Goal: Task Accomplishment & Management: Manage account settings

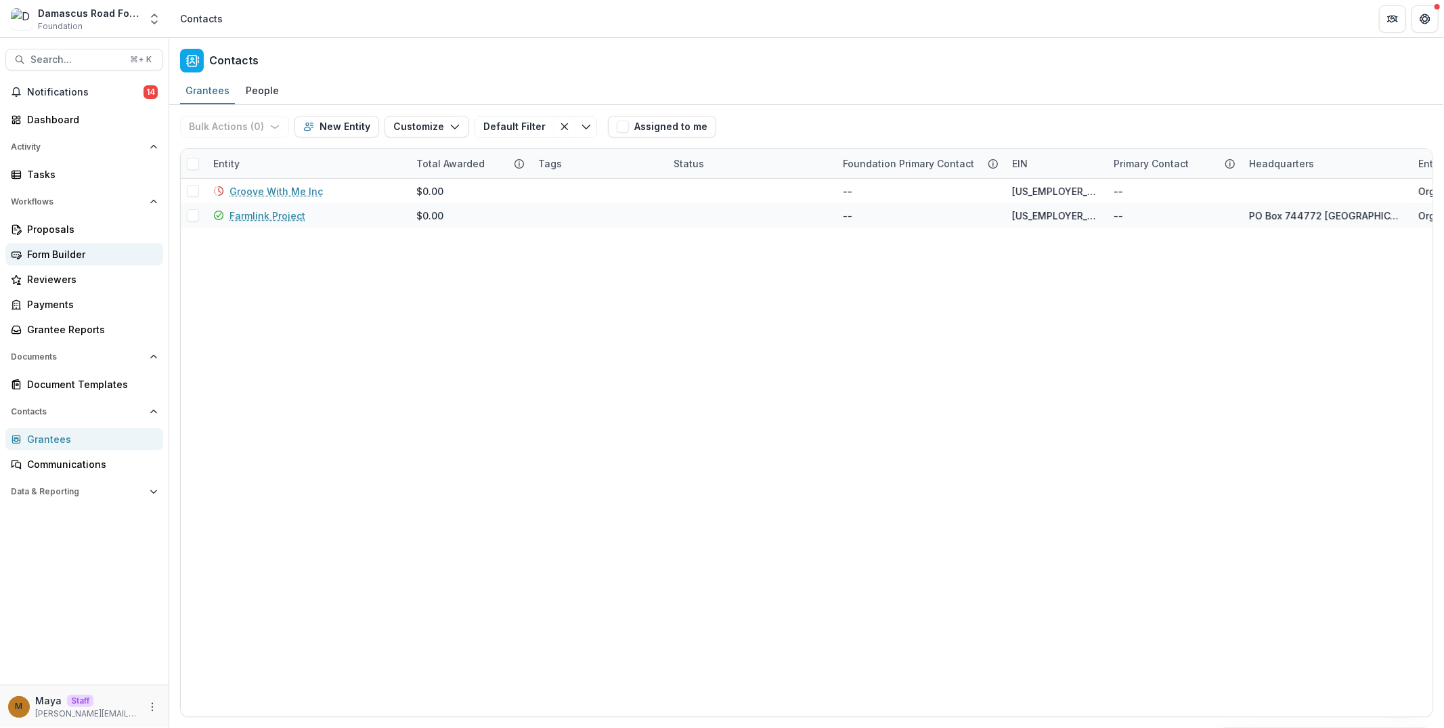
click at [82, 246] on link "Form Builder" at bounding box center [84, 254] width 158 height 22
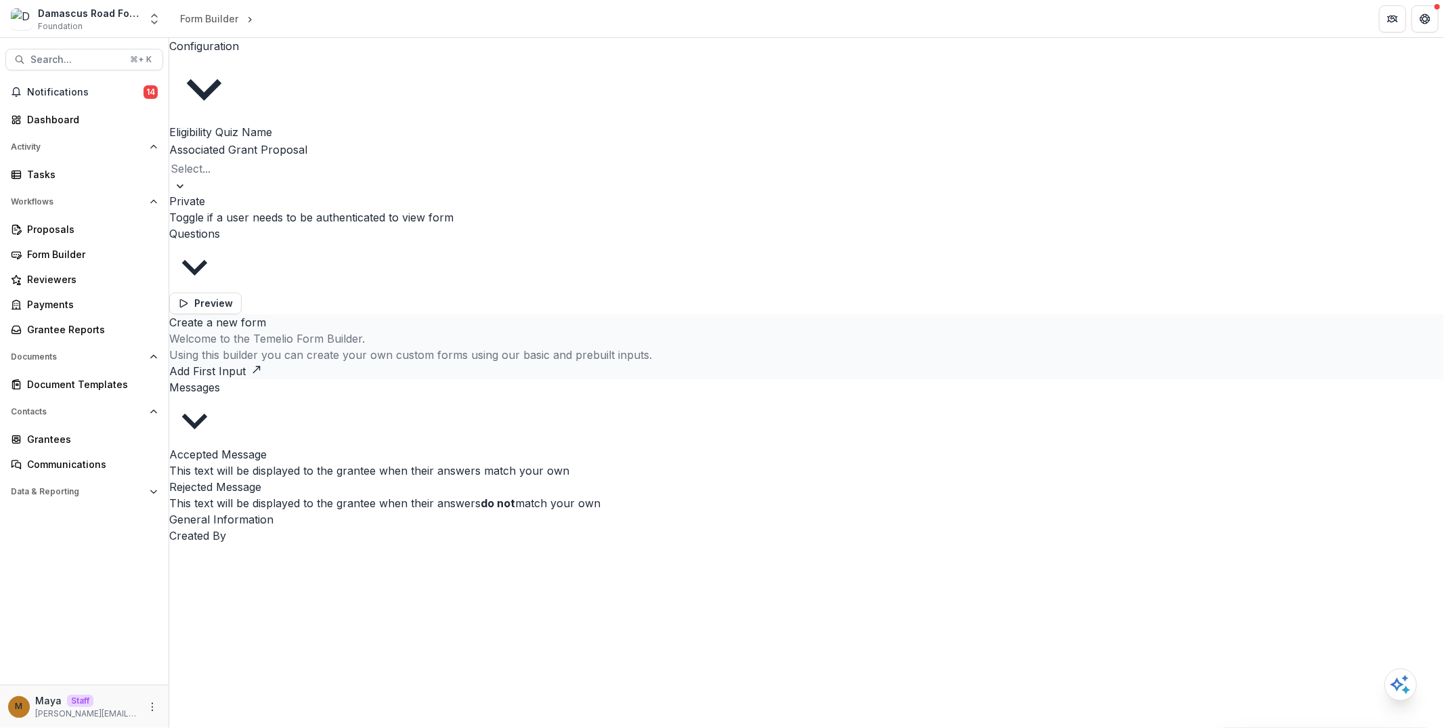
type input "**********"
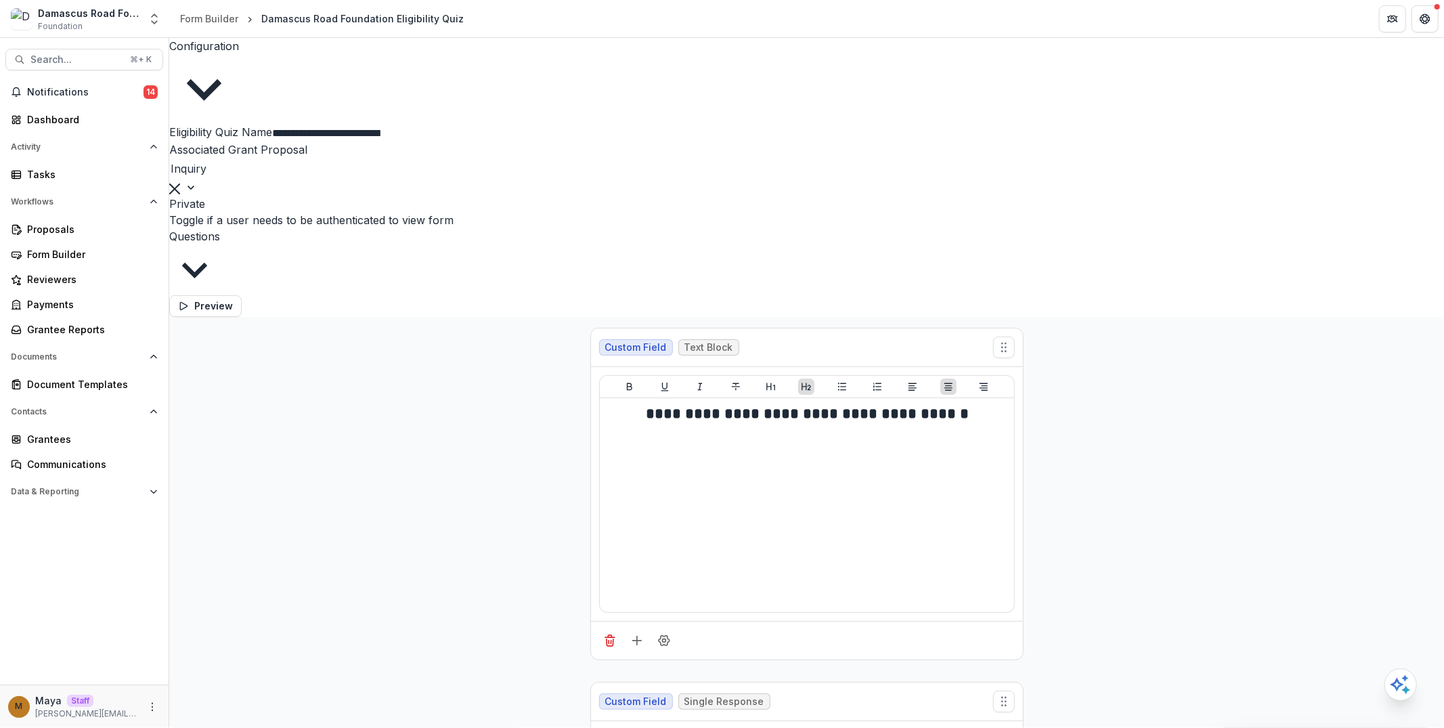
scroll to position [352, 0]
click at [189, 311] on icon "button" at bounding box center [183, 306] width 11 height 11
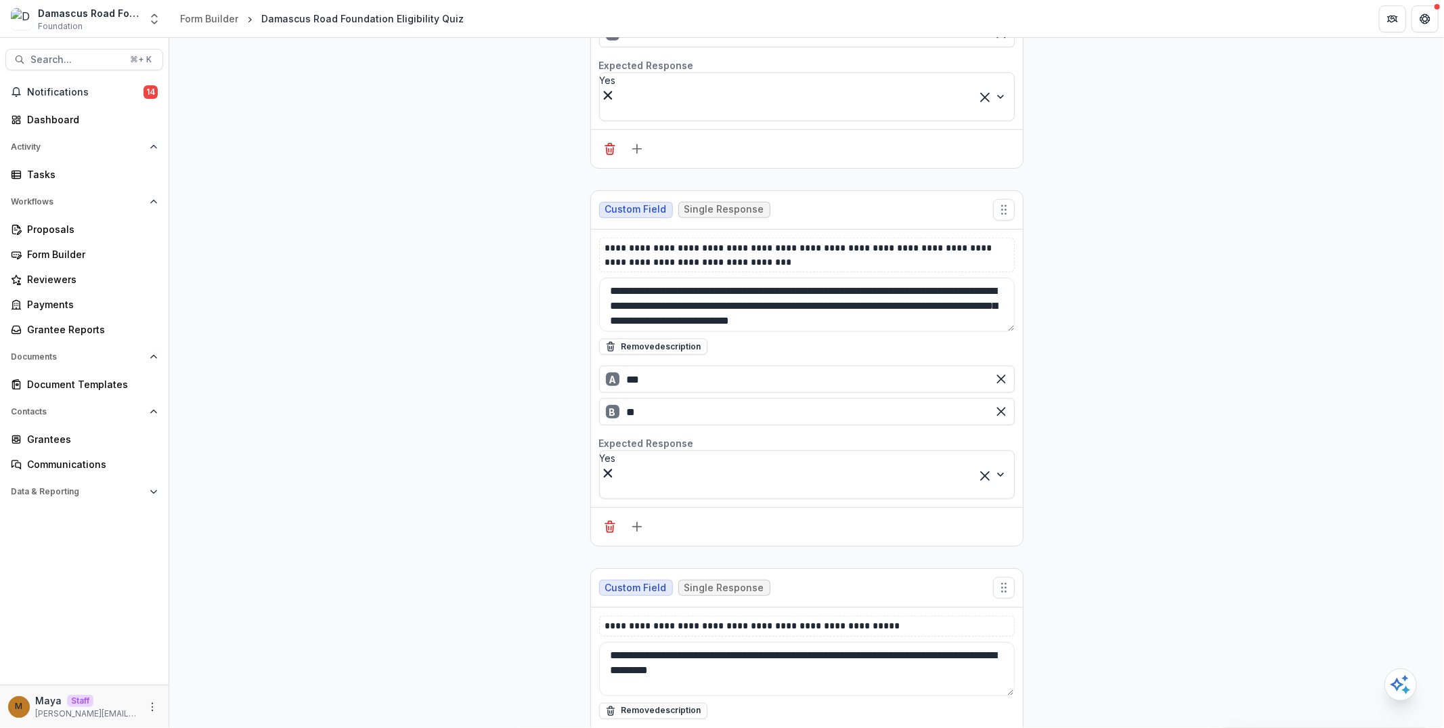
scroll to position [868, 0]
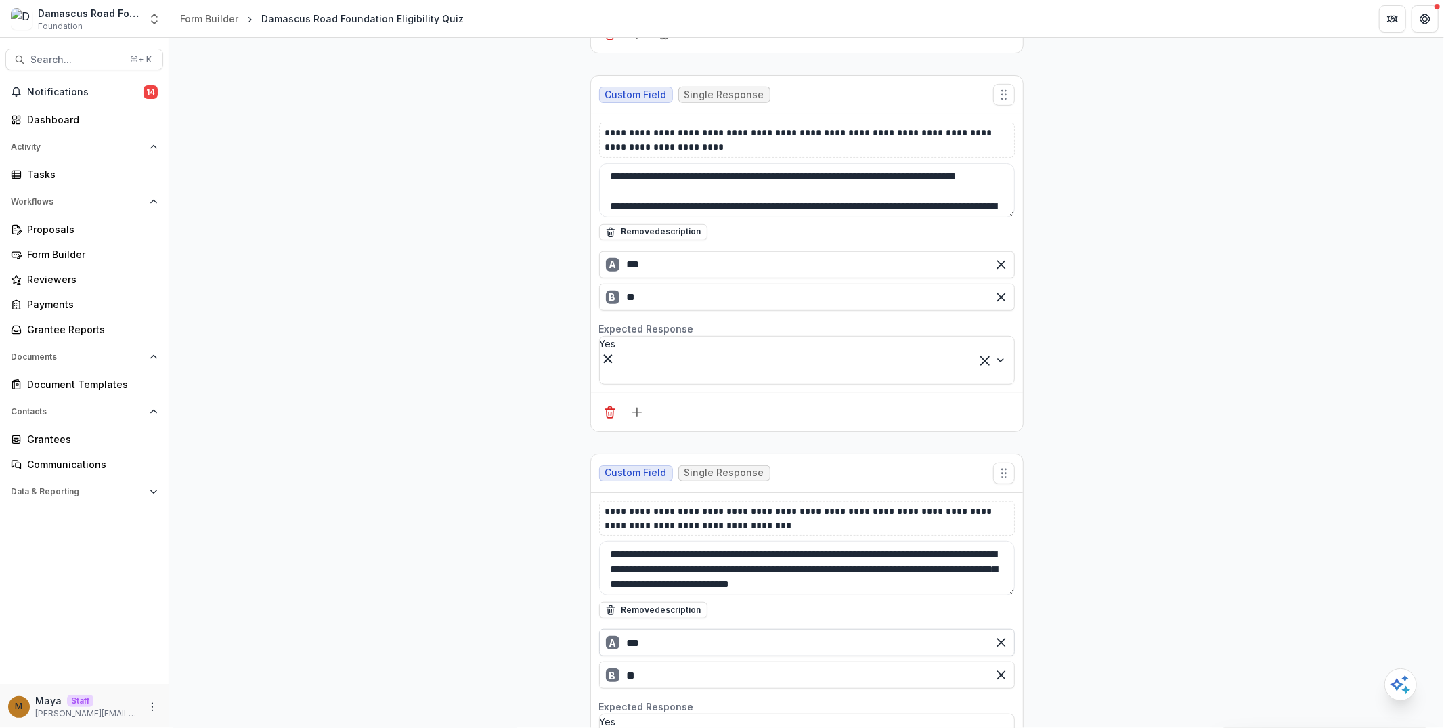
scroll to position [546, 0]
click at [68, 259] on div "Form Builder" at bounding box center [89, 254] width 125 height 14
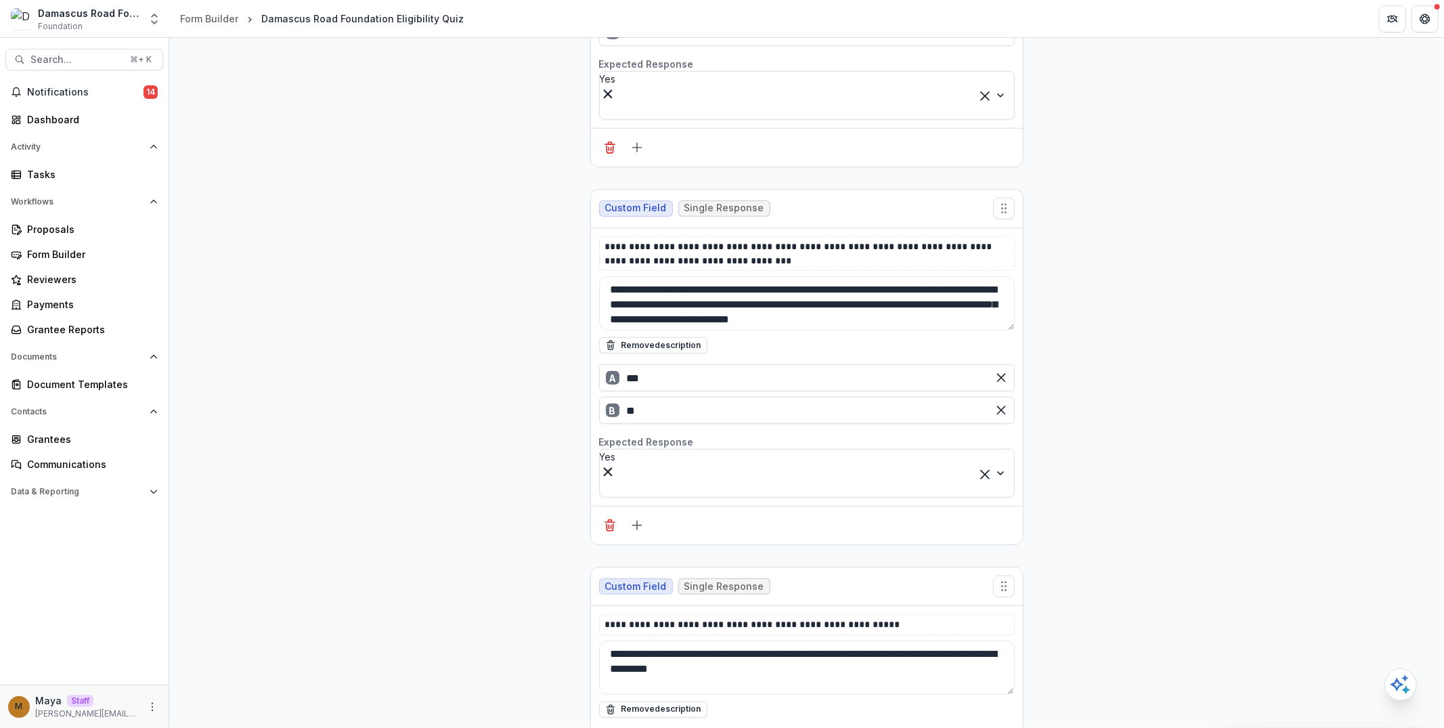
scroll to position [874, 0]
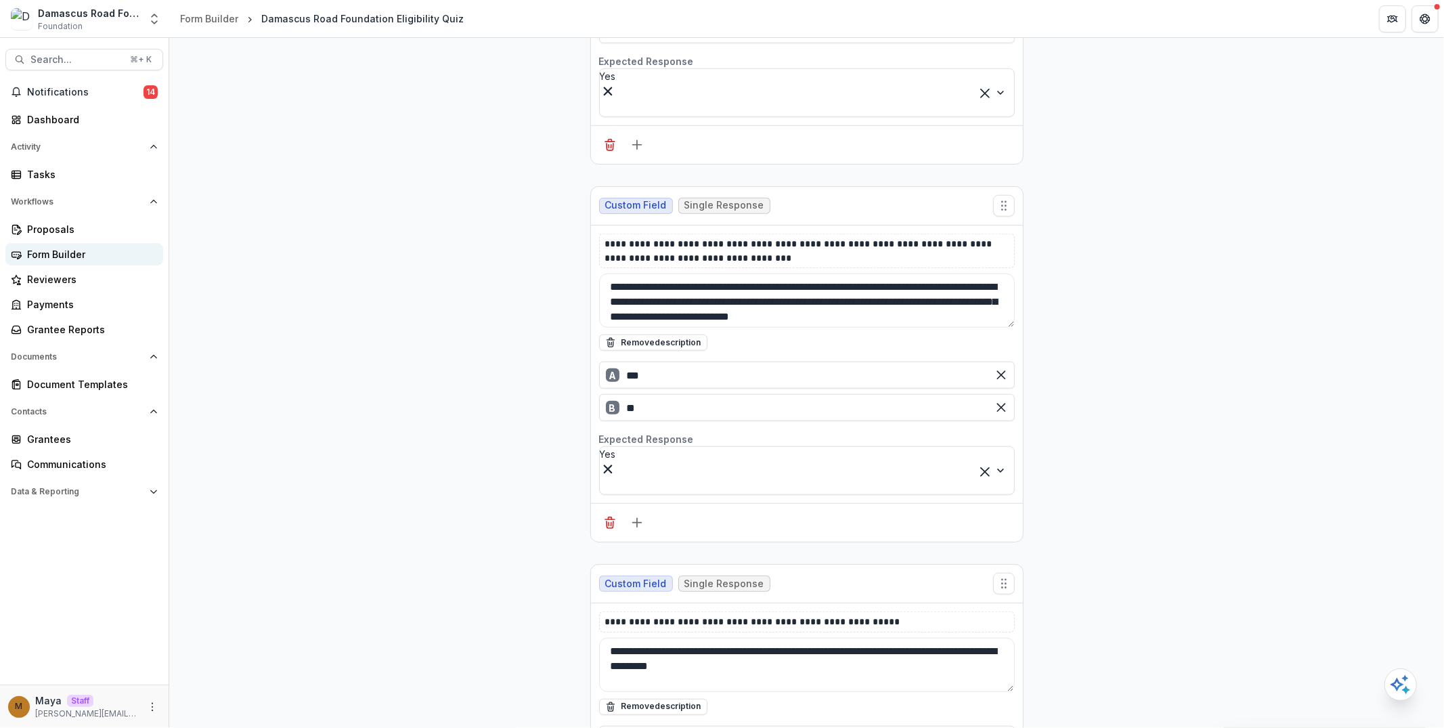
click at [80, 251] on div "Form Builder" at bounding box center [89, 254] width 125 height 14
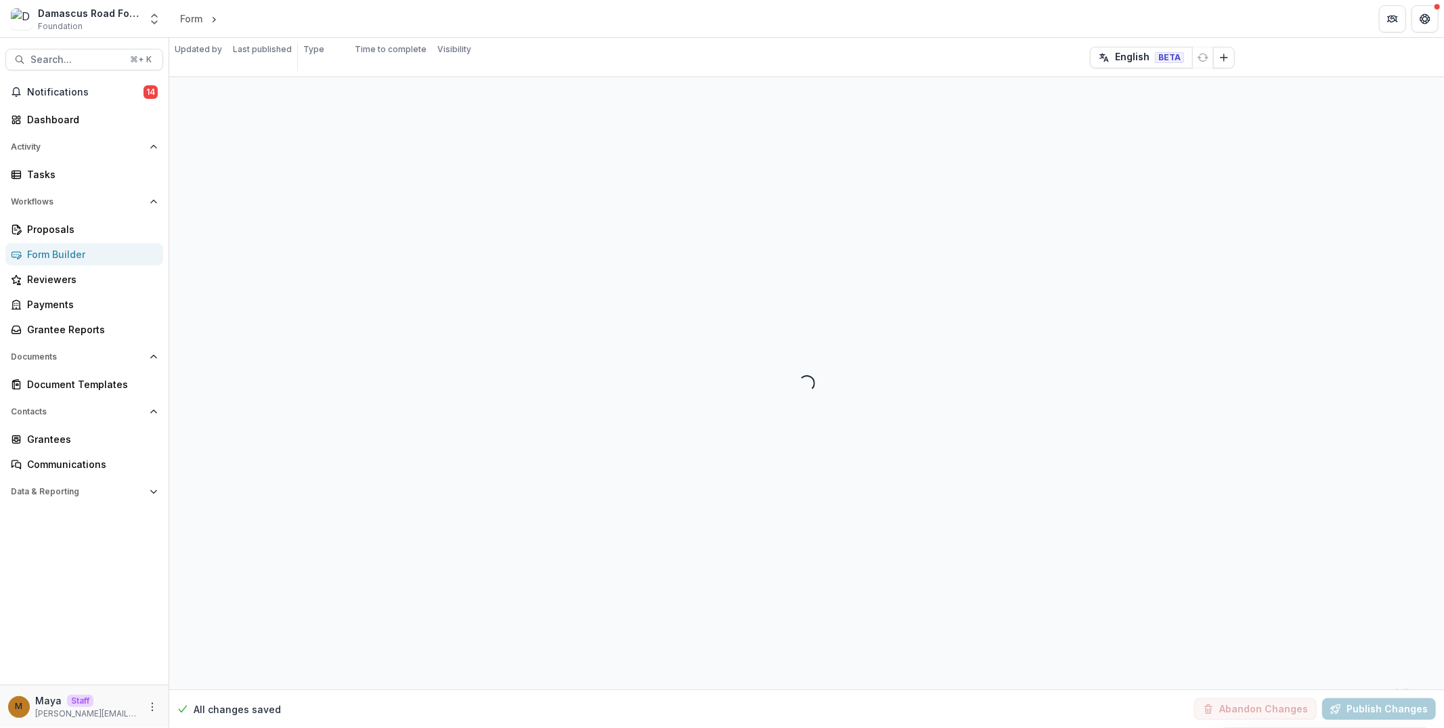
select select "**********"
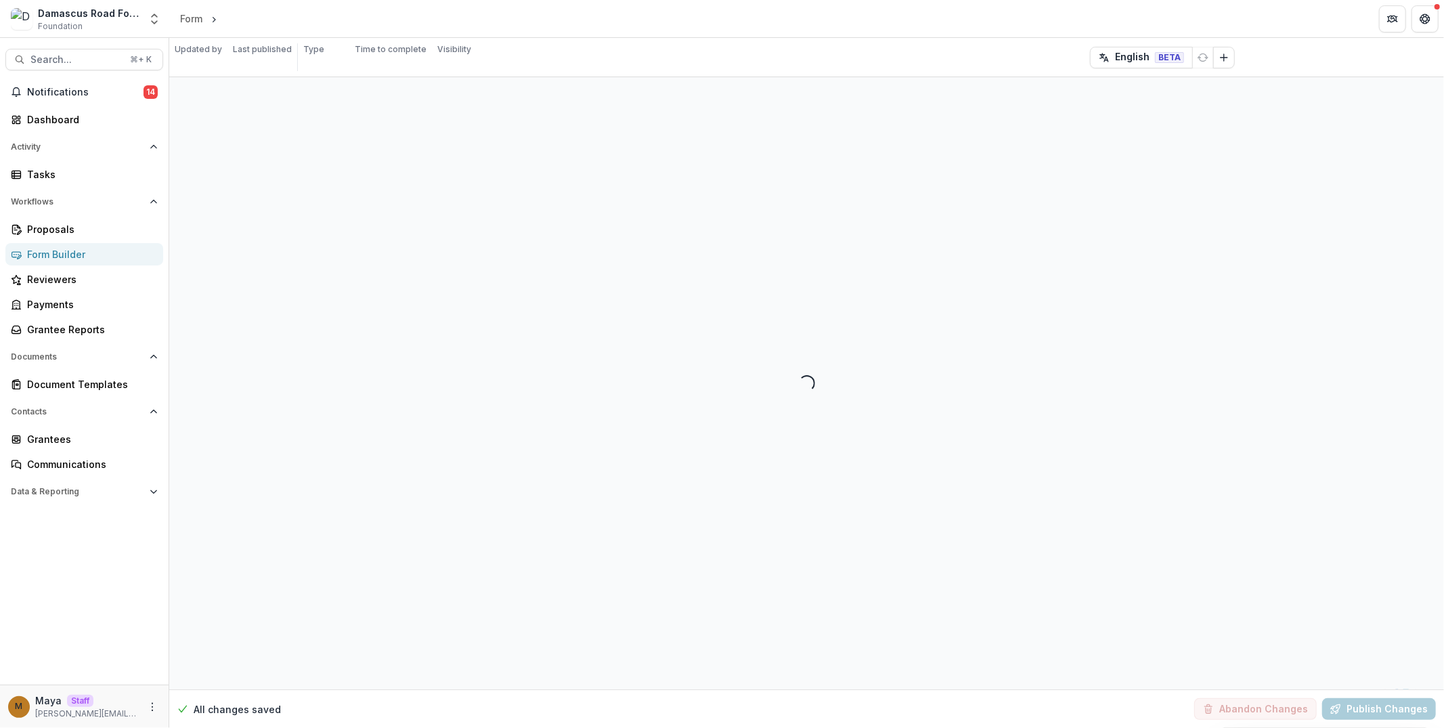
select select "**********"
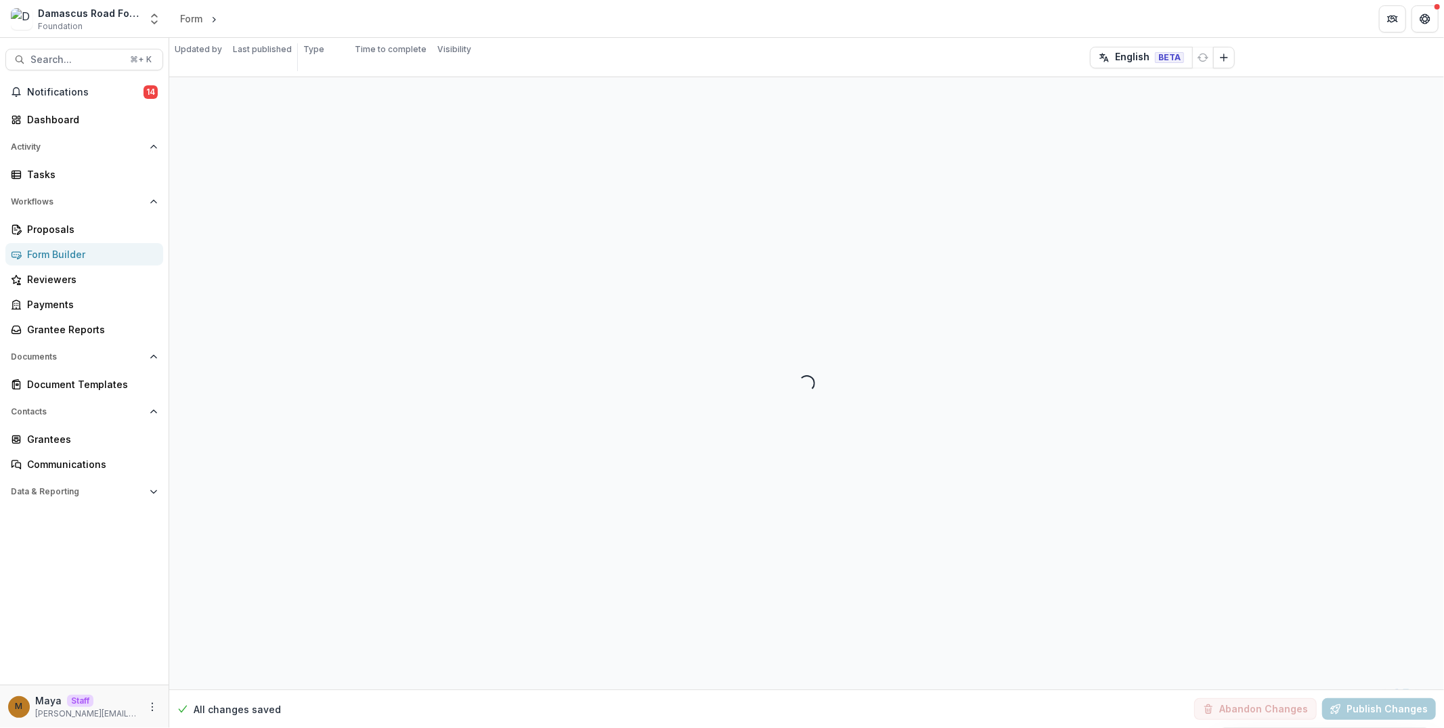
select select "**********"
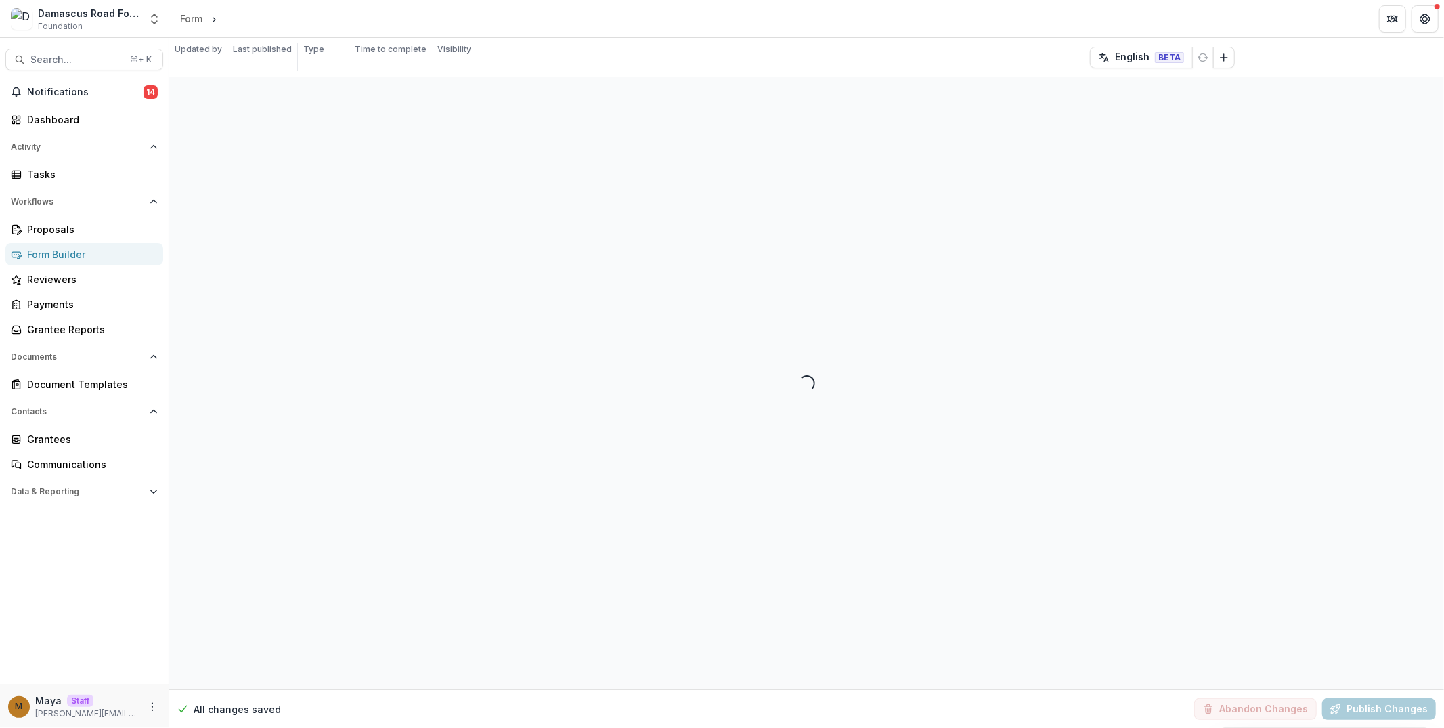
select select "**********"
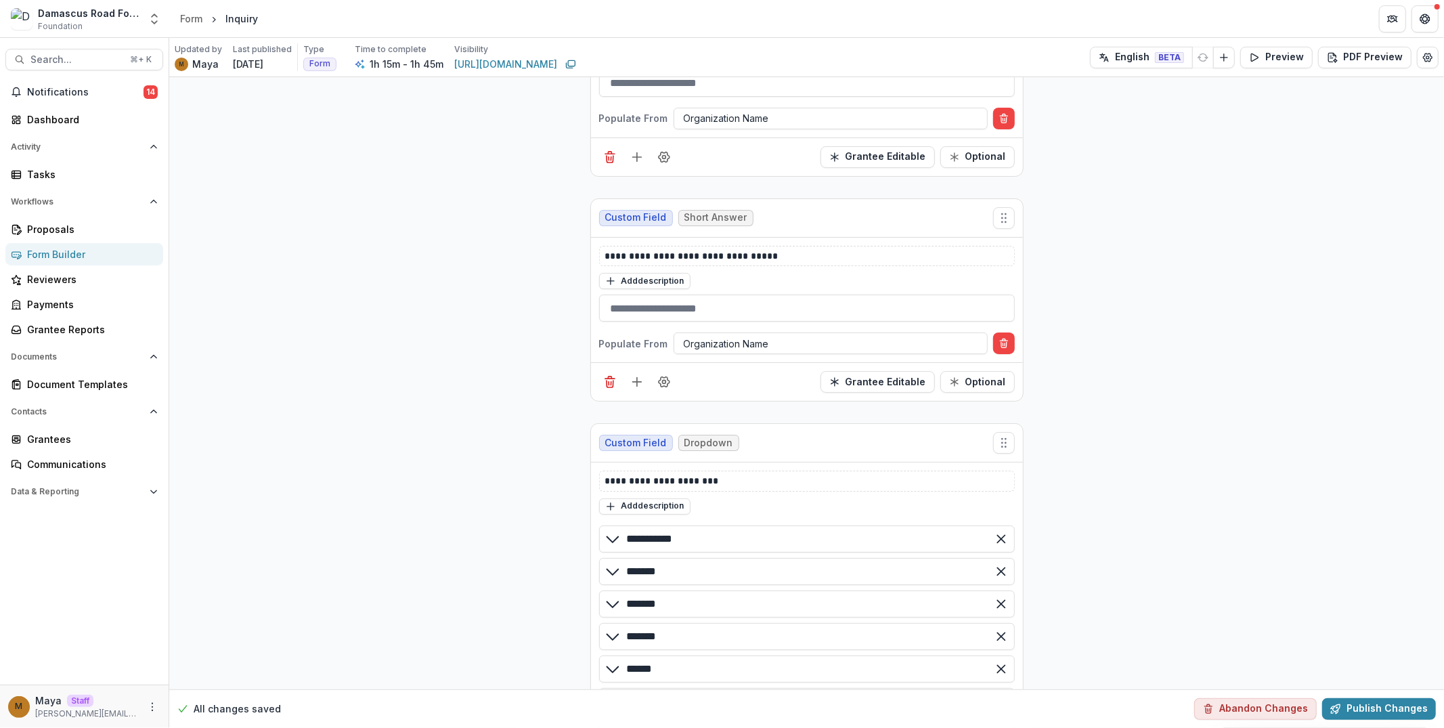
scroll to position [493, 0]
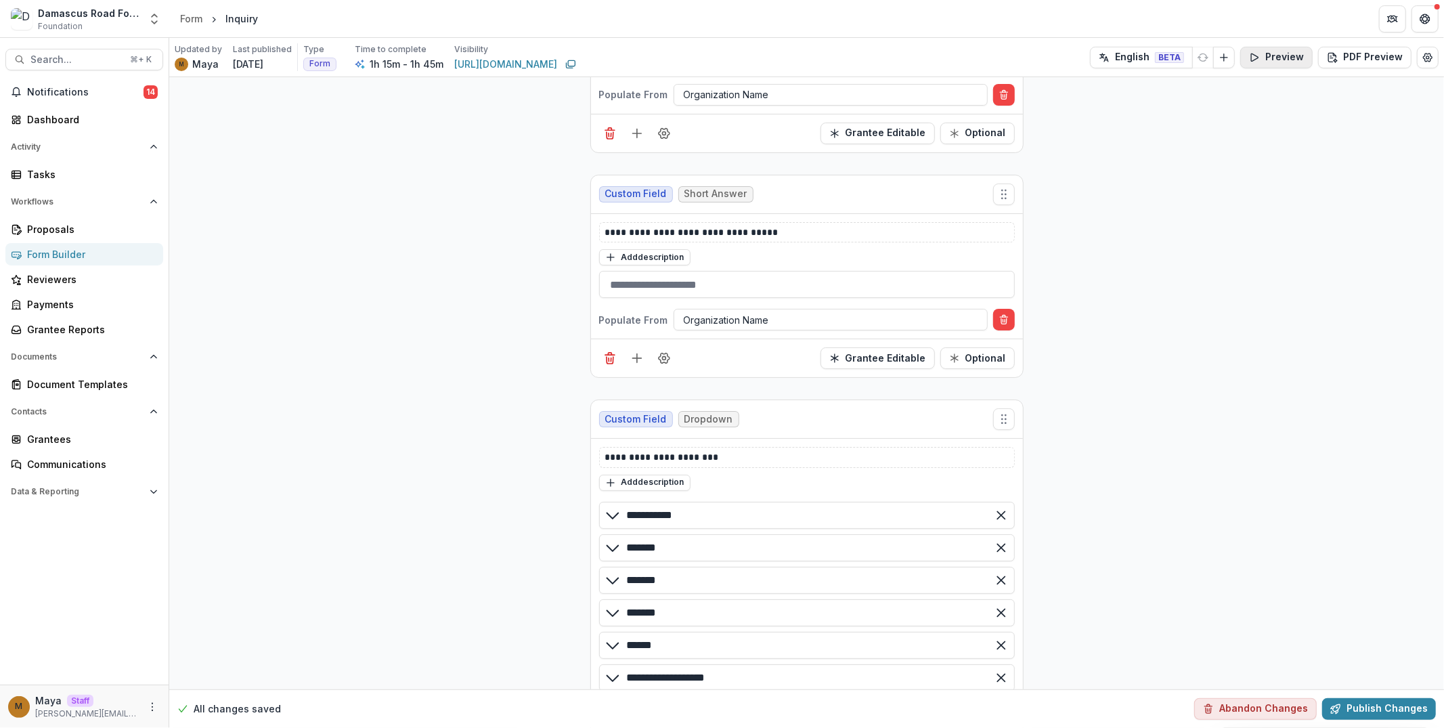
click at [1284, 62] on button "Preview" at bounding box center [1276, 58] width 72 height 22
drag, startPoint x: 900, startPoint y: 254, endPoint x: 477, endPoint y: 258, distance: 422.4
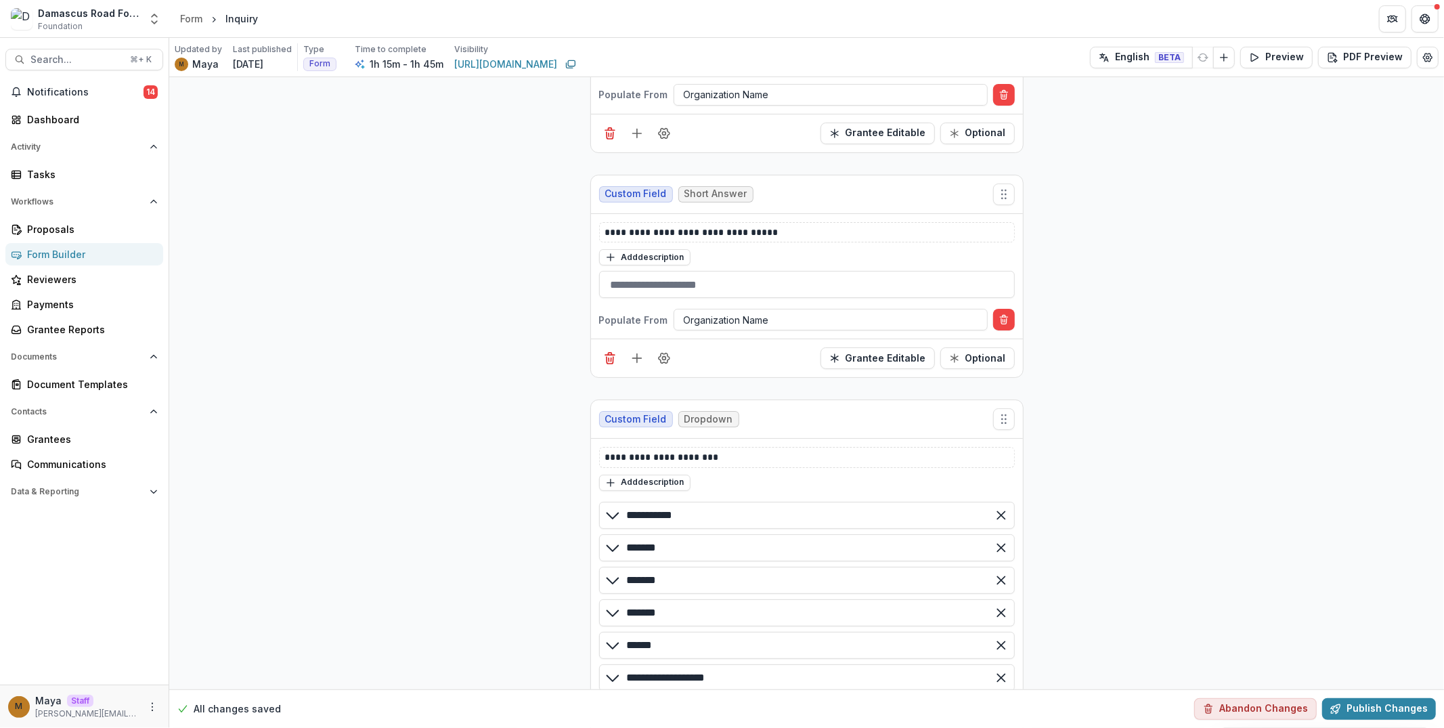
scroll to position [0, 0]
click at [34, 253] on div "Form Builder" at bounding box center [89, 254] width 125 height 14
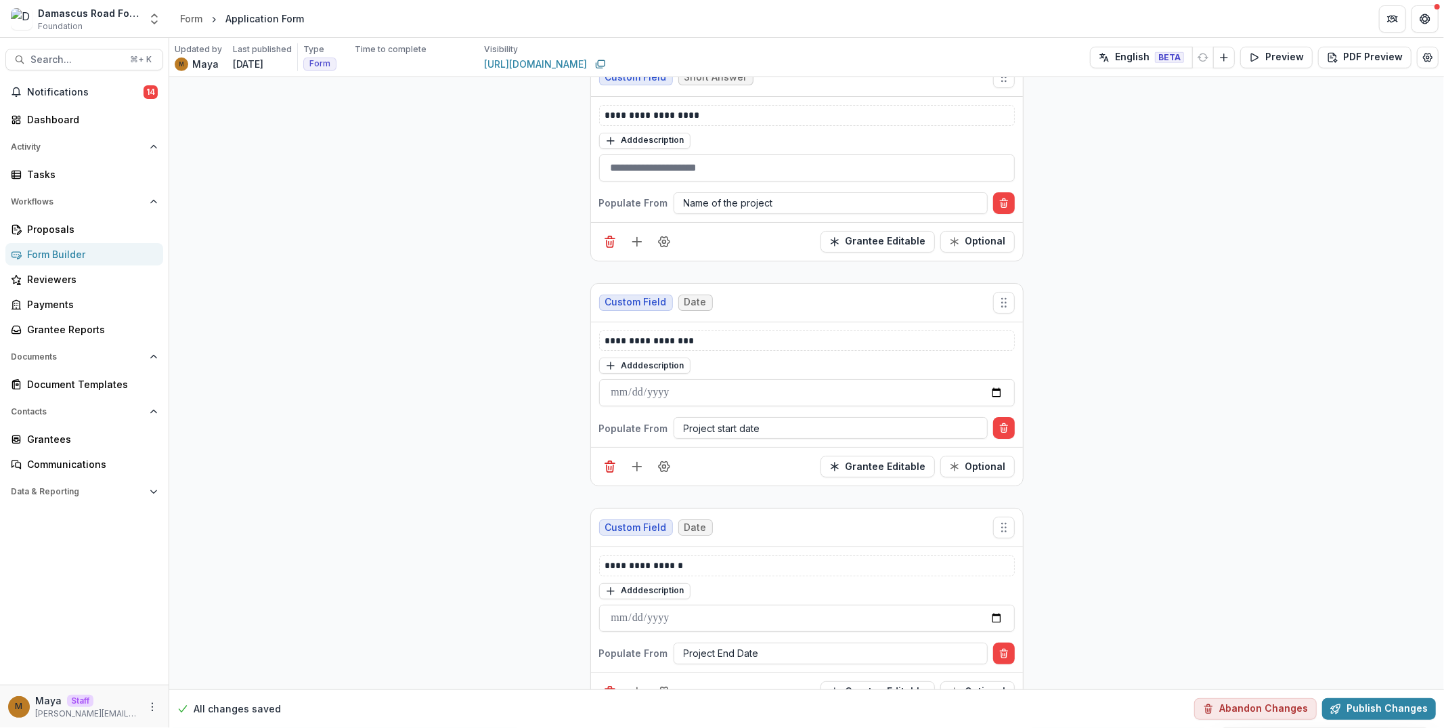
scroll to position [728, 0]
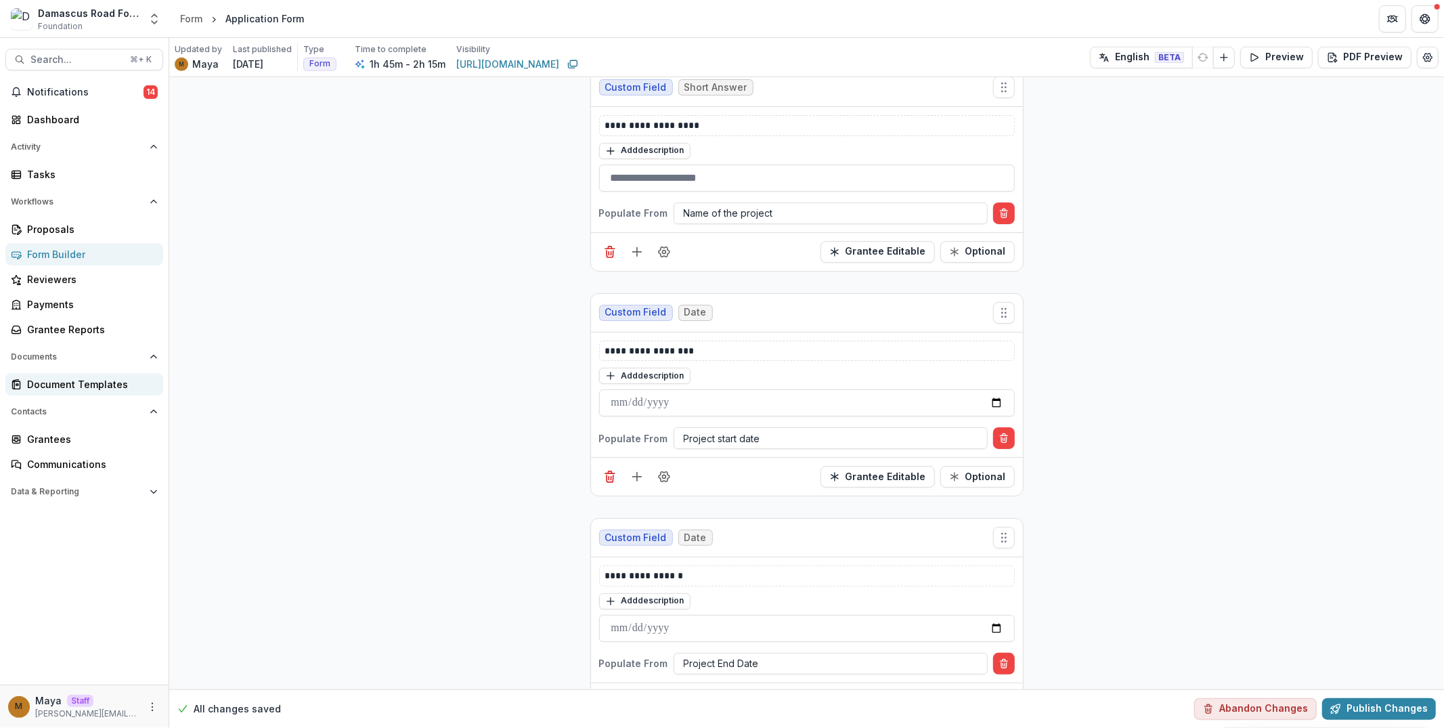
click at [97, 384] on div "Document Templates" at bounding box center [89, 384] width 125 height 14
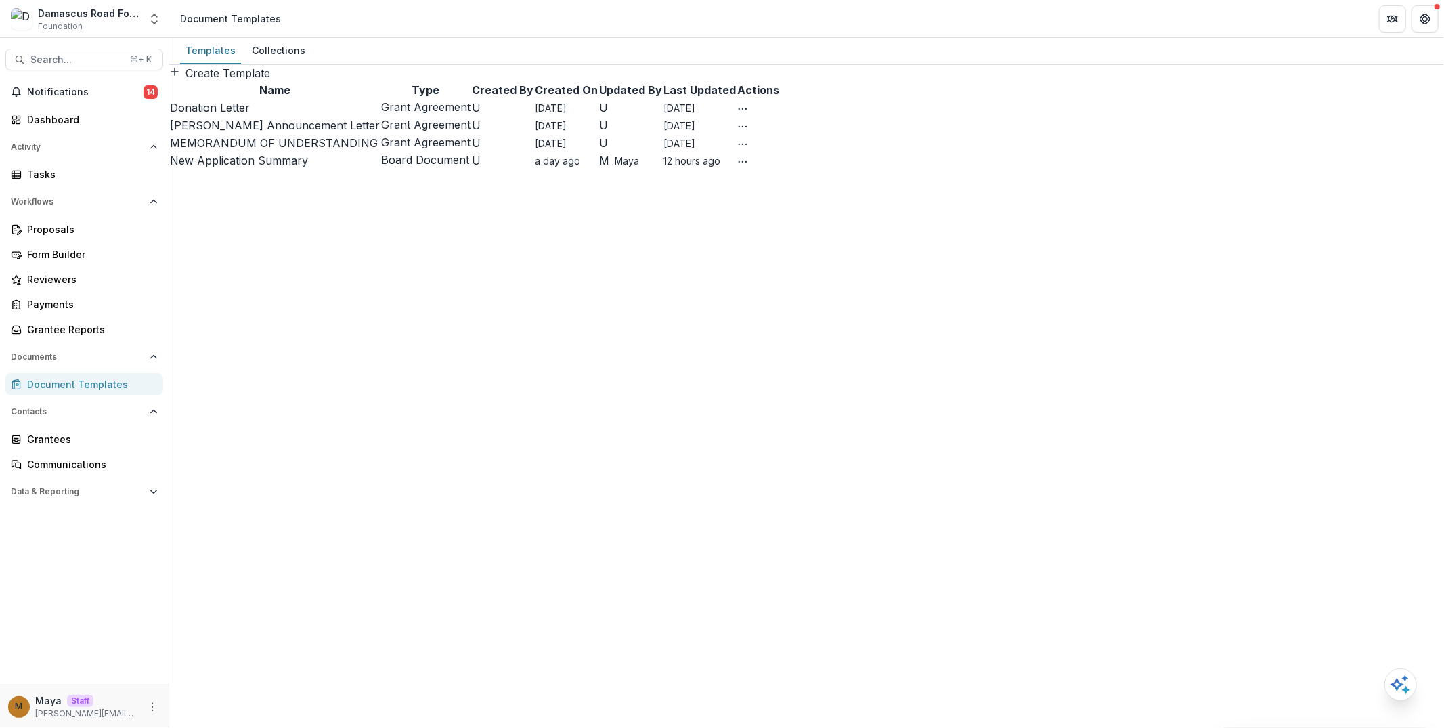
click at [287, 150] on link "MEMORANDUM OF UNDERSTANDING" at bounding box center [274, 143] width 208 height 14
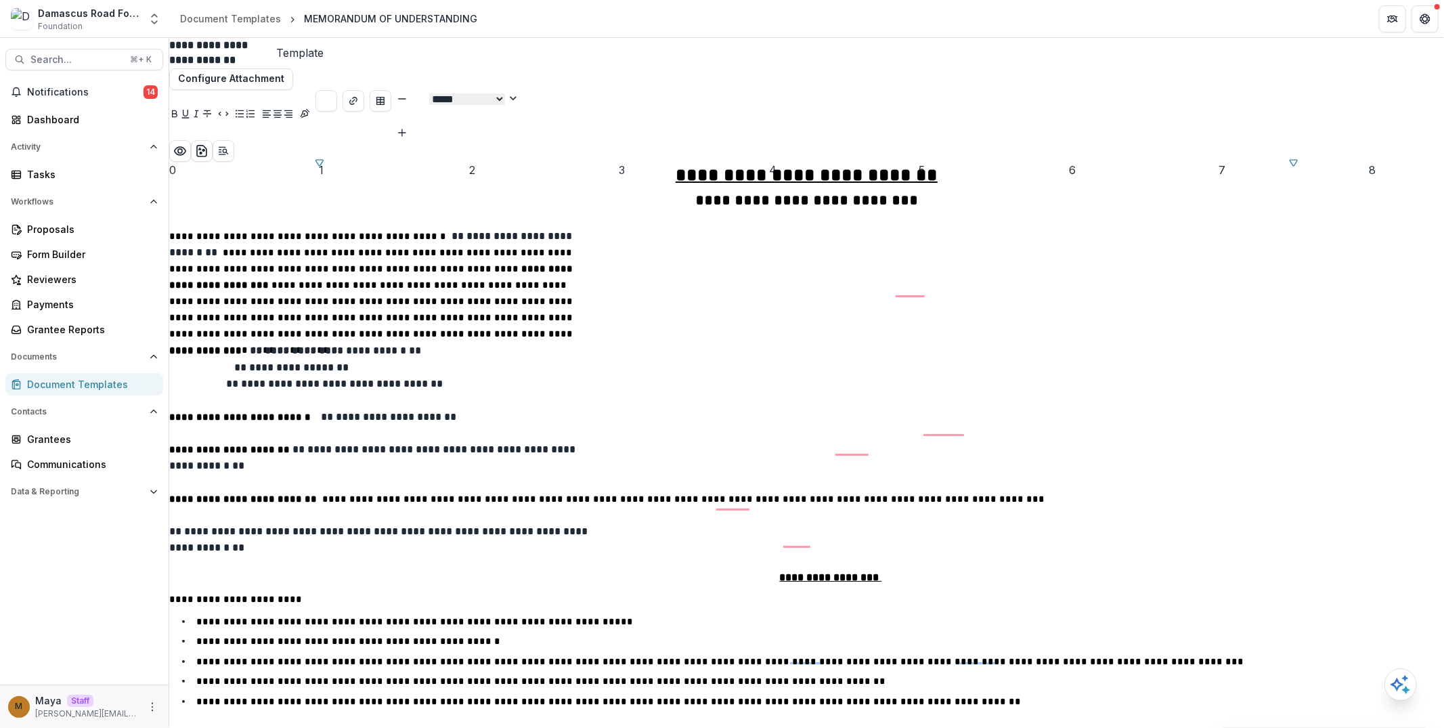
scroll to position [377, 0]
click at [206, 12] on div "Document Templates" at bounding box center [230, 19] width 101 height 14
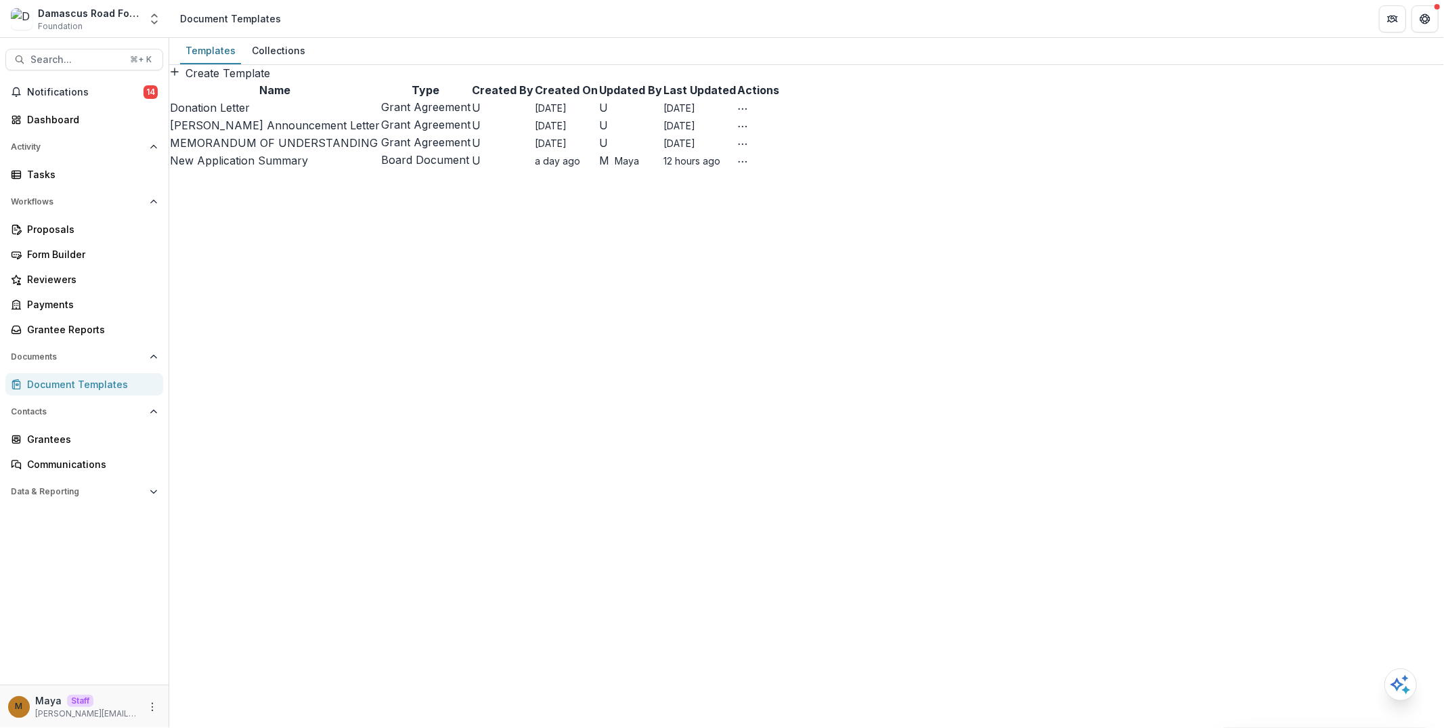
click at [279, 167] on link "New Application Summary" at bounding box center [239, 161] width 138 height 14
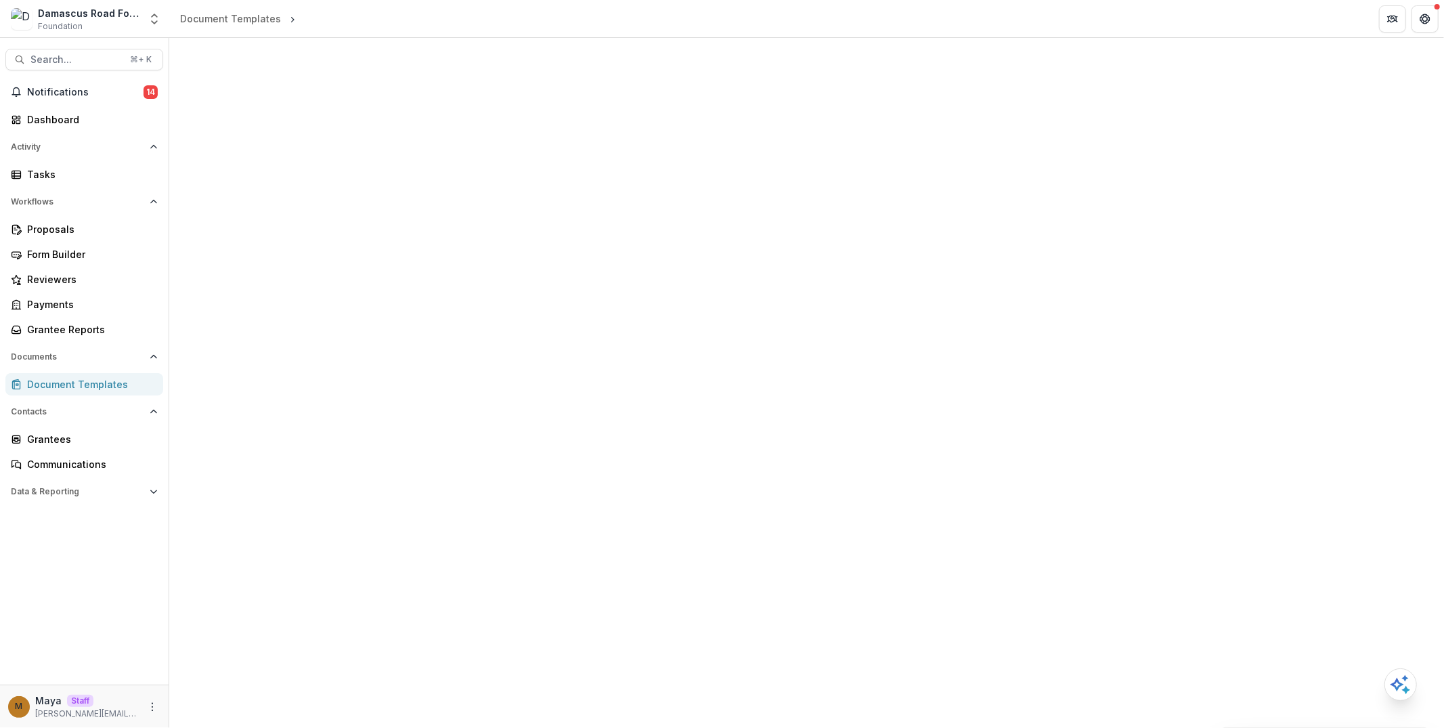
select select "**********"
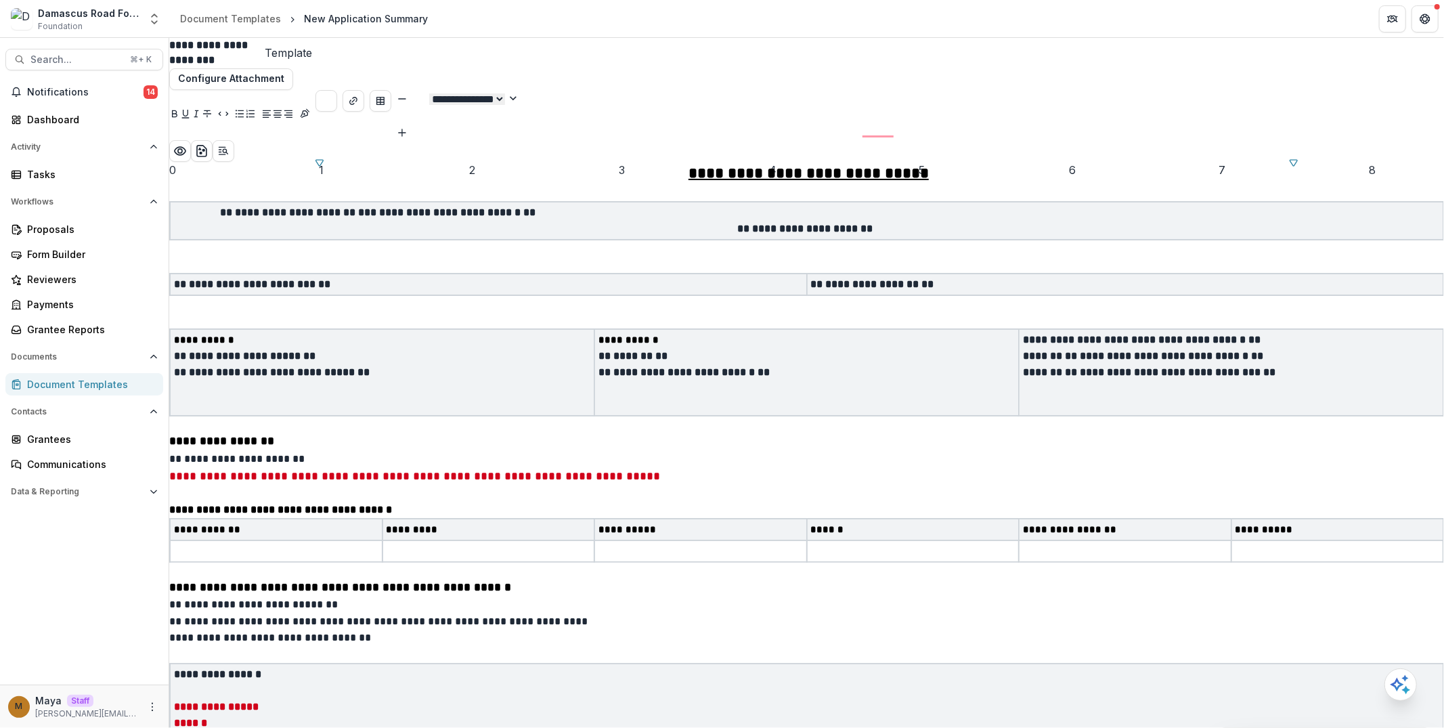
type input "**"
click at [154, 14] on polyline "Open entity switcher" at bounding box center [154, 15] width 5 height 3
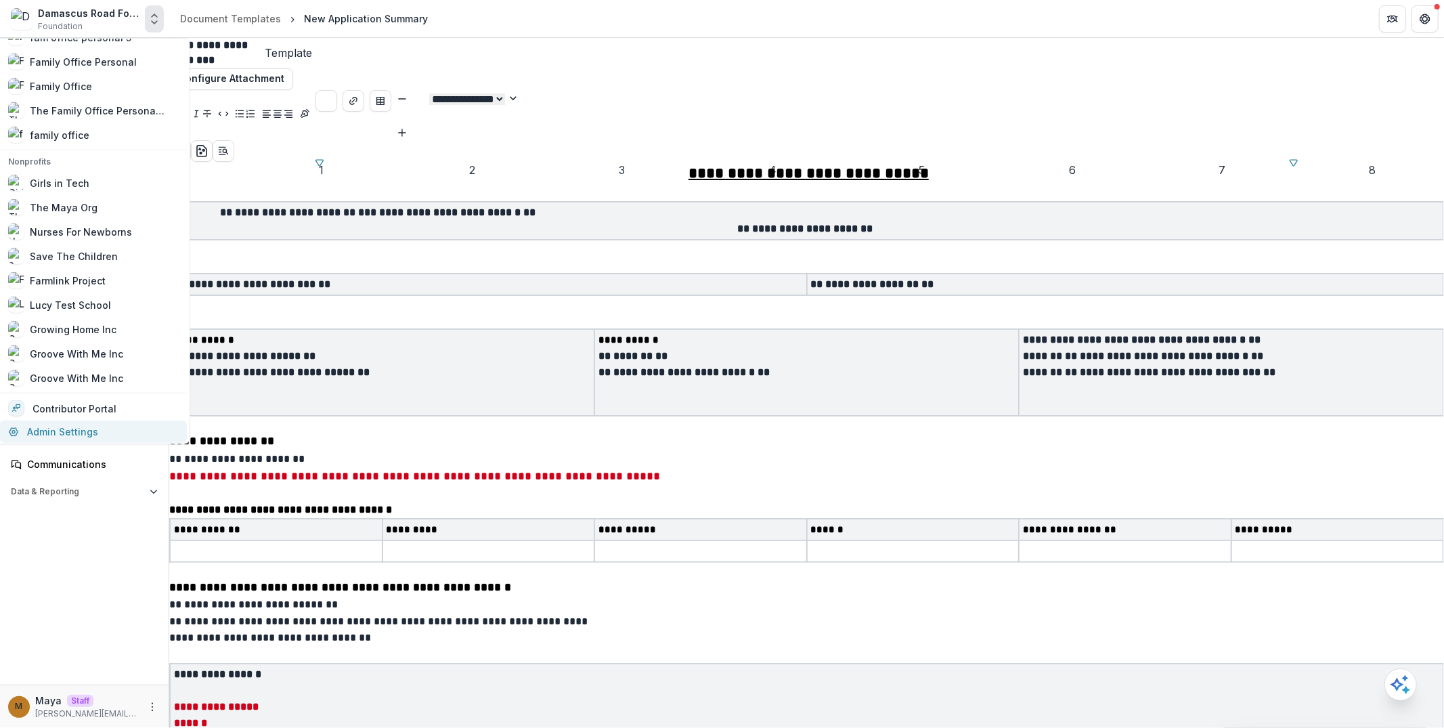
click at [81, 430] on link "Admin Settings" at bounding box center [93, 431] width 187 height 22
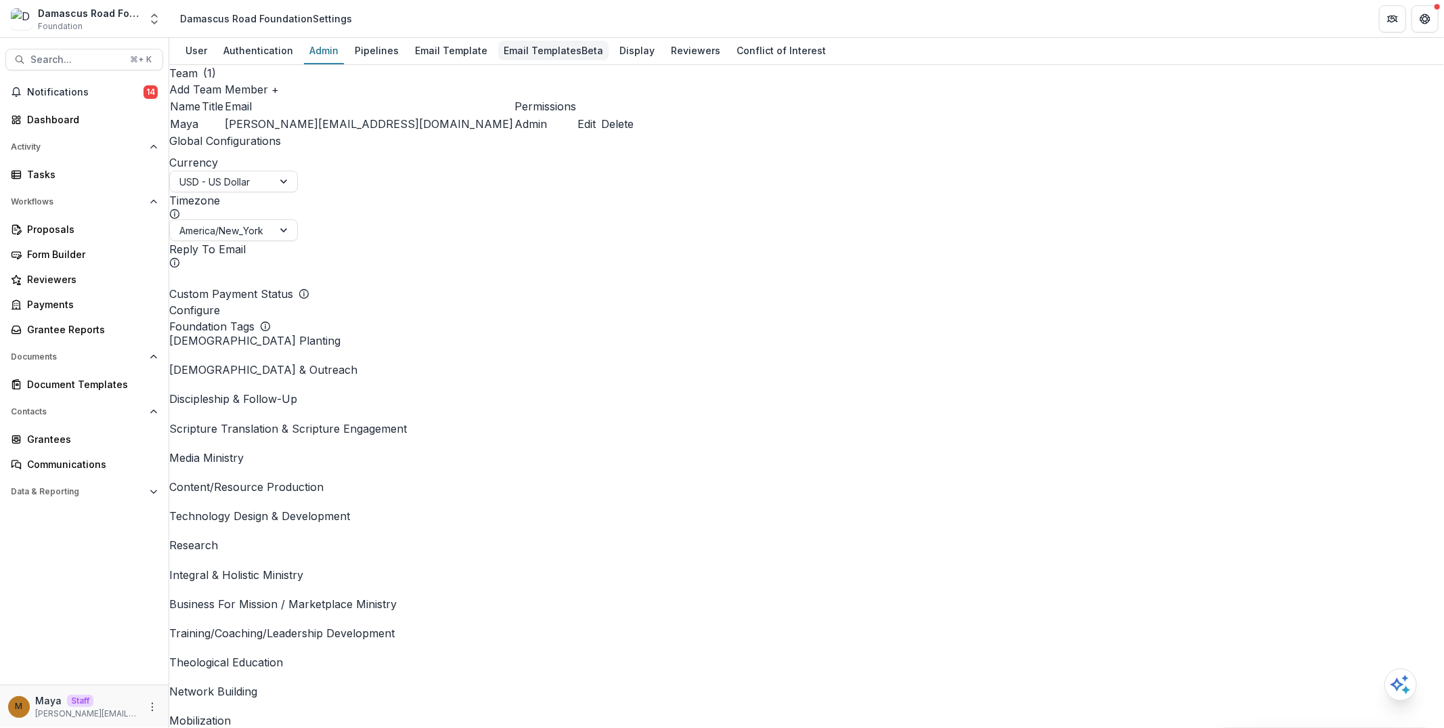
click at [552, 53] on div "Email Templates Beta" at bounding box center [553, 51] width 110 height 20
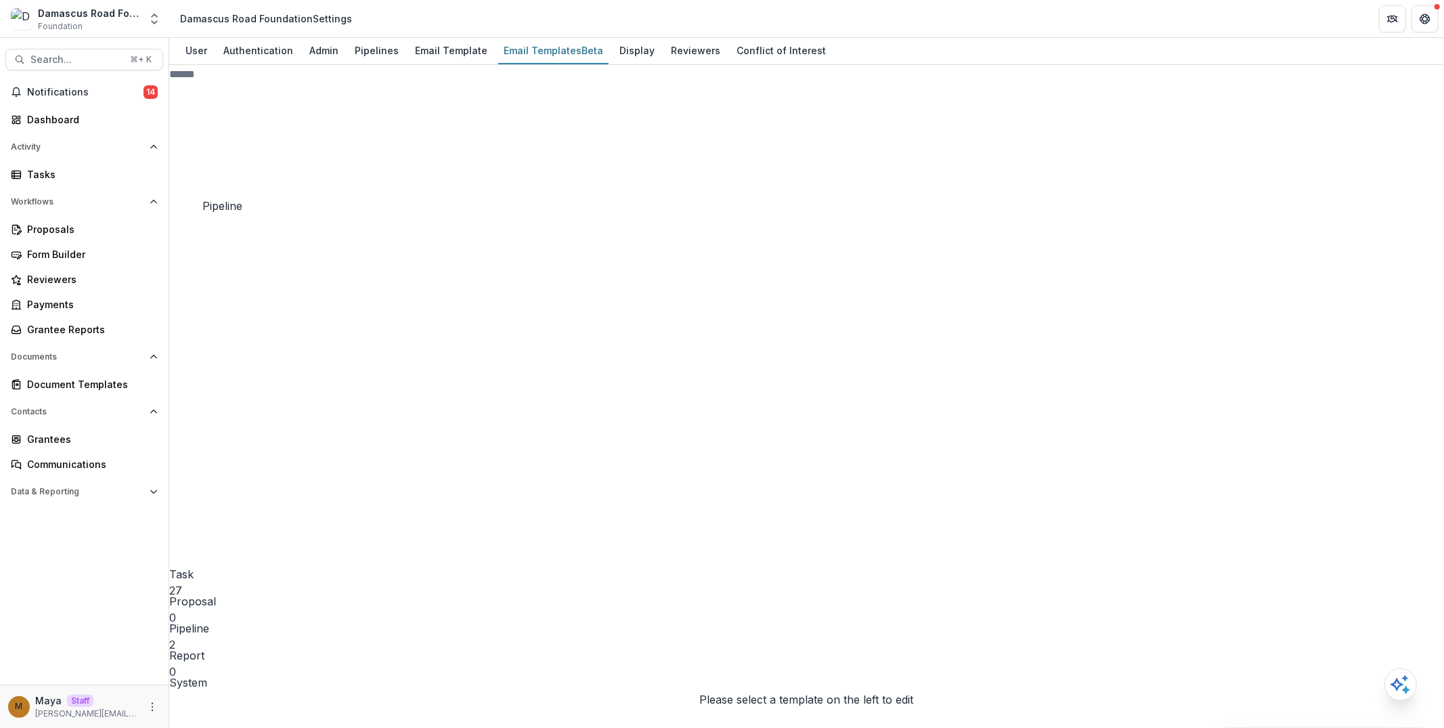
click at [209, 621] on span "Pipeline" at bounding box center [189, 628] width 40 height 14
click at [241, 628] on span "Inquiry Pipeline" at bounding box center [218, 635] width 79 height 14
click at [259, 261] on div "Inquiry in Process 1" at bounding box center [298, 469] width 216 height 481
click at [276, 675] on span "Inquiry Submitted" at bounding box center [235, 723] width 91 height 14
click at [268, 261] on div "Inquiry in Process 1" at bounding box center [298, 469] width 216 height 481
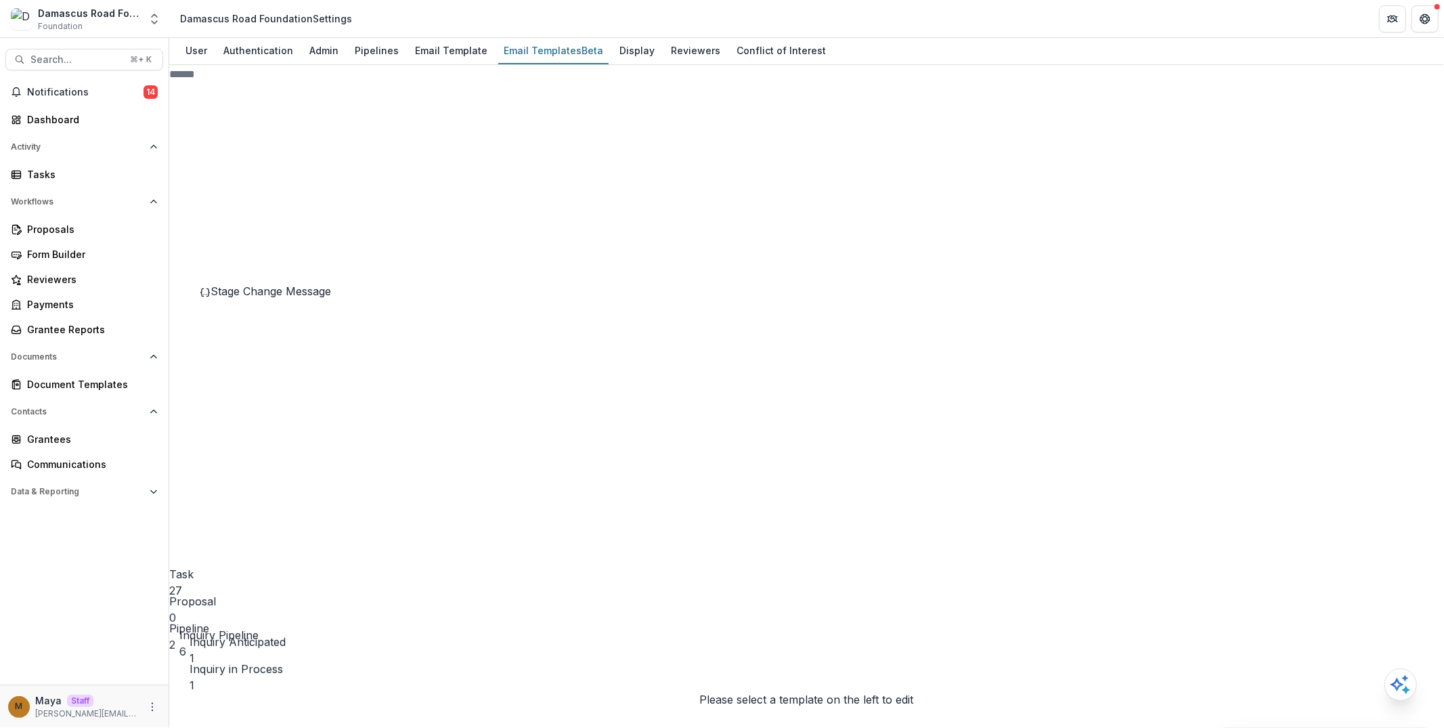
click at [274, 299] on div "Stage Change Message" at bounding box center [303, 291] width 206 height 16
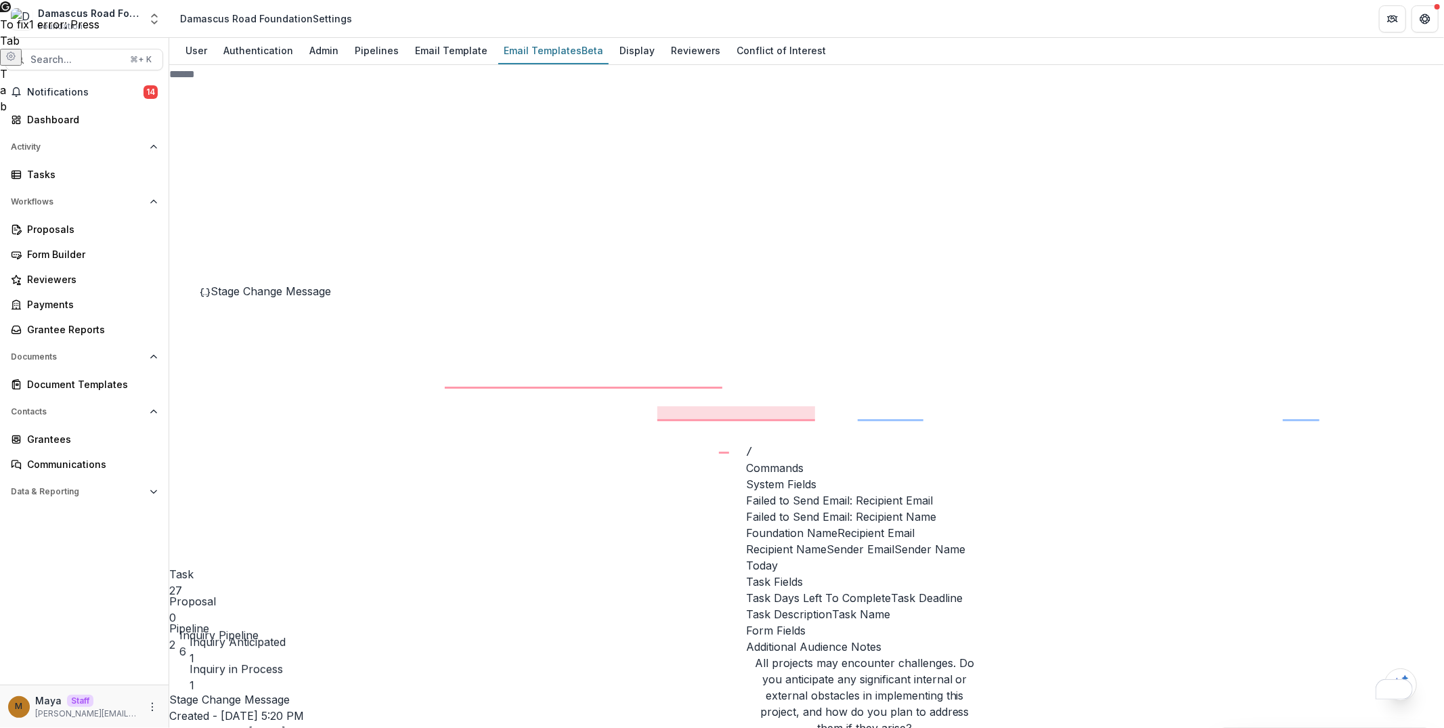
scroll to position [414, 0]
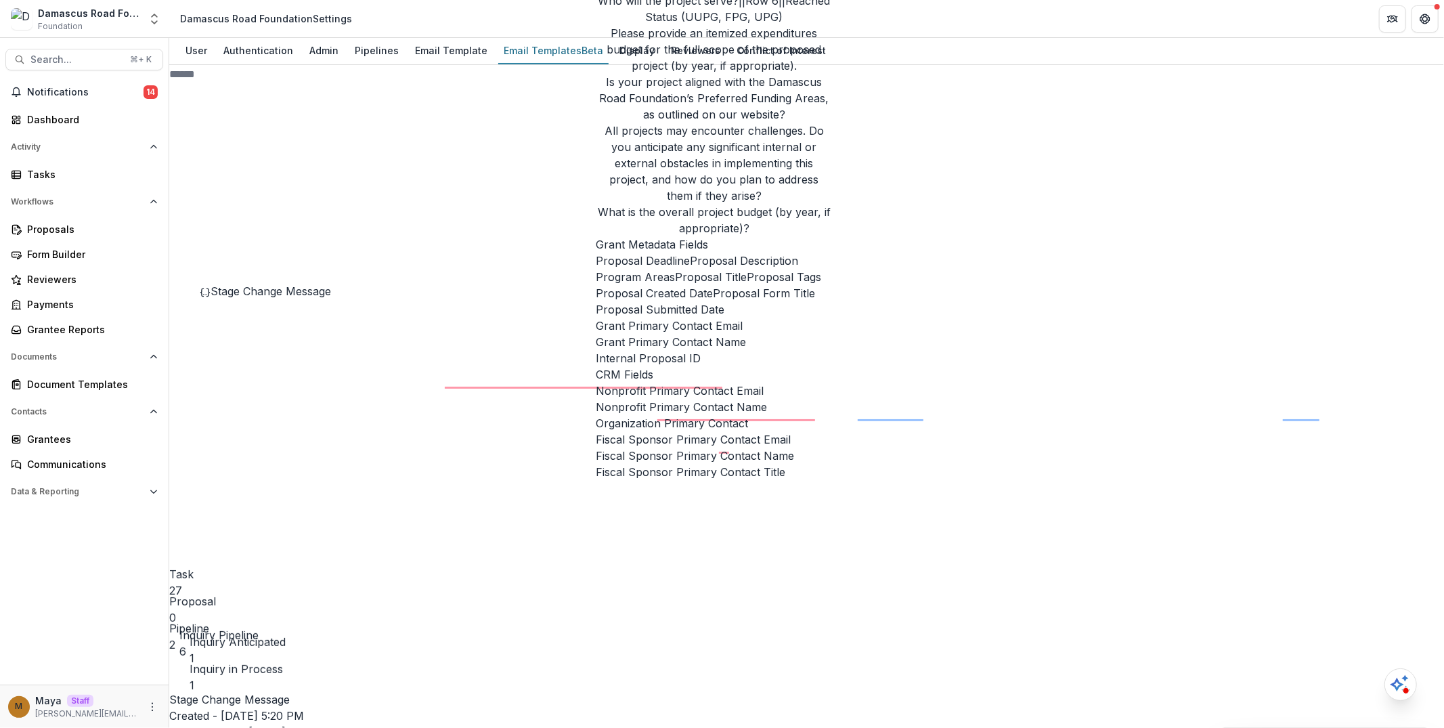
scroll to position [433, 0]
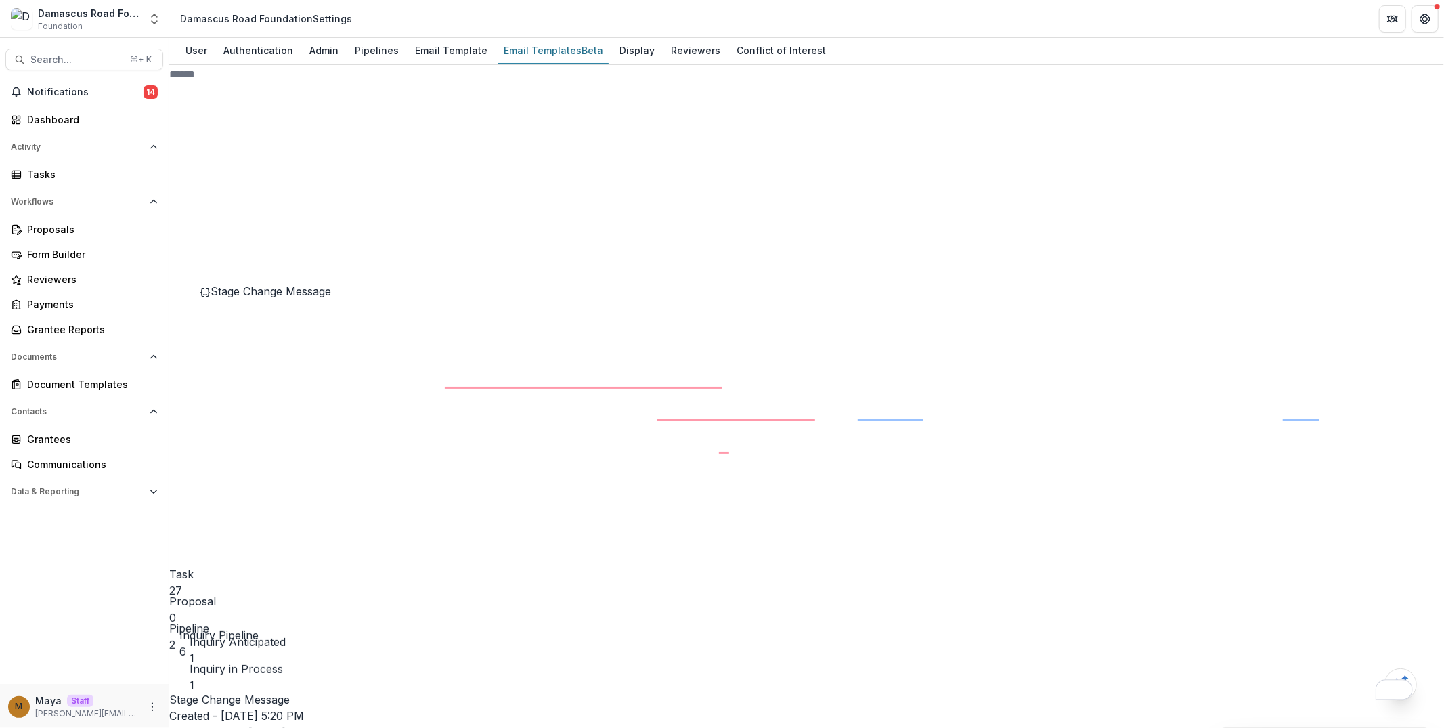
click at [292, 489] on div "Stage Change Message" at bounding box center [303, 480] width 206 height 16
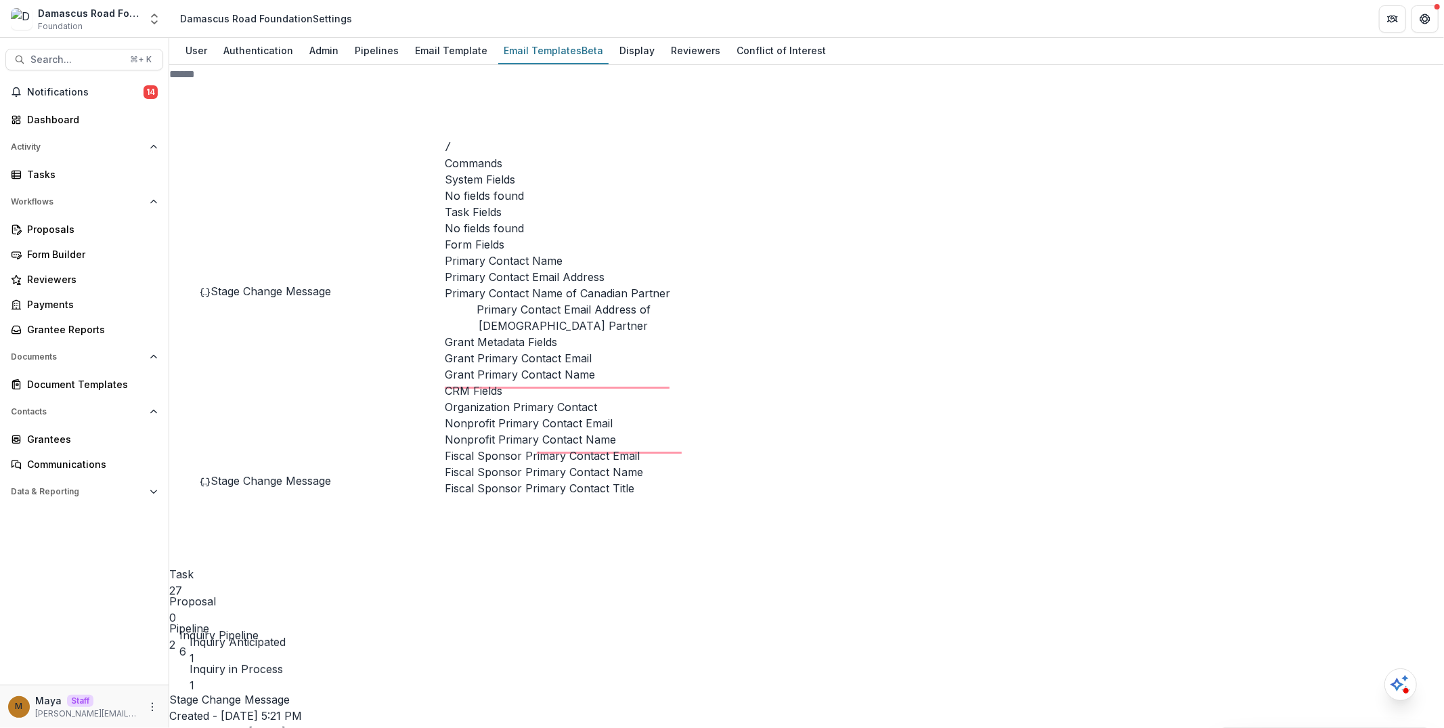
scroll to position [87, 0]
click at [552, 382] on span "Grant Primary Contact Name" at bounding box center [520, 374] width 150 height 16
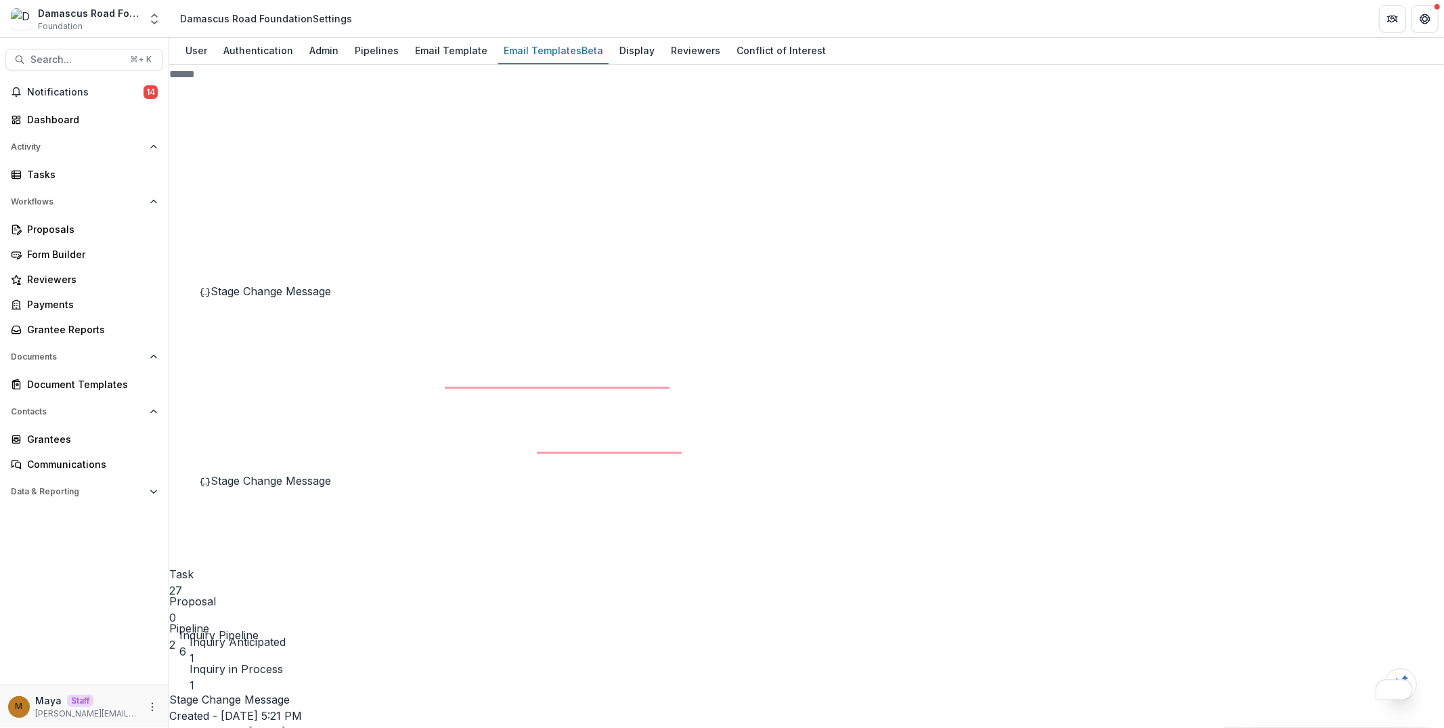
click at [41, 176] on div "Tasks" at bounding box center [89, 174] width 125 height 14
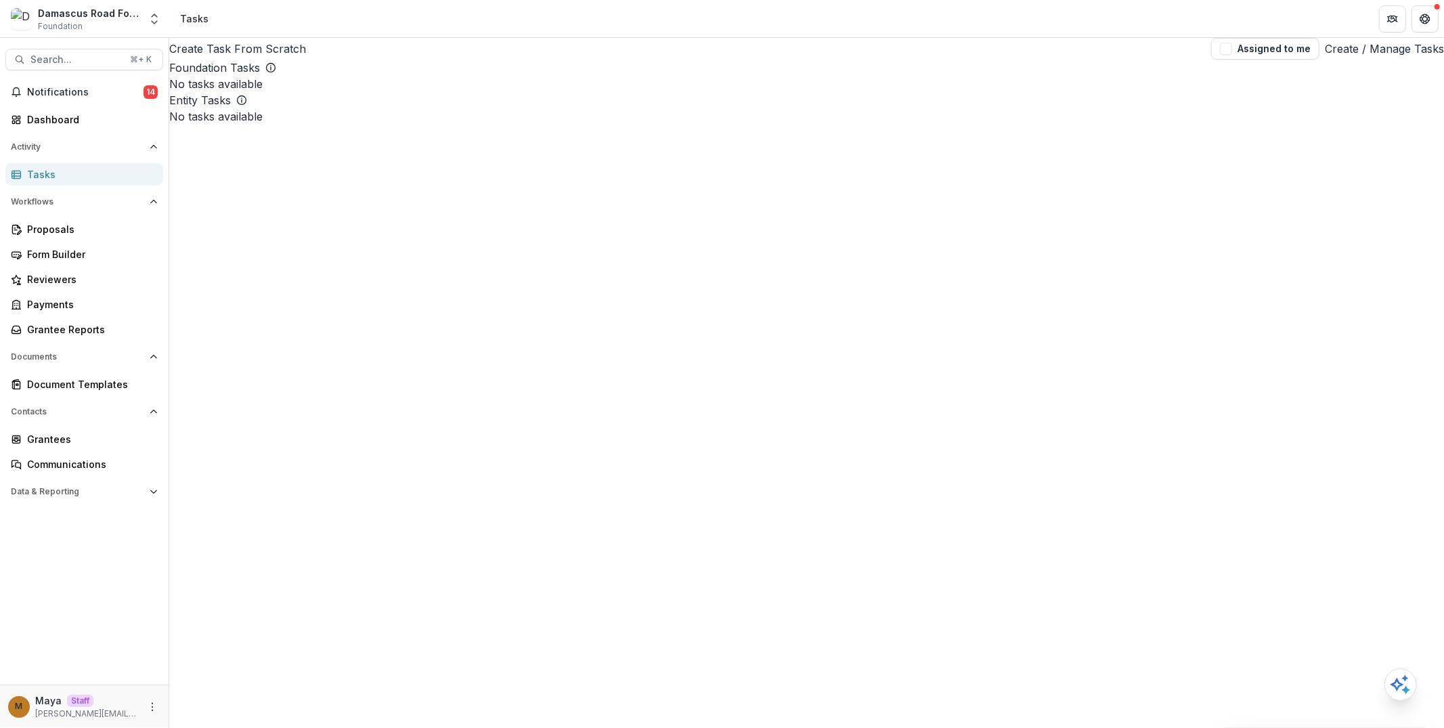
click at [1365, 54] on link "Create / Manage Tasks" at bounding box center [1384, 49] width 119 height 16
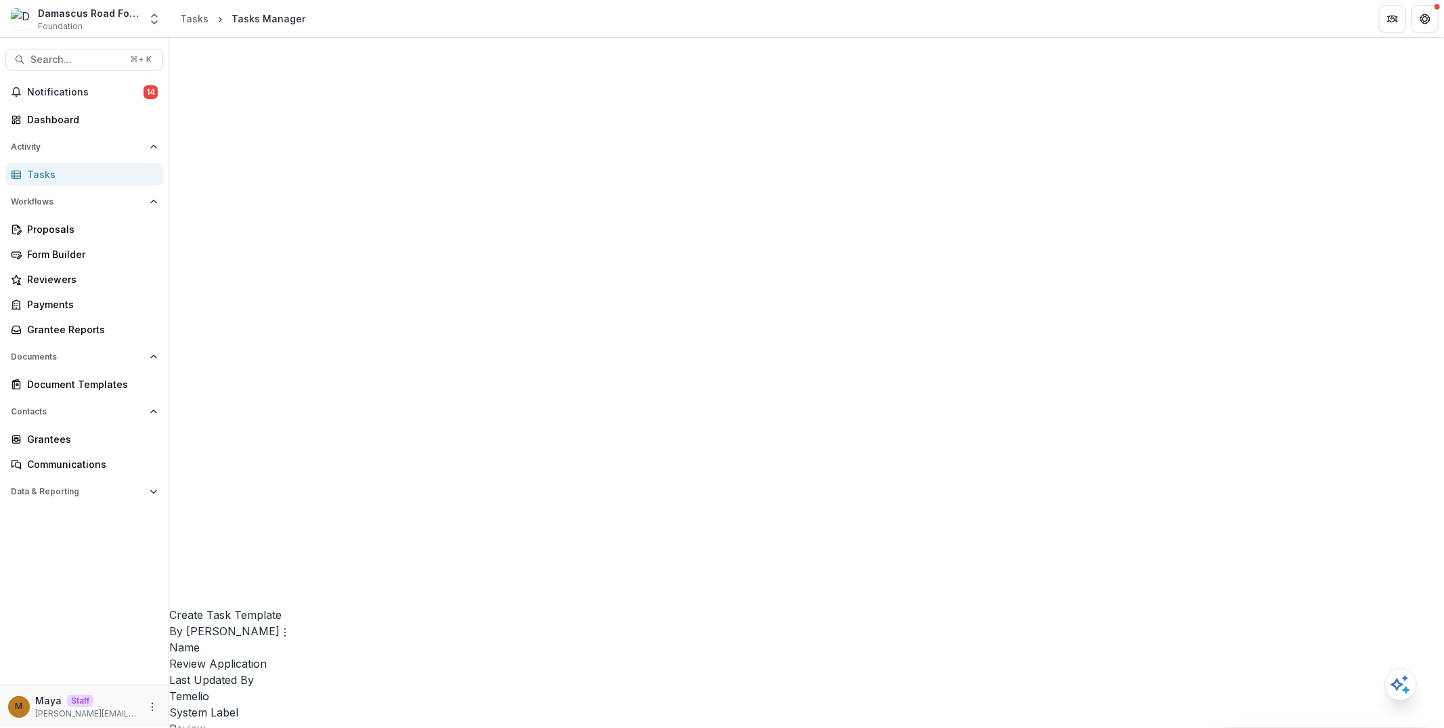
scroll to position [741, 0]
click at [438, 232] on link "Edit" at bounding box center [475, 236] width 166 height 22
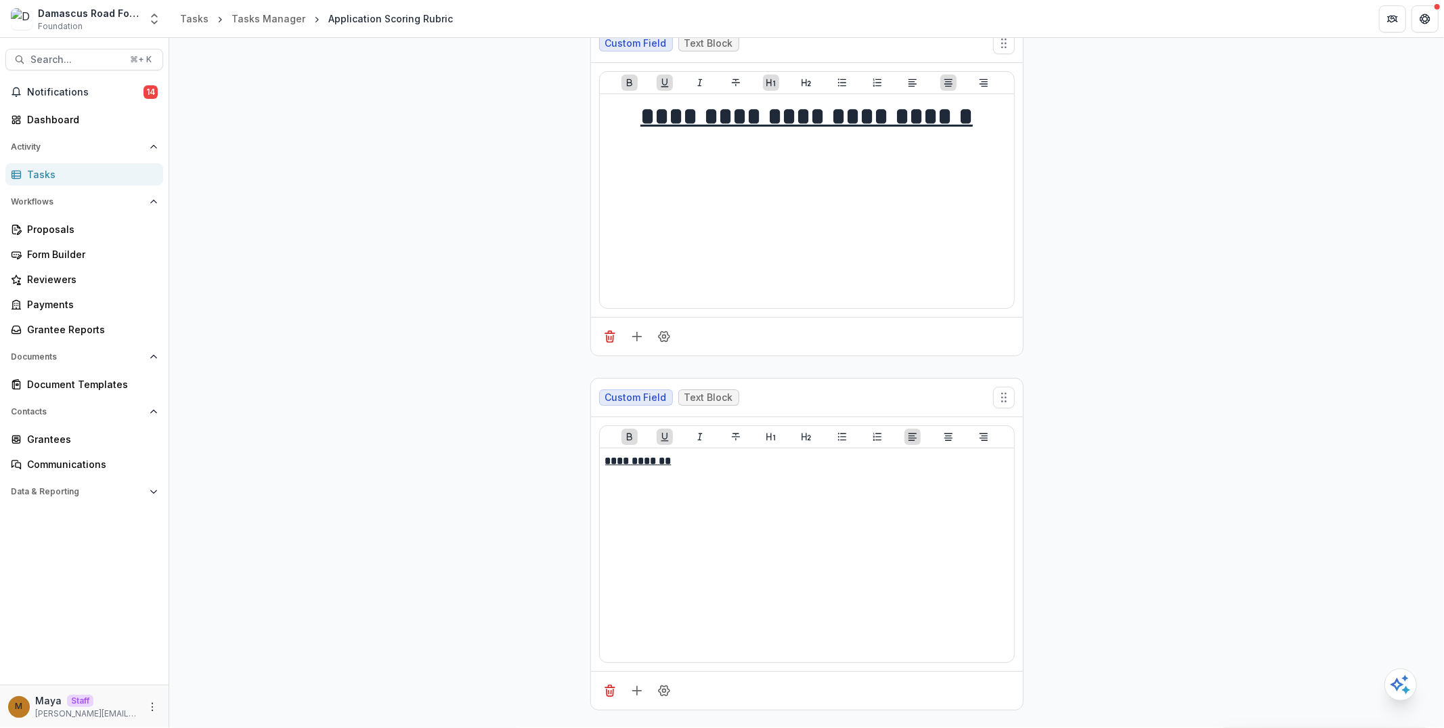
scroll to position [120, 0]
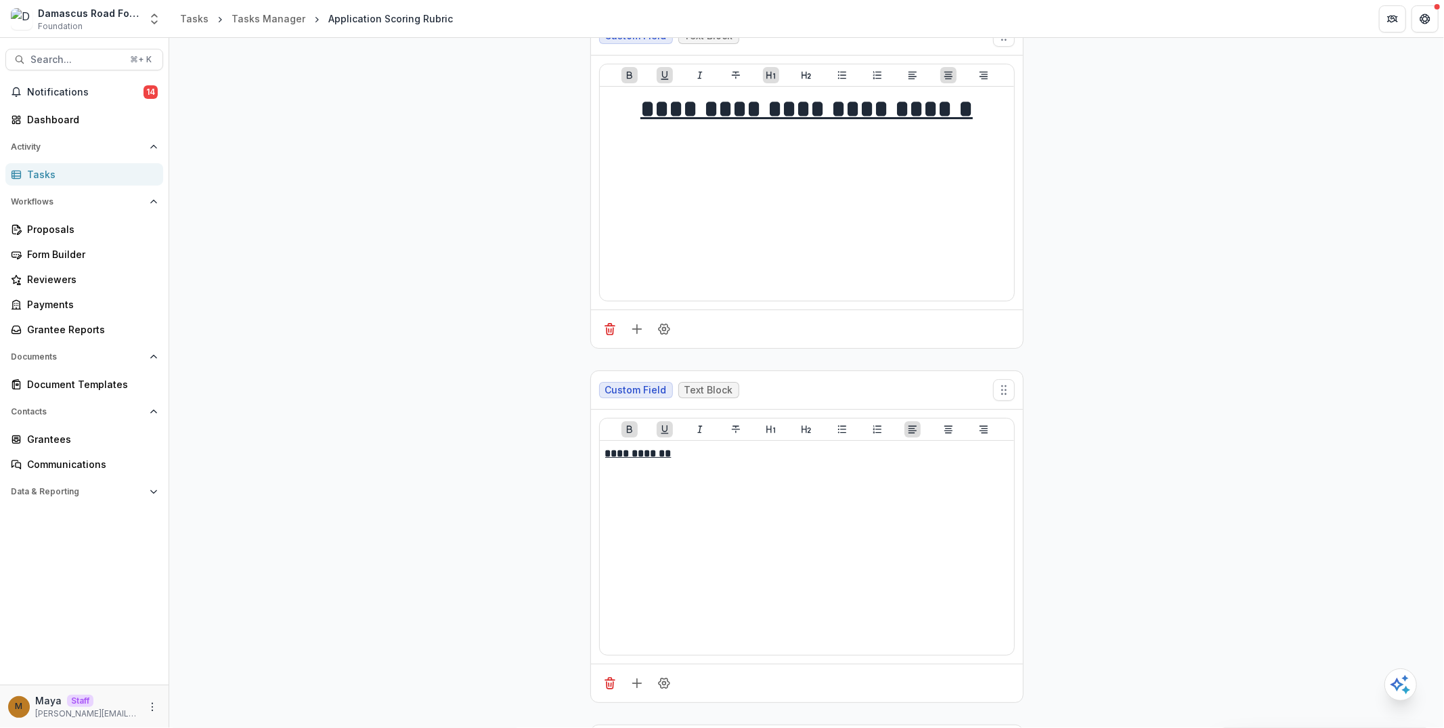
drag, startPoint x: 613, startPoint y: 433, endPoint x: 540, endPoint y: 324, distance: 130.3
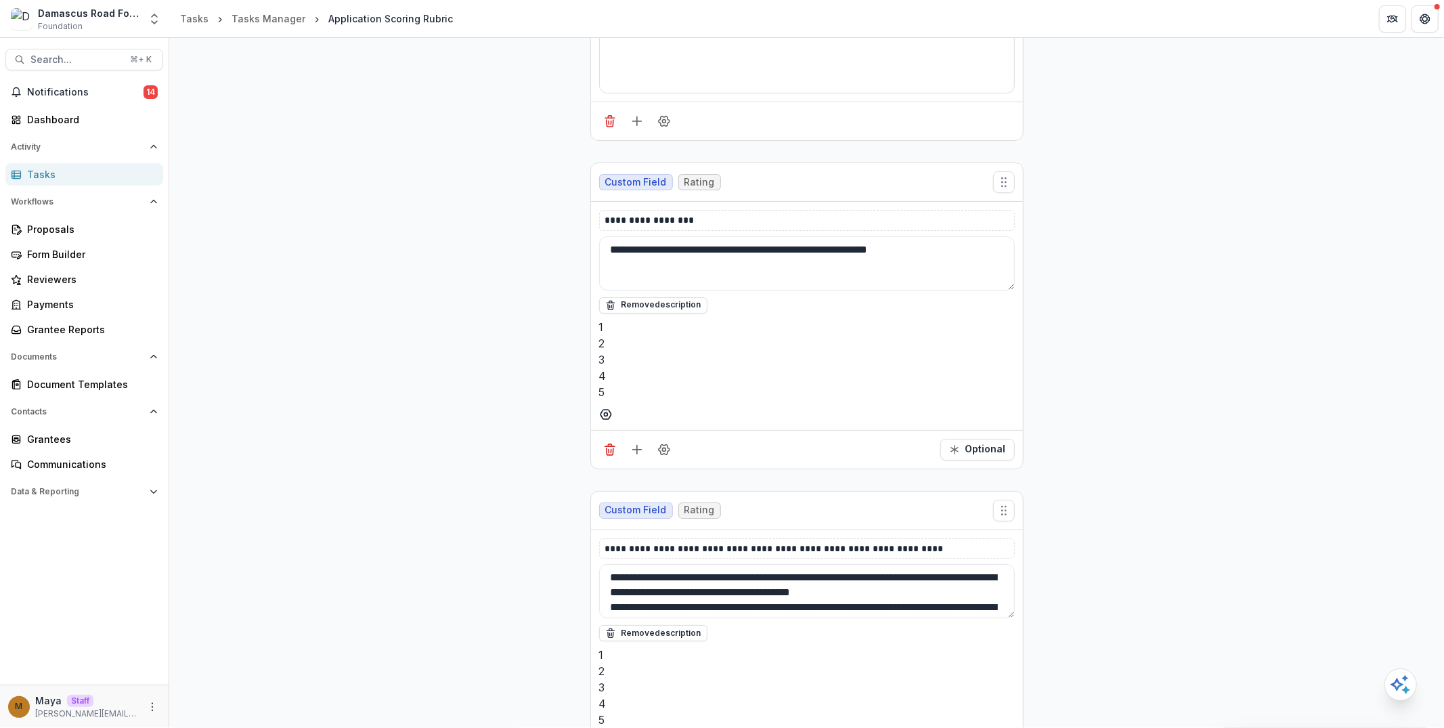
scroll to position [684, 0]
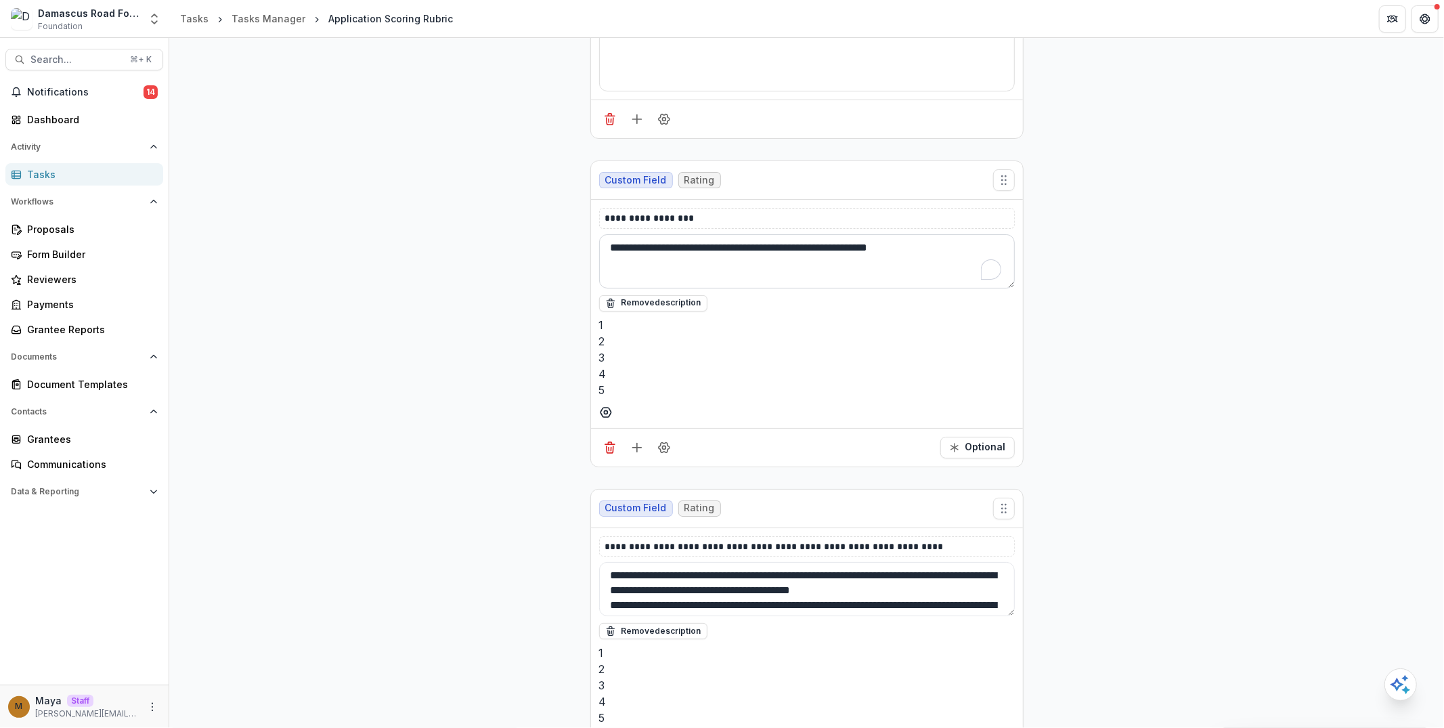
click at [725, 288] on textarea "**********" at bounding box center [807, 261] width 416 height 54
type textarea "**********"
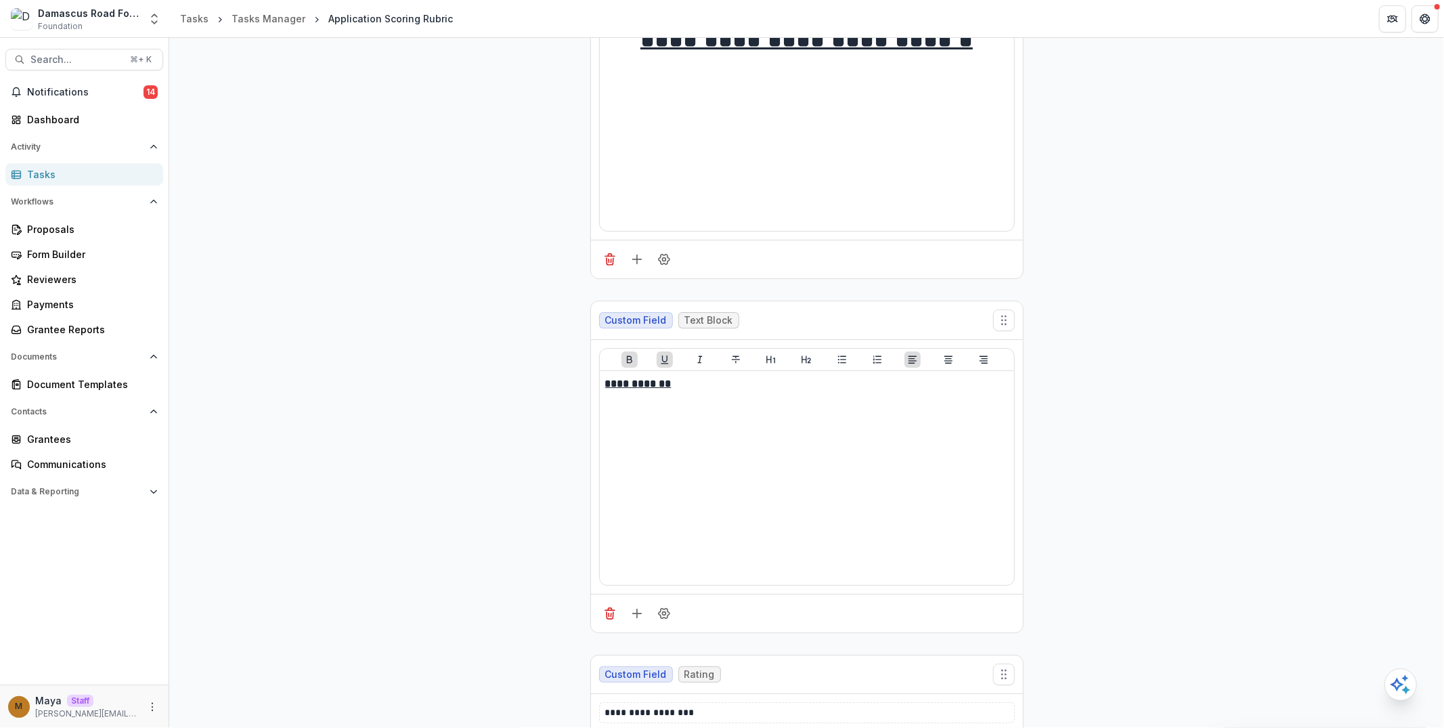
scroll to position [51, 0]
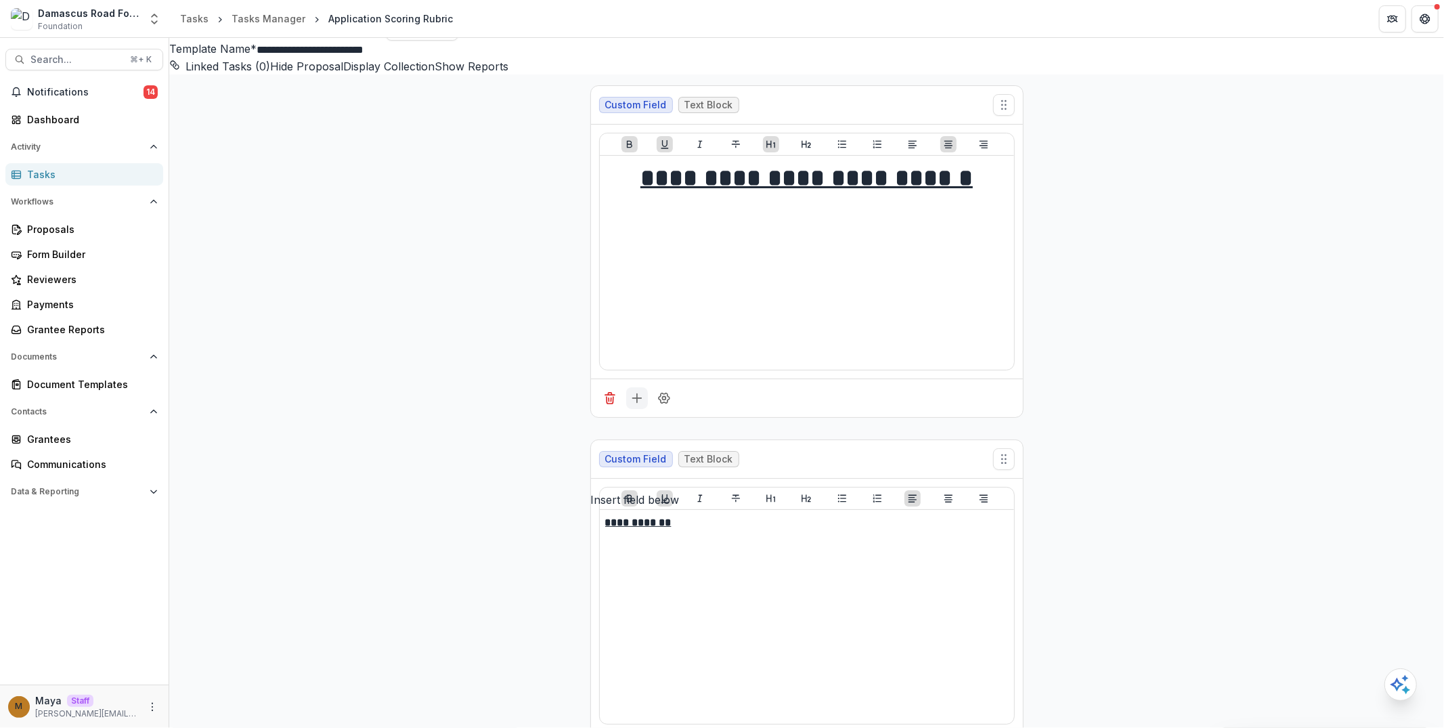
click at [630, 405] on icon "Add field" at bounding box center [637, 398] width 14 height 14
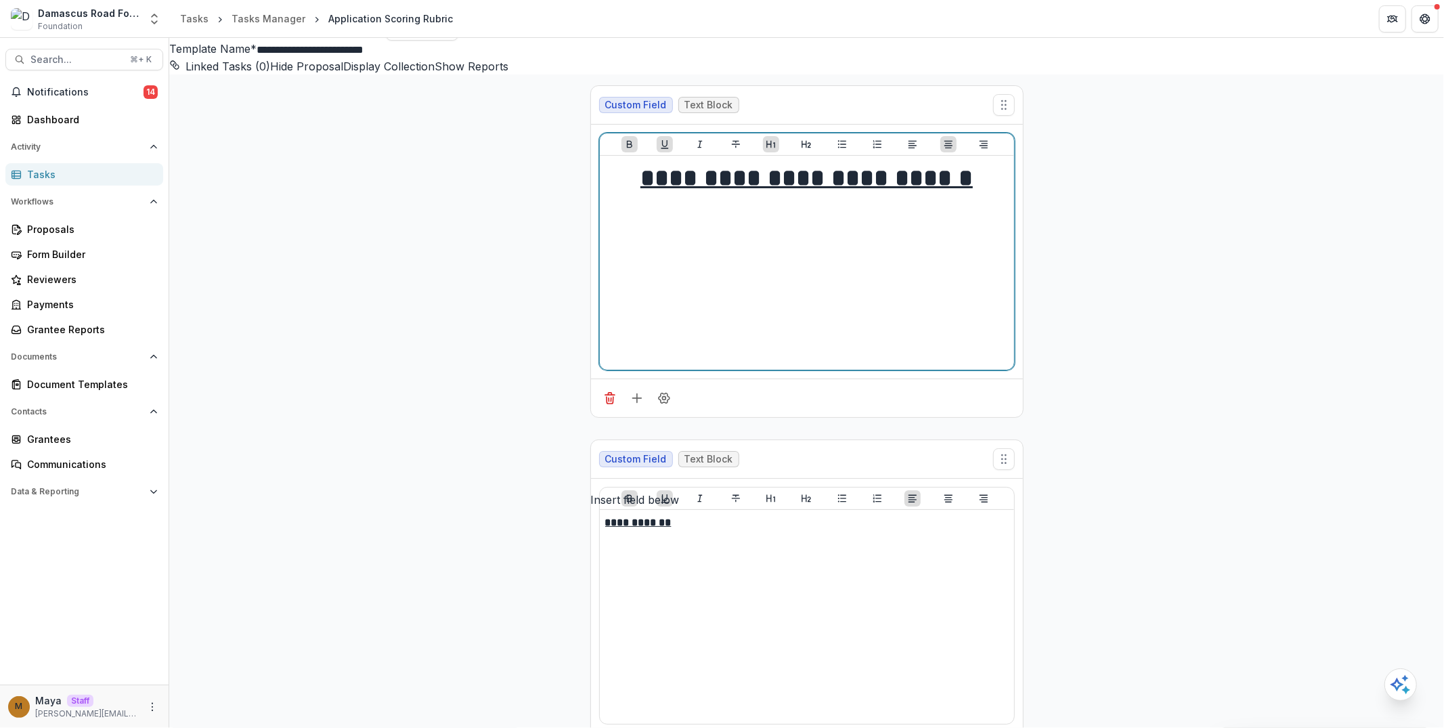
click at [867, 225] on p at bounding box center [806, 217] width 403 height 15
click at [988, 195] on h1 "**********" at bounding box center [806, 178] width 403 height 34
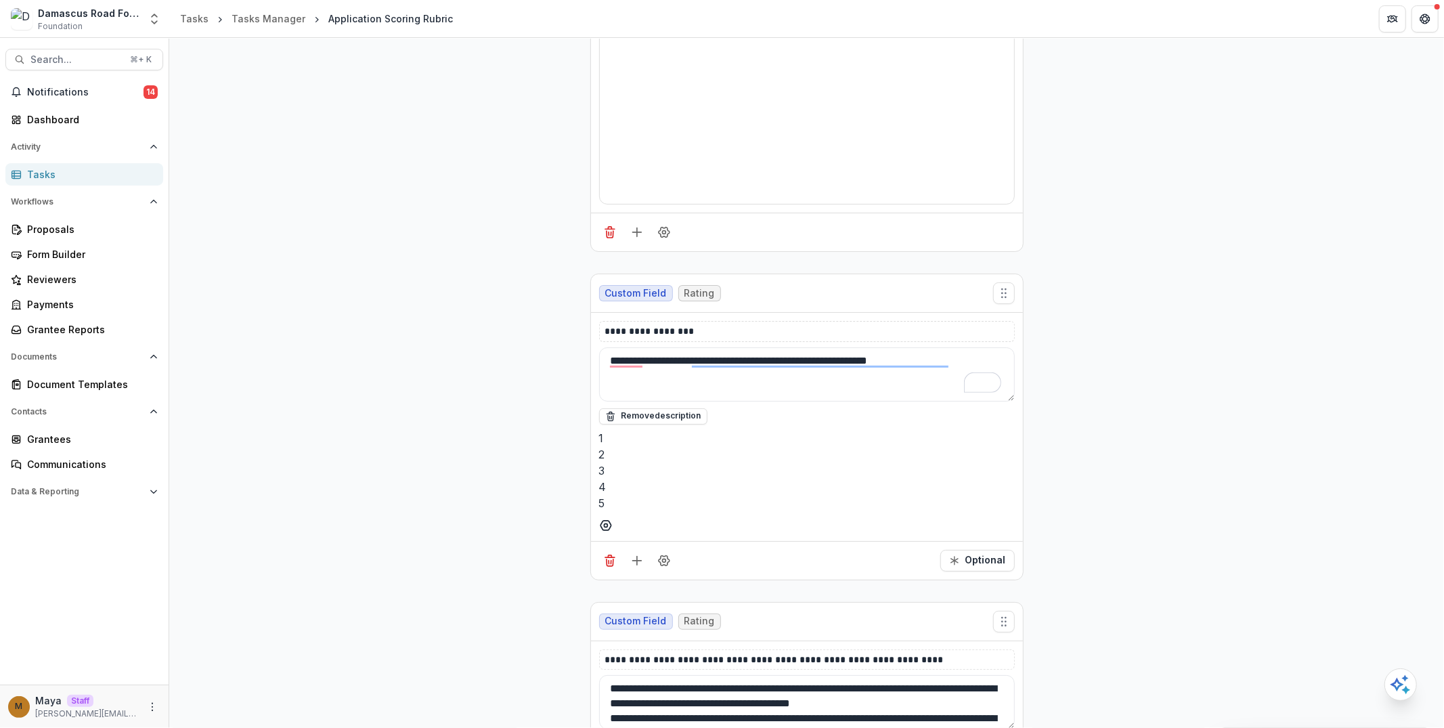
scroll to position [638, 0]
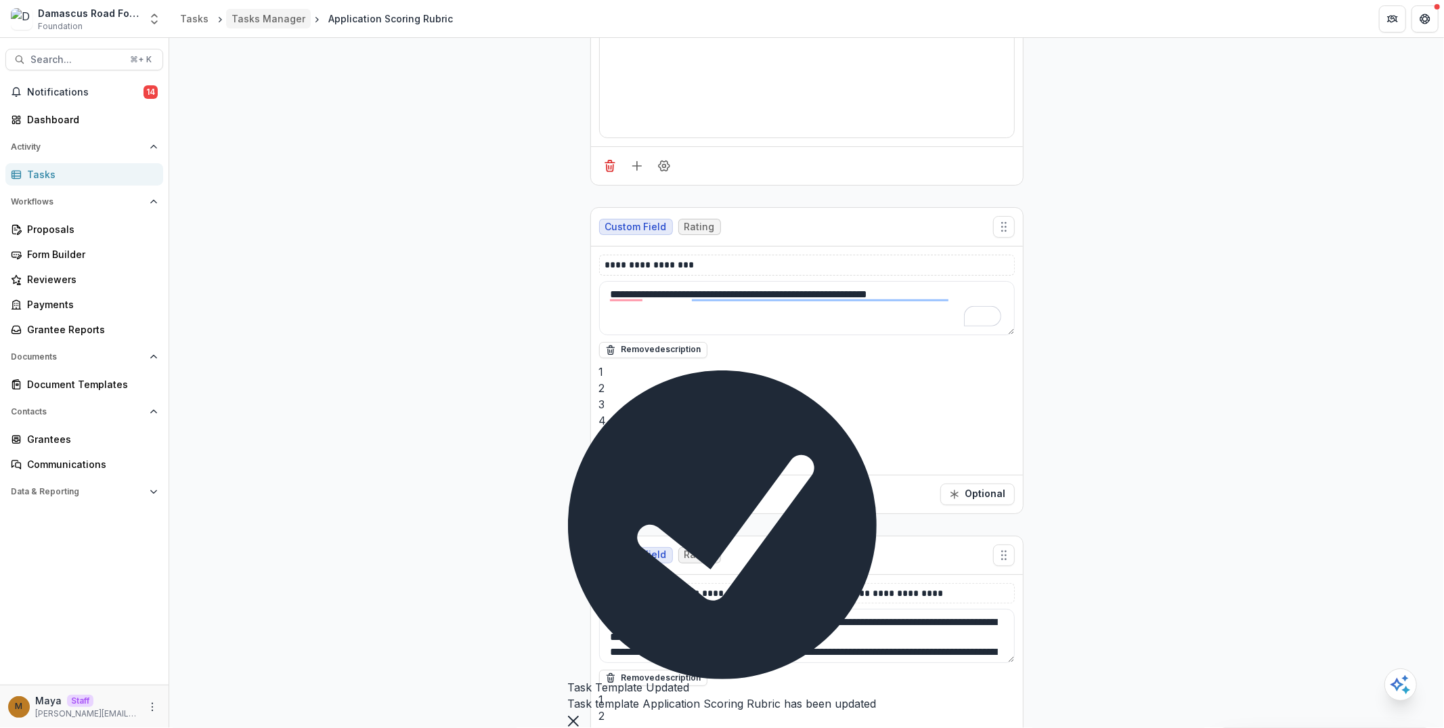
click at [270, 17] on div "Tasks Manager" at bounding box center [268, 19] width 74 height 14
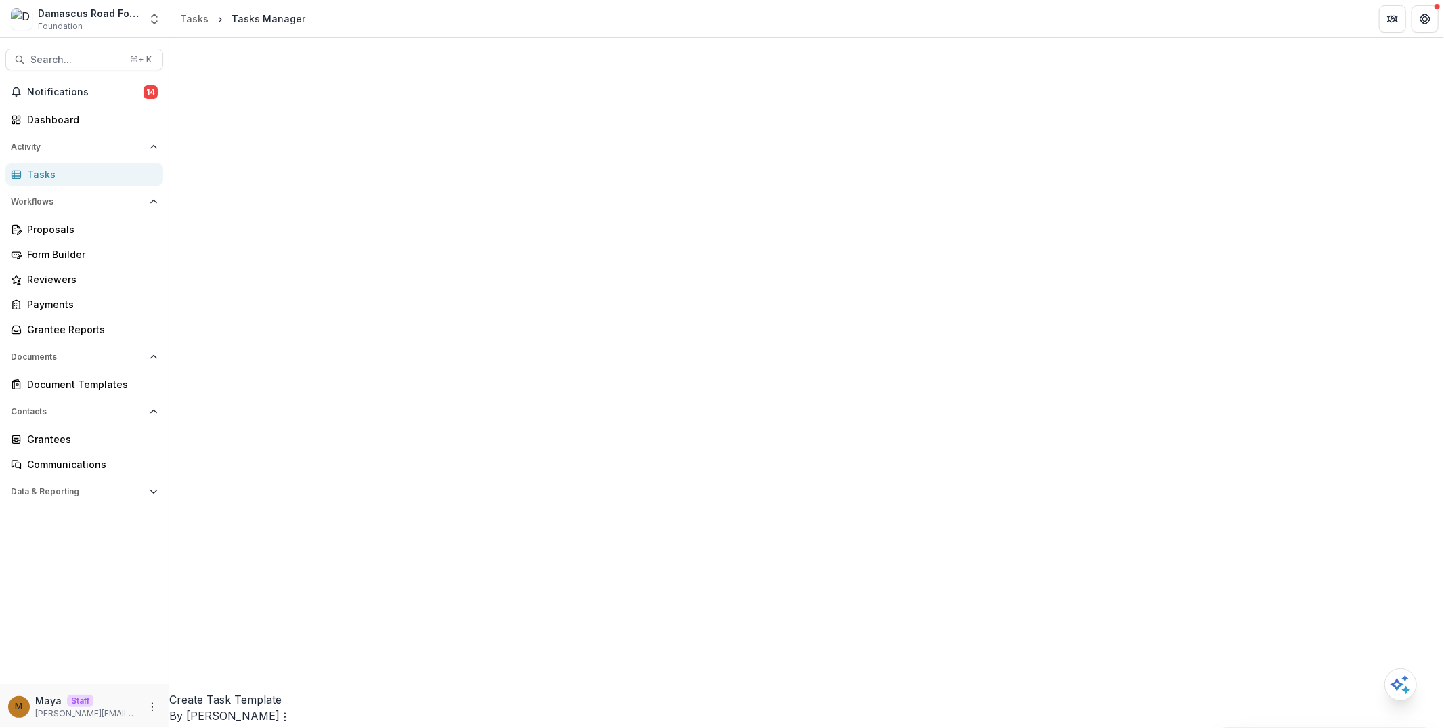
click at [1062, 508] on link "Edit" at bounding box center [1116, 506] width 166 height 22
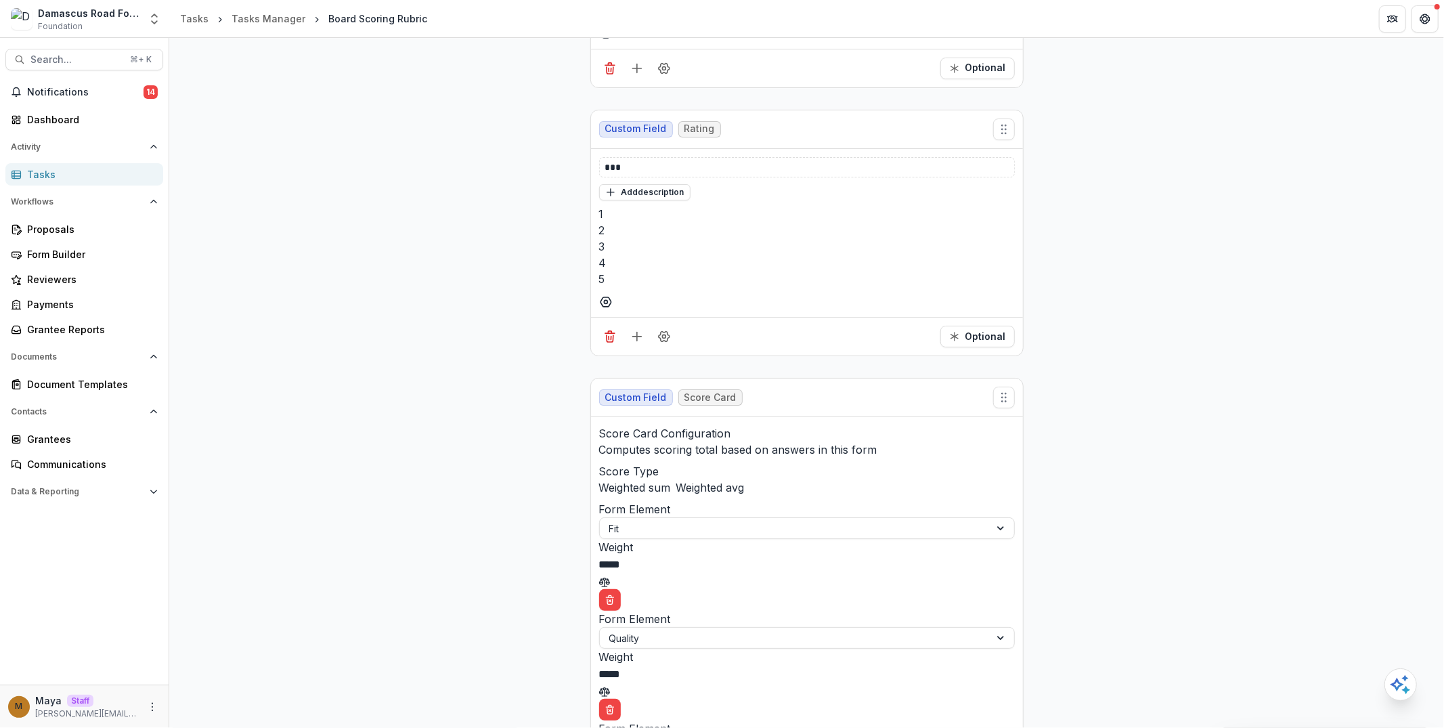
scroll to position [836, 0]
click at [117, 260] on div "Form Builder" at bounding box center [89, 254] width 125 height 14
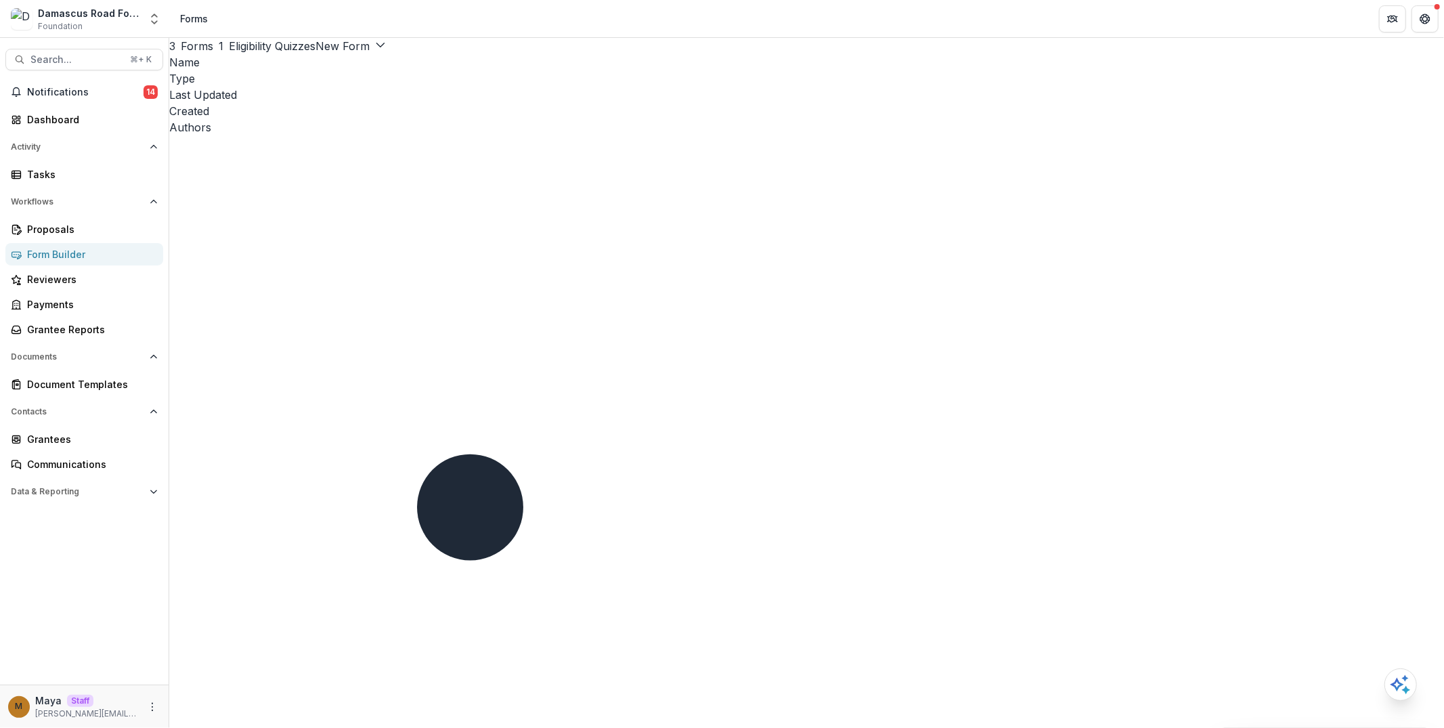
drag, startPoint x: 56, startPoint y: 12, endPoint x: 106, endPoint y: 14, distance: 49.5
click at [106, 14] on div "Damascus Road Foundation" at bounding box center [89, 13] width 102 height 14
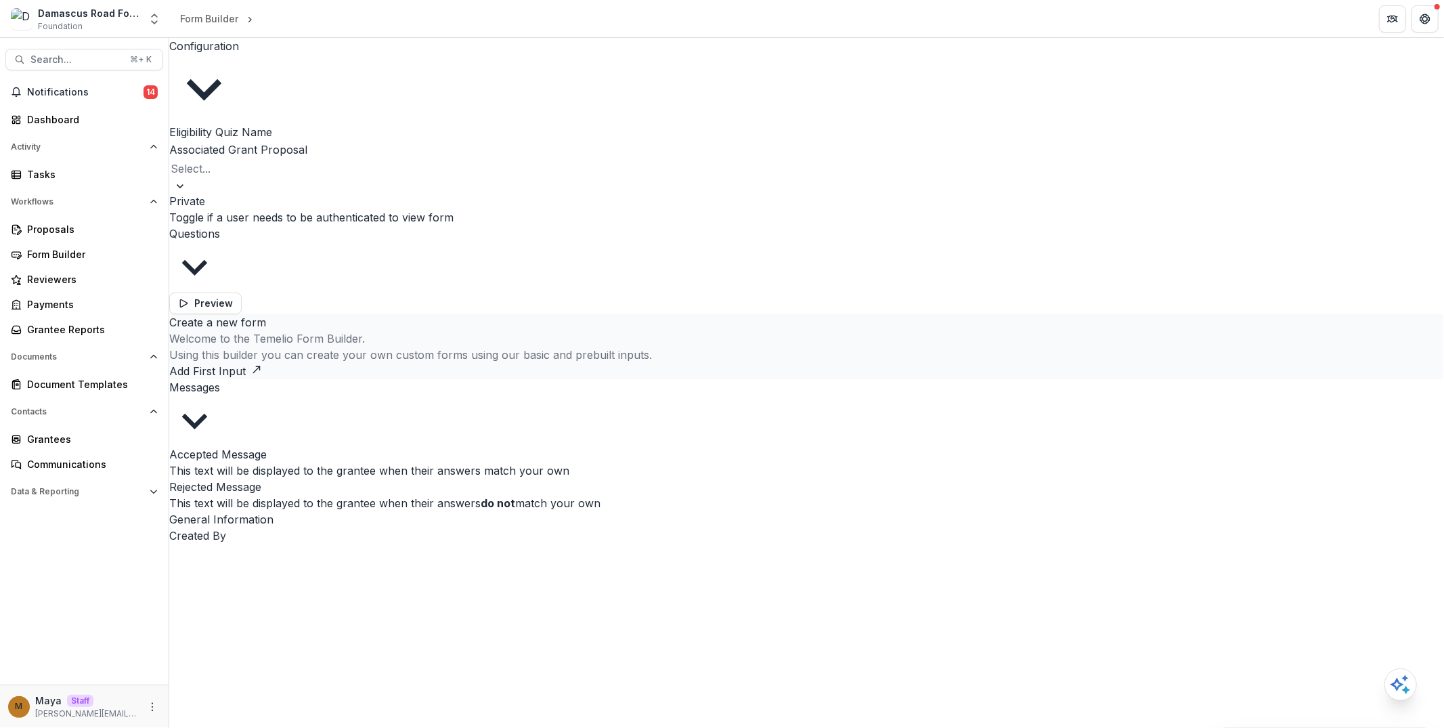
type input "**********"
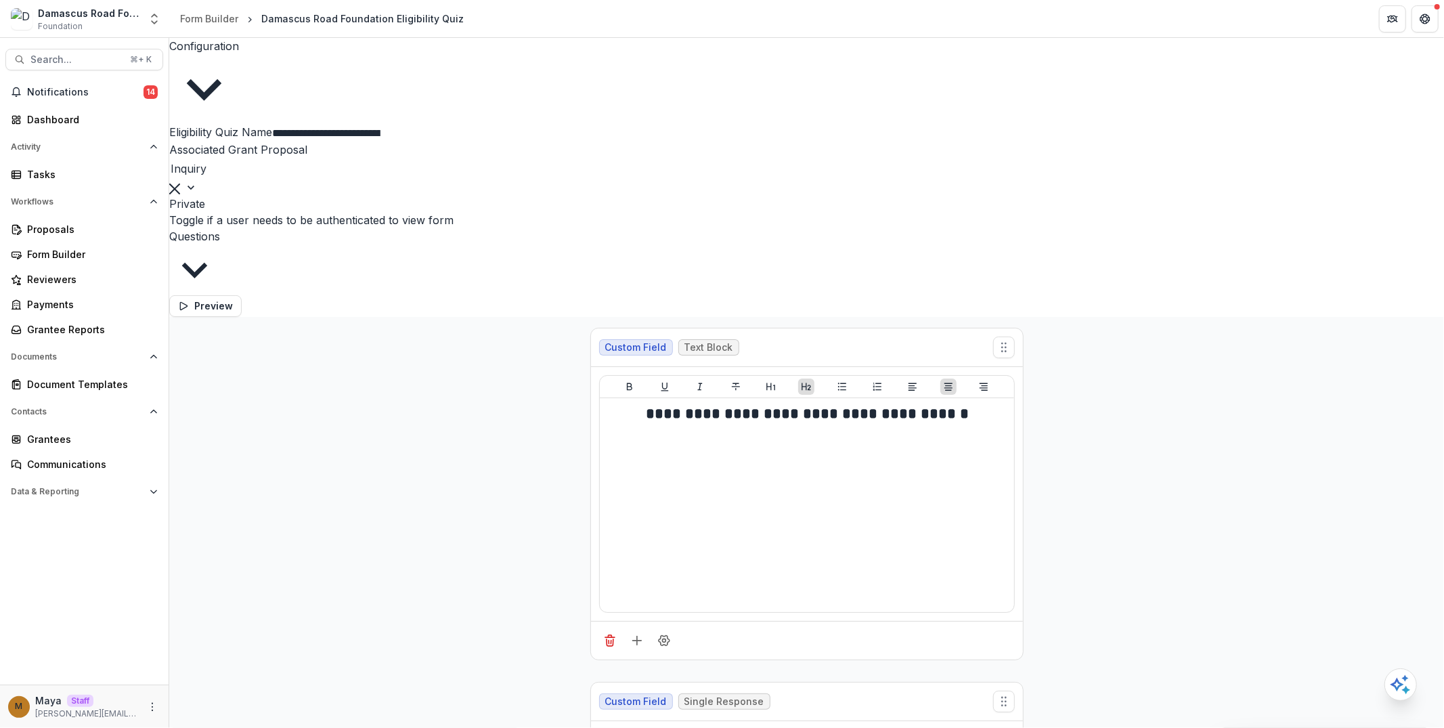
click at [91, 234] on div "Proposals" at bounding box center [89, 229] width 125 height 14
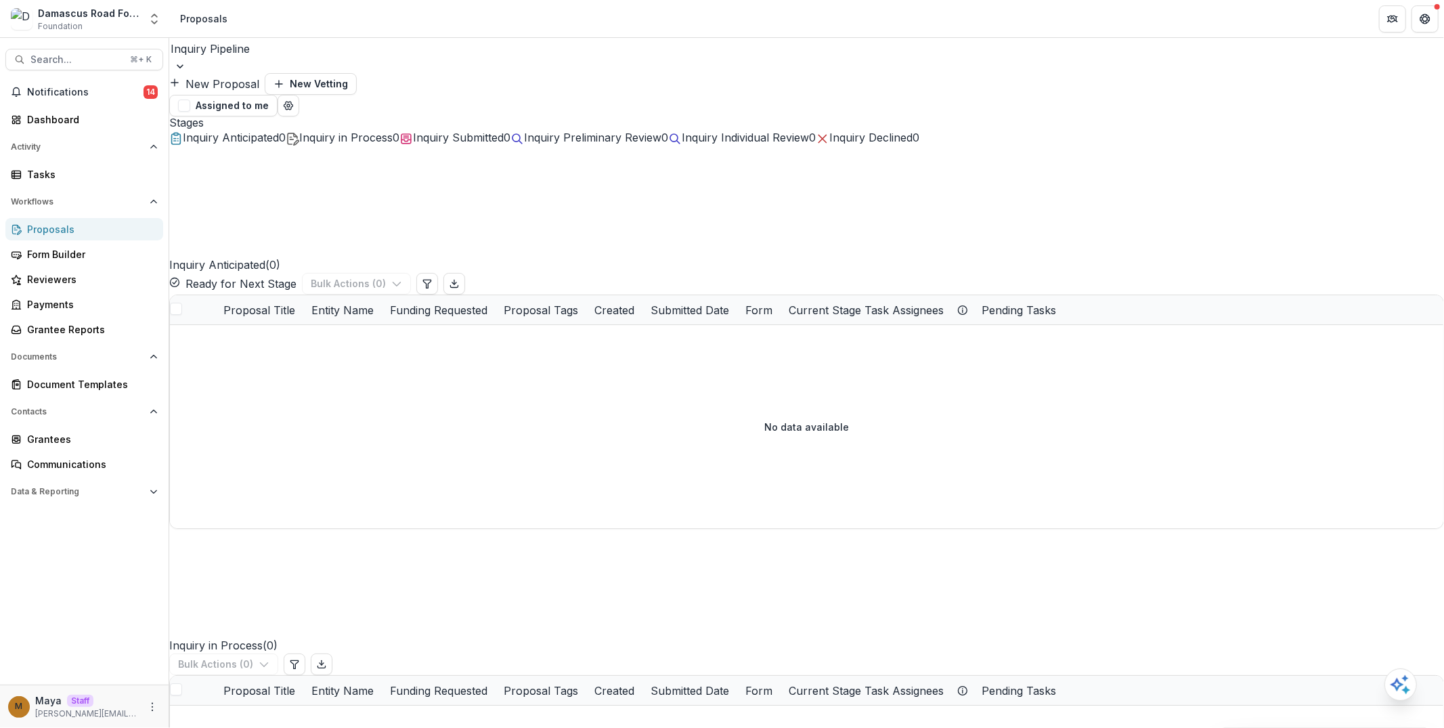
click at [259, 76] on button "New Proposal" at bounding box center [214, 84] width 90 height 16
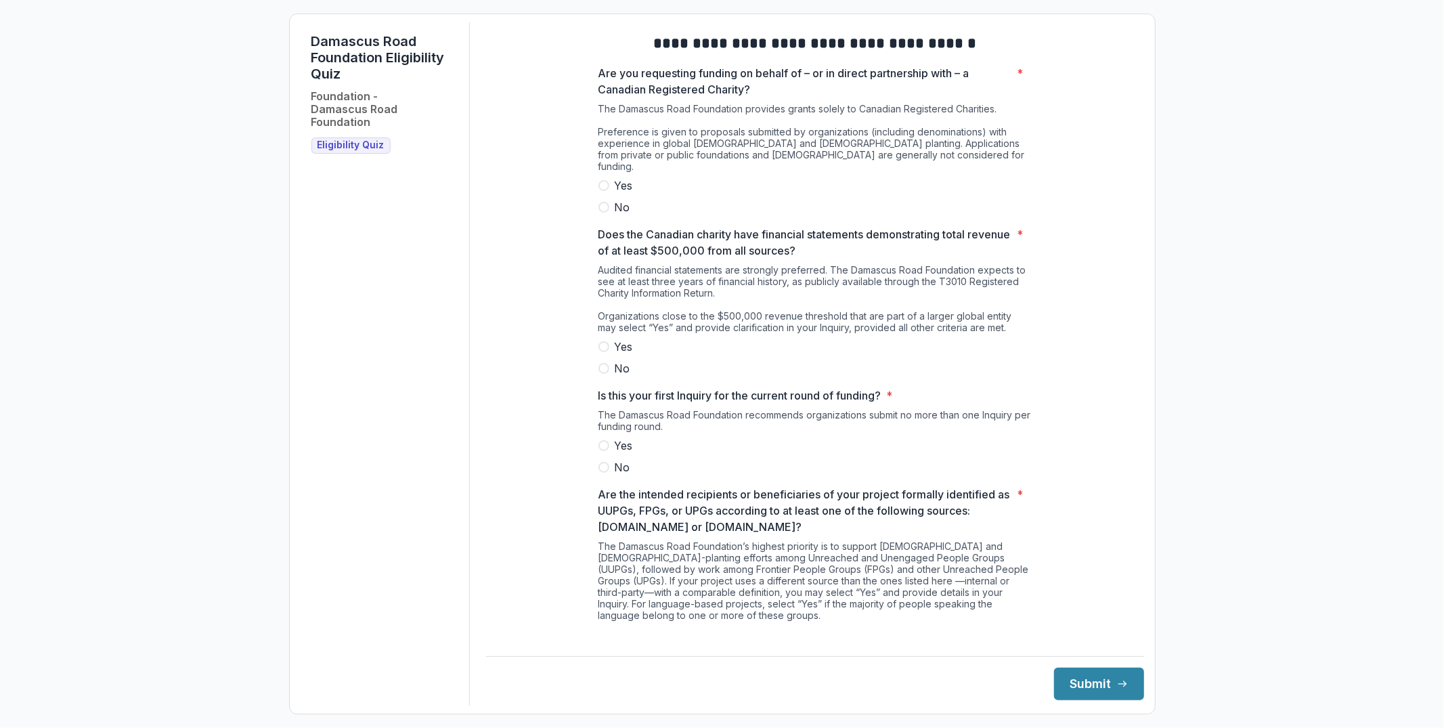
click at [601, 177] on label "Yes" at bounding box center [814, 185] width 433 height 16
click at [602, 345] on span at bounding box center [603, 346] width 11 height 11
click at [605, 442] on span at bounding box center [603, 445] width 11 height 11
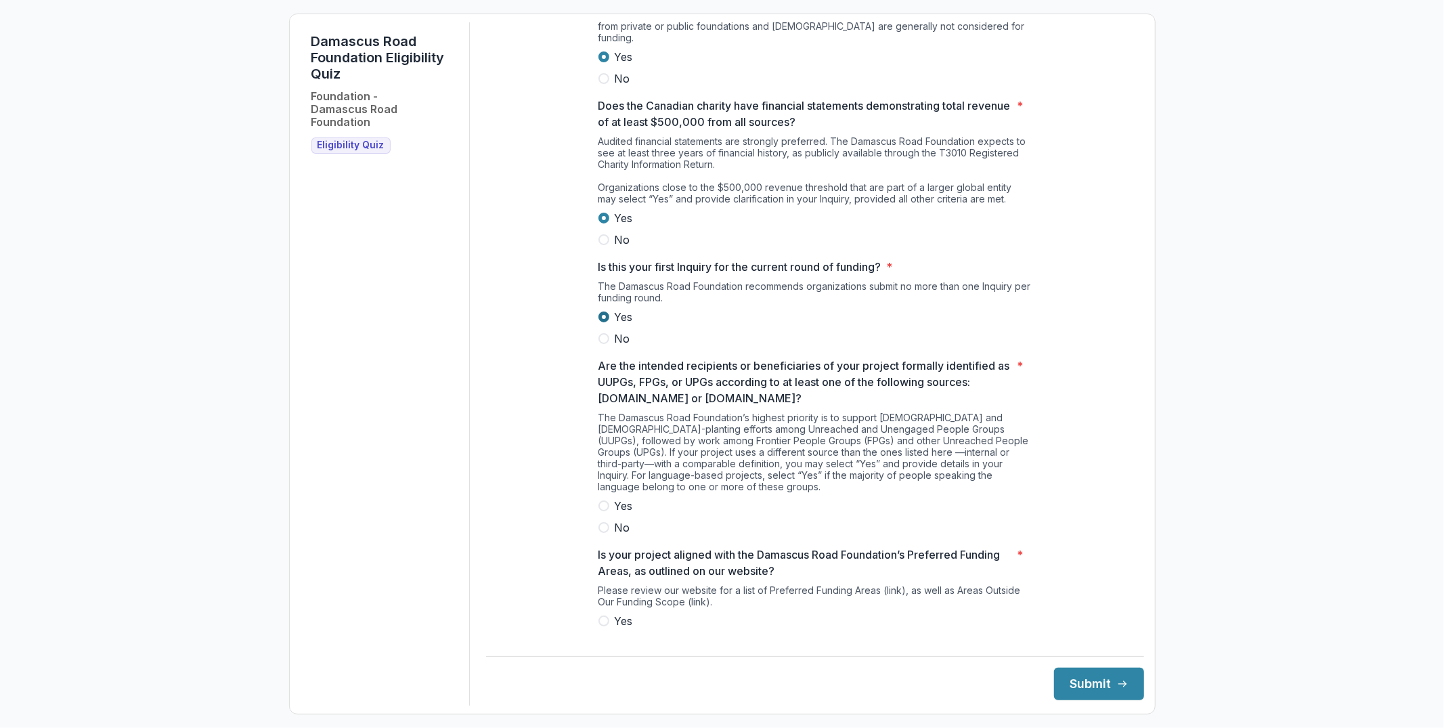
scroll to position [155, 0]
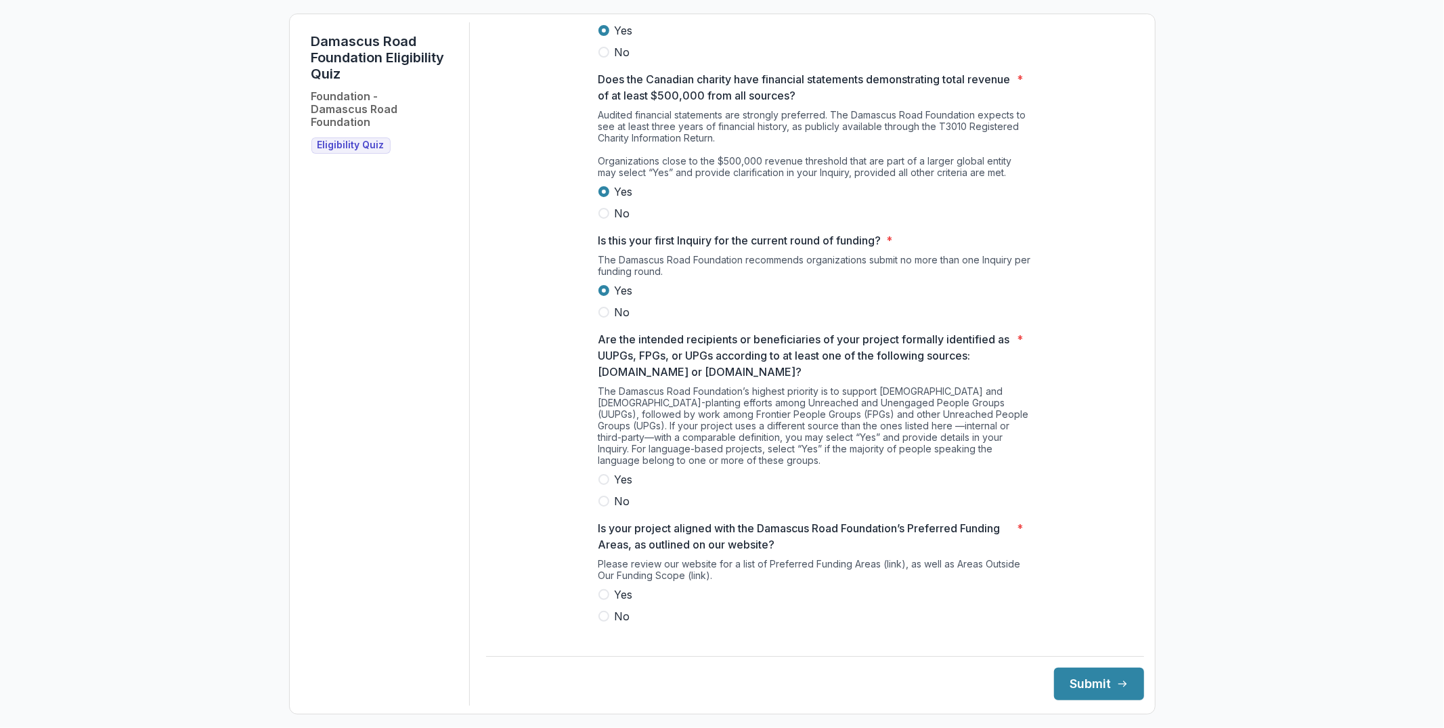
click at [604, 479] on label "Yes" at bounding box center [814, 479] width 433 height 16
click at [612, 589] on label "Yes" at bounding box center [814, 594] width 433 height 16
click at [1109, 690] on button "Submit" at bounding box center [1099, 683] width 90 height 32
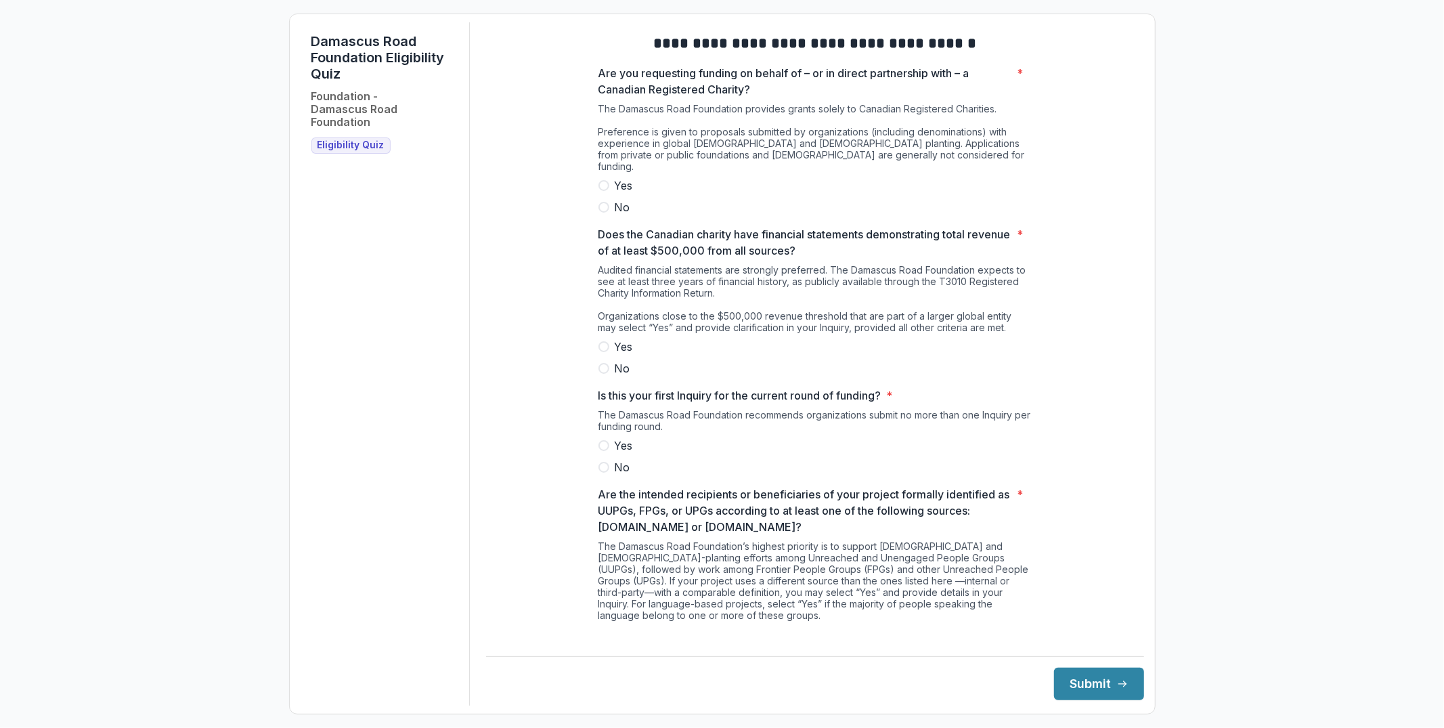
click at [602, 185] on span at bounding box center [603, 185] width 11 height 11
click at [611, 345] on label "Yes" at bounding box center [814, 346] width 433 height 16
click at [605, 440] on span at bounding box center [603, 445] width 11 height 11
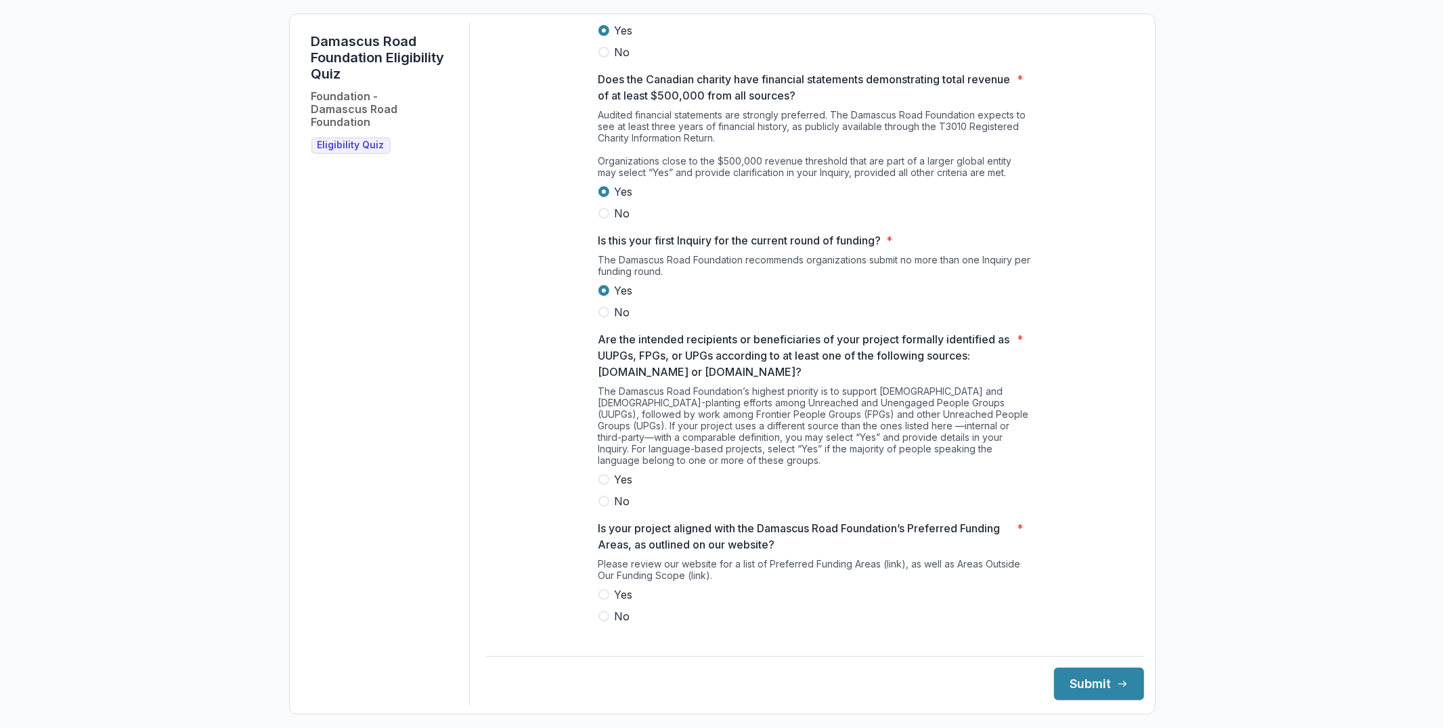
click at [602, 474] on span at bounding box center [603, 479] width 11 height 11
click at [619, 590] on span "Yes" at bounding box center [624, 594] width 18 height 16
click at [1077, 690] on button "Submit" at bounding box center [1099, 683] width 90 height 32
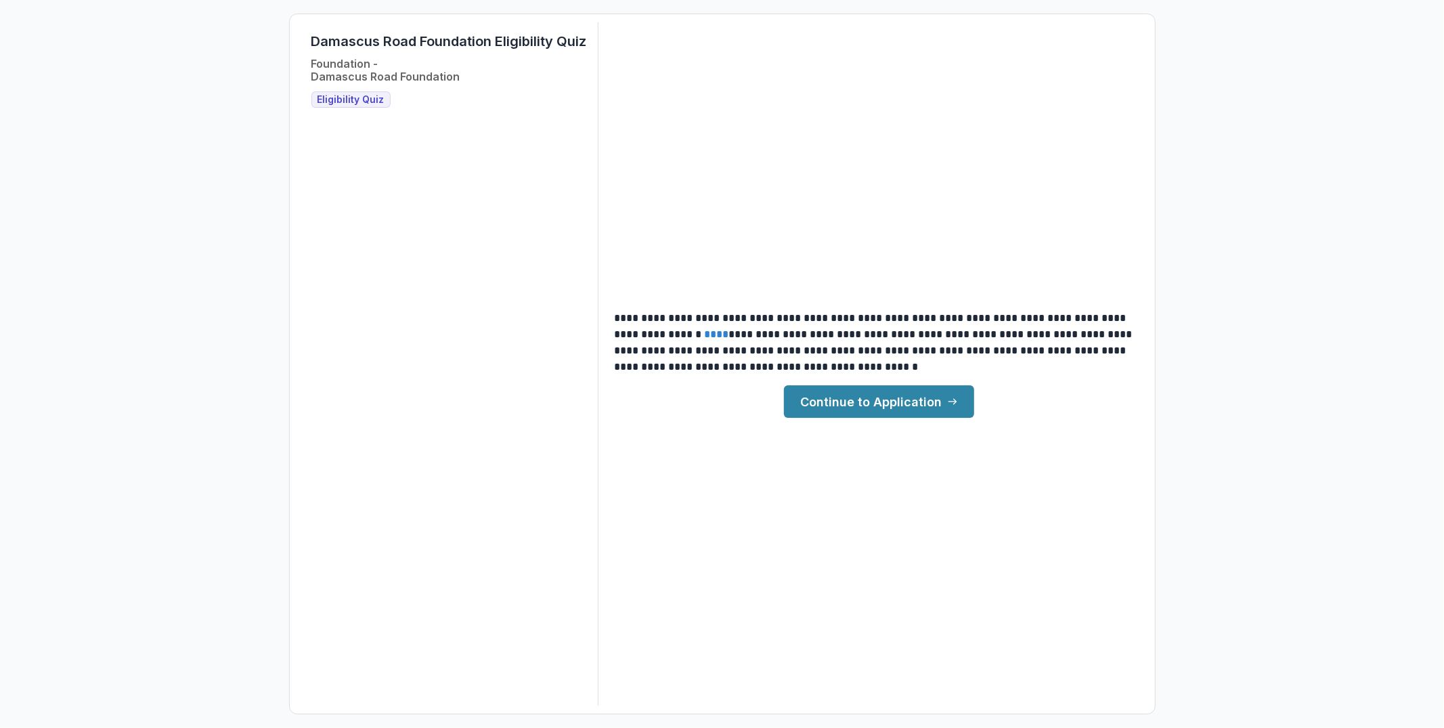
click at [830, 405] on link "Continue to Application" at bounding box center [879, 401] width 190 height 32
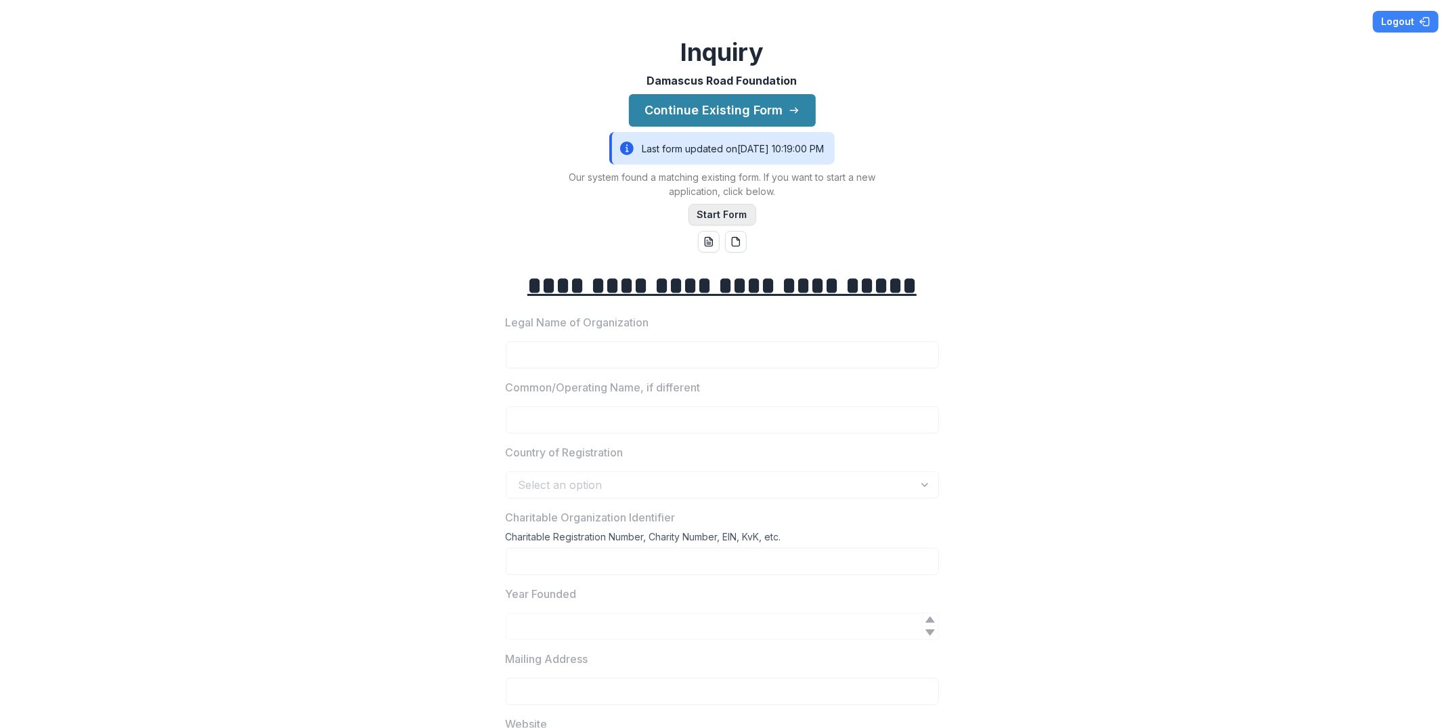
click at [731, 211] on button "Start Form" at bounding box center [722, 215] width 68 height 22
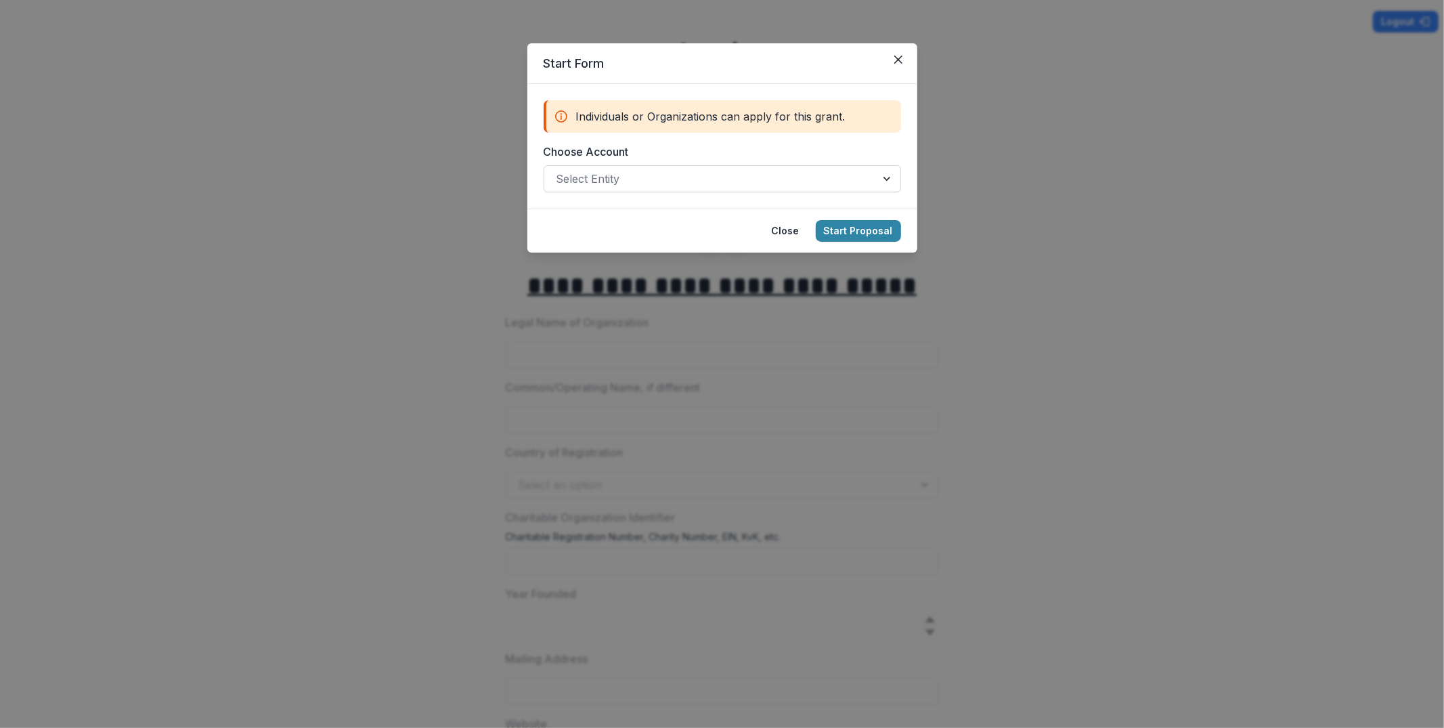
click at [715, 171] on div at bounding box center [709, 178] width 307 height 19
click at [747, 154] on label "Choose Account" at bounding box center [718, 151] width 349 height 16
click at [560, 171] on input "Choose Account" at bounding box center [557, 179] width 3 height 16
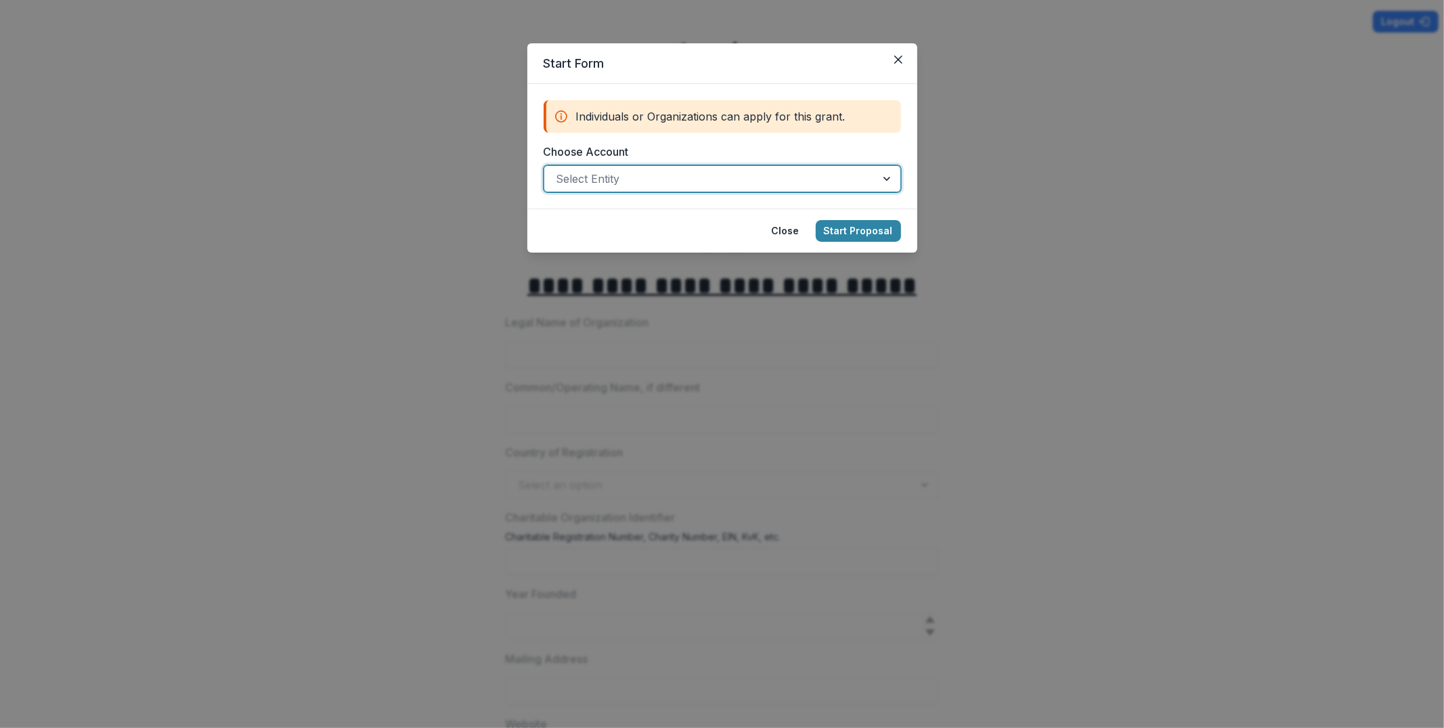
click at [728, 180] on div at bounding box center [709, 178] width 307 height 19
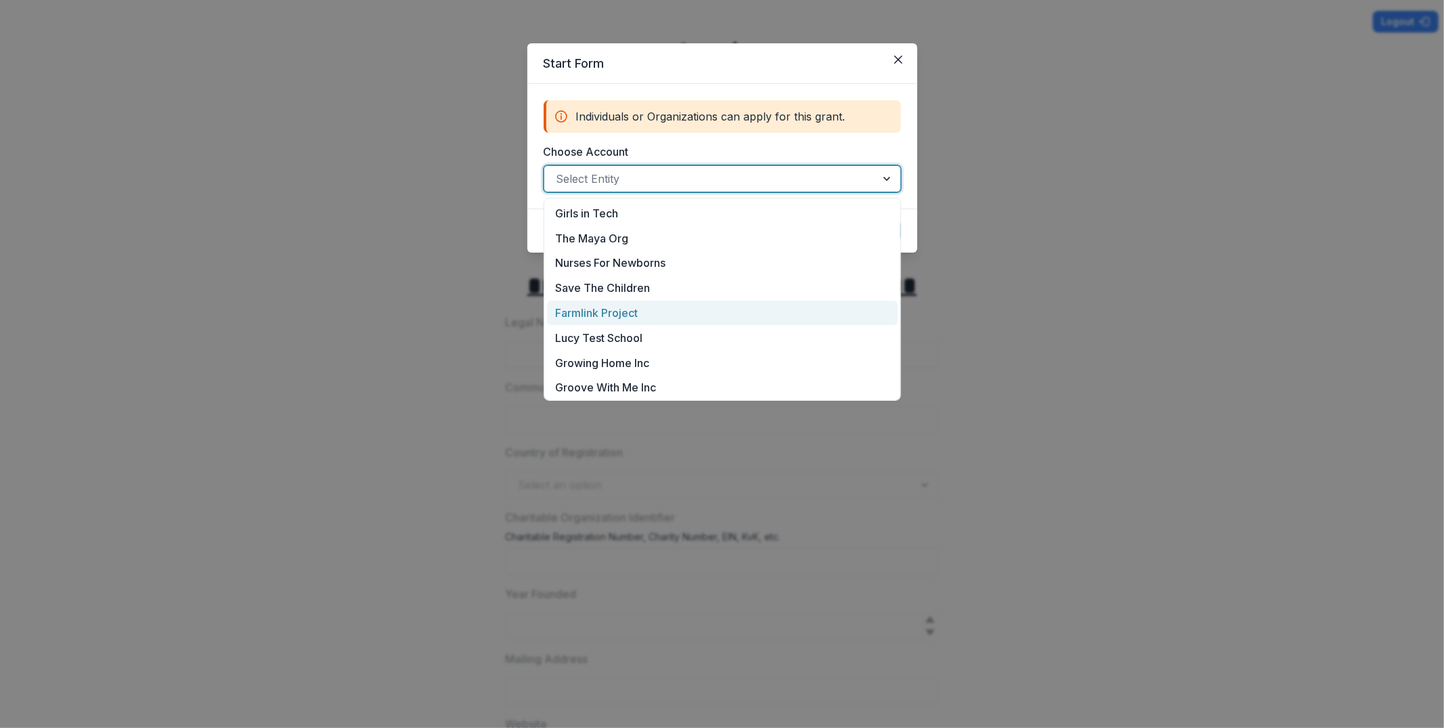
click at [645, 307] on div "Farmlink Project" at bounding box center [722, 313] width 351 height 25
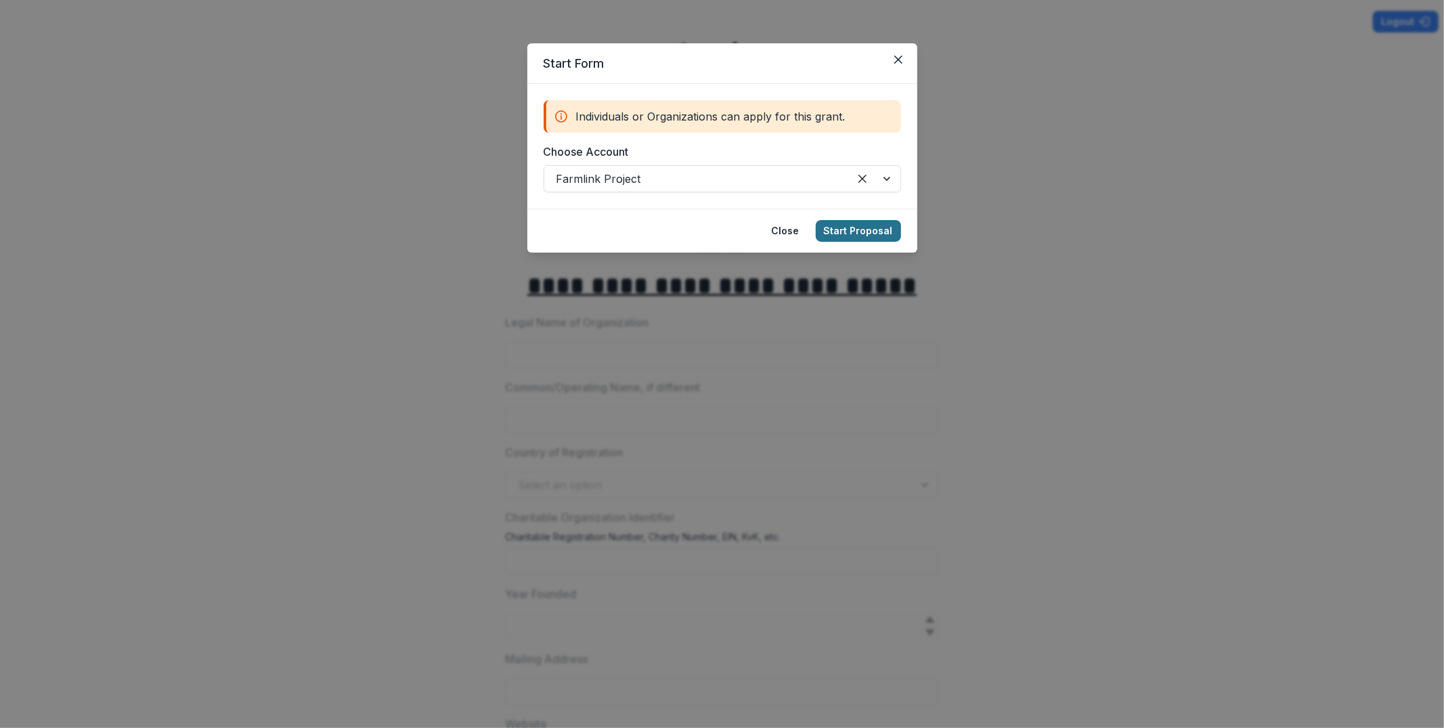
click at [879, 233] on button "Start Proposal" at bounding box center [858, 231] width 85 height 22
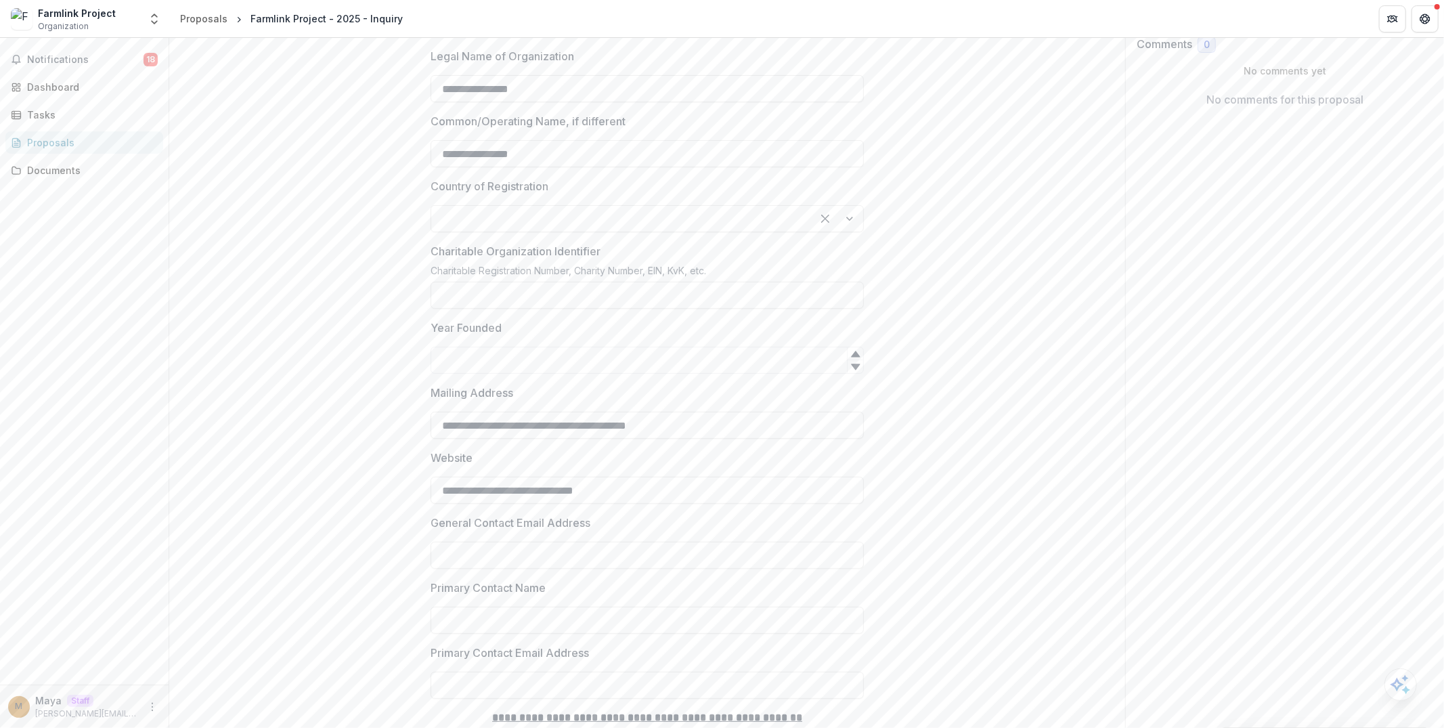
scroll to position [246, 0]
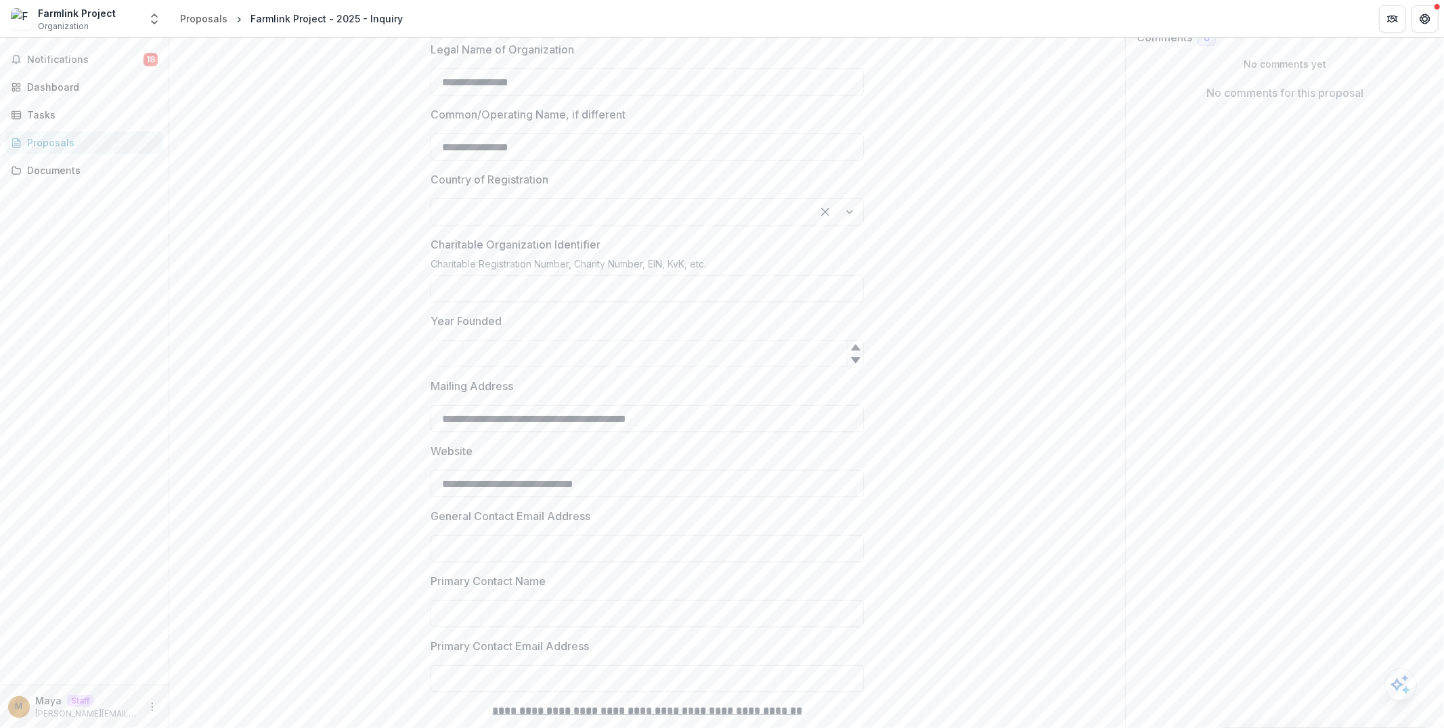
click at [513, 207] on div at bounding box center [621, 211] width 356 height 19
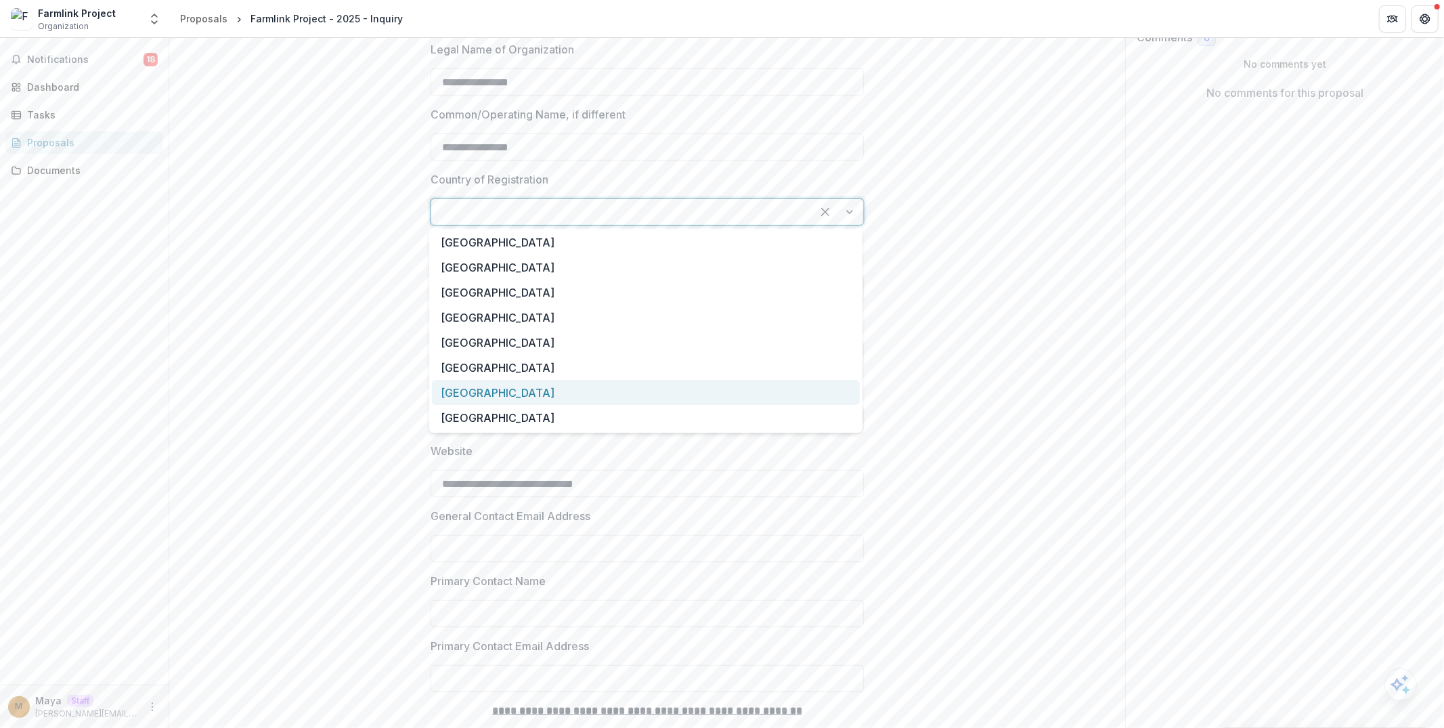
click at [500, 389] on div "[GEOGRAPHIC_DATA]" at bounding box center [646, 392] width 428 height 25
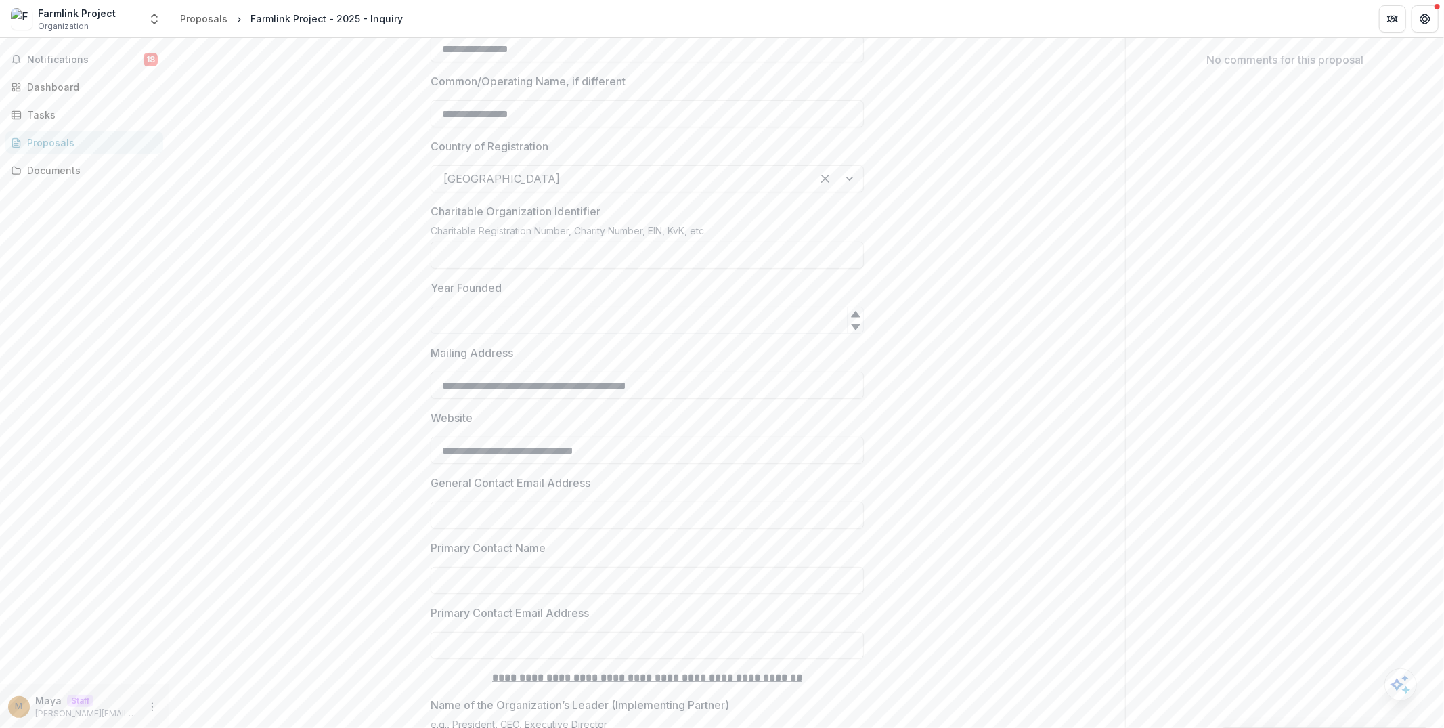
scroll to position [282, 0]
click at [510, 246] on input "Charitable Organization Identifier" at bounding box center [646, 253] width 433 height 27
type input "*********"
click at [469, 328] on input "Year Founded" at bounding box center [646, 318] width 433 height 27
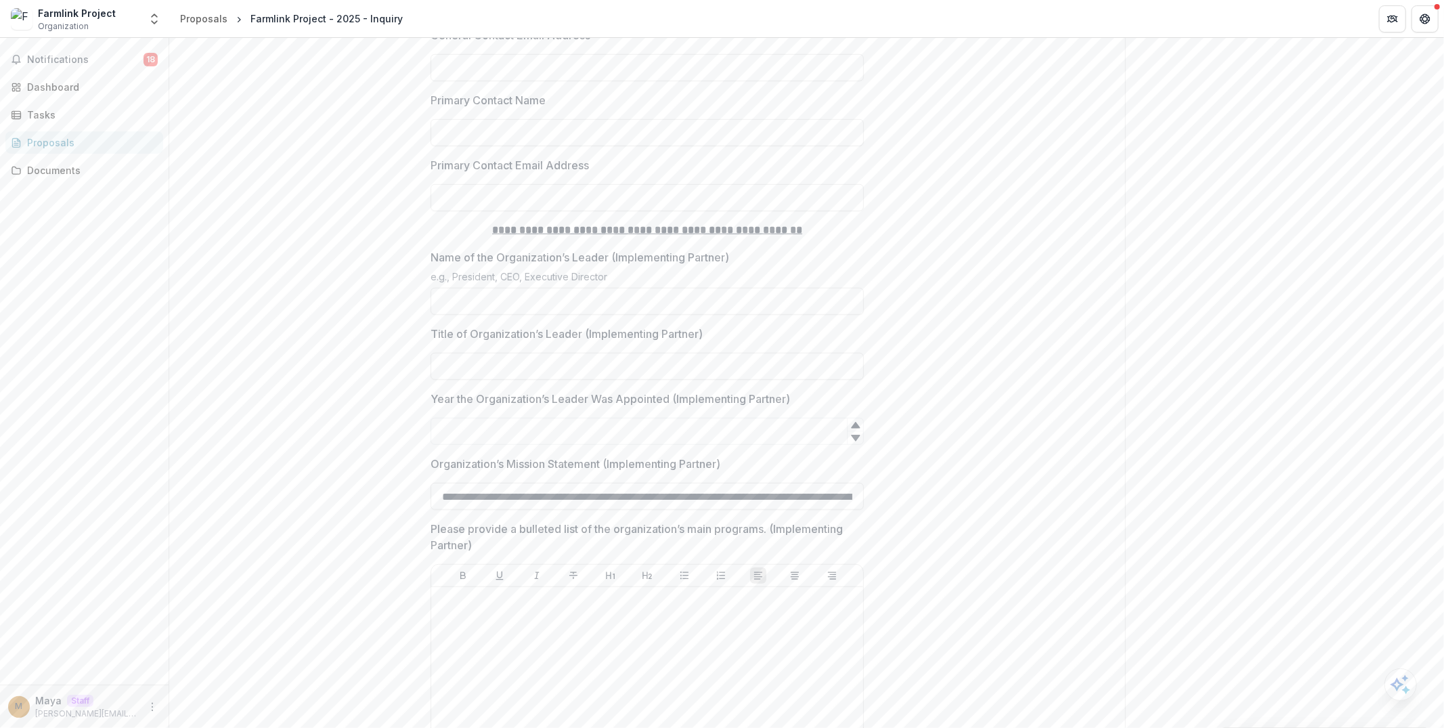
scroll to position [732, 0]
type input "****"
click at [477, 299] on input "Name of the Organization’s Leader (Implementing Partner)" at bounding box center [646, 295] width 433 height 27
type input "****"
click at [468, 369] on input "Title of Organization’s Leader (Implementing Partner)" at bounding box center [646, 360] width 433 height 27
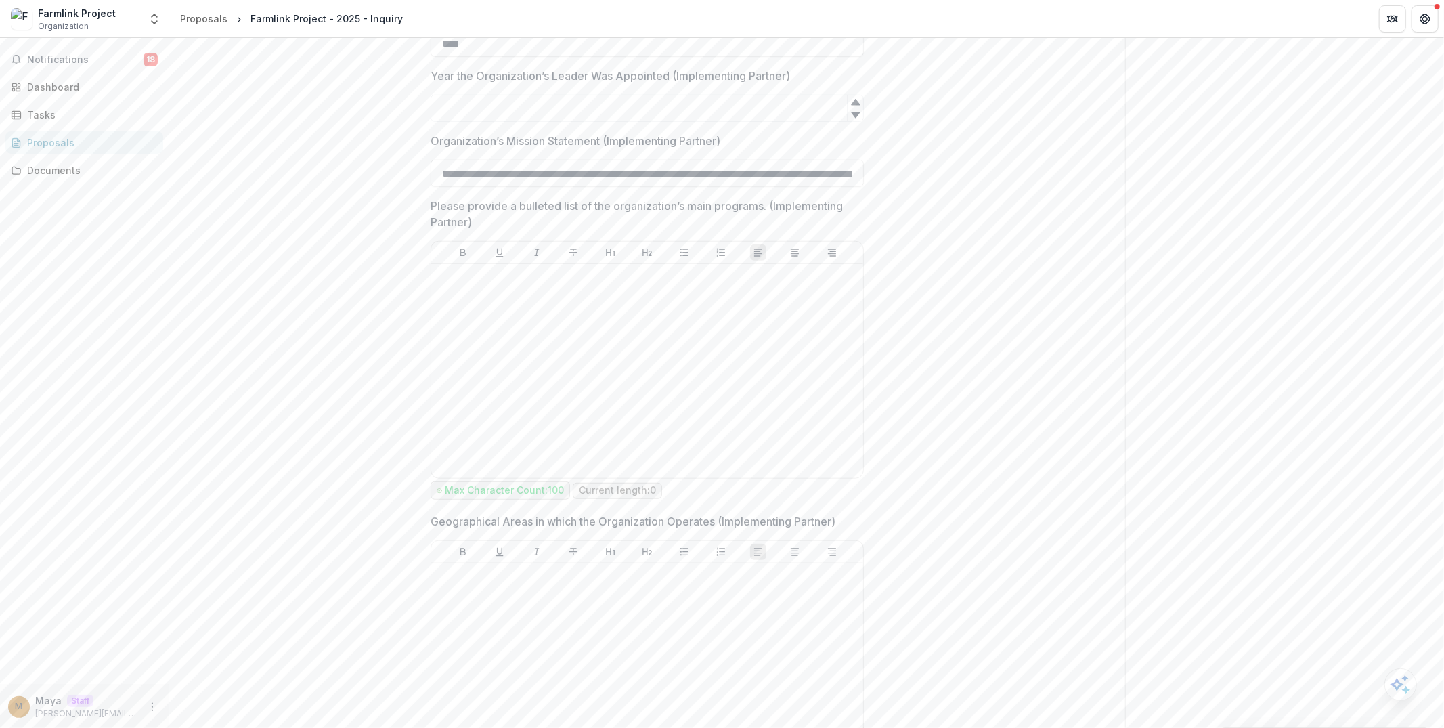
scroll to position [1063, 0]
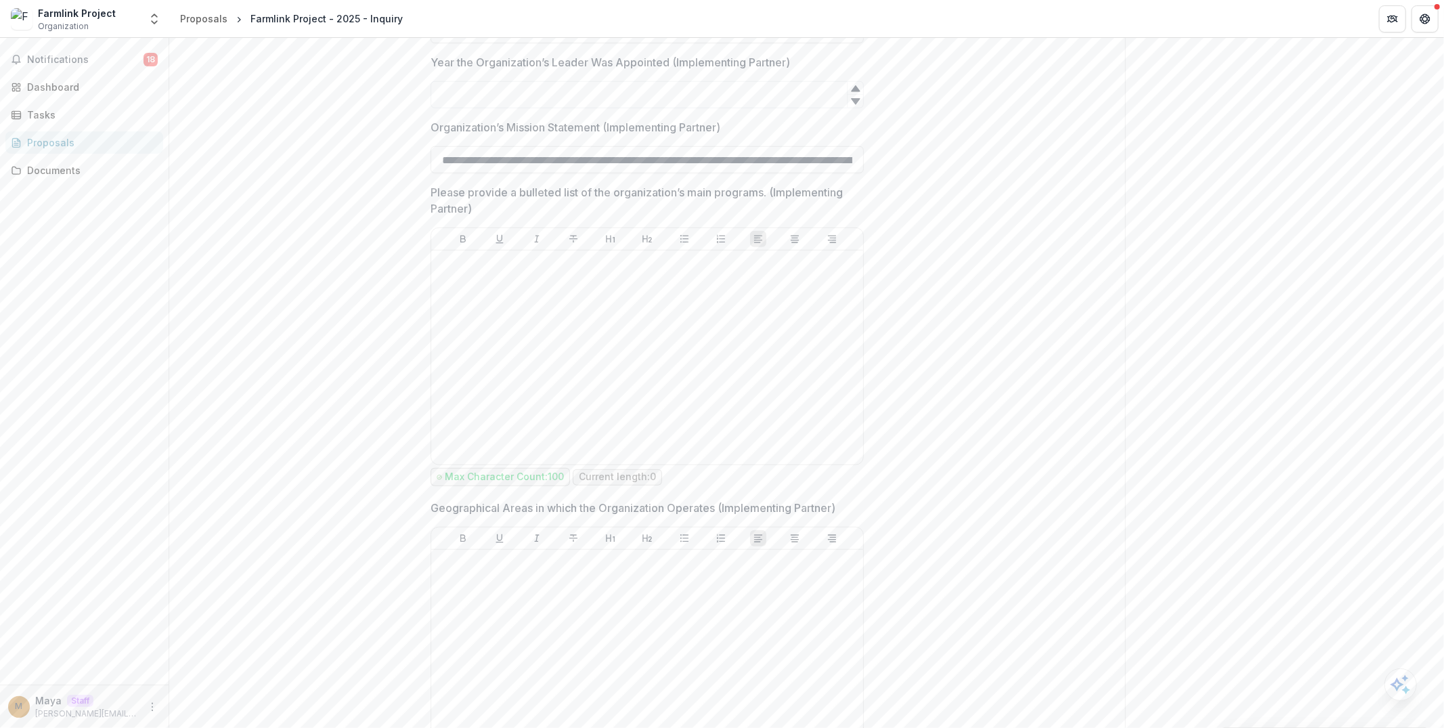
type input "****"
click at [506, 352] on div at bounding box center [647, 357] width 421 height 203
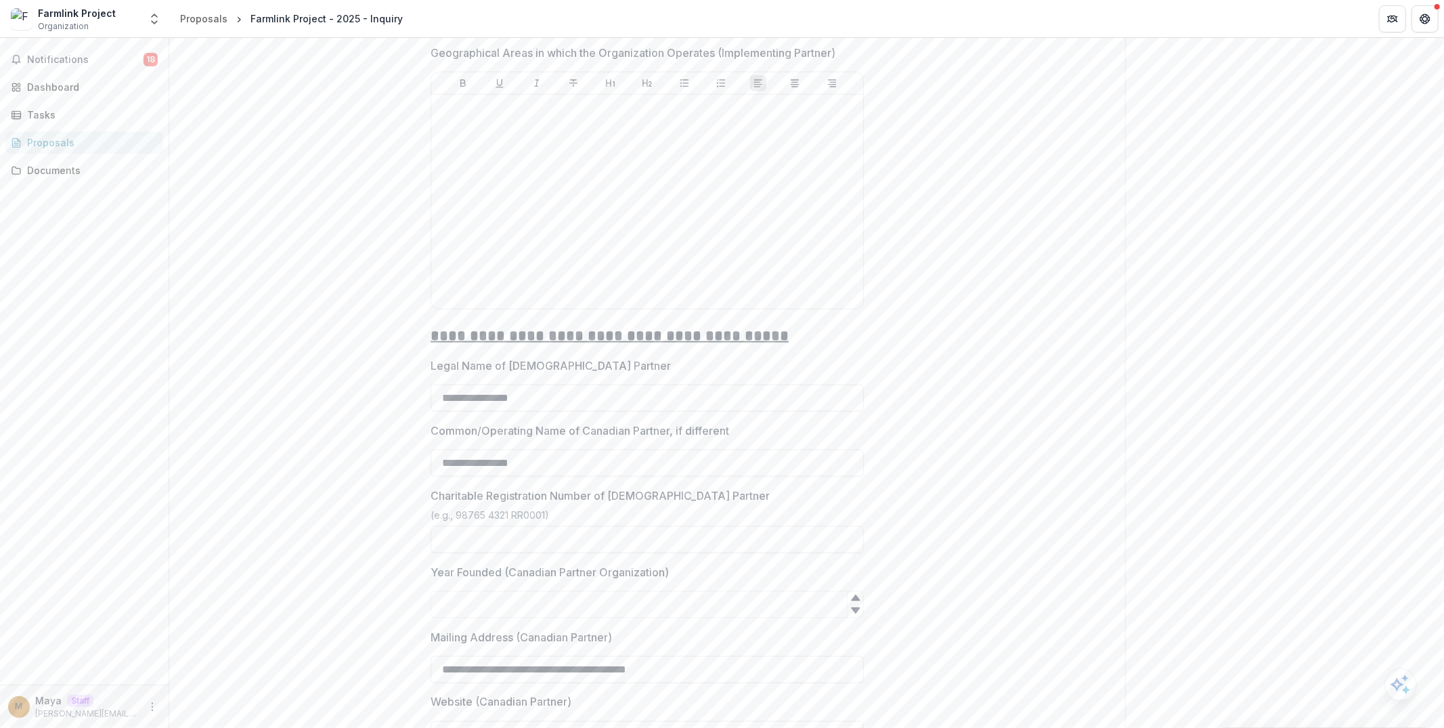
scroll to position [1562, 0]
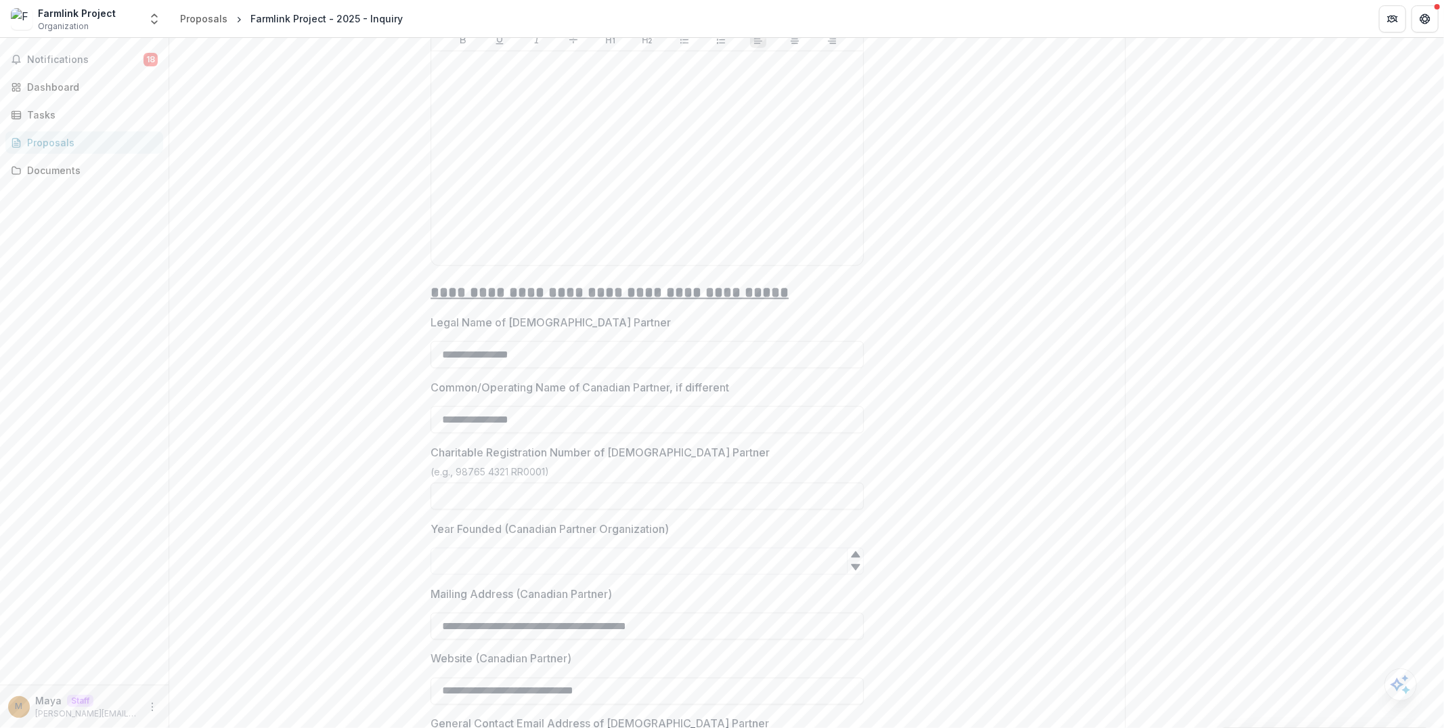
drag, startPoint x: 521, startPoint y: 348, endPoint x: 423, endPoint y: 348, distance: 97.5
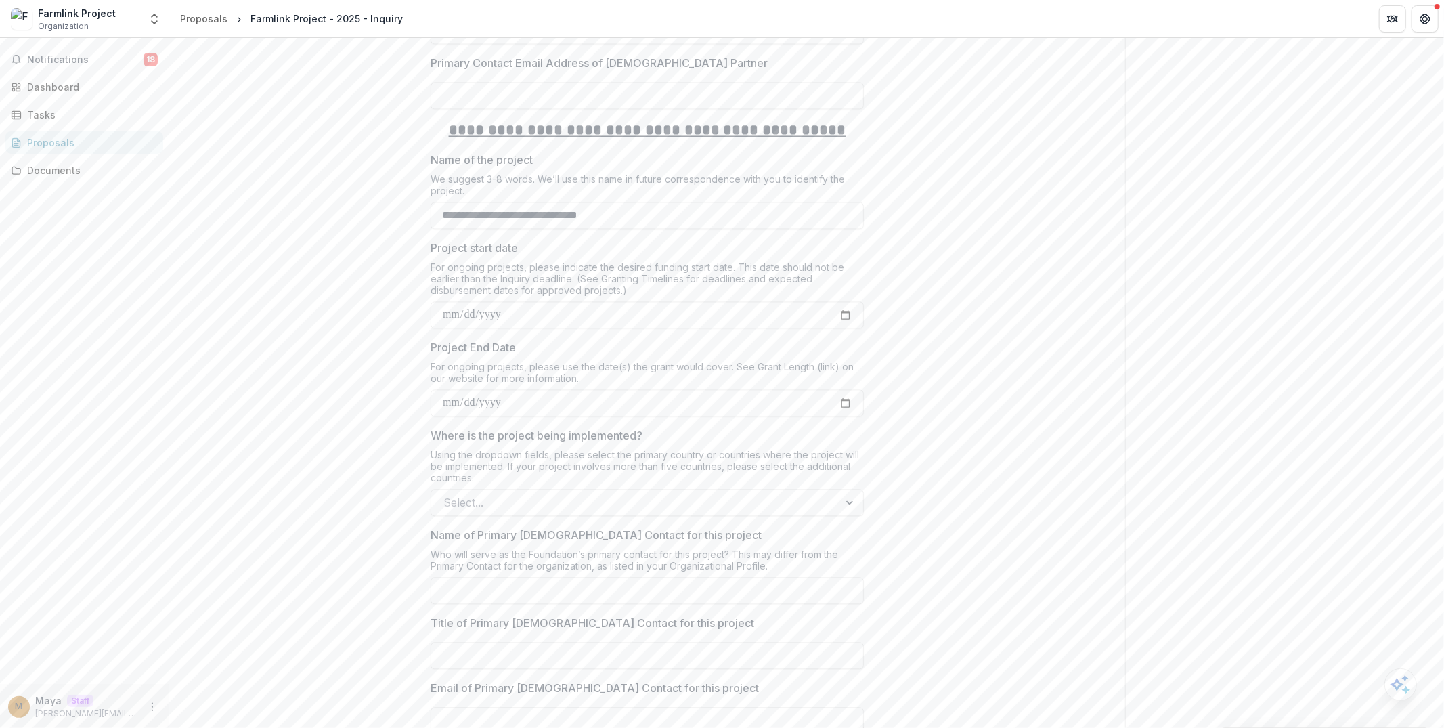
scroll to position [2354, 0]
type input "****"
drag, startPoint x: 617, startPoint y: 205, endPoint x: 444, endPoint y: 204, distance: 173.3
click at [444, 204] on input "**********" at bounding box center [646, 213] width 433 height 27
type input "*"
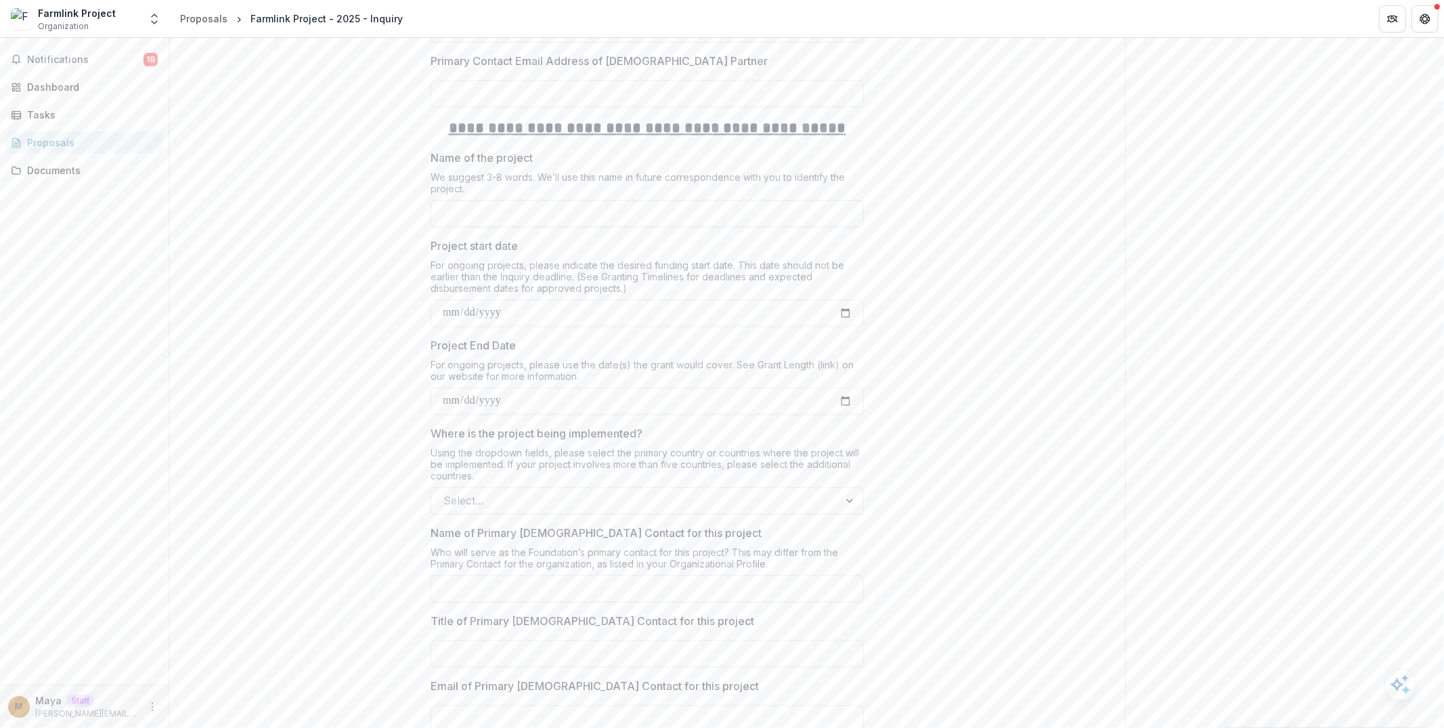
type input "*"
type input "**********"
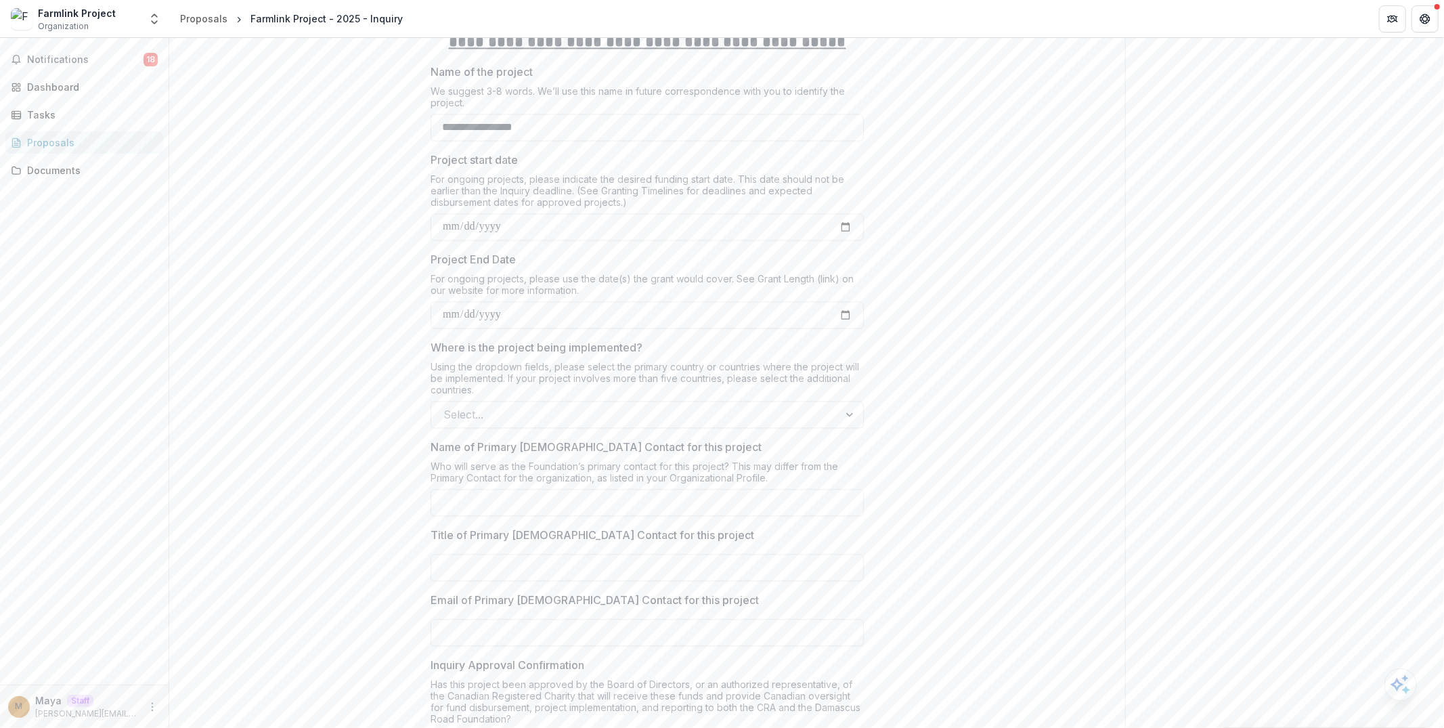
scroll to position [2452, 0]
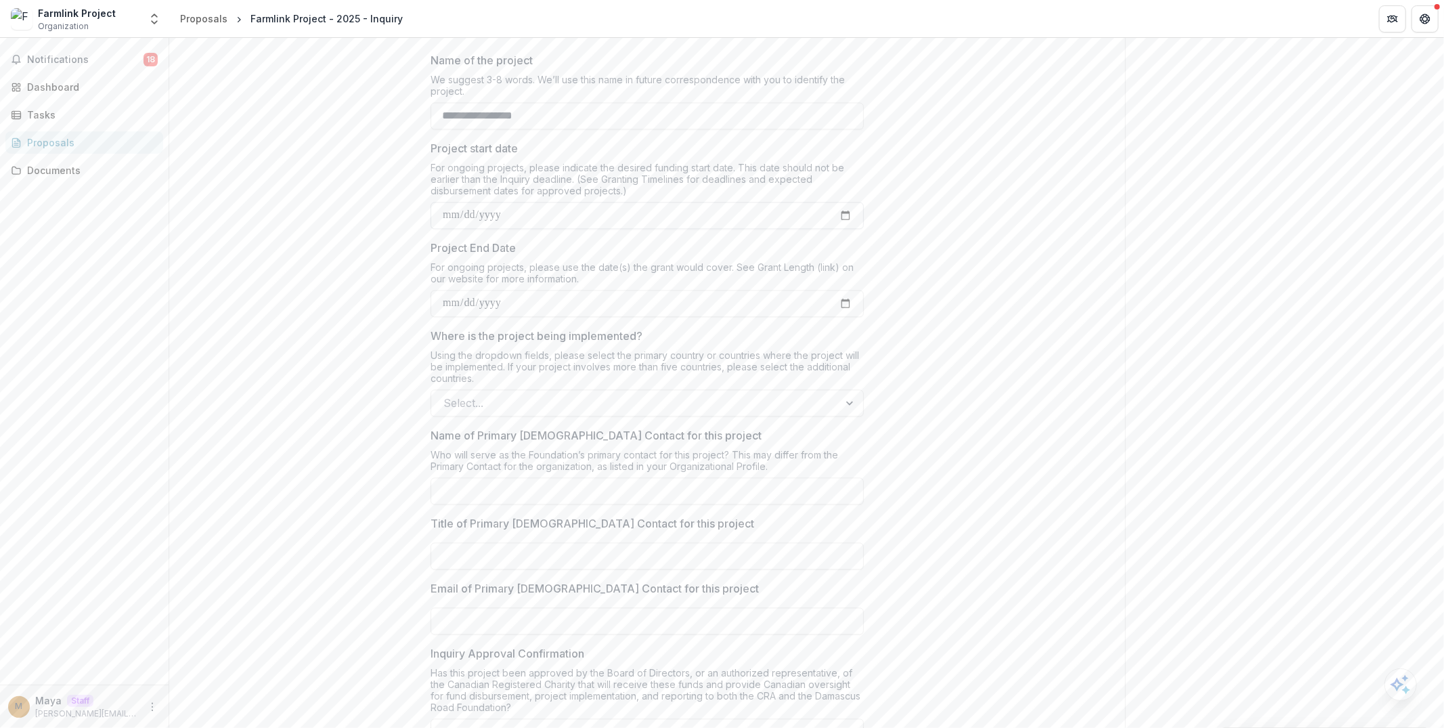
click at [843, 206] on input "Project start date" at bounding box center [646, 215] width 433 height 27
type input "**********"
click at [839, 294] on input "Project End Date" at bounding box center [646, 303] width 433 height 27
click at [482, 295] on input "**********" at bounding box center [646, 303] width 433 height 27
type input "**********"
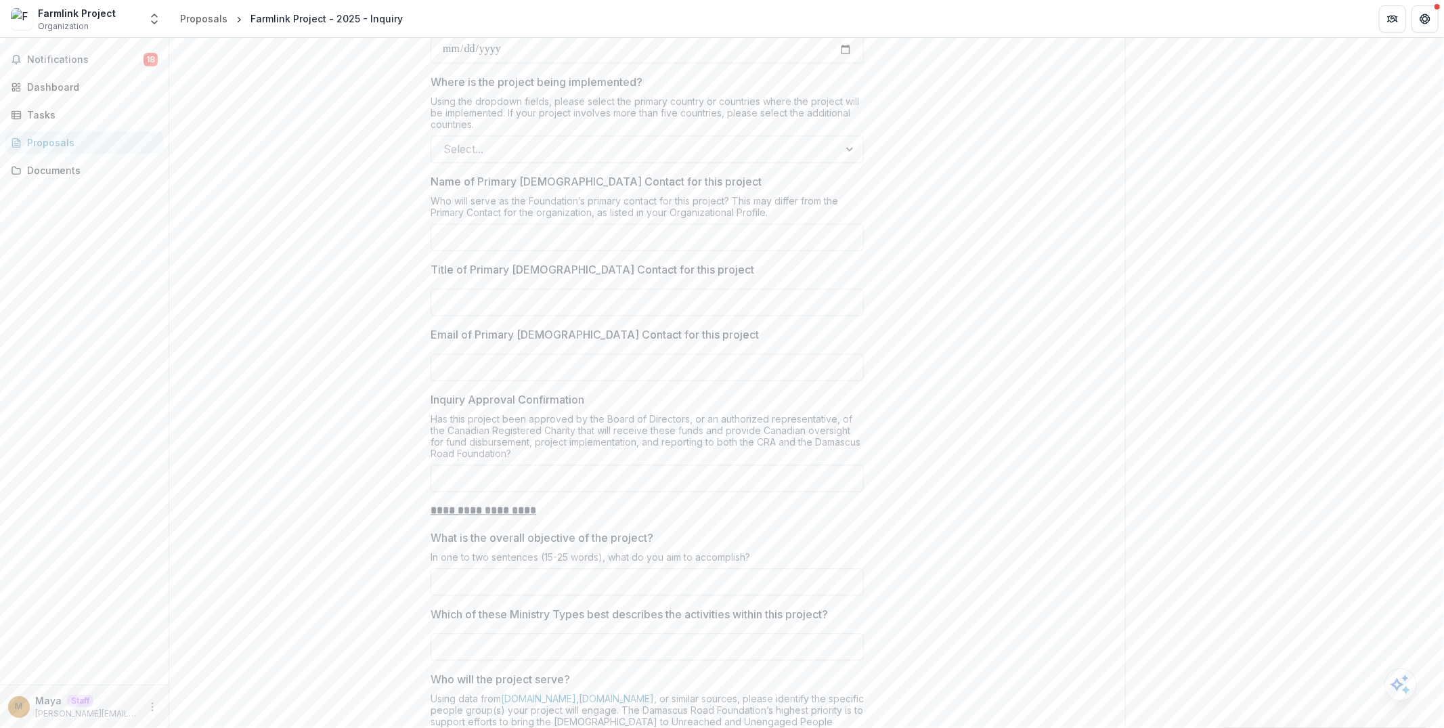
scroll to position [2708, 0]
click at [714, 142] on div at bounding box center [634, 146] width 383 height 19
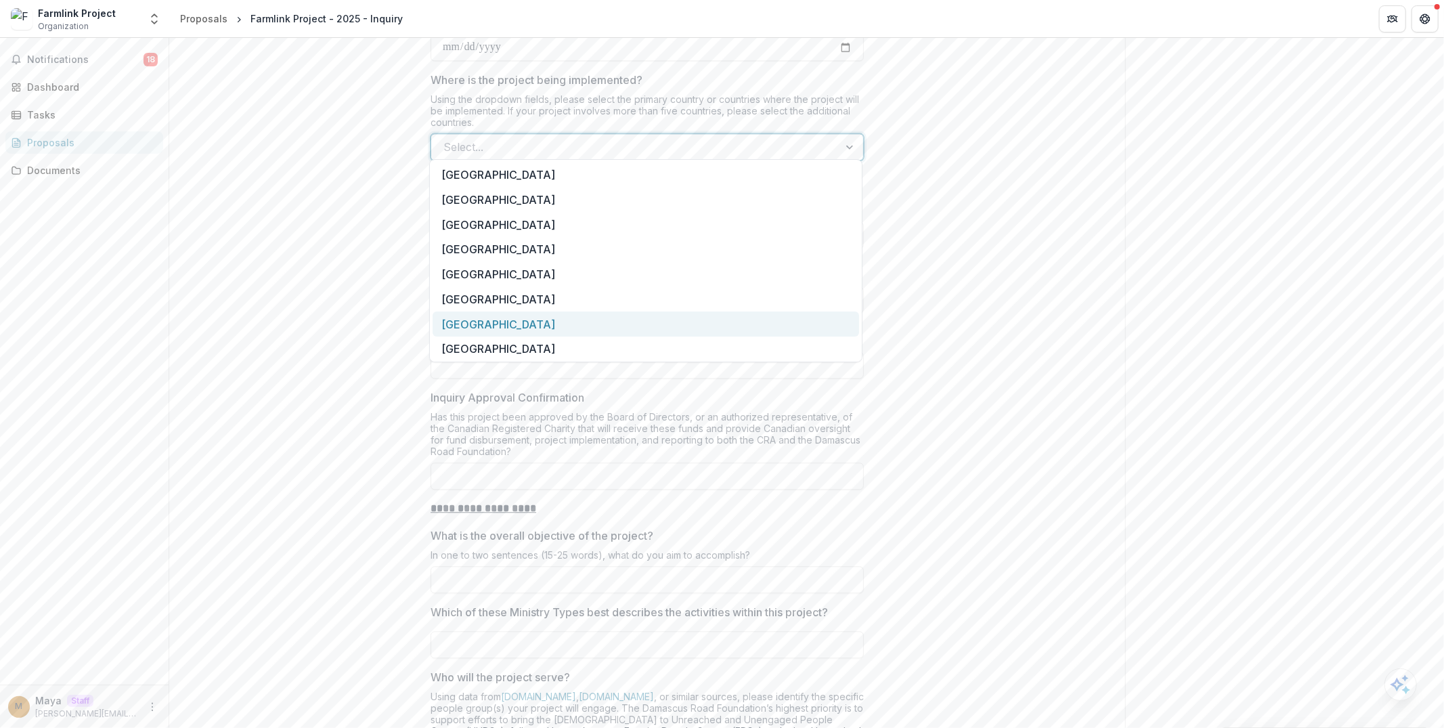
click at [612, 316] on div "Argentina" at bounding box center [646, 323] width 426 height 25
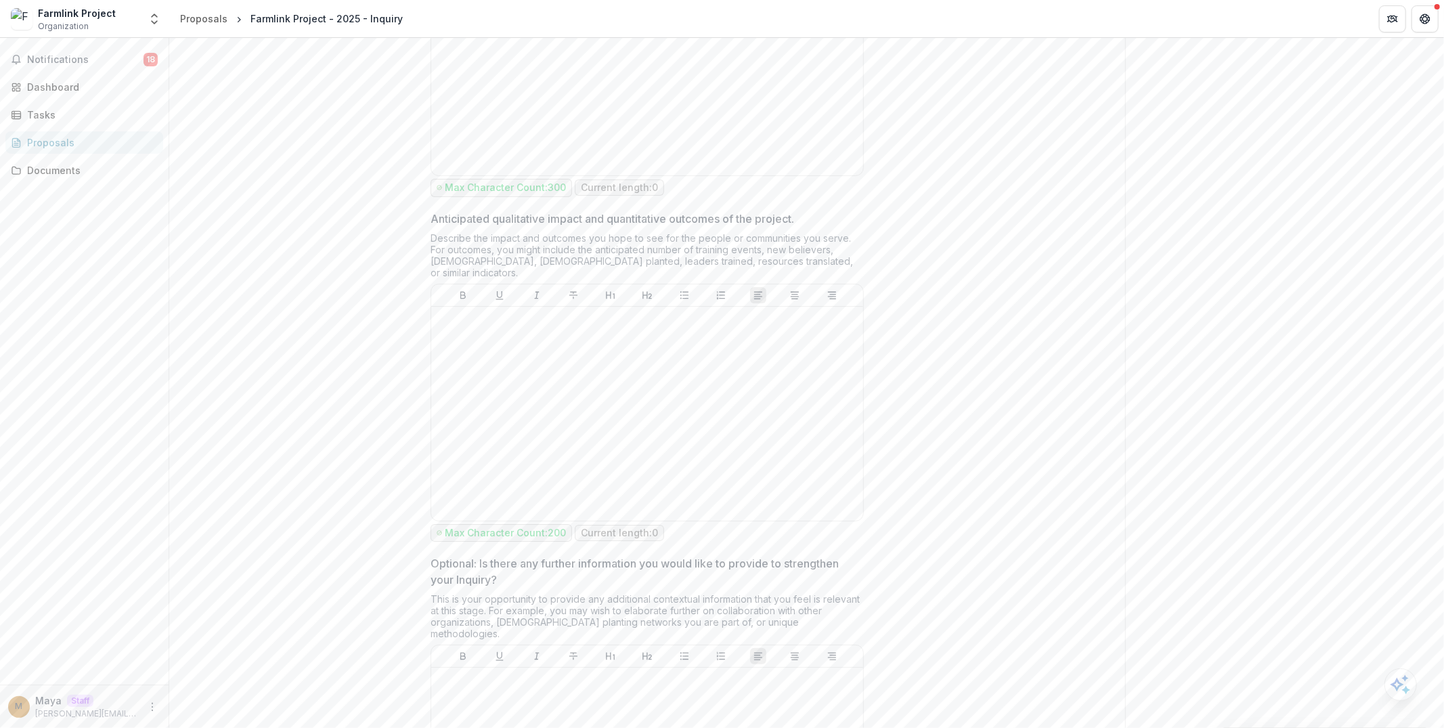
scroll to position [4206, 0]
click at [481, 340] on div at bounding box center [647, 414] width 421 height 203
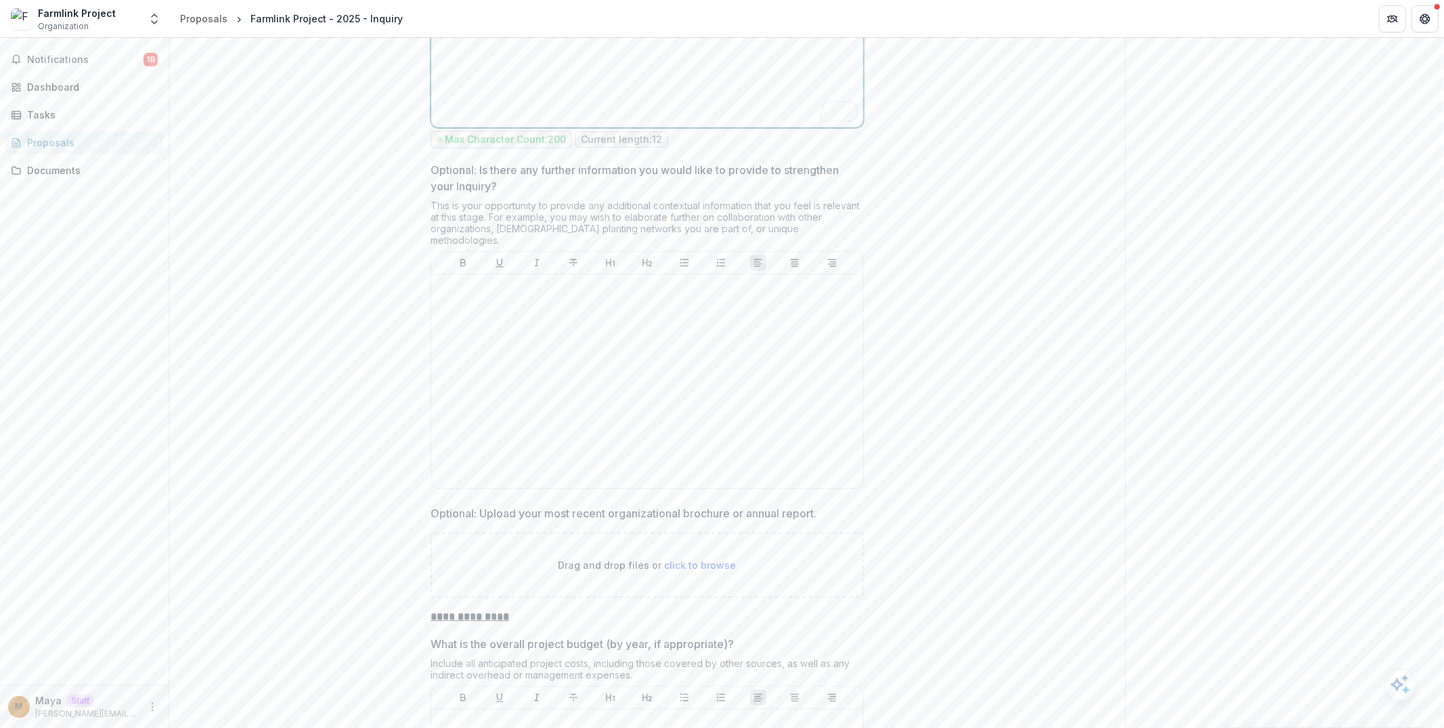
scroll to position [4617, 0]
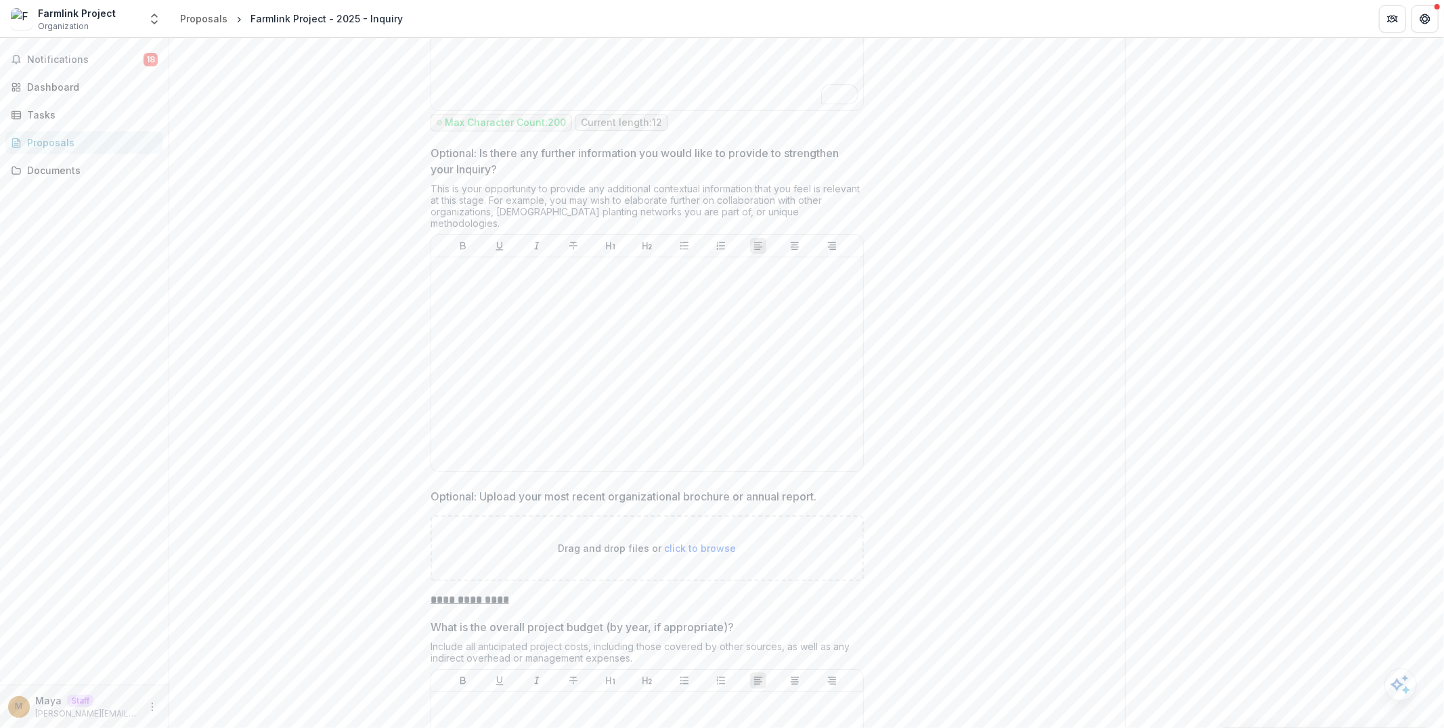
click at [754, 515] on div "Drag and drop files or click to browse" at bounding box center [646, 548] width 433 height 66
type input "**********"
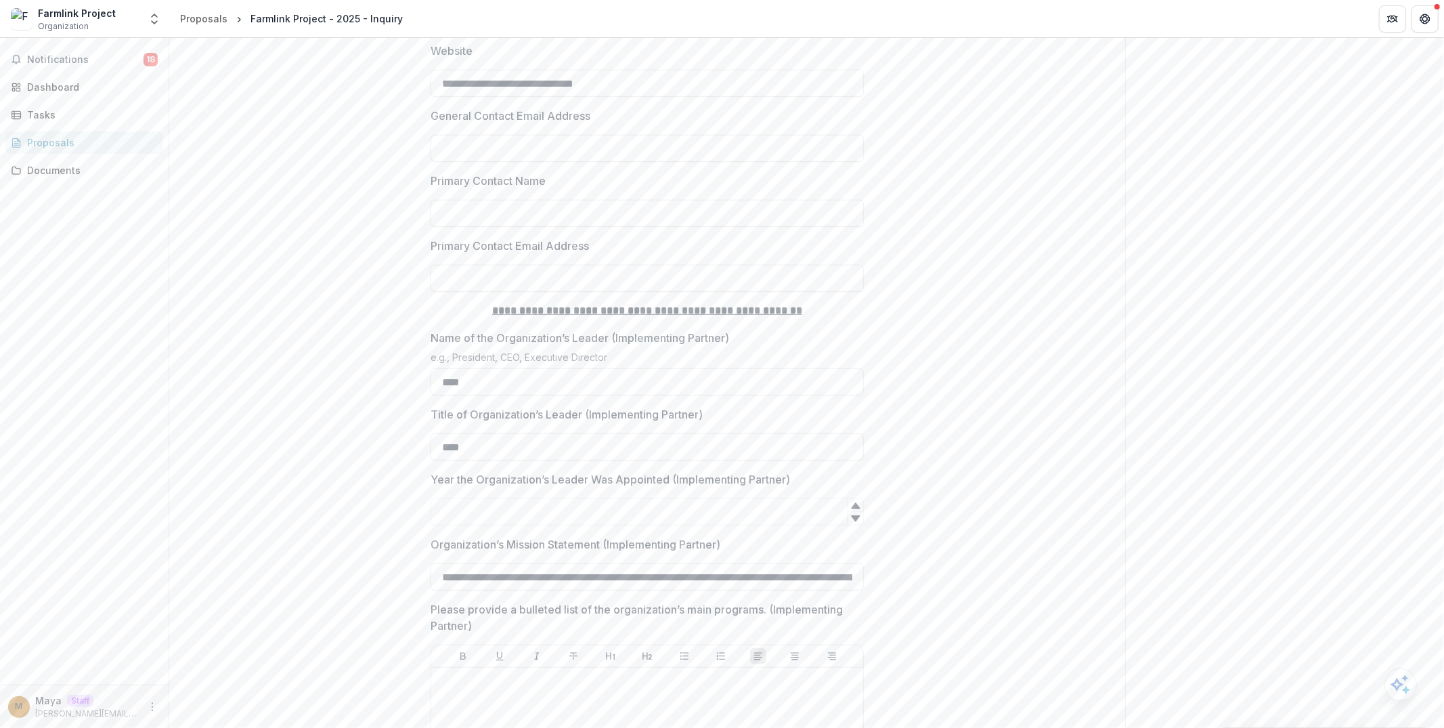
scroll to position [0, 0]
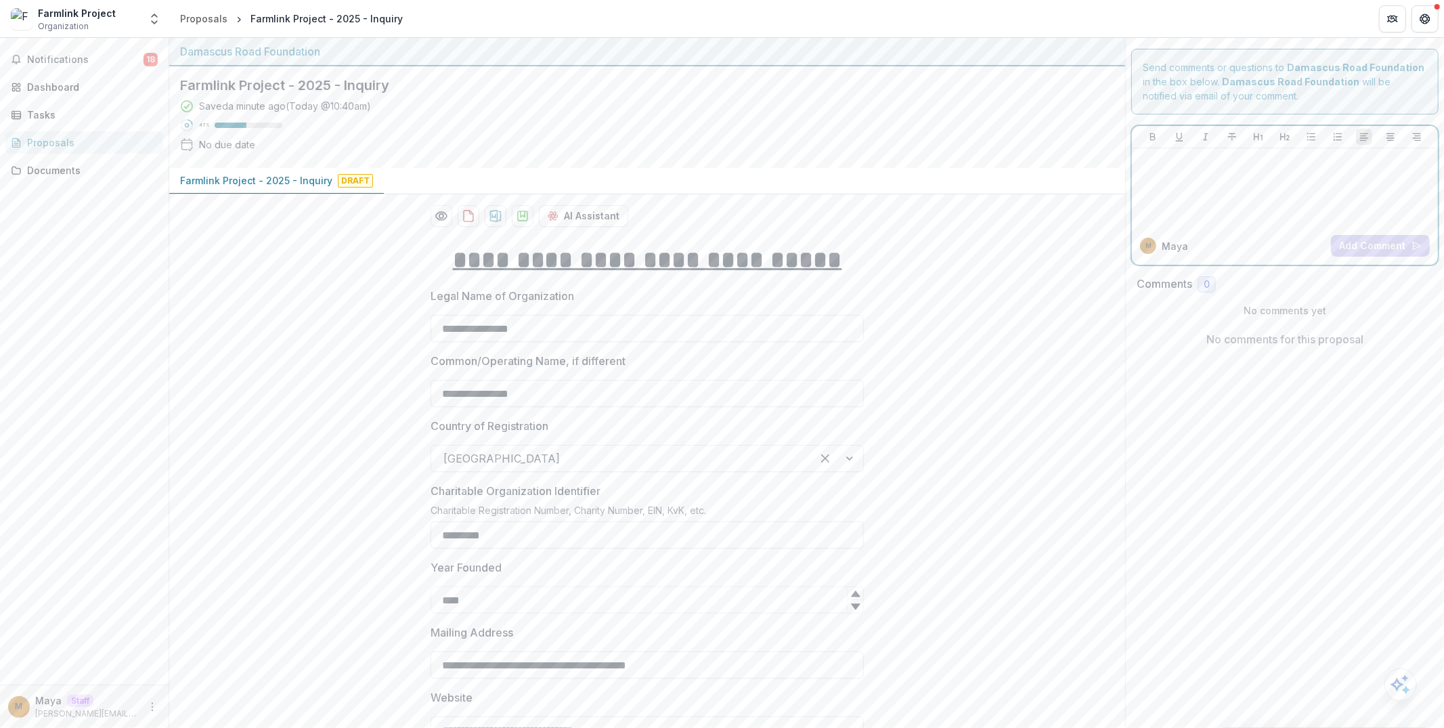
click at [1164, 171] on div at bounding box center [1284, 188] width 295 height 68
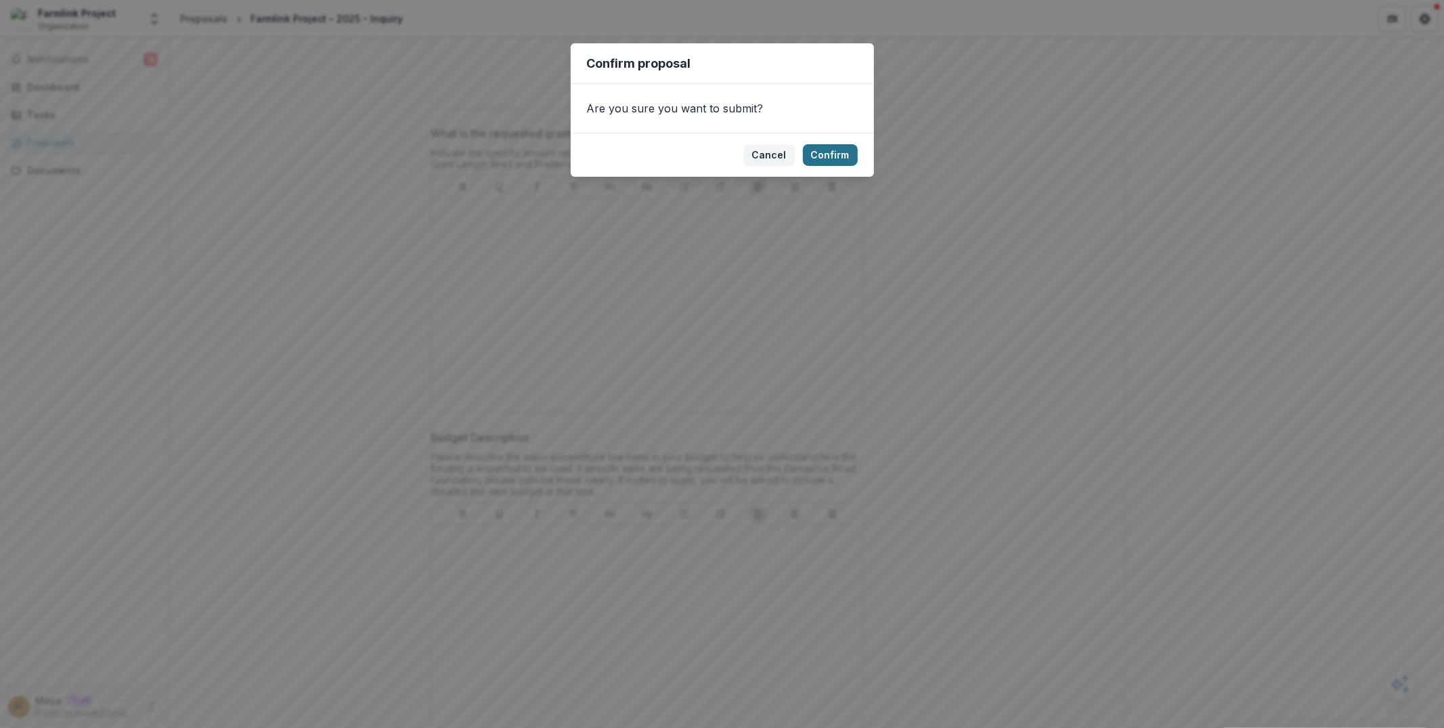
click at [817, 149] on button "Confirm" at bounding box center [830, 155] width 55 height 22
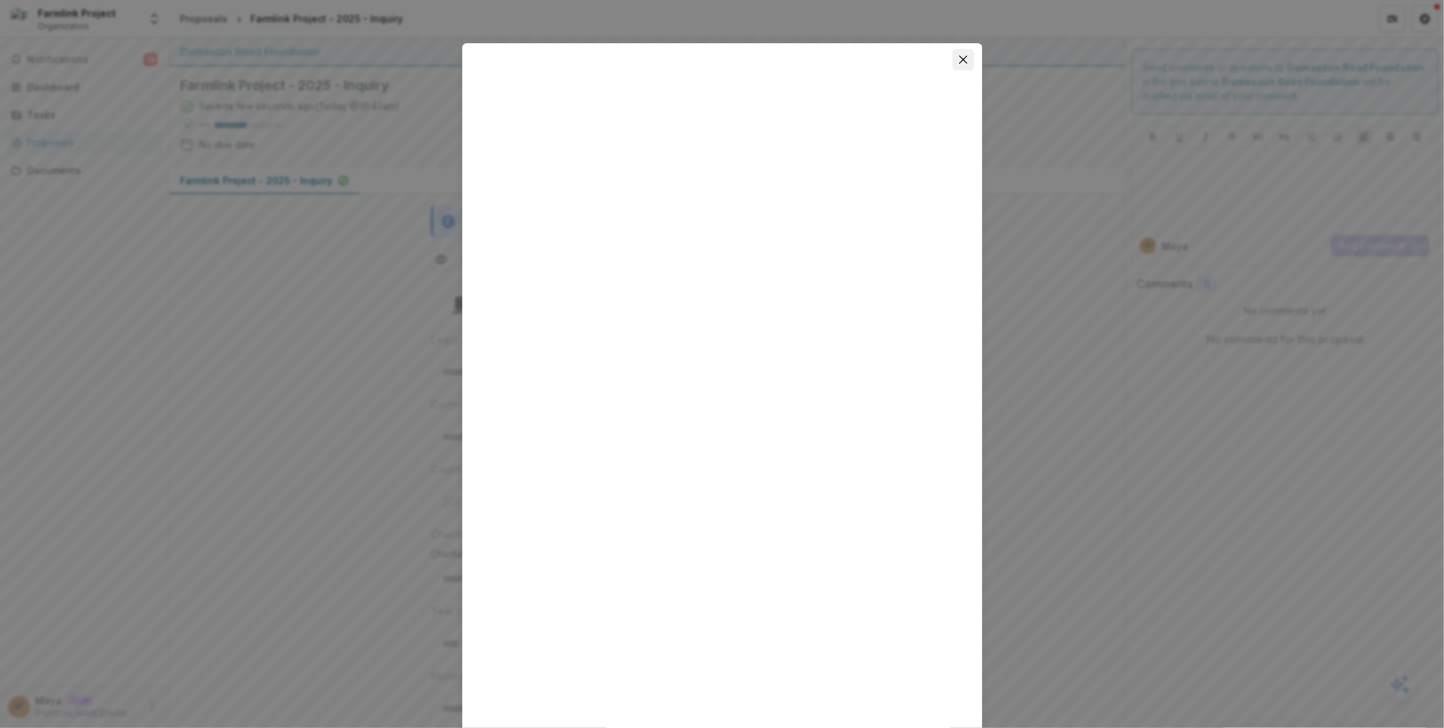
click at [961, 64] on button "Close" at bounding box center [963, 60] width 22 height 22
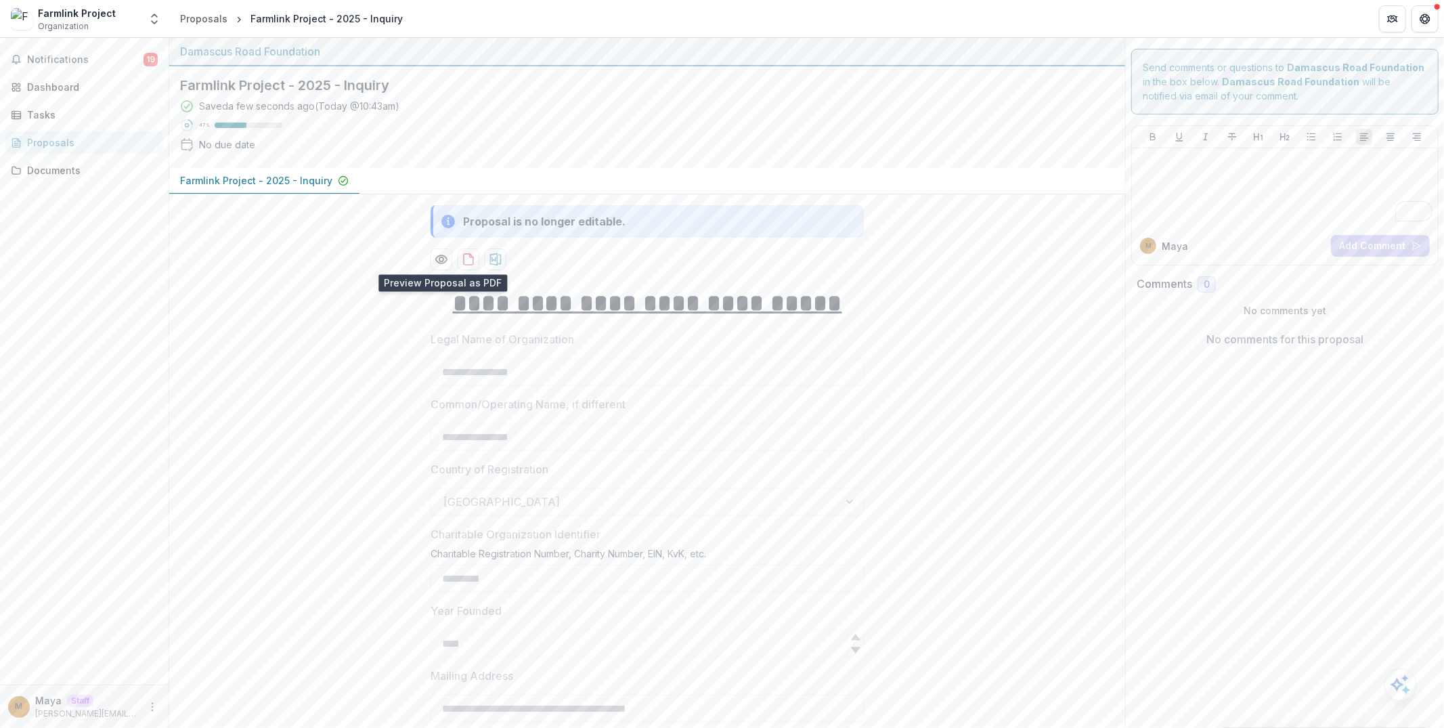
click at [135, 93] on div "Dashboard" at bounding box center [89, 87] width 125 height 14
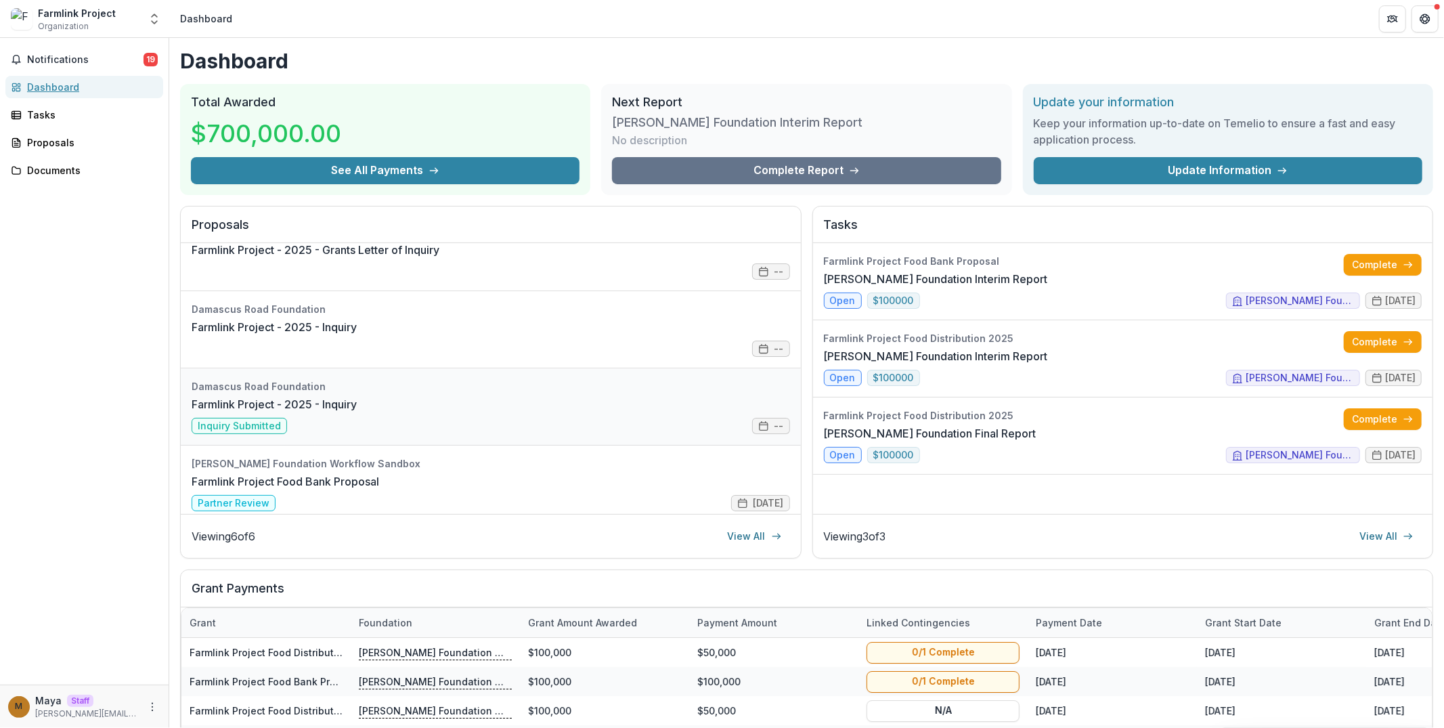
scroll to position [124, 0]
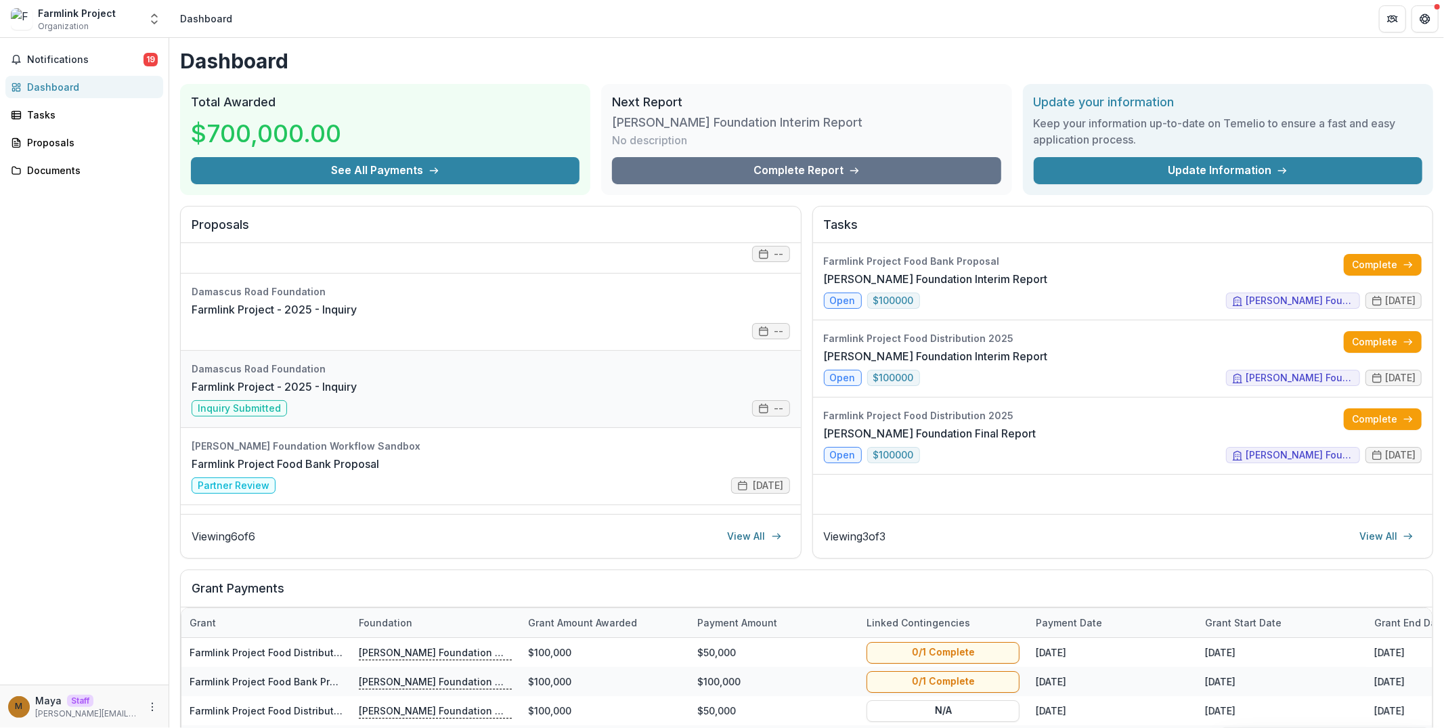
click at [357, 395] on link "Farmlink Project - 2025 - Inquiry" at bounding box center [274, 386] width 165 height 16
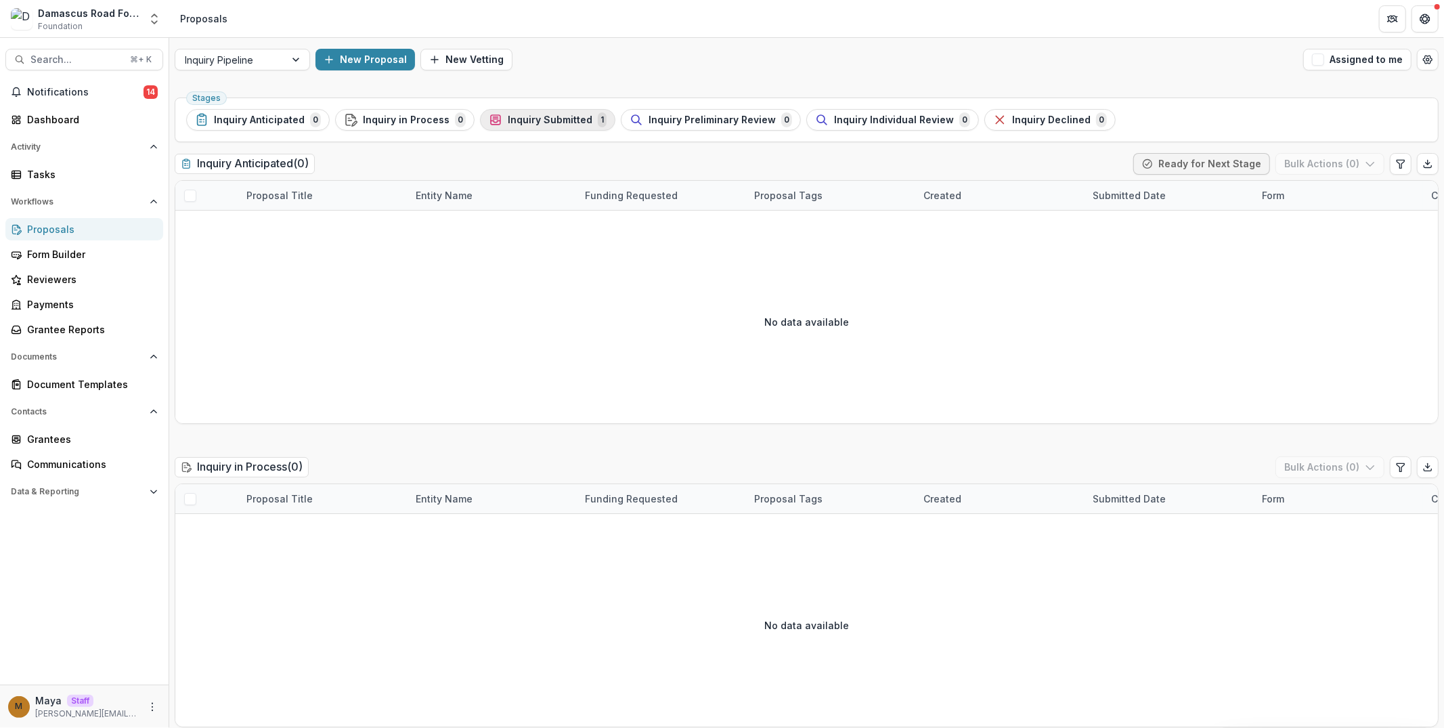
click at [550, 117] on span "Inquiry Submitted" at bounding box center [550, 120] width 85 height 12
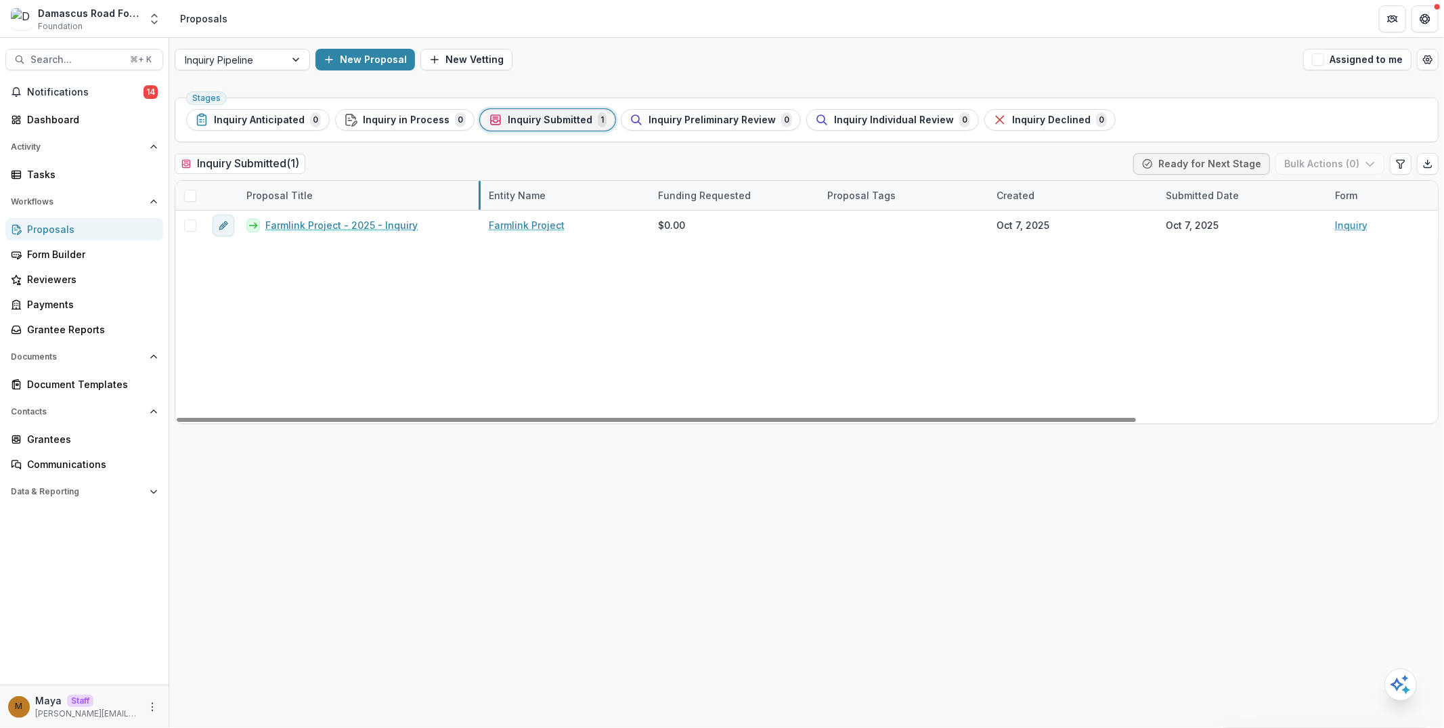
drag, startPoint x: 407, startPoint y: 192, endPoint x: 480, endPoint y: 187, distance: 73.3
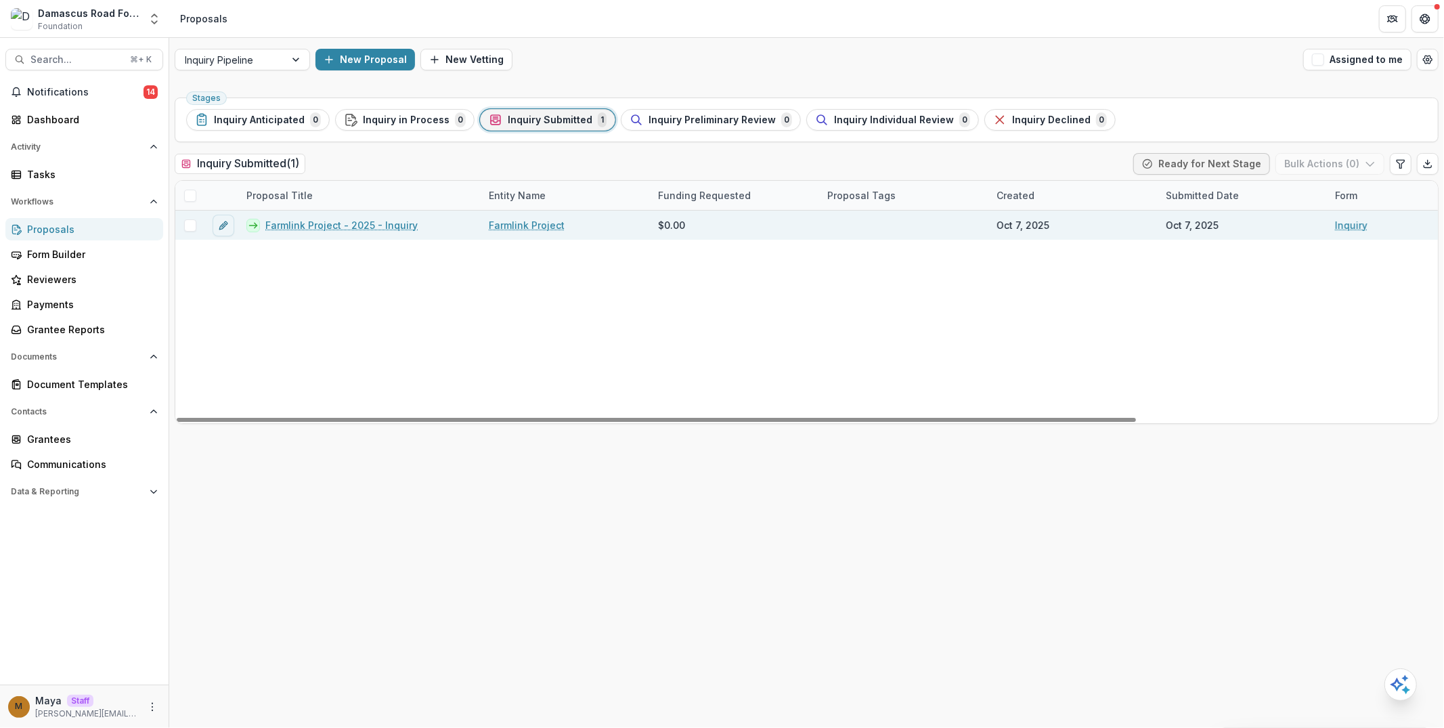
click at [301, 223] on link "Farmlink Project - 2025 - Inquiry" at bounding box center [341, 225] width 152 height 14
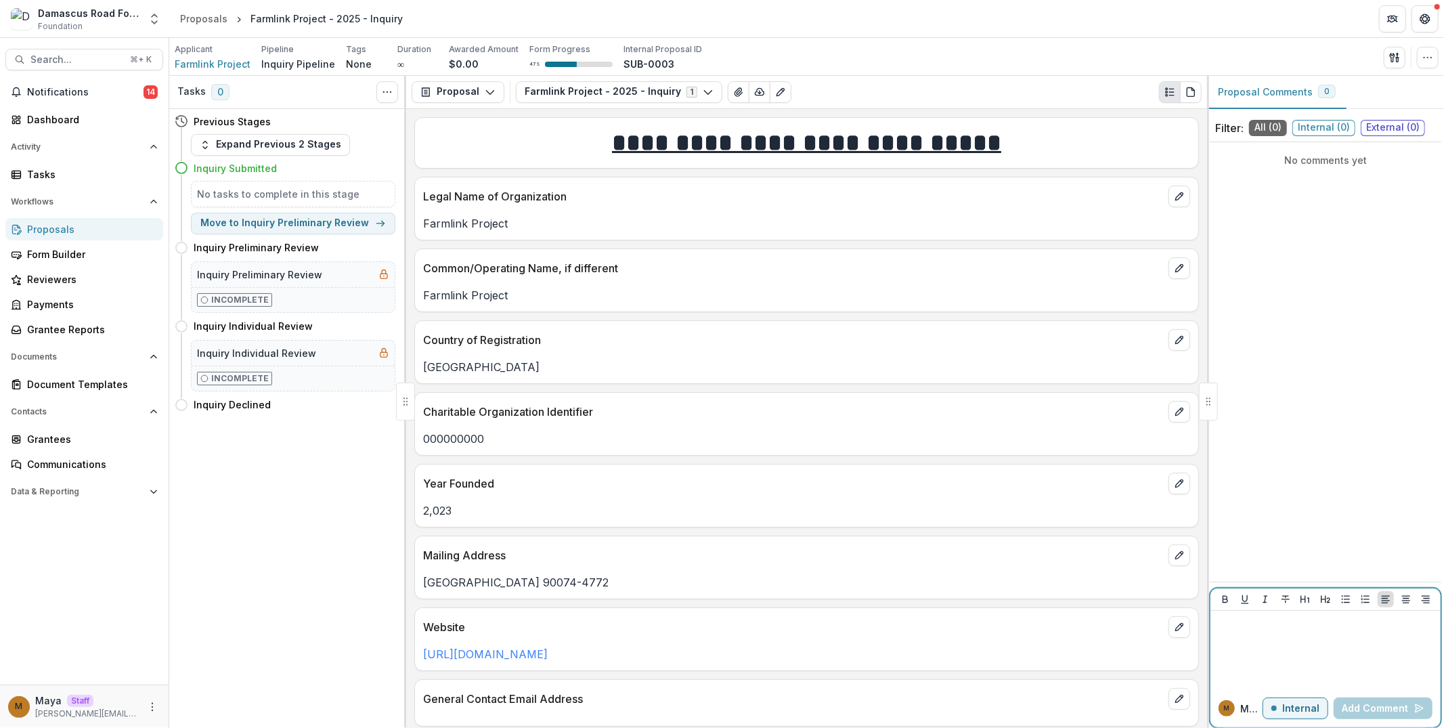
click at [1256, 650] on div at bounding box center [1325, 650] width 219 height 68
click at [316, 217] on button "Move to Inquiry Preliminary Review" at bounding box center [293, 224] width 204 height 22
select select "**********"
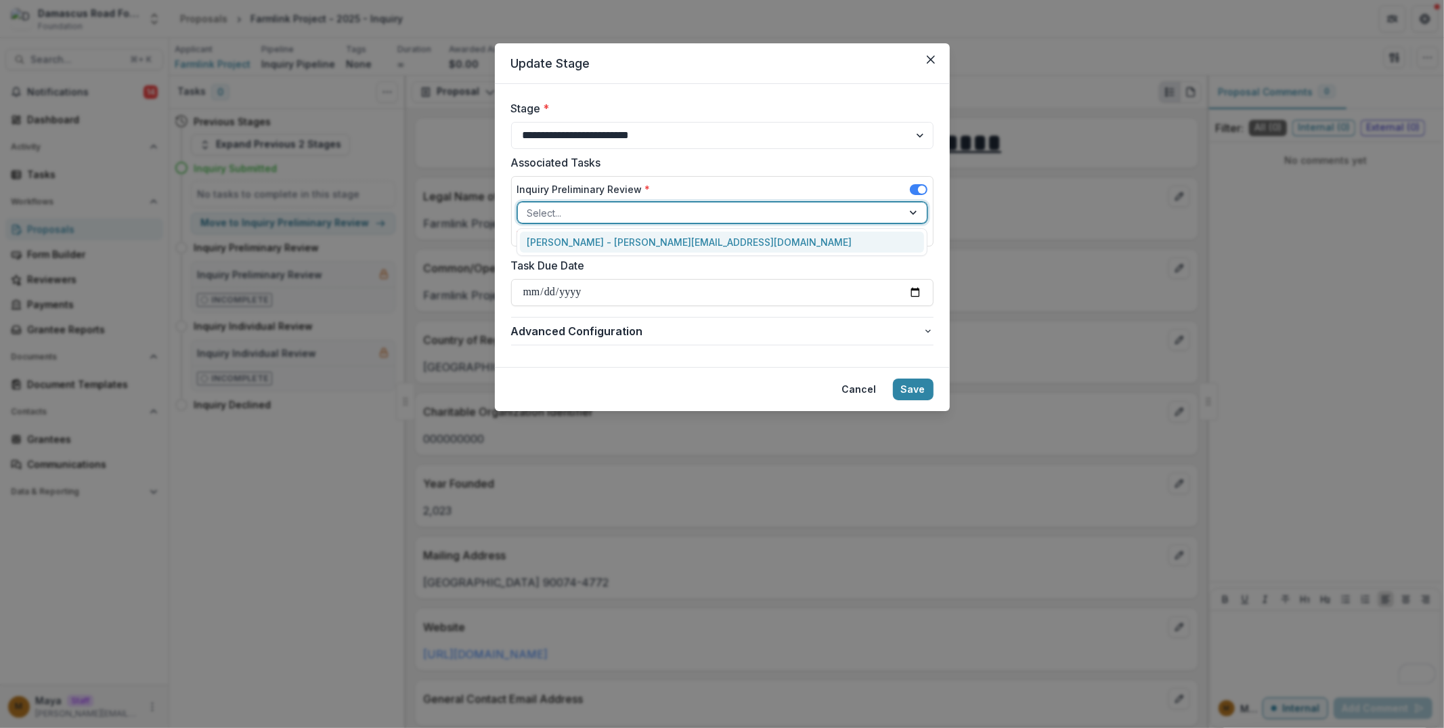
click at [572, 212] on div at bounding box center [710, 212] width 366 height 17
click at [571, 240] on div "[PERSON_NAME] - [PERSON_NAME][EMAIL_ADDRESS][DOMAIN_NAME]" at bounding box center [722, 241] width 404 height 21
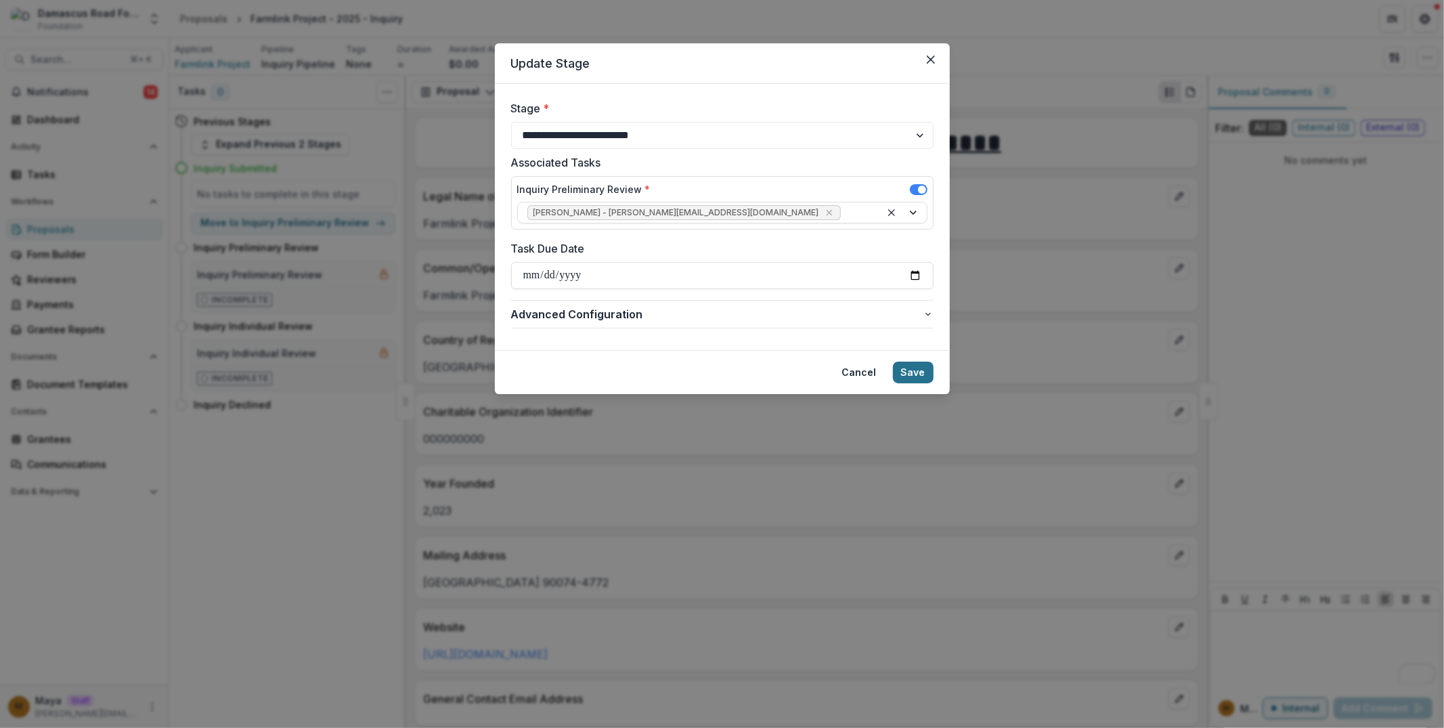
click at [915, 373] on button "Save" at bounding box center [913, 372] width 41 height 22
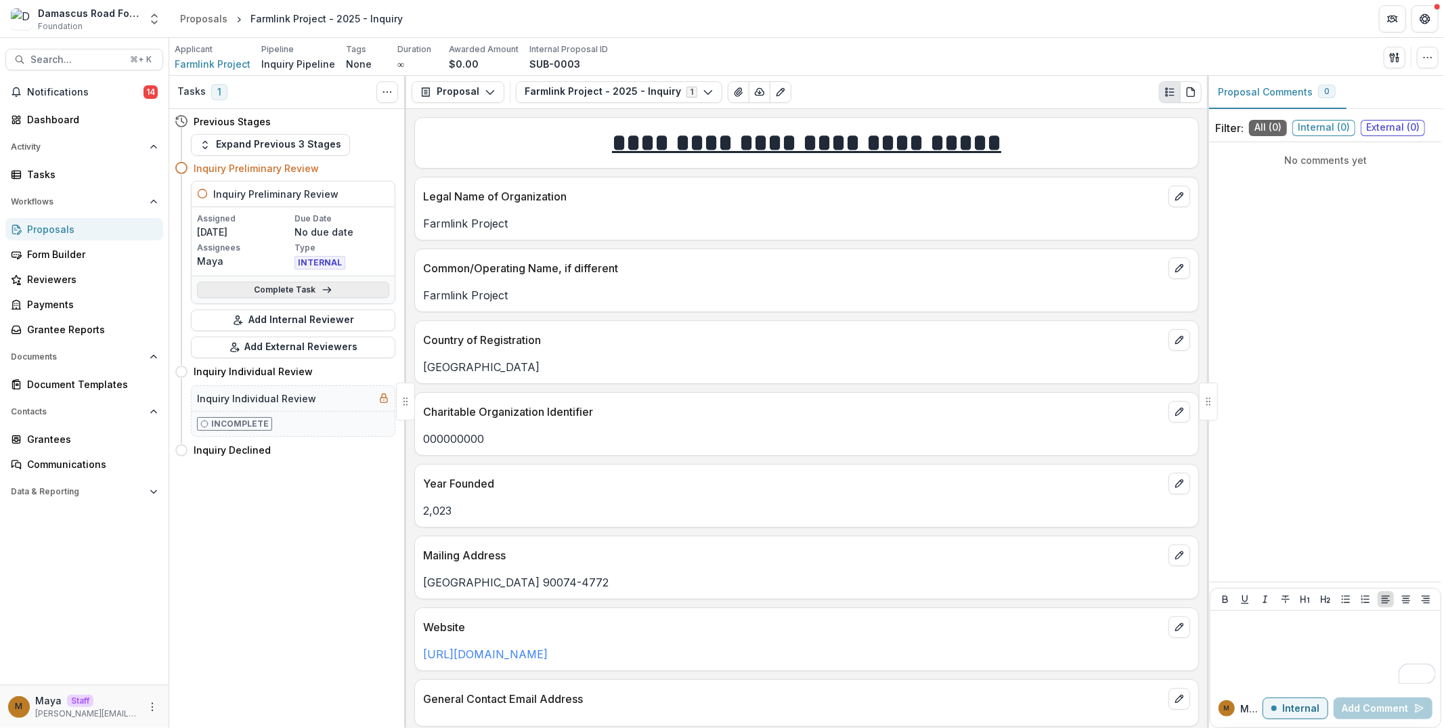
click at [301, 286] on link "Complete Task" at bounding box center [293, 290] width 192 height 16
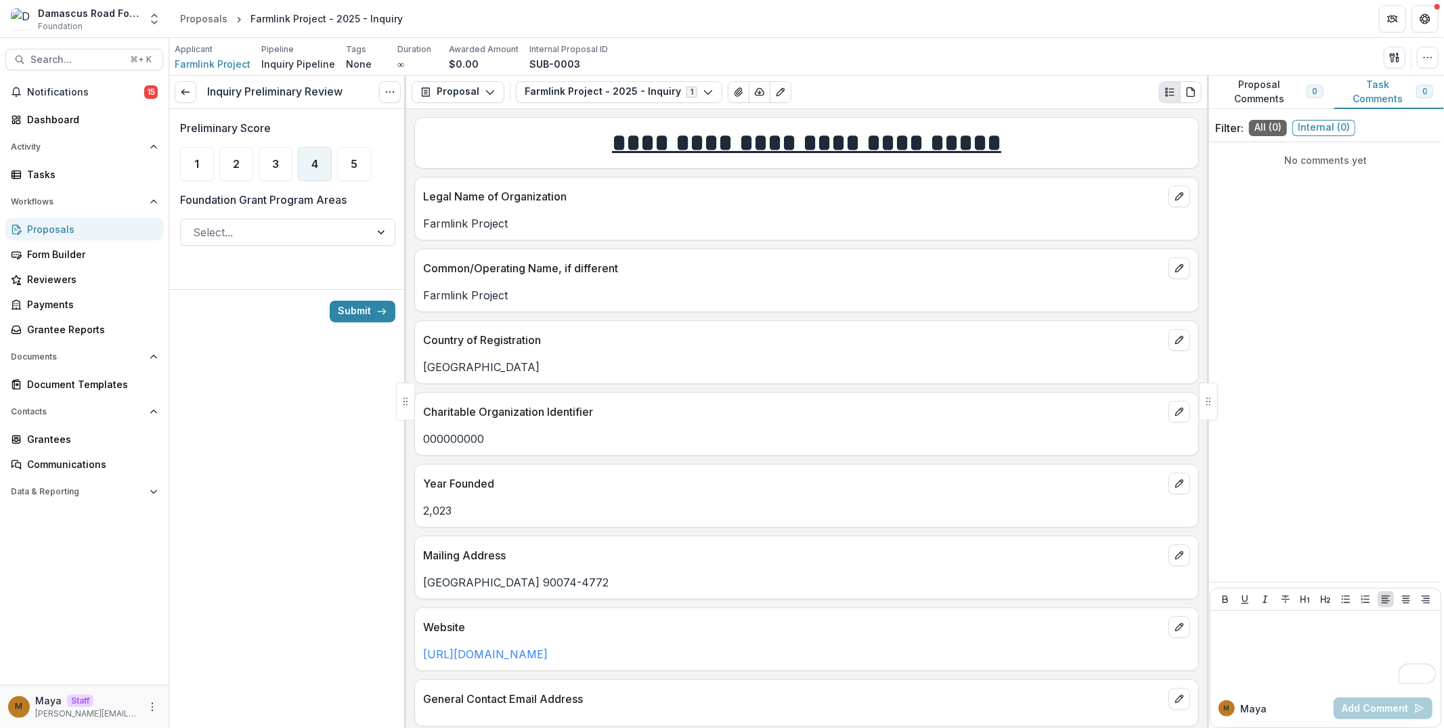
click at [326, 164] on div "4" at bounding box center [315, 164] width 34 height 34
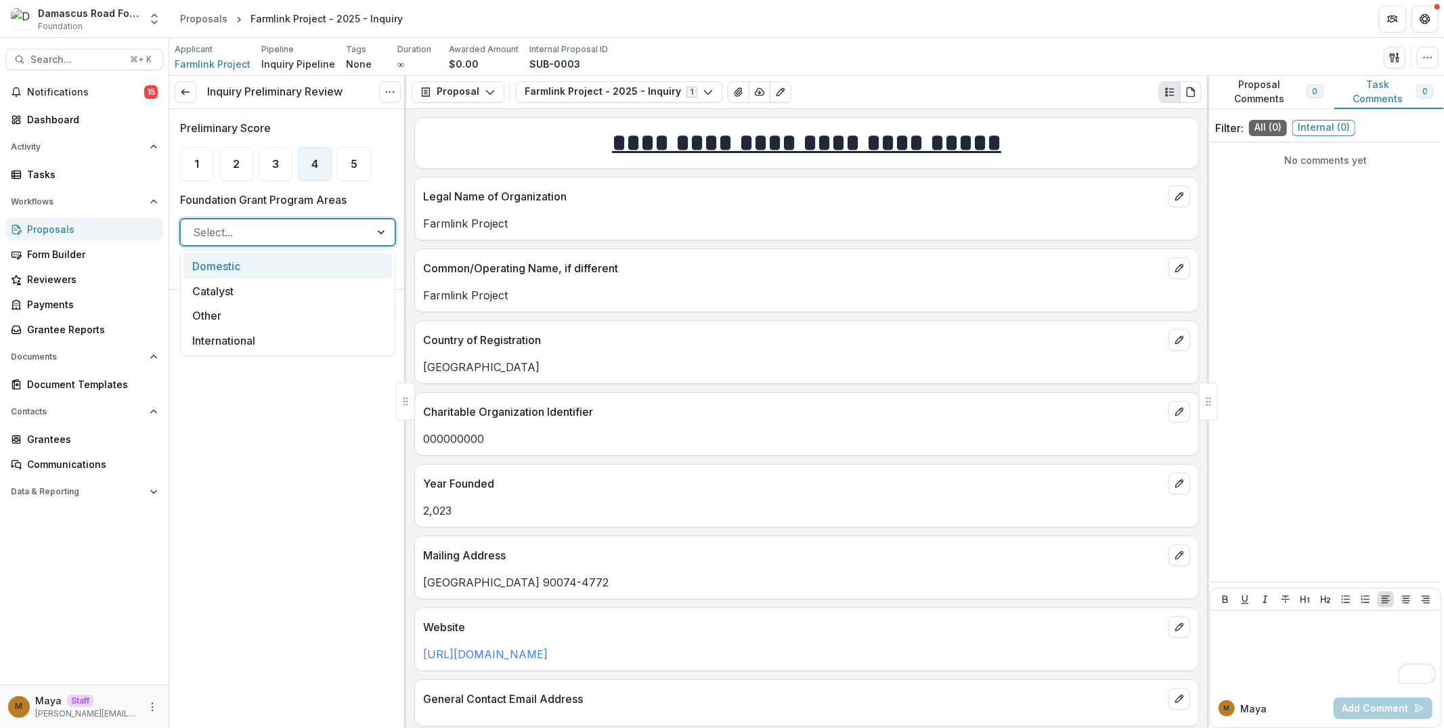
click at [299, 237] on div at bounding box center [275, 232] width 165 height 19
click at [290, 282] on div "Catalyst" at bounding box center [287, 290] width 208 height 25
click at [340, 303] on button "Submit" at bounding box center [363, 312] width 66 height 22
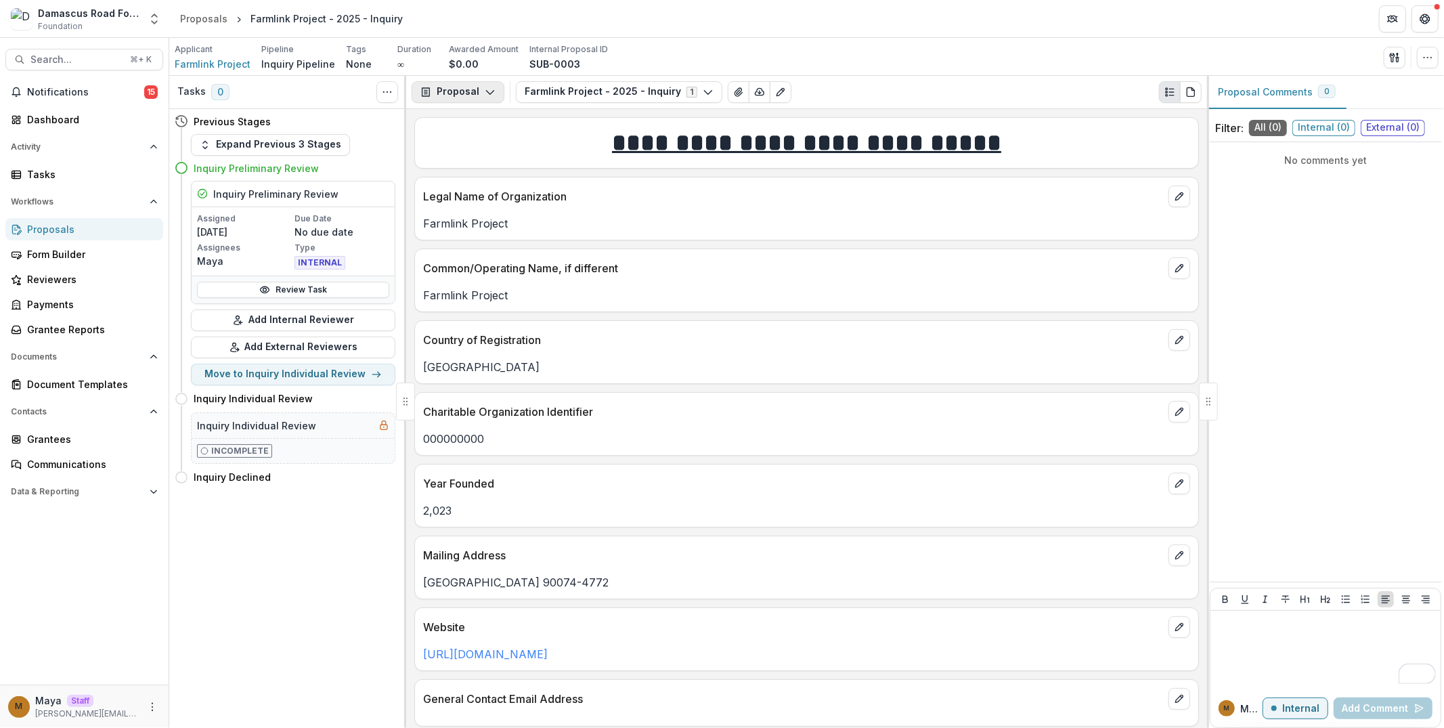
drag, startPoint x: 403, startPoint y: 95, endPoint x: 433, endPoint y: 95, distance: 29.1
click at [433, 95] on div "**********" at bounding box center [806, 402] width 1275 height 652
click at [296, 378] on button "Move to Inquiry Individual Review" at bounding box center [293, 374] width 204 height 22
select select "**********"
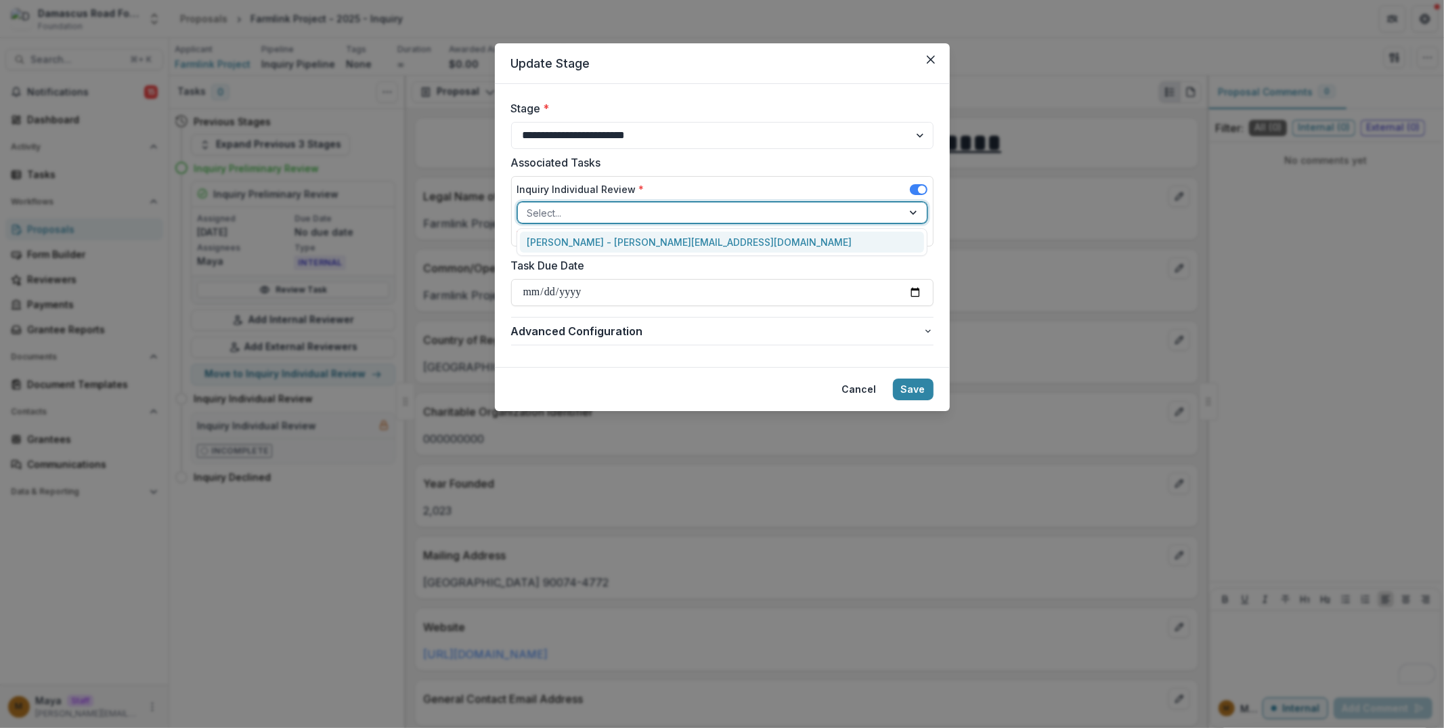
click at [583, 204] on div at bounding box center [710, 212] width 366 height 17
click at [579, 236] on div "[PERSON_NAME] - [PERSON_NAME][EMAIL_ADDRESS][DOMAIN_NAME]" at bounding box center [722, 241] width 404 height 21
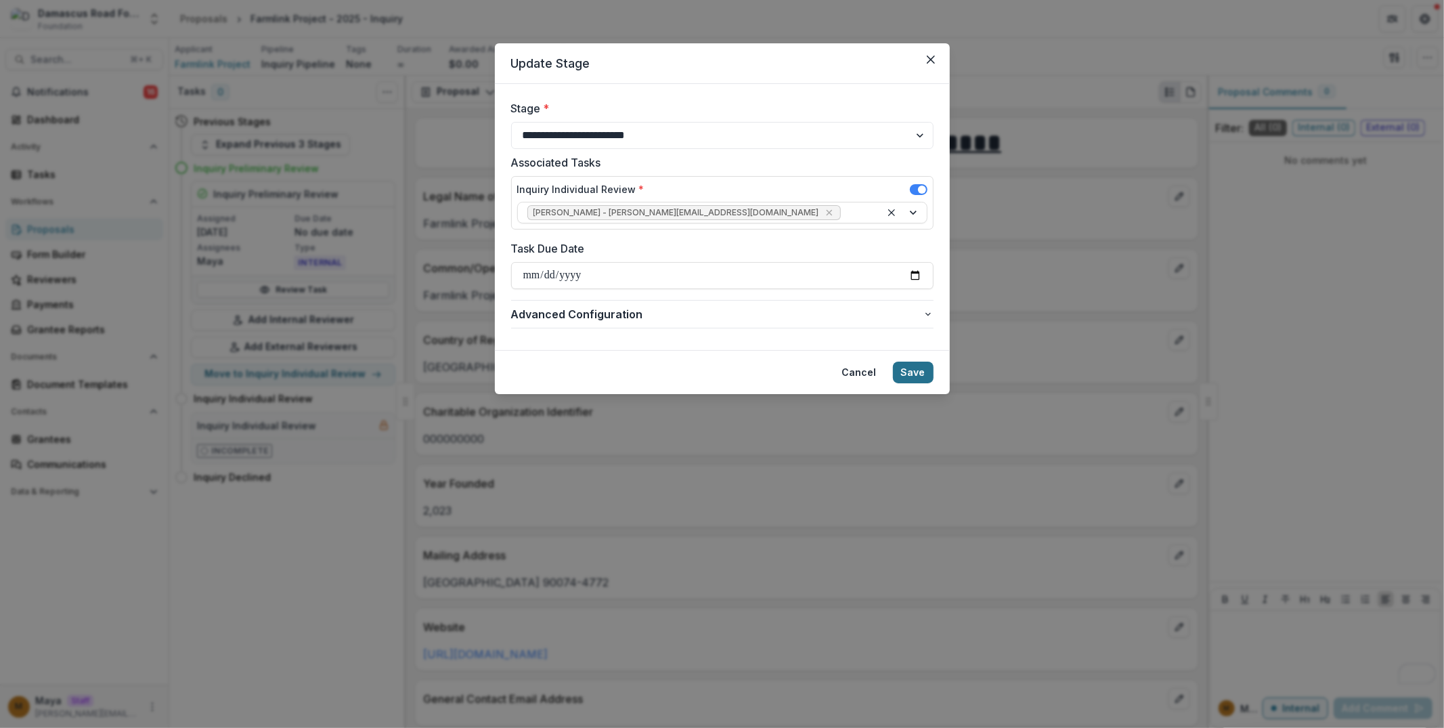
click at [917, 376] on button "Save" at bounding box center [913, 372] width 41 height 22
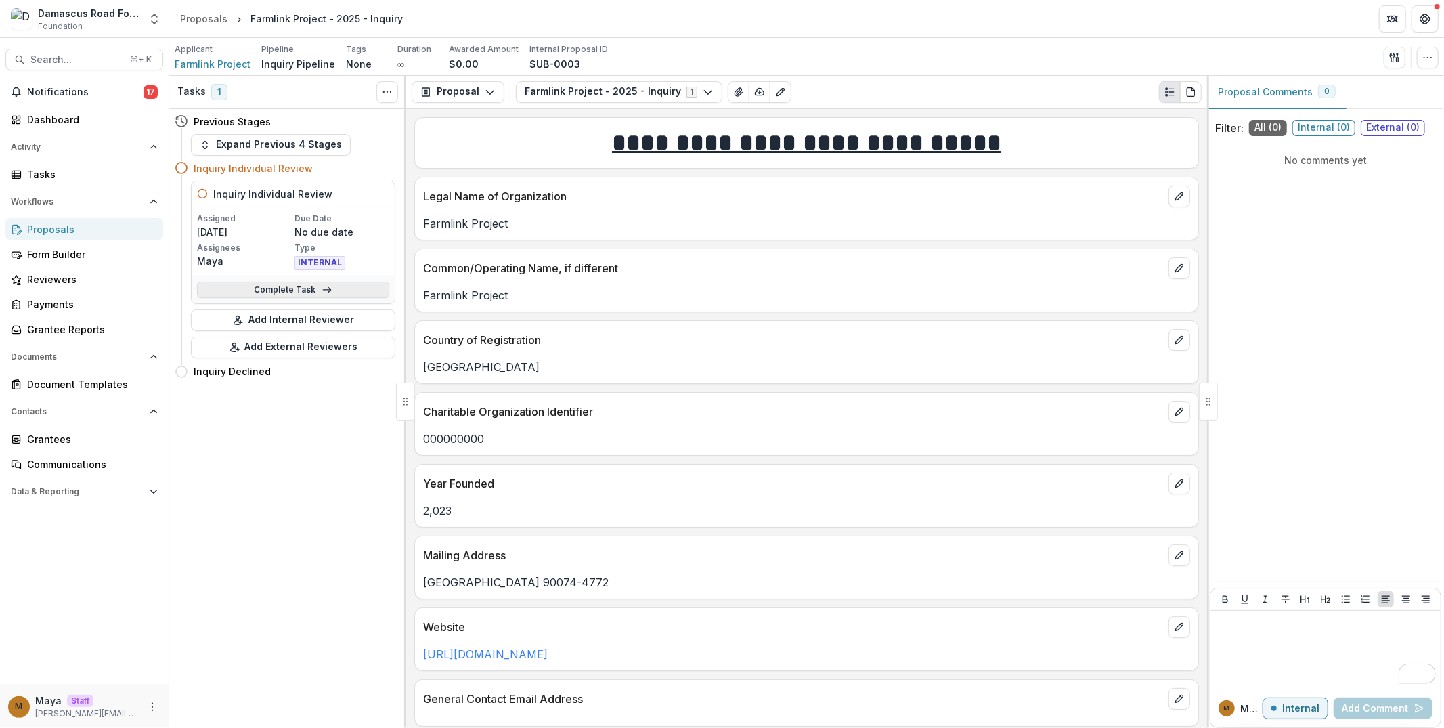
click at [334, 288] on link "Complete Task" at bounding box center [293, 290] width 192 height 16
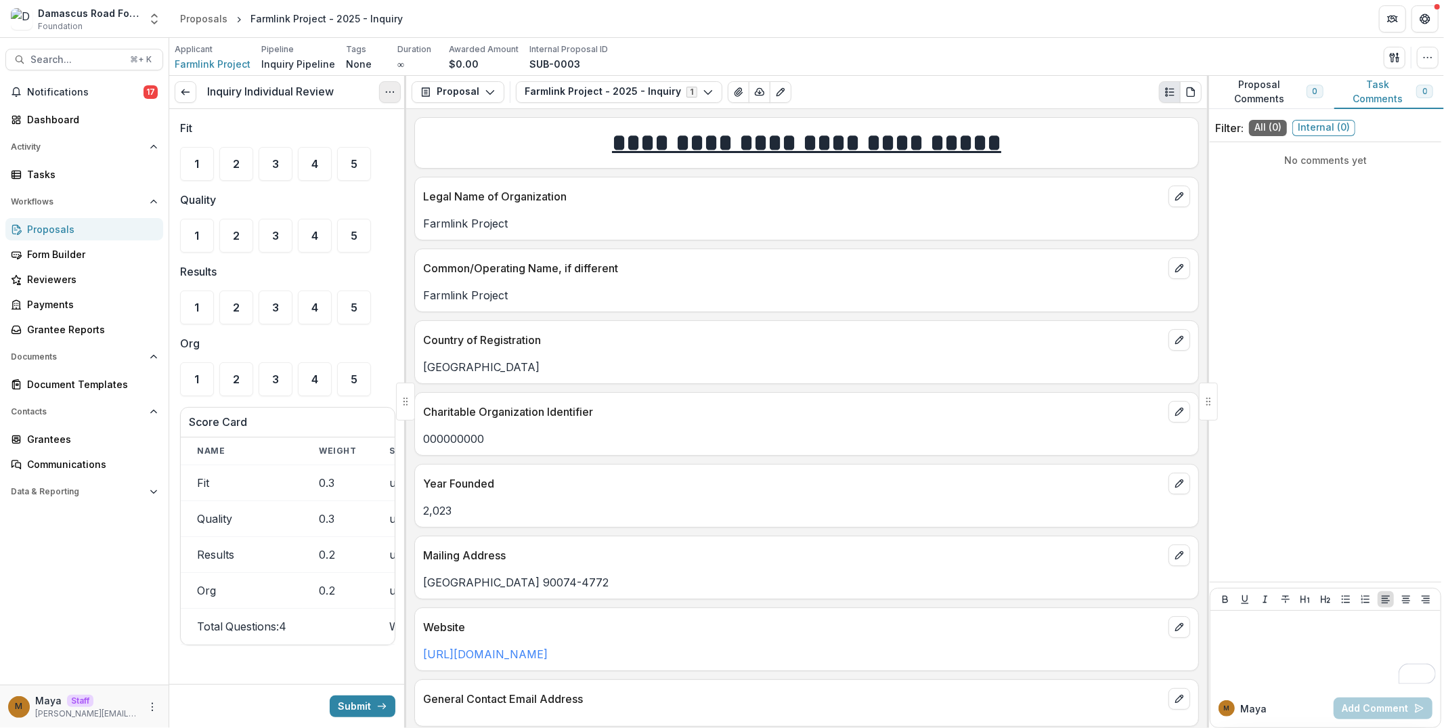
click at [389, 95] on icon "Options" at bounding box center [389, 92] width 11 height 11
click at [379, 149] on button "Cancel Task" at bounding box center [324, 151] width 145 height 22
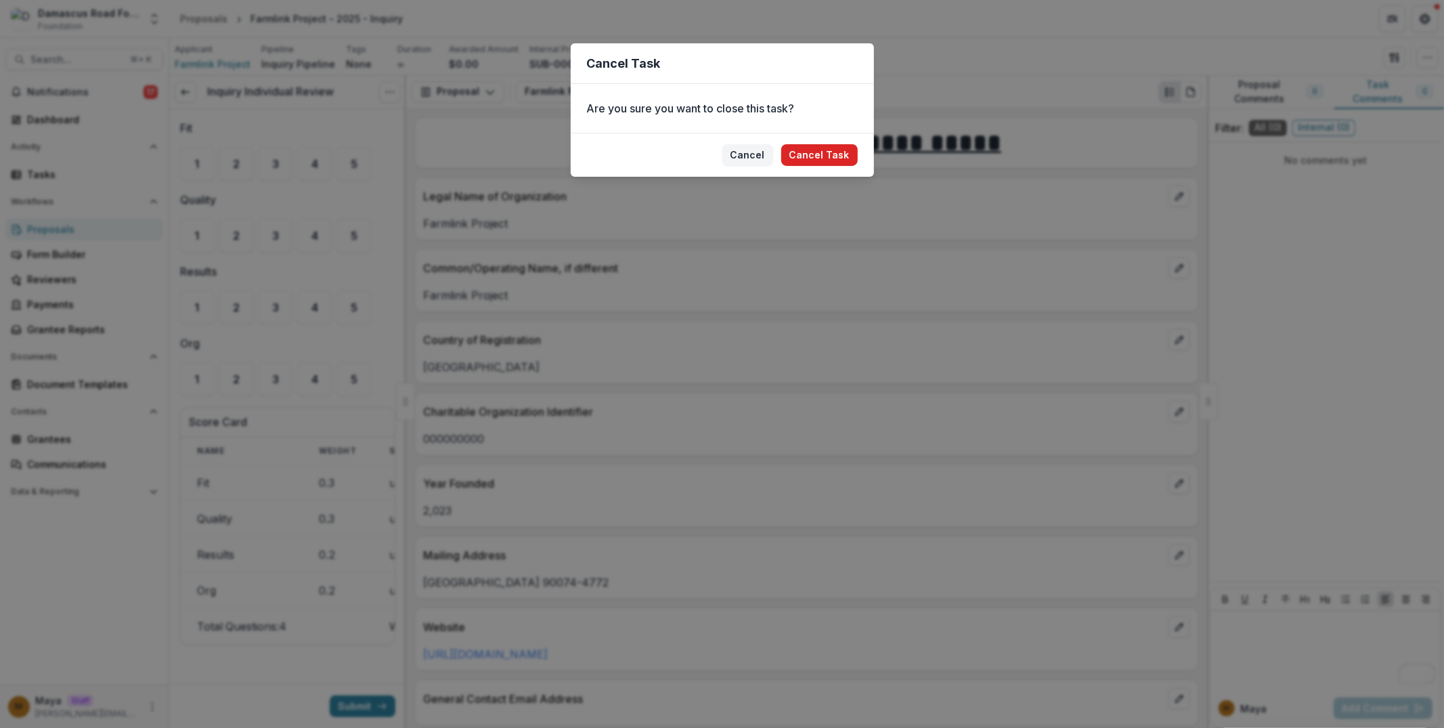
click at [851, 152] on button "Cancel Task" at bounding box center [819, 155] width 76 height 22
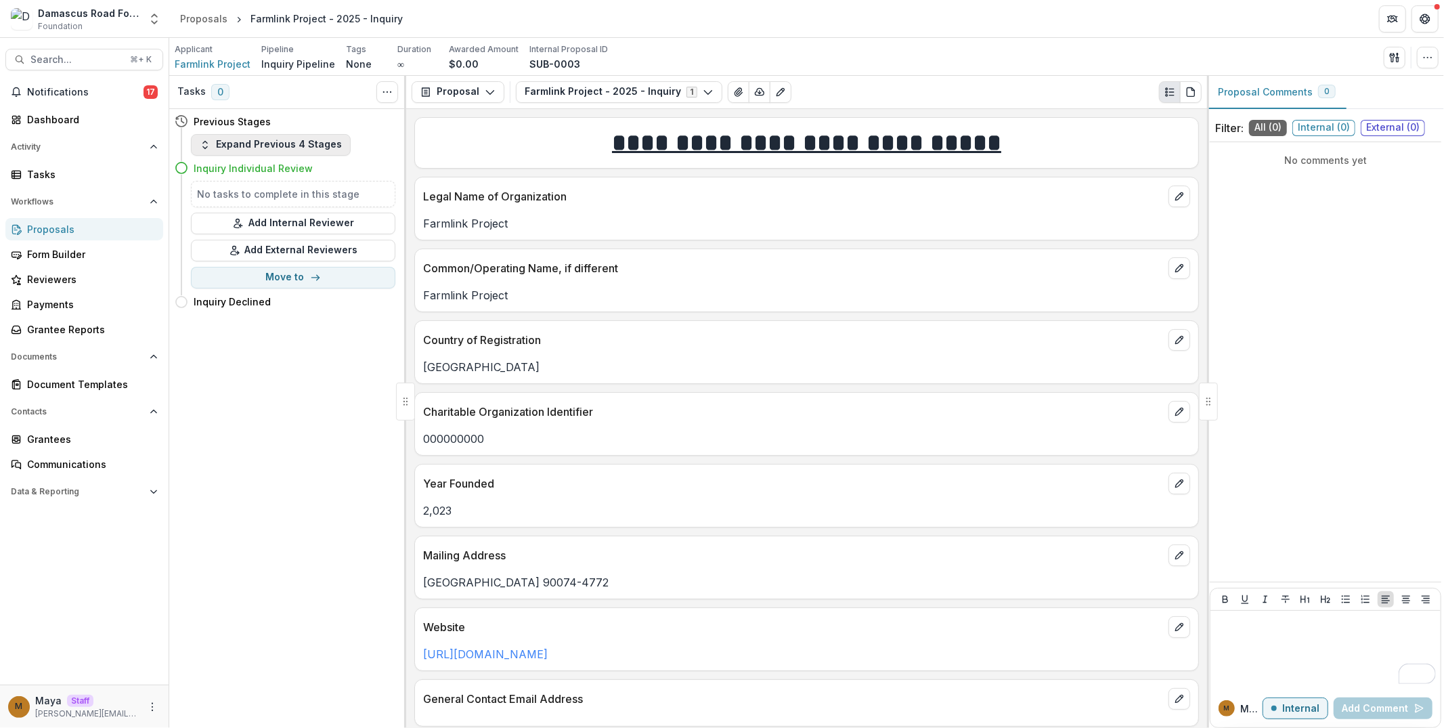
click at [302, 148] on button "Expand Previous 4 Stages" at bounding box center [271, 145] width 160 height 22
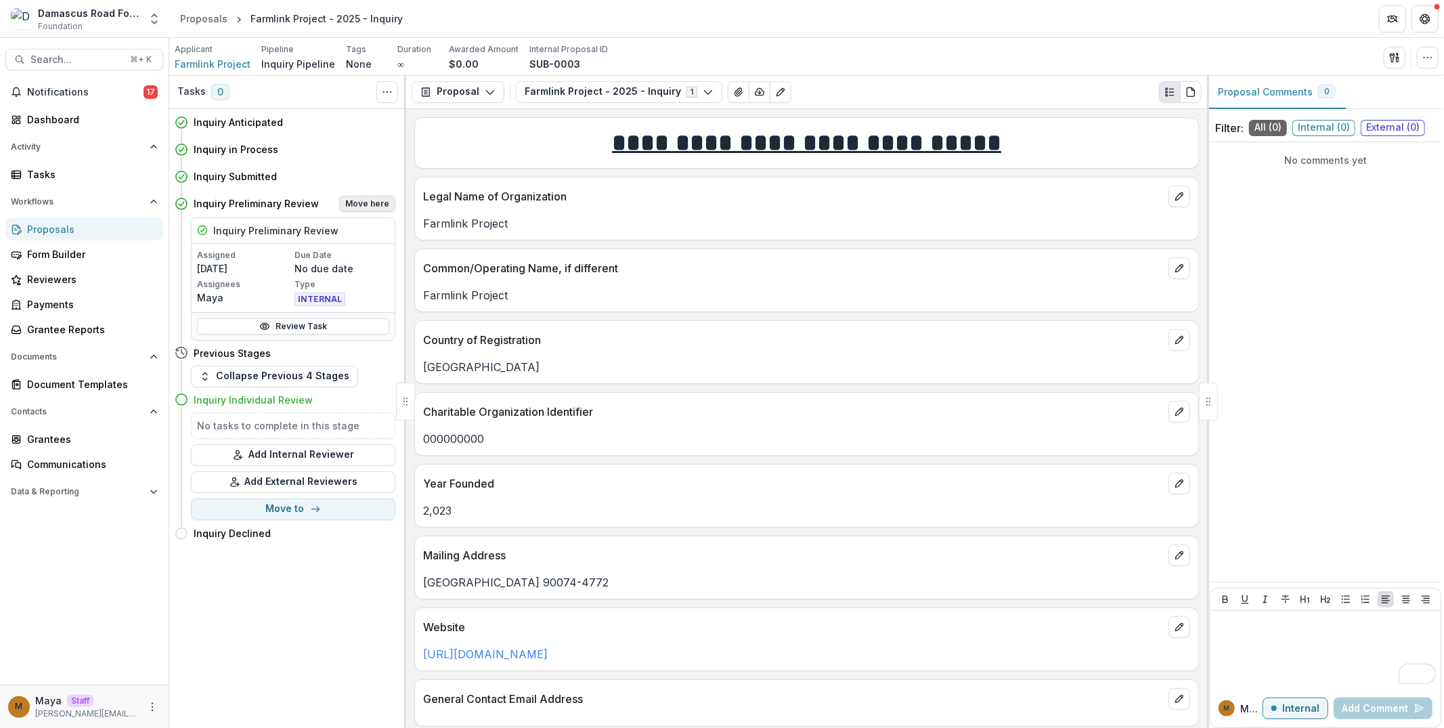
click at [357, 198] on button "Move here" at bounding box center [367, 204] width 56 height 16
select select "**********"
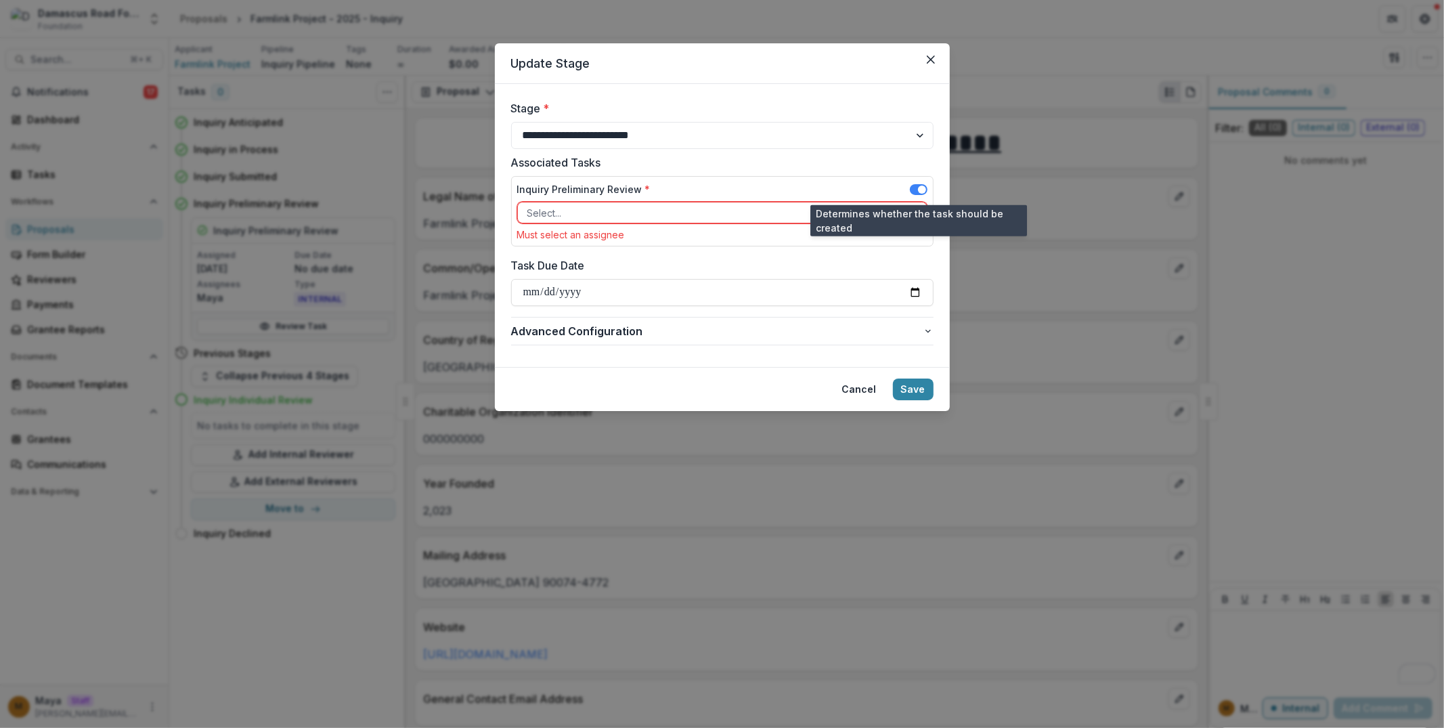
click at [917, 188] on span at bounding box center [919, 189] width 18 height 11
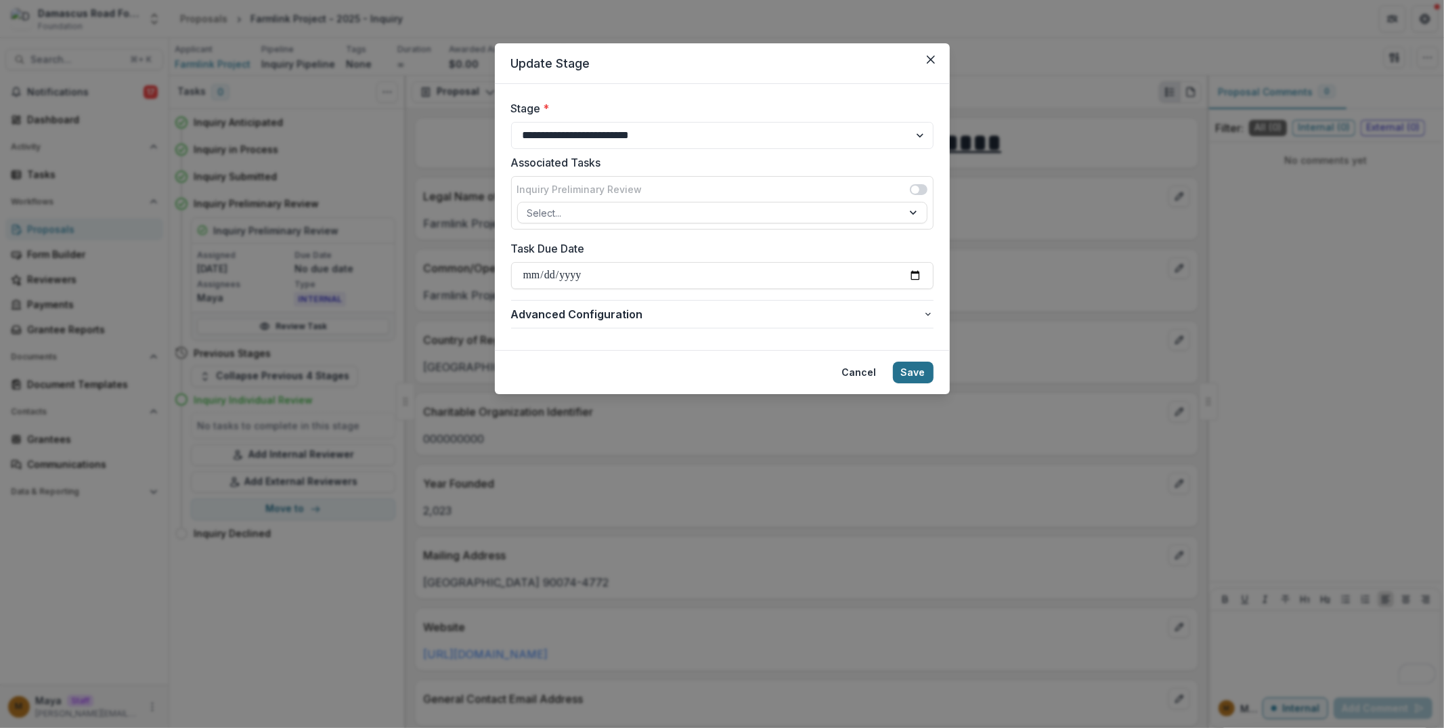
click at [924, 365] on button "Save" at bounding box center [913, 372] width 41 height 22
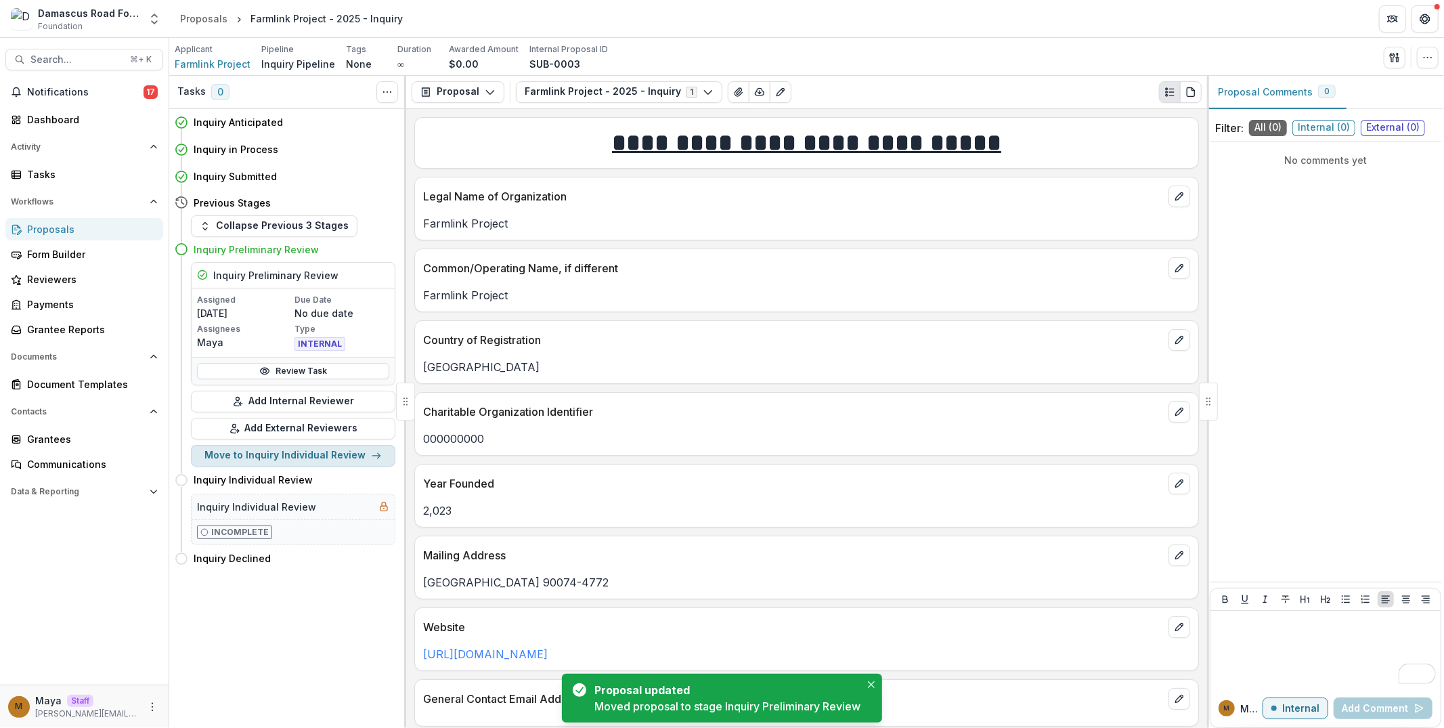
click at [311, 455] on button "Move to Inquiry Individual Review" at bounding box center [293, 456] width 204 height 22
select select "**********"
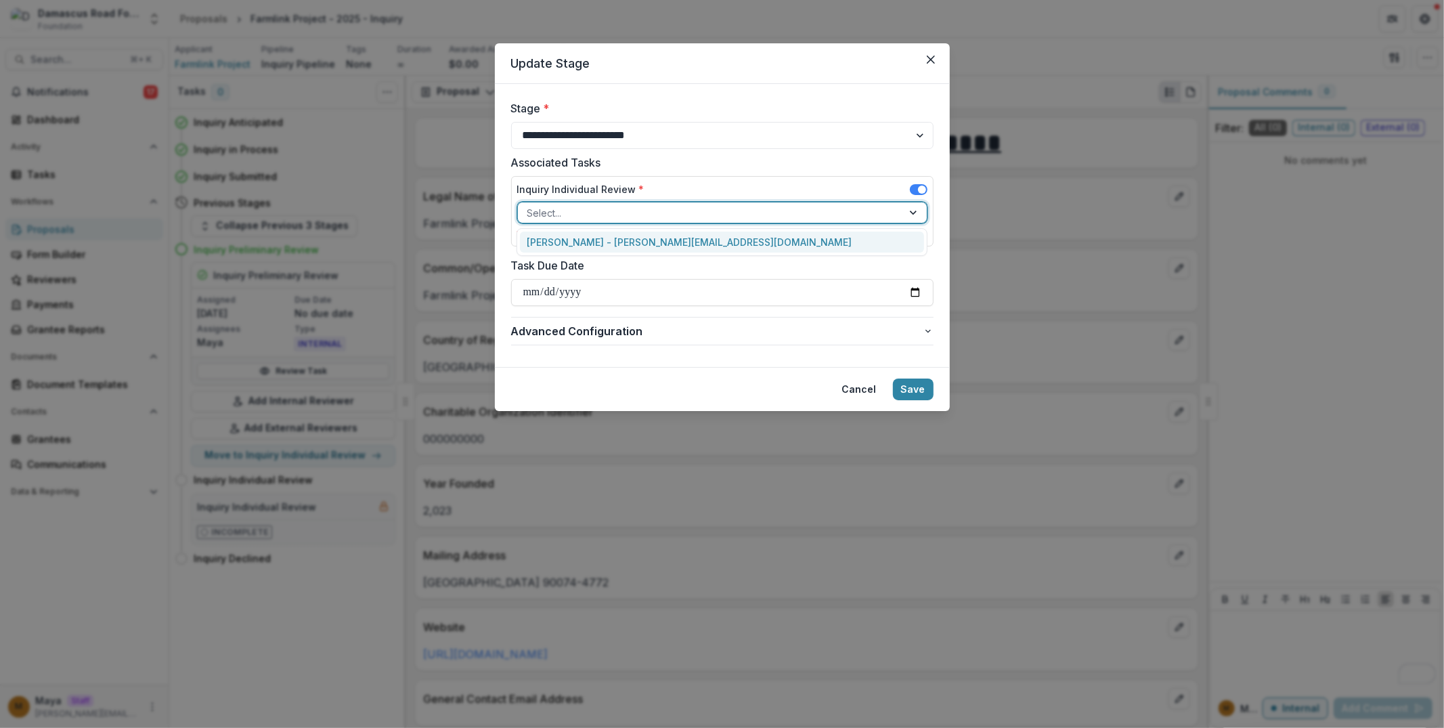
click at [619, 206] on div at bounding box center [710, 212] width 366 height 17
click at [608, 240] on div "Maya - maya@trytemelio.com" at bounding box center [722, 241] width 404 height 21
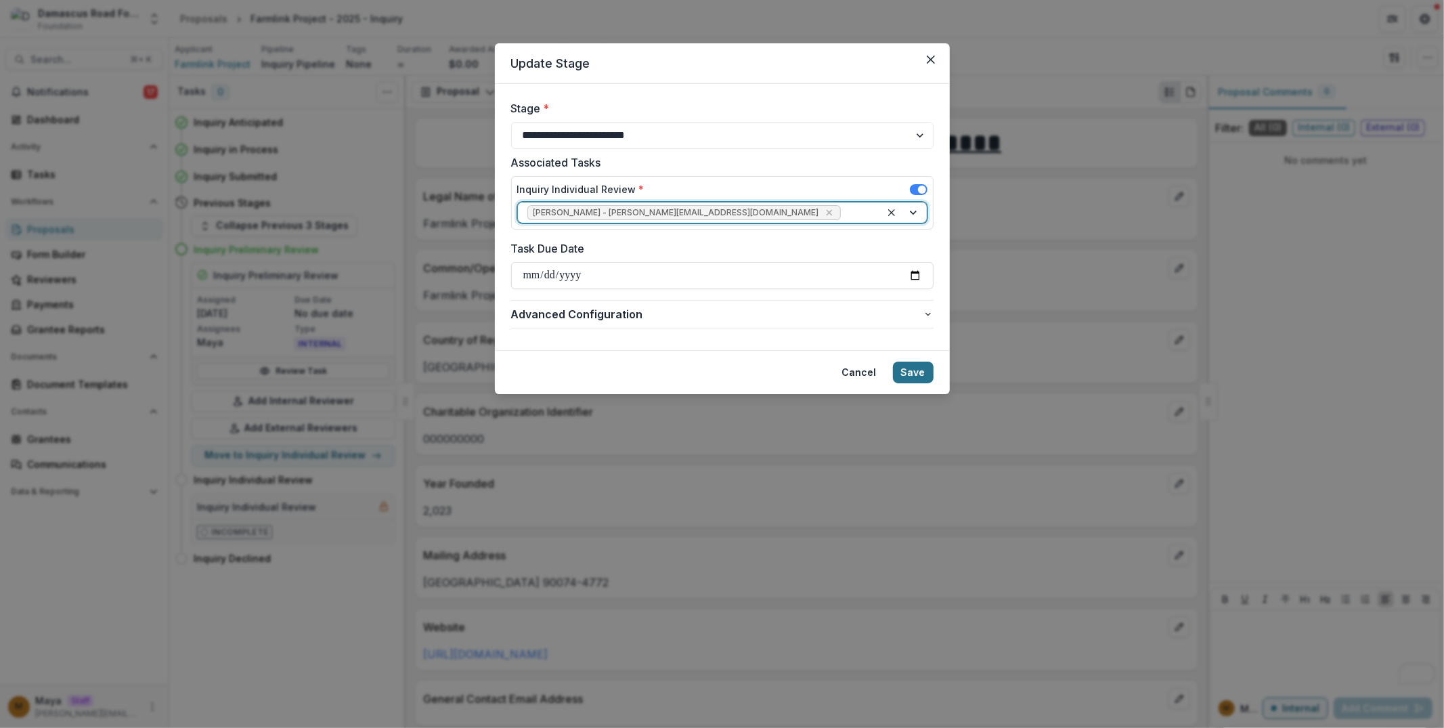
click at [910, 371] on button "Save" at bounding box center [913, 372] width 41 height 22
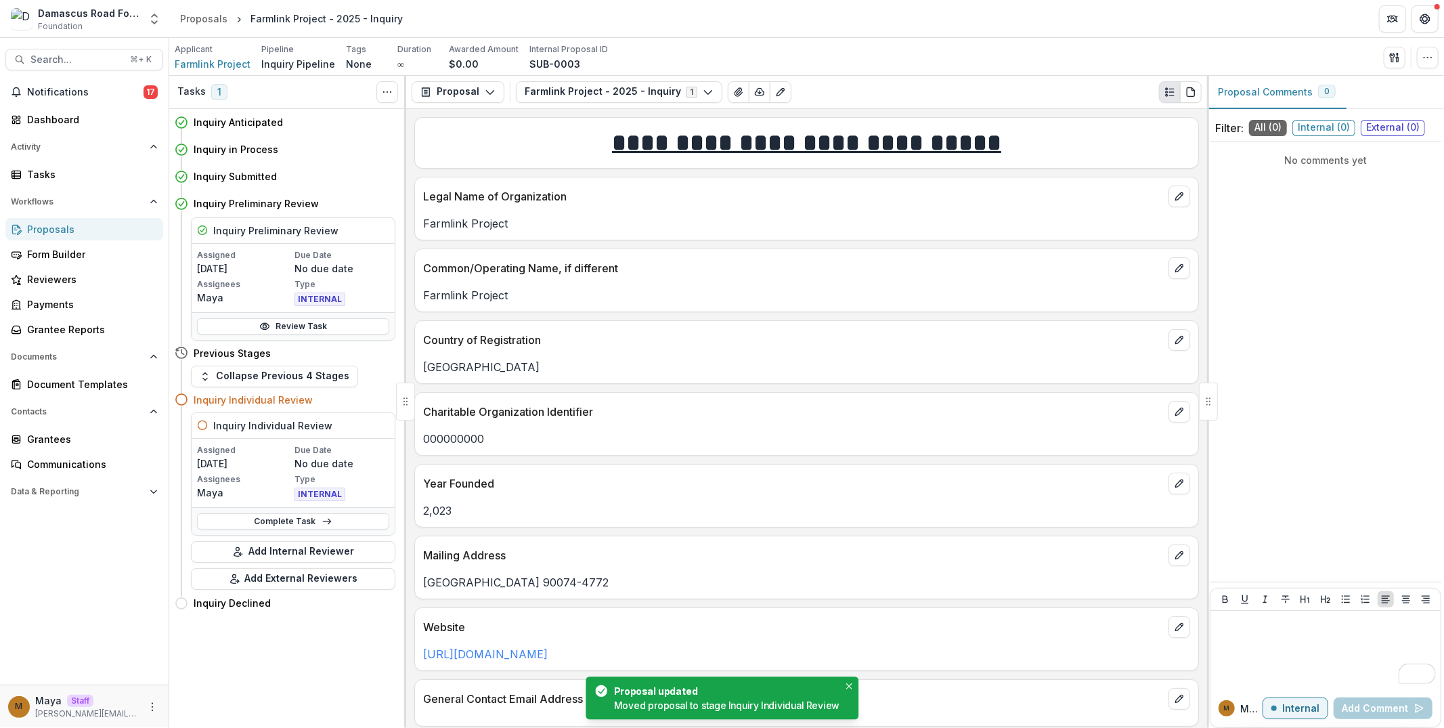
click at [407, 153] on div "**********" at bounding box center [806, 418] width 801 height 619
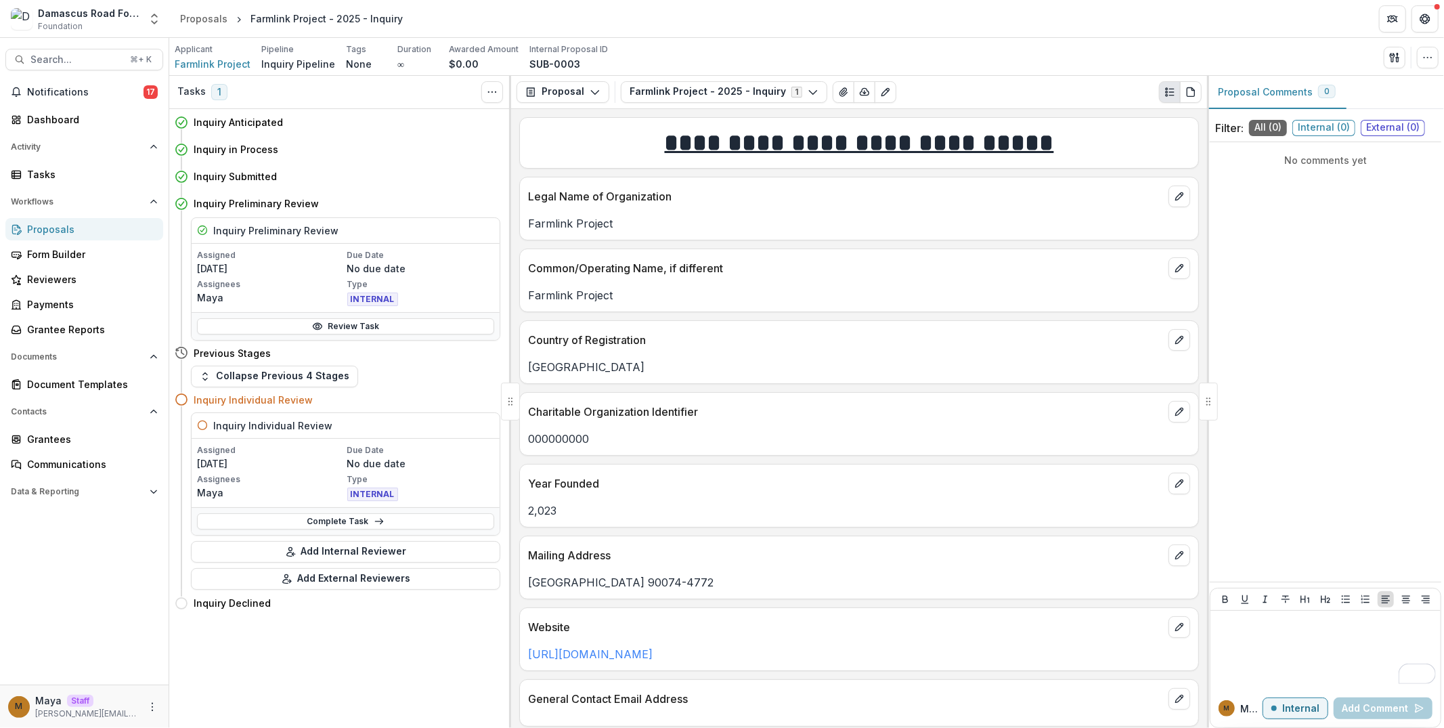
drag, startPoint x: 1206, startPoint y: 263, endPoint x: 1395, endPoint y: 270, distance: 189.0
click at [1430, 247] on div "Proposal Comments 0 Filter: All ( 0 ) Internal ( 0 ) External ( 0 ) No comments…" at bounding box center [1325, 402] width 237 height 652
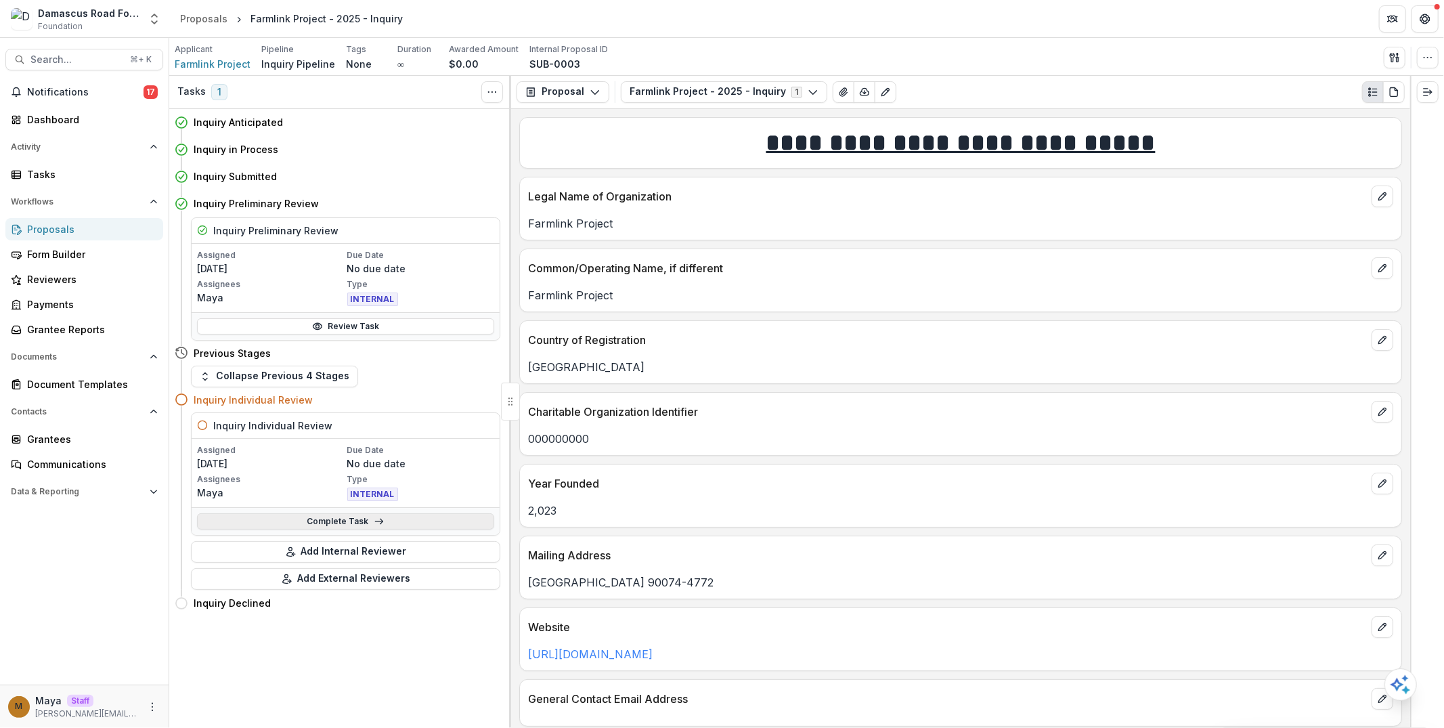
click at [355, 517] on link "Complete Task" at bounding box center [345, 521] width 297 height 16
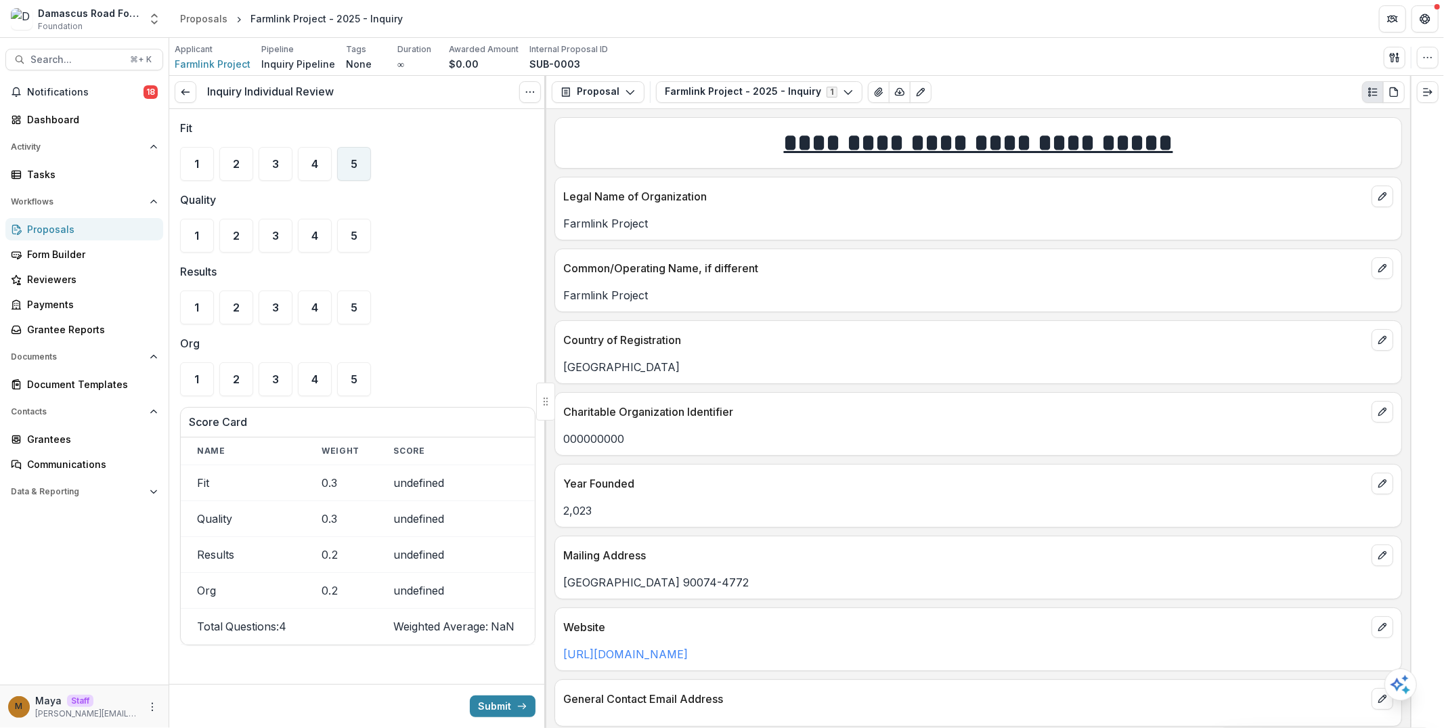
click at [349, 169] on div "5" at bounding box center [354, 164] width 34 height 34
click at [304, 244] on div "4" at bounding box center [315, 236] width 34 height 34
click at [347, 313] on div "5" at bounding box center [354, 307] width 34 height 34
click at [309, 376] on div "4" at bounding box center [315, 379] width 34 height 34
click at [495, 706] on button "Submit" at bounding box center [503, 706] width 66 height 22
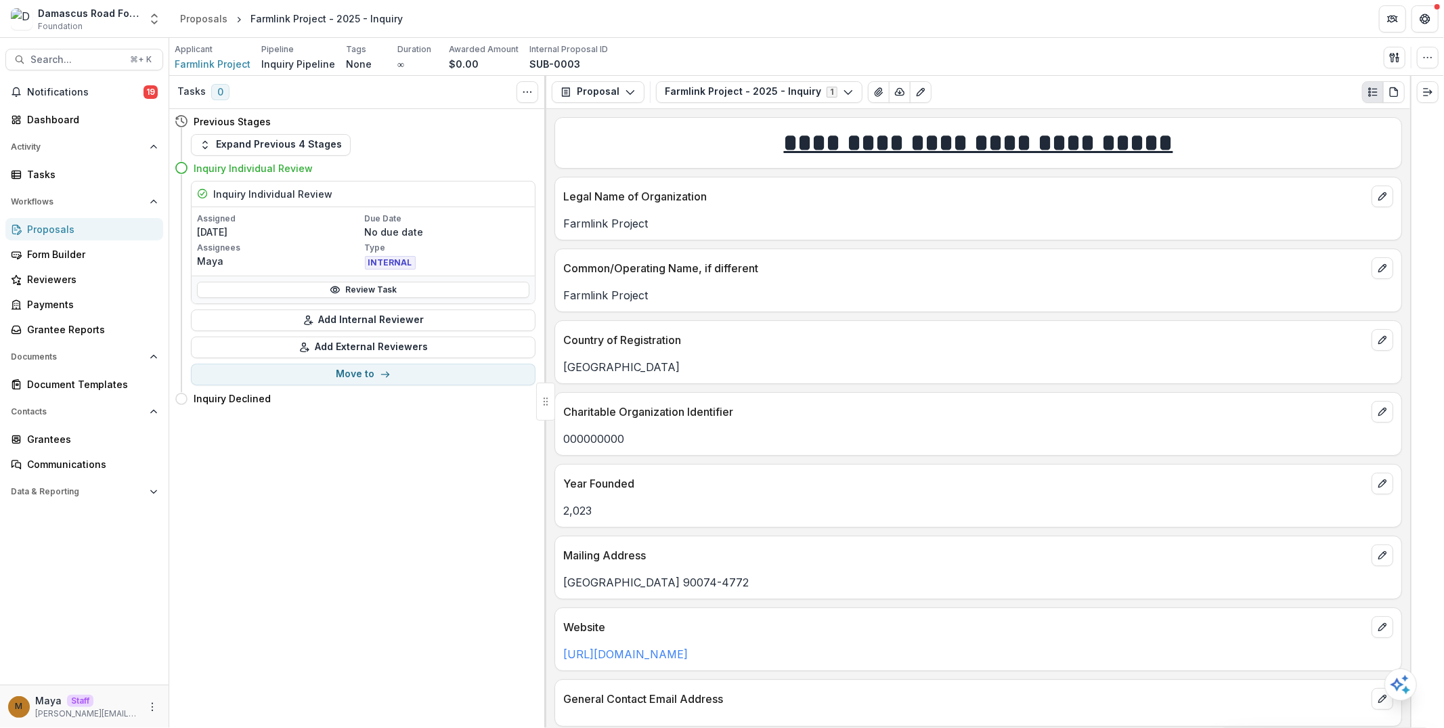
click at [59, 222] on div "Proposals" at bounding box center [89, 229] width 125 height 14
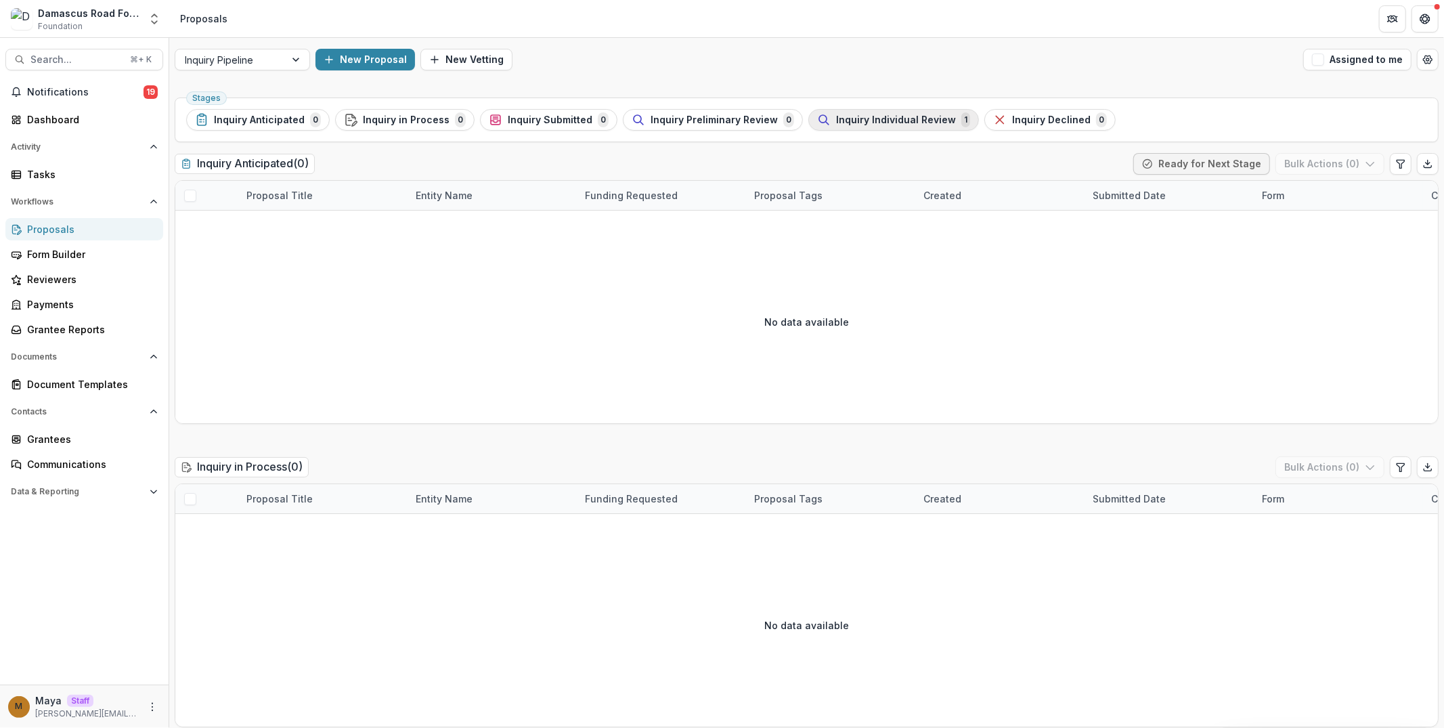
click at [836, 121] on span "Inquiry Individual Review" at bounding box center [896, 120] width 120 height 12
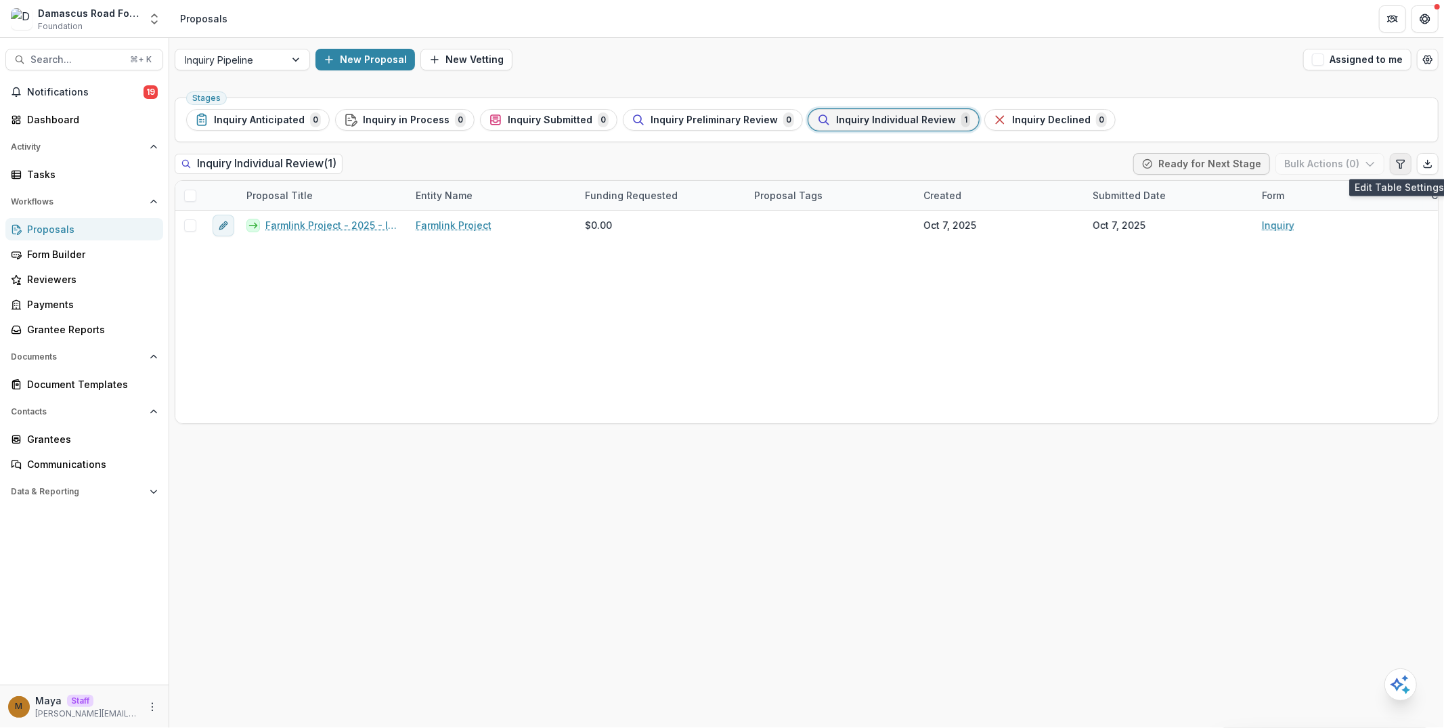
click at [1396, 163] on icon "Edit table settings" at bounding box center [1400, 163] width 11 height 11
select select "******"
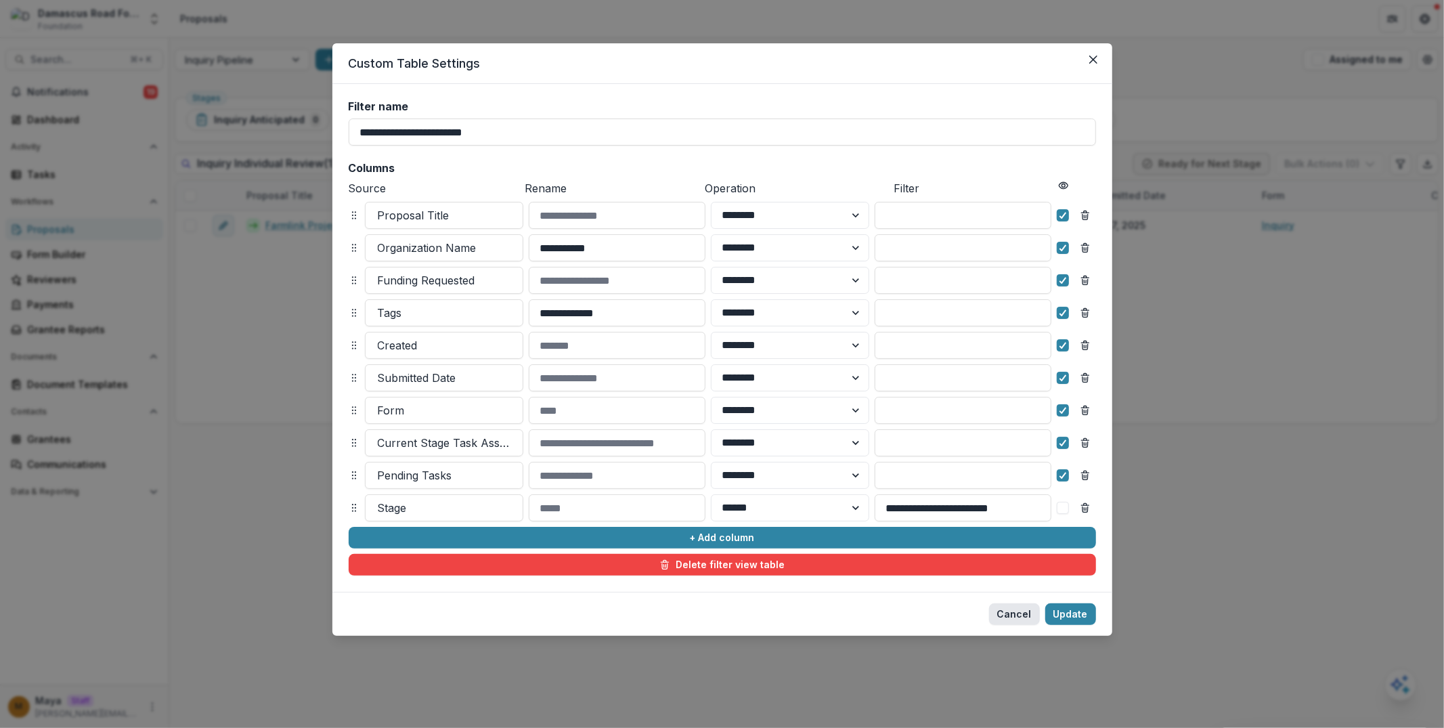
click at [1010, 617] on button "Cancel" at bounding box center [1014, 614] width 51 height 22
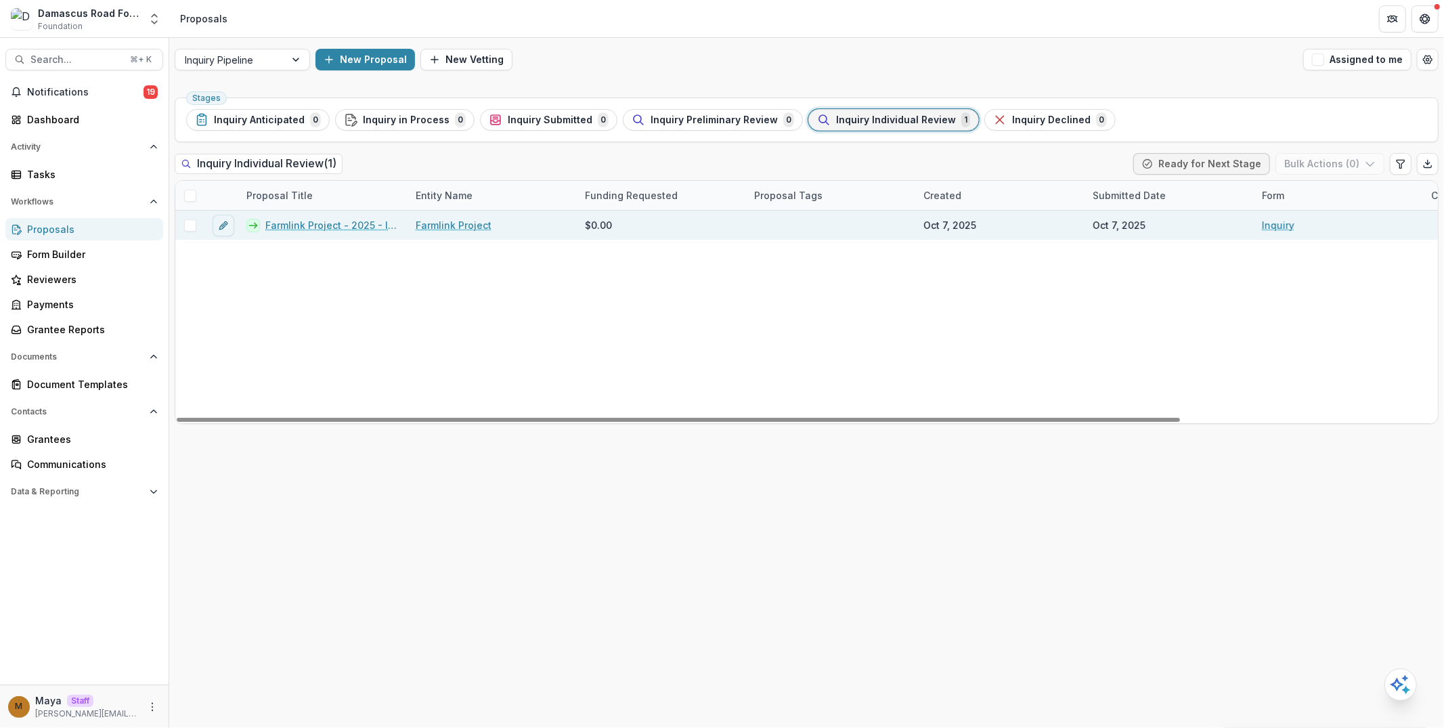
click at [361, 221] on link "Farmlink Project - 2025 - Inquiry" at bounding box center [332, 225] width 134 height 14
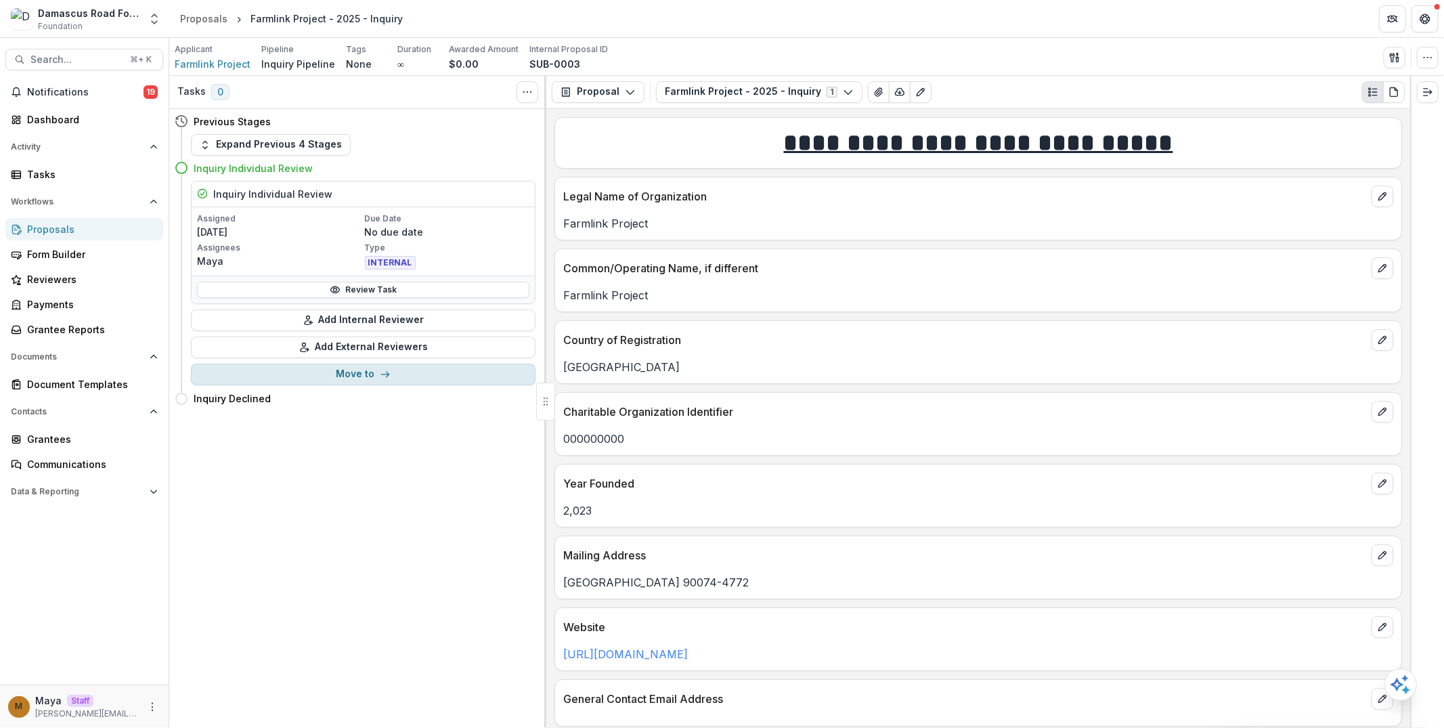
click at [364, 378] on button "Move to" at bounding box center [363, 374] width 345 height 22
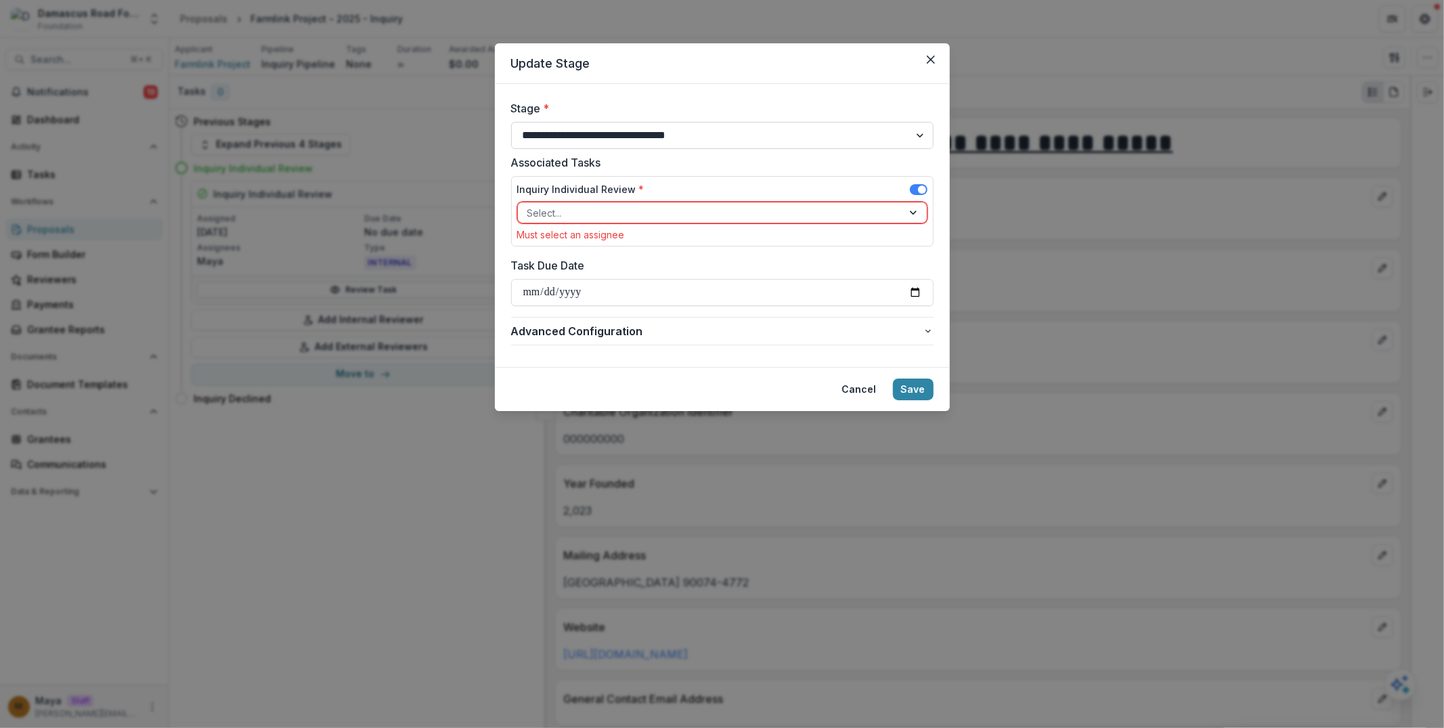
click at [603, 136] on select "**********" at bounding box center [722, 135] width 422 height 27
select select "**********"
click at [511, 122] on select "**********" at bounding box center [722, 135] width 422 height 27
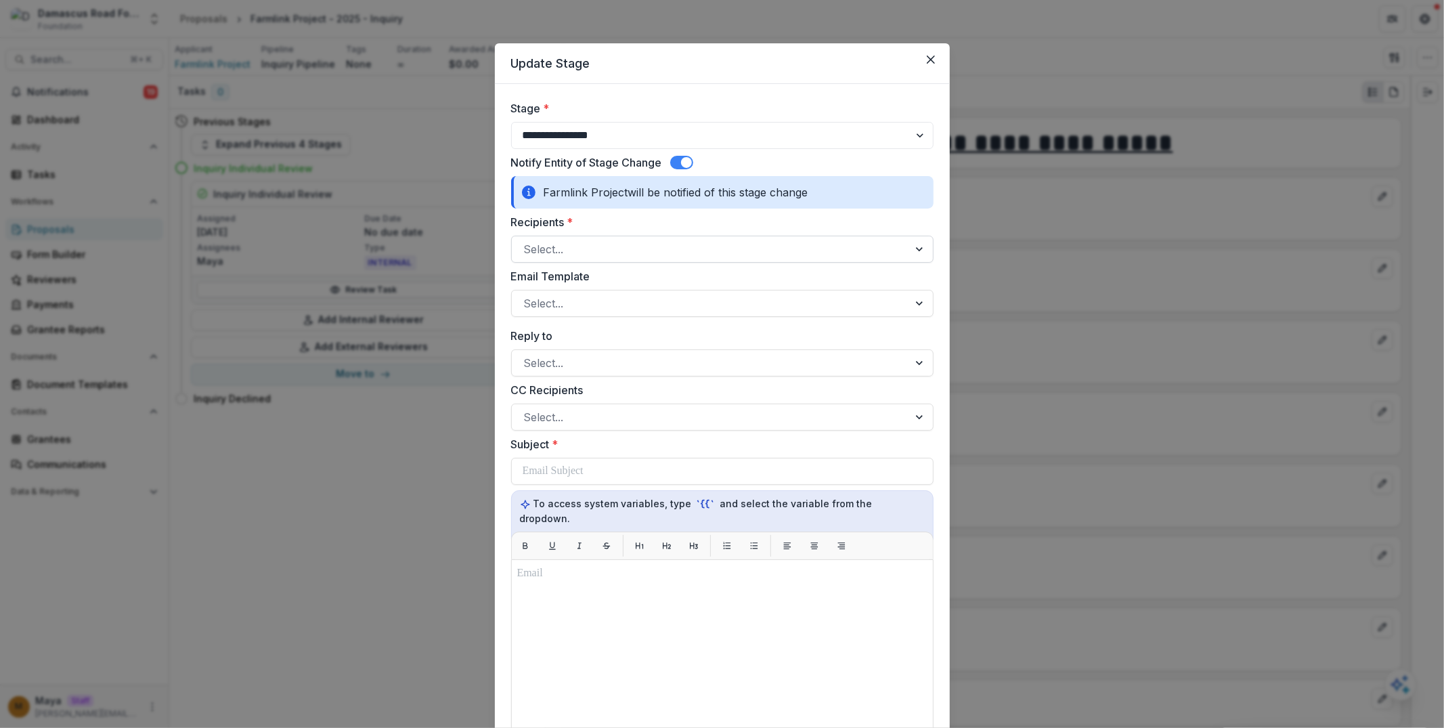
click at [574, 240] on div at bounding box center [710, 249] width 372 height 19
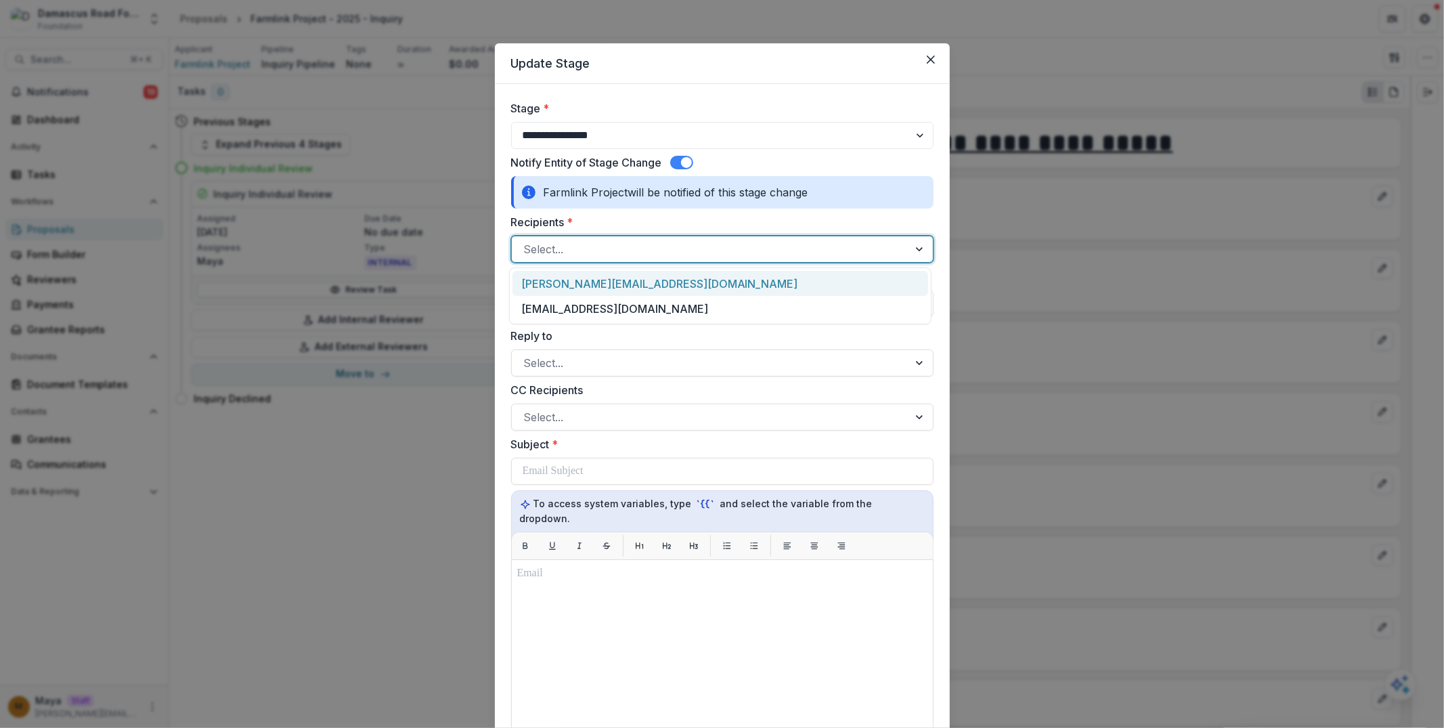
click at [575, 276] on div "[PERSON_NAME][EMAIL_ADDRESS][DOMAIN_NAME]" at bounding box center [720, 283] width 416 height 25
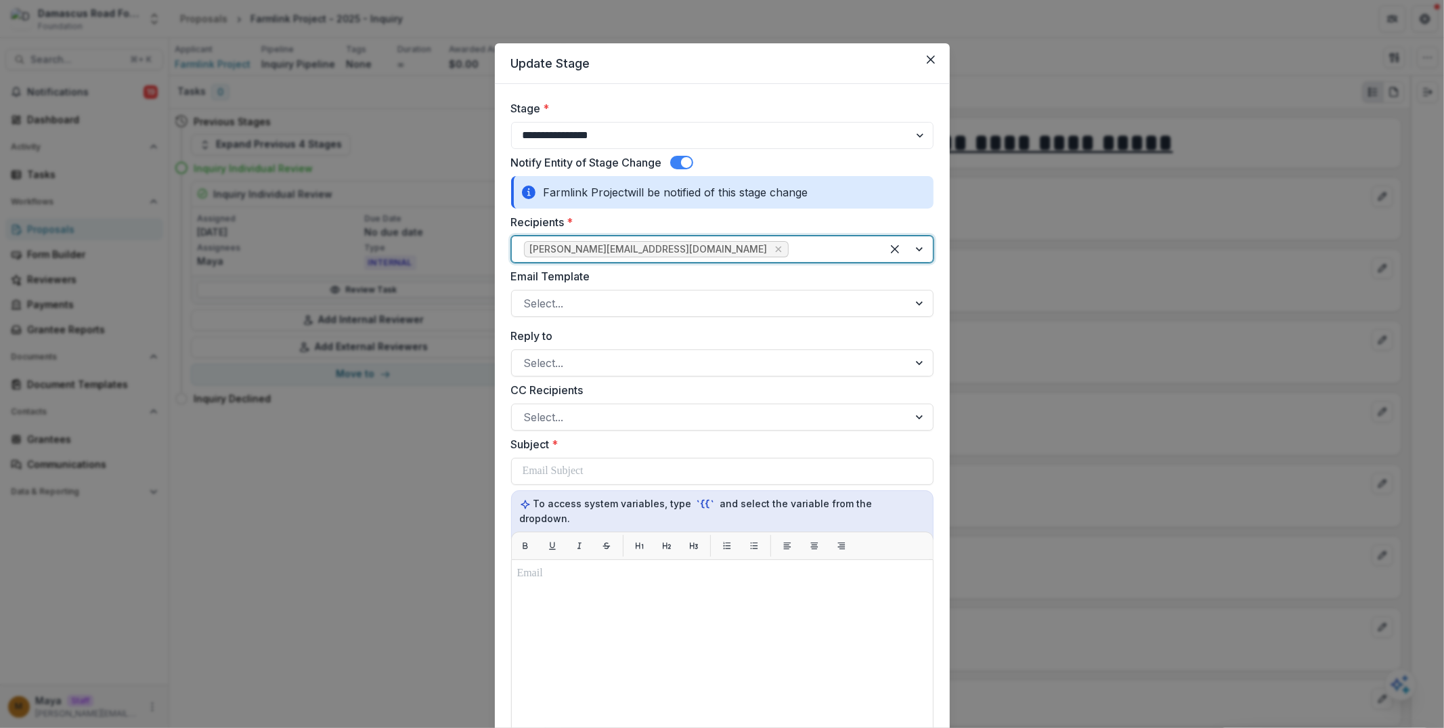
click at [791, 250] on div at bounding box center [830, 249] width 78 height 19
click at [674, 290] on div "maya+1@trytemelio.com" at bounding box center [720, 283] width 416 height 25
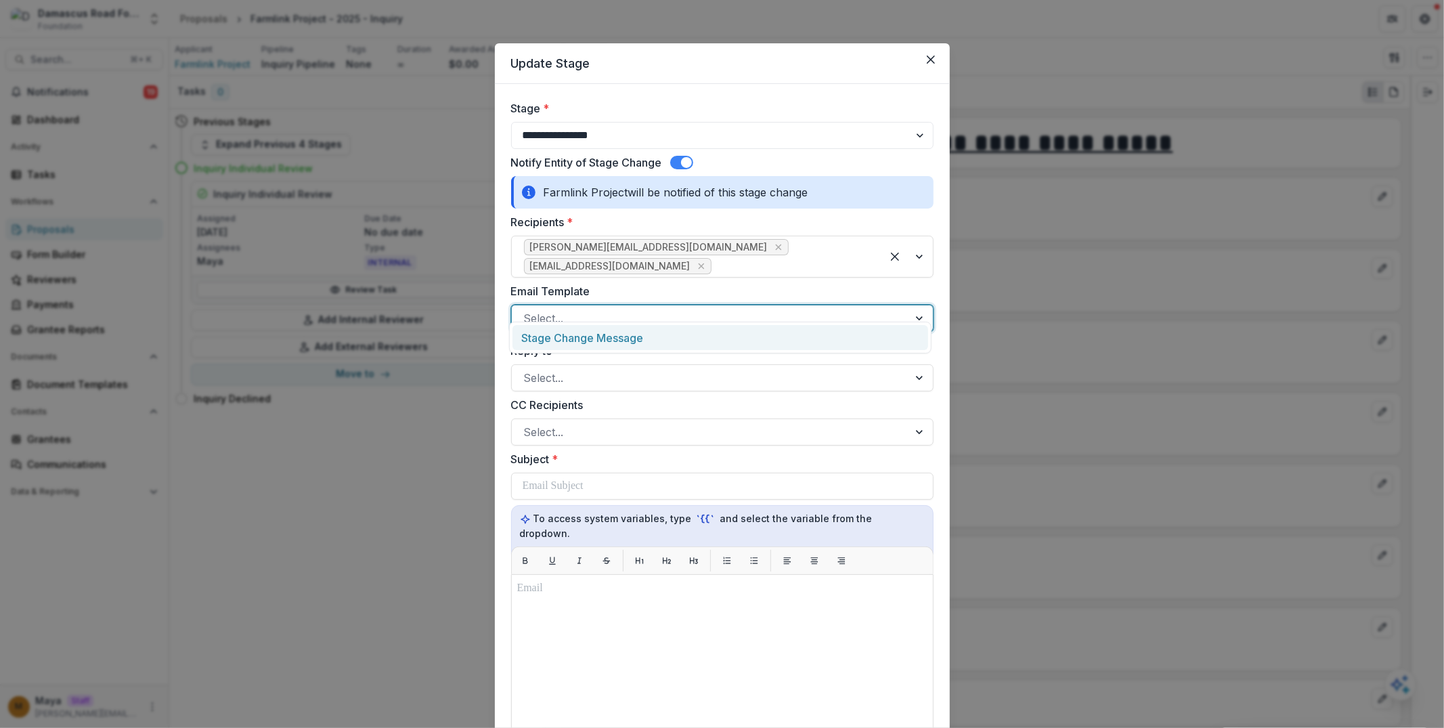
click at [697, 309] on div at bounding box center [710, 318] width 372 height 19
click at [687, 336] on div "Stage Change Message" at bounding box center [720, 337] width 416 height 25
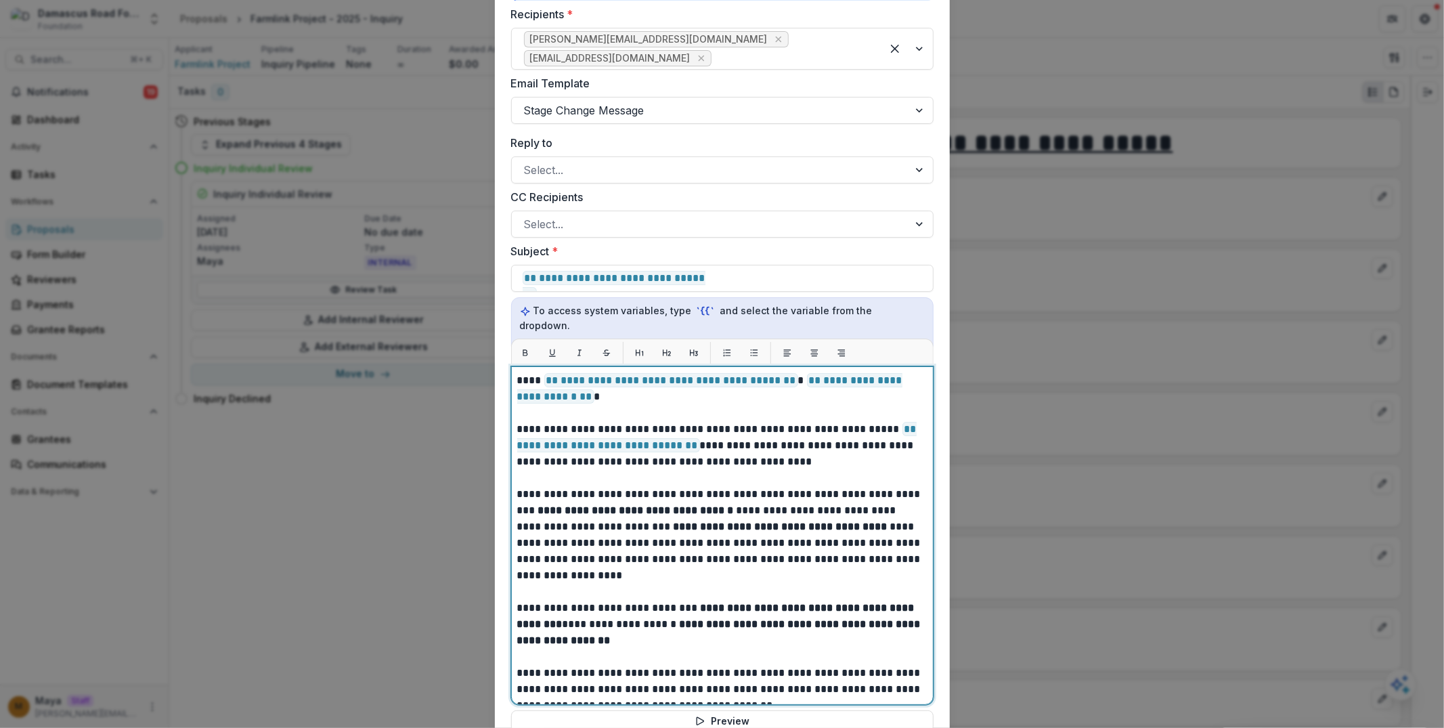
click at [699, 602] on strong "**********" at bounding box center [717, 615] width 400 height 26
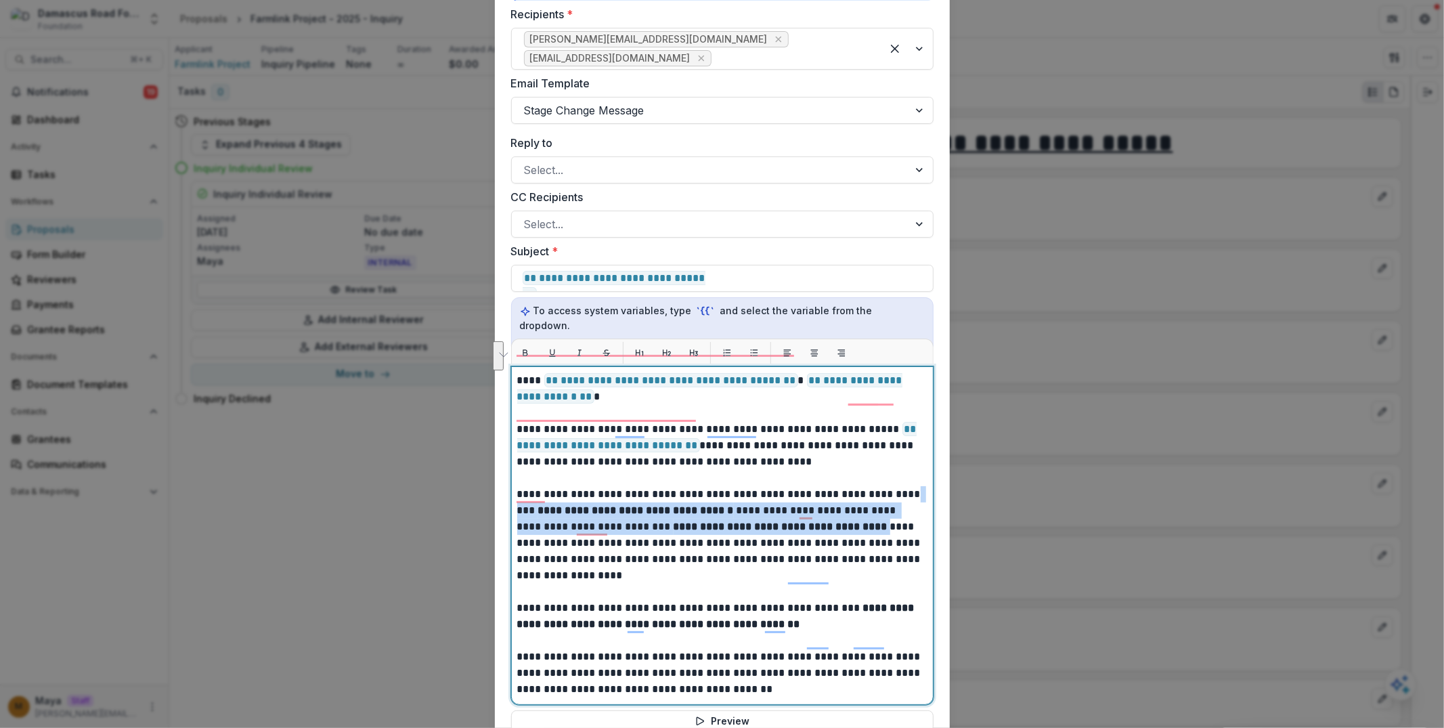
drag, startPoint x: 919, startPoint y: 491, endPoint x: 495, endPoint y: 480, distance: 423.2
click at [495, 480] on form "**********" at bounding box center [722, 372] width 455 height 992
click at [667, 526] on p "**********" at bounding box center [720, 534] width 407 height 97
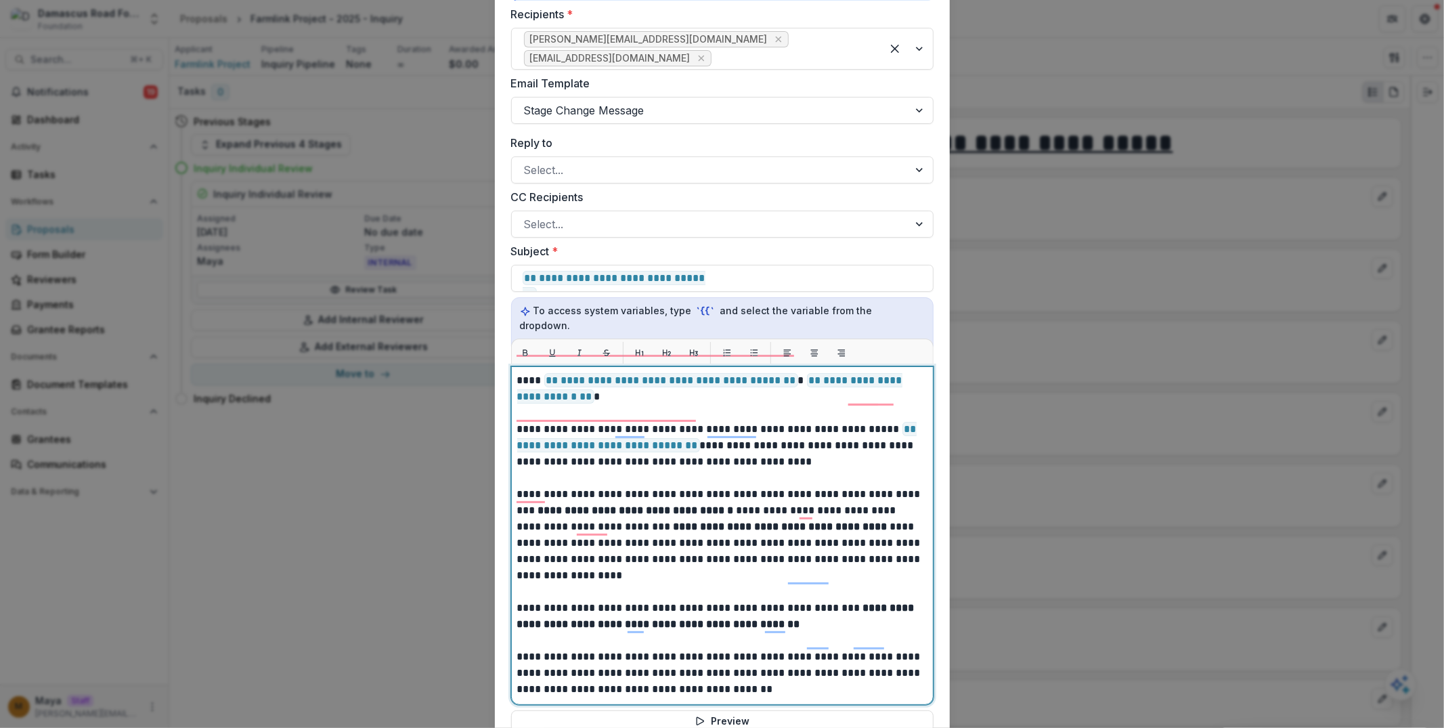
scroll to position [95, 0]
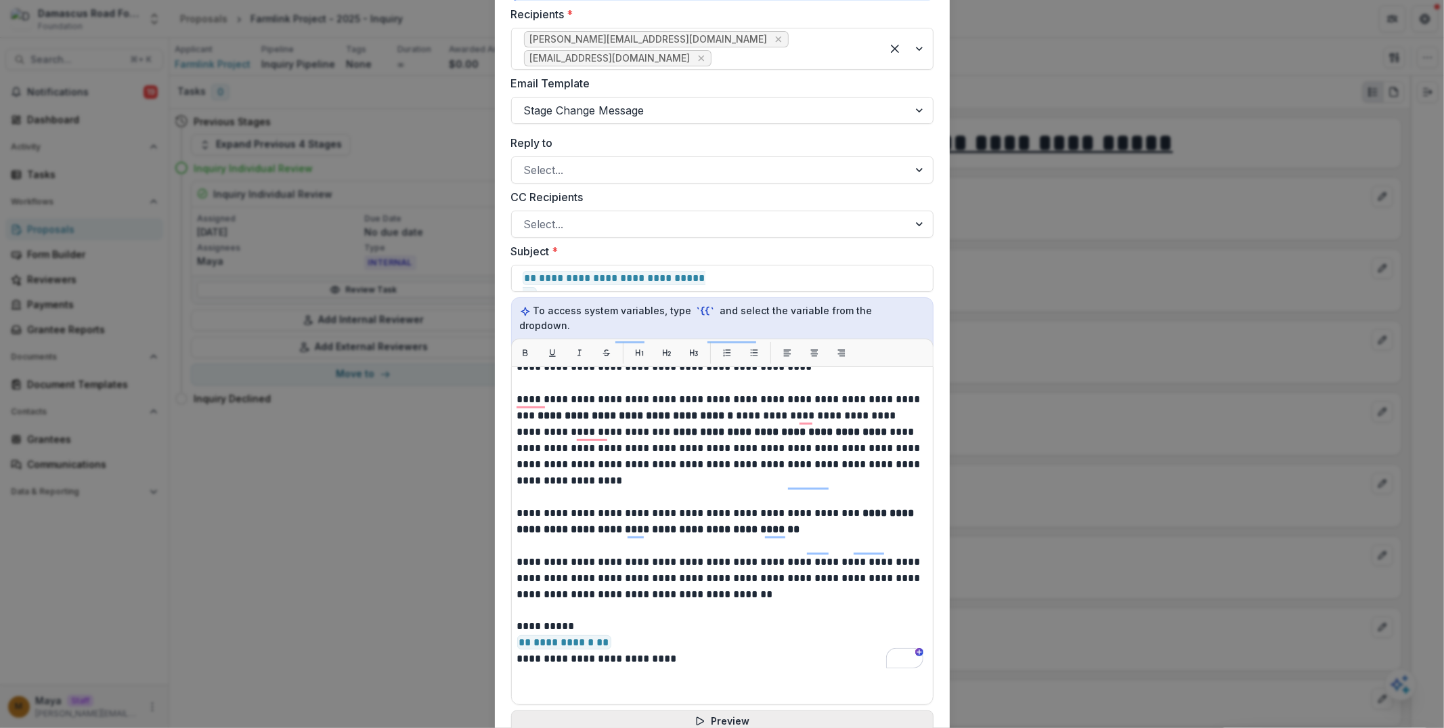
click at [704, 715] on icon "button" at bounding box center [699, 720] width 11 height 11
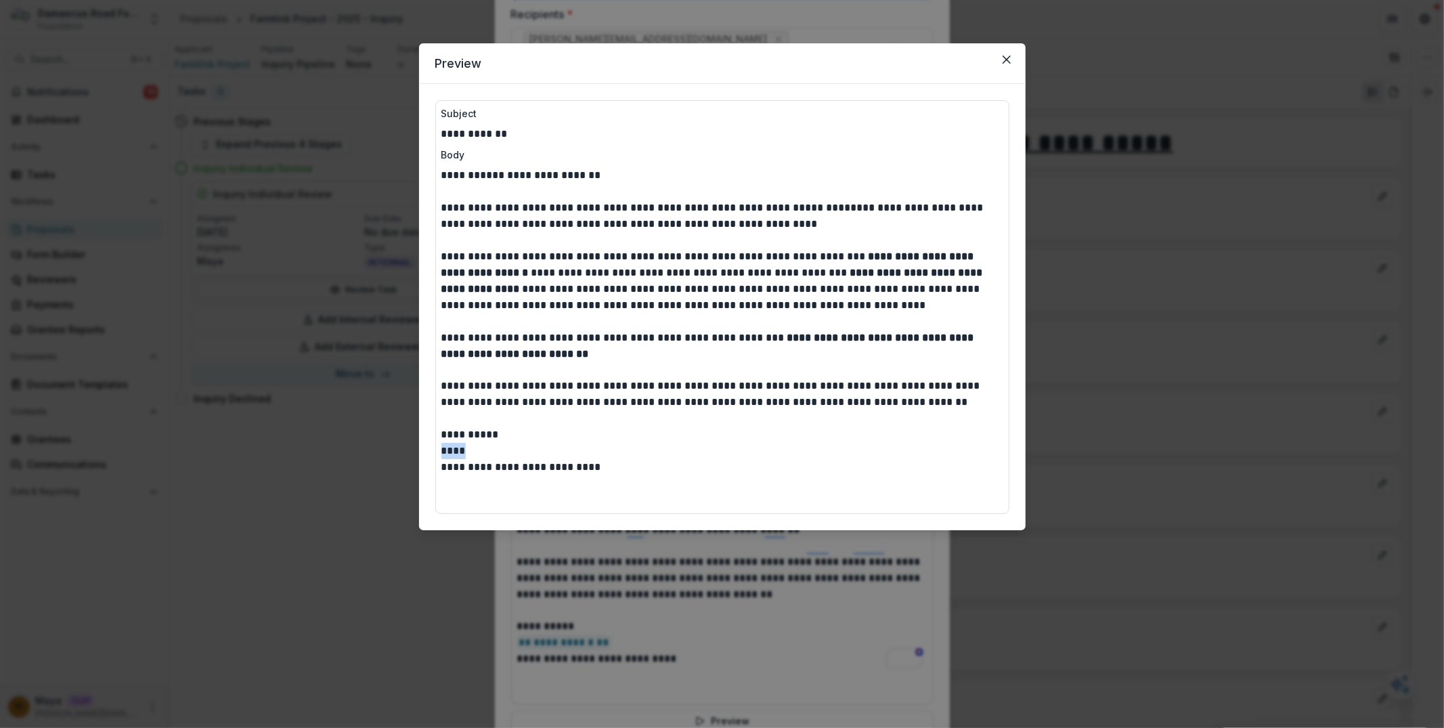
drag, startPoint x: 468, startPoint y: 451, endPoint x: 443, endPoint y: 451, distance: 24.4
click at [443, 451] on p "**********" at bounding box center [722, 442] width 562 height 32
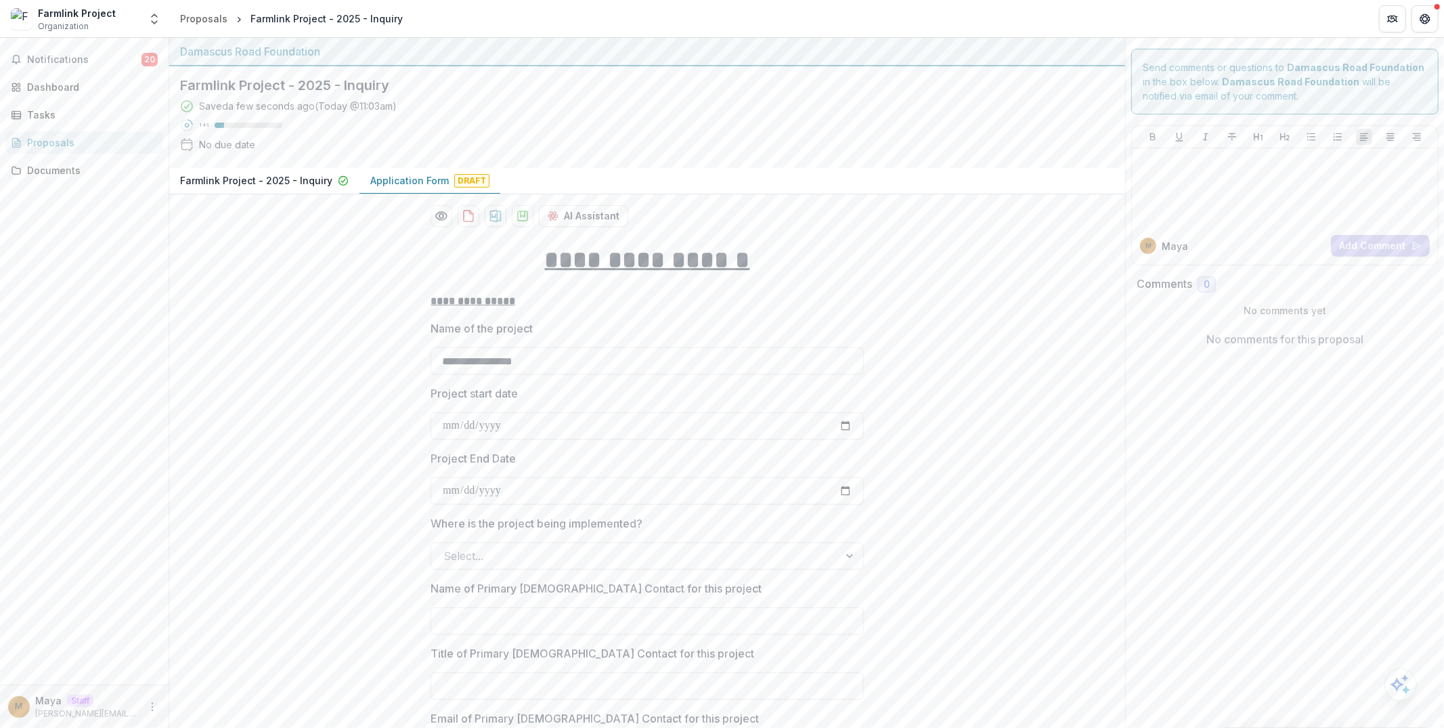
click at [282, 171] on button "Farmlink Project - 2025 - Inquiry" at bounding box center [264, 181] width 190 height 26
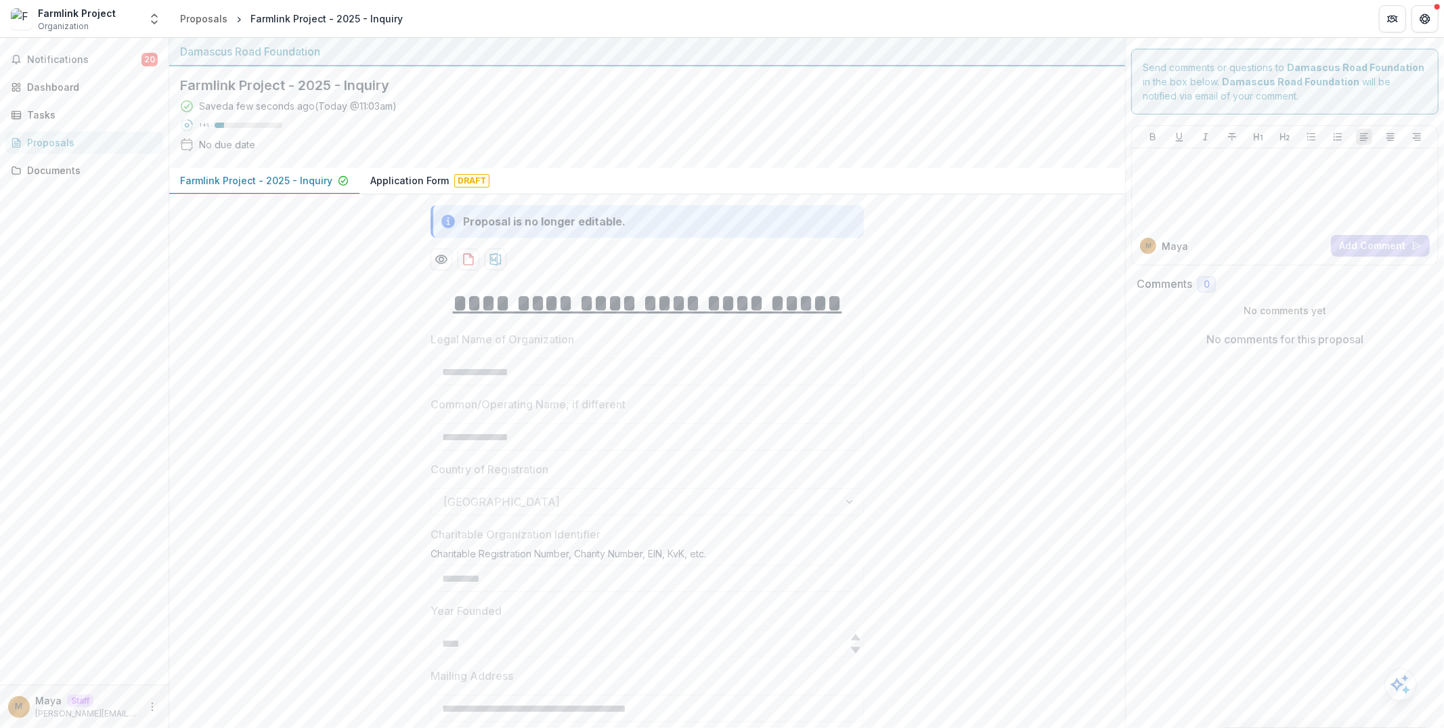
click at [435, 173] on p "Application Form" at bounding box center [409, 180] width 79 height 14
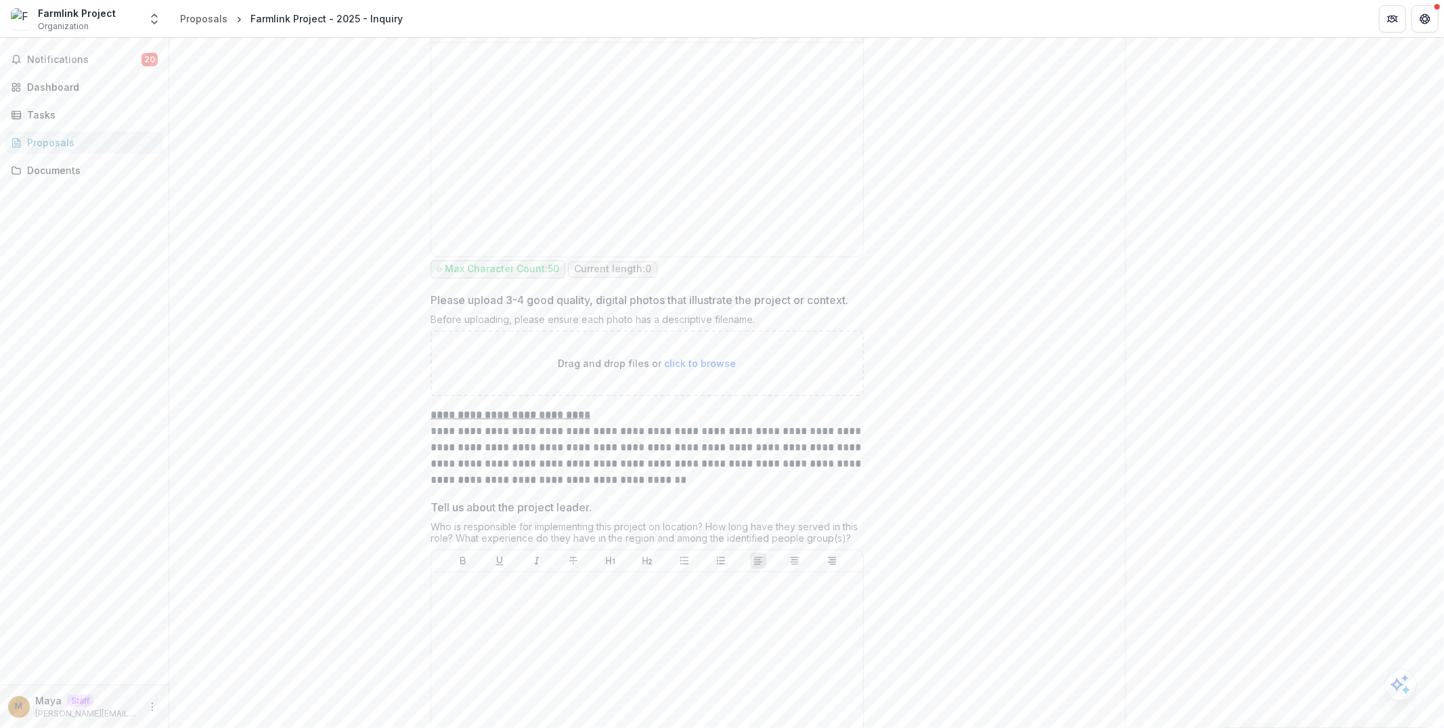
scroll to position [3799, 0]
click at [647, 330] on div "Drag and drop files or click to browse" at bounding box center [646, 363] width 433 height 66
type input "**********"
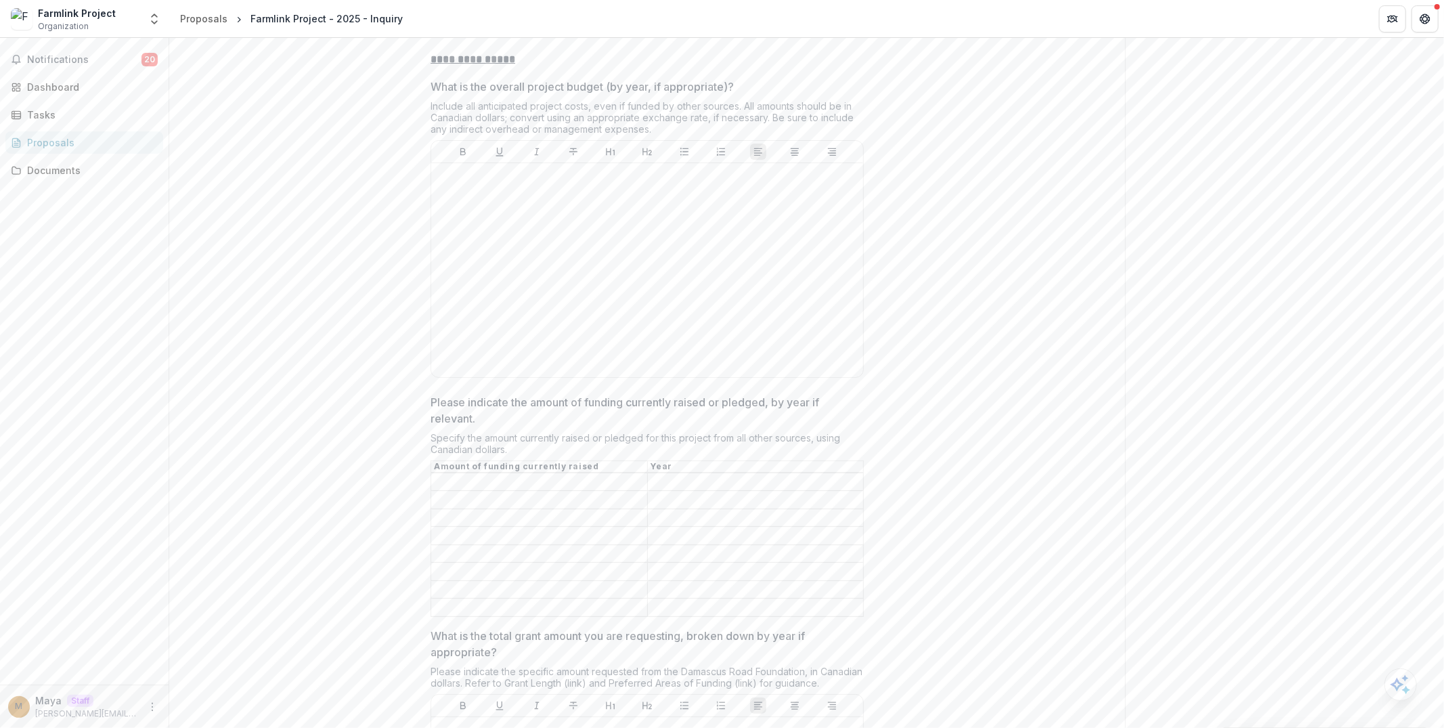
scroll to position [5325, 0]
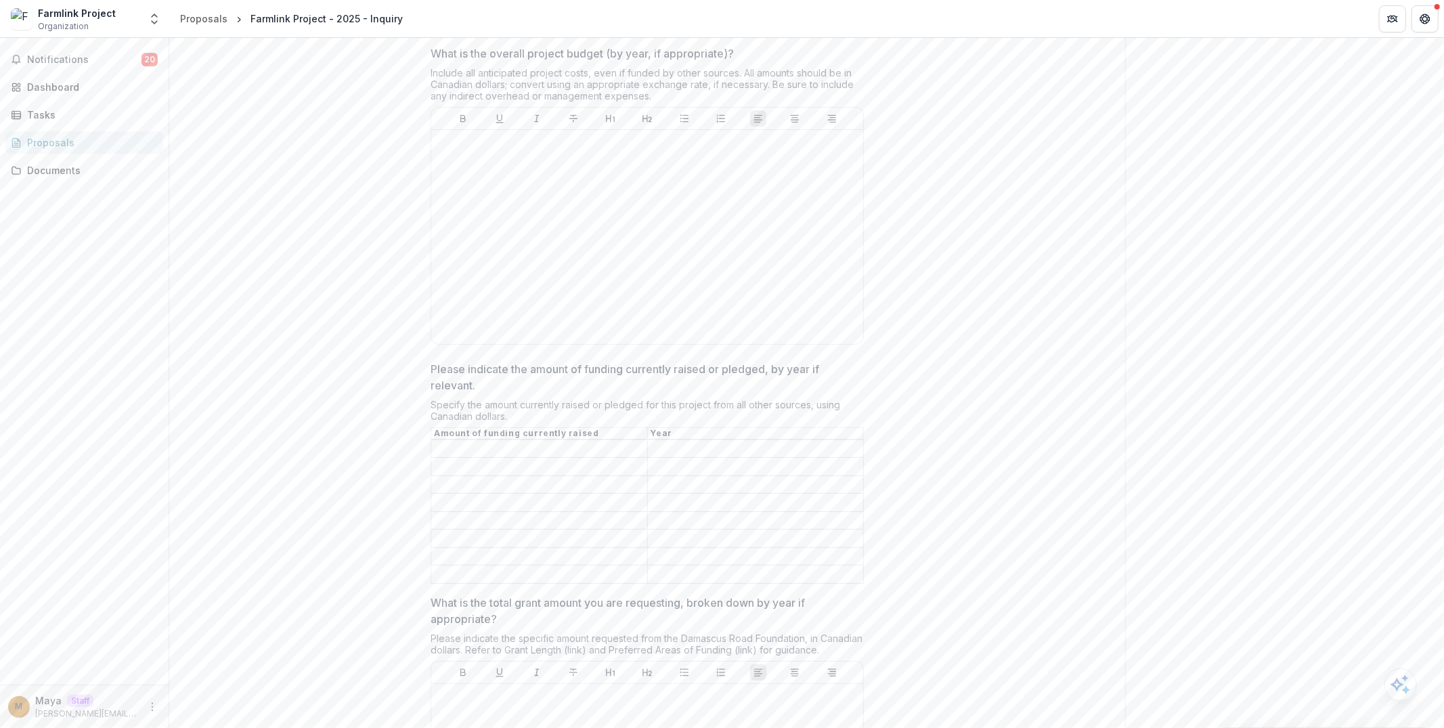
click at [538, 441] on input "Please indicate the amount of funding currently raised or pledged, by year if r…" at bounding box center [539, 449] width 216 height 16
type input "********"
click at [754, 441] on input "Please indicate the amount of funding currently raised or pledged, by year if r…" at bounding box center [756, 449] width 216 height 16
type input "****"
click at [947, 460] on div "**********" at bounding box center [647, 581] width 956 height 11349
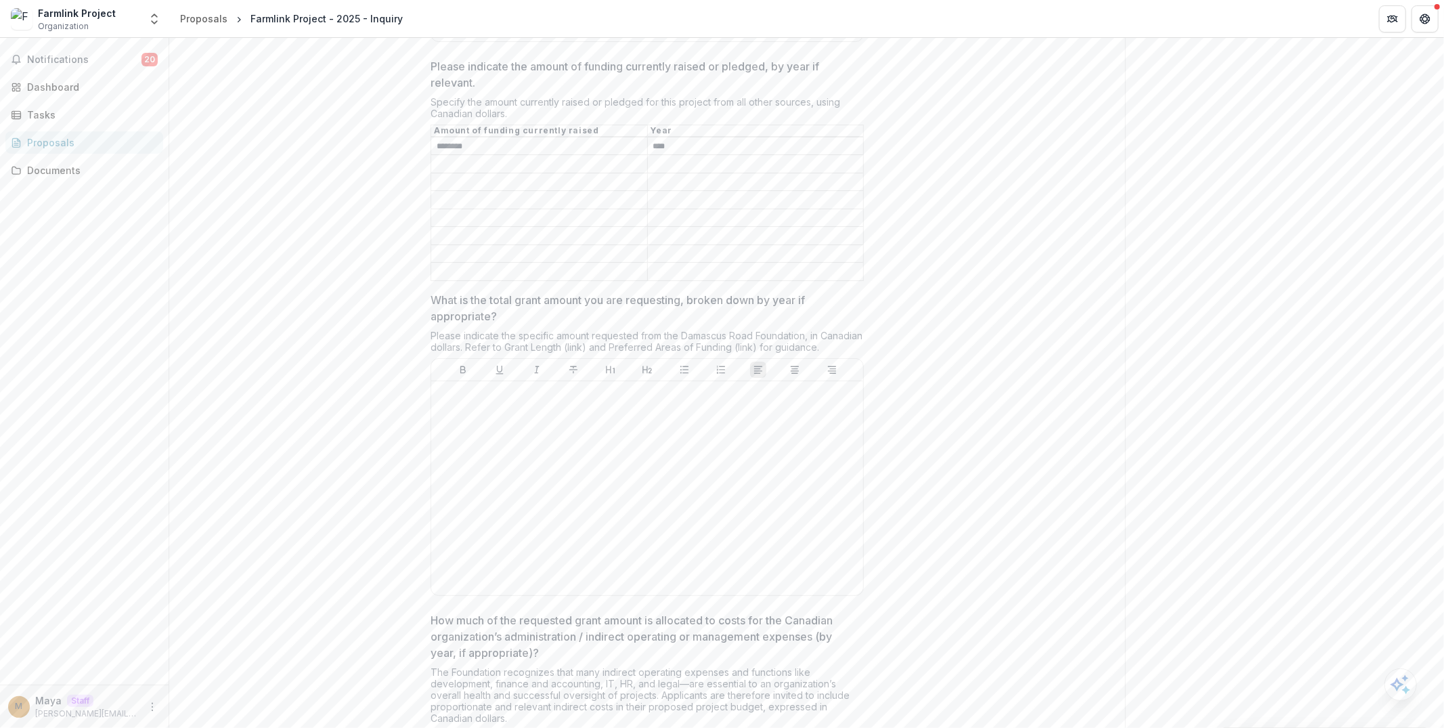
scroll to position [5626, 0]
drag, startPoint x: 500, startPoint y: 255, endPoint x: 428, endPoint y: 238, distance: 74.4
click at [428, 238] on div "**********" at bounding box center [647, 281] width 455 height 11349
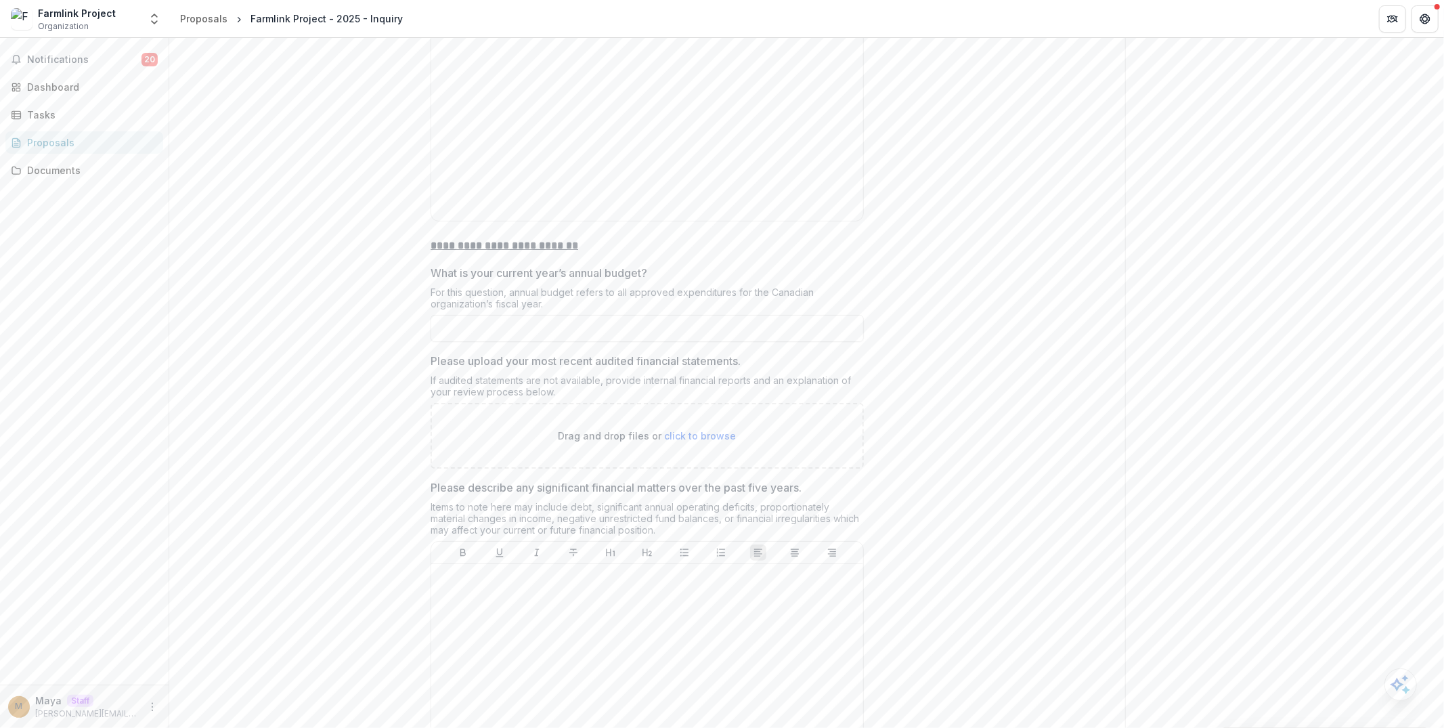
scroll to position [6934, 0]
click at [520, 313] on input "What is your current year’s annual budget?" at bounding box center [646, 326] width 433 height 27
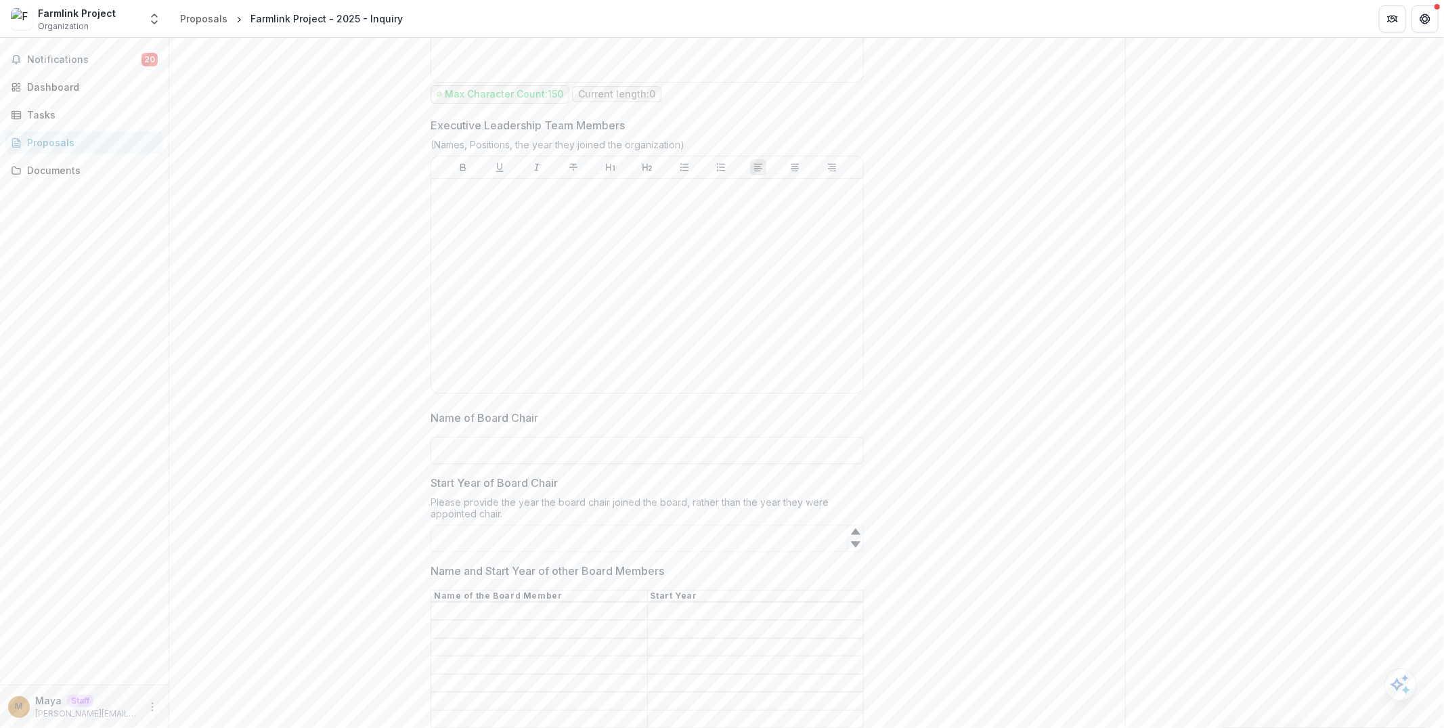
scroll to position [8110, 0]
type input "**********"
click at [468, 437] on input "Name of Board Chair" at bounding box center [646, 450] width 433 height 27
type input "**********"
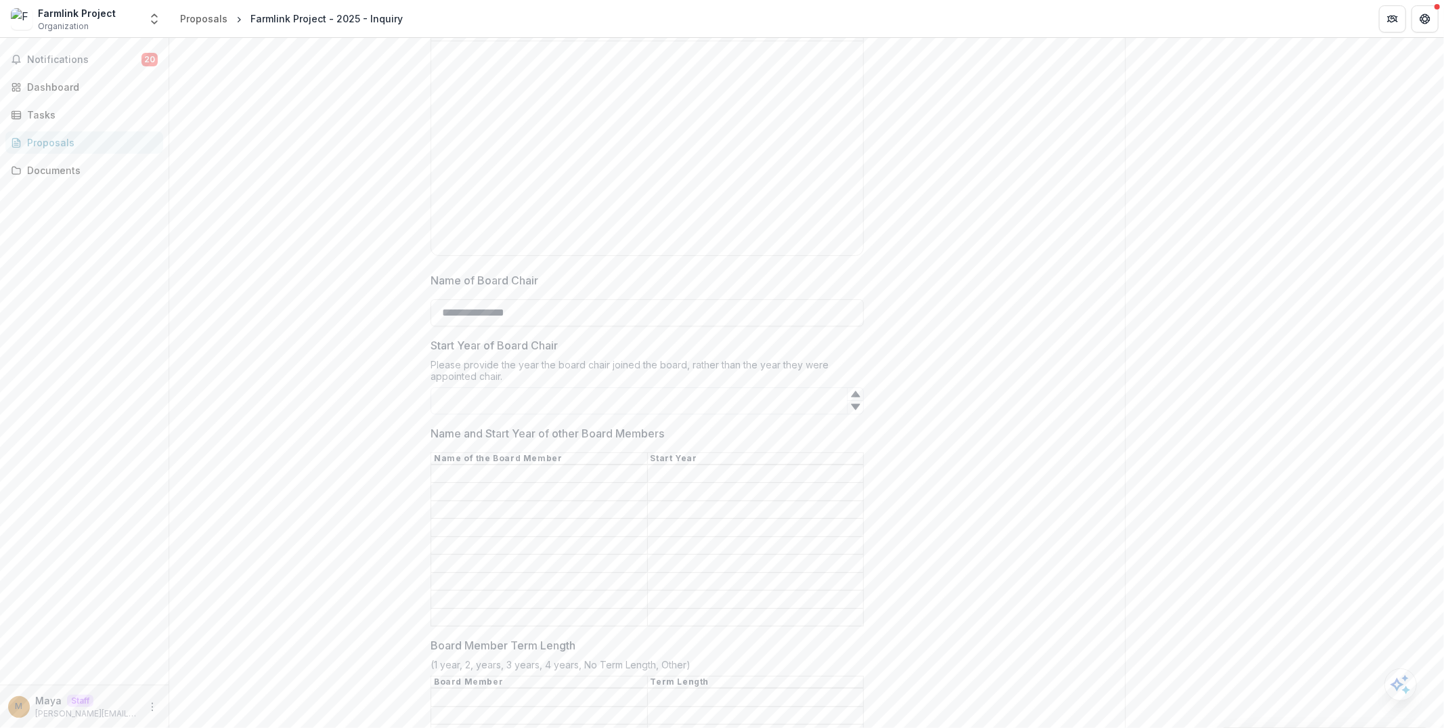
scroll to position [8256, 0]
click at [507, 379] on input "Start Year of Board Chair" at bounding box center [646, 392] width 433 height 27
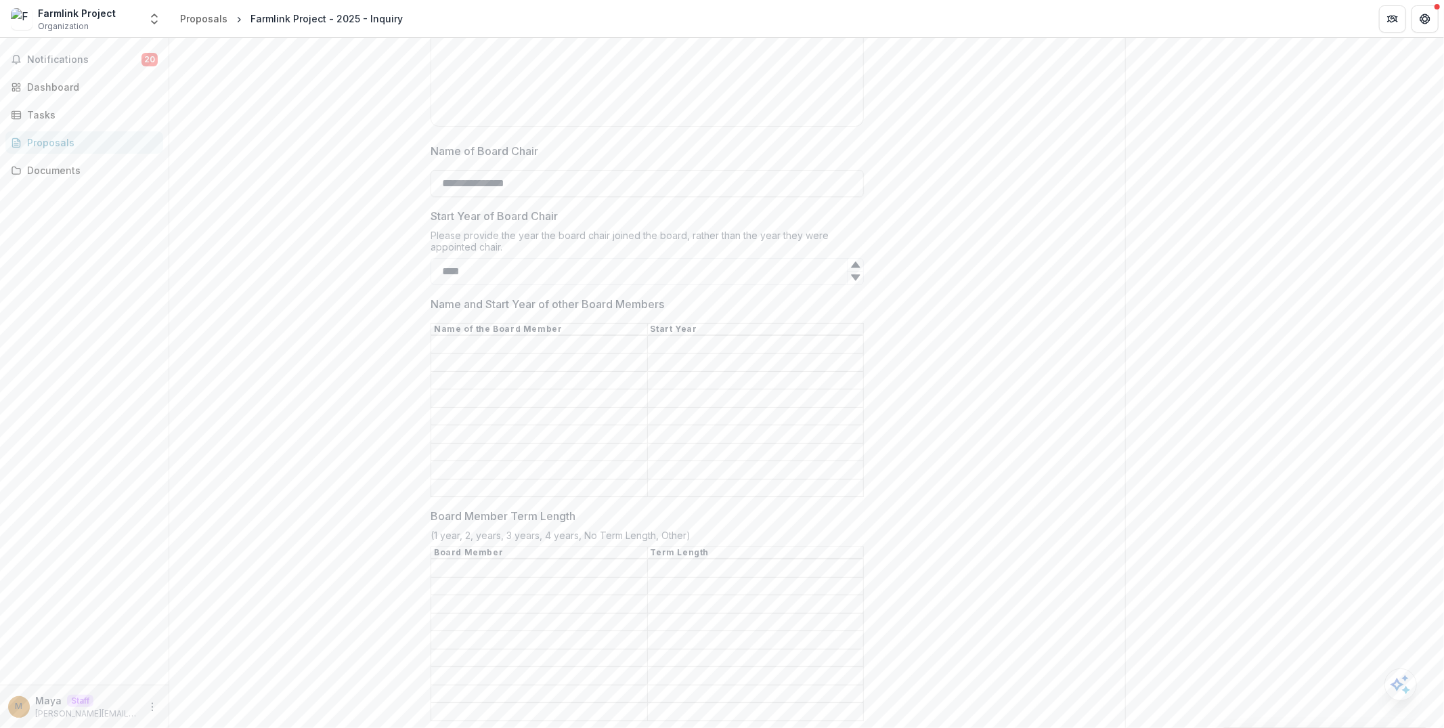
scroll to position [8380, 0]
type input "****"
click at [470, 334] on input "Name and Start Year of other Board Members" at bounding box center [539, 342] width 216 height 16
type input "**********"
type input "****"
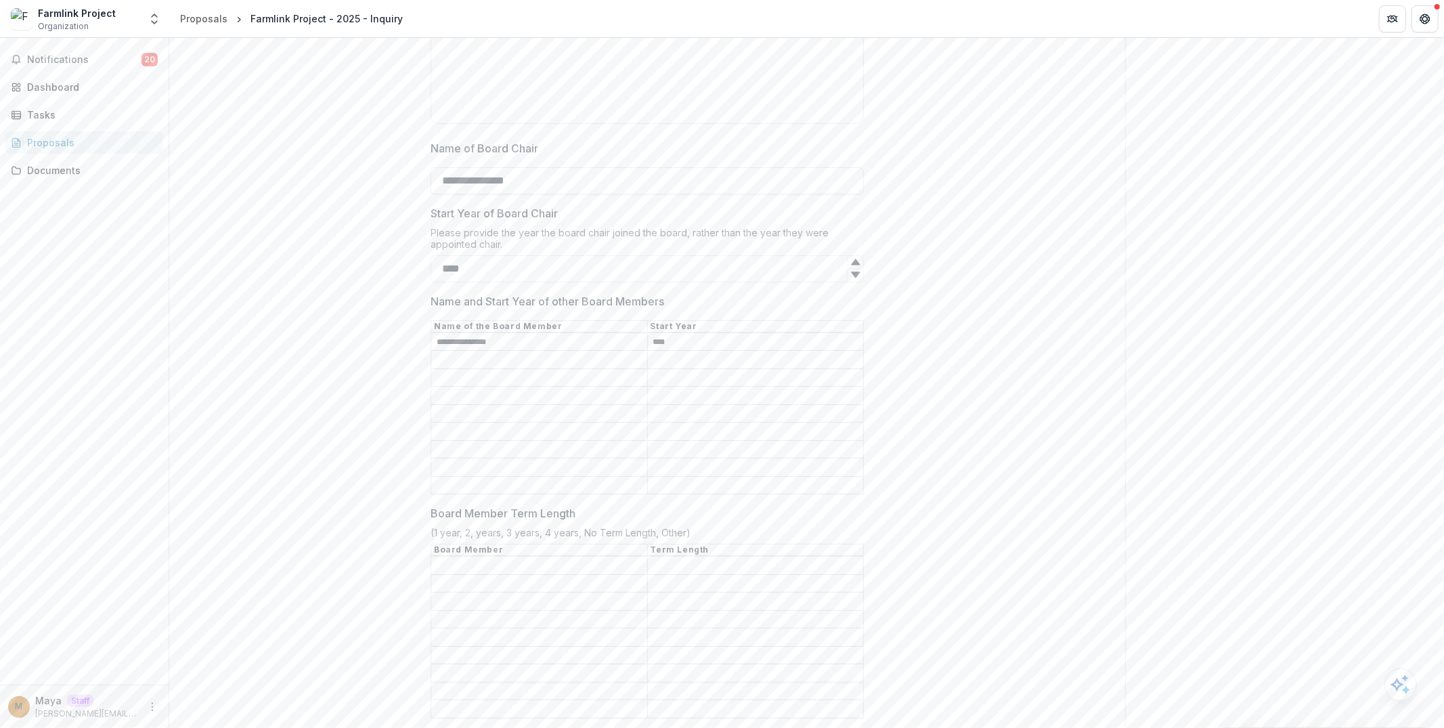
click at [466, 405] on input "Name and Start Year of other Board Members" at bounding box center [539, 413] width 216 height 16
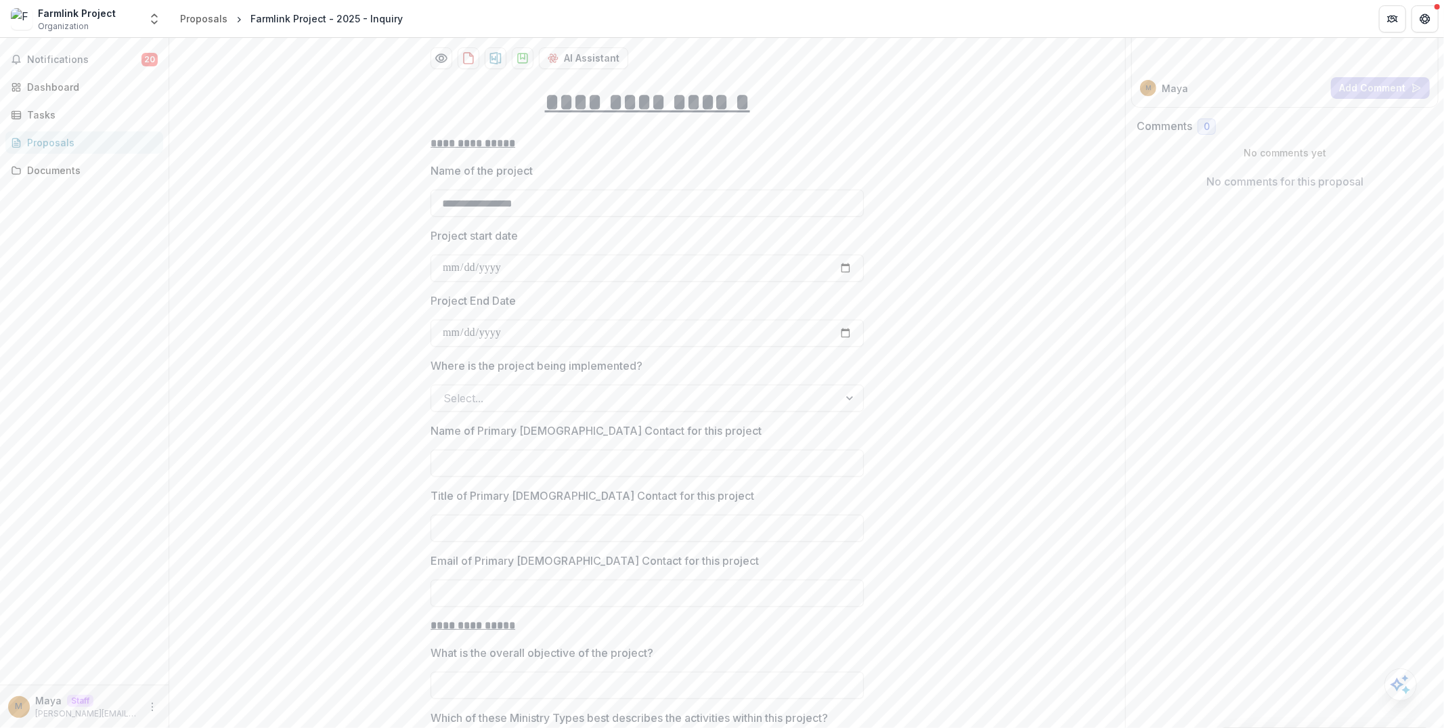
scroll to position [0, 0]
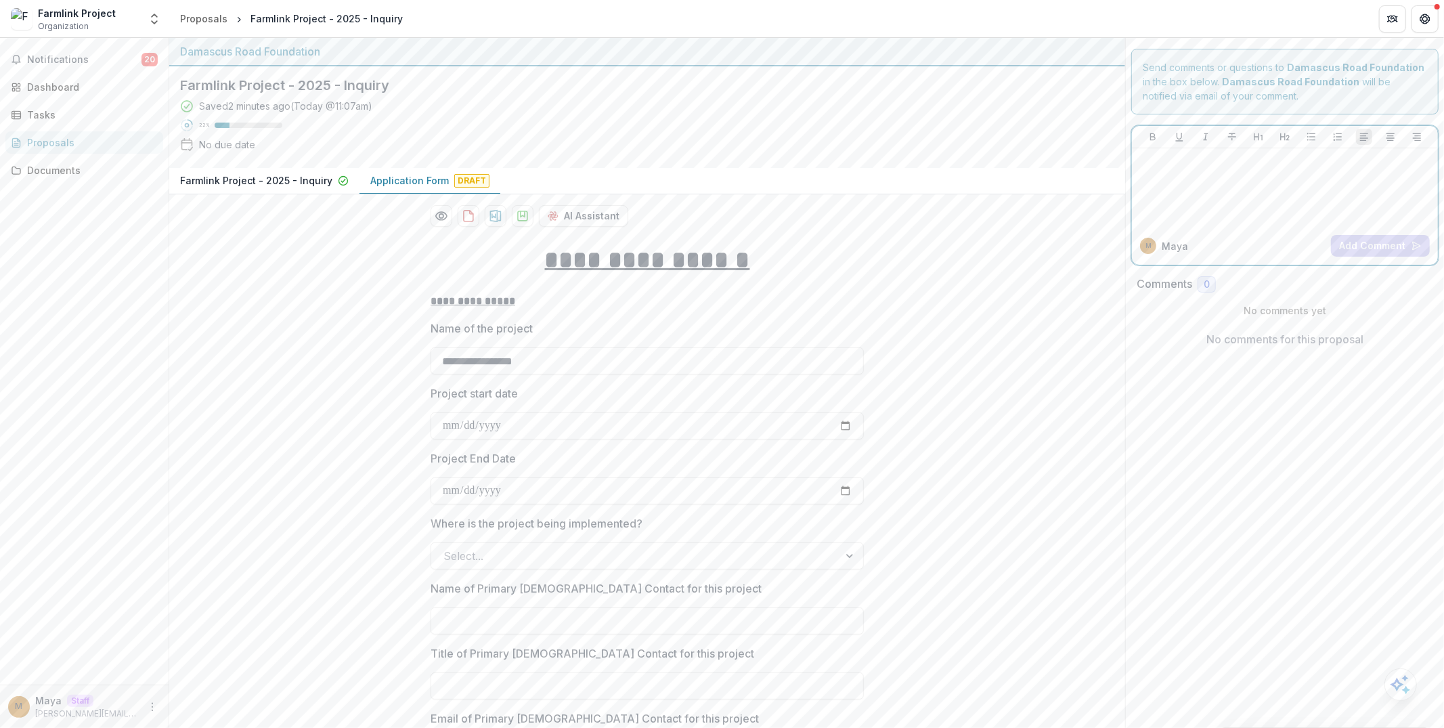
click at [1171, 194] on div at bounding box center [1284, 188] width 295 height 68
click at [1342, 246] on button "Add Comment" at bounding box center [1380, 246] width 99 height 22
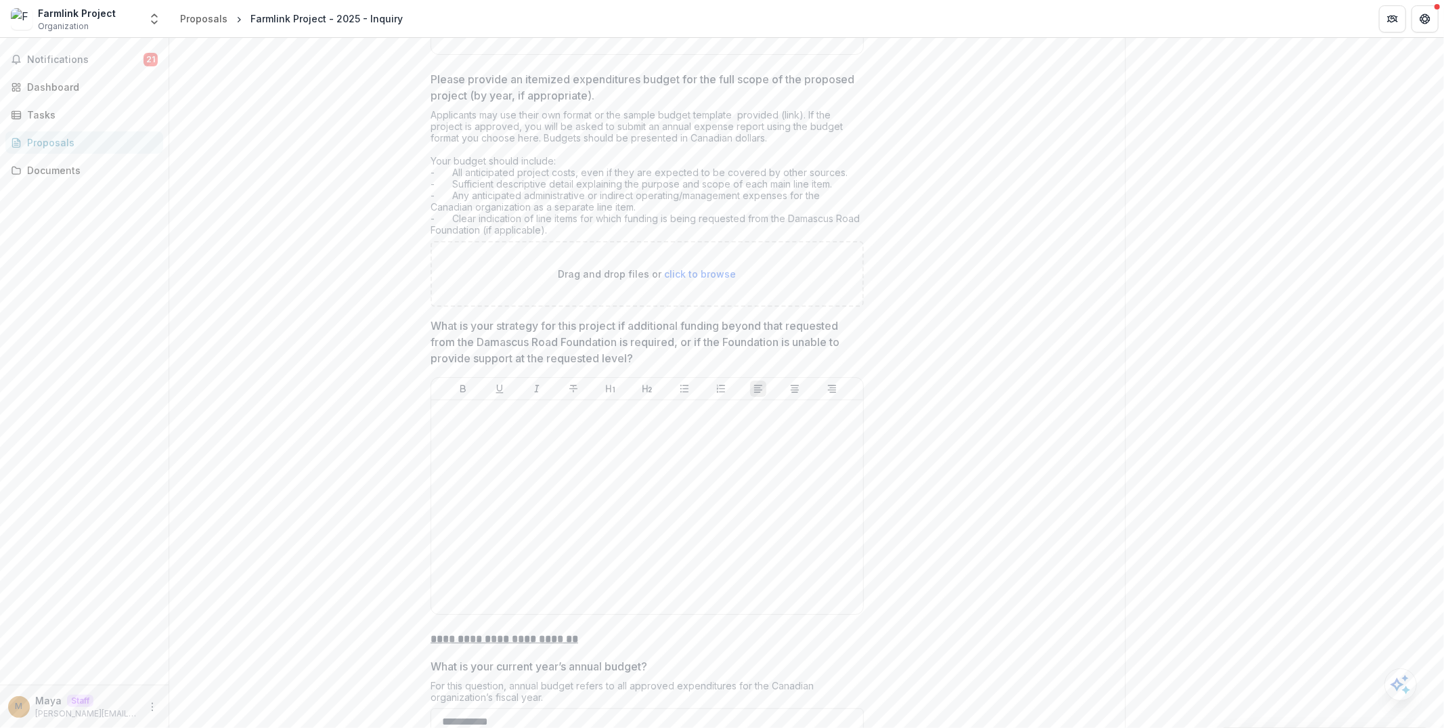
scroll to position [6793, 0]
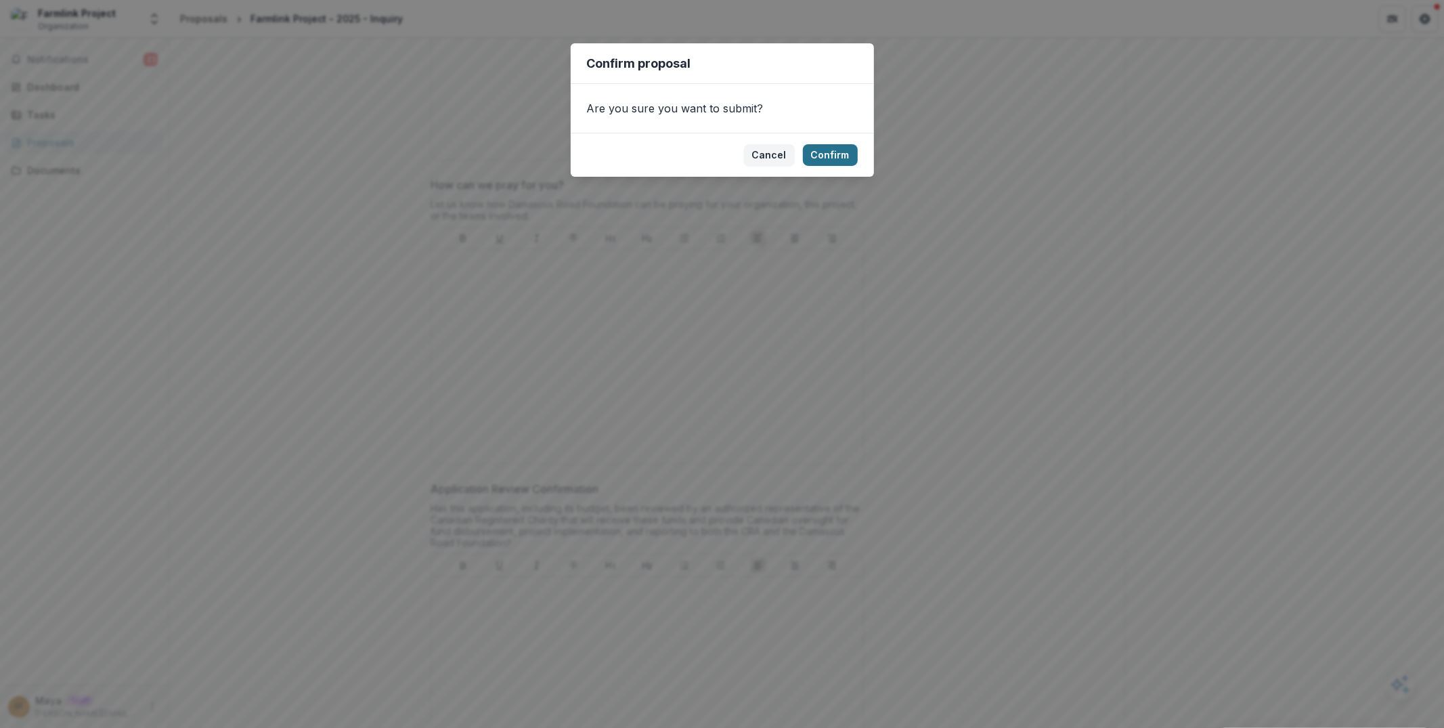
click at [840, 151] on button "Confirm" at bounding box center [830, 155] width 55 height 22
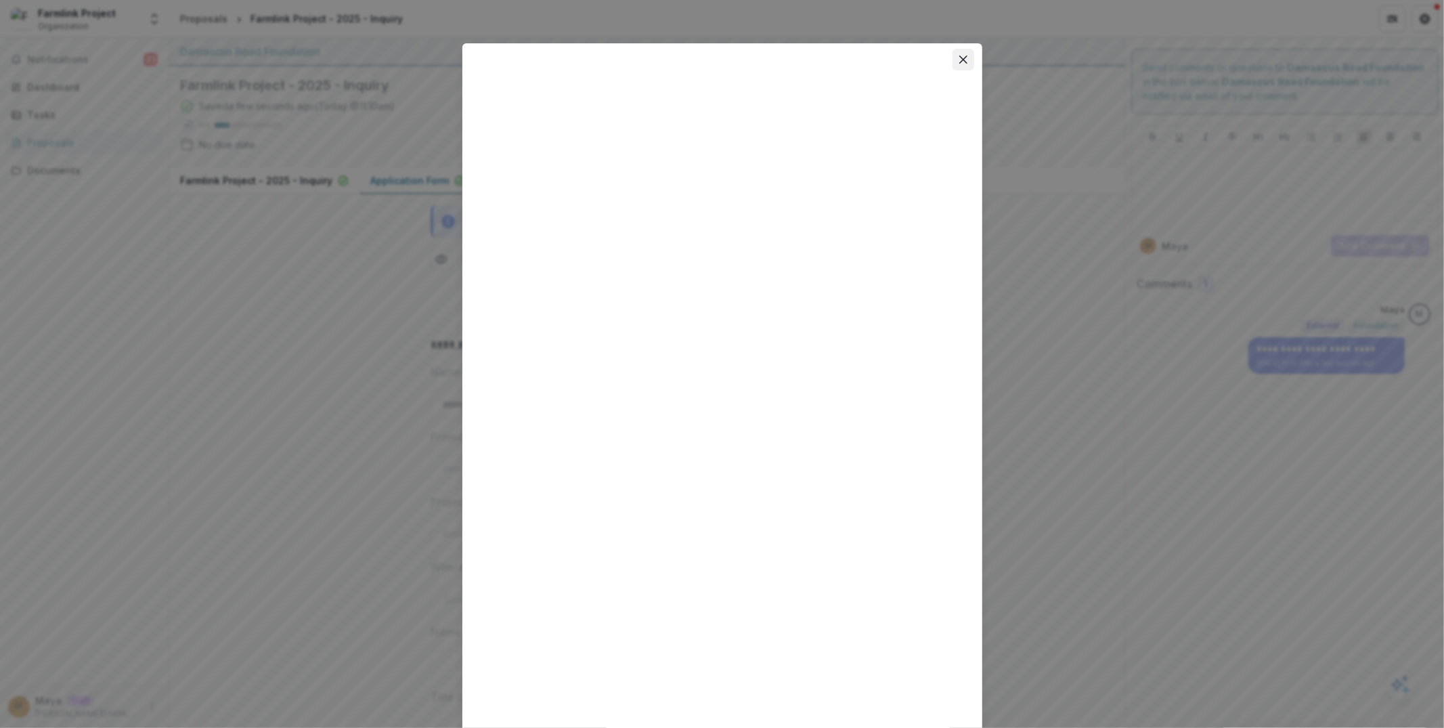
click at [963, 58] on icon "Close" at bounding box center [963, 60] width 8 height 8
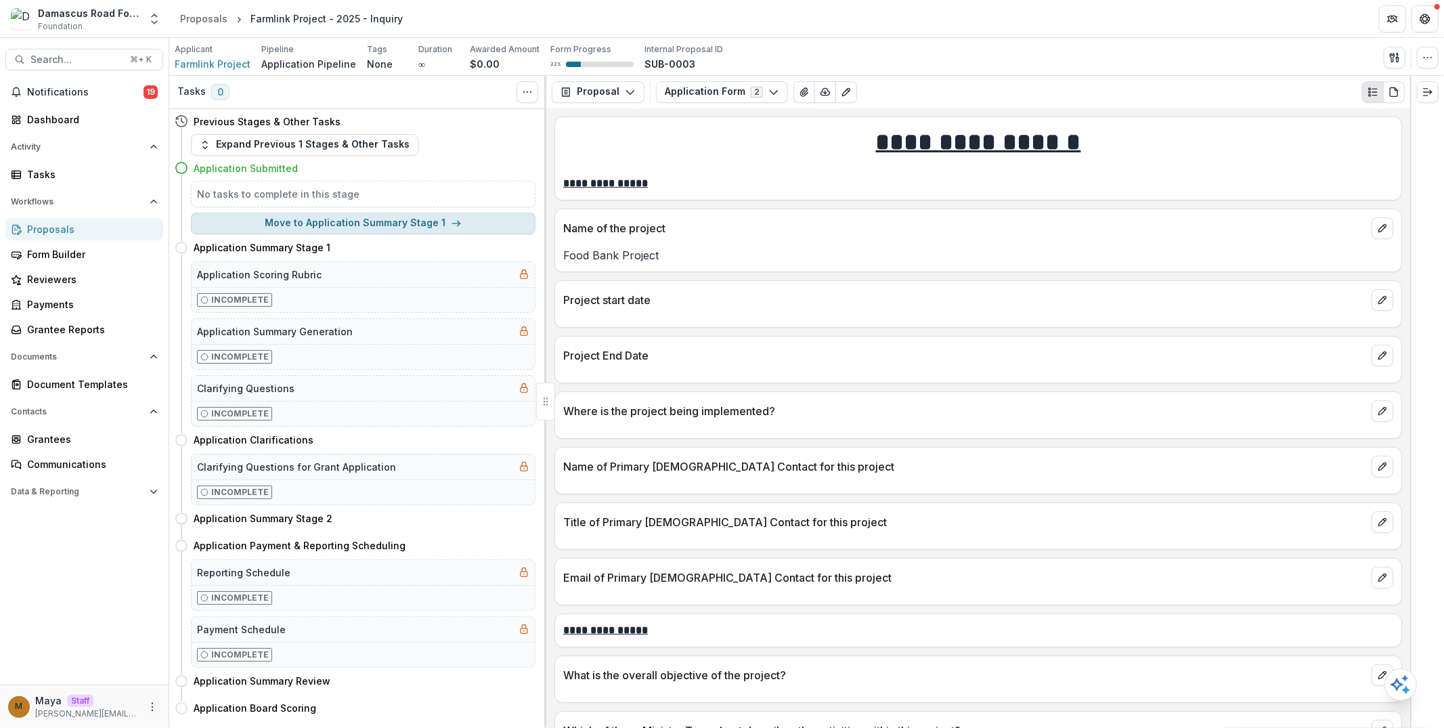
click at [330, 219] on button "Move to Application Summary Stage 1" at bounding box center [363, 224] width 345 height 22
select select "**********"
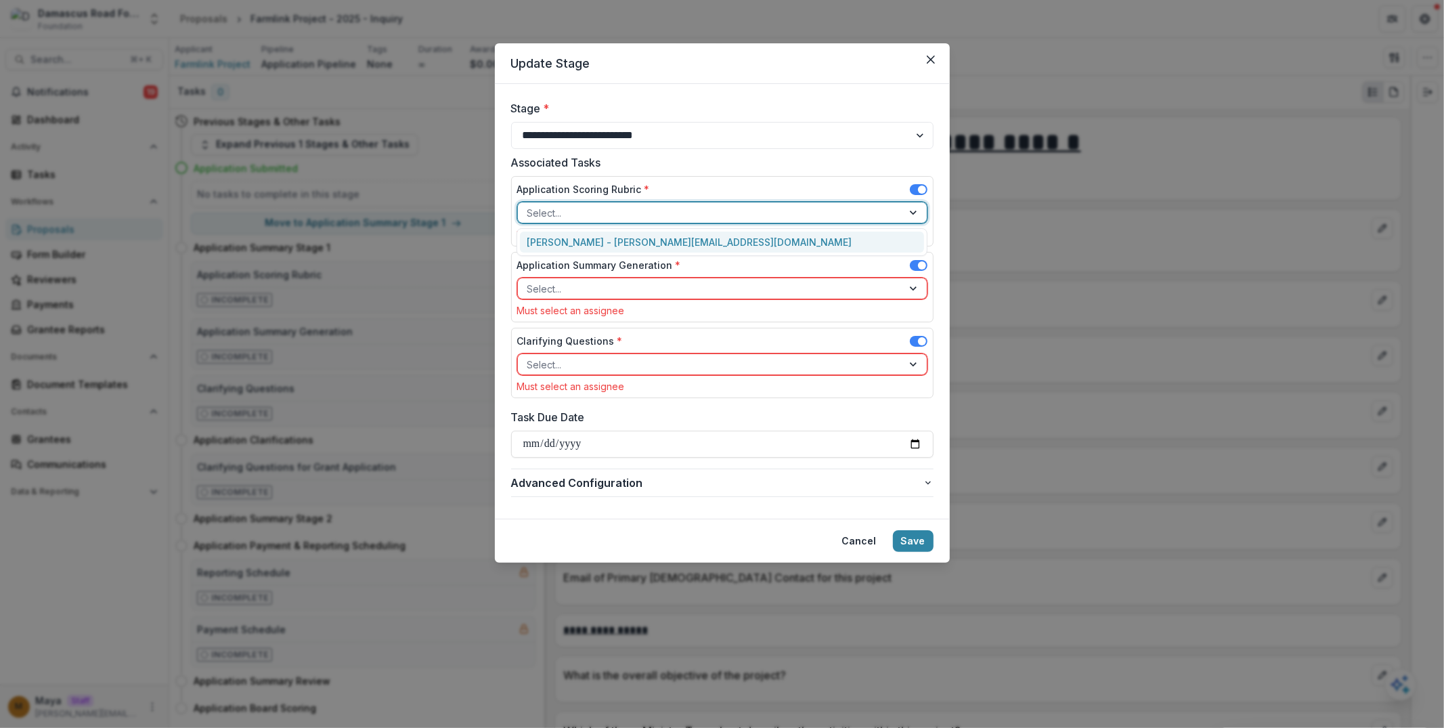
click at [614, 208] on div at bounding box center [710, 212] width 366 height 17
click at [613, 235] on div "[PERSON_NAME] - [PERSON_NAME][EMAIL_ADDRESS][DOMAIN_NAME]" at bounding box center [722, 241] width 404 height 21
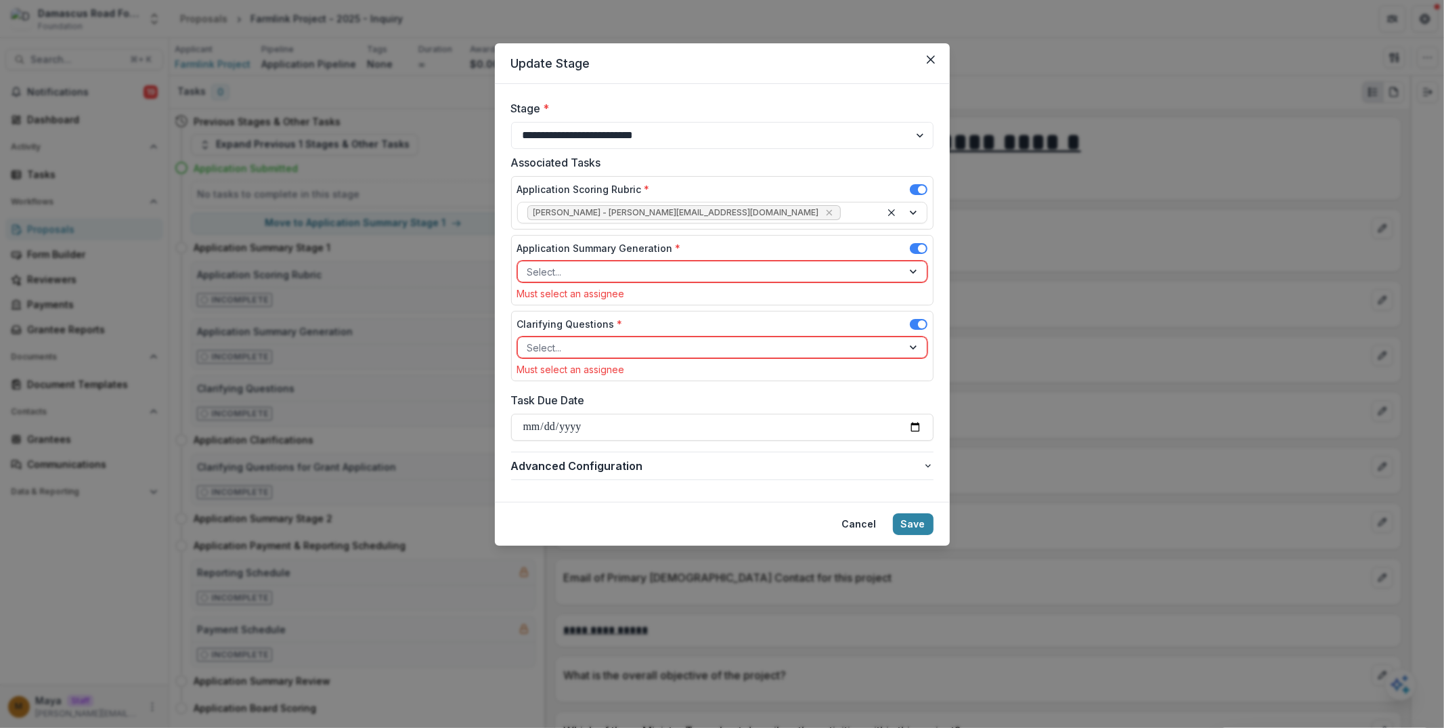
click at [607, 281] on div "Application Summary Generation * Select... Must select an assignee" at bounding box center [722, 270] width 410 height 58
click at [604, 273] on div at bounding box center [710, 271] width 366 height 17
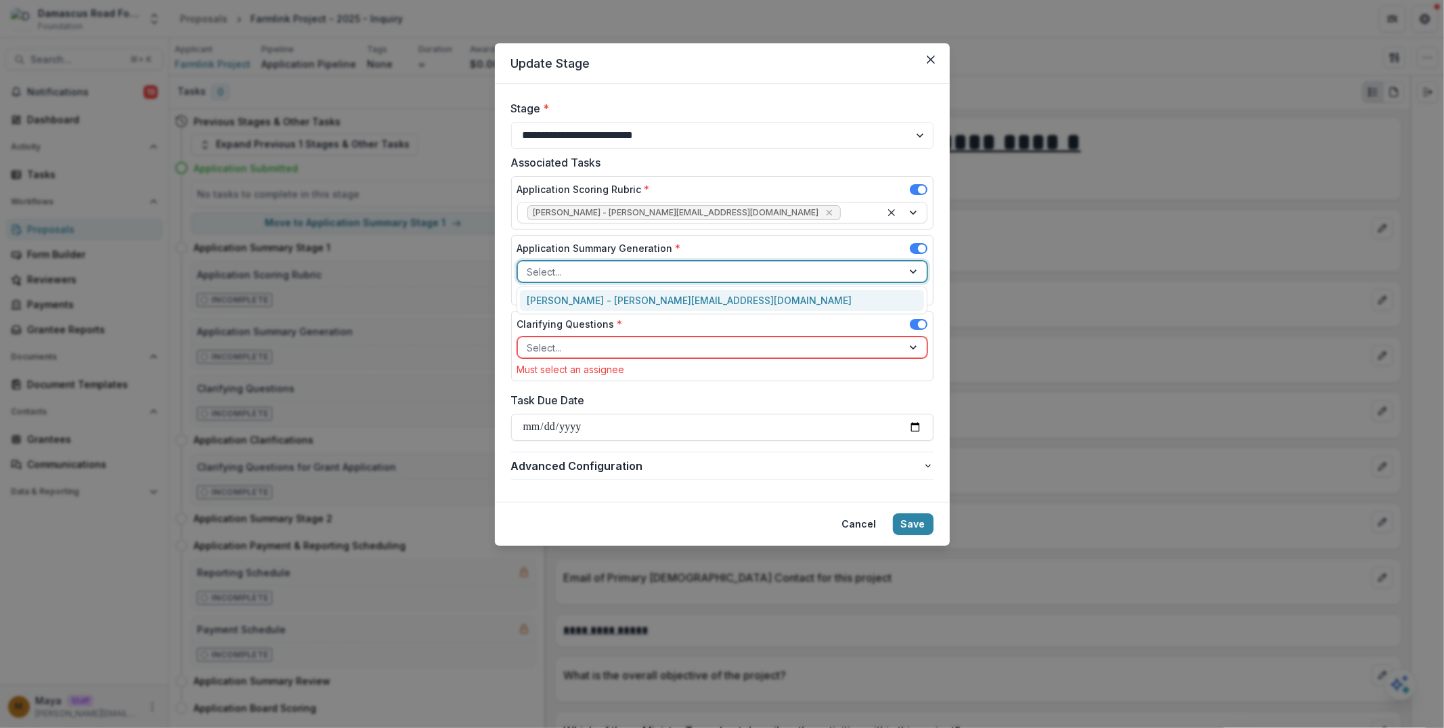
click at [606, 299] on div "[PERSON_NAME] - [PERSON_NAME][EMAIL_ADDRESS][DOMAIN_NAME]" at bounding box center [722, 300] width 404 height 21
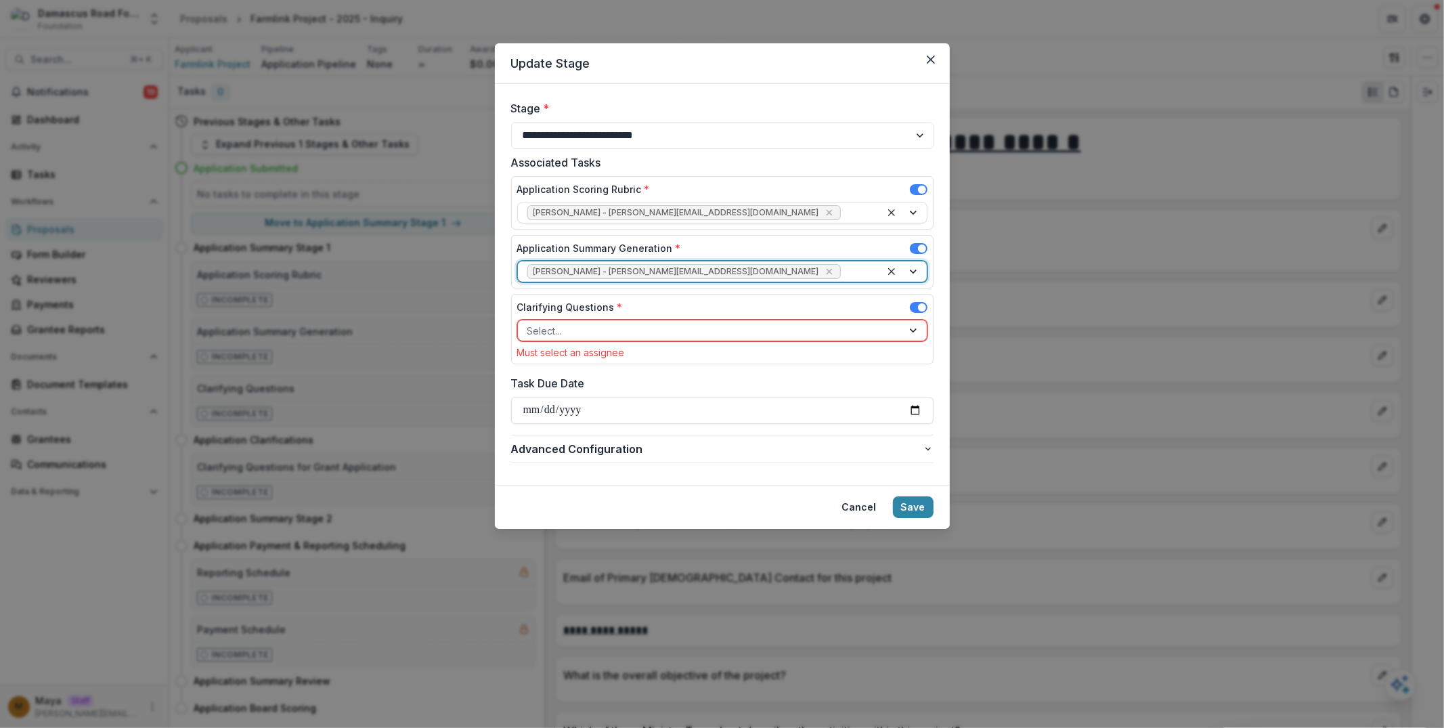
click at [604, 328] on div at bounding box center [710, 330] width 366 height 17
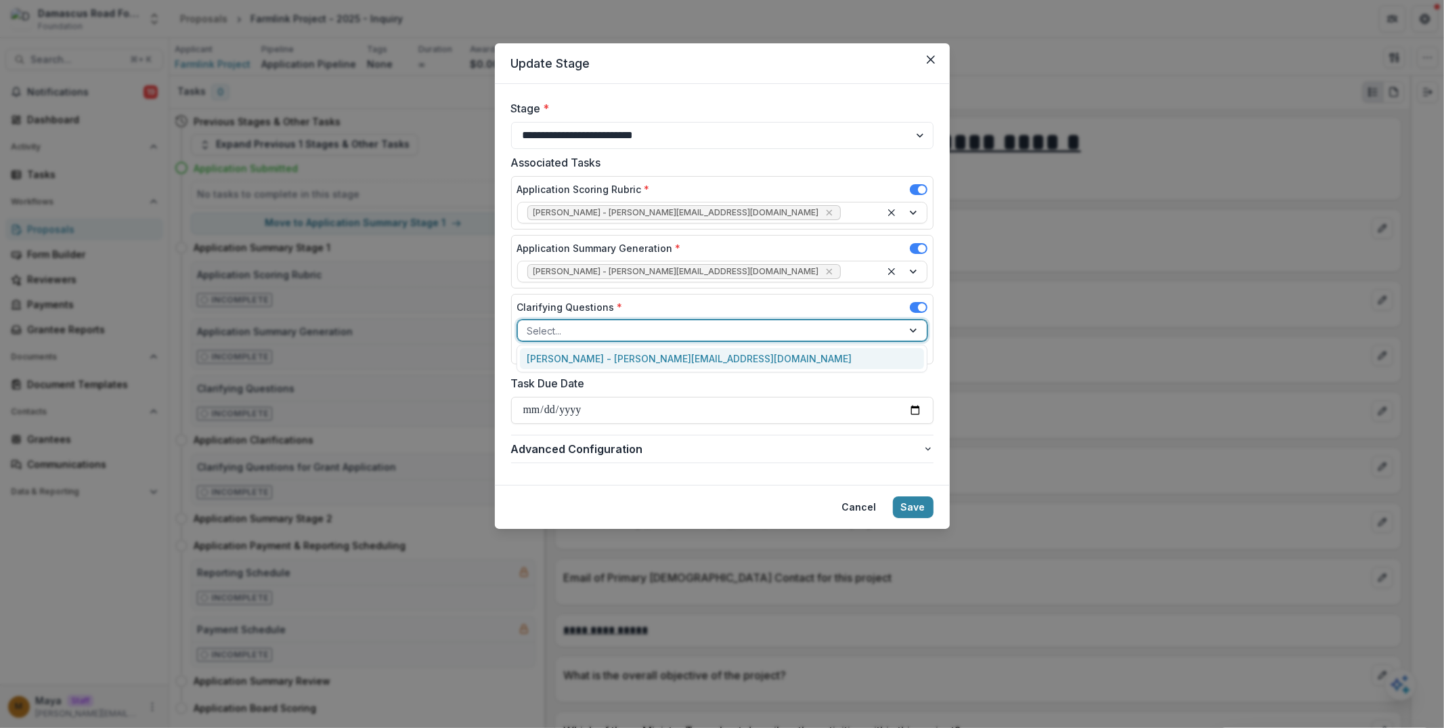
click at [604, 356] on div "Maya - maya@trytemelio.com" at bounding box center [722, 358] width 404 height 21
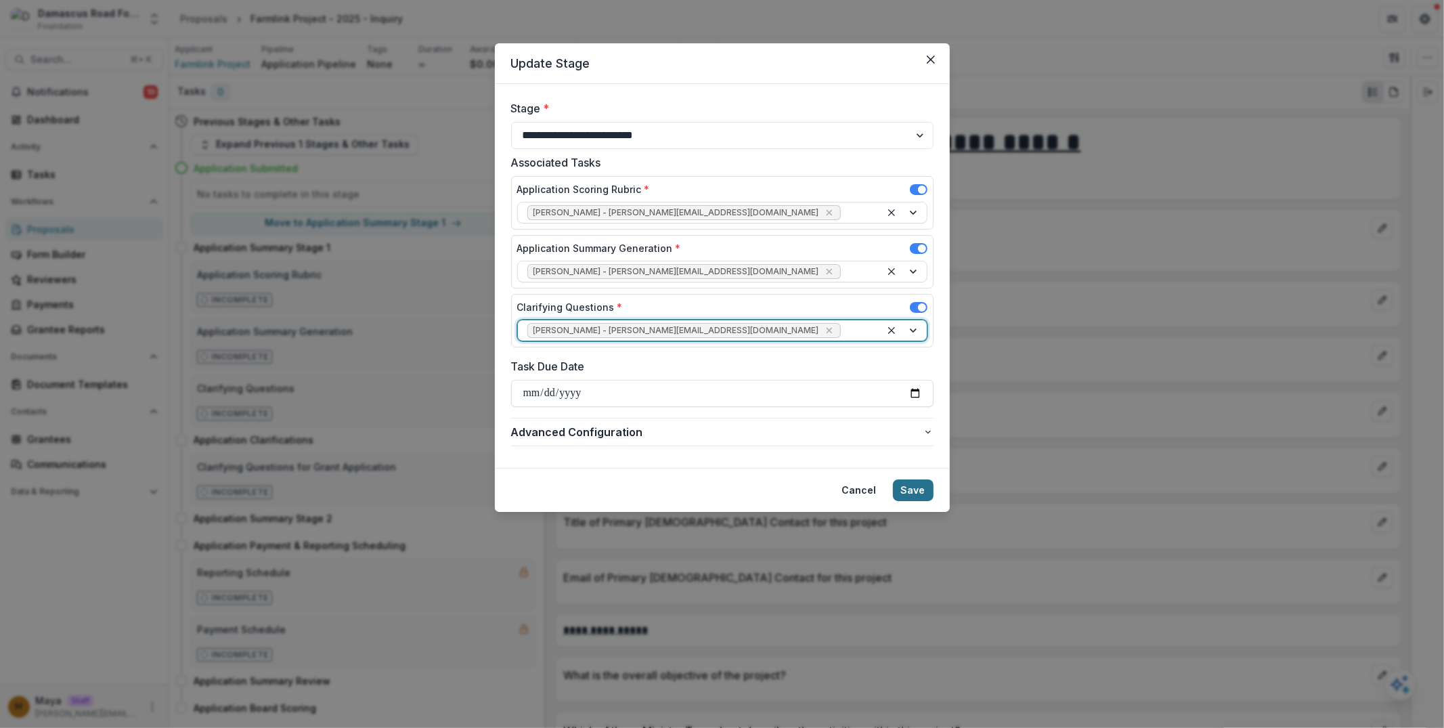
click at [915, 483] on button "Save" at bounding box center [913, 490] width 41 height 22
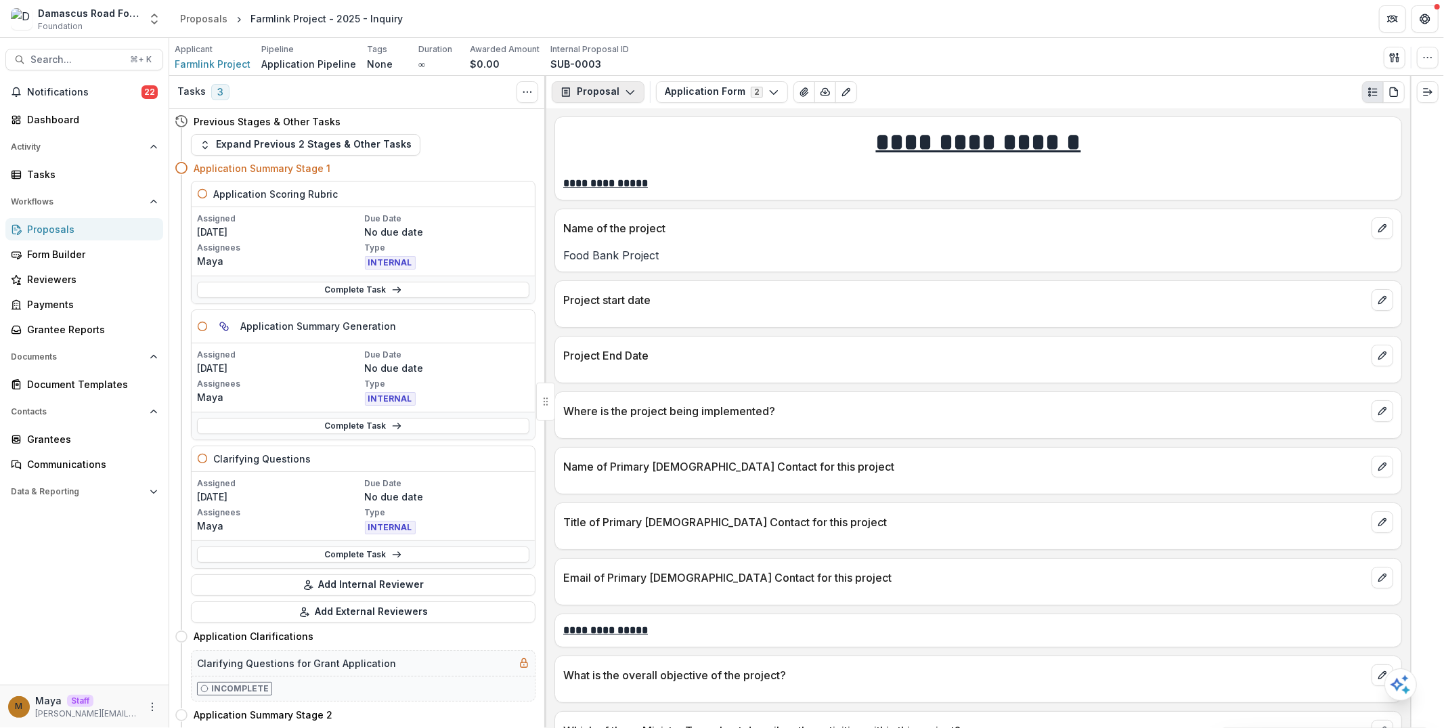
click at [634, 83] on button "Proposal" at bounding box center [598, 92] width 93 height 22
click at [615, 211] on div "Board Summaries" at bounding box center [641, 212] width 124 height 14
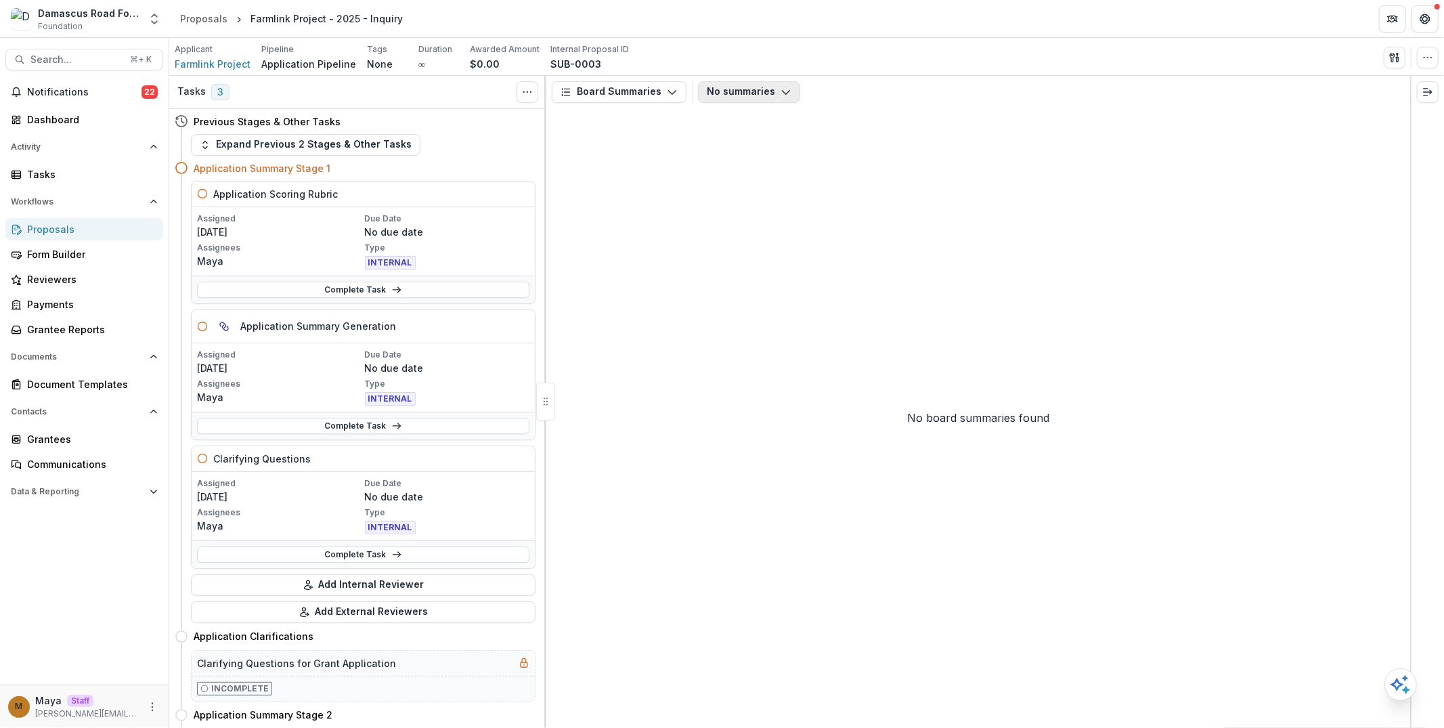
click at [770, 92] on button "No summaries" at bounding box center [749, 92] width 102 height 22
click at [636, 91] on button "Board Summaries" at bounding box center [619, 92] width 135 height 22
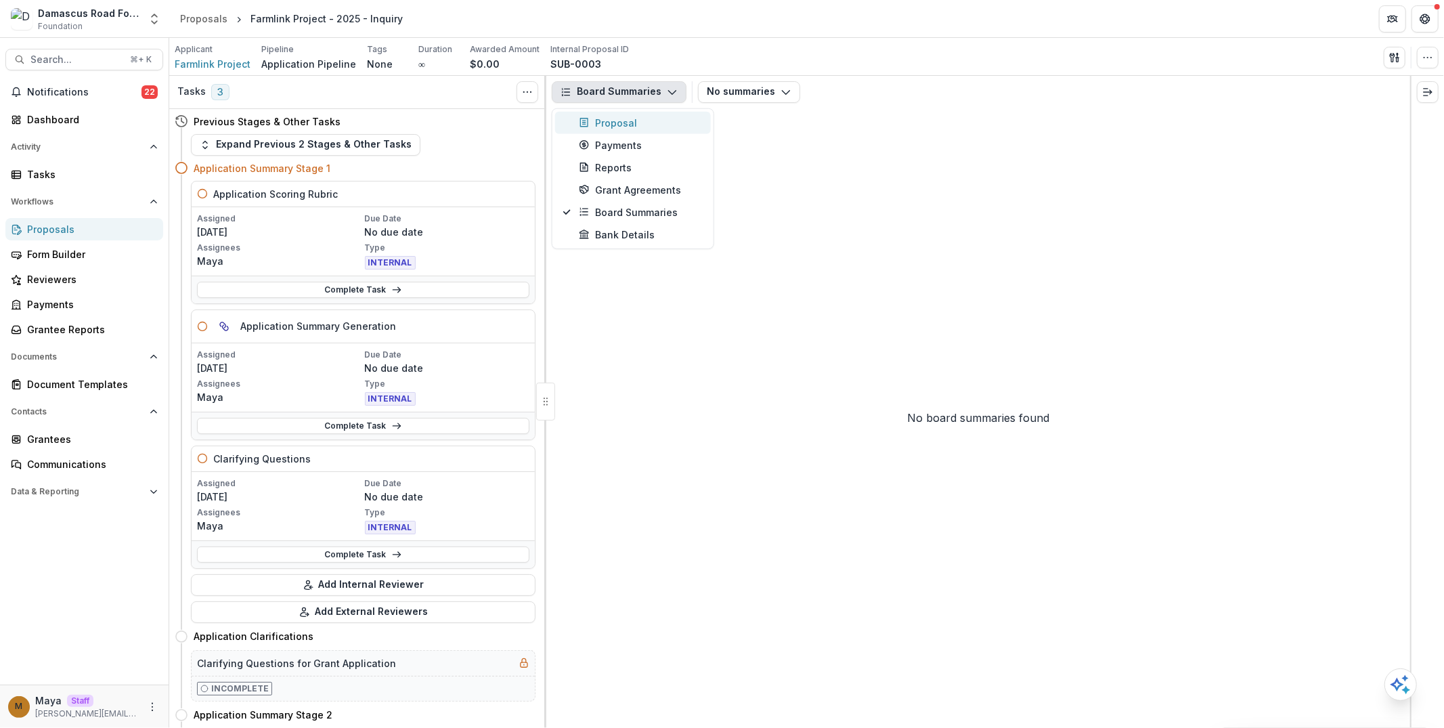
click at [630, 131] on button "Proposal" at bounding box center [633, 123] width 156 height 22
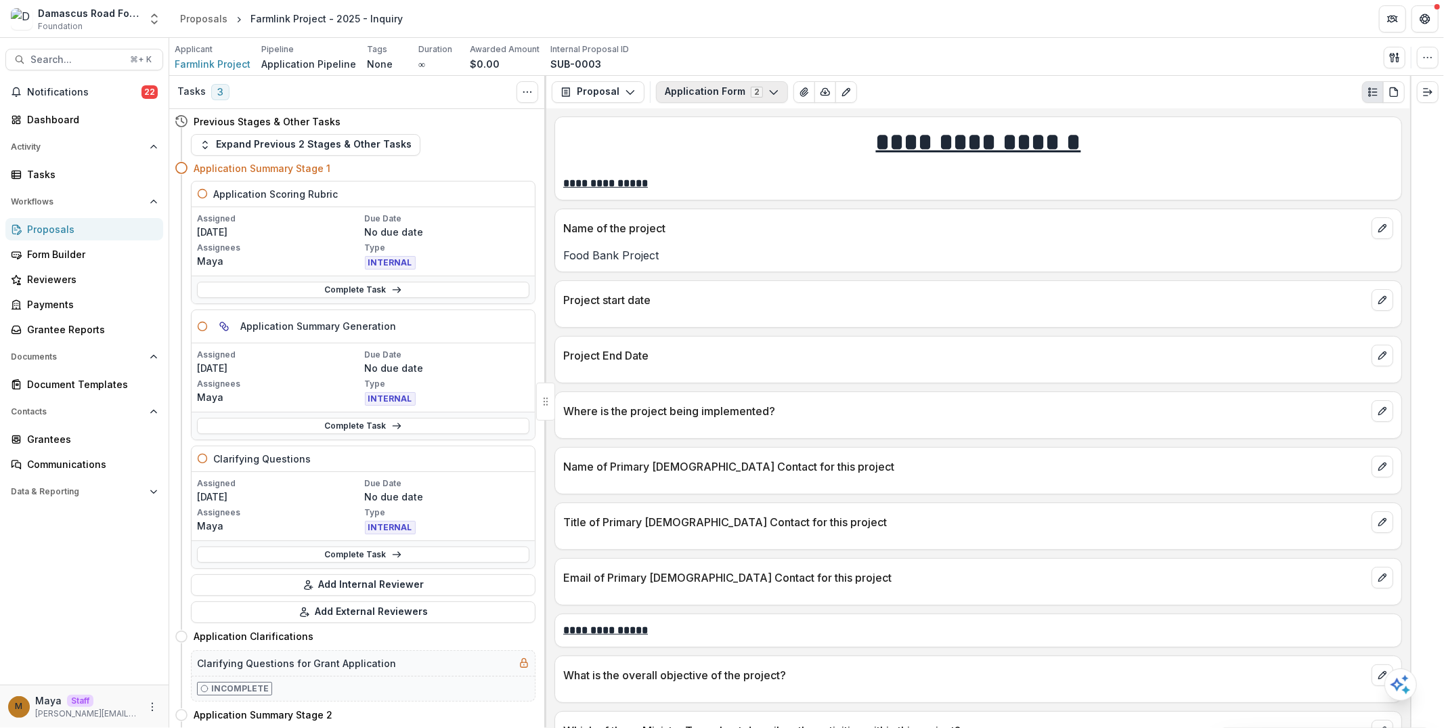
click at [715, 94] on button "Application Form 2" at bounding box center [722, 92] width 132 height 22
click at [942, 175] on p "**********" at bounding box center [978, 183] width 830 height 16
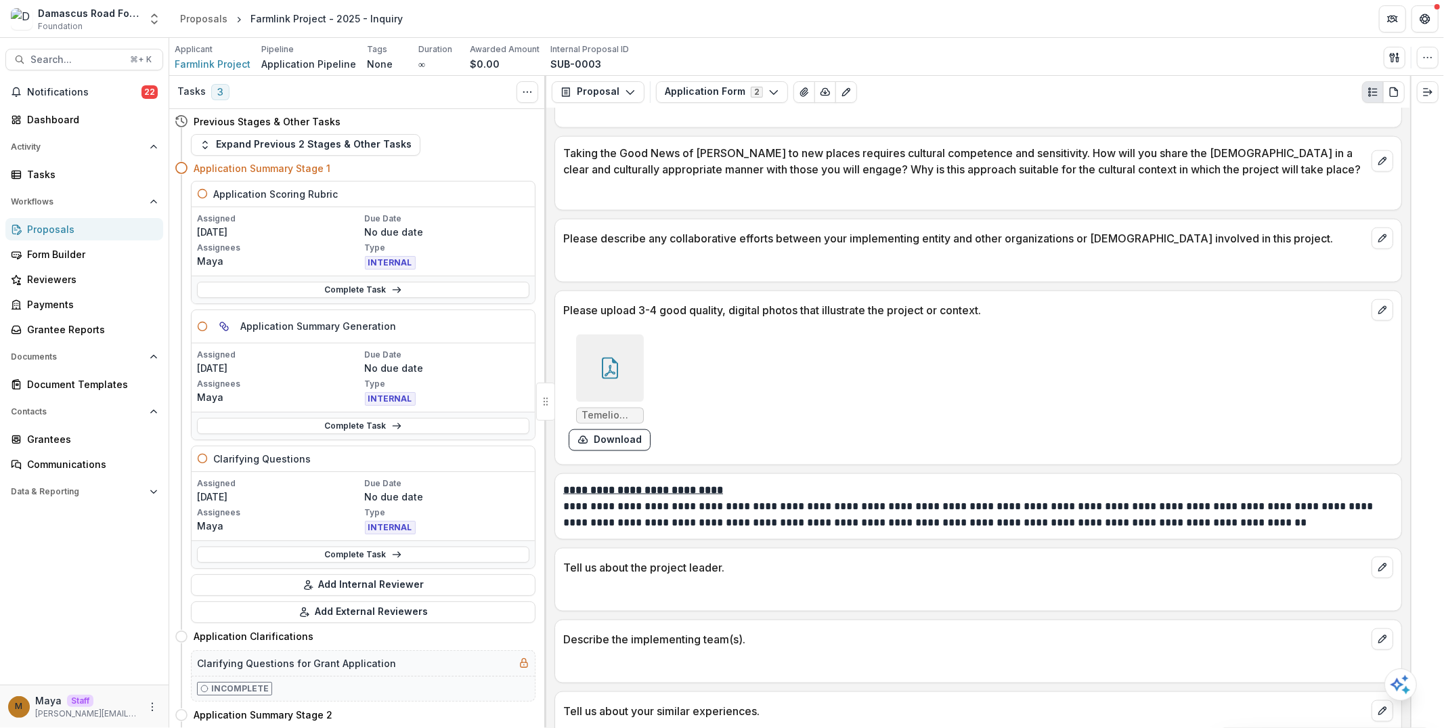
scroll to position [1423, 0]
click at [627, 347] on div at bounding box center [610, 366] width 68 height 68
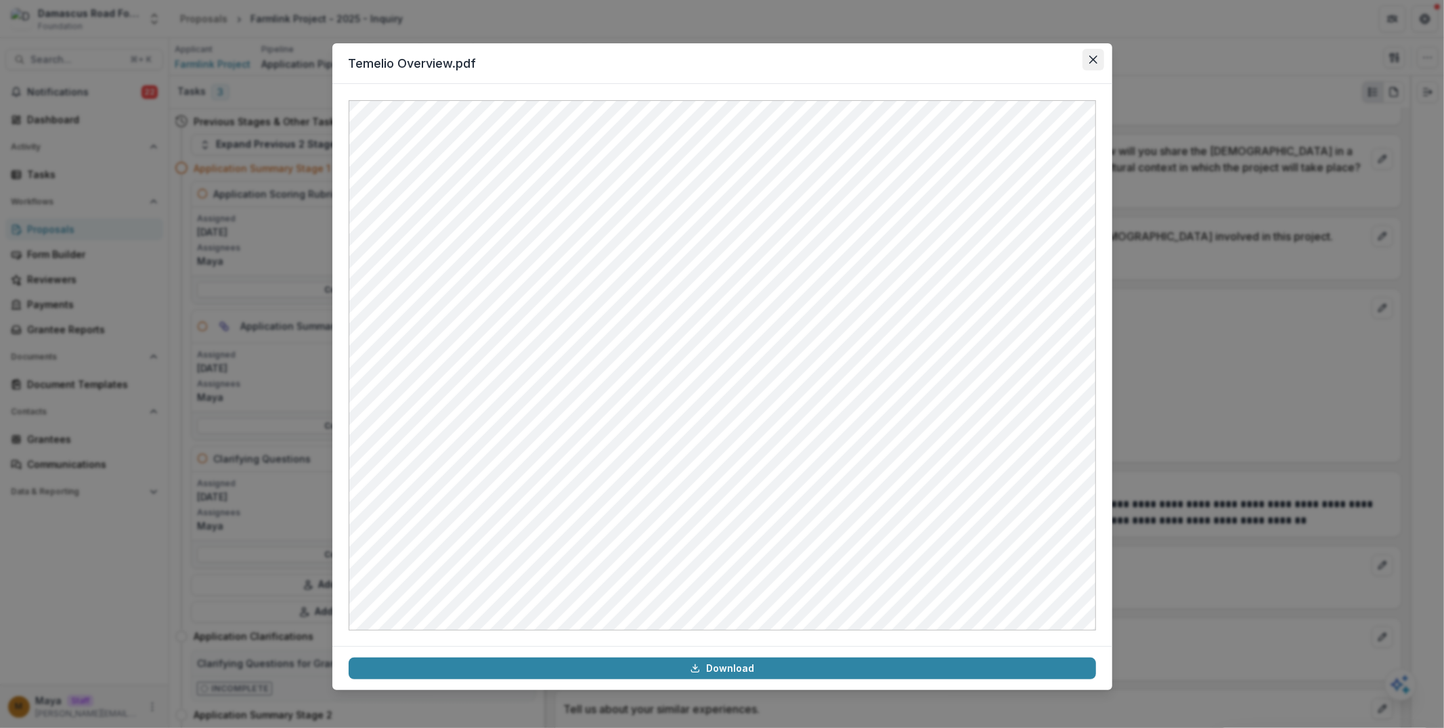
click at [1092, 56] on icon "Close" at bounding box center [1093, 60] width 8 height 8
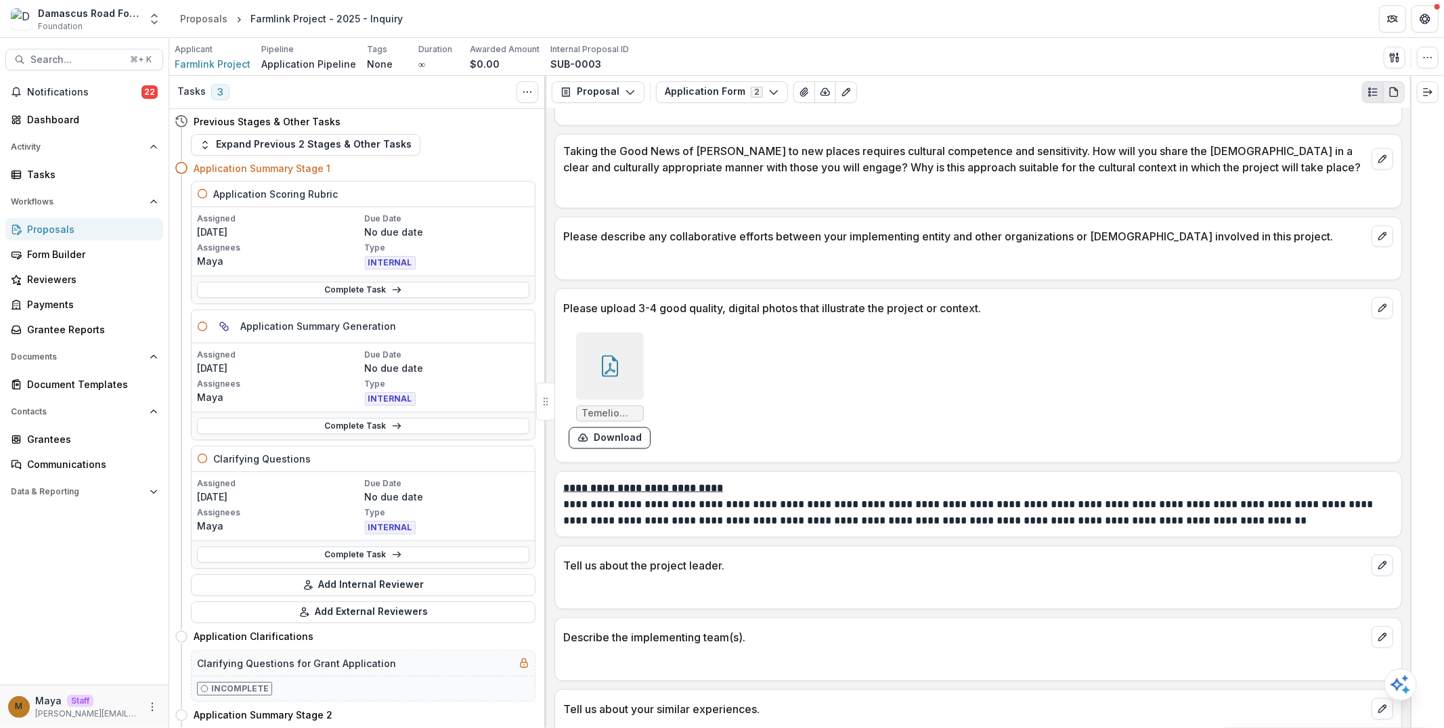
click at [1400, 89] on button "PDF view" at bounding box center [1394, 92] width 22 height 22
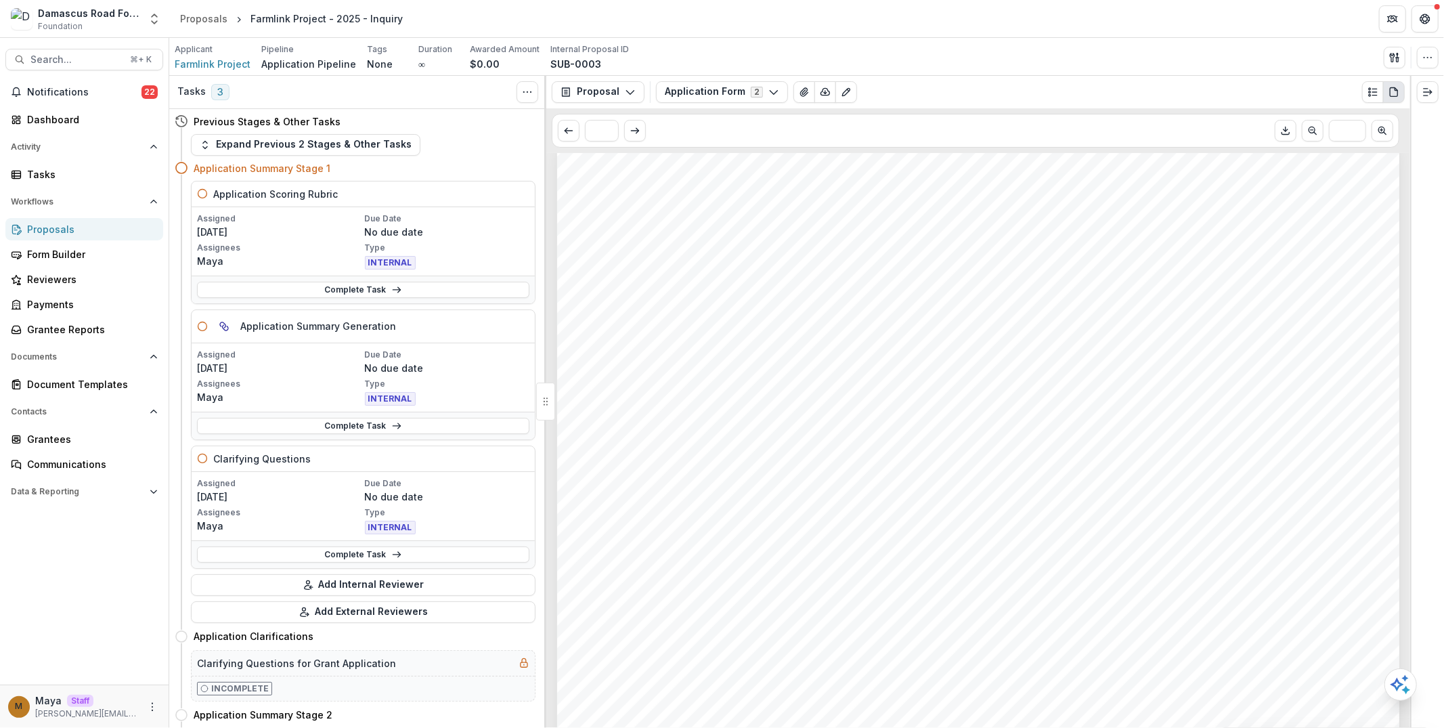
scroll to position [18, 0]
click at [1373, 92] on icon "Plaintext view" at bounding box center [1372, 92] width 11 height 11
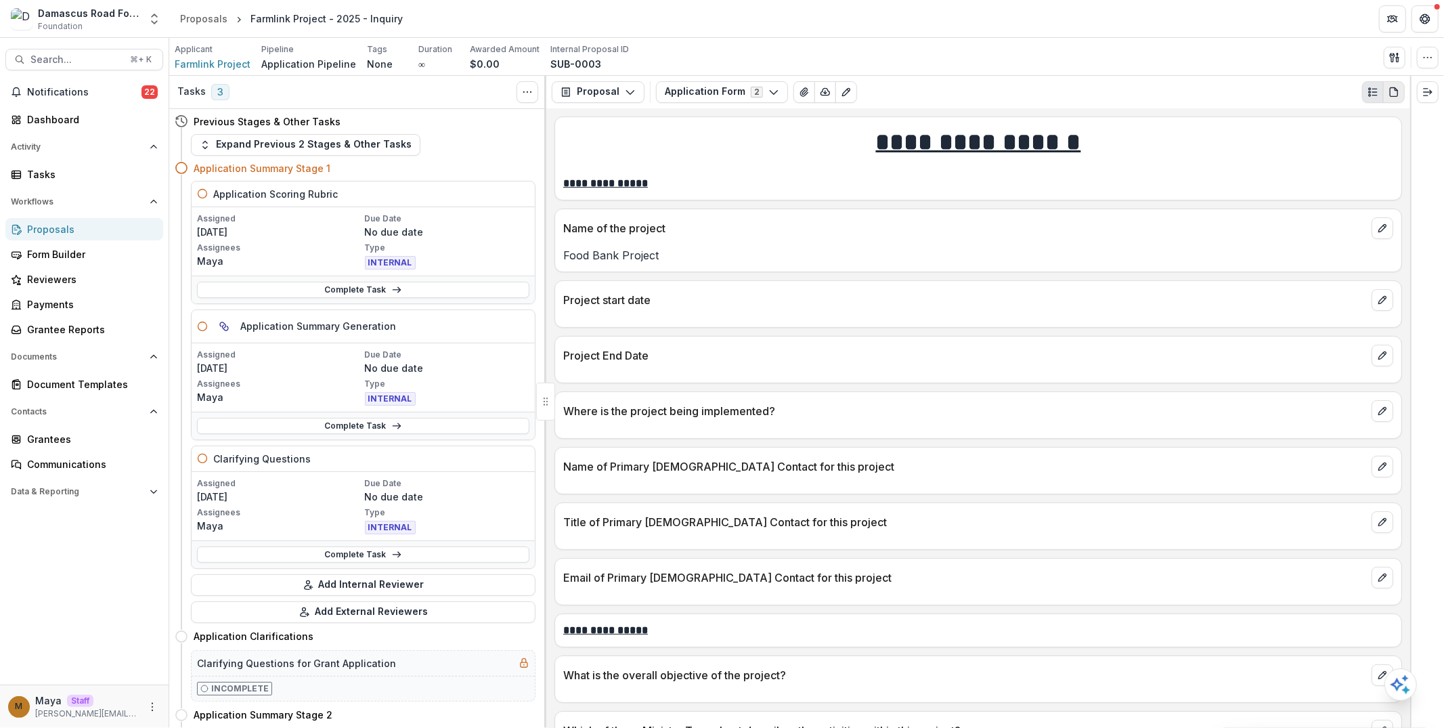
click at [1388, 97] on button "PDF view" at bounding box center [1394, 92] width 22 height 22
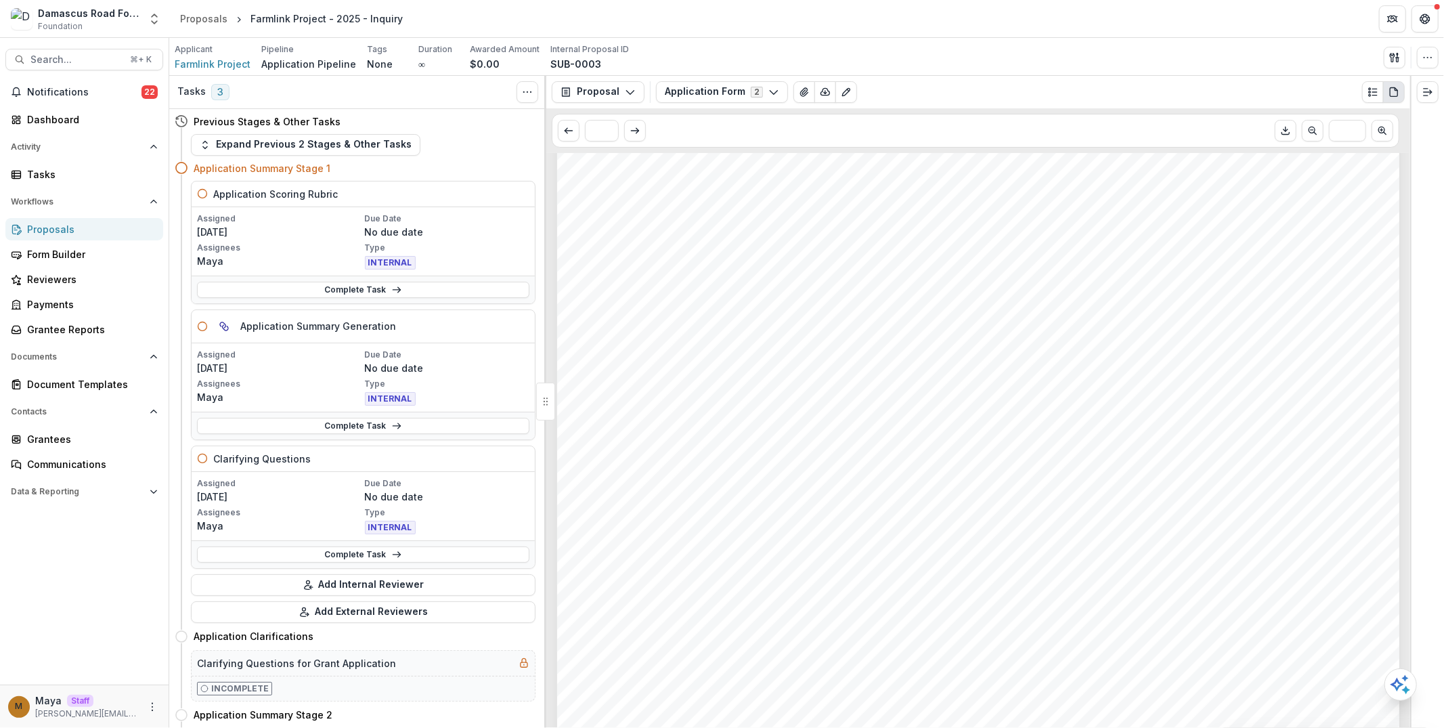
scroll to position [1748, 0]
click at [1372, 82] on button "Plaintext view" at bounding box center [1373, 92] width 22 height 22
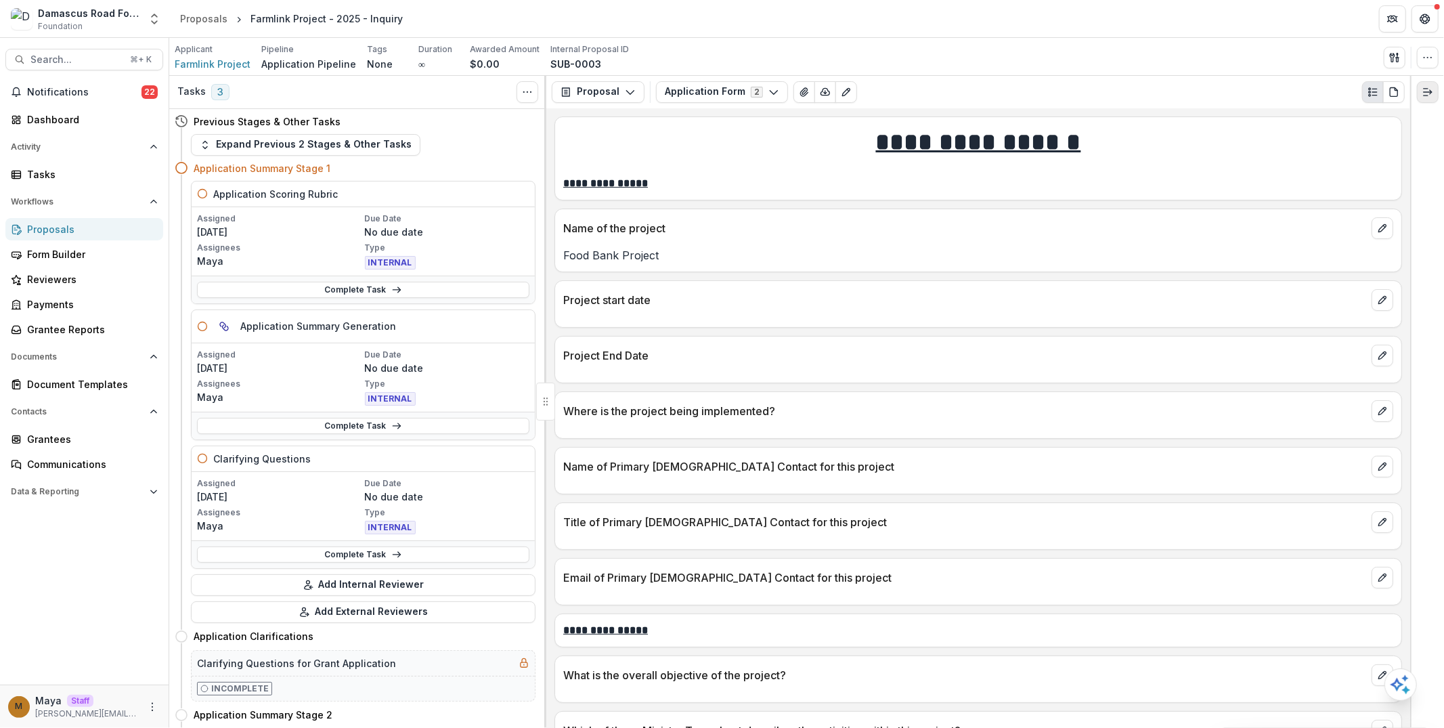
click at [1428, 95] on icon "Expand right" at bounding box center [1427, 92] width 11 height 11
click at [301, 290] on link "Complete Task" at bounding box center [363, 290] width 332 height 16
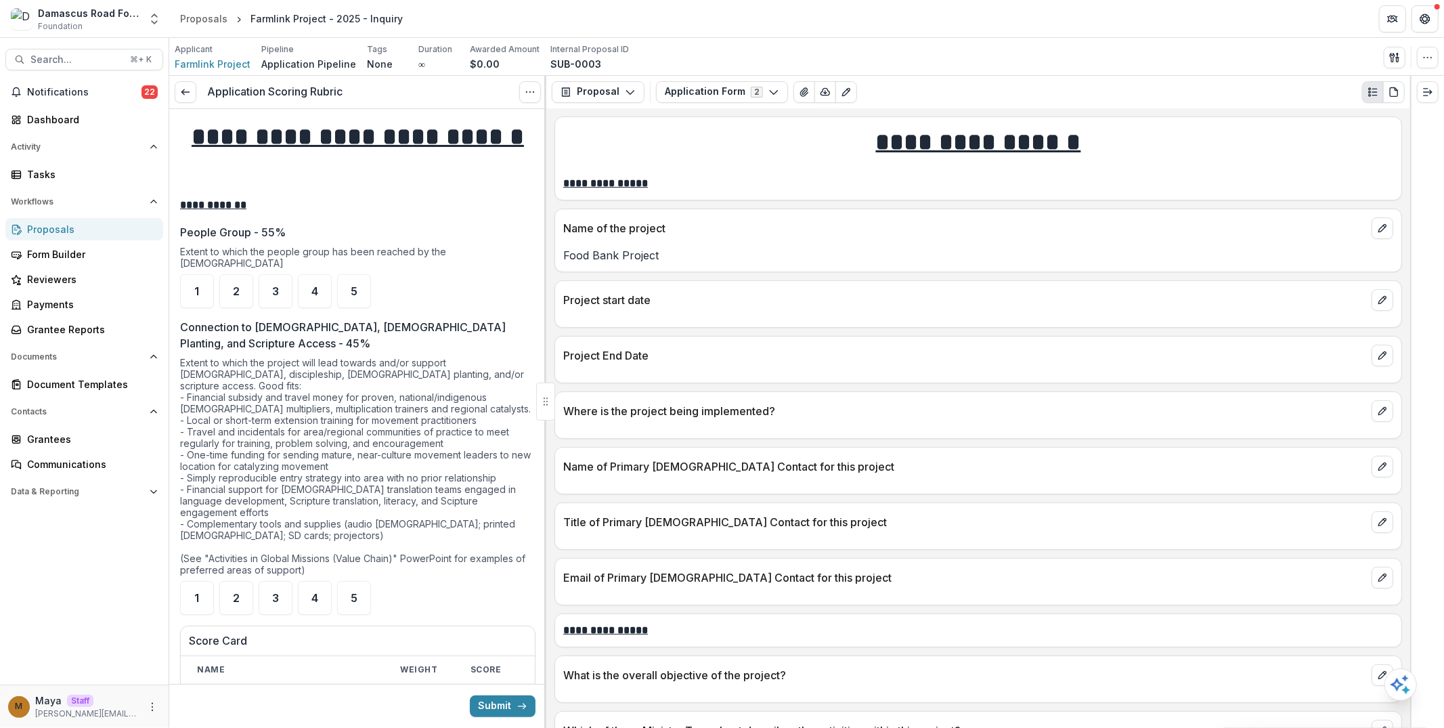
scroll to position [79, 0]
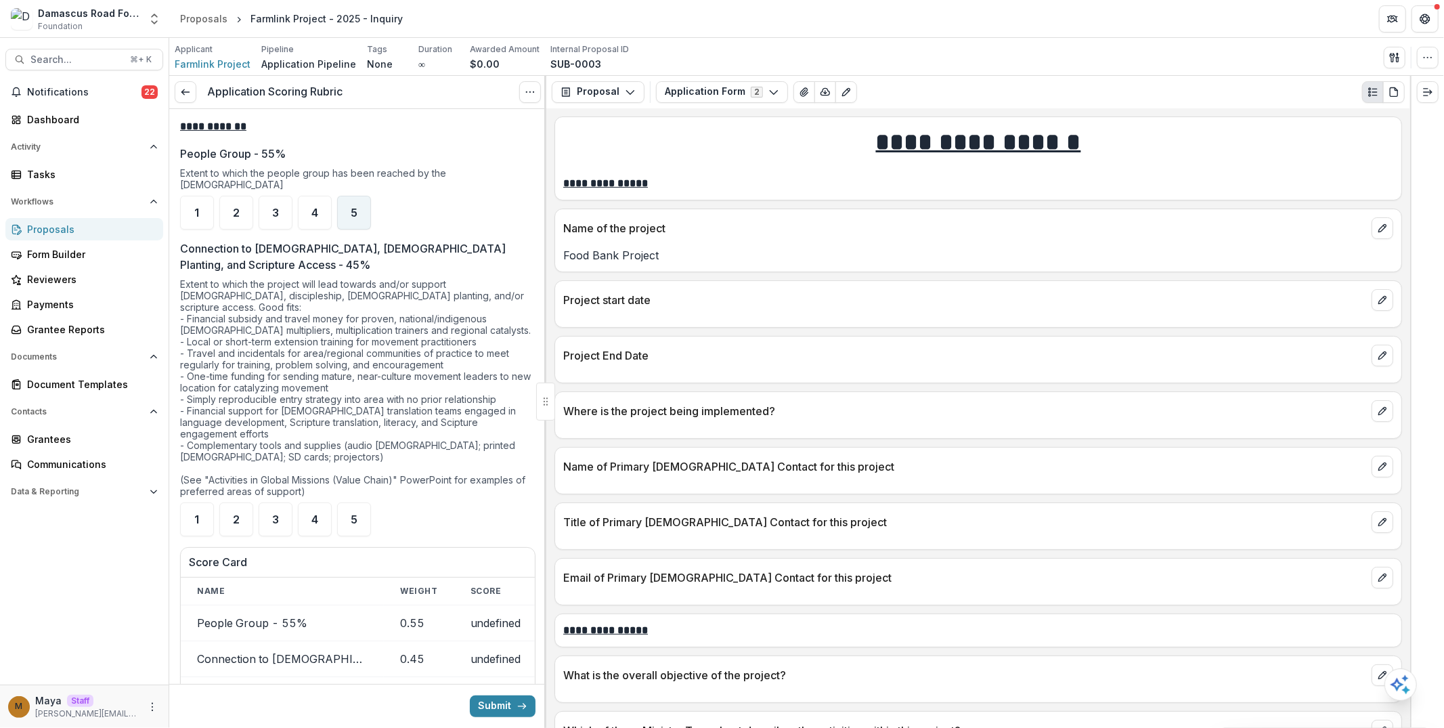
click at [353, 196] on div "5" at bounding box center [354, 213] width 34 height 34
click at [346, 502] on div "5" at bounding box center [354, 519] width 34 height 34
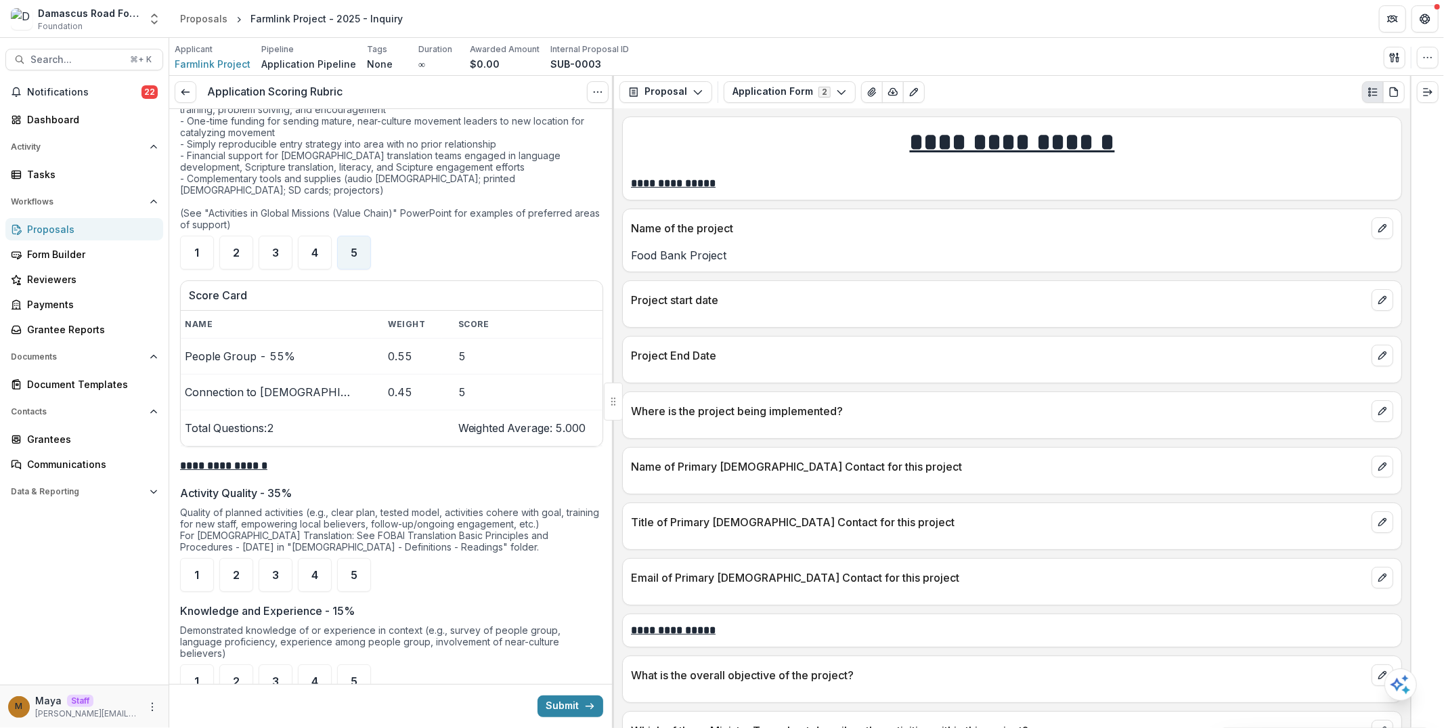
scroll to position [349, 0]
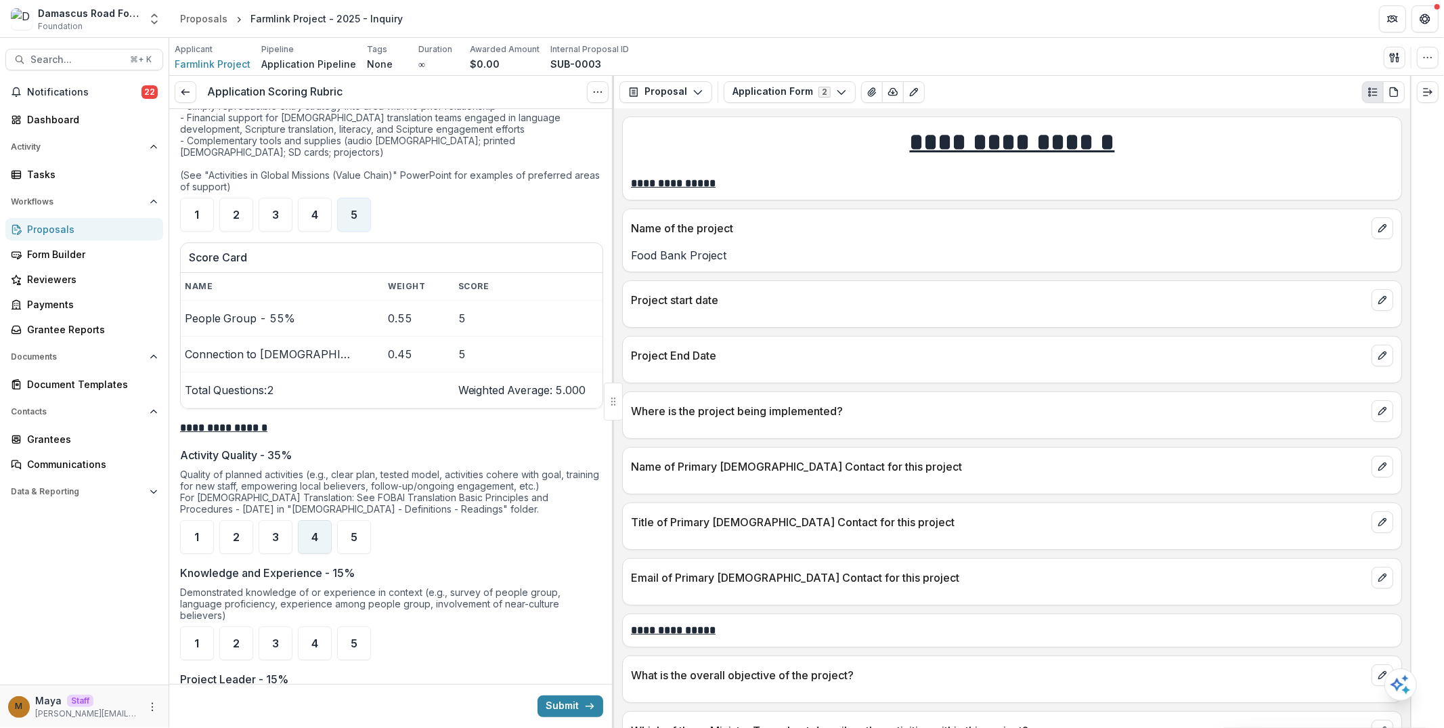
click at [303, 520] on div "4" at bounding box center [315, 537] width 34 height 34
click at [311, 626] on div "4" at bounding box center [315, 643] width 34 height 34
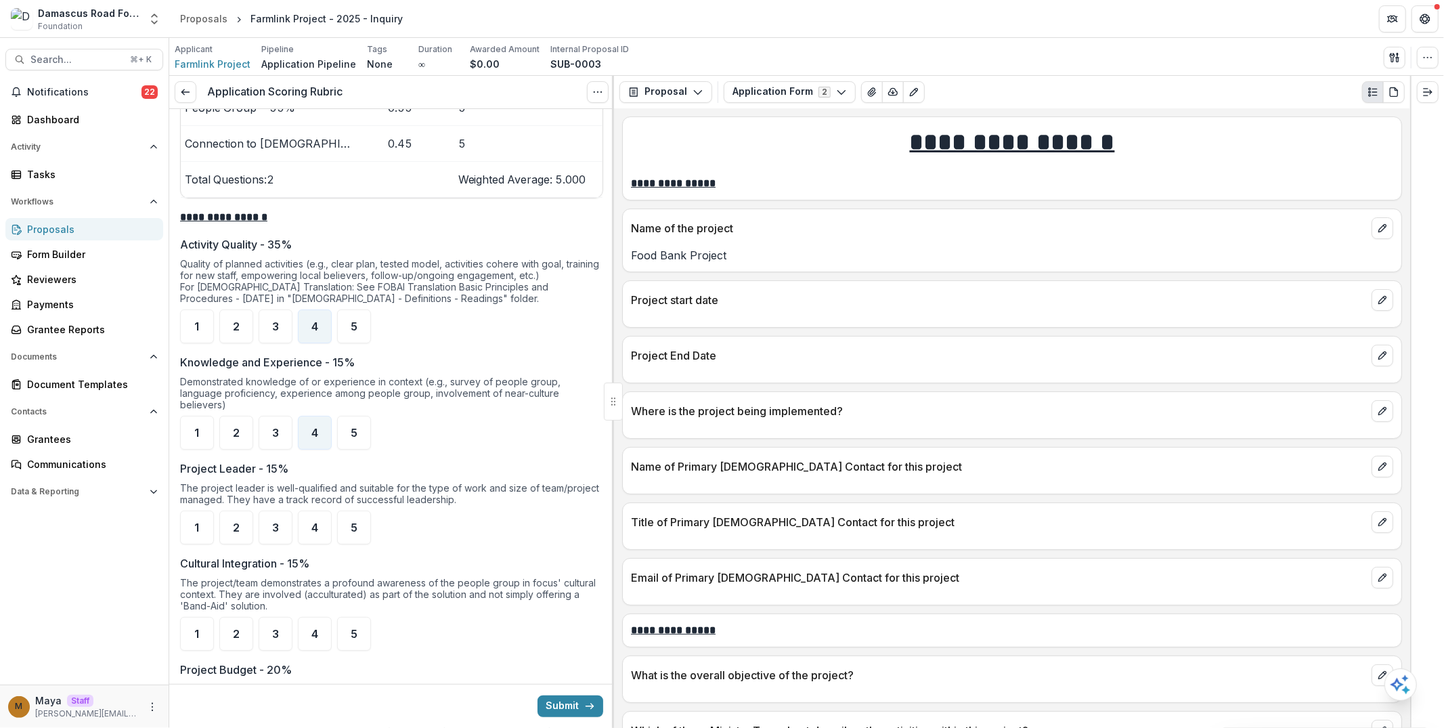
scroll to position [574, 0]
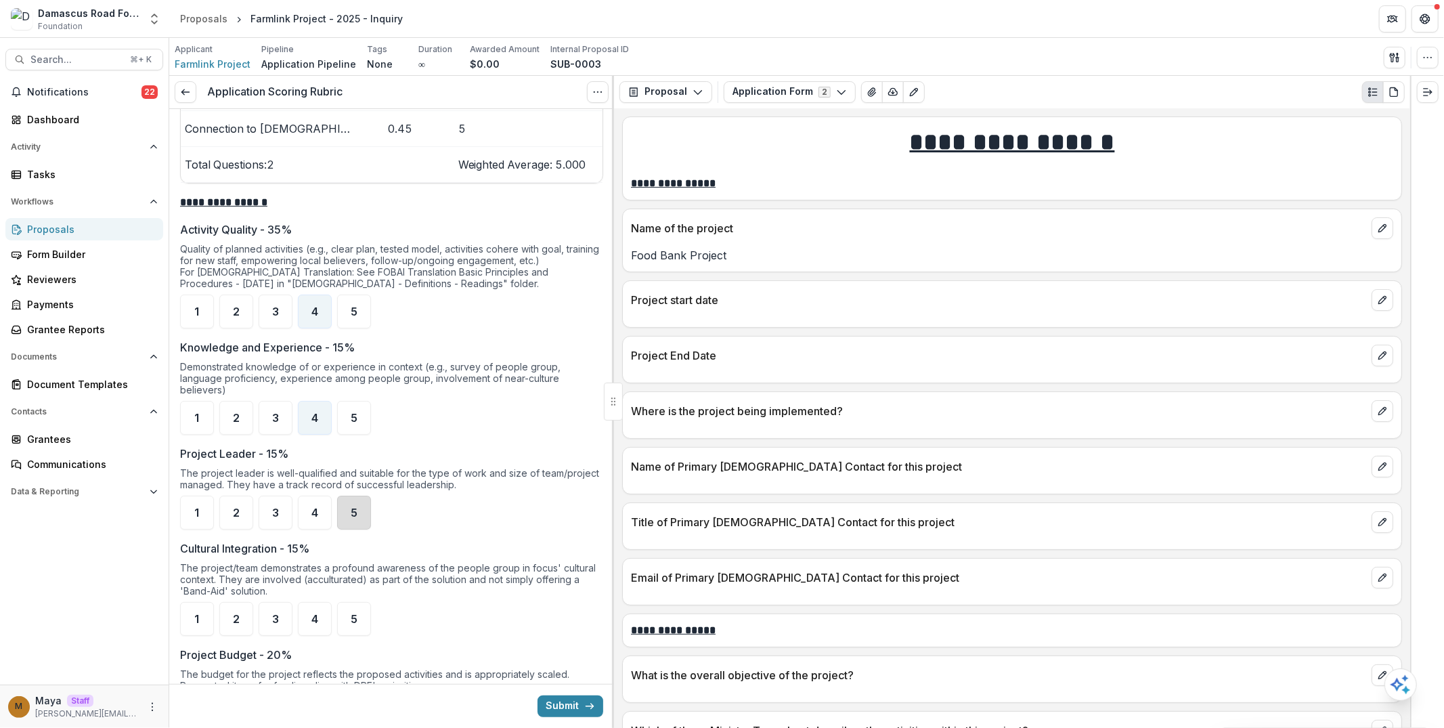
click at [343, 495] on div "5" at bounding box center [354, 512] width 34 height 34
click at [349, 602] on div "5" at bounding box center [354, 619] width 34 height 34
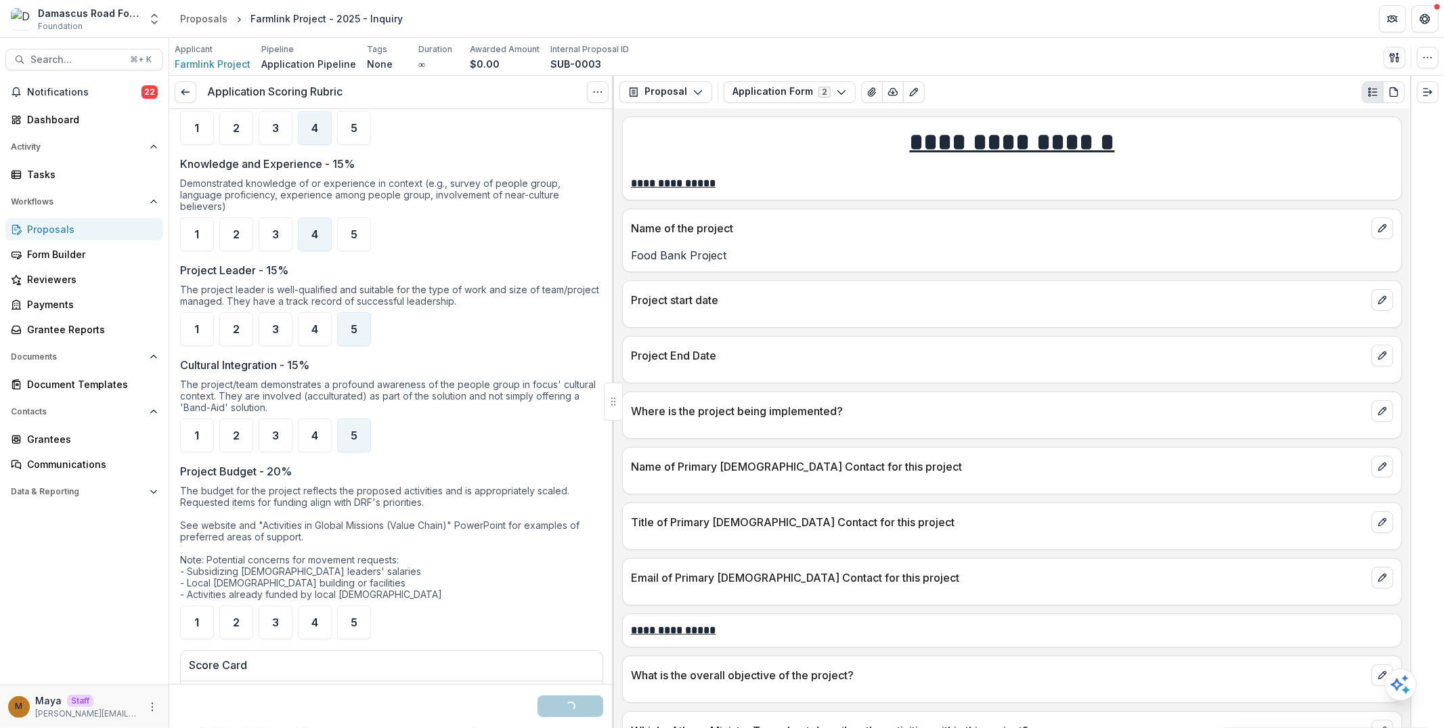
scroll to position [873, 0]
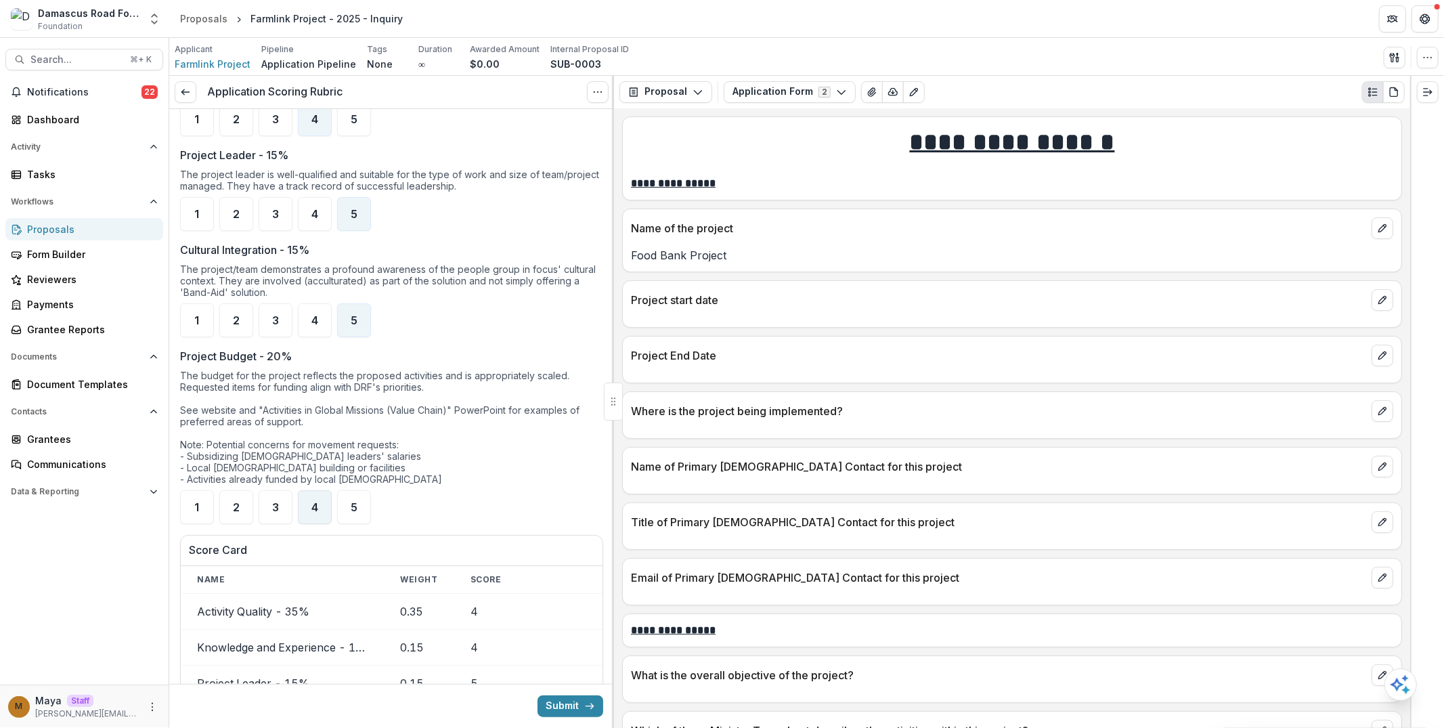
click at [313, 502] on span "4" at bounding box center [314, 507] width 7 height 11
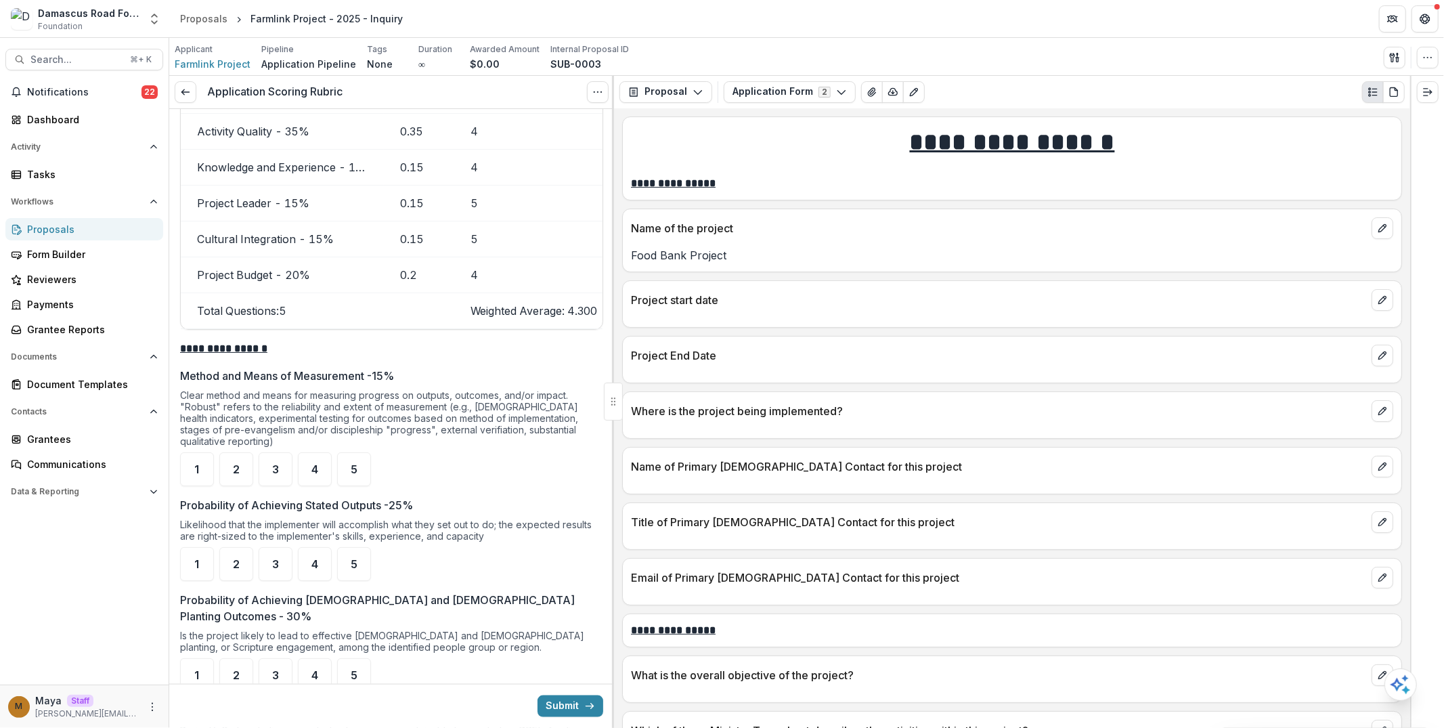
scroll to position [1353, 0]
click at [332, 451] on ul "1 2 3 4 5" at bounding box center [391, 468] width 423 height 34
click at [343, 451] on div "5" at bounding box center [354, 468] width 34 height 34
click at [313, 546] on div "4" at bounding box center [315, 563] width 34 height 34
click at [366, 657] on div "5" at bounding box center [354, 674] width 34 height 34
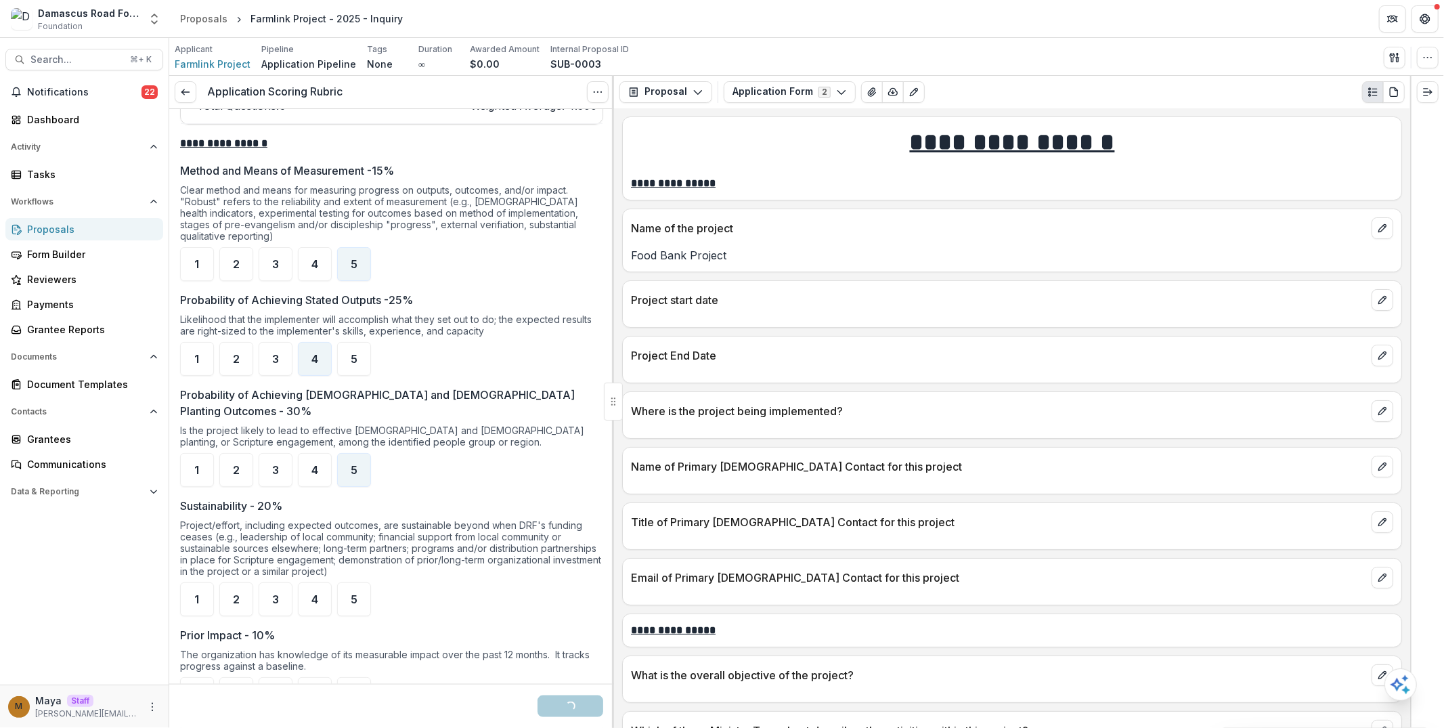
scroll to position [1611, 0]
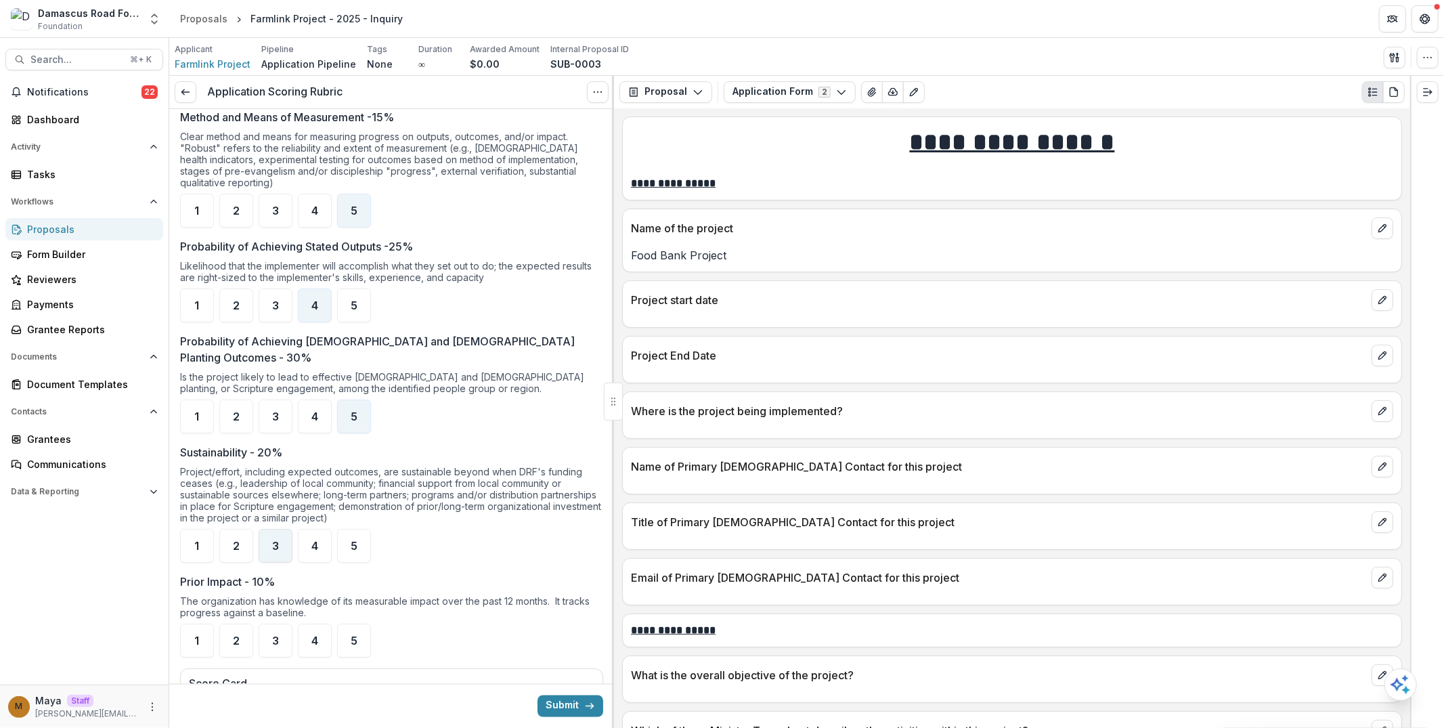
click at [278, 540] on span "3" at bounding box center [275, 545] width 7 height 11
click at [324, 623] on div "4" at bounding box center [315, 640] width 34 height 34
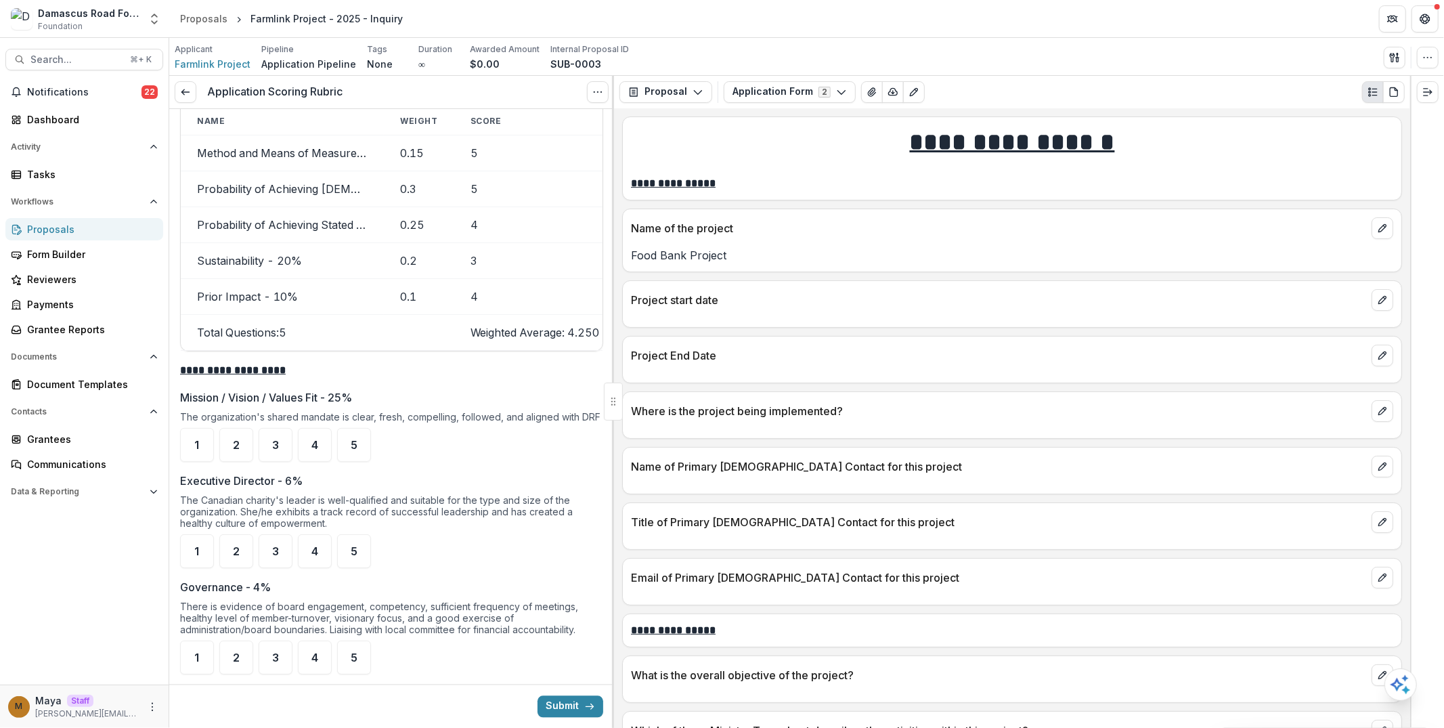
scroll to position [2207, 0]
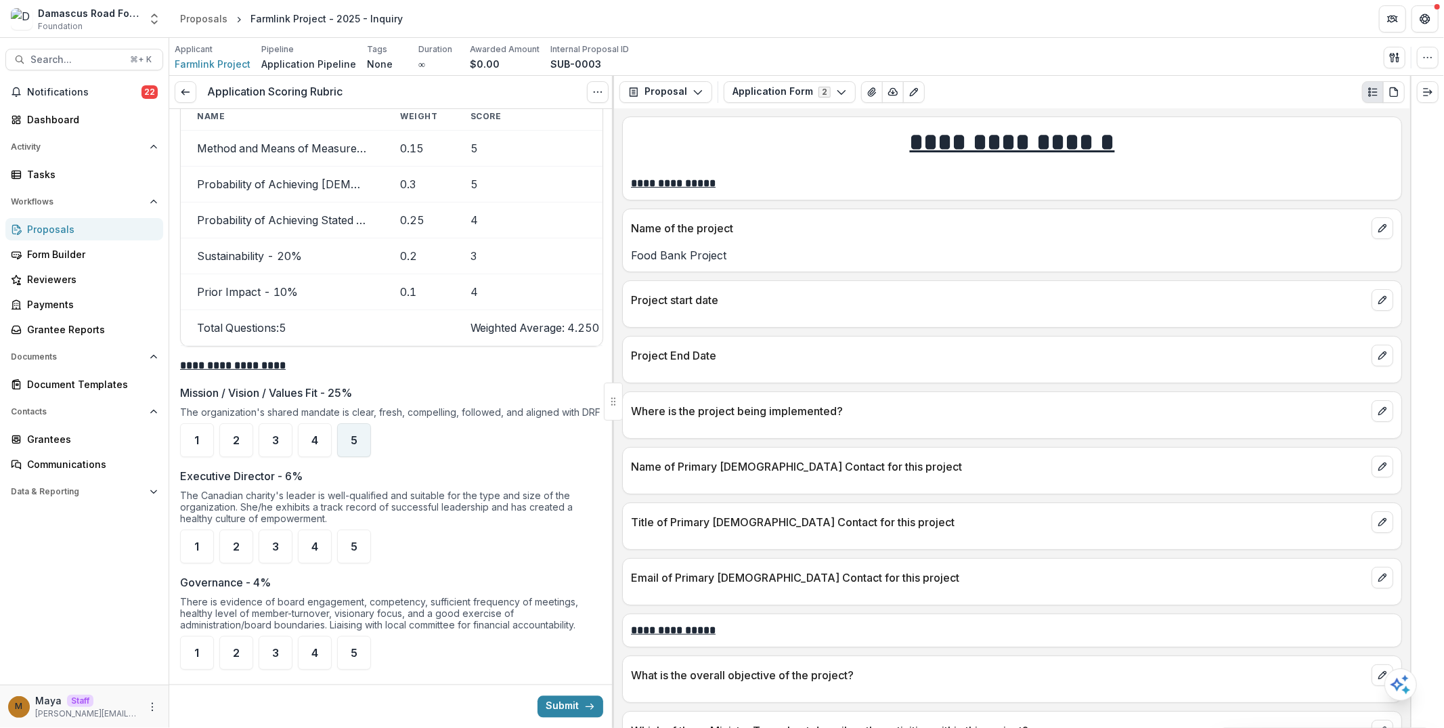
click at [343, 423] on div "5" at bounding box center [354, 440] width 34 height 34
click at [353, 529] on div "5" at bounding box center [354, 546] width 34 height 34
click at [357, 647] on span "5" at bounding box center [354, 652] width 7 height 11
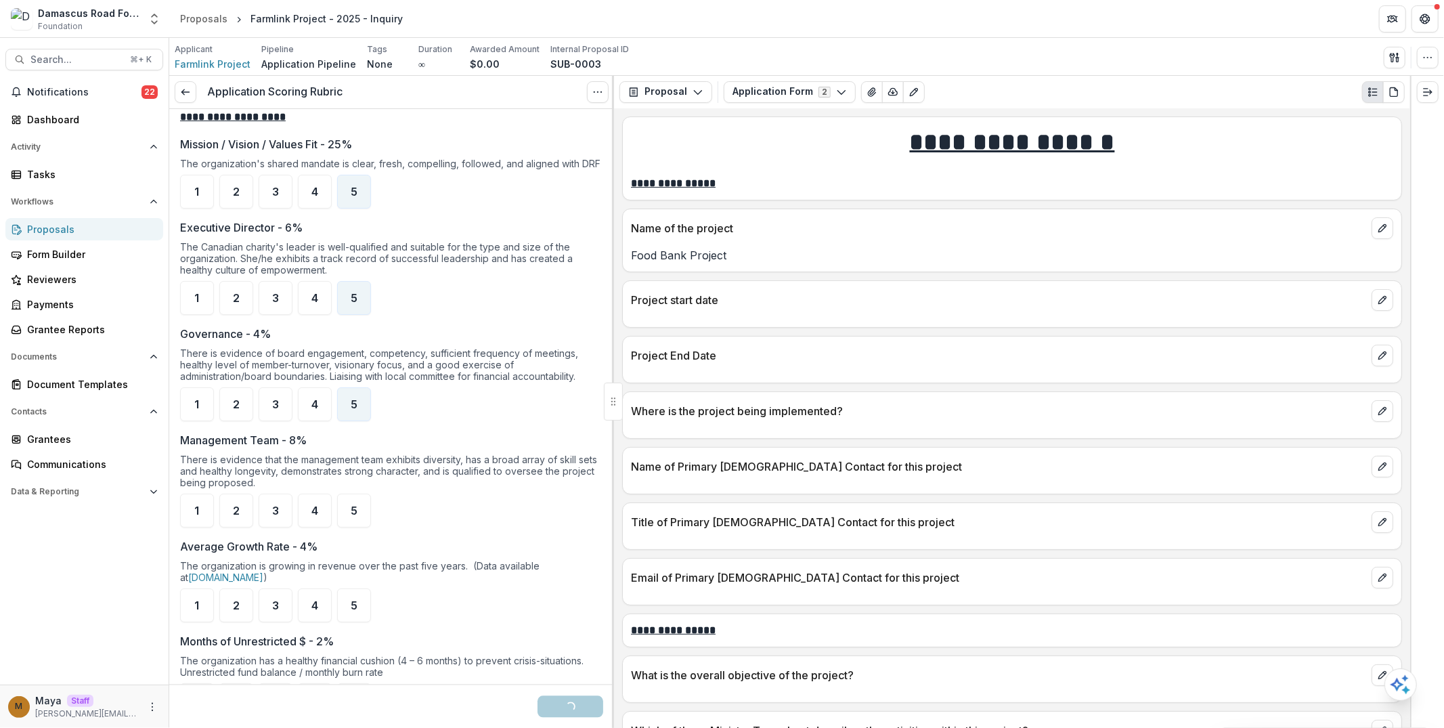
scroll to position [2456, 0]
click at [340, 492] on div "5" at bounding box center [354, 509] width 34 height 34
click at [356, 598] on span "5" at bounding box center [354, 603] width 7 height 11
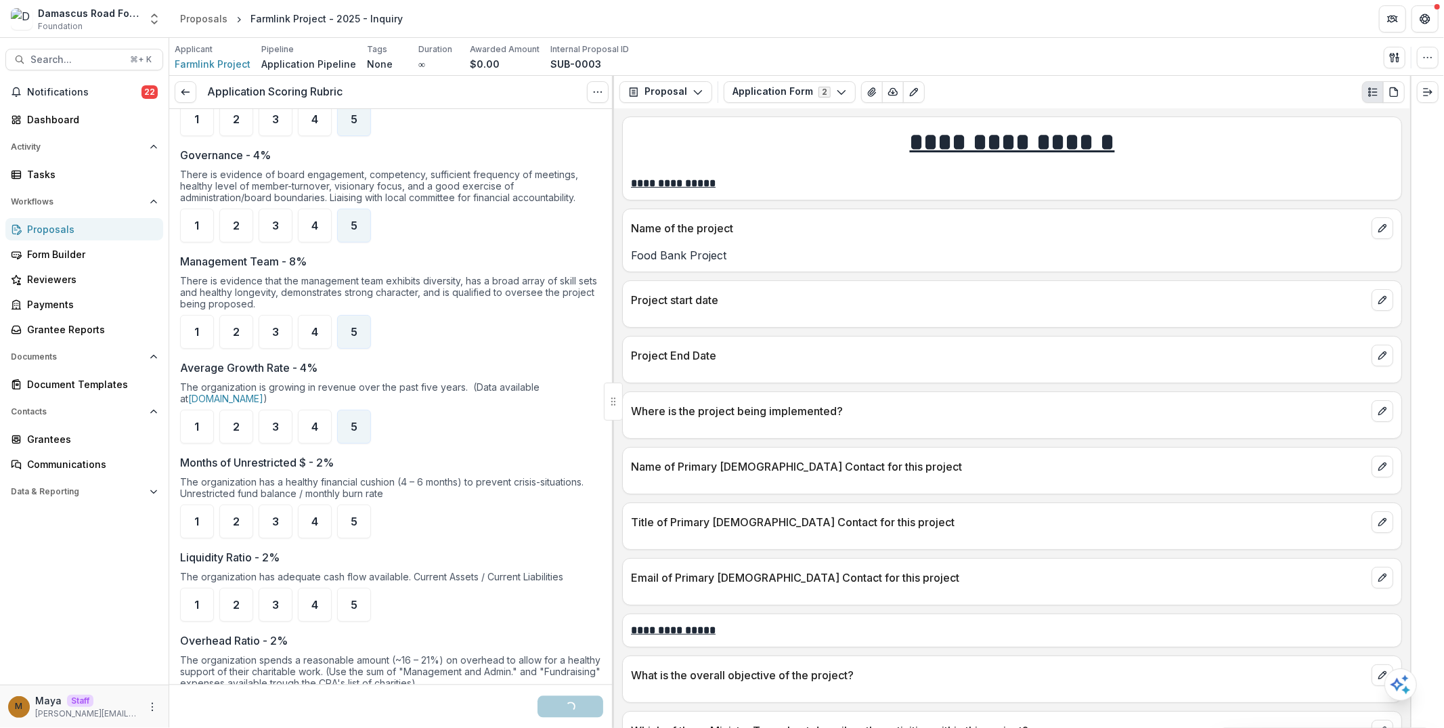
scroll to position [2679, 0]
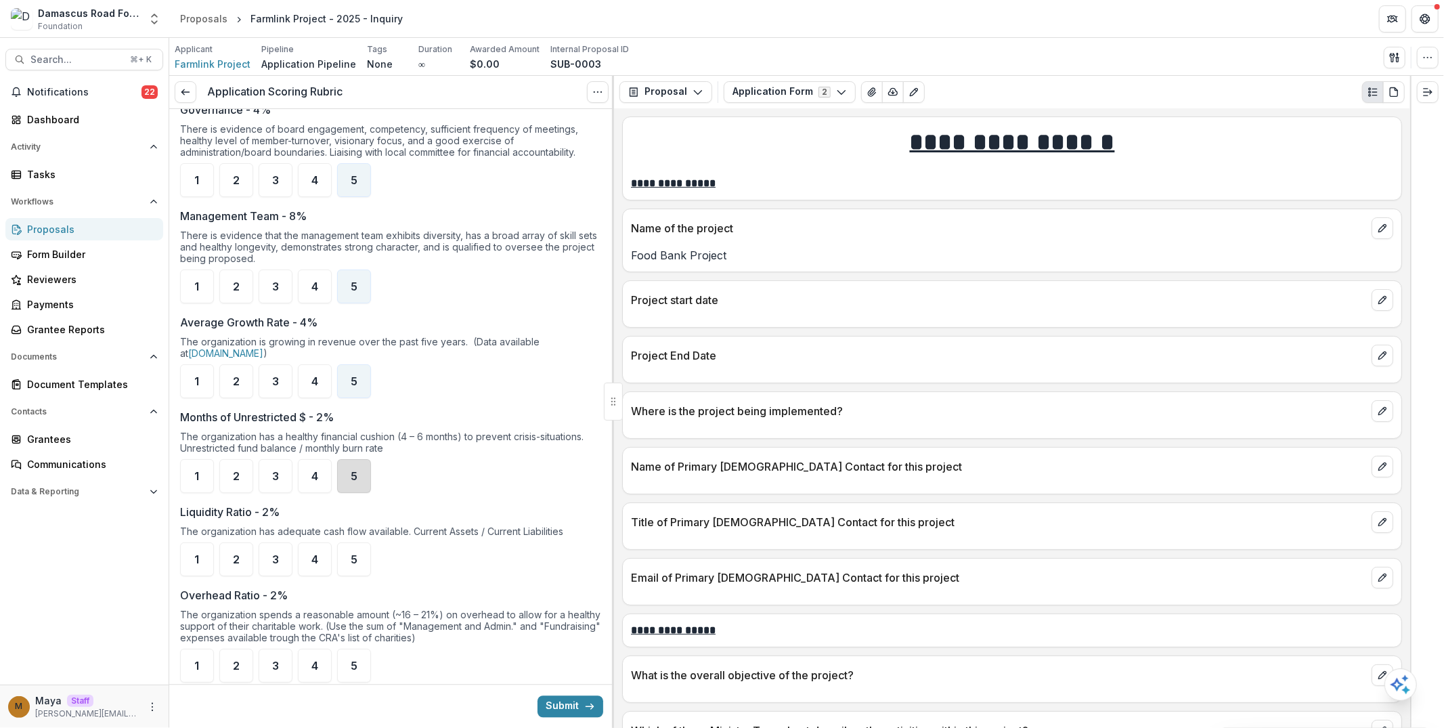
click at [359, 459] on div "5" at bounding box center [354, 476] width 34 height 34
click at [361, 542] on div "5" at bounding box center [354, 559] width 34 height 34
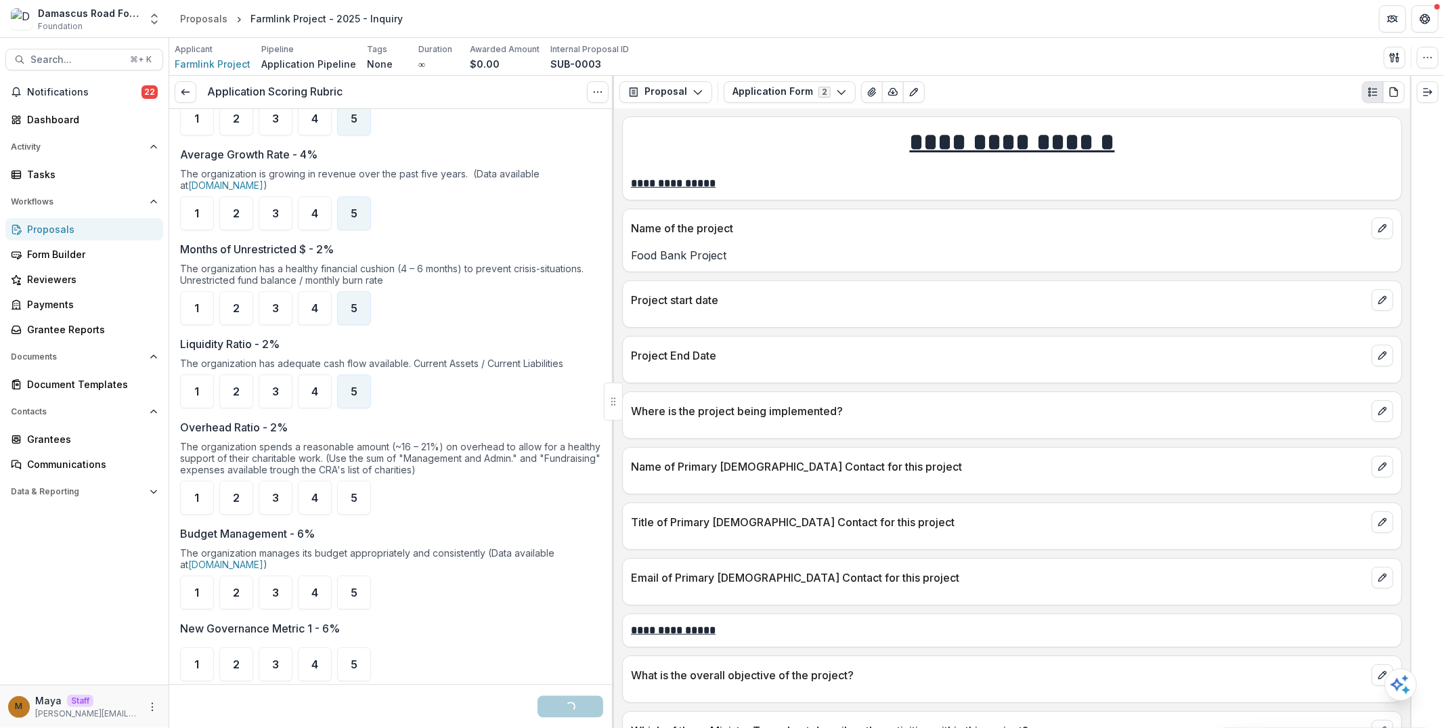
scroll to position [2848, 0]
click at [360, 480] on div "5" at bounding box center [354, 497] width 34 height 34
click at [350, 575] on div "5" at bounding box center [354, 592] width 34 height 34
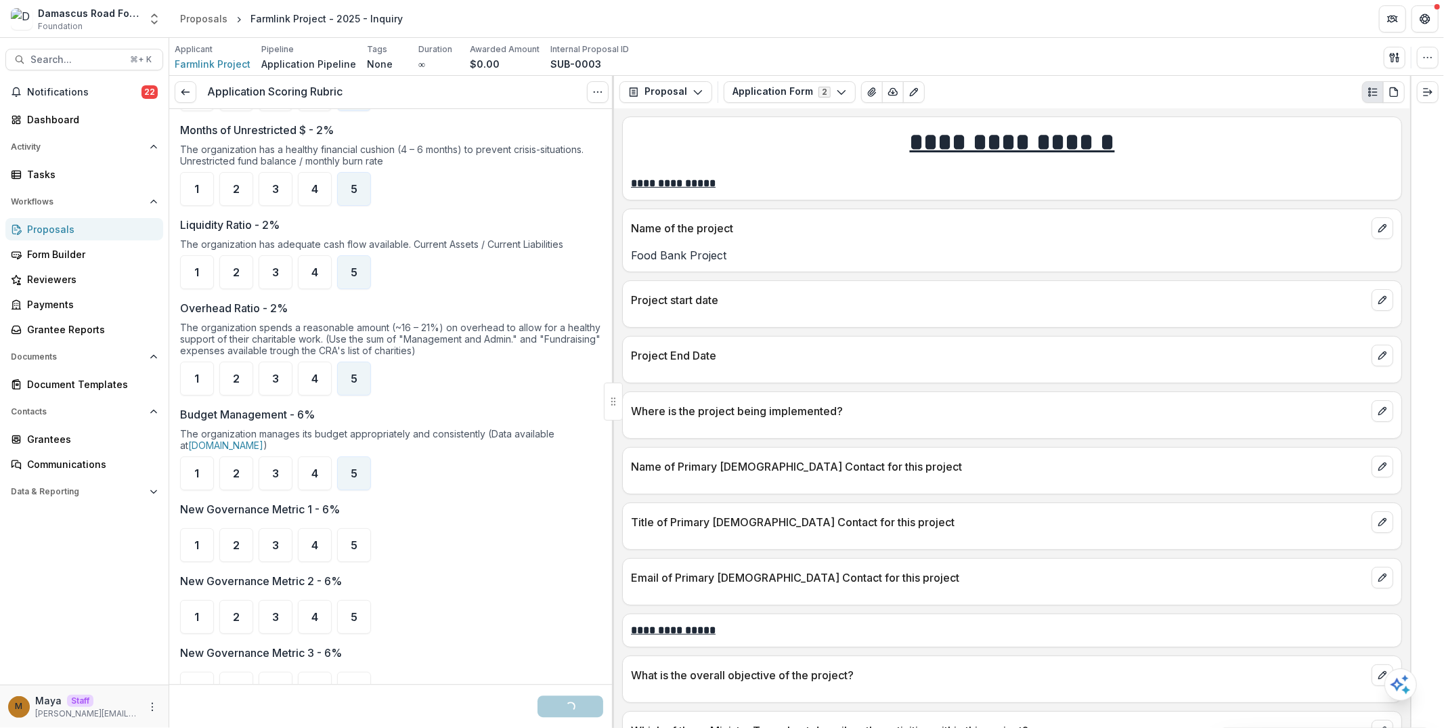
scroll to position [2988, 0]
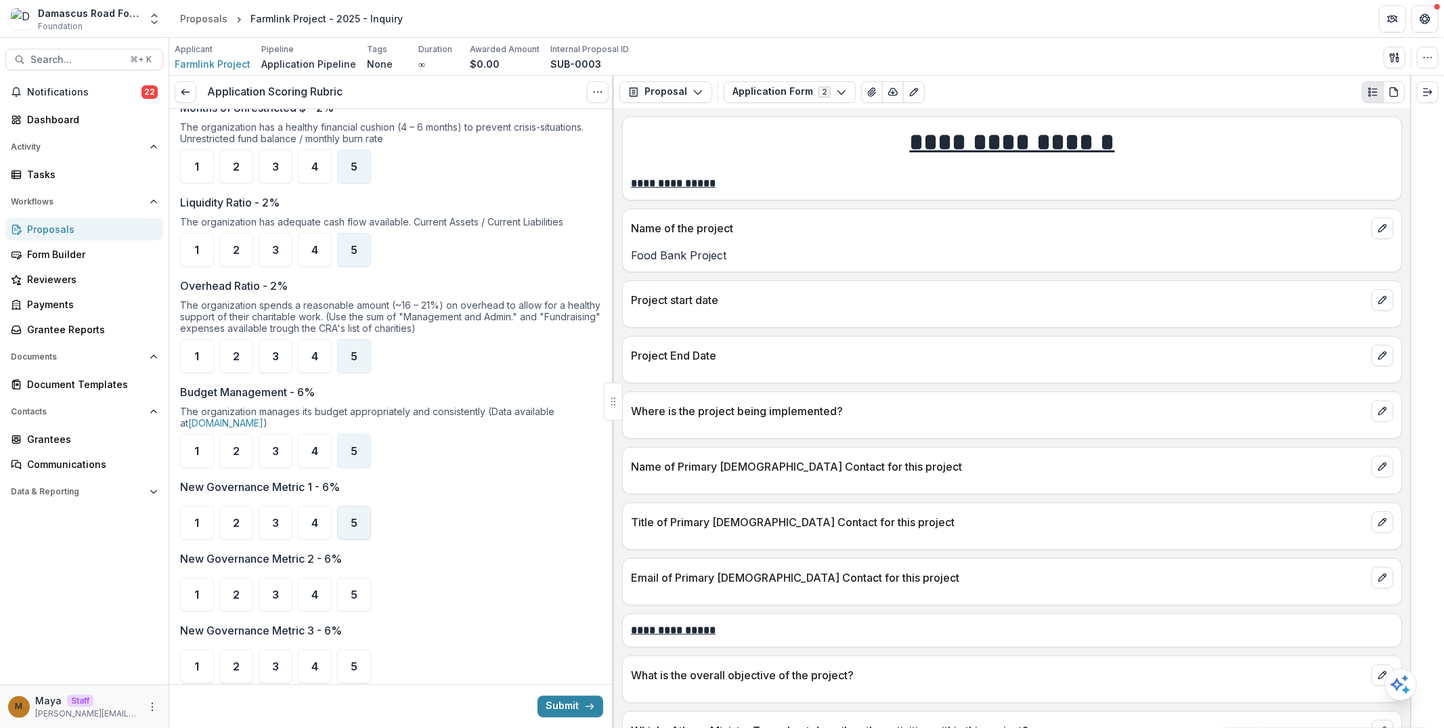
click at [357, 517] on span "5" at bounding box center [354, 522] width 7 height 11
click at [361, 577] on div "5" at bounding box center [354, 594] width 34 height 34
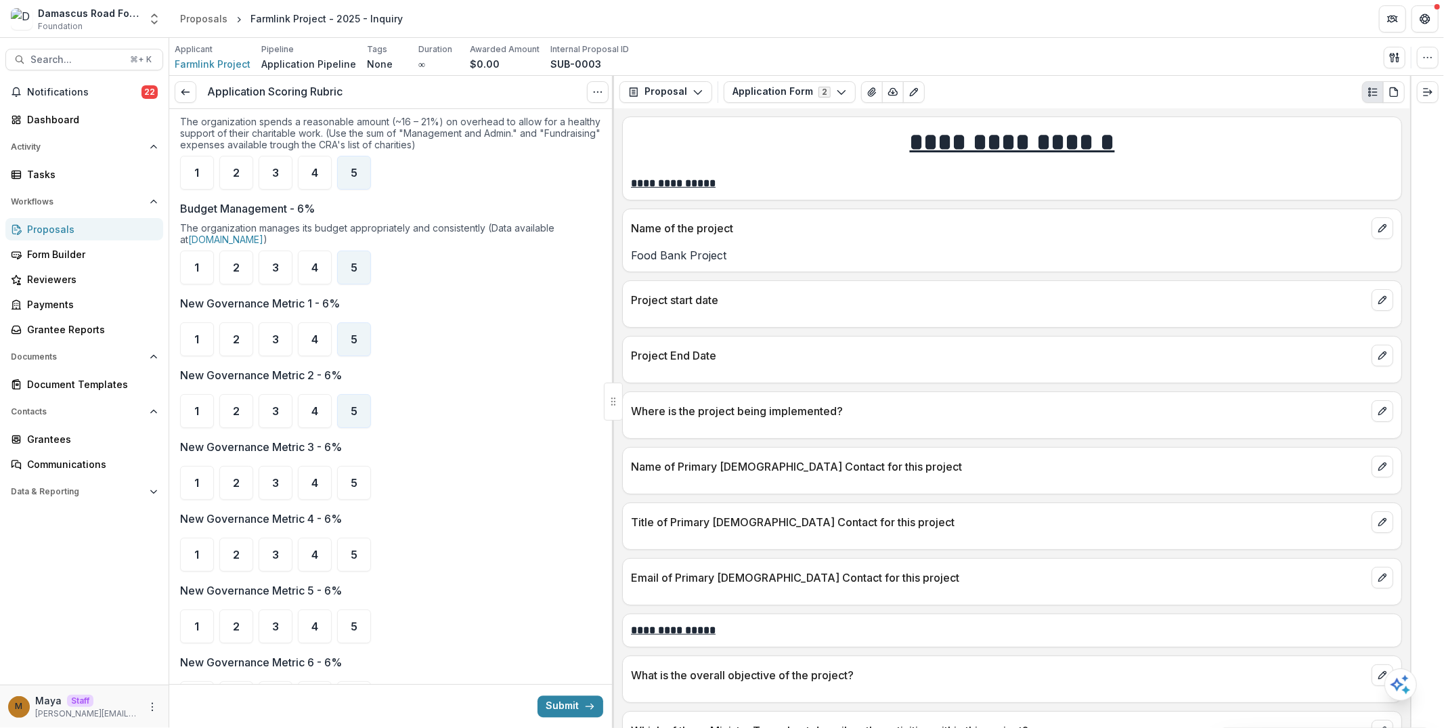
scroll to position [3189, 0]
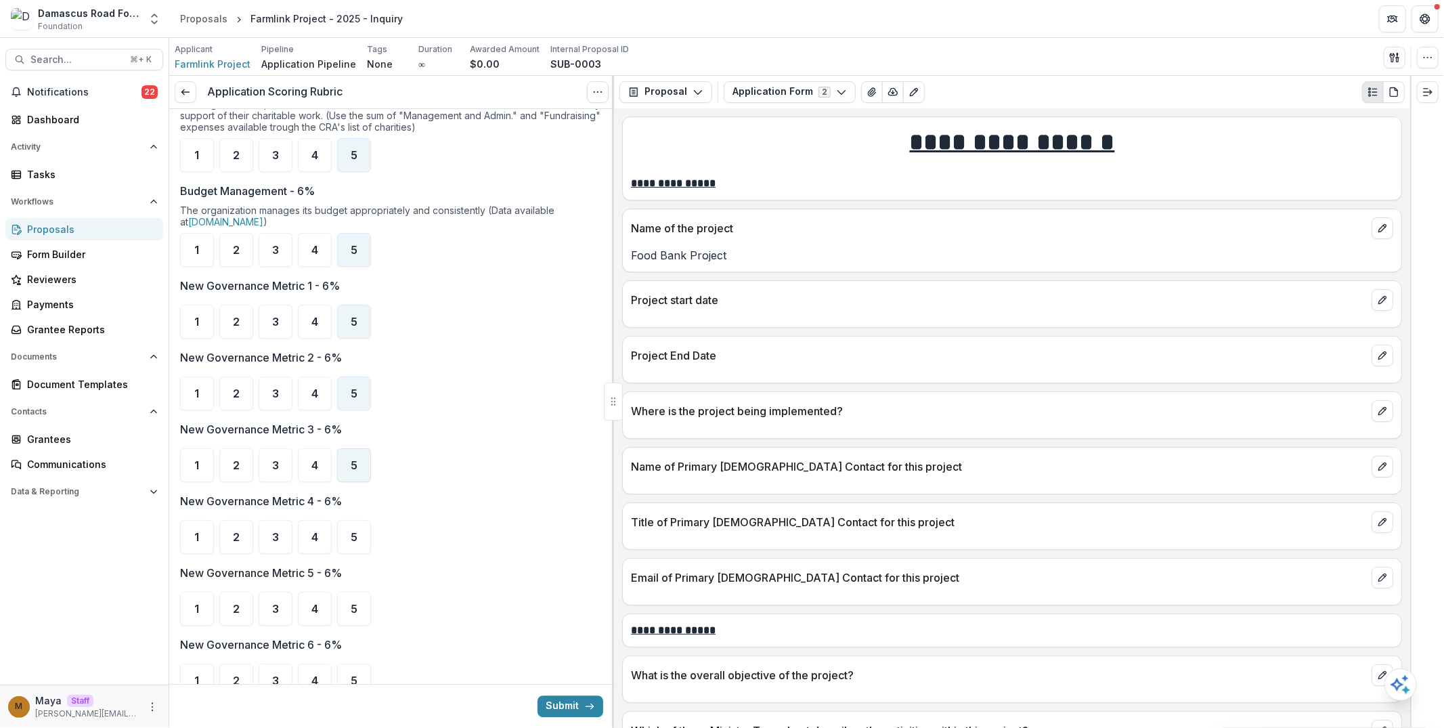
click at [349, 448] on div "5" at bounding box center [354, 465] width 34 height 34
click at [357, 531] on span "5" at bounding box center [354, 536] width 7 height 11
click at [353, 603] on span "5" at bounding box center [354, 608] width 7 height 11
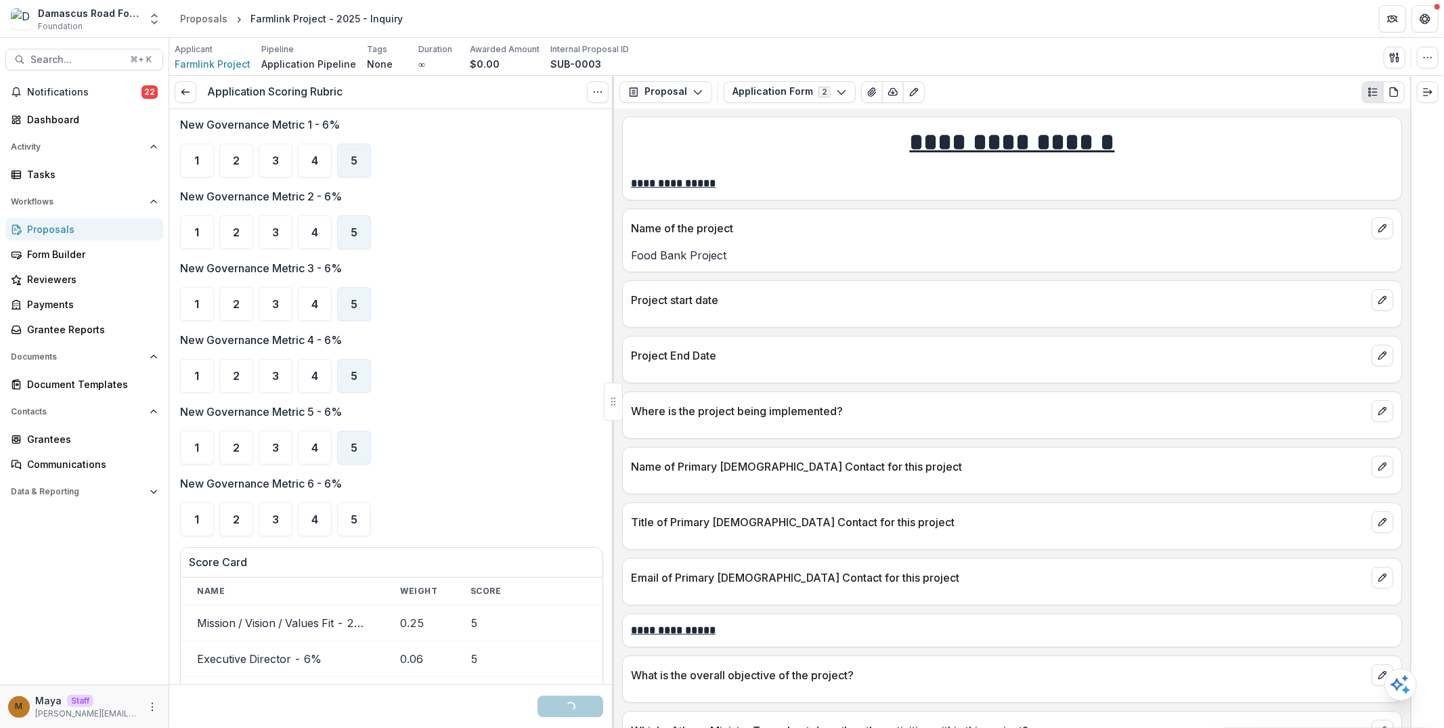
scroll to position [3382, 0]
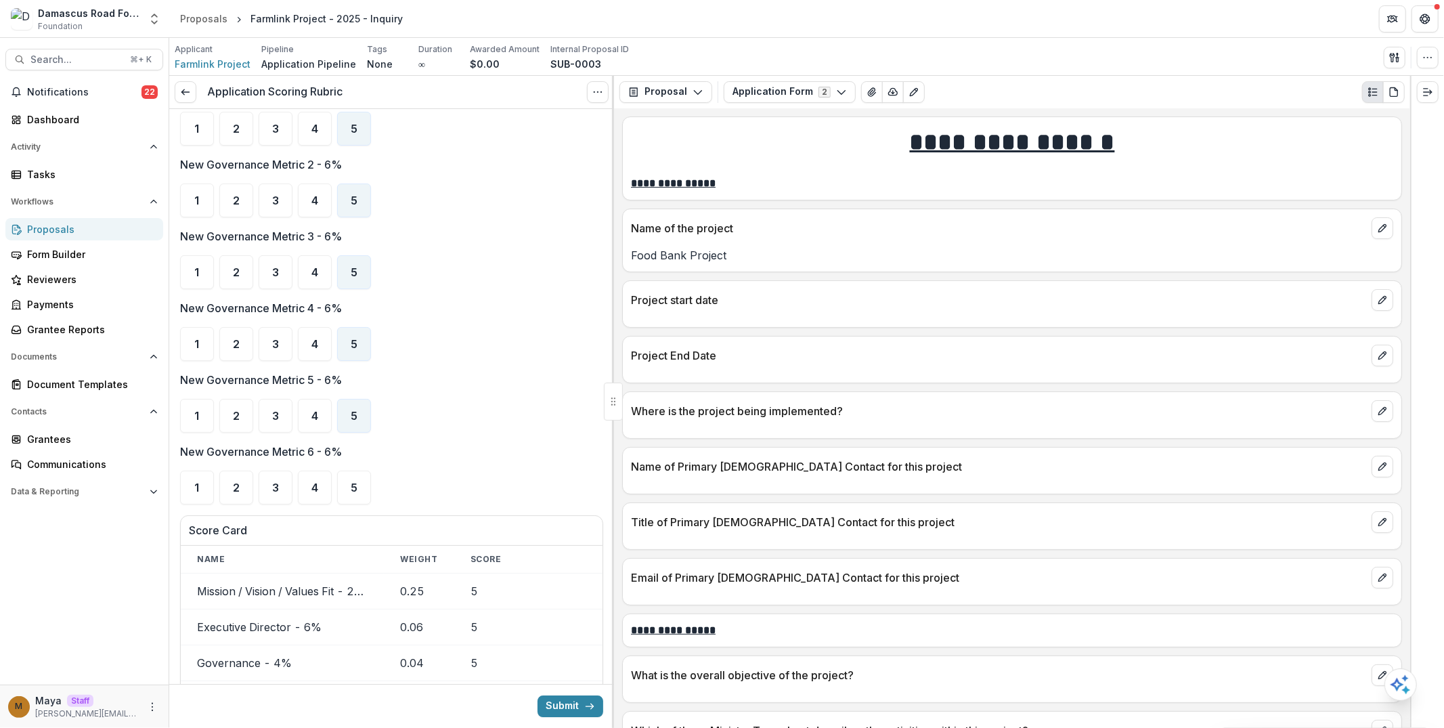
click at [352, 443] on div "New Governance Metric 6 - 6% 1 2 3 4 5" at bounding box center [391, 473] width 423 height 61
click at [354, 465] on div at bounding box center [391, 467] width 423 height 5
click at [353, 470] on div "5" at bounding box center [354, 487] width 34 height 34
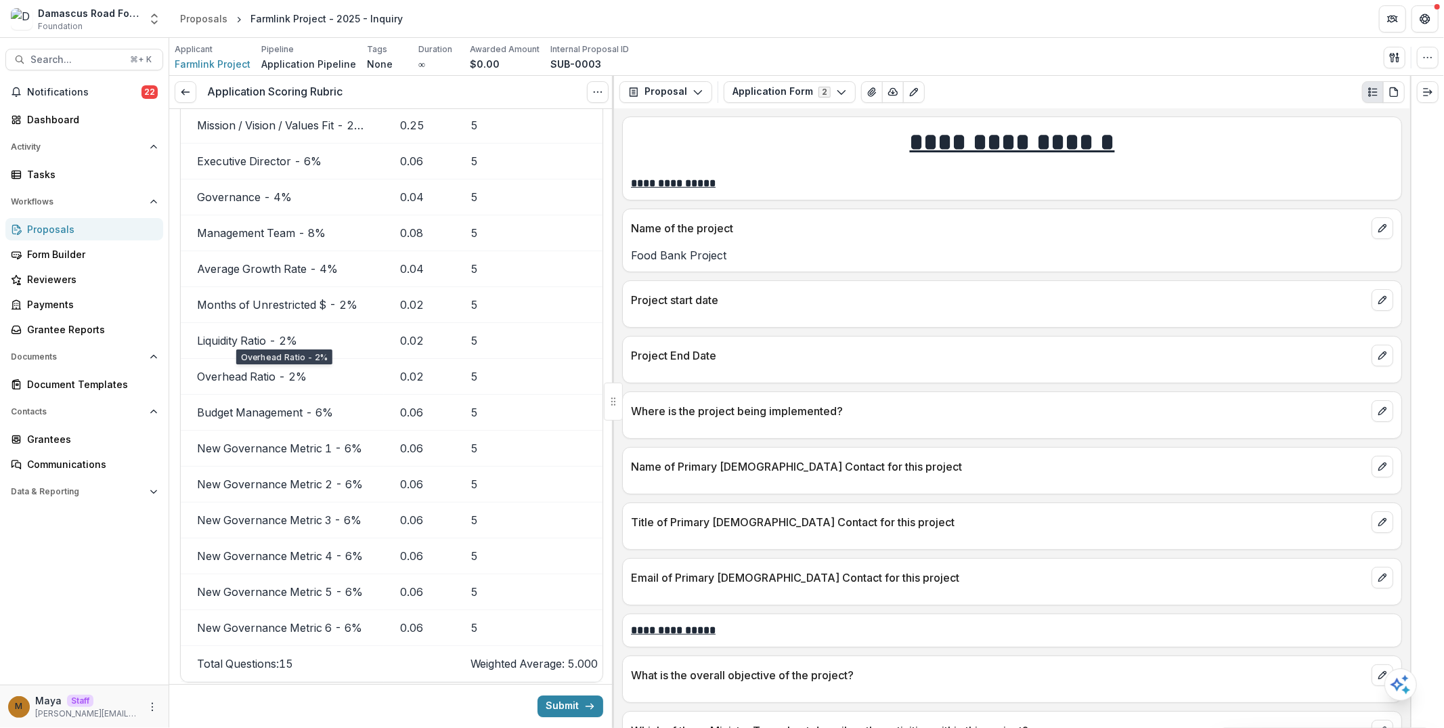
scroll to position [3849, 0]
click at [558, 703] on button "Submit" at bounding box center [570, 706] width 66 height 22
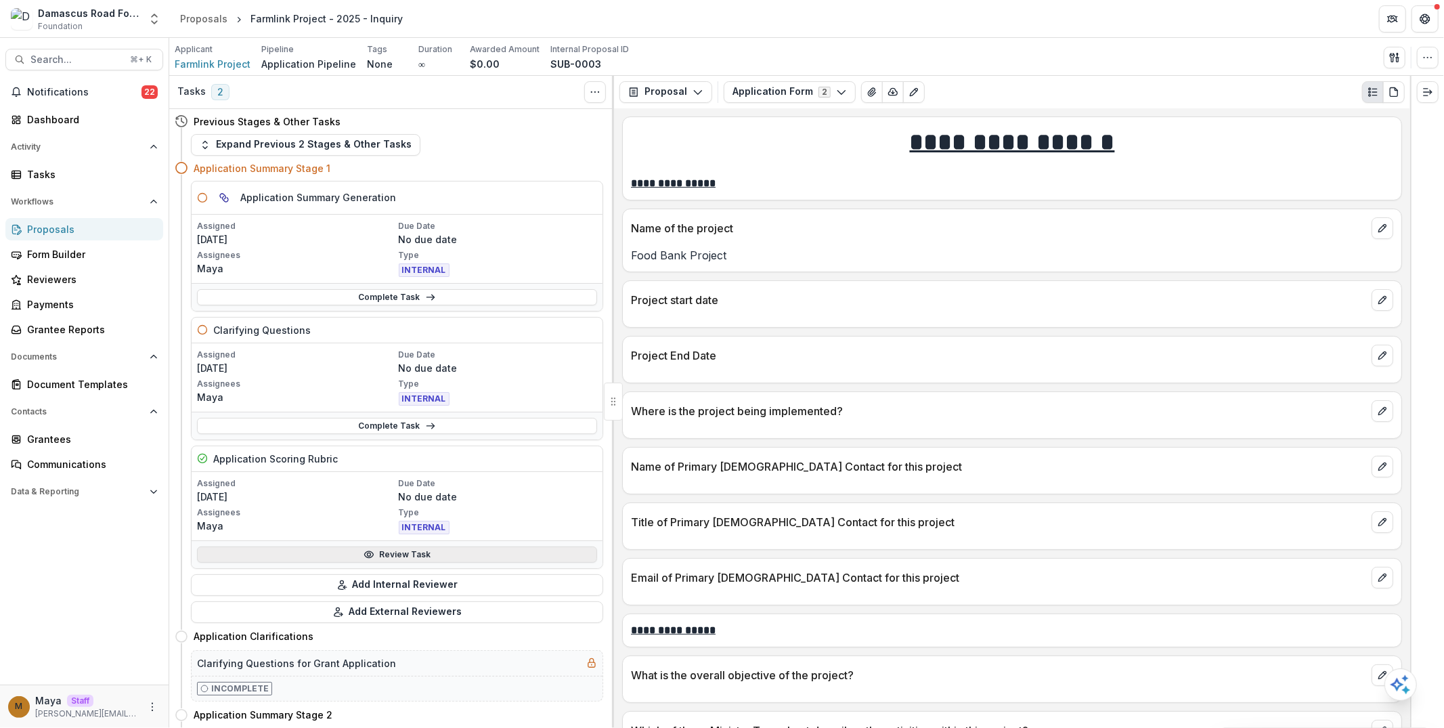
click at [427, 552] on link "Review Task" at bounding box center [397, 554] width 400 height 16
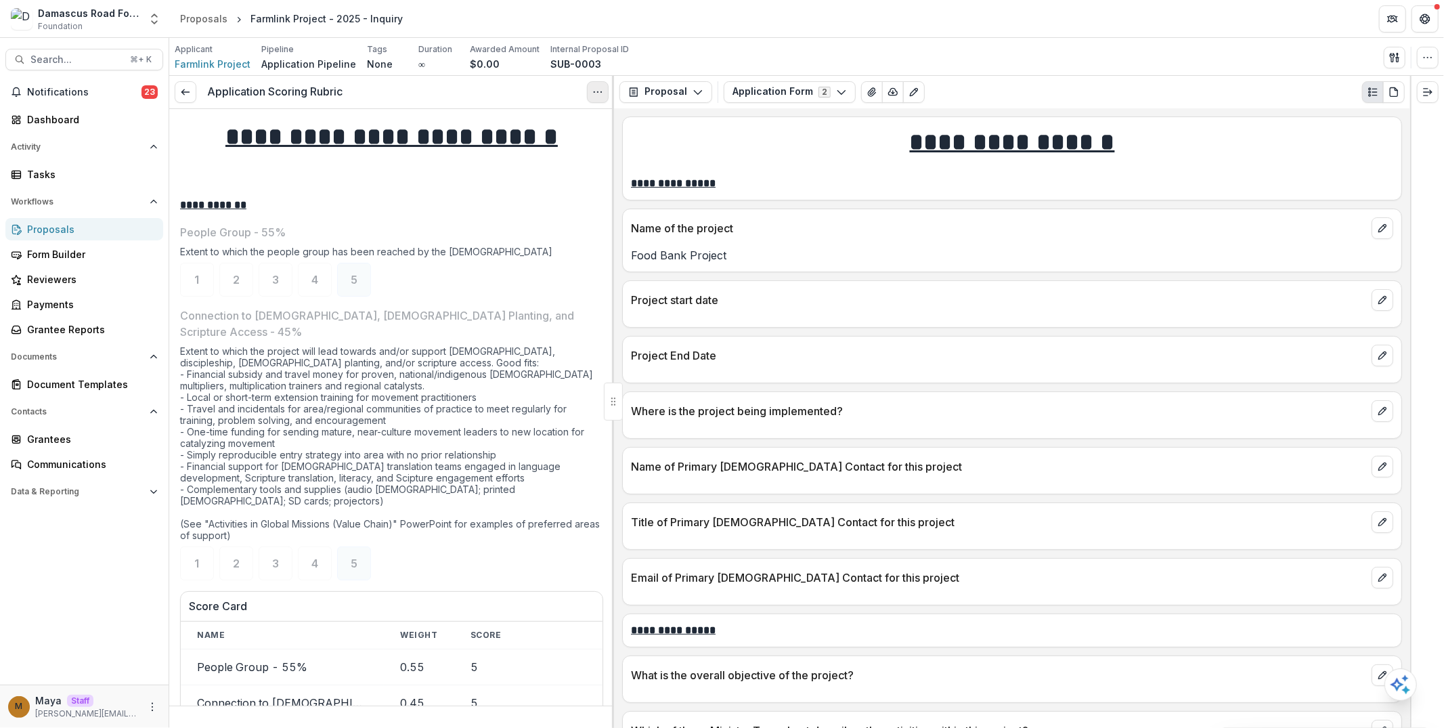
click at [594, 99] on button "Options" at bounding box center [598, 92] width 22 height 22
click at [395, 246] on div "Extent to which the people group has been reached by the Gospel" at bounding box center [391, 254] width 423 height 17
click at [190, 95] on icon at bounding box center [185, 92] width 11 height 11
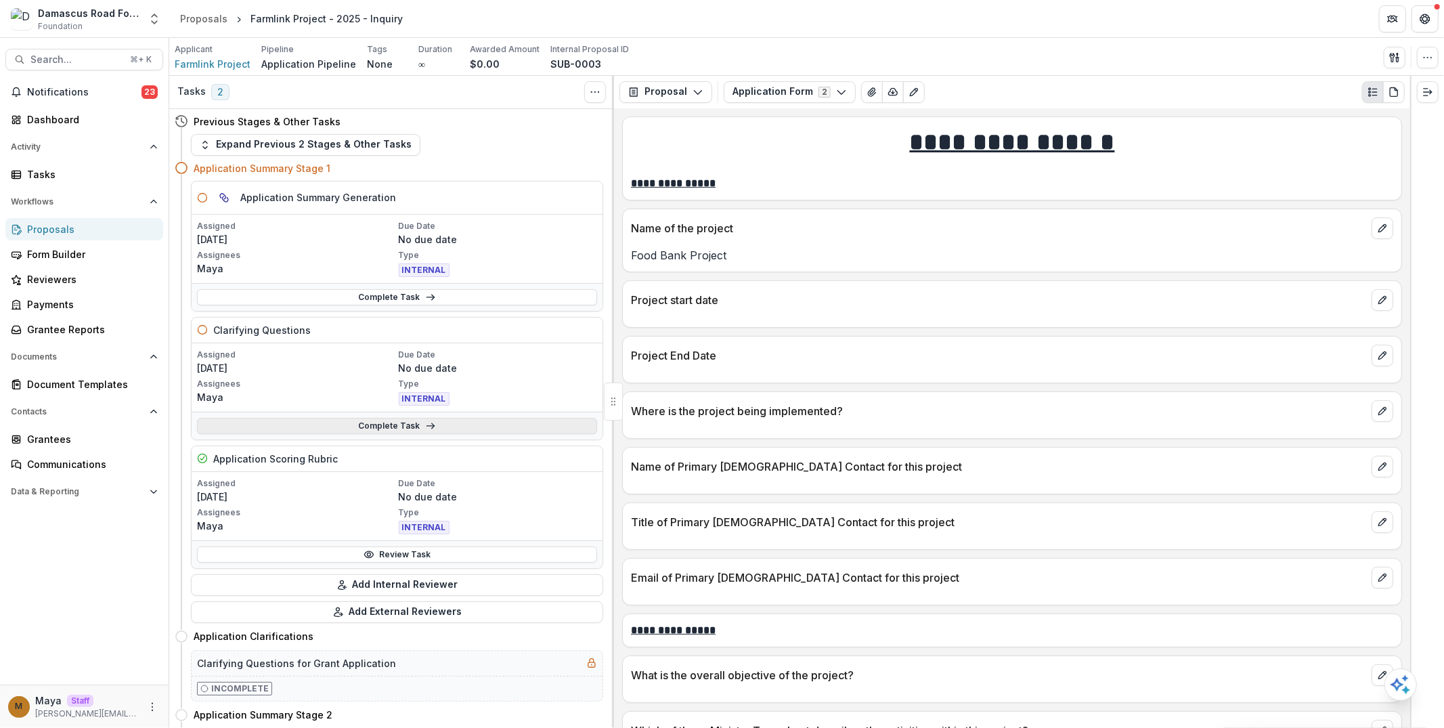
click at [347, 420] on link "Complete Task" at bounding box center [397, 426] width 400 height 16
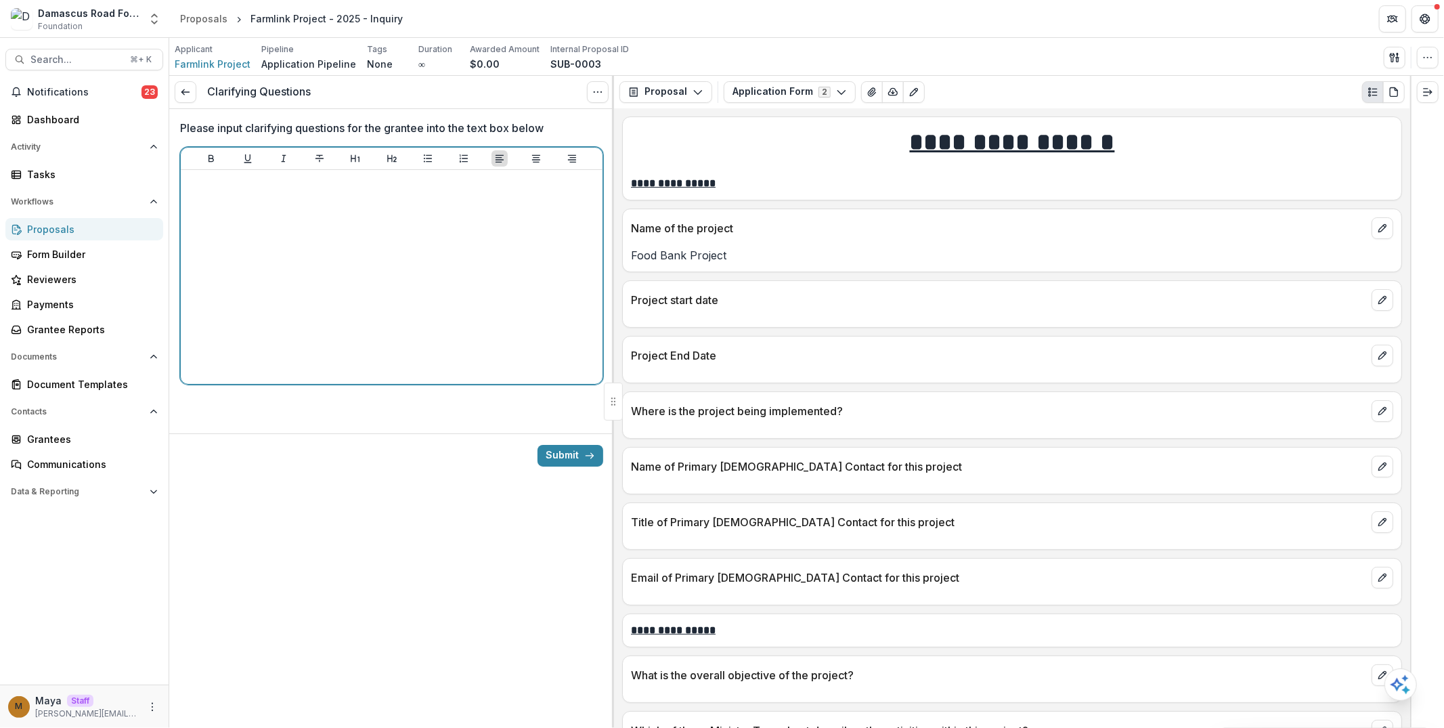
click at [306, 269] on div at bounding box center [391, 276] width 411 height 203
click at [471, 155] on button "Ordered List" at bounding box center [464, 158] width 16 height 16
click at [267, 206] on li "To enrich screen reader interactions, please activate Accessibility in Grammarl…" at bounding box center [399, 207] width 395 height 18
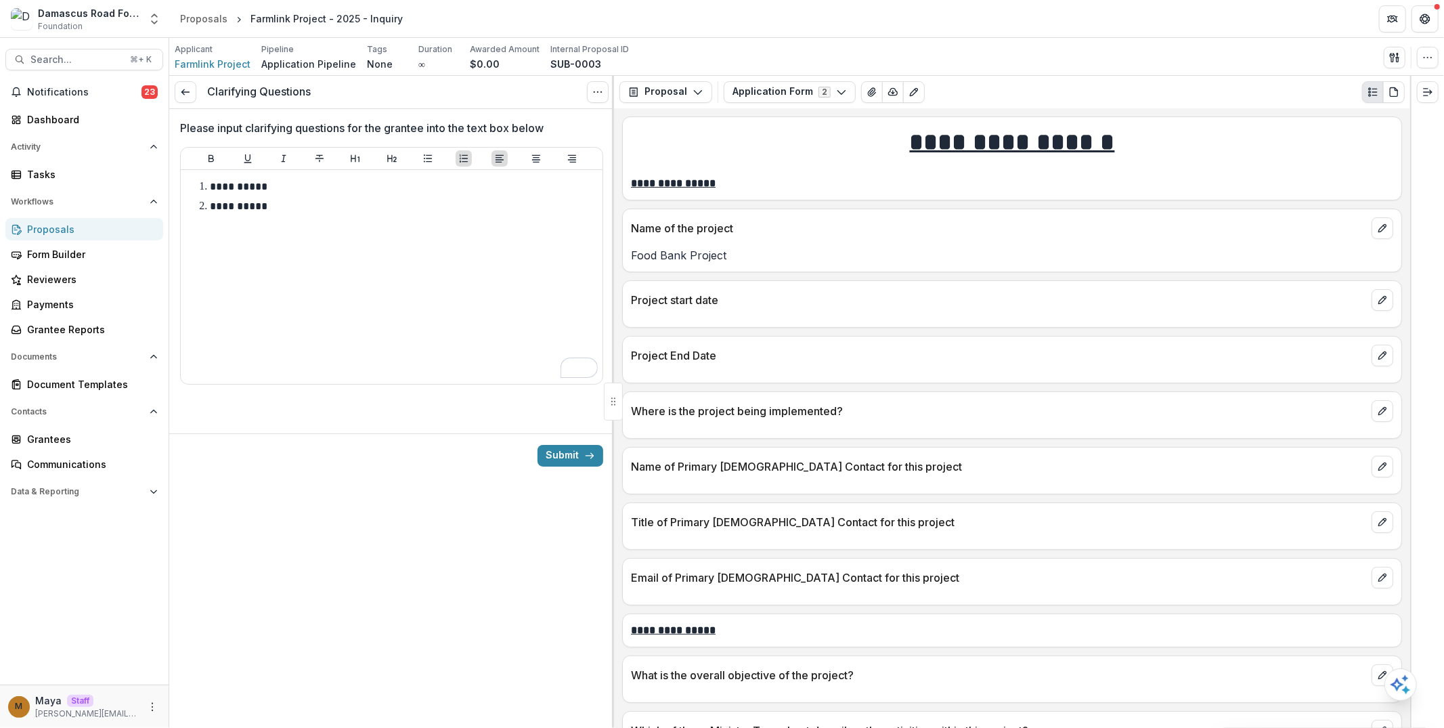
click at [522, 440] on div "Submit" at bounding box center [391, 455] width 445 height 44
click at [562, 453] on button "Submit" at bounding box center [570, 456] width 66 height 22
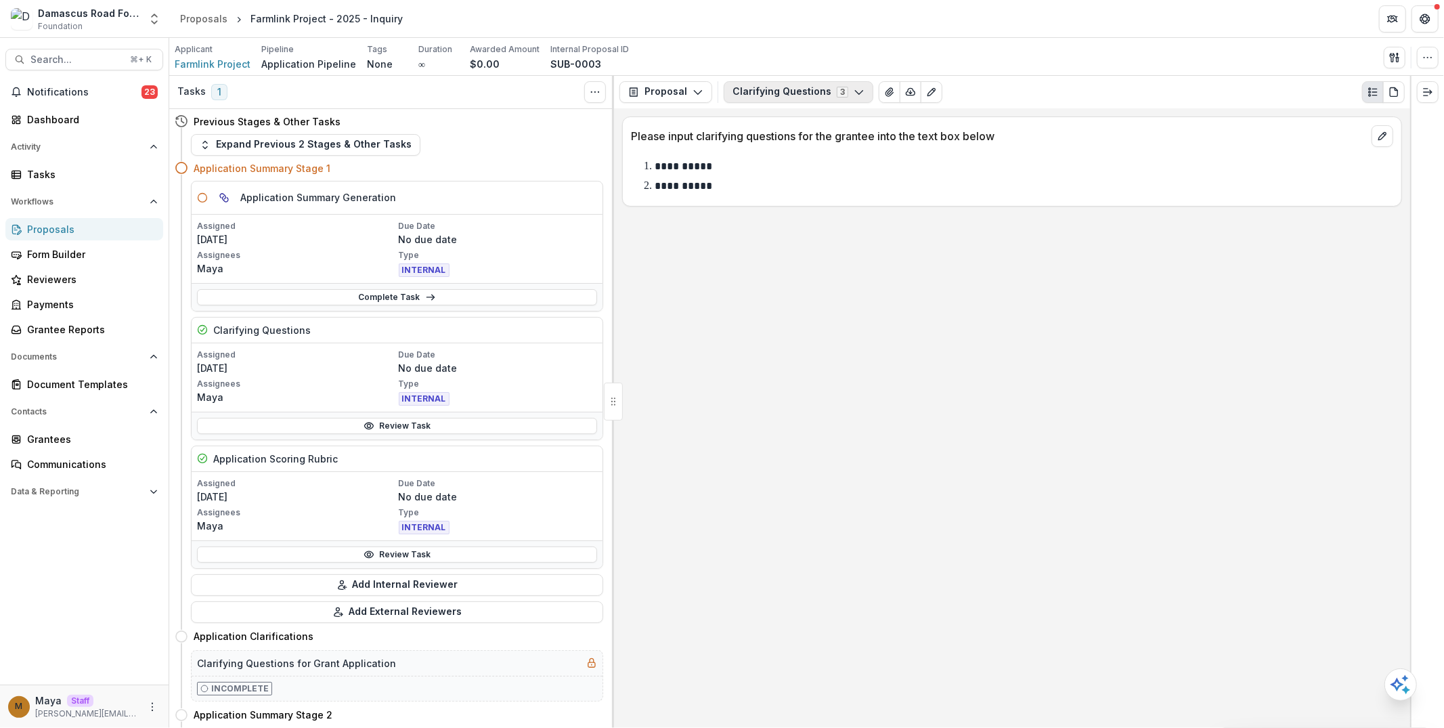
click at [792, 95] on button "Clarifying Questions 3" at bounding box center [799, 92] width 150 height 22
click at [762, 170] on span "Application Form" at bounding box center [824, 165] width 154 height 14
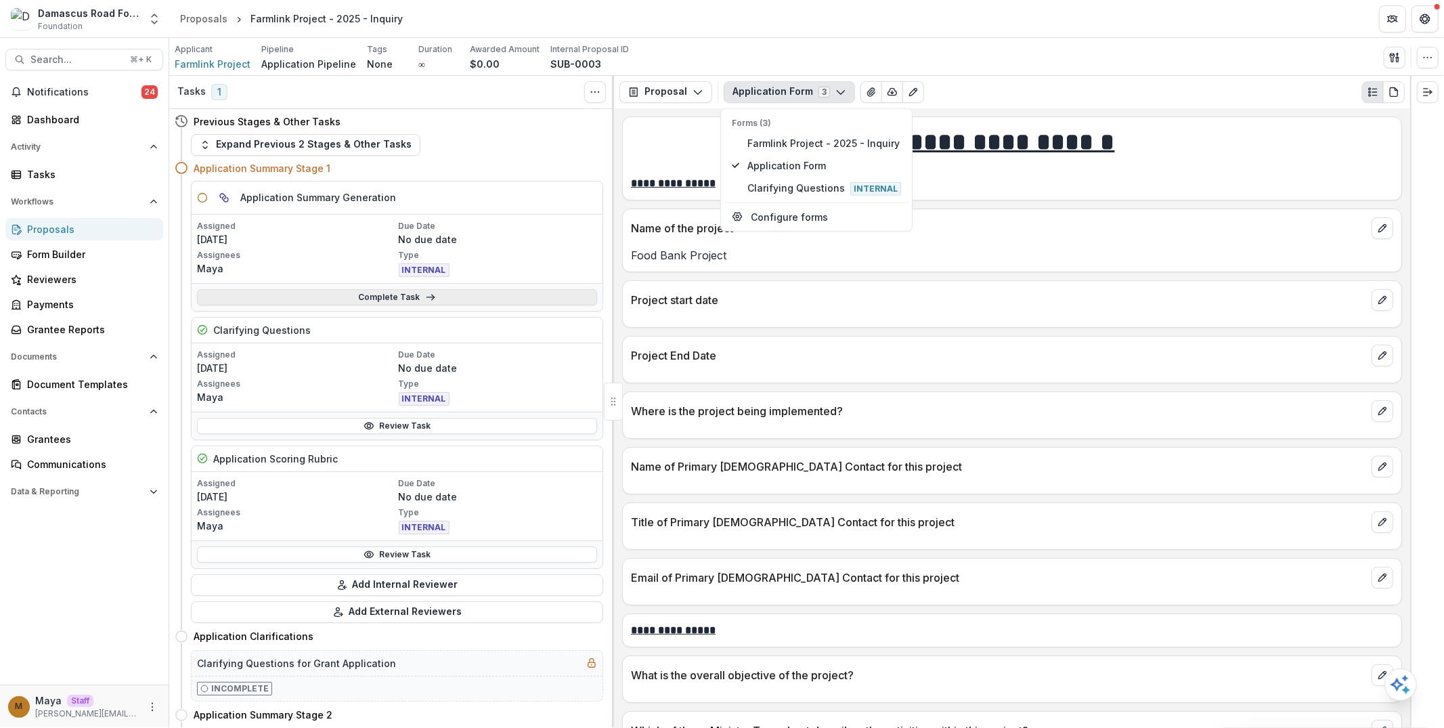
click at [429, 297] on line at bounding box center [429, 297] width 7 height 0
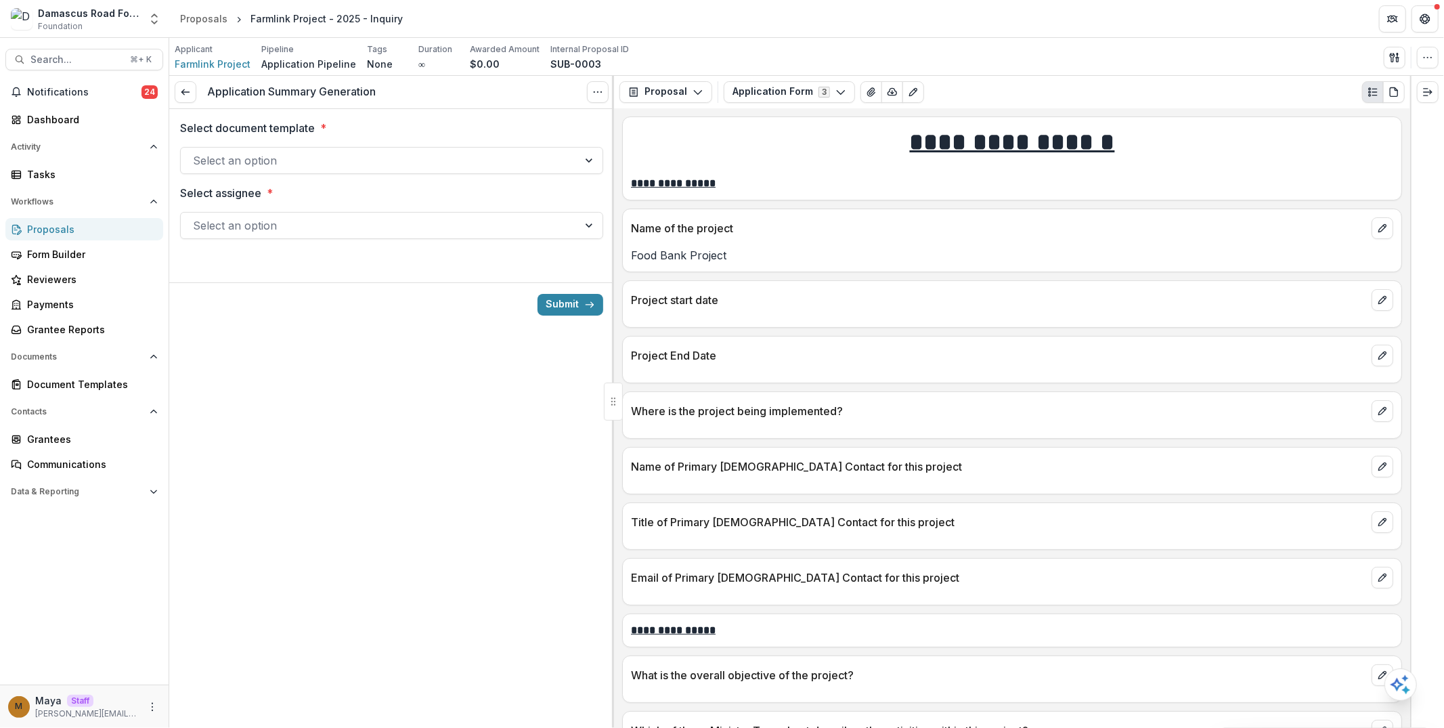
click at [353, 163] on div at bounding box center [379, 160] width 373 height 19
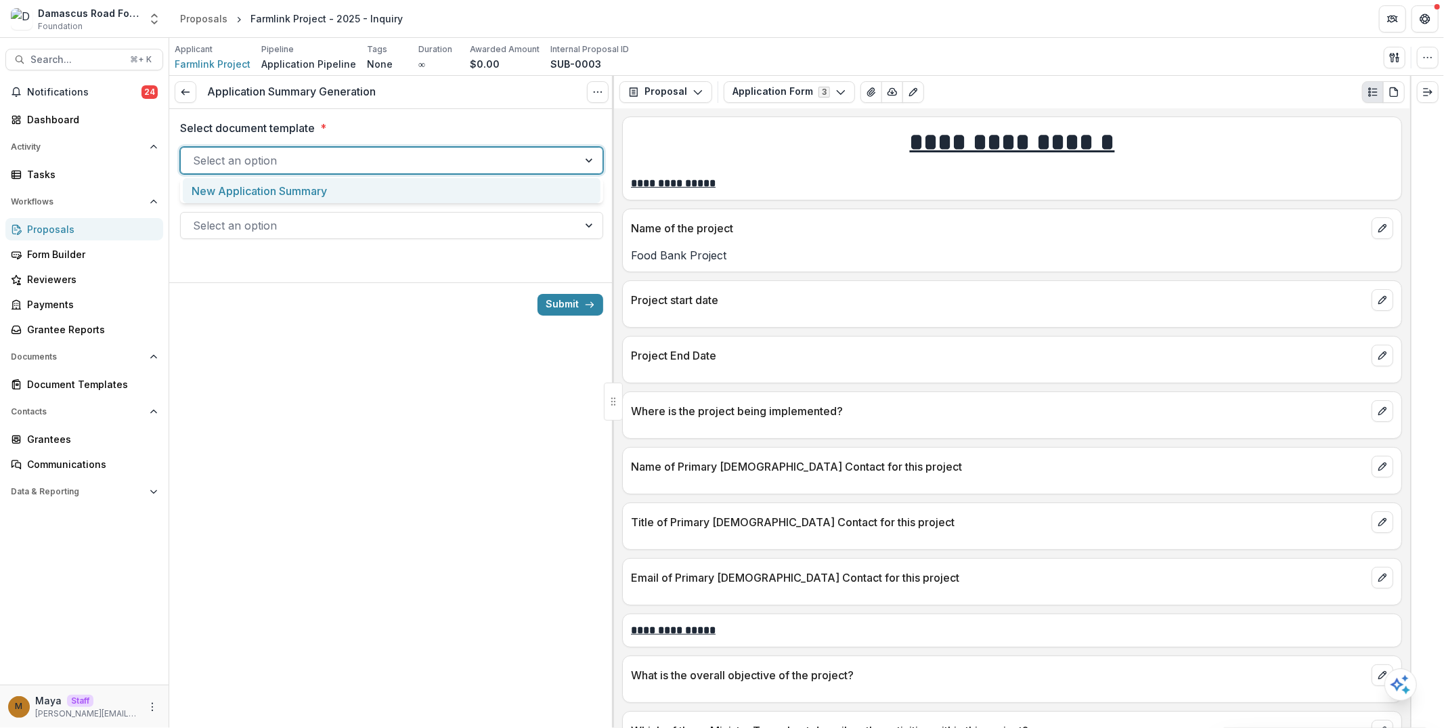
click at [340, 190] on div "New Application Summary" at bounding box center [392, 190] width 418 height 25
click at [343, 220] on div at bounding box center [379, 225] width 373 height 19
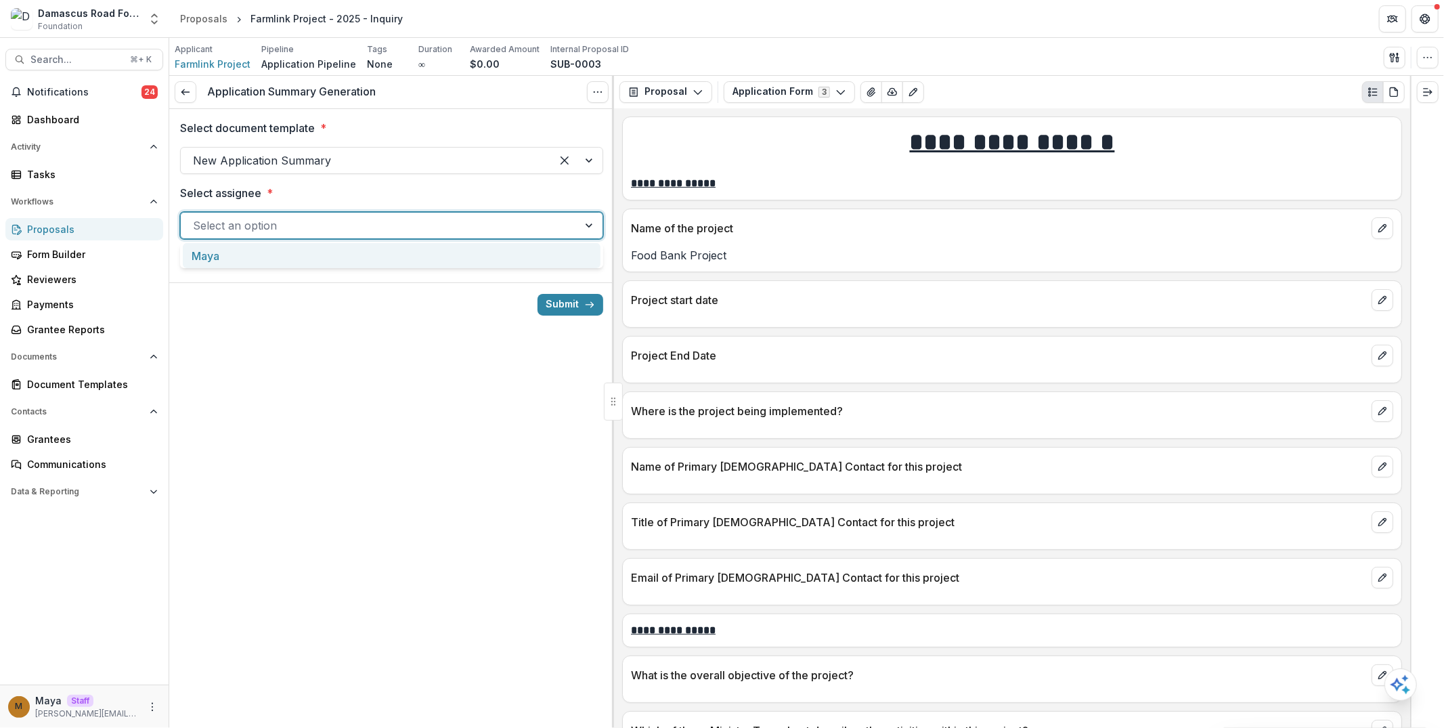
click at [330, 252] on div "Maya" at bounding box center [392, 255] width 418 height 25
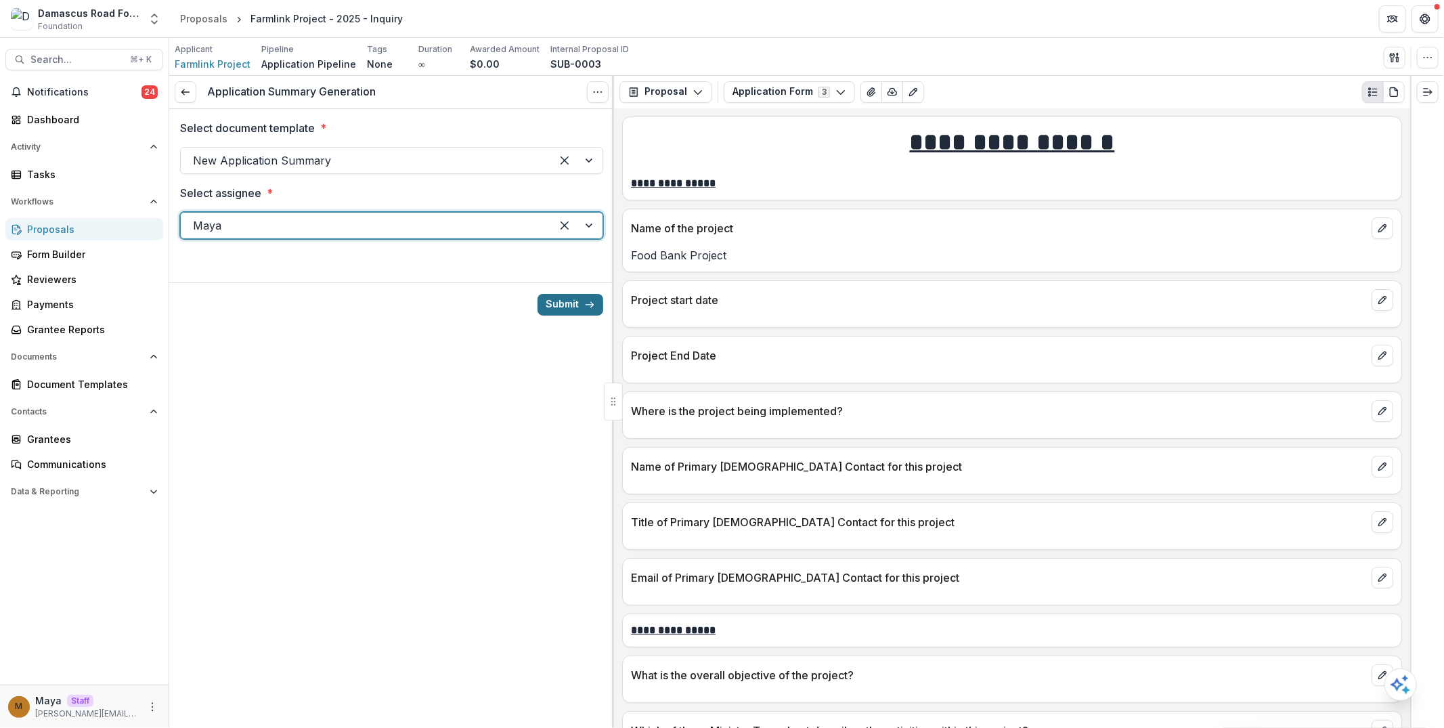
click at [560, 303] on button "Submit" at bounding box center [570, 305] width 66 height 22
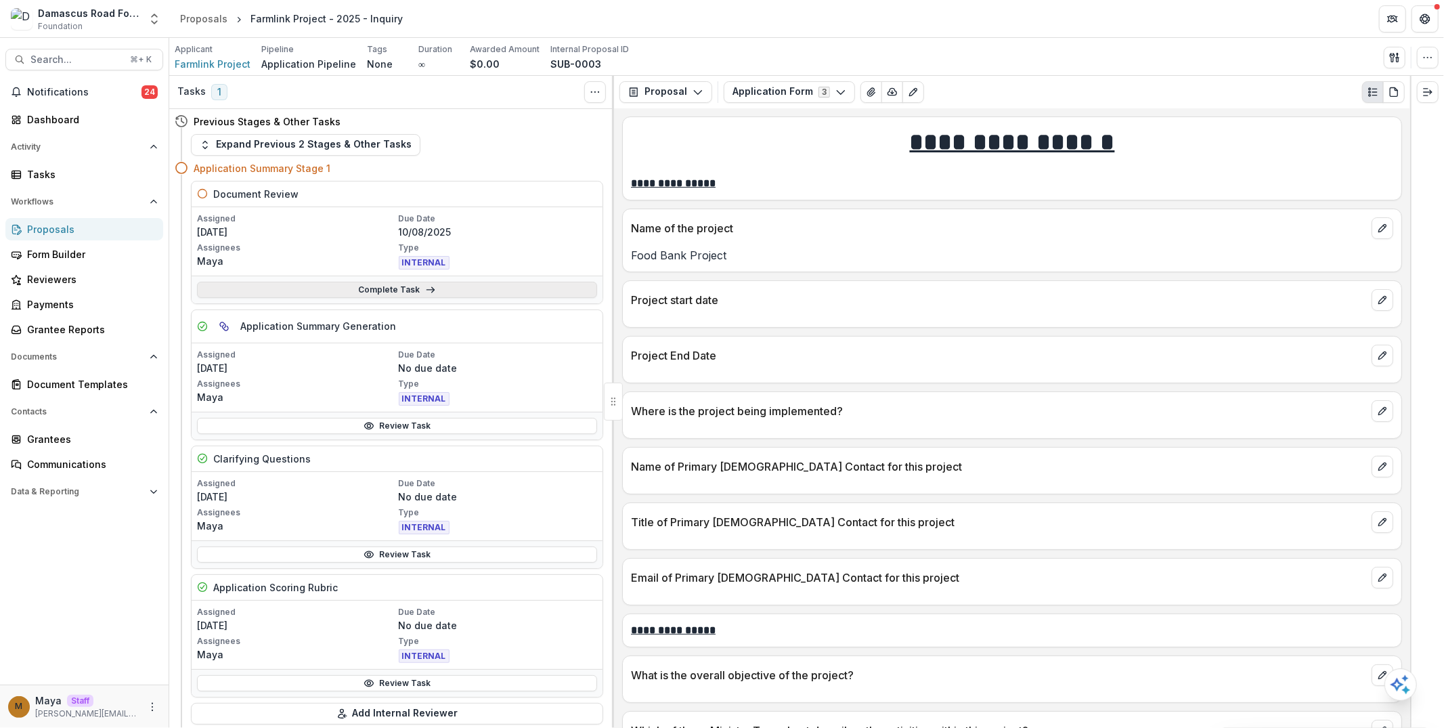
click at [288, 288] on link "Complete Task" at bounding box center [397, 290] width 400 height 16
select select "**********"
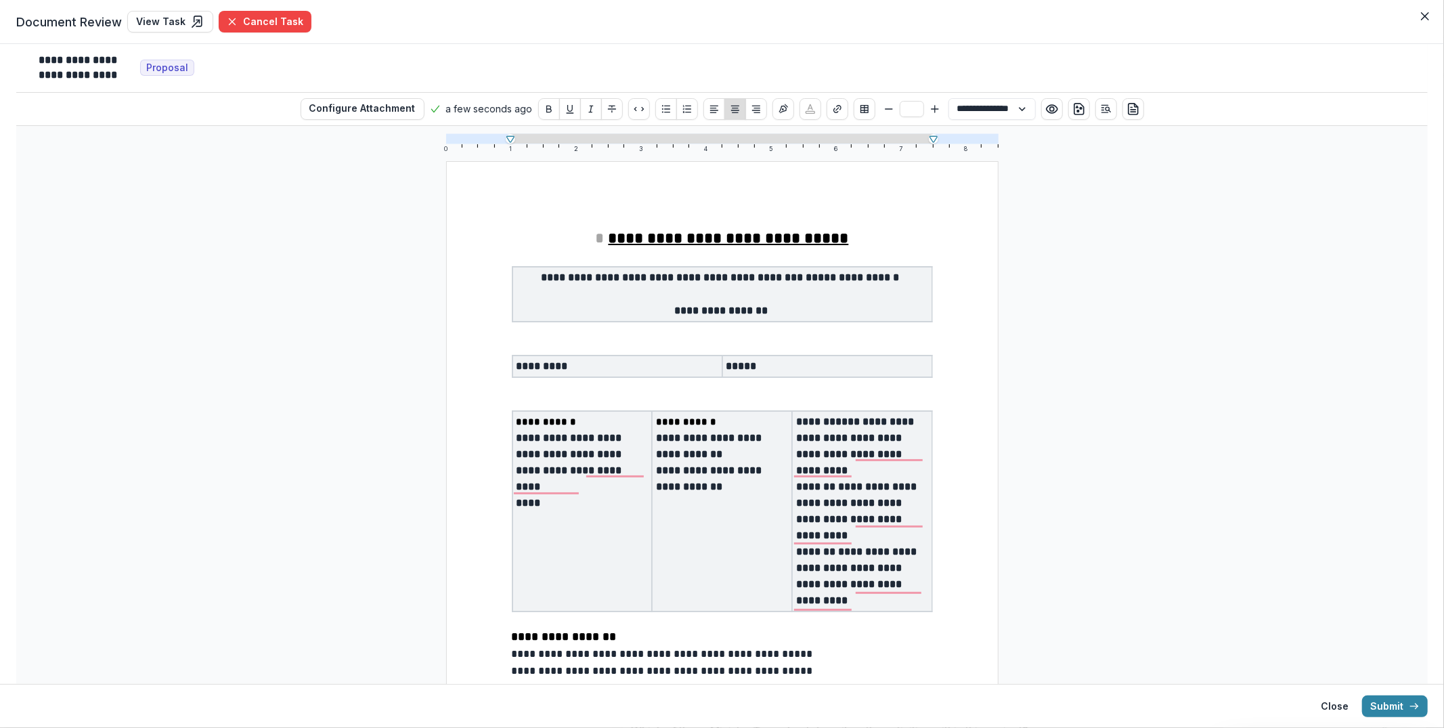
scroll to position [3450, 0]
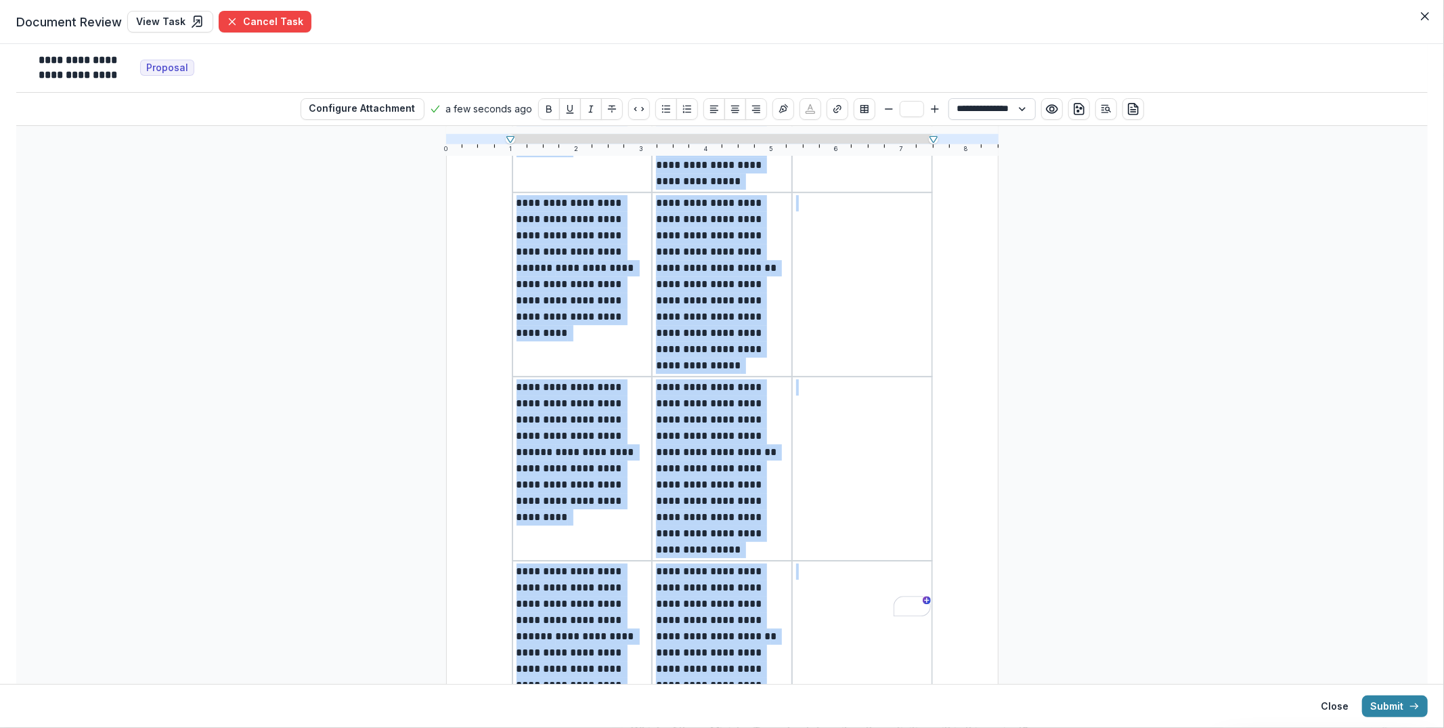
click at [1006, 107] on select "**********" at bounding box center [991, 109] width 87 height 22
click at [948, 98] on select "**********" at bounding box center [991, 109] width 87 height 22
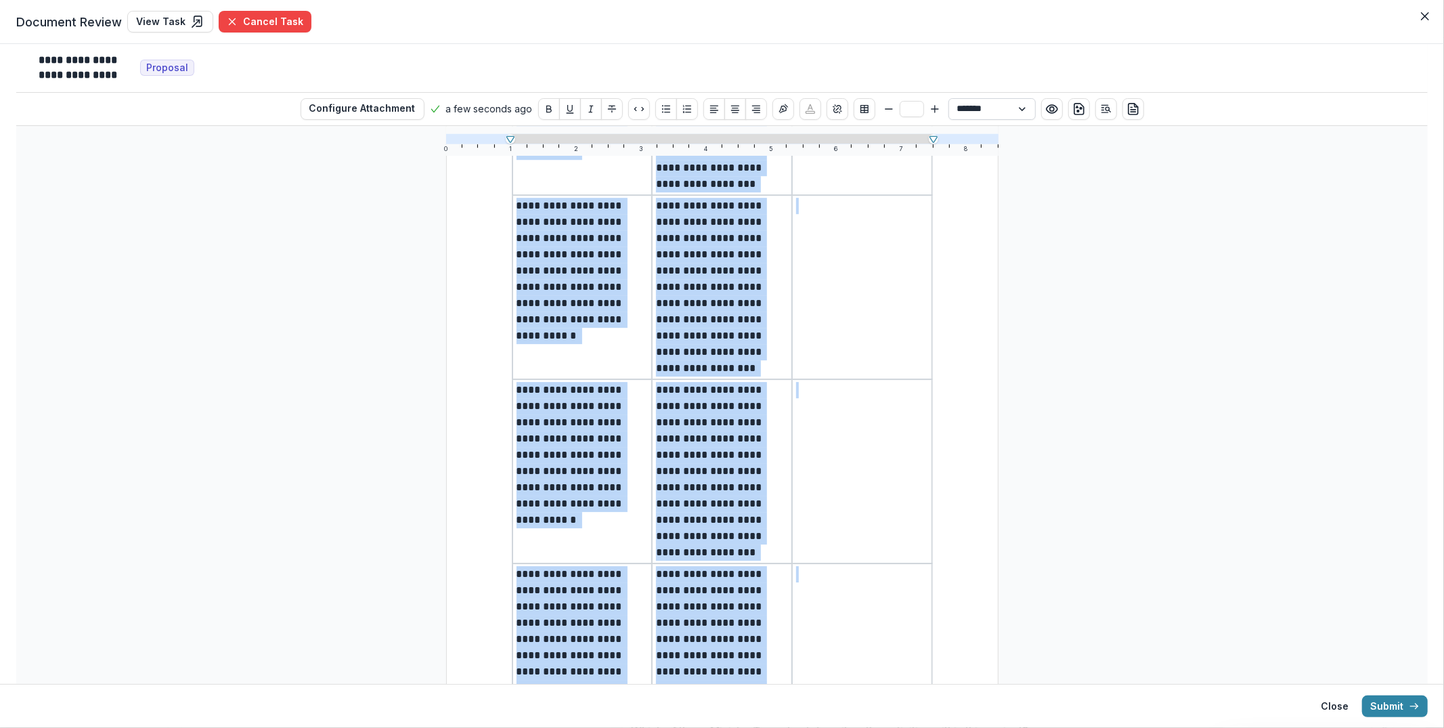
scroll to position [3749, 0]
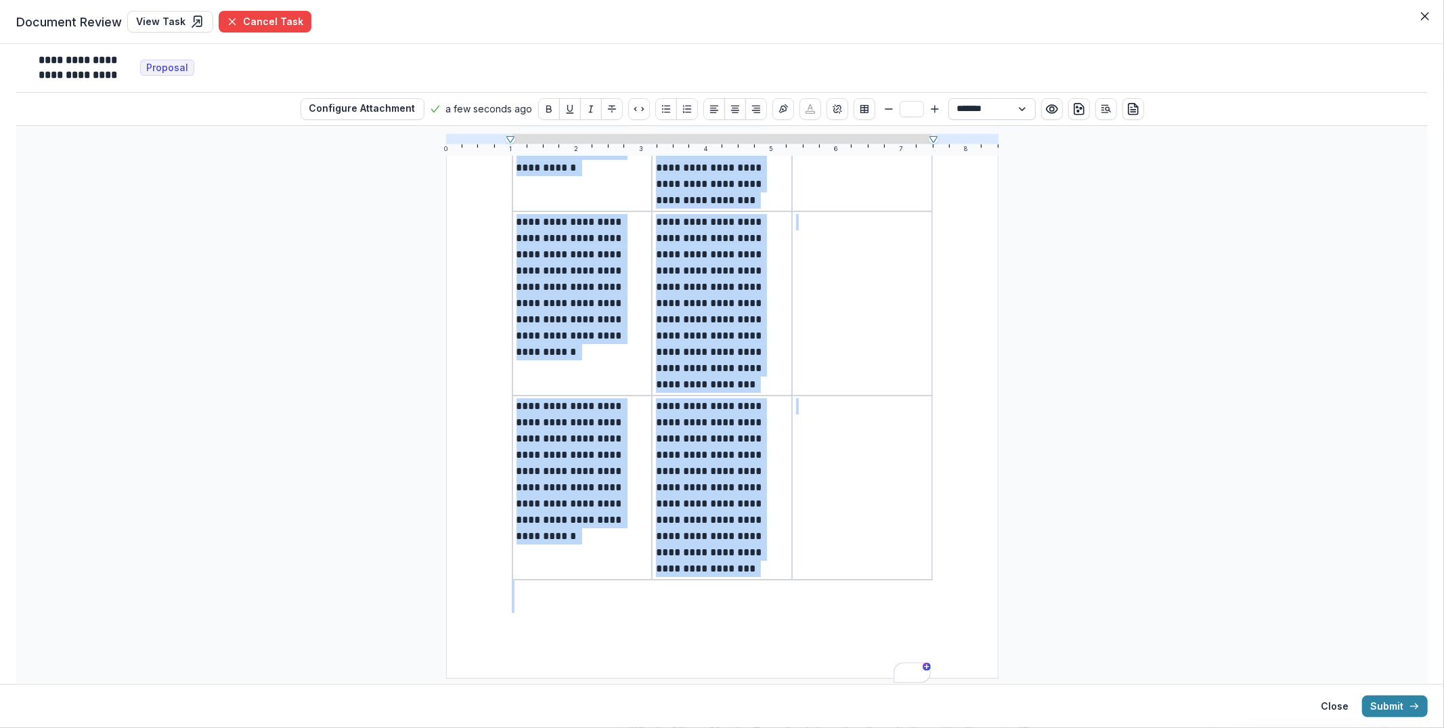
click at [990, 108] on select "**********" at bounding box center [991, 109] width 87 height 22
select select "**********"
click at [948, 98] on select "**********" at bounding box center [991, 109] width 87 height 22
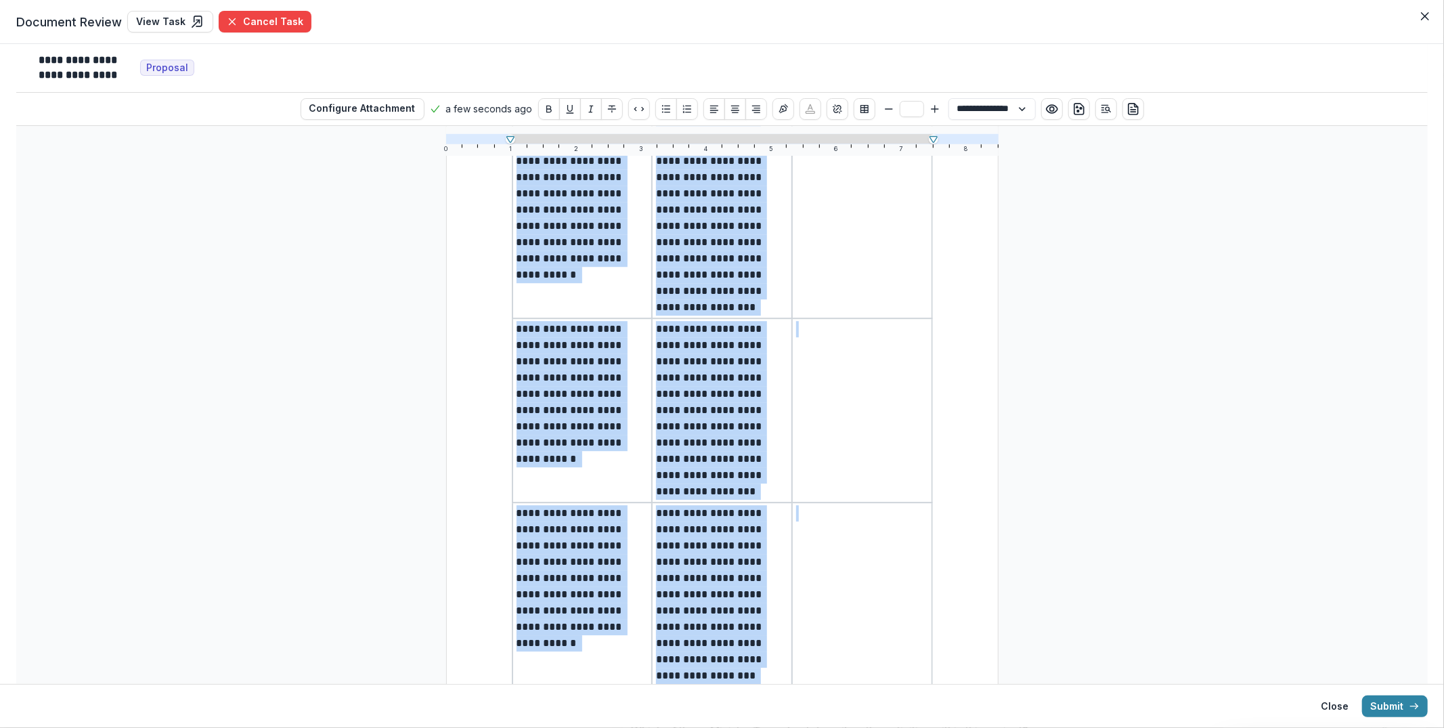
scroll to position [0, 0]
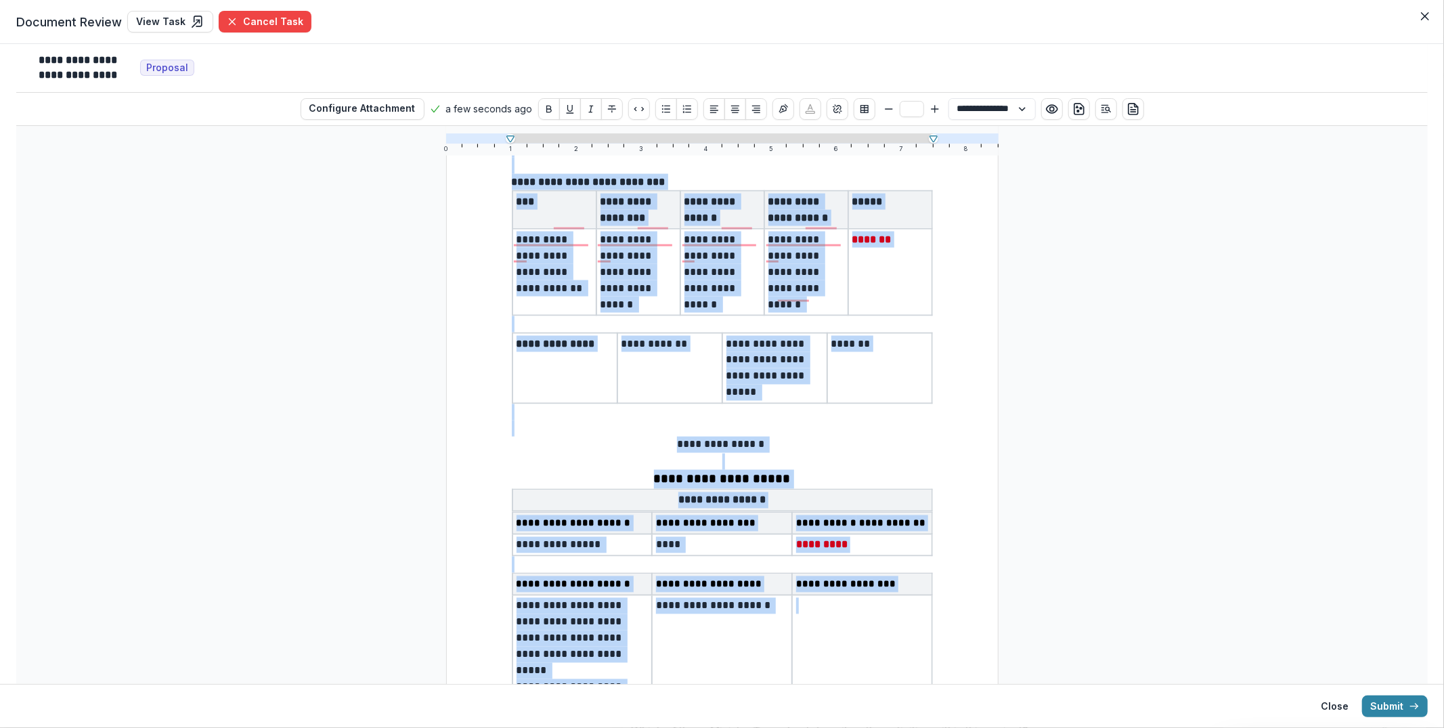
click at [884, 454] on p "To enrich screen reader interactions, please activate Accessibility in Grammarl…" at bounding box center [722, 462] width 421 height 16
type input "**"
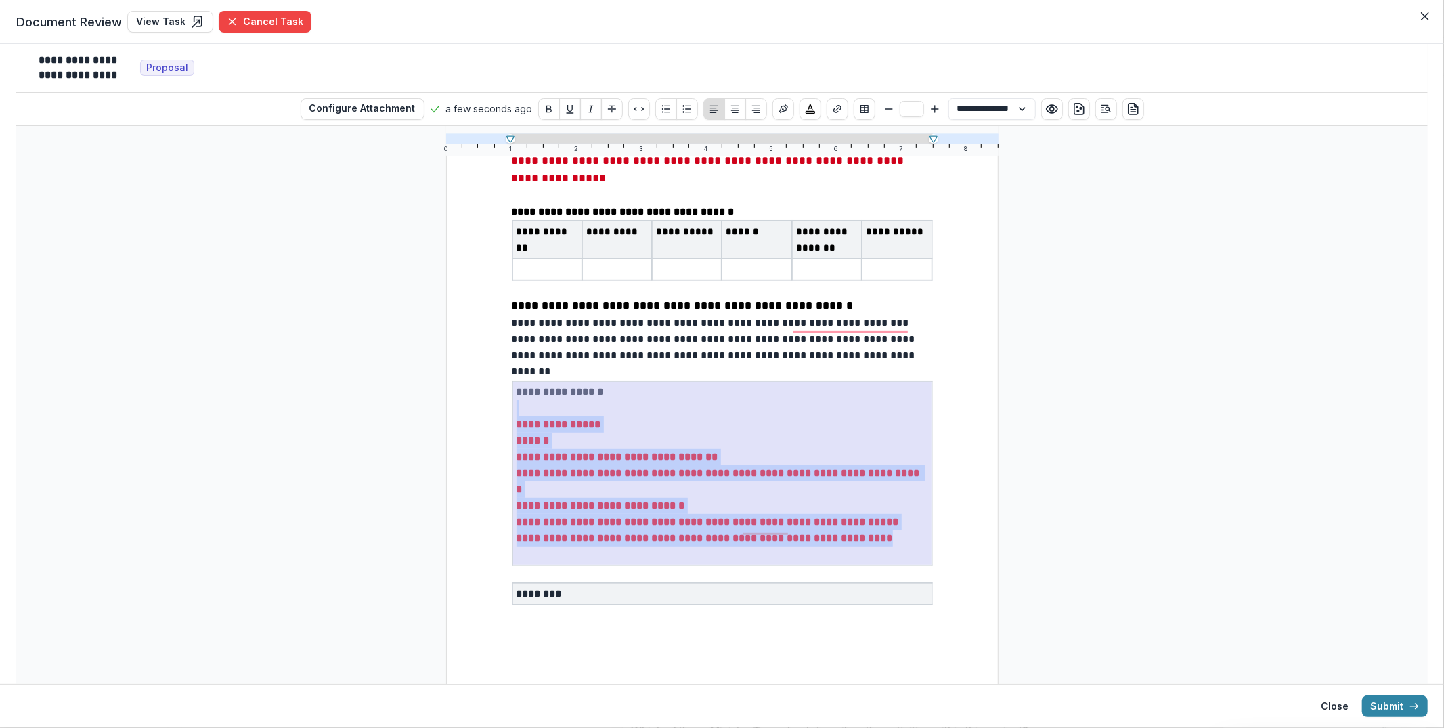
drag, startPoint x: 858, startPoint y: 532, endPoint x: 521, endPoint y: 417, distance: 355.5
click at [522, 417] on th "**********" at bounding box center [722, 473] width 420 height 184
click at [521, 416] on p "To enrich screen reader interactions, please activate Accessibility in Grammarl…" at bounding box center [722, 408] width 412 height 16
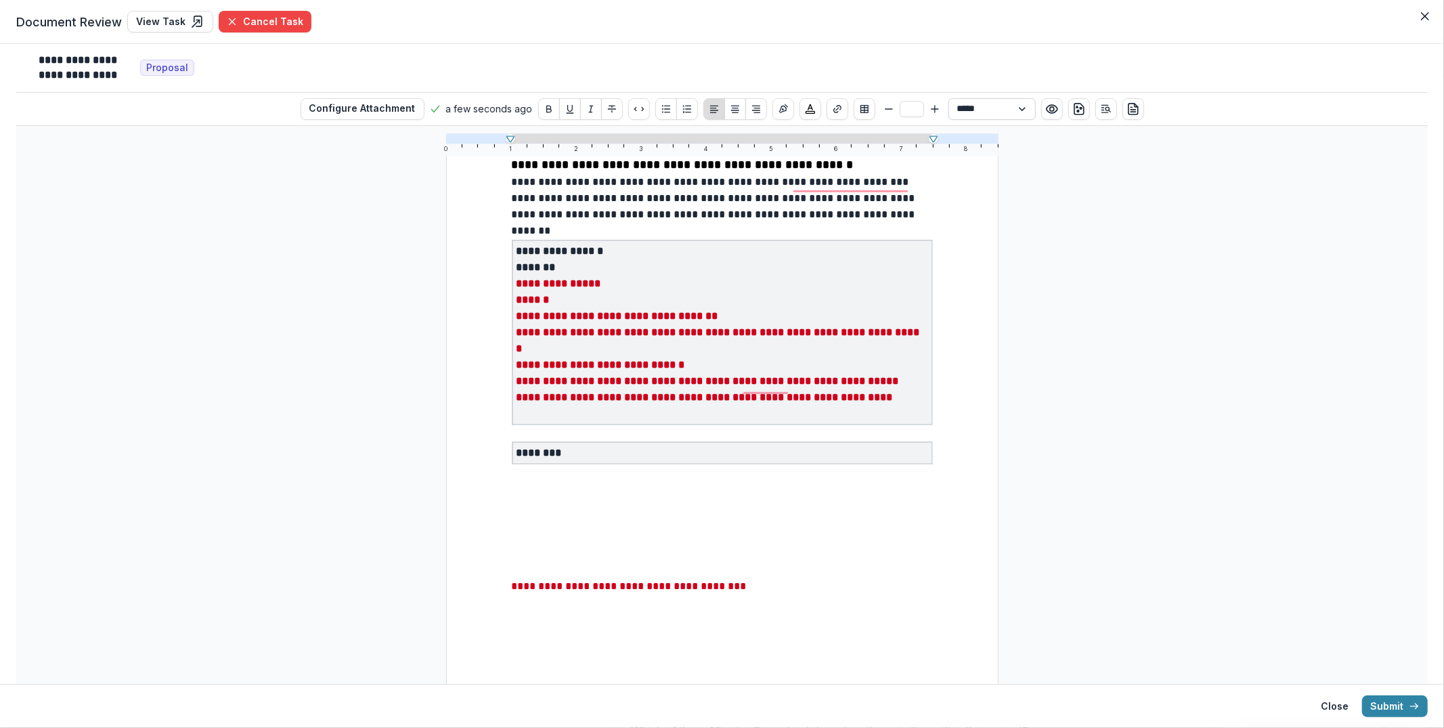
click at [957, 106] on select "**********" at bounding box center [991, 109] width 87 height 22
select select "**********"
click at [948, 98] on select "**********" at bounding box center [991, 109] width 87 height 22
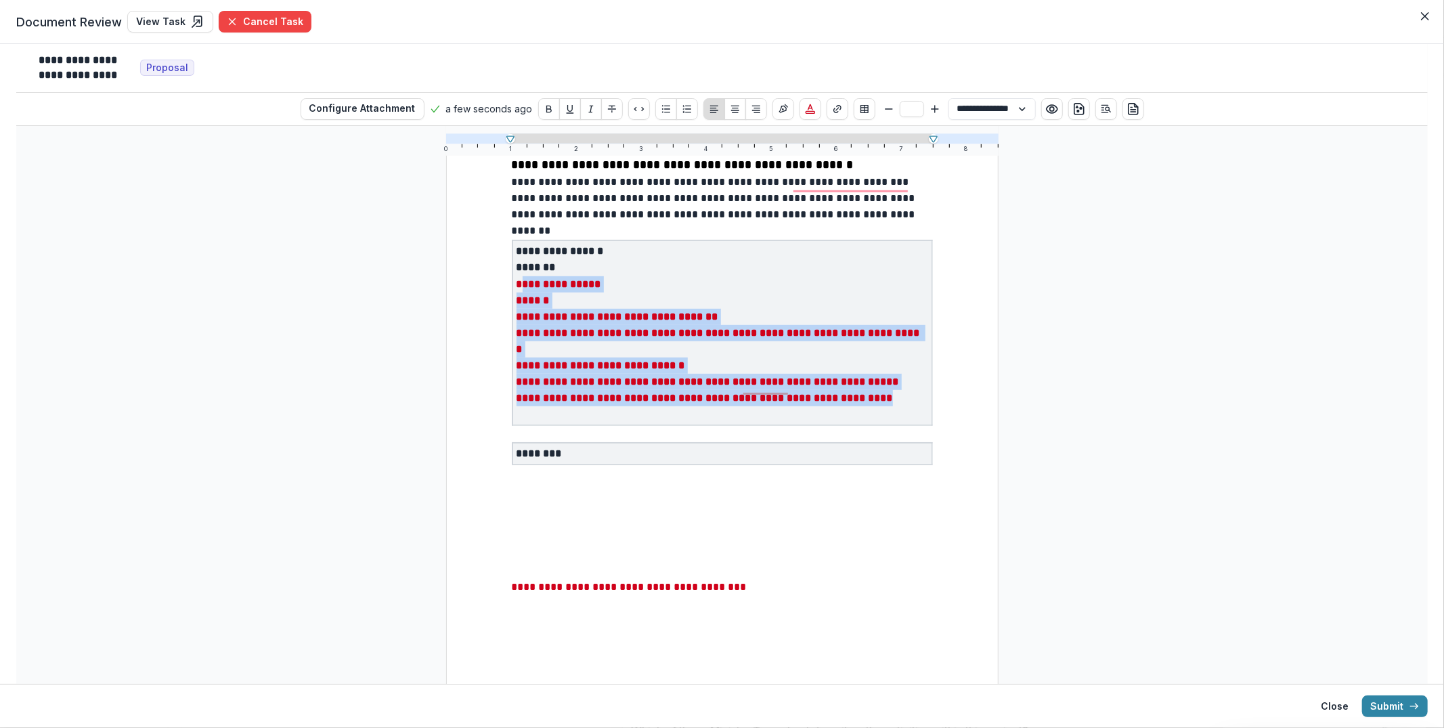
drag, startPoint x: 852, startPoint y: 388, endPoint x: 518, endPoint y: 286, distance: 348.2
click at [518, 286] on th "**********" at bounding box center [722, 332] width 420 height 185
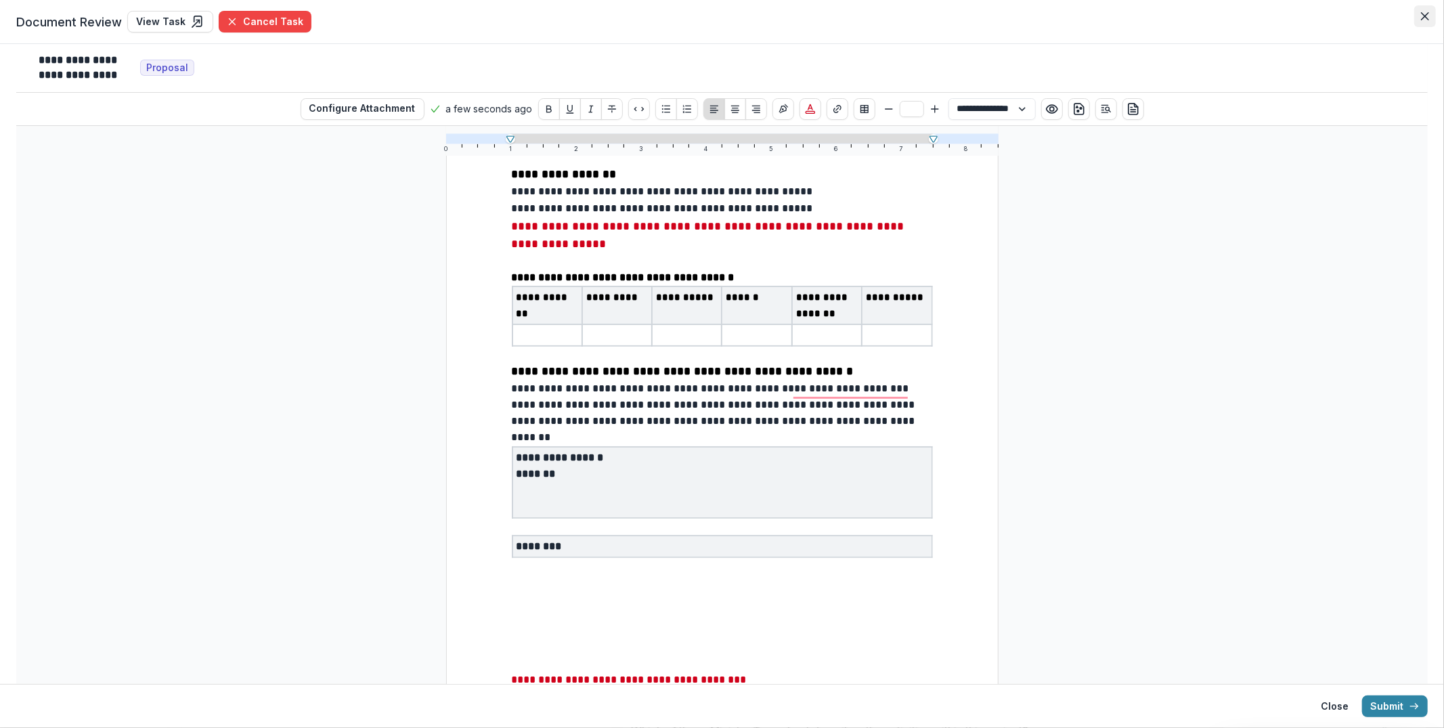
click at [1426, 15] on icon "Close" at bounding box center [1425, 16] width 8 height 8
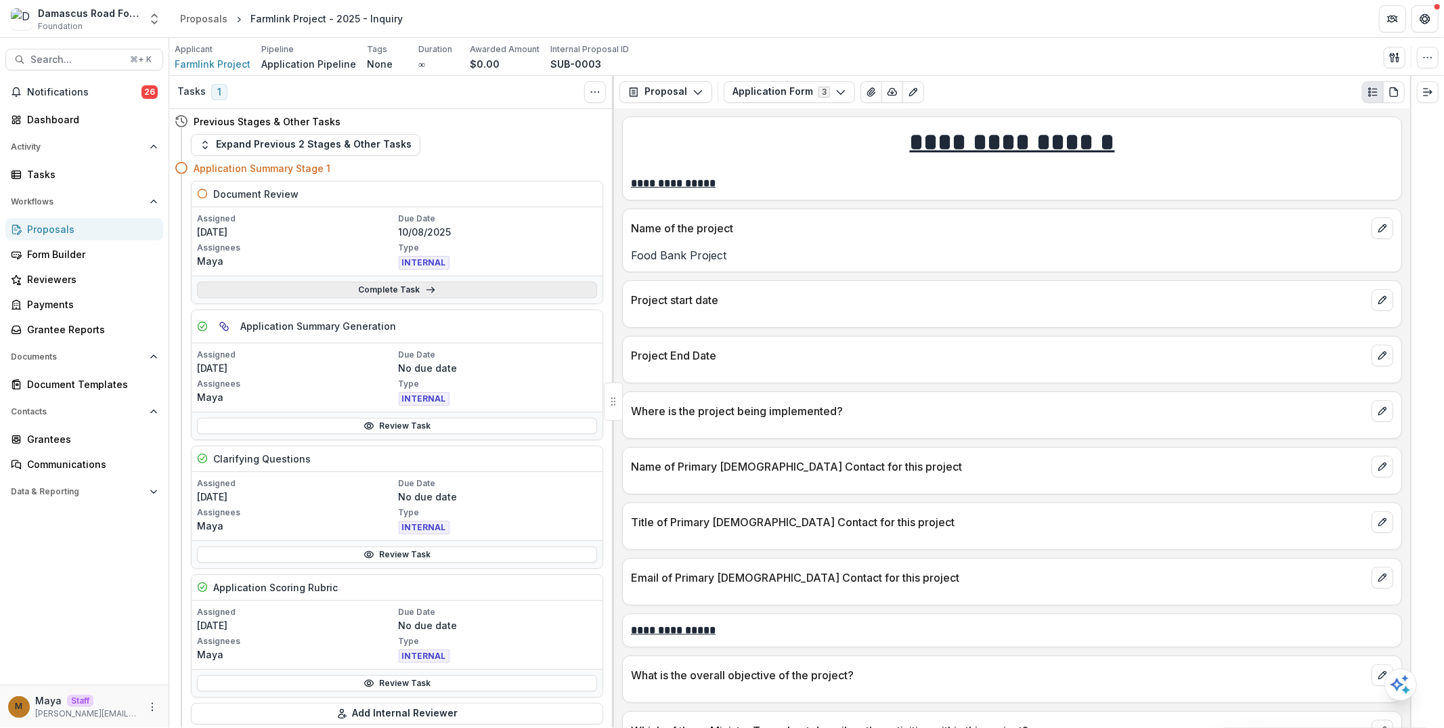
click at [534, 291] on link "Complete Task" at bounding box center [397, 290] width 400 height 16
select select "**********"
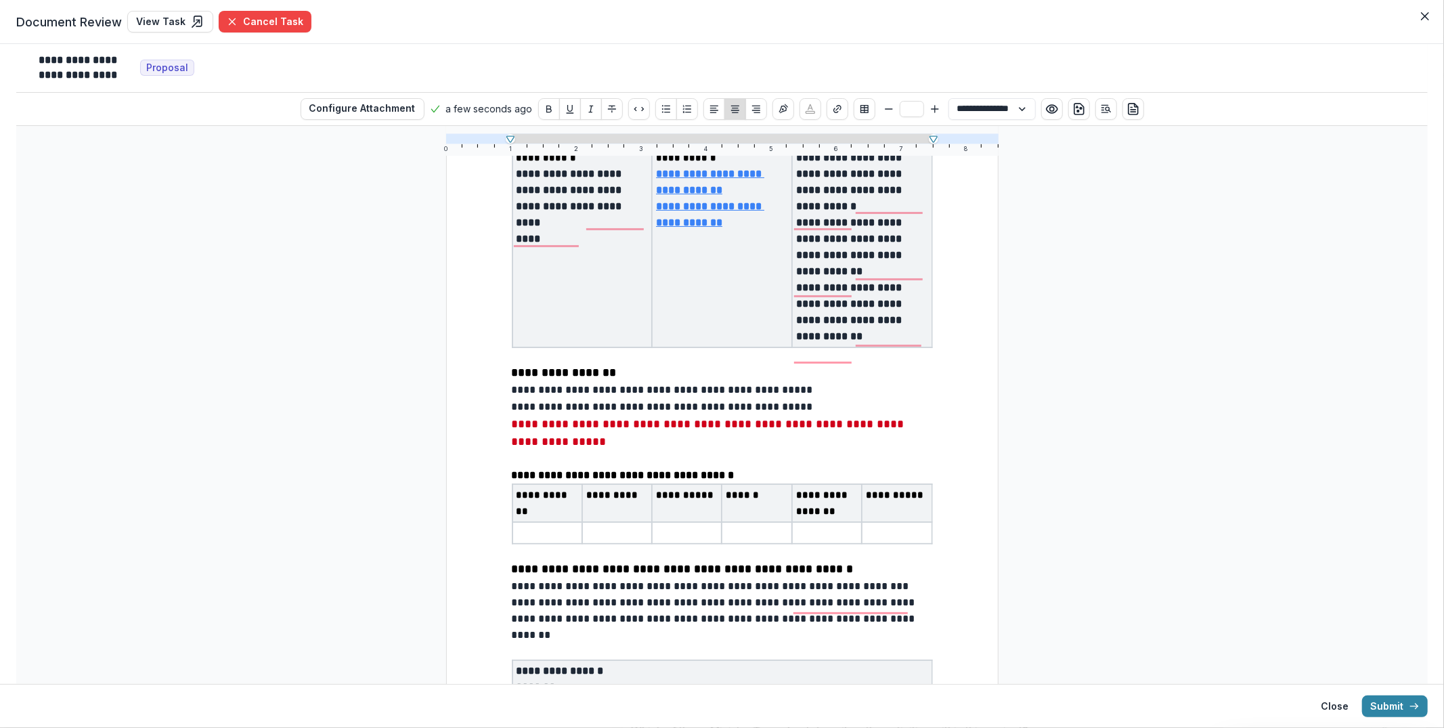
type input "**"
drag, startPoint x: 768, startPoint y: 430, endPoint x: 493, endPoint y: 412, distance: 274.7
click at [493, 412] on section "**********" at bounding box center [722, 364] width 1444 height 728
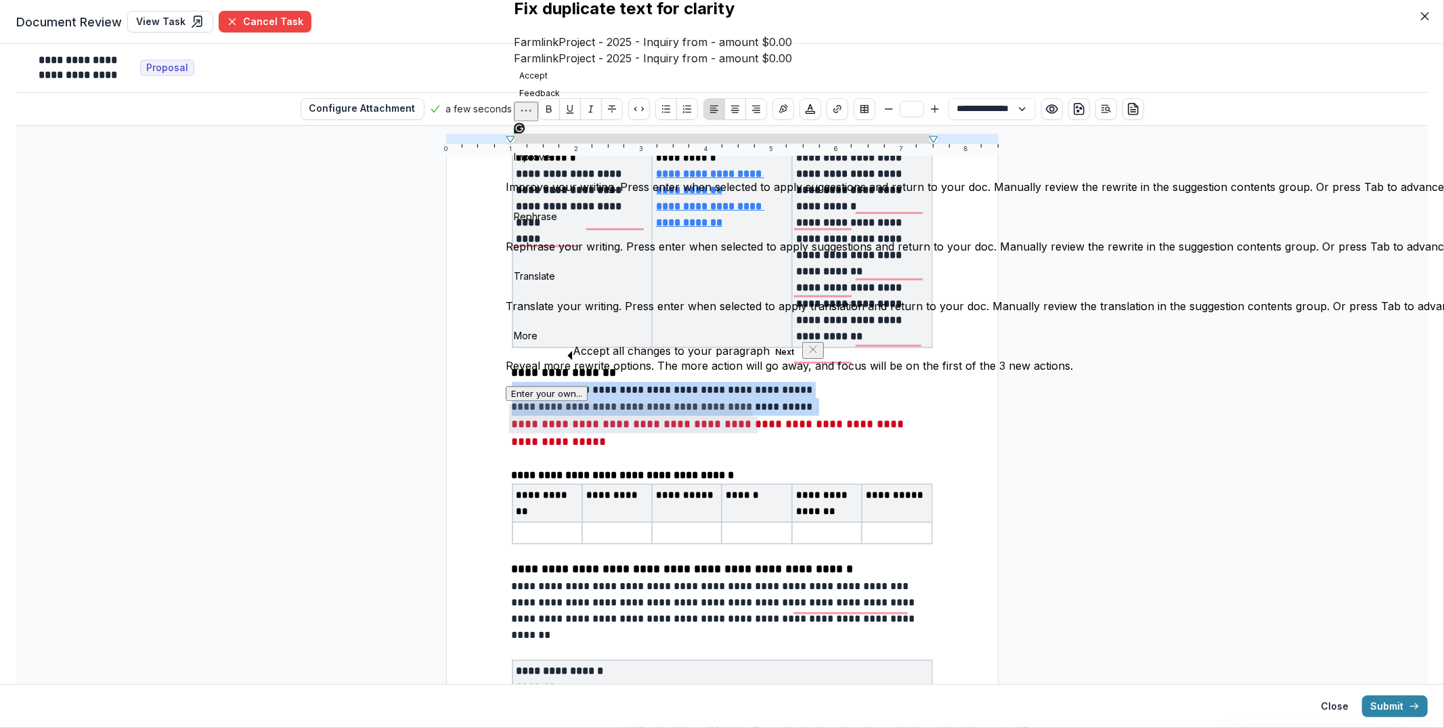
click at [590, 416] on p "**********" at bounding box center [722, 399] width 421 height 34
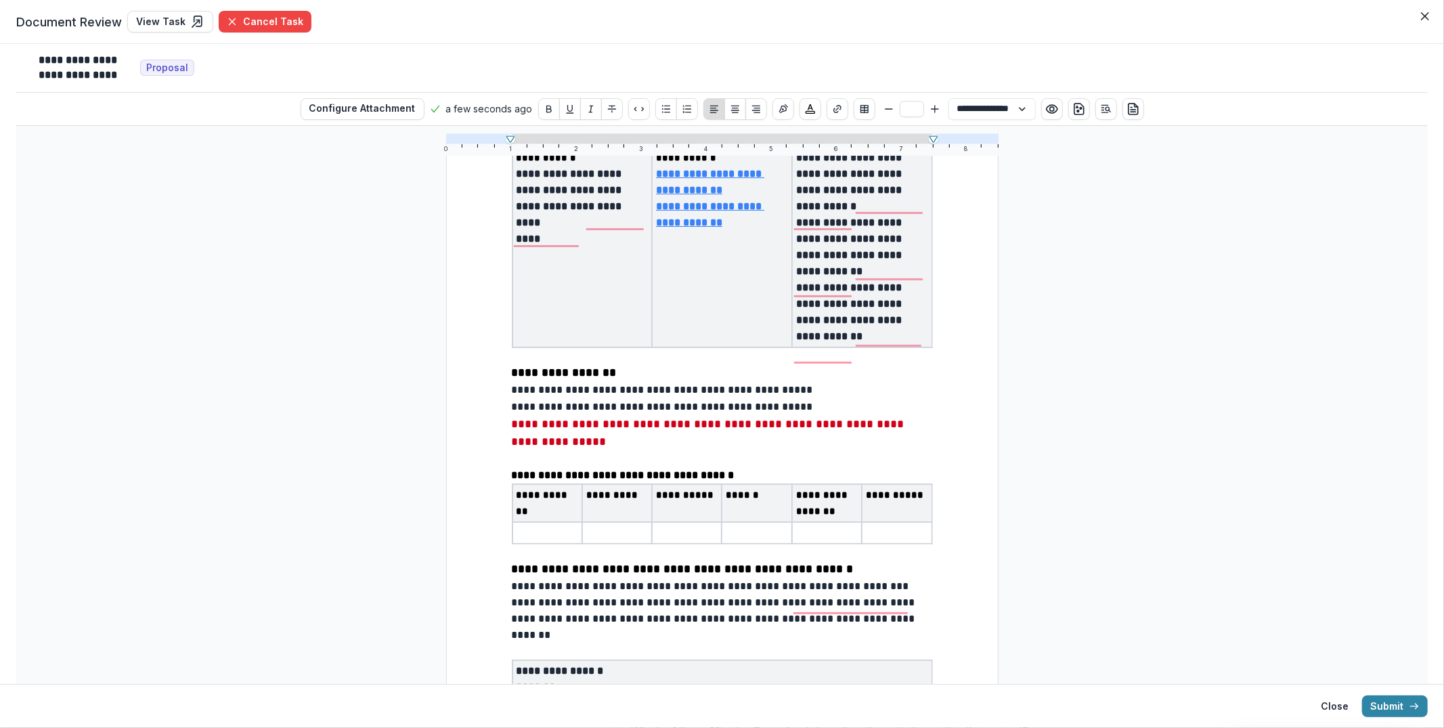
click at [765, 412] on p "**********" at bounding box center [722, 399] width 421 height 34
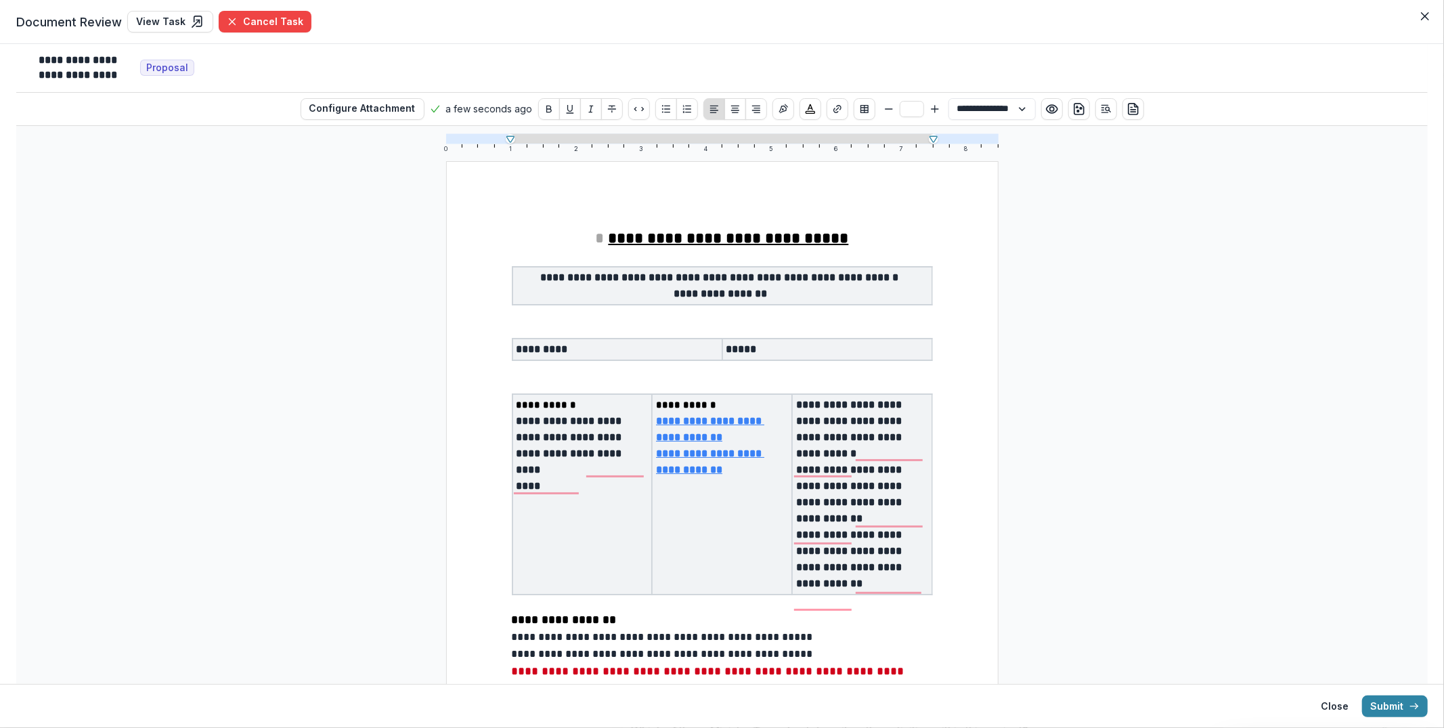
type input "**"
click at [615, 235] on u "**********" at bounding box center [729, 238] width 240 height 16
click at [1398, 706] on button "Submit" at bounding box center [1395, 706] width 66 height 22
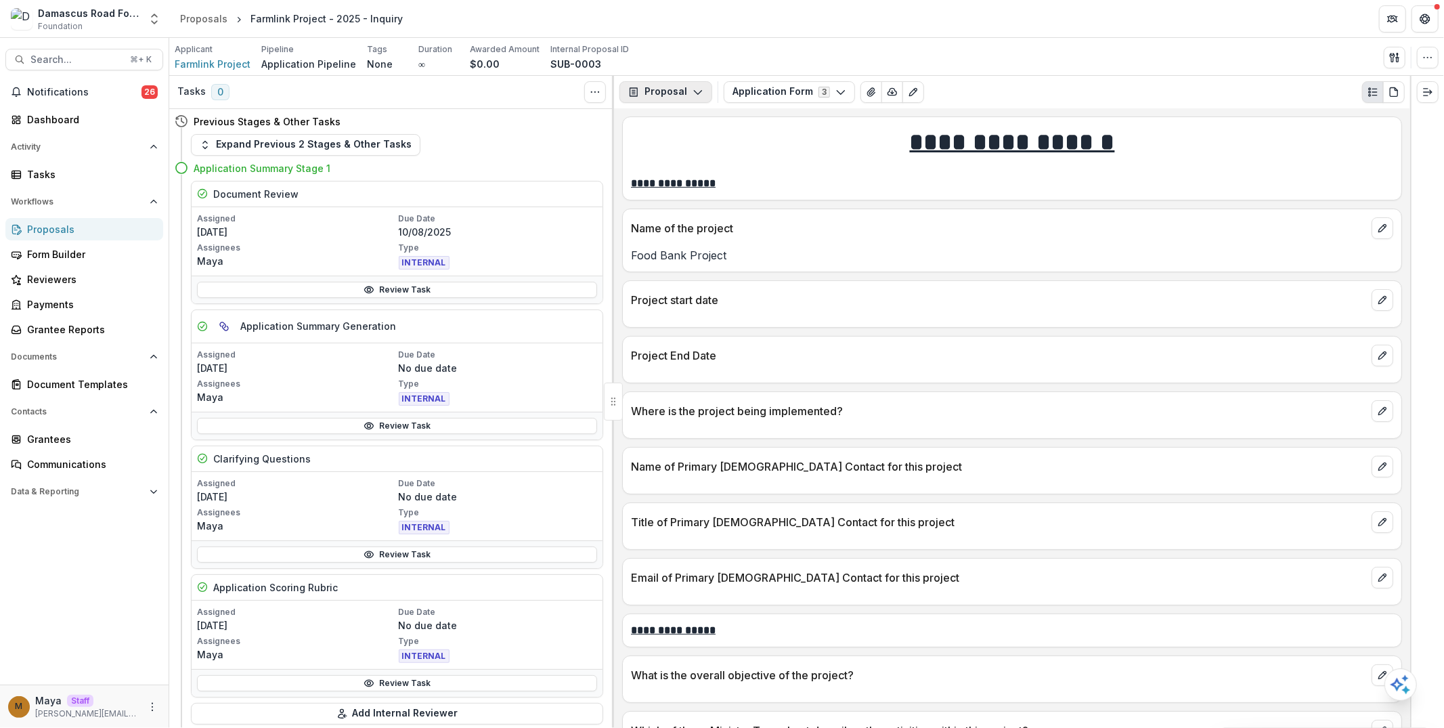
click at [659, 88] on button "Proposal" at bounding box center [665, 92] width 93 height 22
click at [683, 215] on div "Board Summaries" at bounding box center [708, 212] width 124 height 14
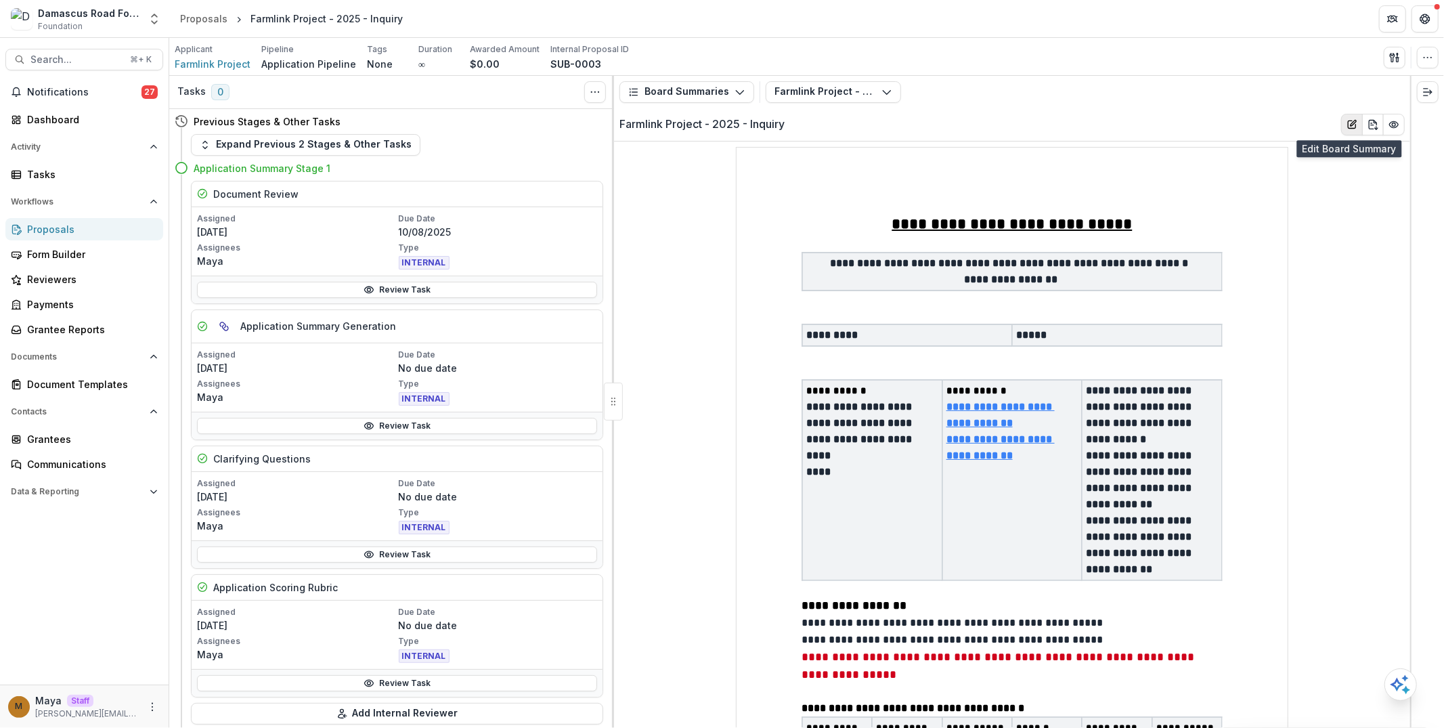
click at [1350, 123] on icon "Edit Board Summary" at bounding box center [1352, 122] width 5 height 5
select select "**********"
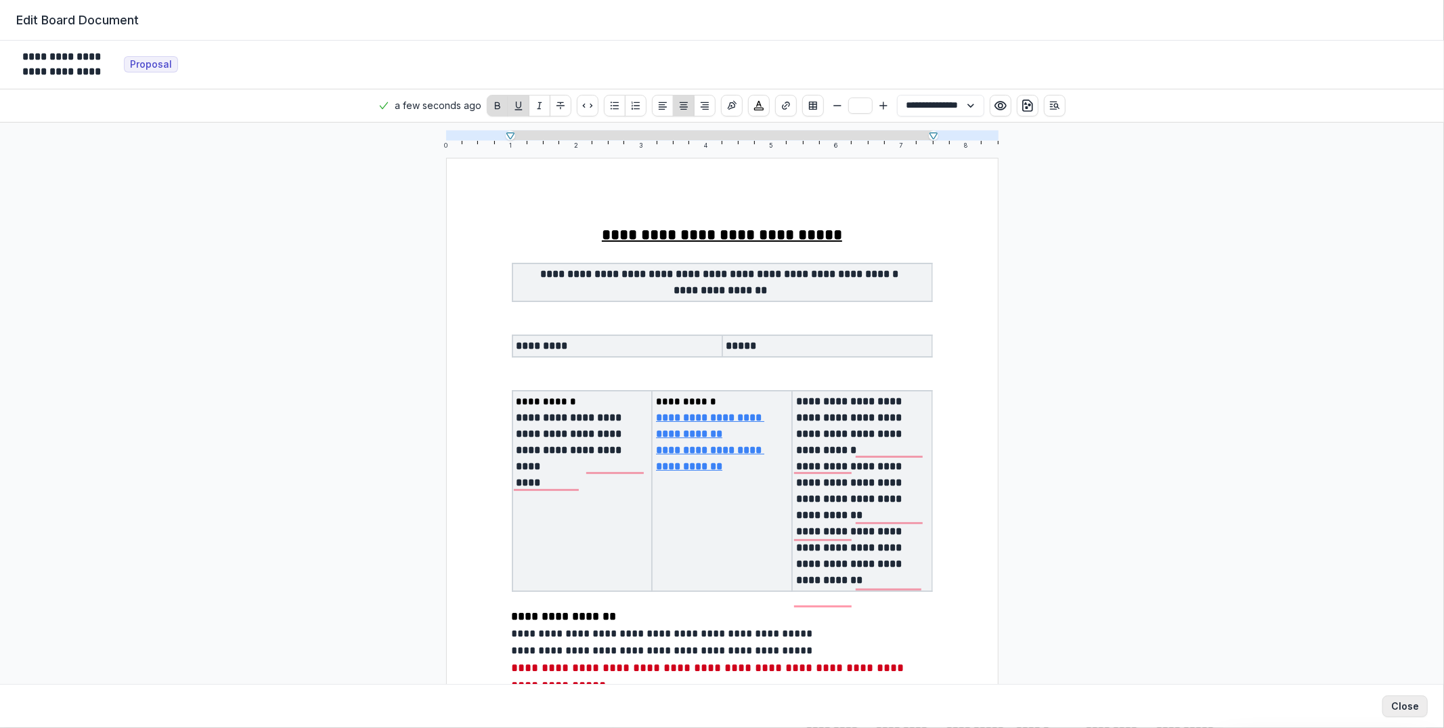
click at [1419, 714] on button "Close" at bounding box center [1404, 706] width 45 height 22
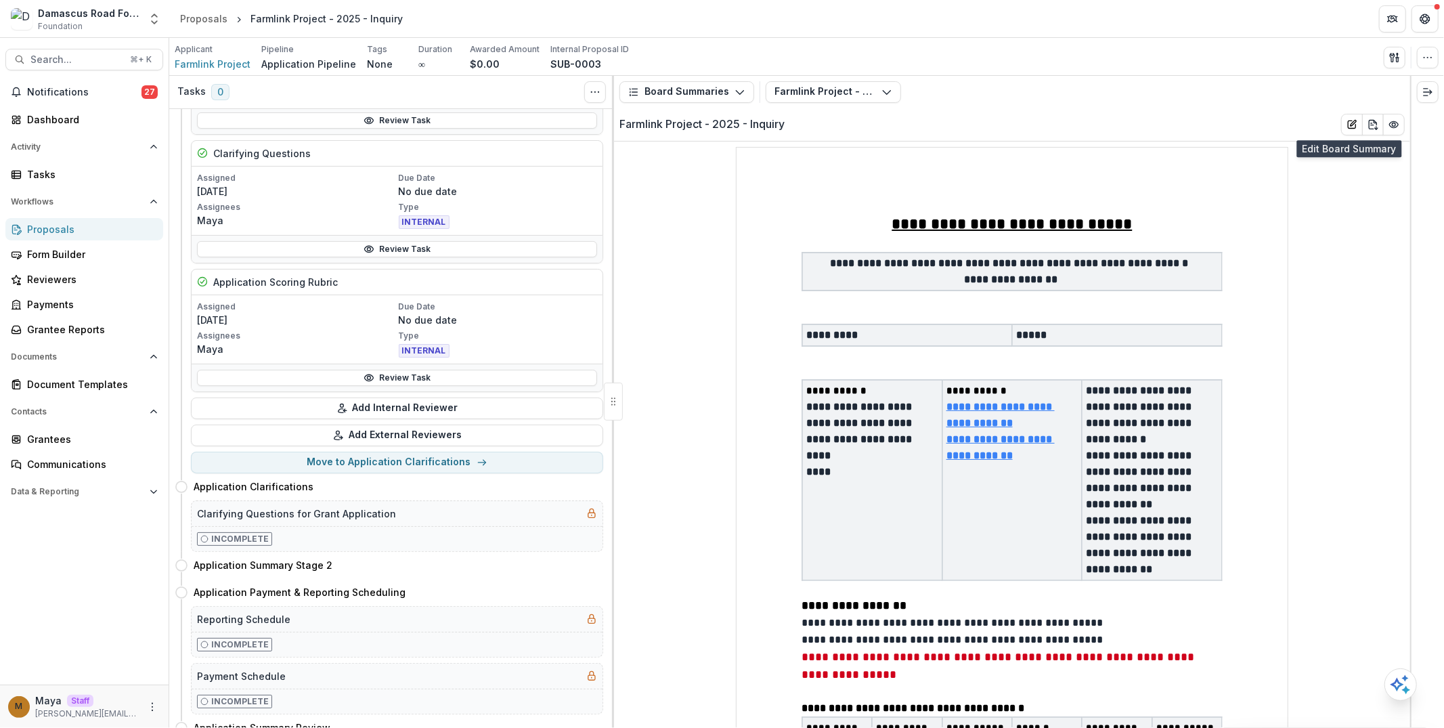
scroll to position [335, 0]
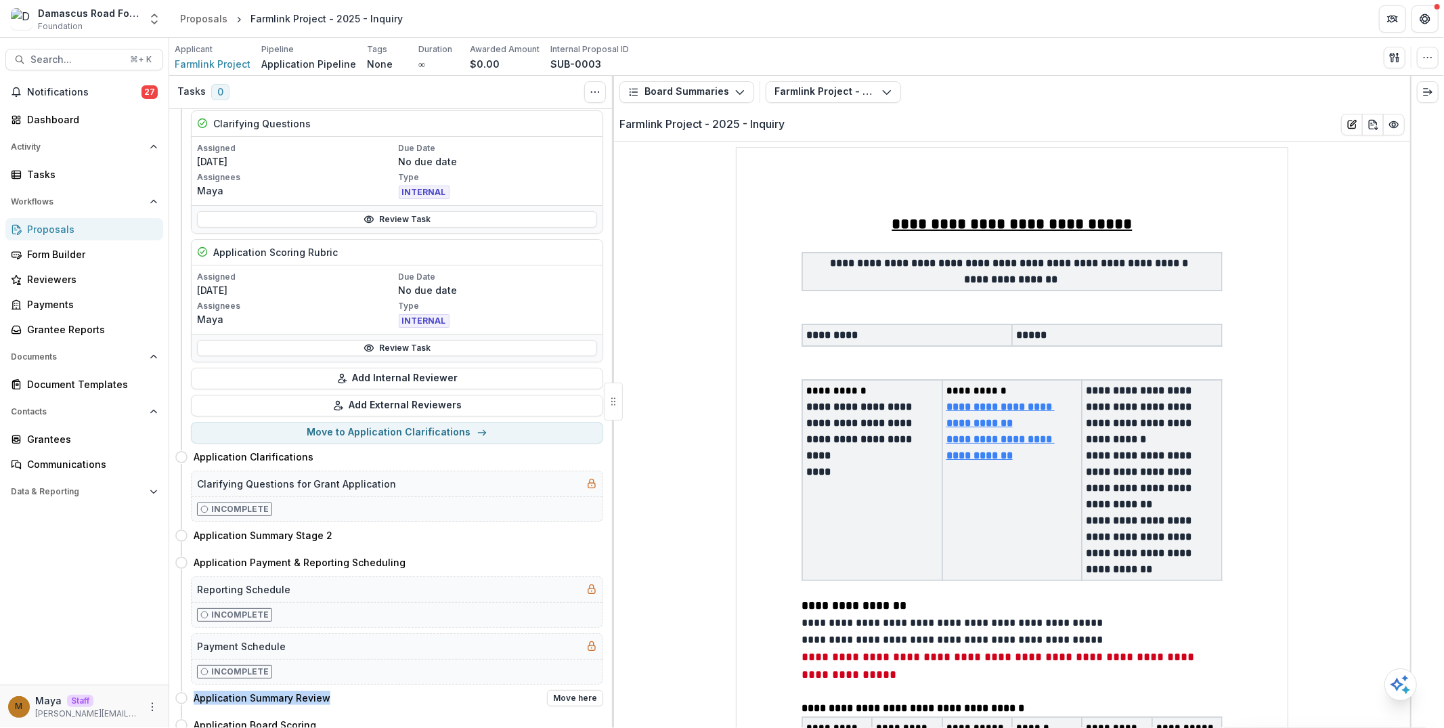
drag, startPoint x: 323, startPoint y: 689, endPoint x: 193, endPoint y: 692, distance: 130.0
click at [193, 692] on div "Application Summary Review Move here" at bounding box center [389, 697] width 428 height 27
click at [1432, 88] on icon "Expand right" at bounding box center [1427, 92] width 11 height 11
click at [581, 453] on button "Move here" at bounding box center [575, 457] width 56 height 16
select select "**********"
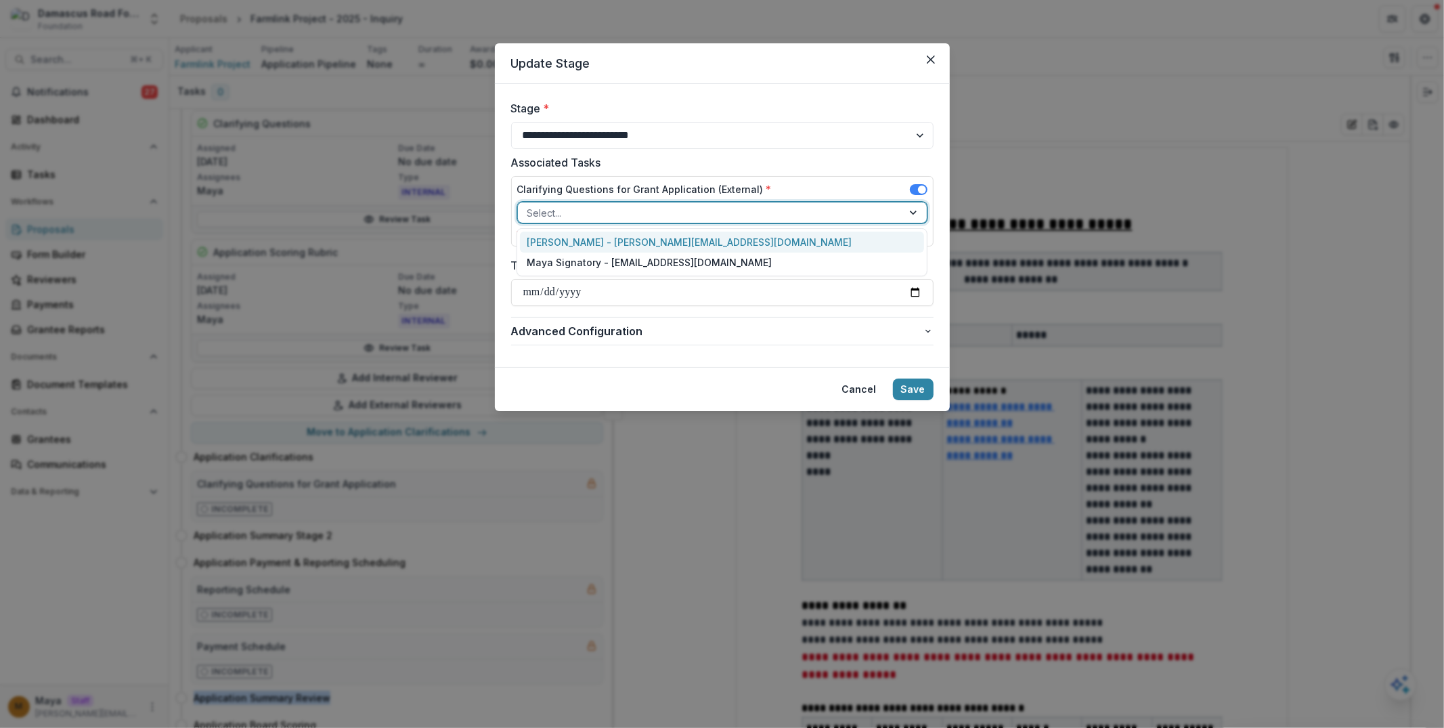
click at [648, 204] on div at bounding box center [710, 212] width 366 height 17
click at [642, 235] on div "Maya - maya@trytemelio.com" at bounding box center [722, 241] width 404 height 21
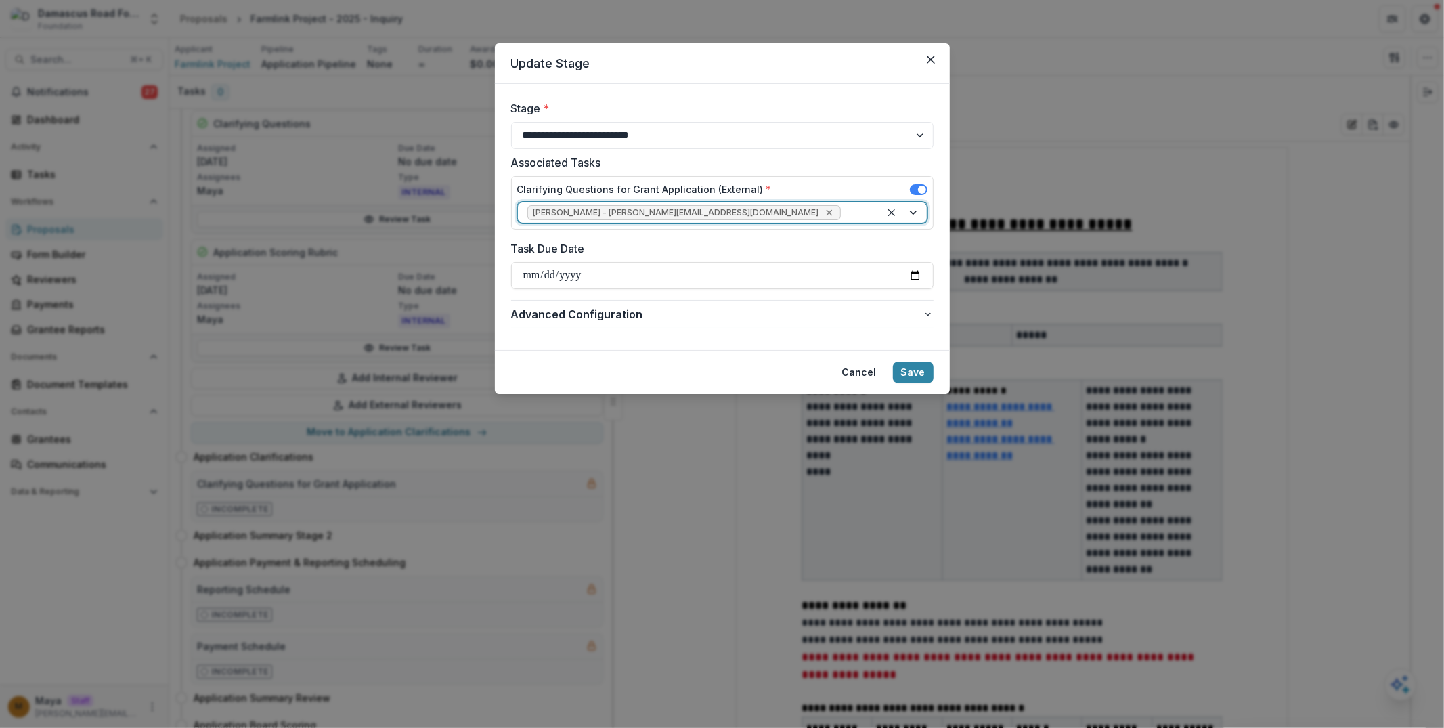
click at [824, 215] on icon "Remove Maya - maya@trytemelio.com" at bounding box center [829, 212] width 11 height 11
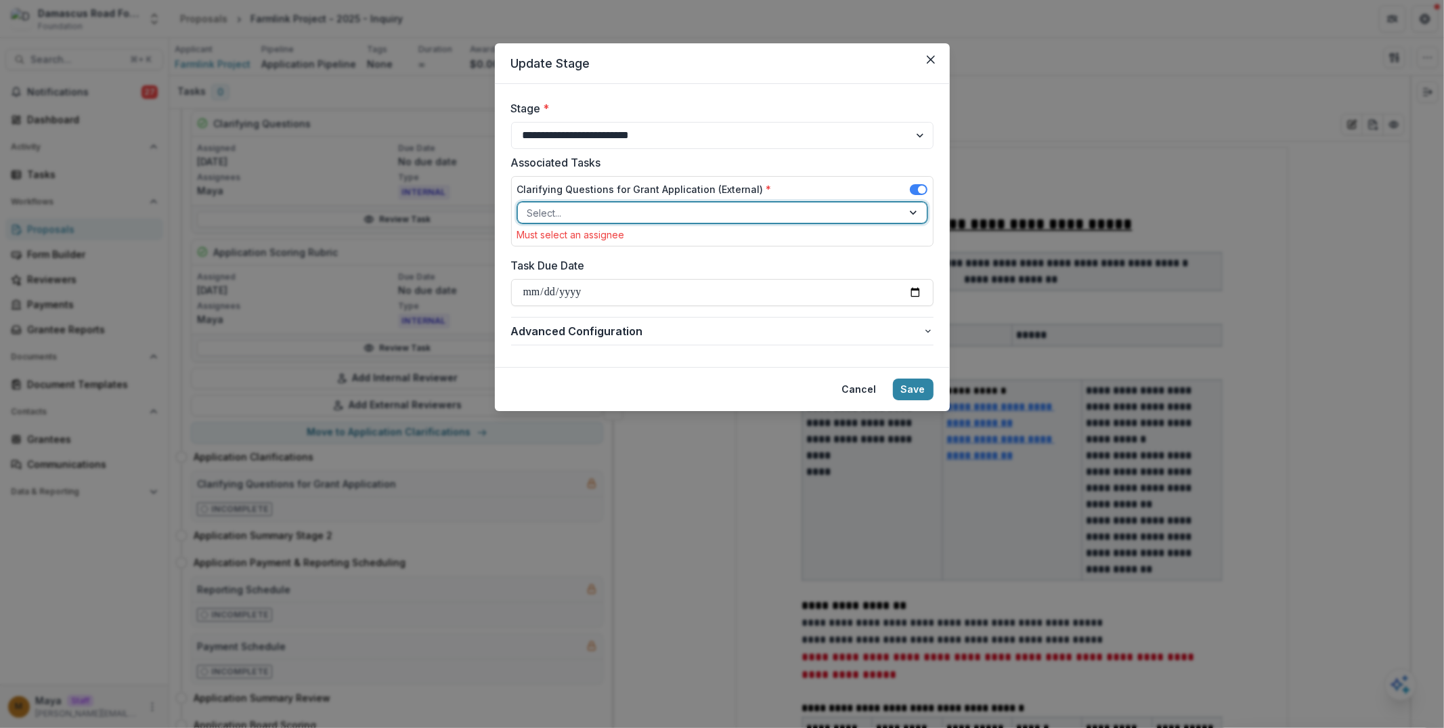
click at [663, 215] on div at bounding box center [710, 212] width 366 height 17
click at [665, 242] on div "Maya - maya@trytemelio.com" at bounding box center [722, 241] width 404 height 21
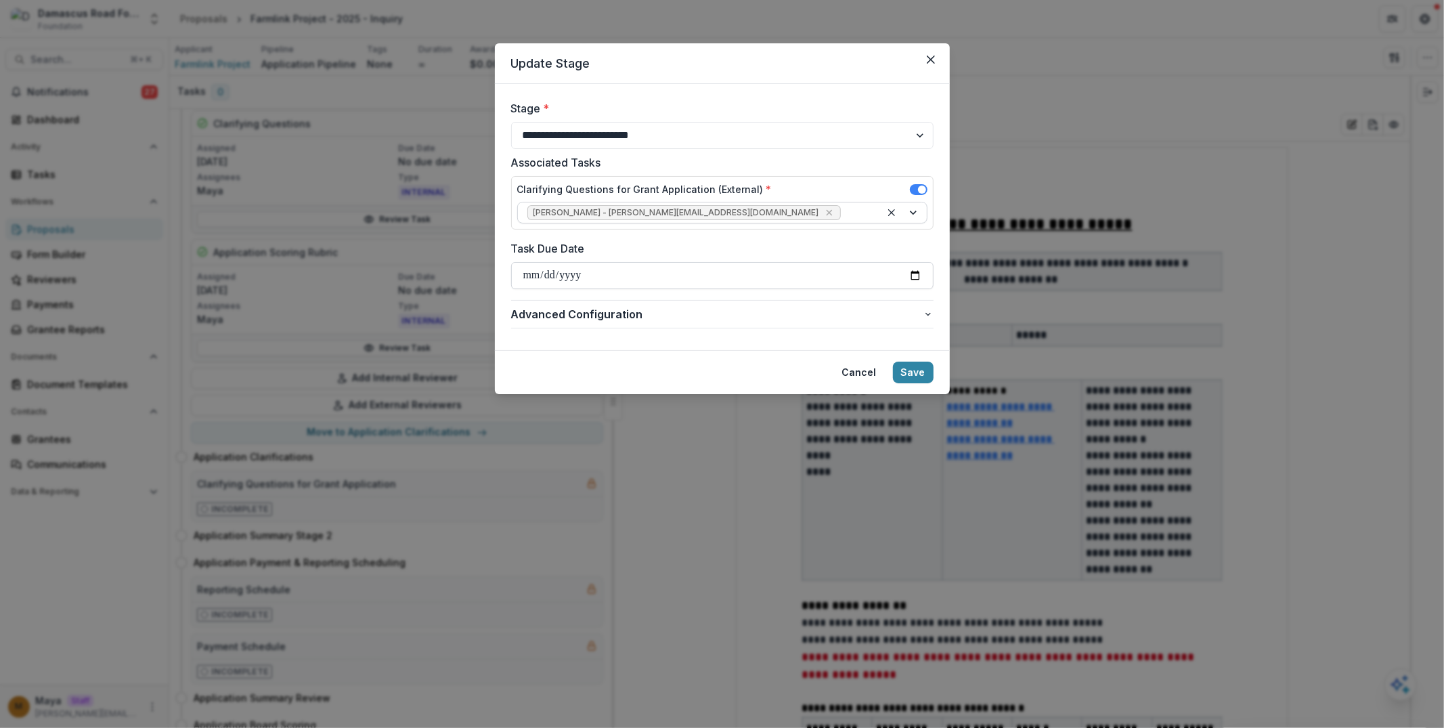
click at [913, 273] on input "Task Due Date" at bounding box center [722, 275] width 422 height 27
type input "**********"
click at [824, 211] on icon "Remove Maya - maya@trytemelio.com" at bounding box center [829, 212] width 11 height 11
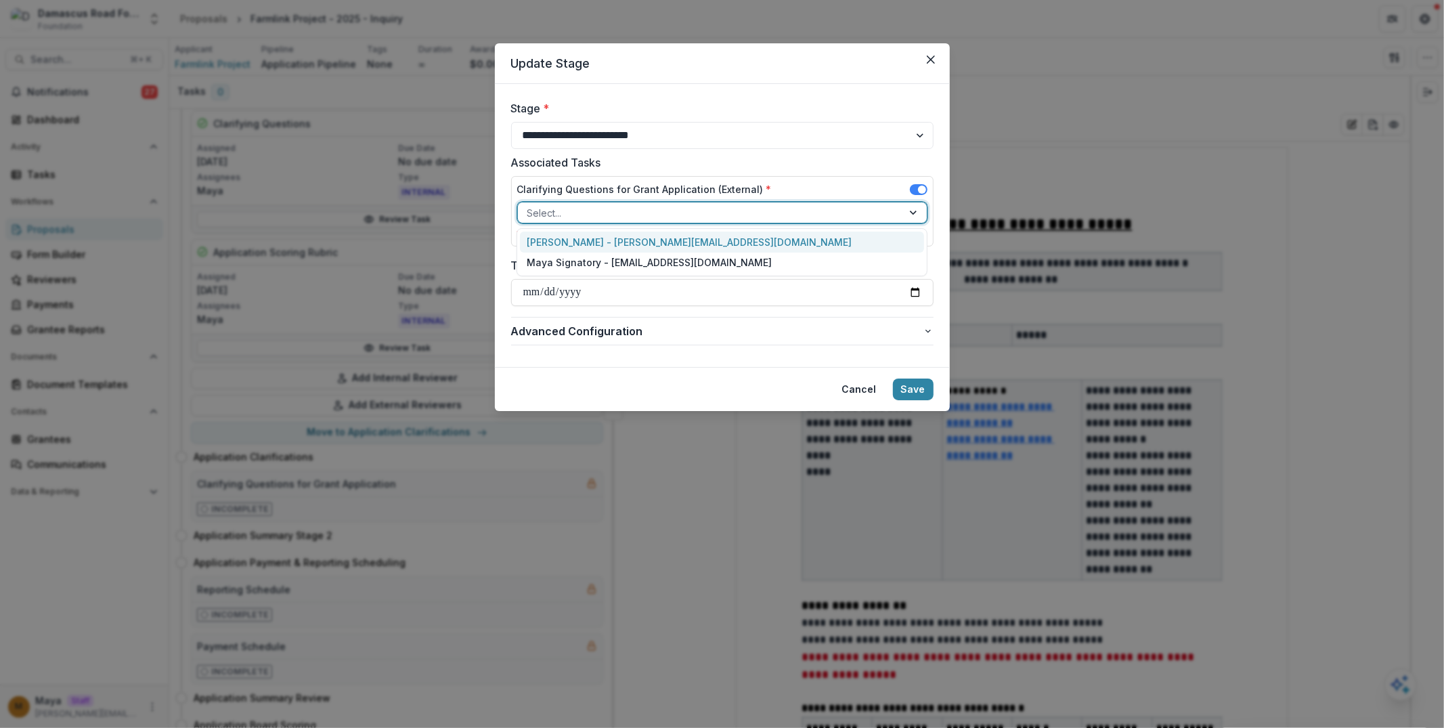
click at [657, 211] on div at bounding box center [710, 212] width 366 height 17
click at [651, 263] on div "Maya Signatory - maya+1@trytemelio.com" at bounding box center [722, 262] width 404 height 21
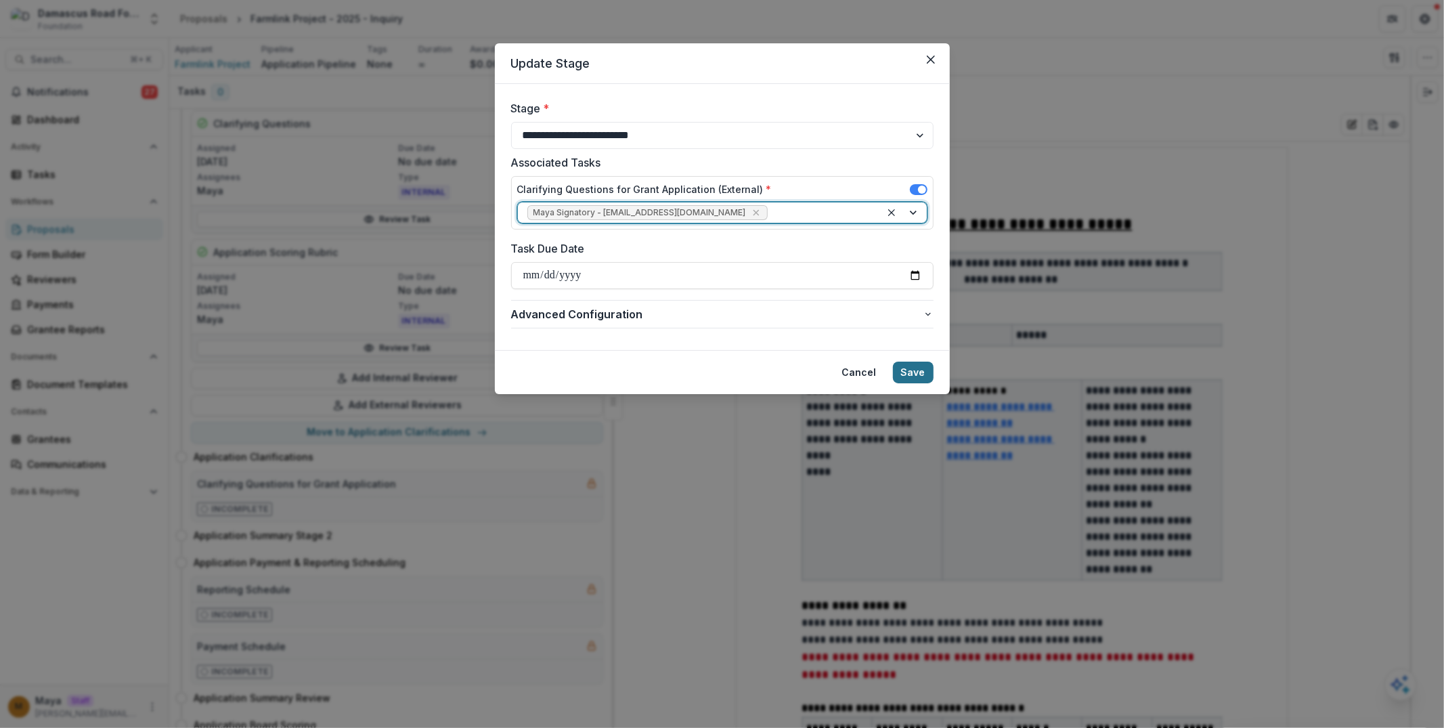
click at [929, 370] on button "Save" at bounding box center [913, 372] width 41 height 22
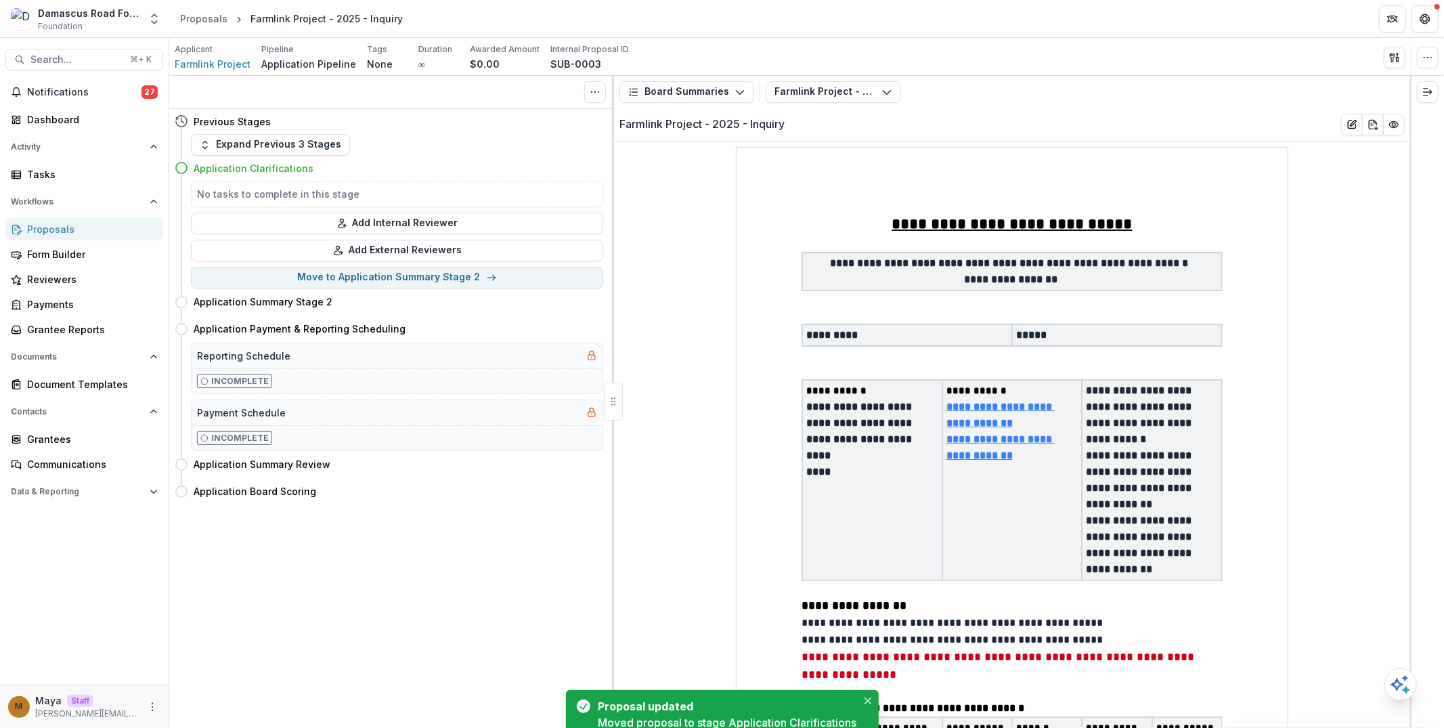
scroll to position [0, 0]
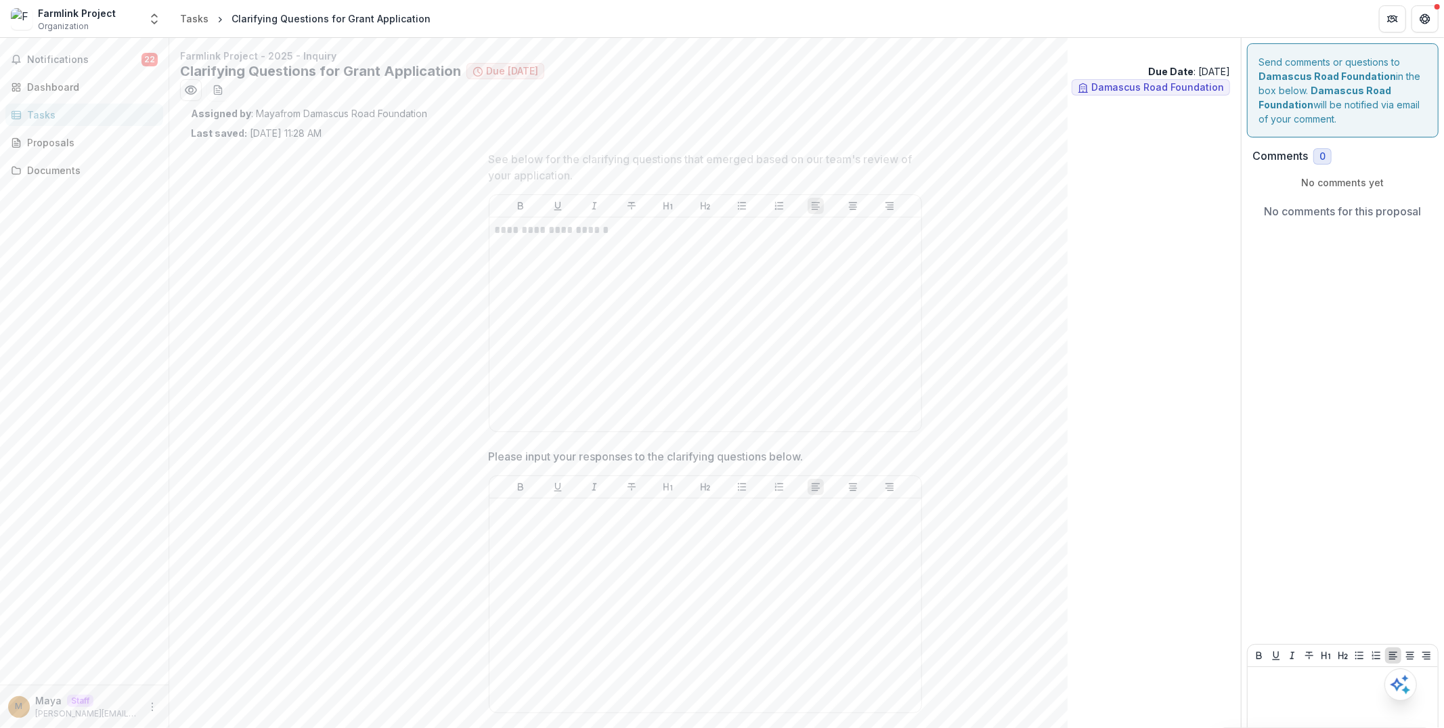
scroll to position [58, 0]
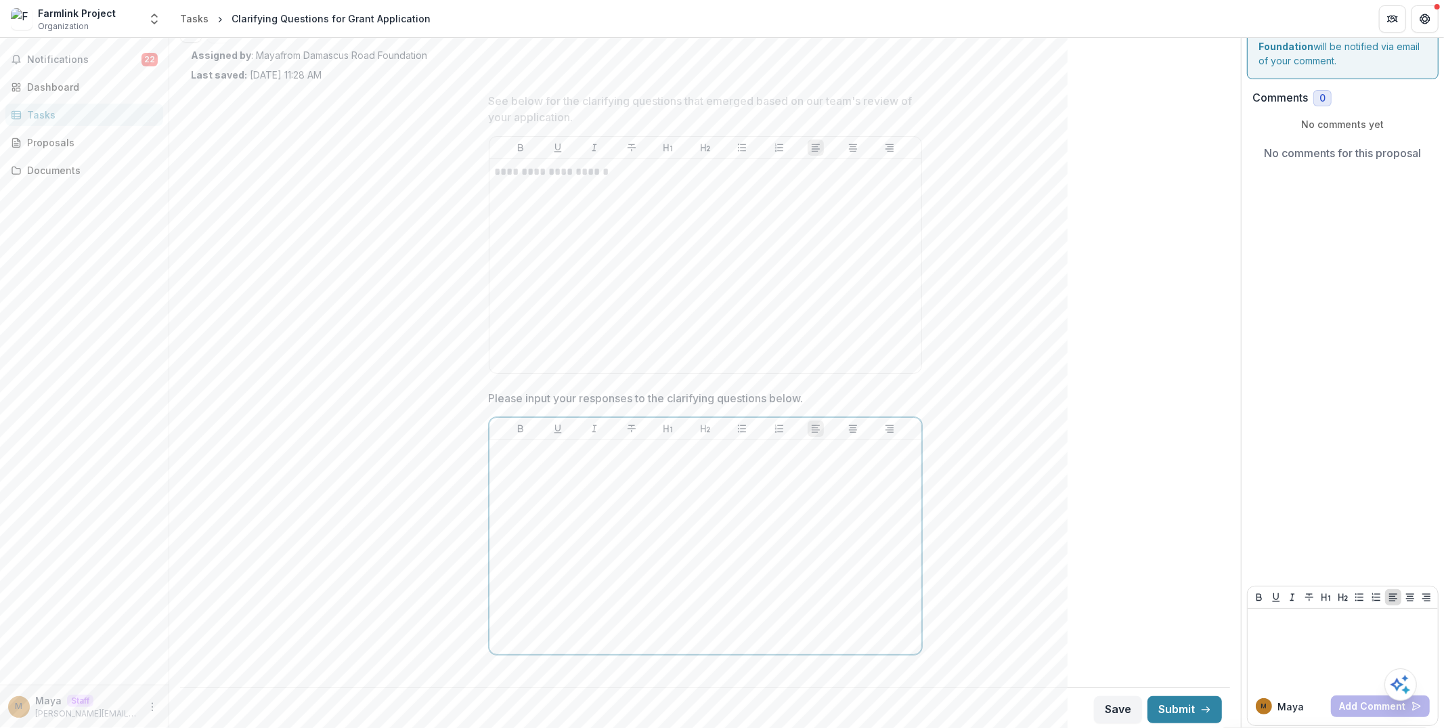
click at [608, 533] on div at bounding box center [705, 546] width 421 height 203
click at [614, 301] on div "**********" at bounding box center [705, 265] width 421 height 203
click at [563, 470] on div "To enrich screen reader interactions, please activate Accessibility in Grammarl…" at bounding box center [705, 546] width 421 height 203
click at [1171, 703] on button "Submit" at bounding box center [1184, 709] width 74 height 27
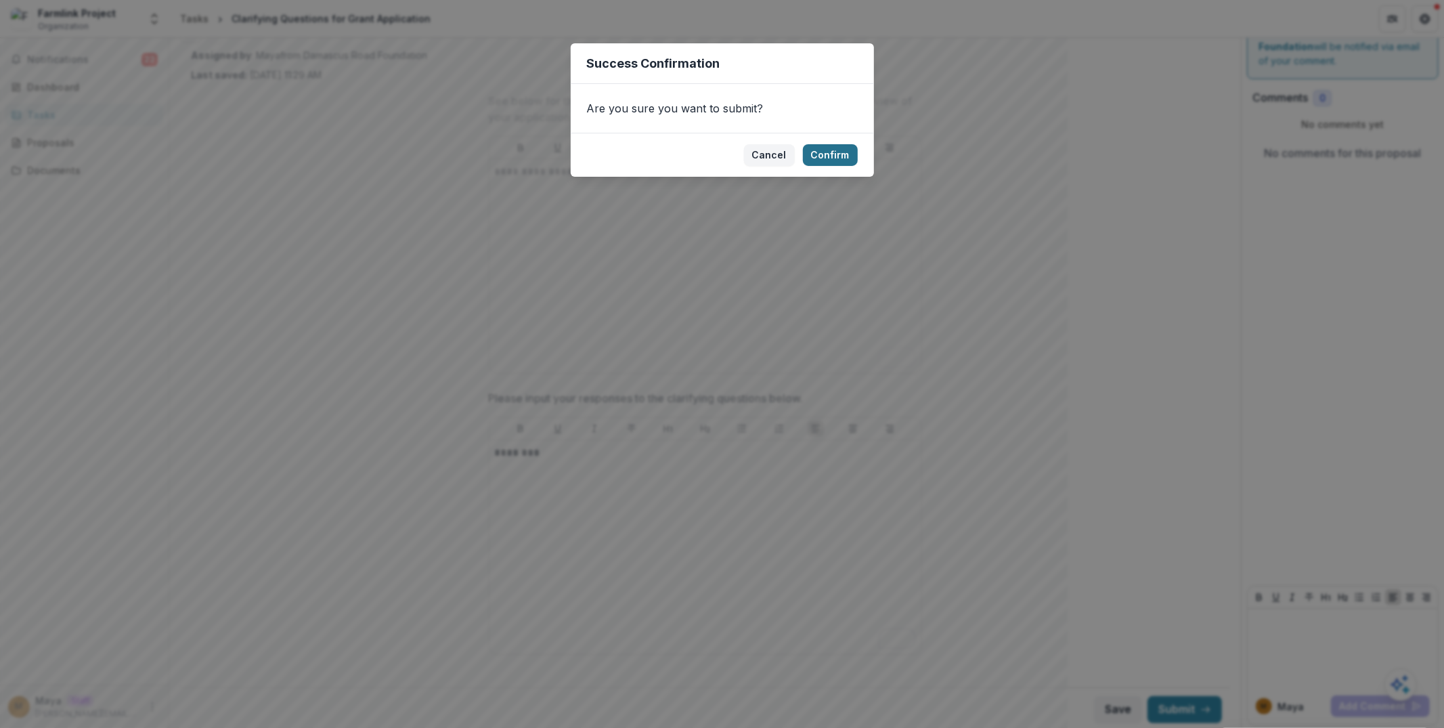
click at [846, 152] on button "Confirm" at bounding box center [830, 155] width 55 height 22
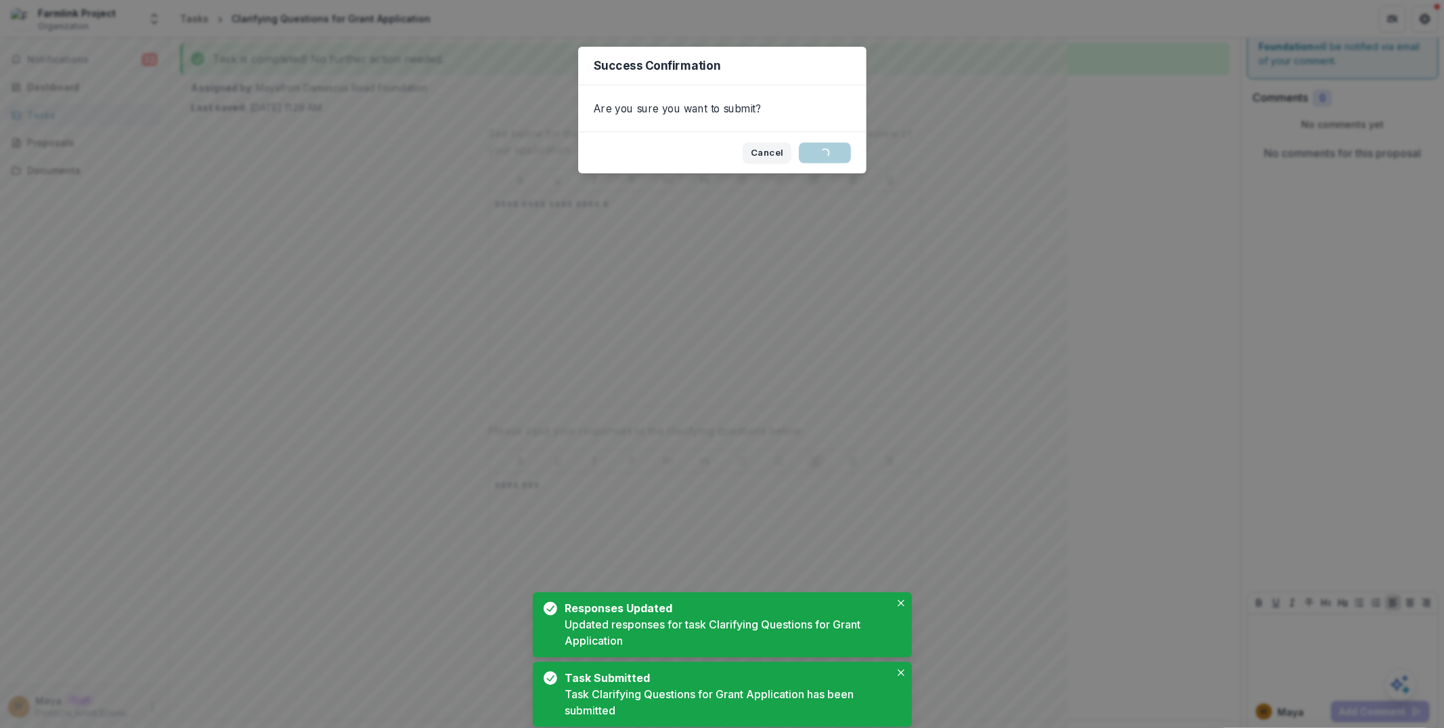
scroll to position [41, 0]
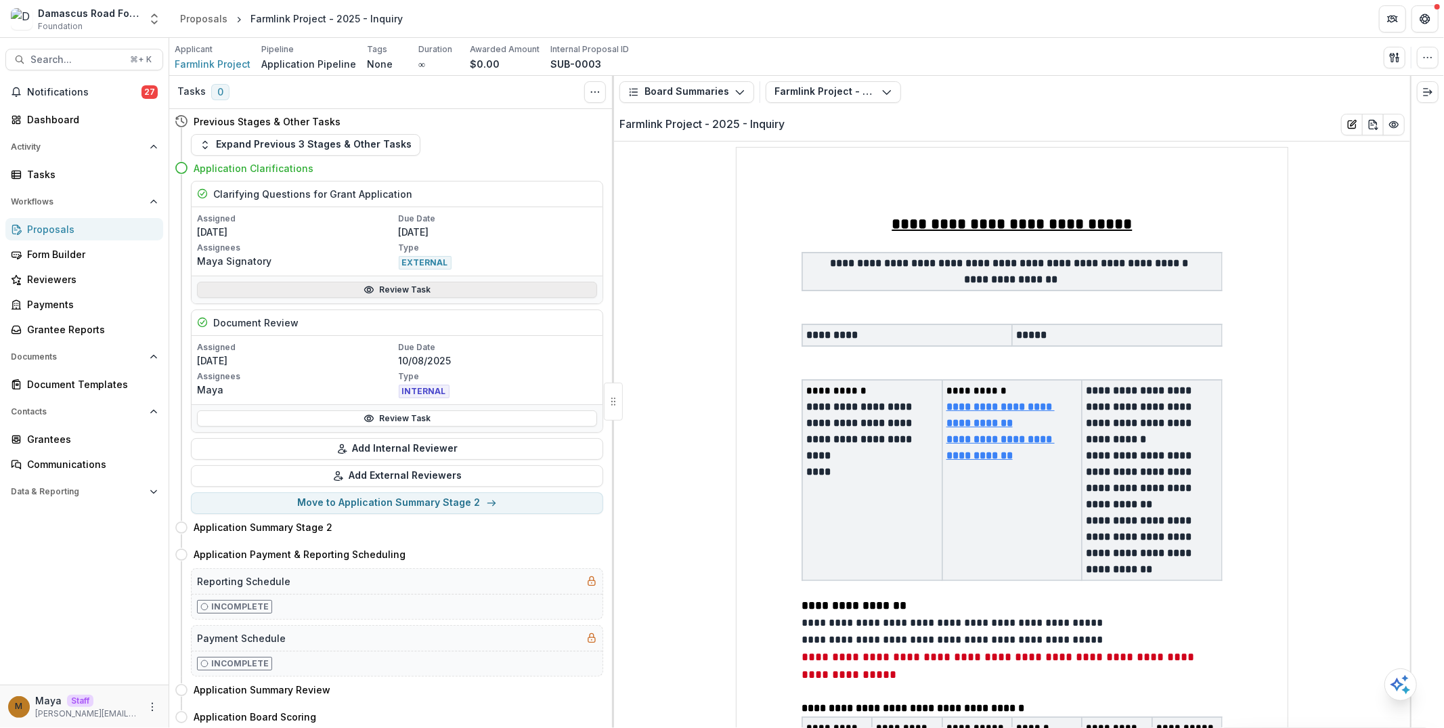
click at [332, 291] on link "Review Task" at bounding box center [397, 290] width 400 height 16
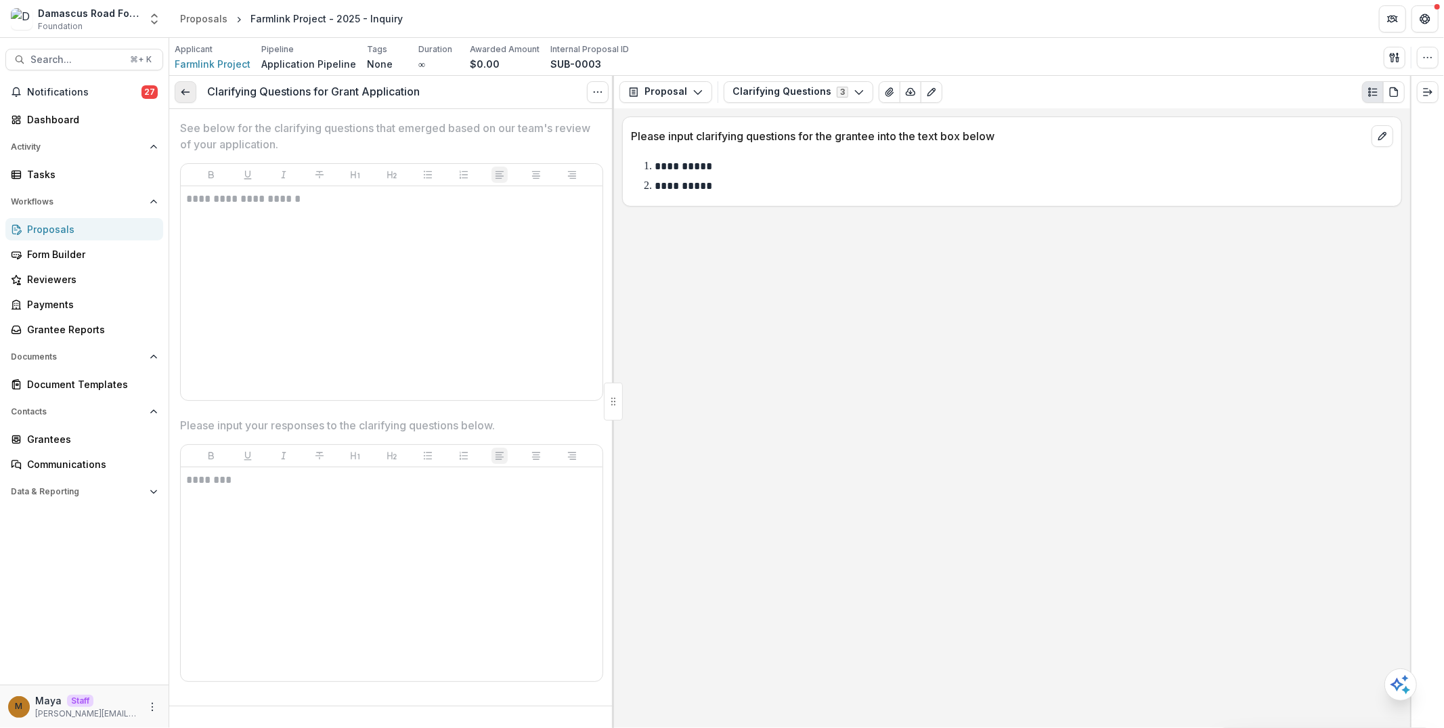
click at [194, 96] on link at bounding box center [186, 92] width 22 height 22
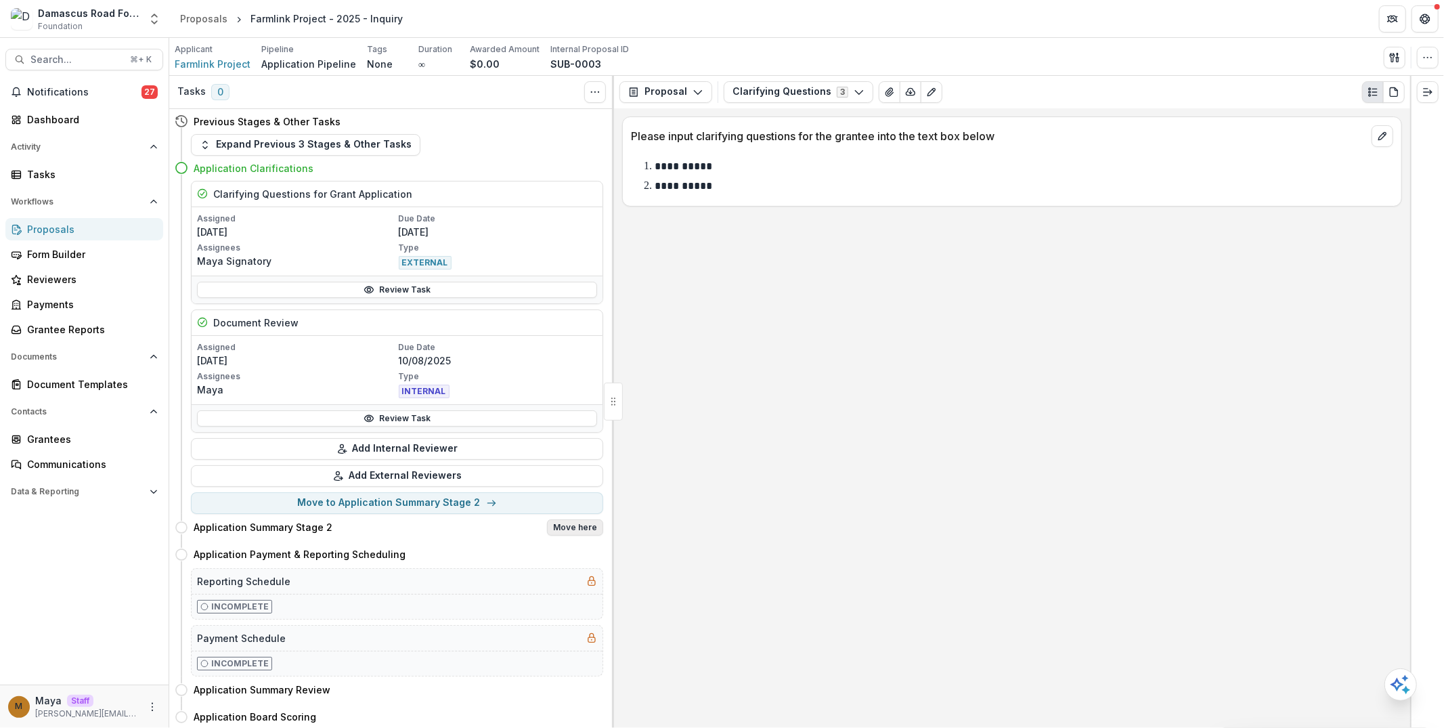
click at [575, 523] on button "Move here" at bounding box center [575, 527] width 56 height 16
select select "**********"
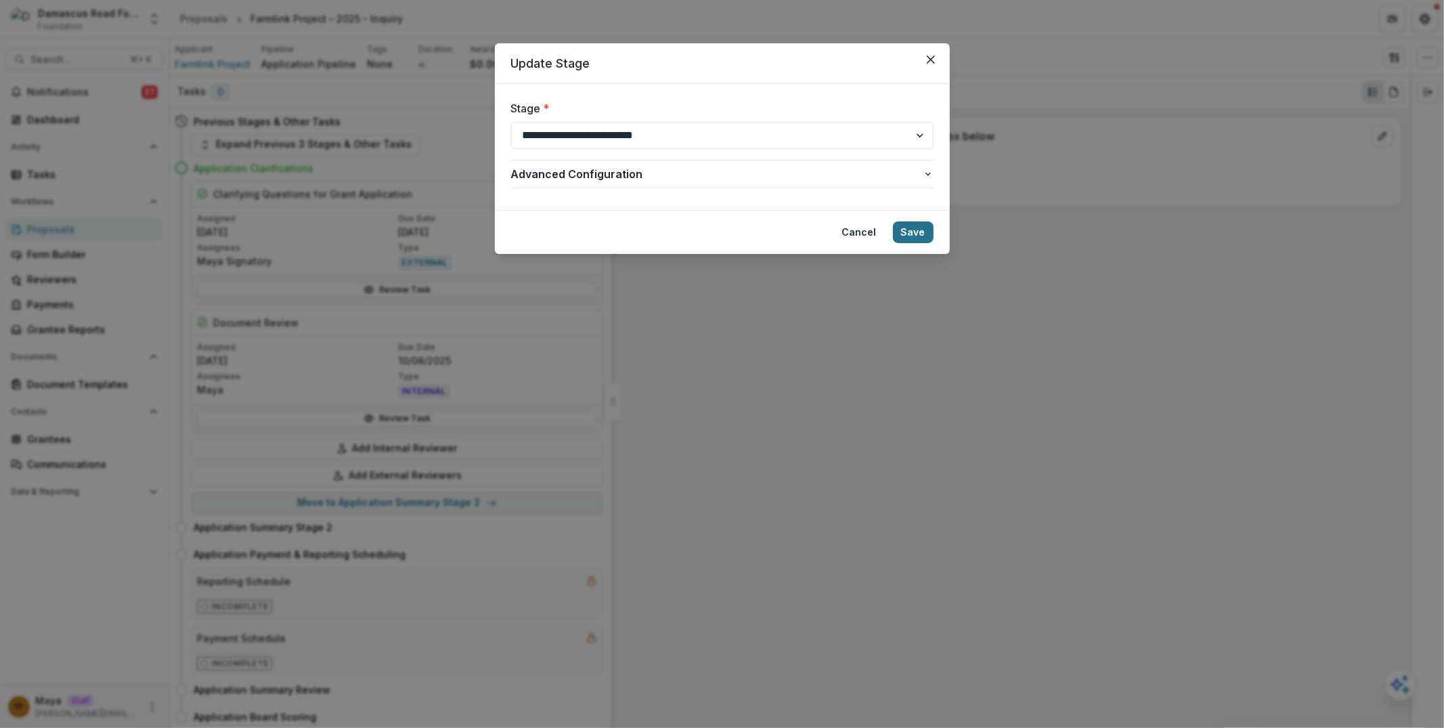
click at [925, 231] on button "Save" at bounding box center [913, 232] width 41 height 22
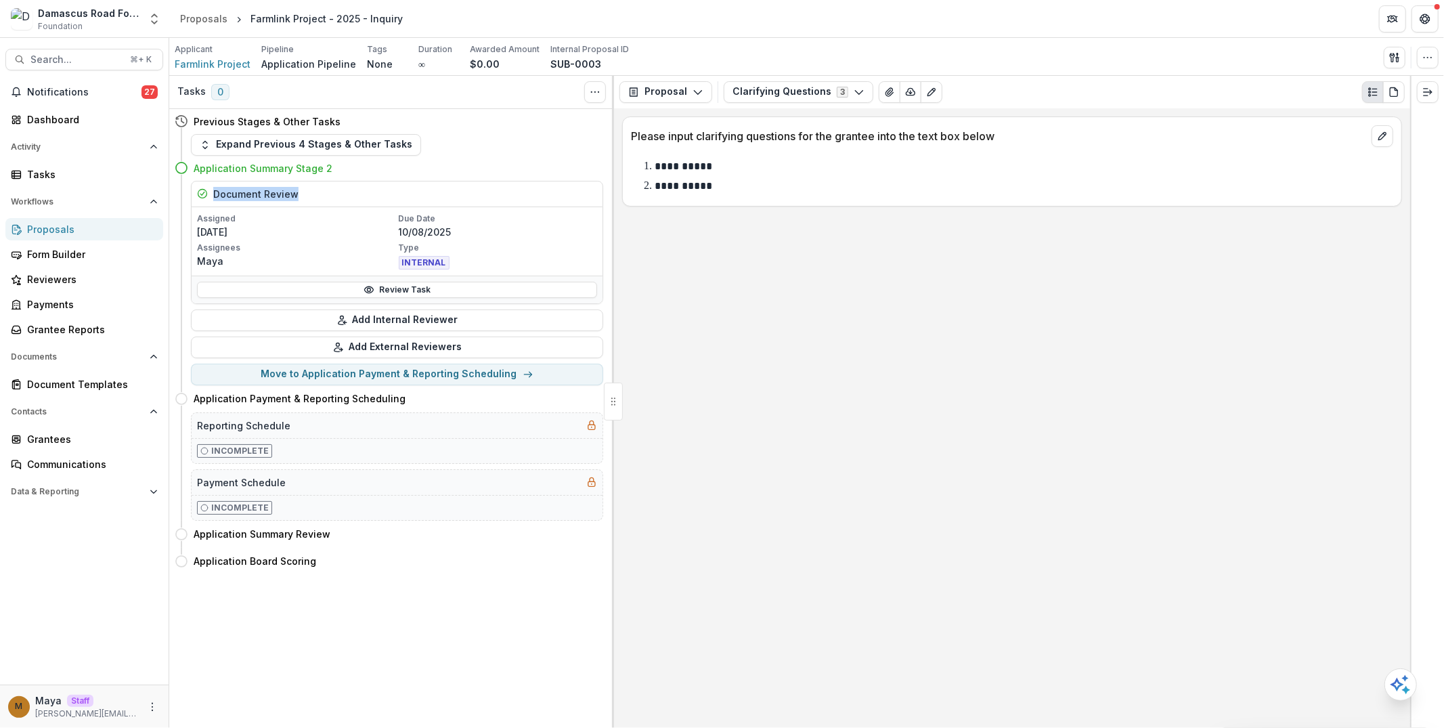
drag, startPoint x: 291, startPoint y: 193, endPoint x: 210, endPoint y: 193, distance: 81.2
click at [210, 193] on div "Document Review" at bounding box center [397, 194] width 411 height 26
click at [686, 89] on button "Proposal" at bounding box center [665, 92] width 93 height 22
click at [695, 208] on div "Board Summaries" at bounding box center [708, 212] width 124 height 14
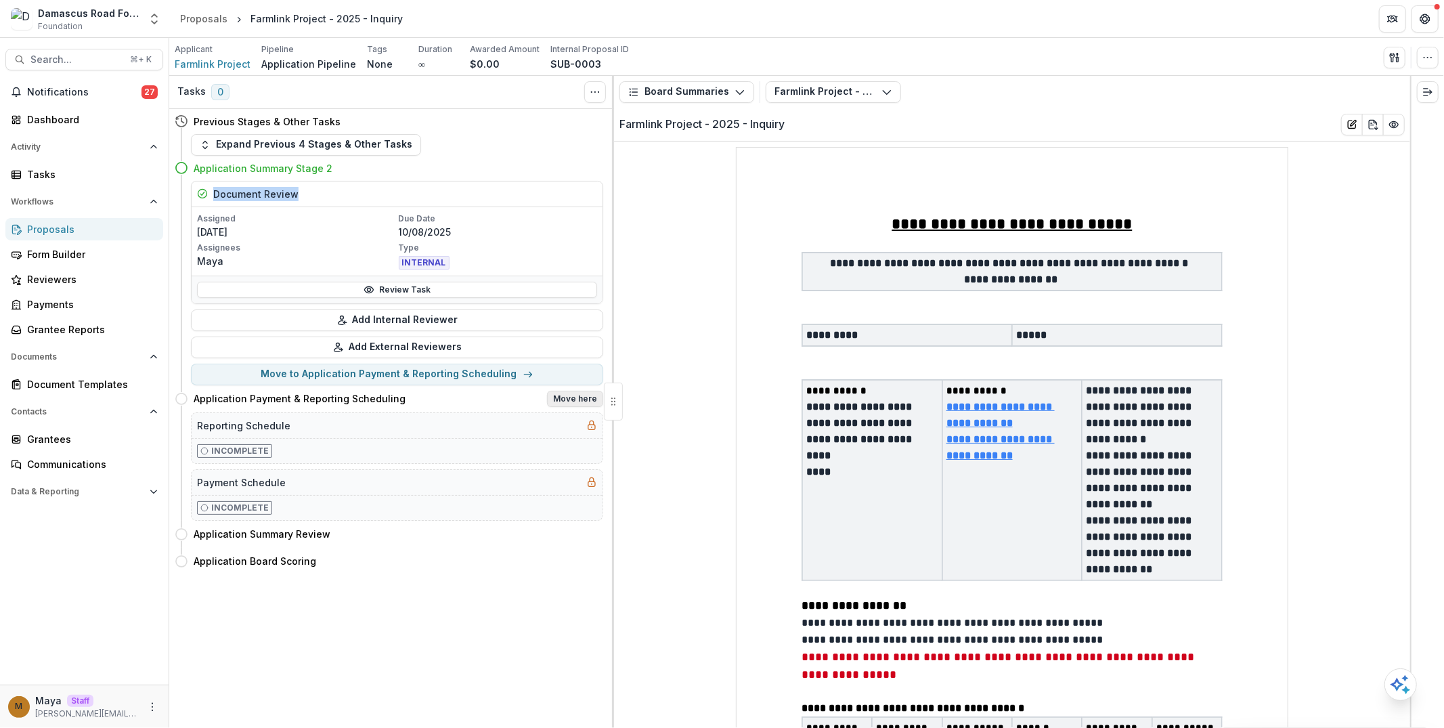
click at [581, 398] on button "Move here" at bounding box center [575, 399] width 56 height 16
select select "**********"
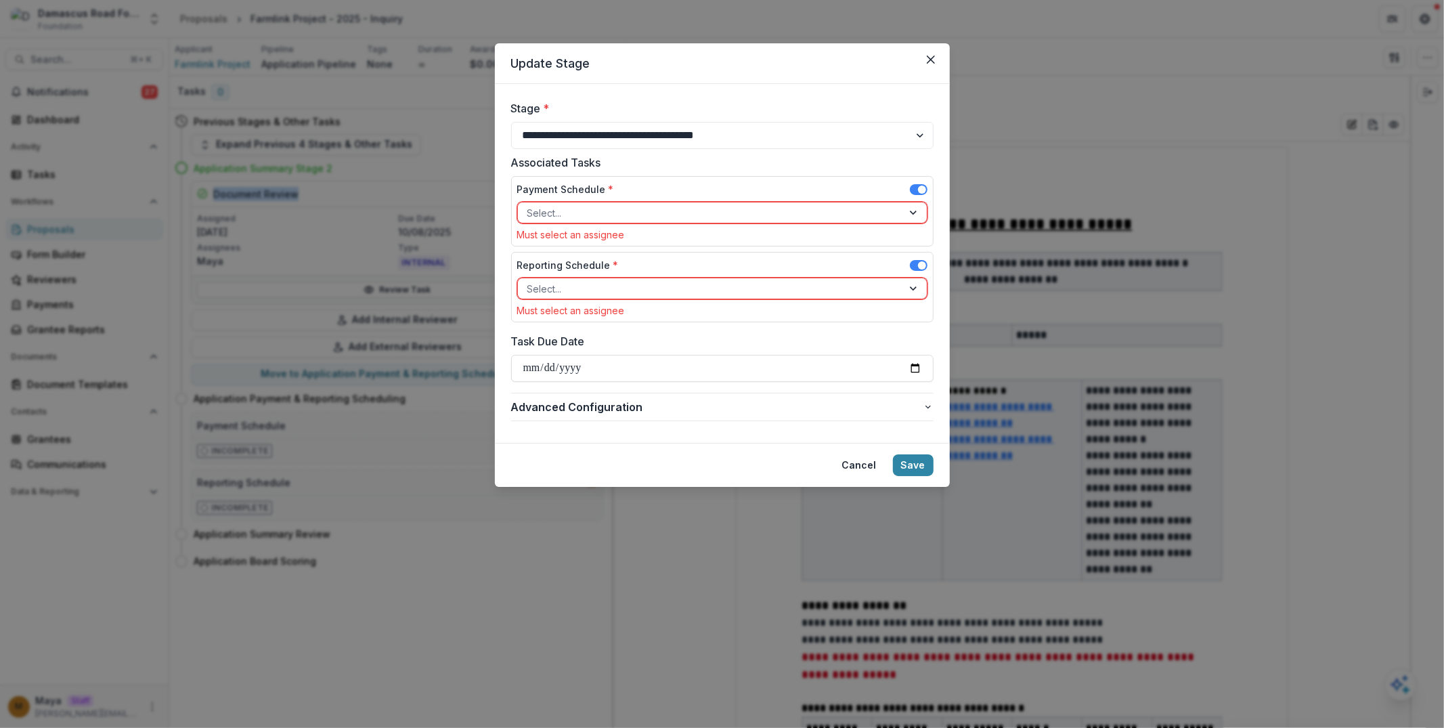
click at [760, 286] on div at bounding box center [710, 288] width 366 height 17
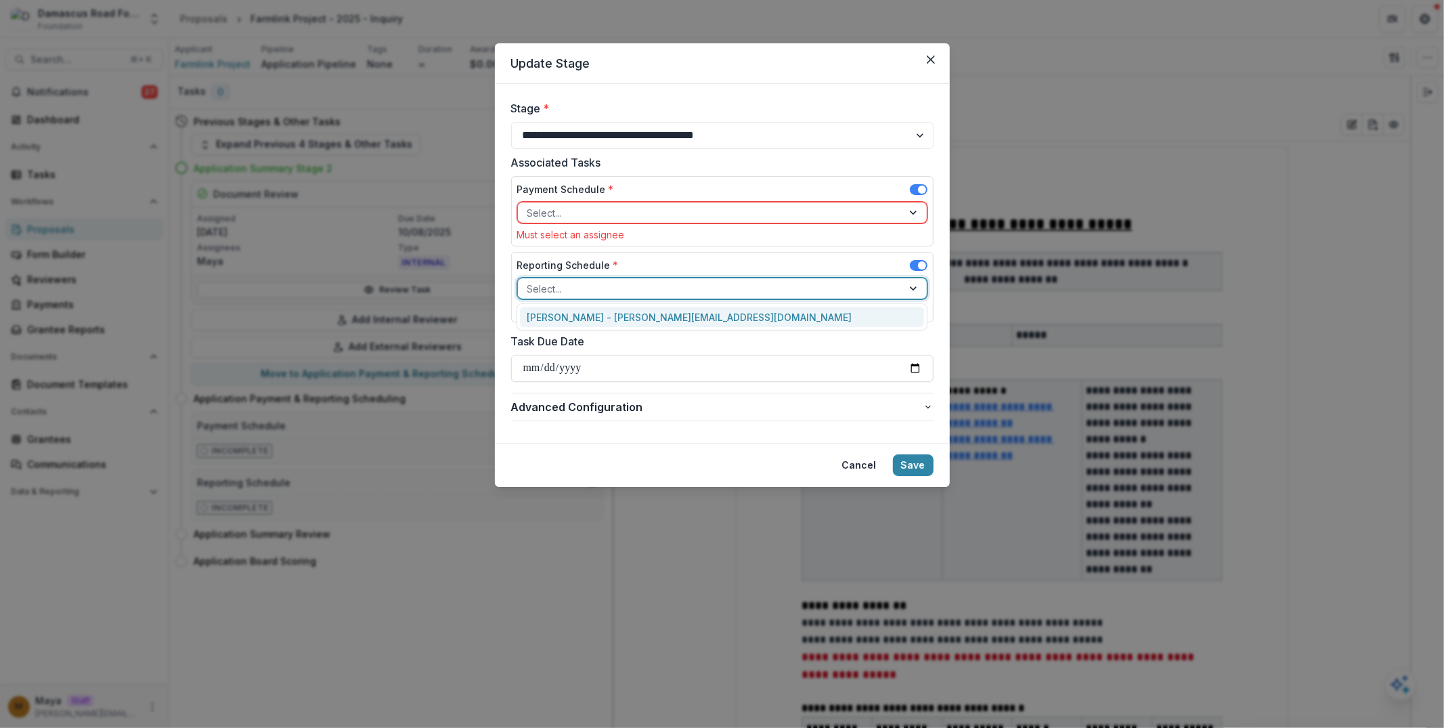
click at [742, 321] on div "[PERSON_NAME] - [PERSON_NAME][EMAIL_ADDRESS][DOMAIN_NAME]" at bounding box center [722, 317] width 404 height 21
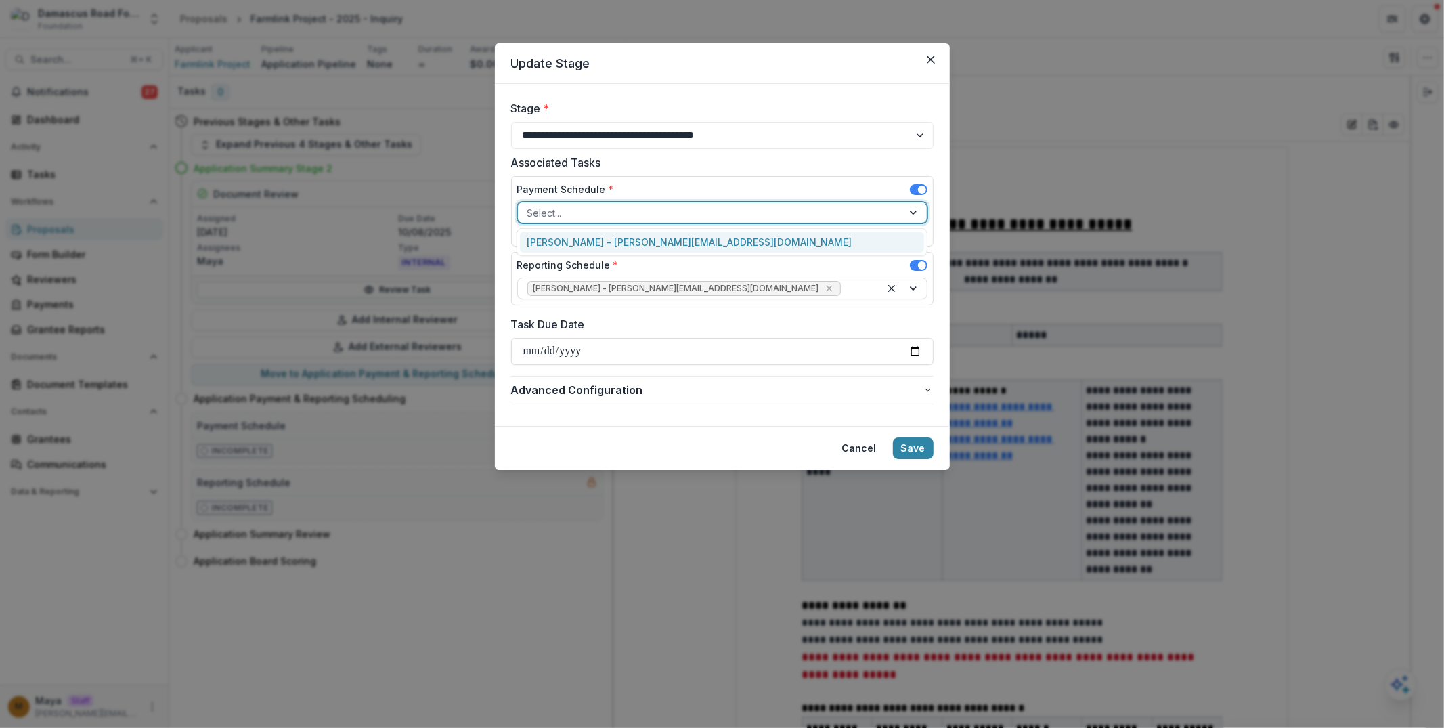
click at [708, 205] on div at bounding box center [710, 212] width 366 height 17
click at [698, 237] on div "[PERSON_NAME] - [PERSON_NAME][EMAIL_ADDRESS][DOMAIN_NAME]" at bounding box center [722, 241] width 404 height 21
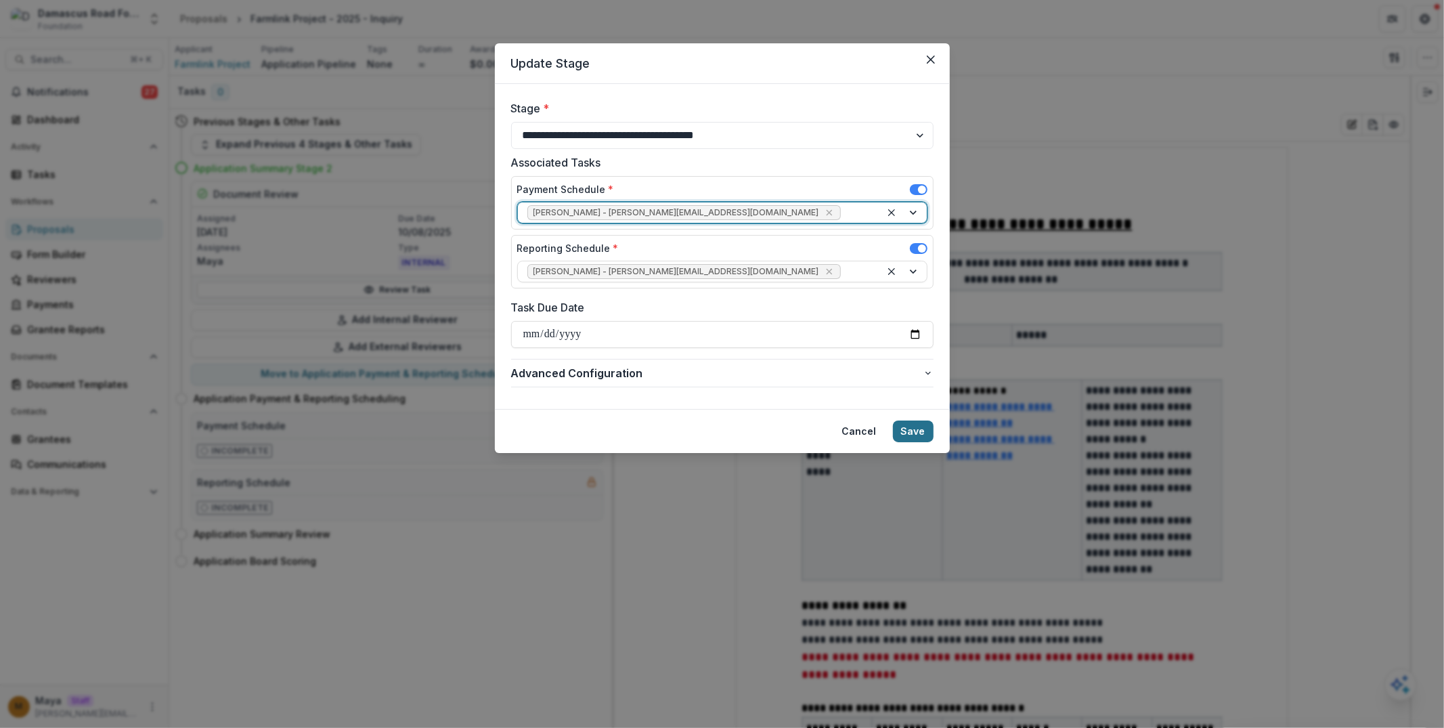
click at [928, 434] on button "Save" at bounding box center [913, 431] width 41 height 22
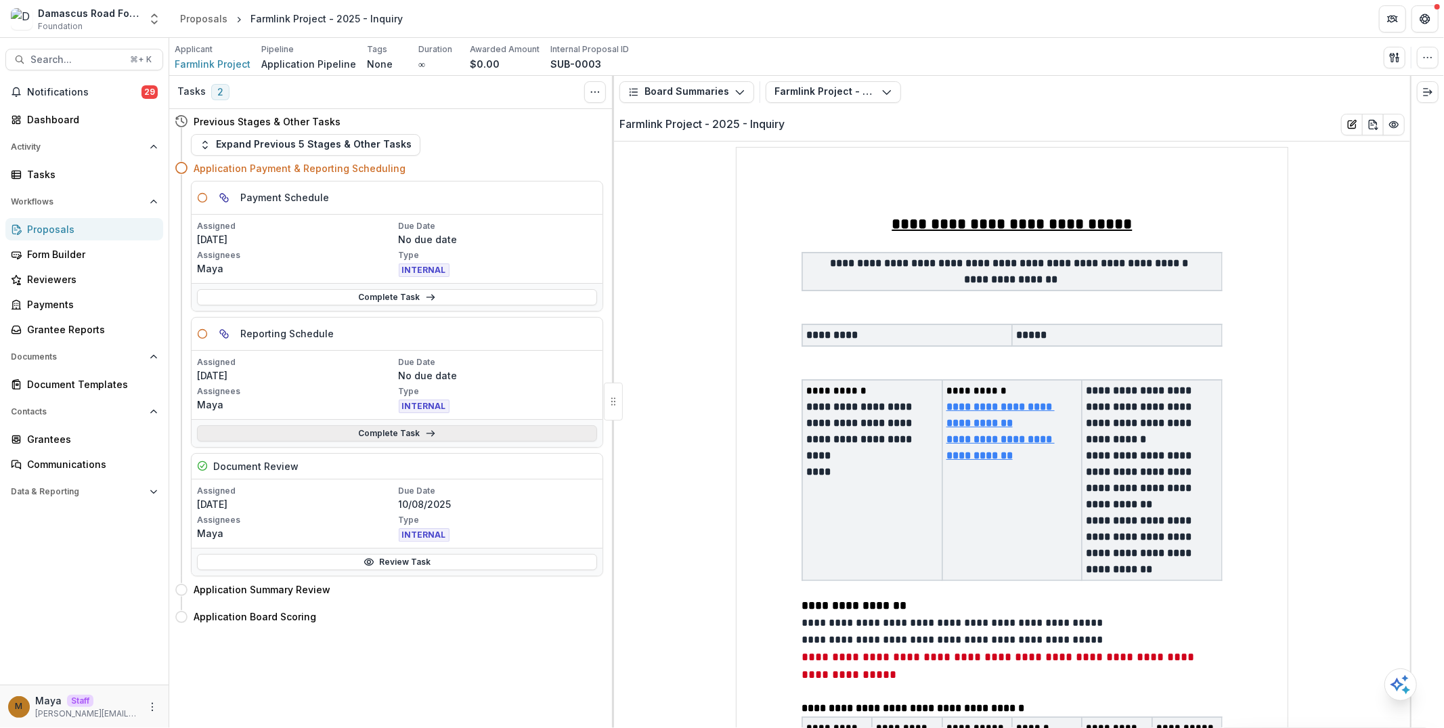
click at [315, 425] on link "Complete Task" at bounding box center [397, 433] width 400 height 16
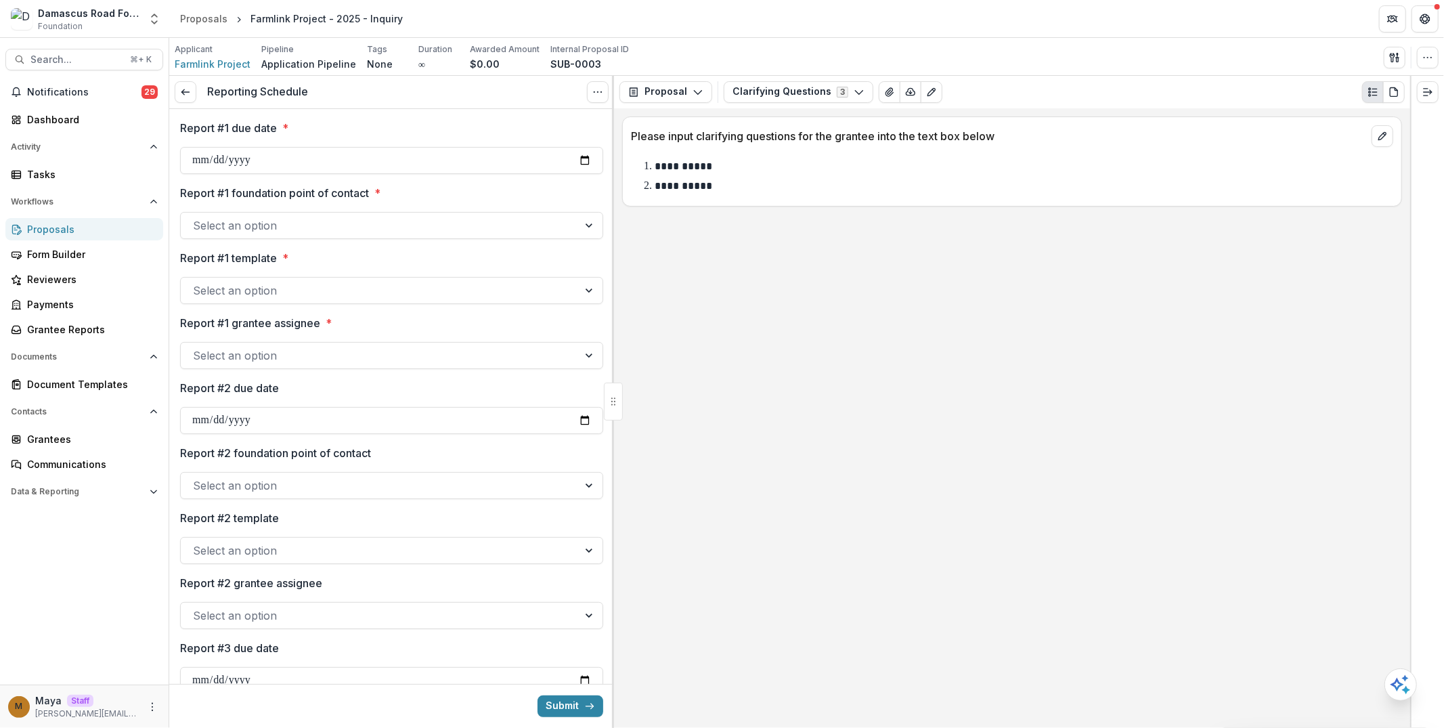
click at [280, 291] on div at bounding box center [379, 290] width 373 height 19
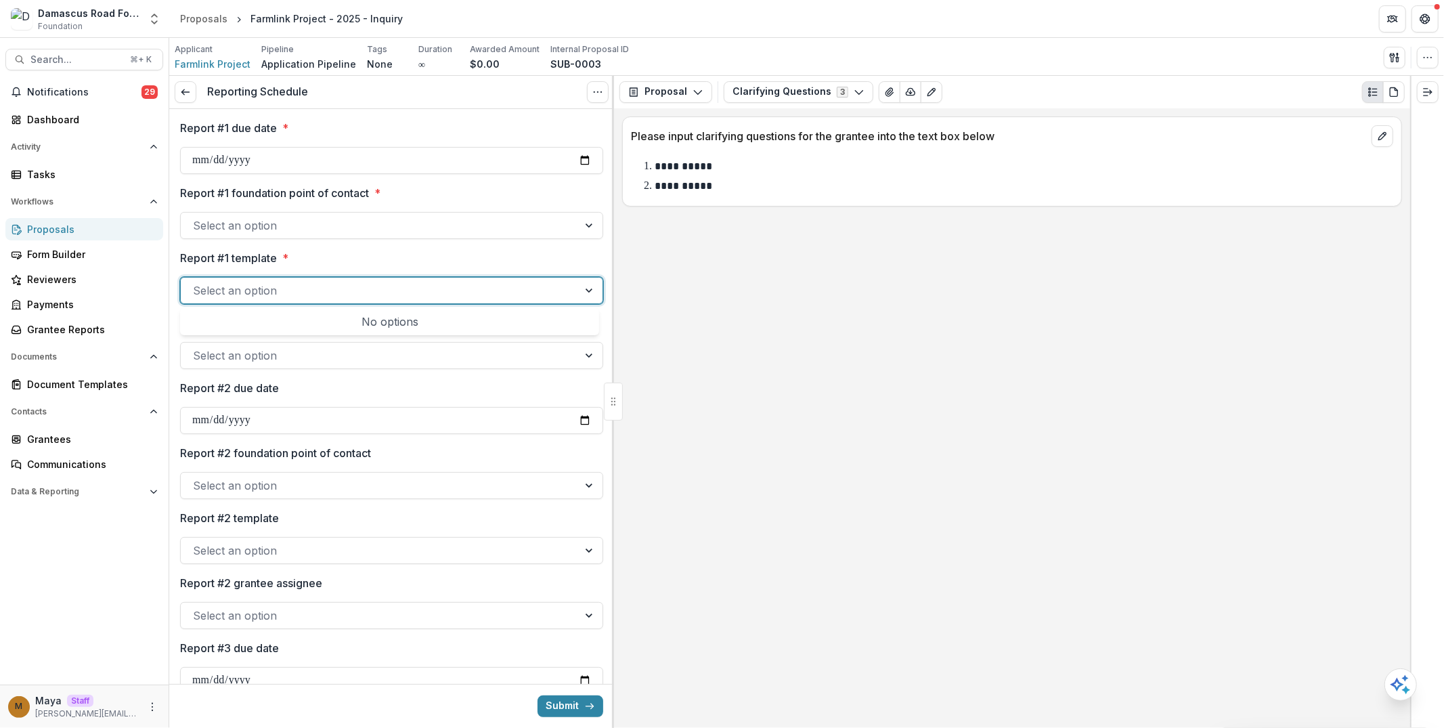
click at [280, 291] on div at bounding box center [379, 290] width 373 height 19
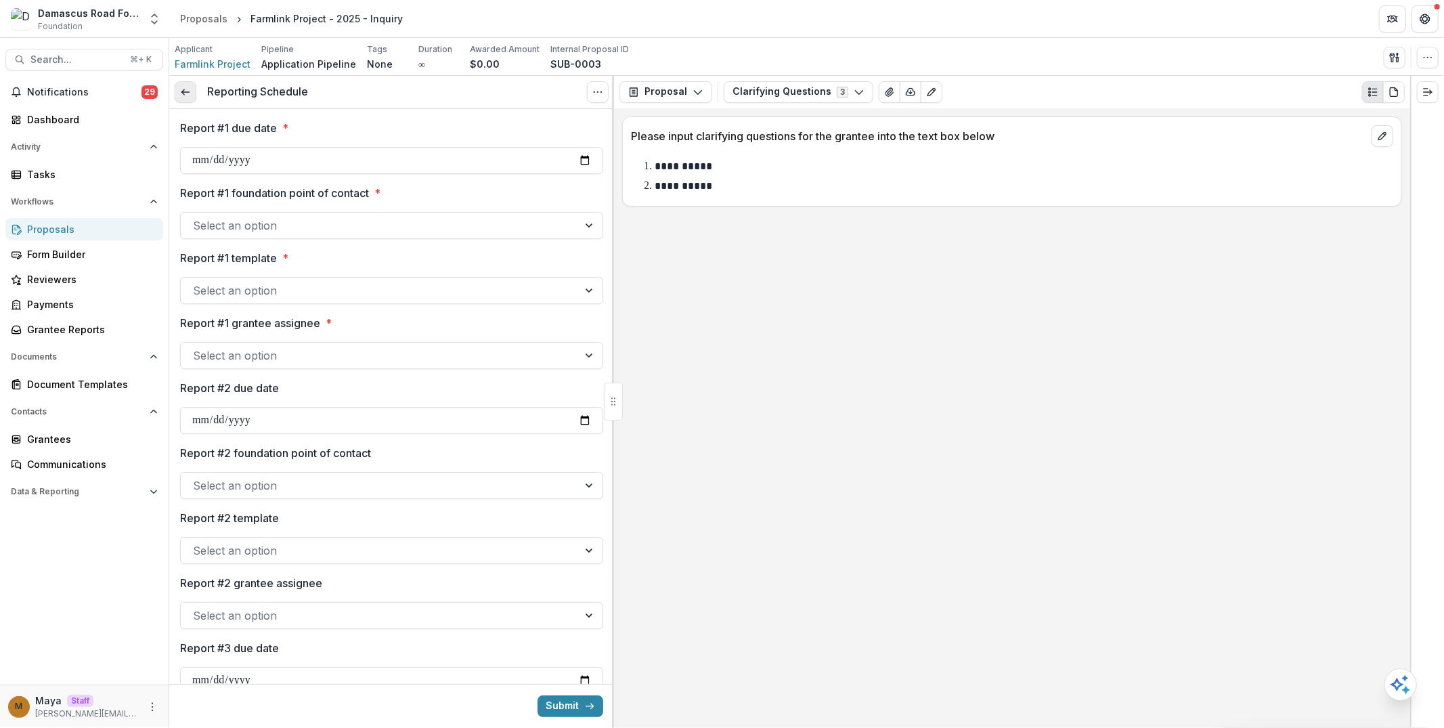
click at [184, 90] on icon at bounding box center [185, 92] width 11 height 11
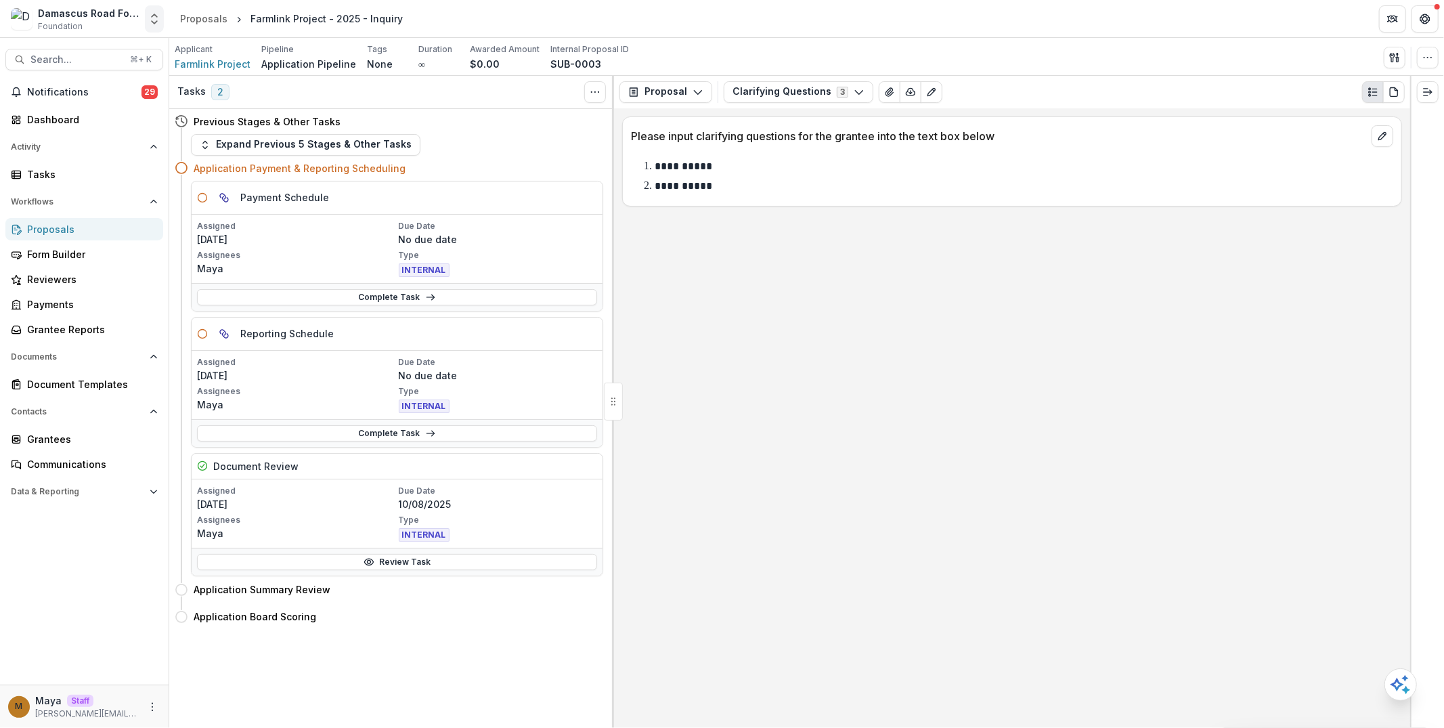
click at [156, 14] on icon "Open entity switcher" at bounding box center [155, 19] width 14 height 14
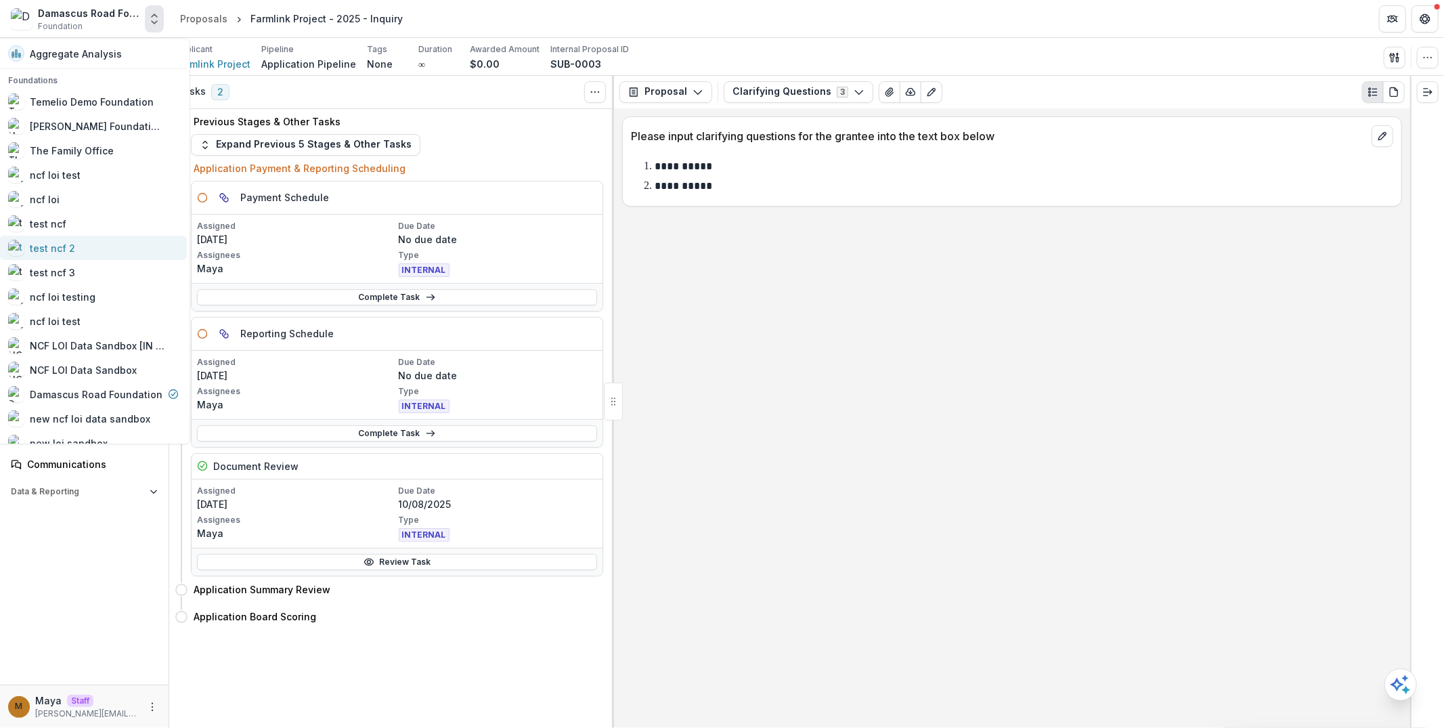
scroll to position [552, 0]
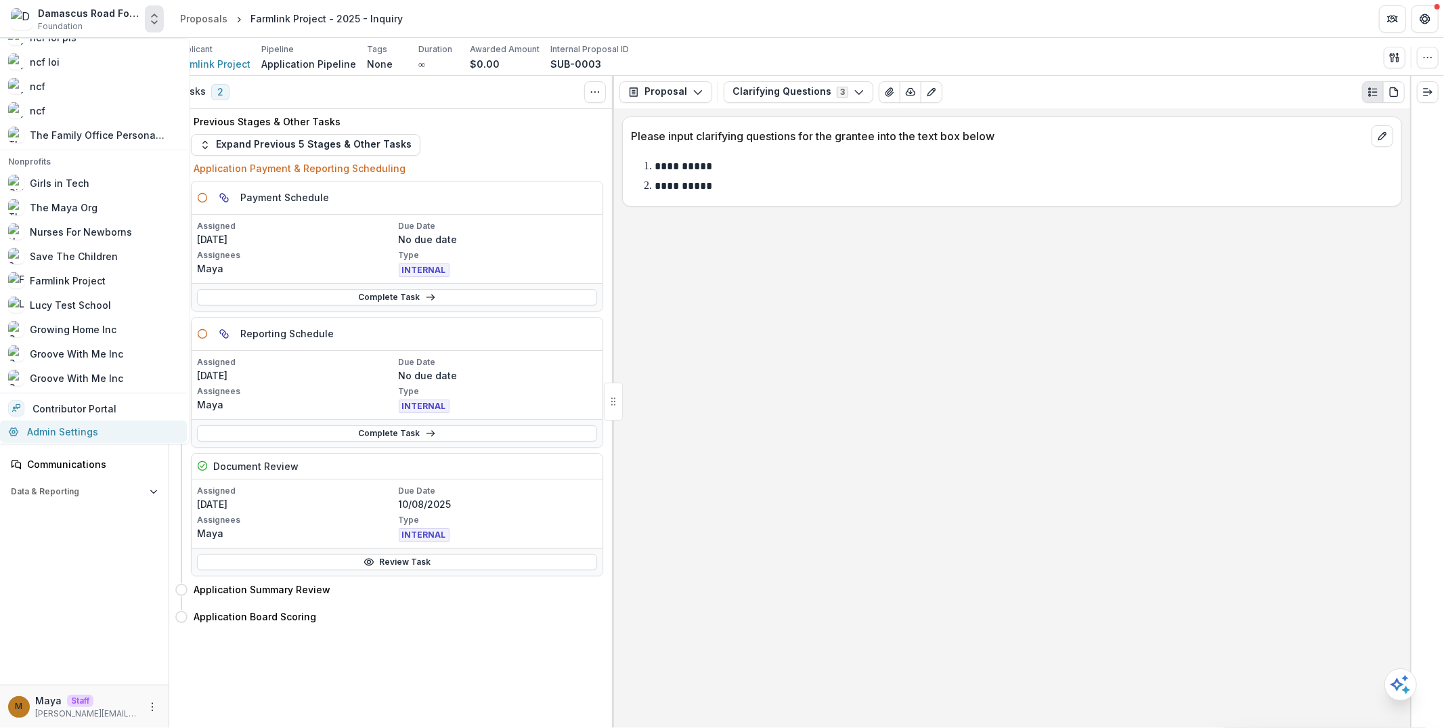
click at [128, 433] on link "Admin Settings" at bounding box center [93, 431] width 187 height 22
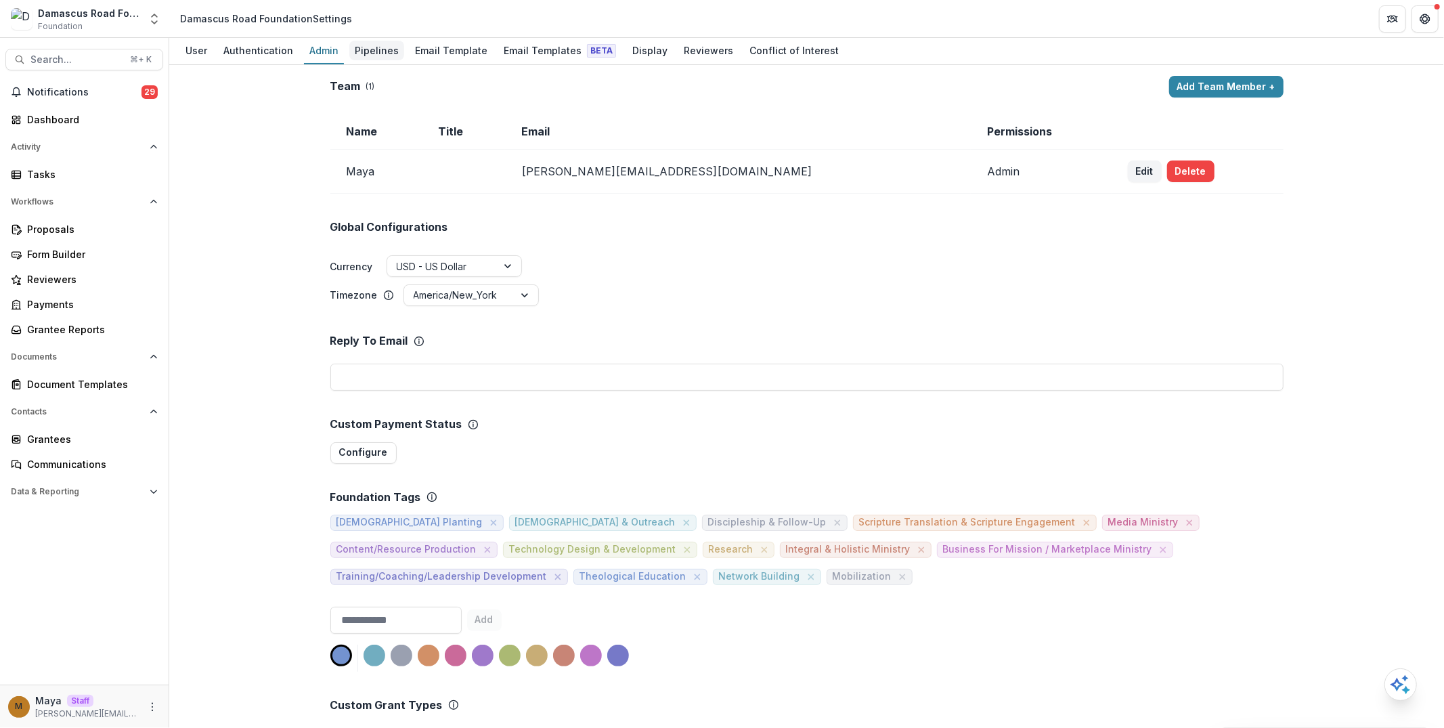
click at [381, 57] on div "Pipelines" at bounding box center [376, 51] width 55 height 20
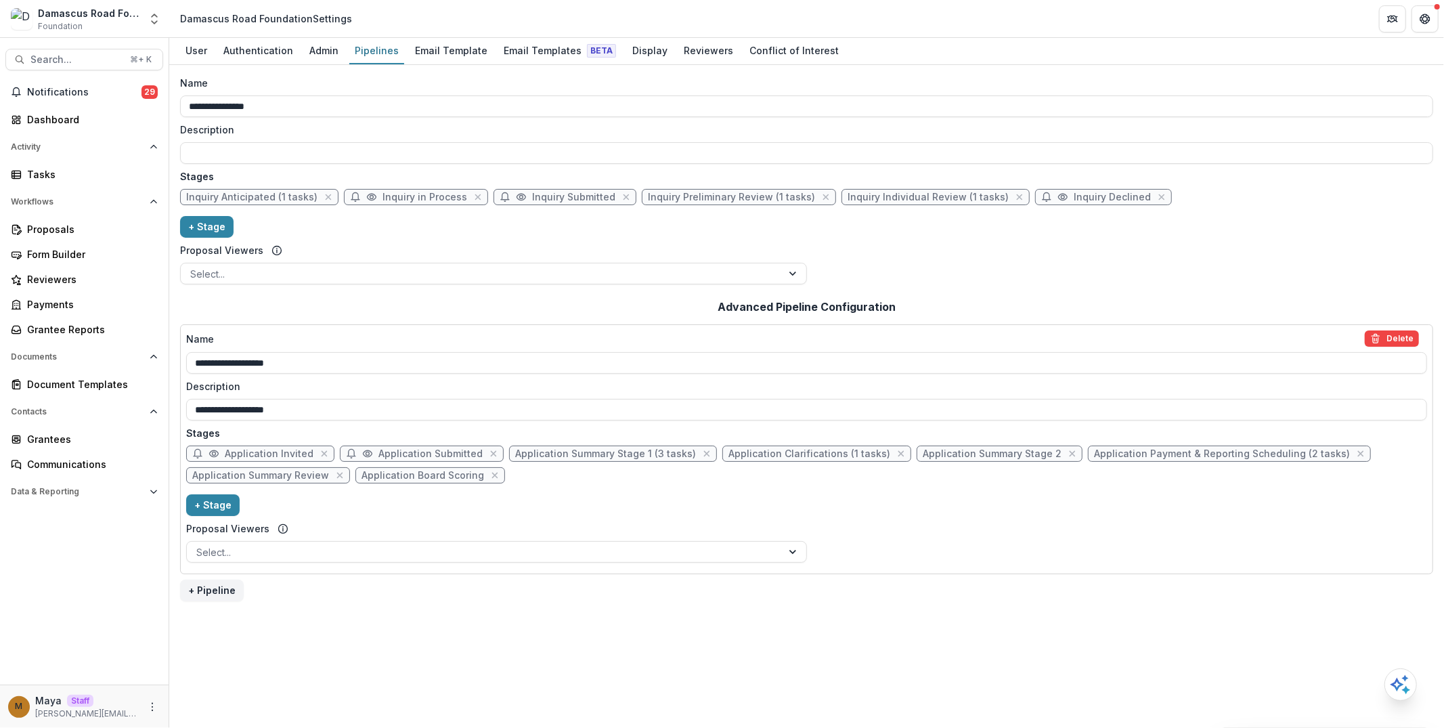
click at [1136, 455] on span "Application Payment & Reporting Scheduling (2 tasks)" at bounding box center [1222, 454] width 256 height 12
select select "********"
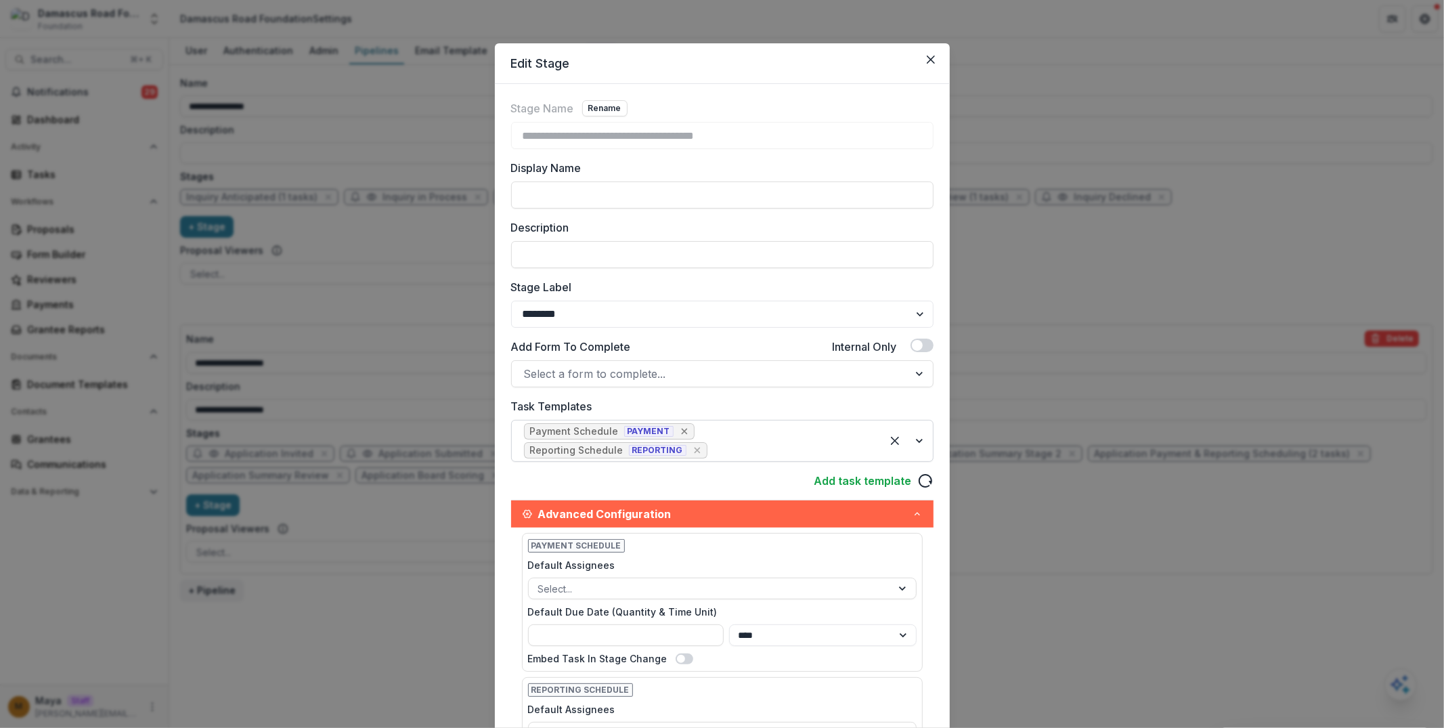
click at [679, 435] on icon "Remove [object Object]" at bounding box center [684, 431] width 11 height 11
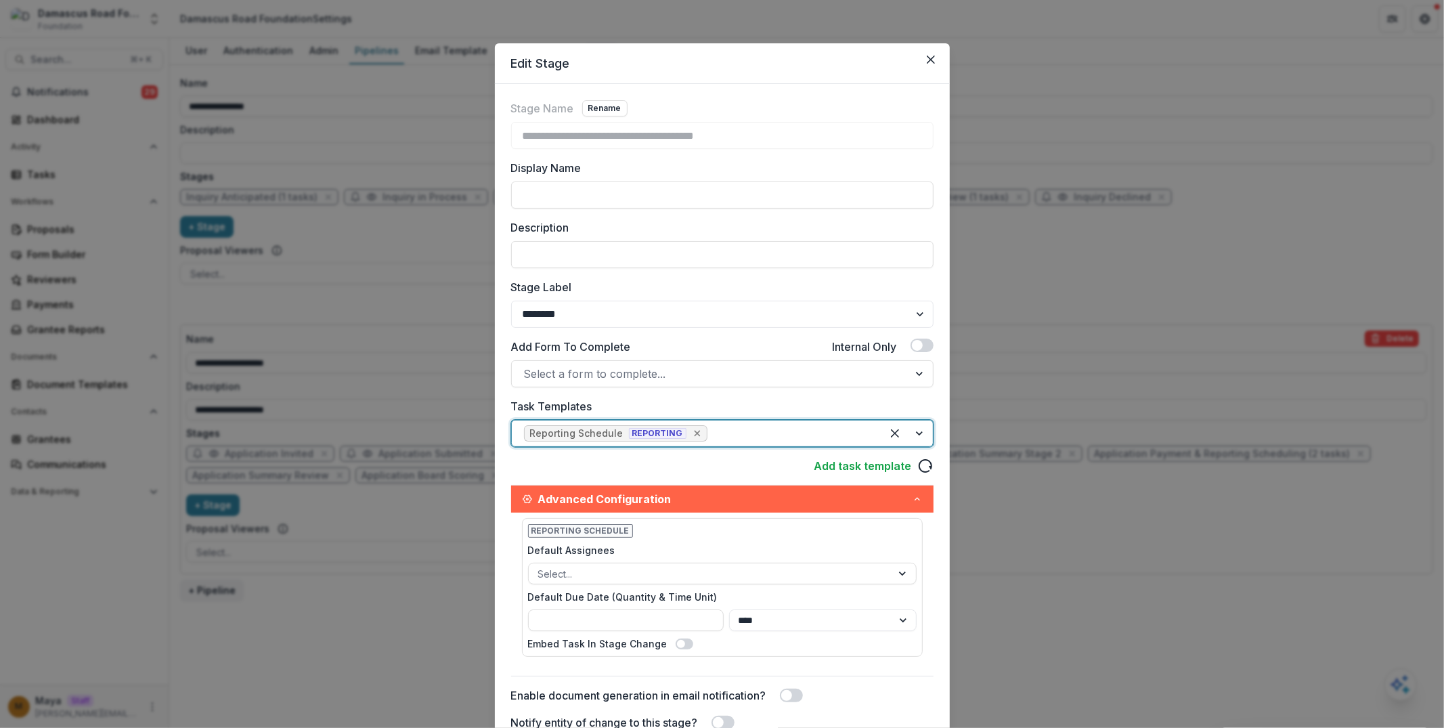
click at [692, 435] on icon "Remove [object Object]" at bounding box center [697, 433] width 11 height 11
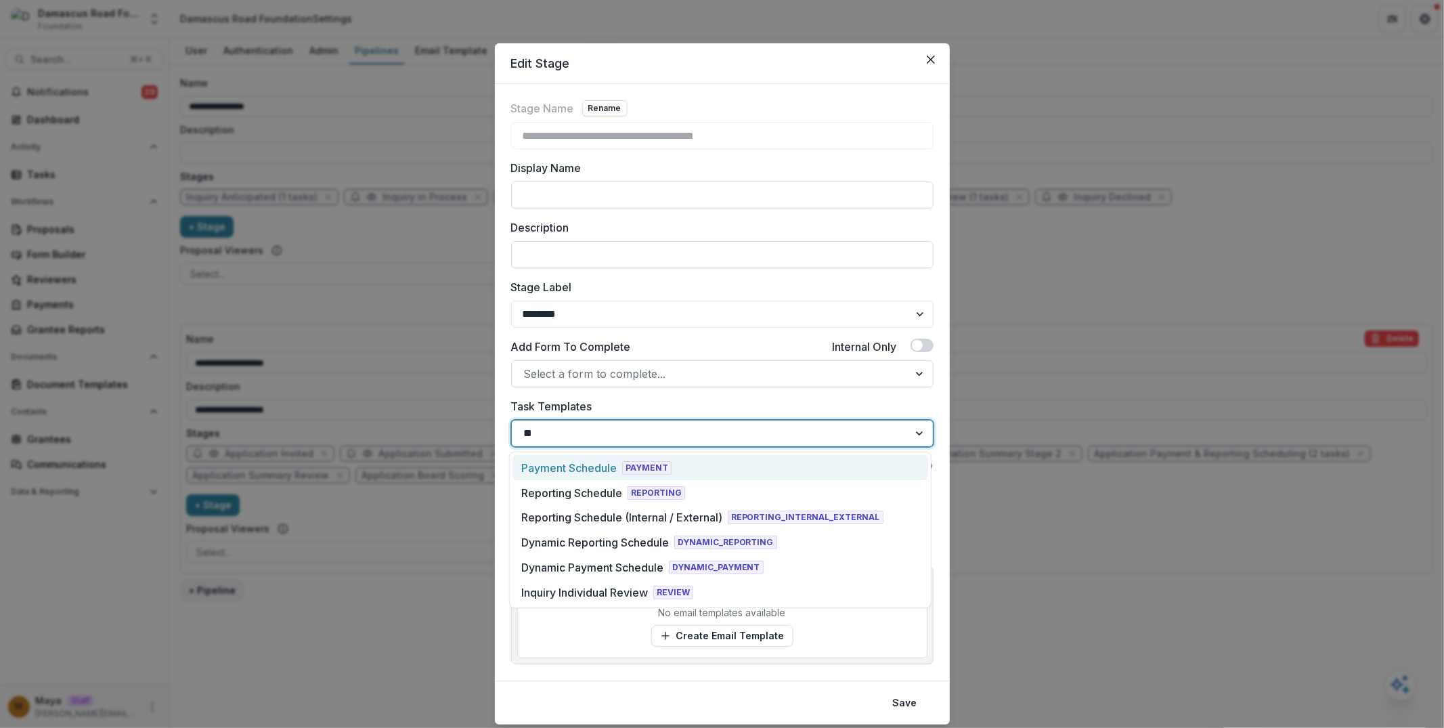
type input "*"
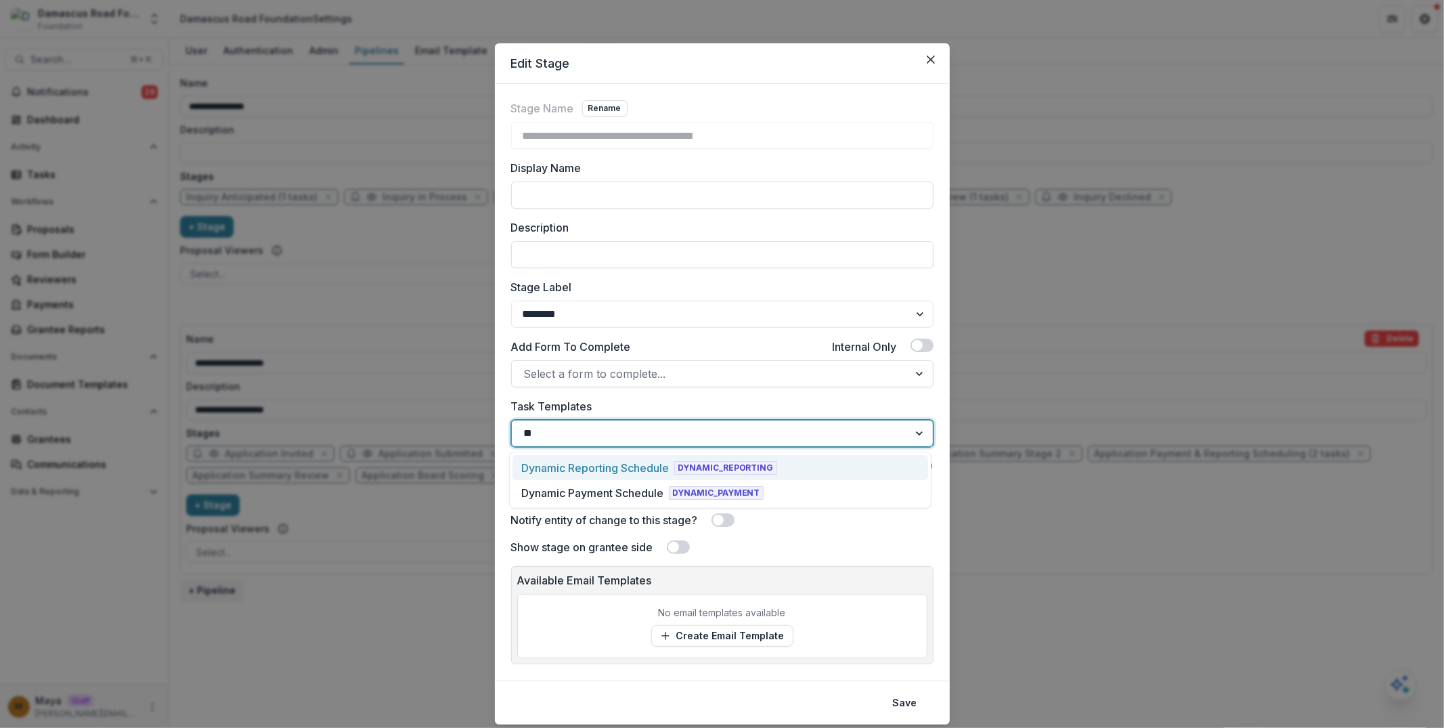
type input "*"
type input "***"
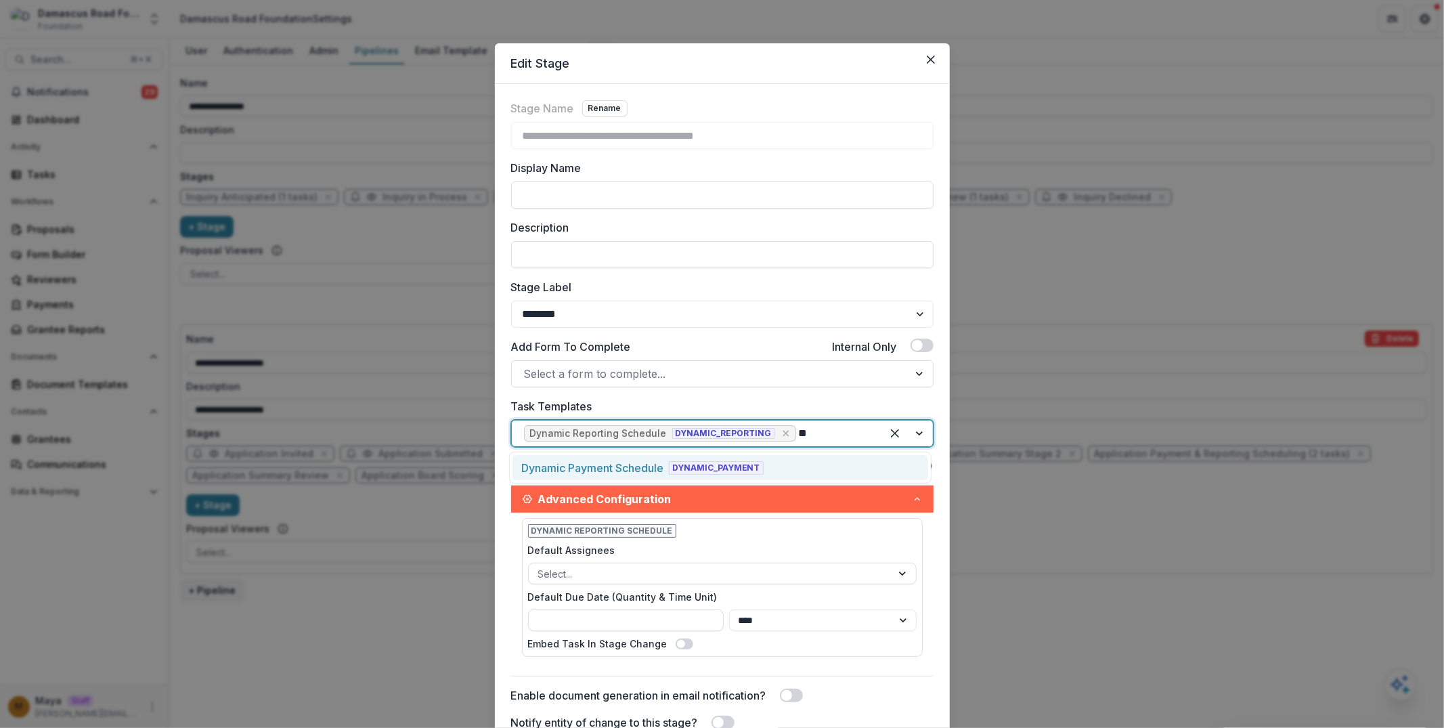
type input "***"
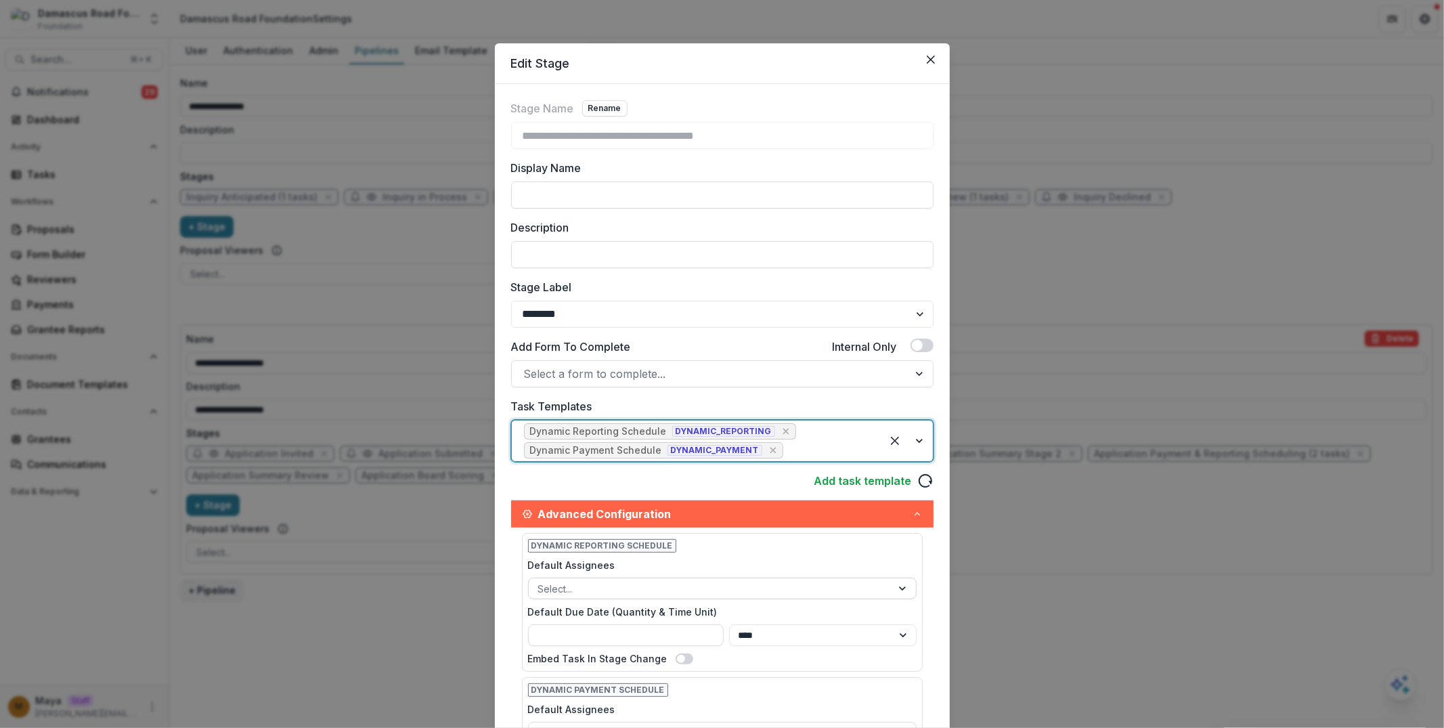
scroll to position [395, 0]
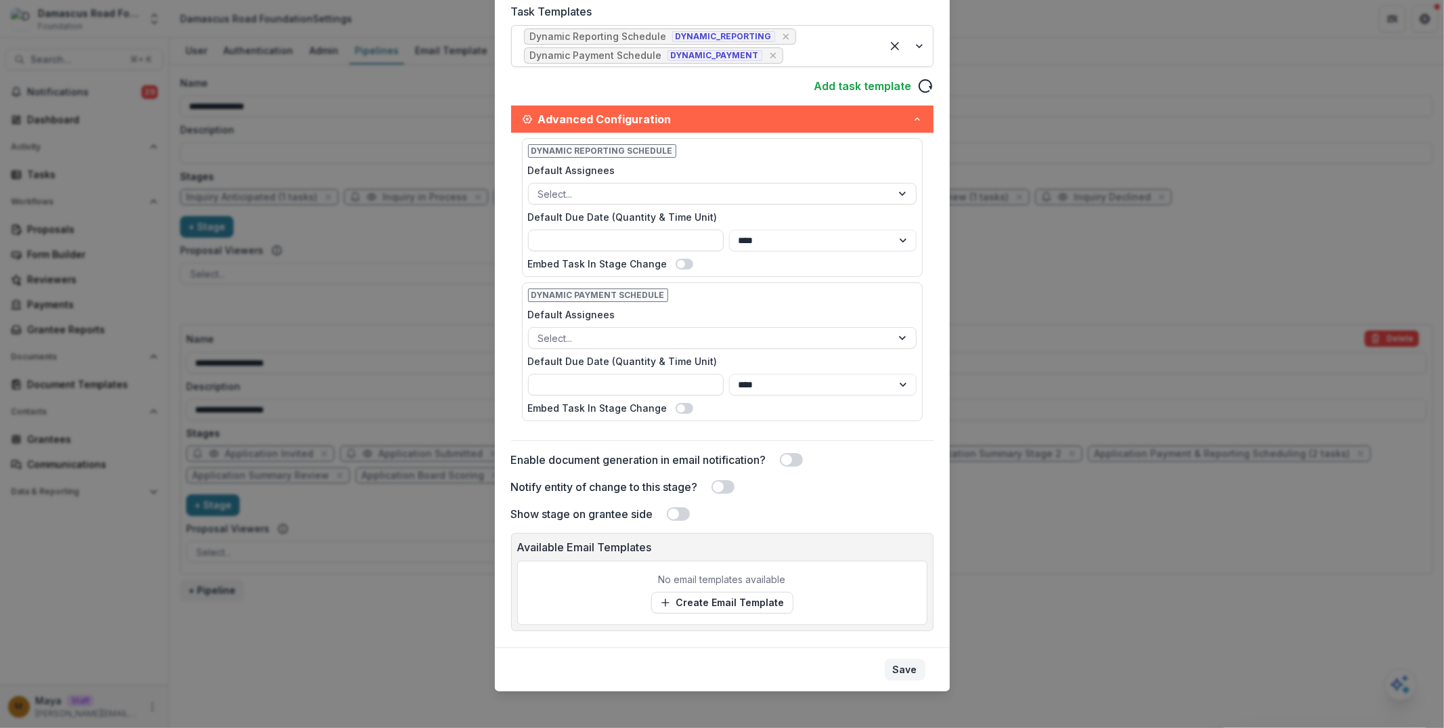
click at [904, 659] on button "Save" at bounding box center [905, 670] width 41 height 22
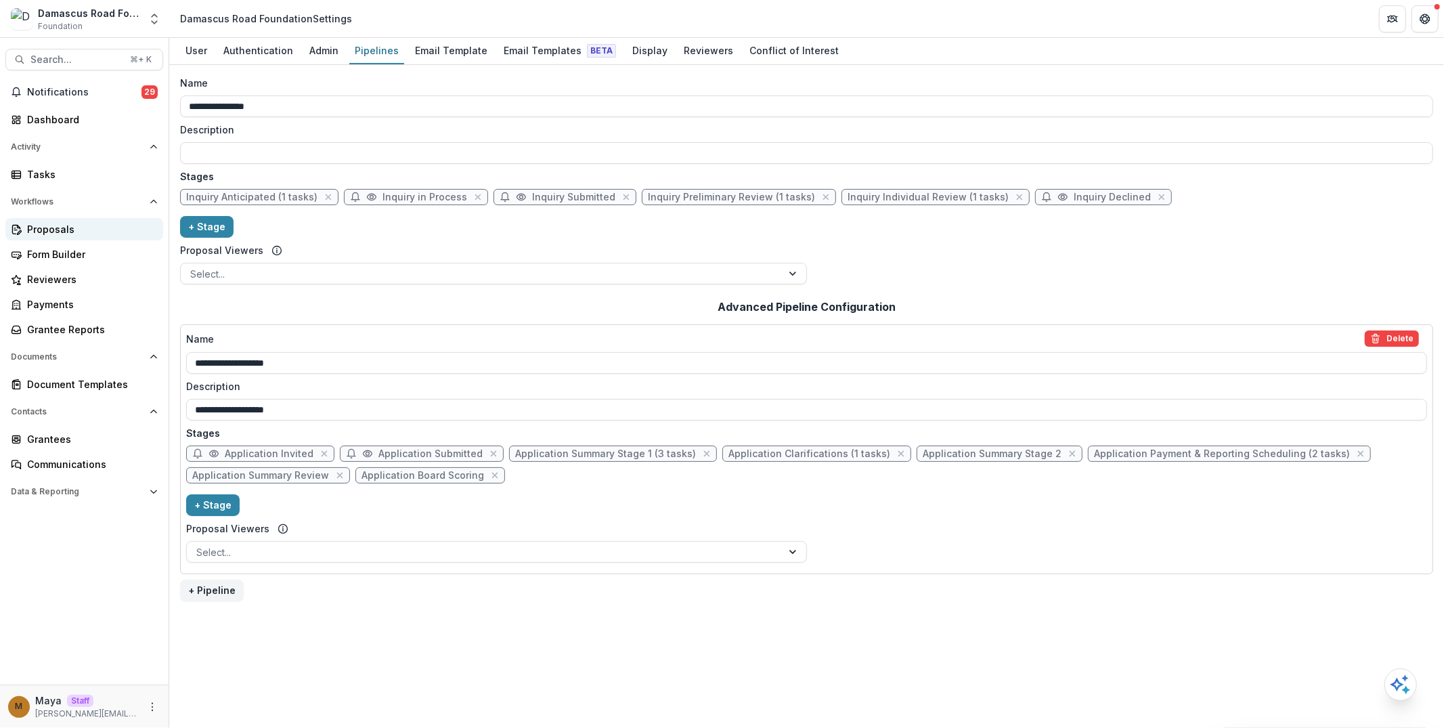
click at [35, 225] on div "Proposals" at bounding box center [89, 229] width 125 height 14
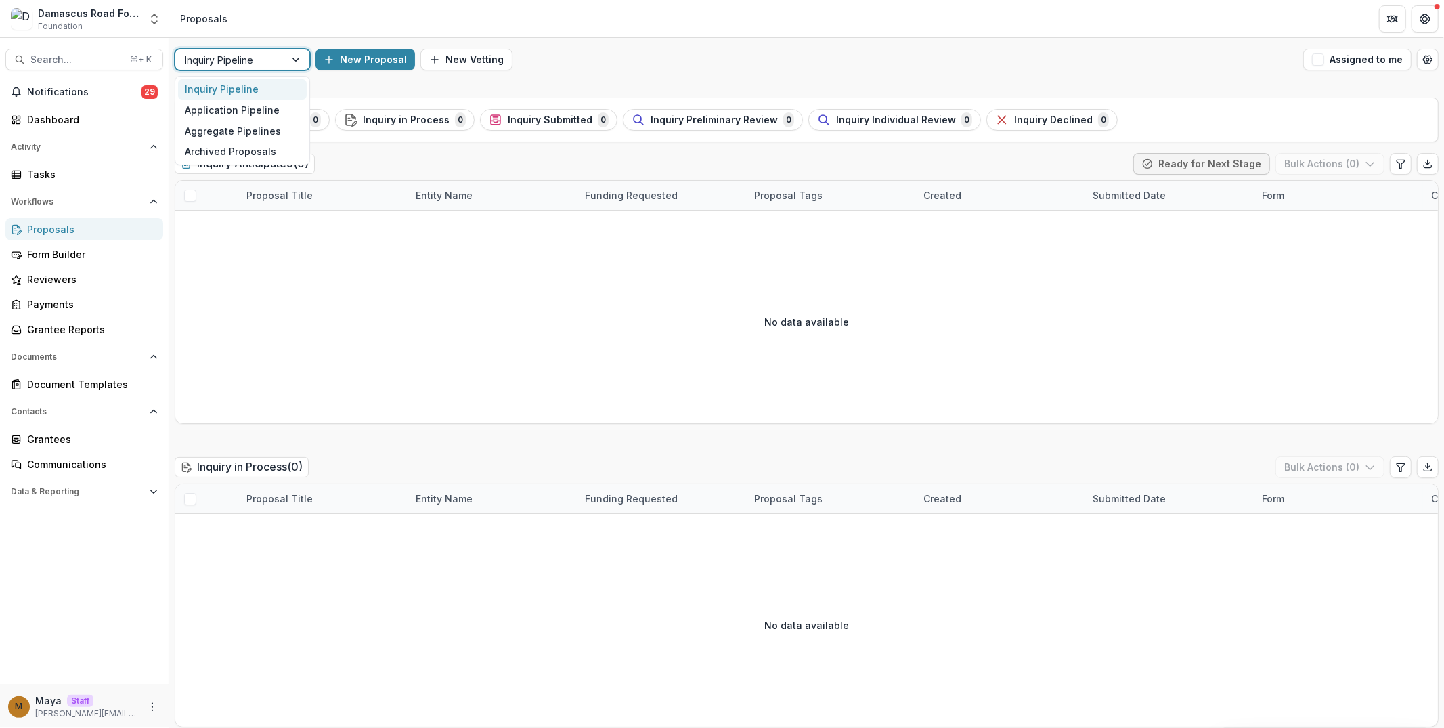
click at [283, 65] on div "Inquiry Pipeline" at bounding box center [230, 60] width 110 height 20
click at [271, 112] on div "Application Pipeline" at bounding box center [242, 110] width 129 height 21
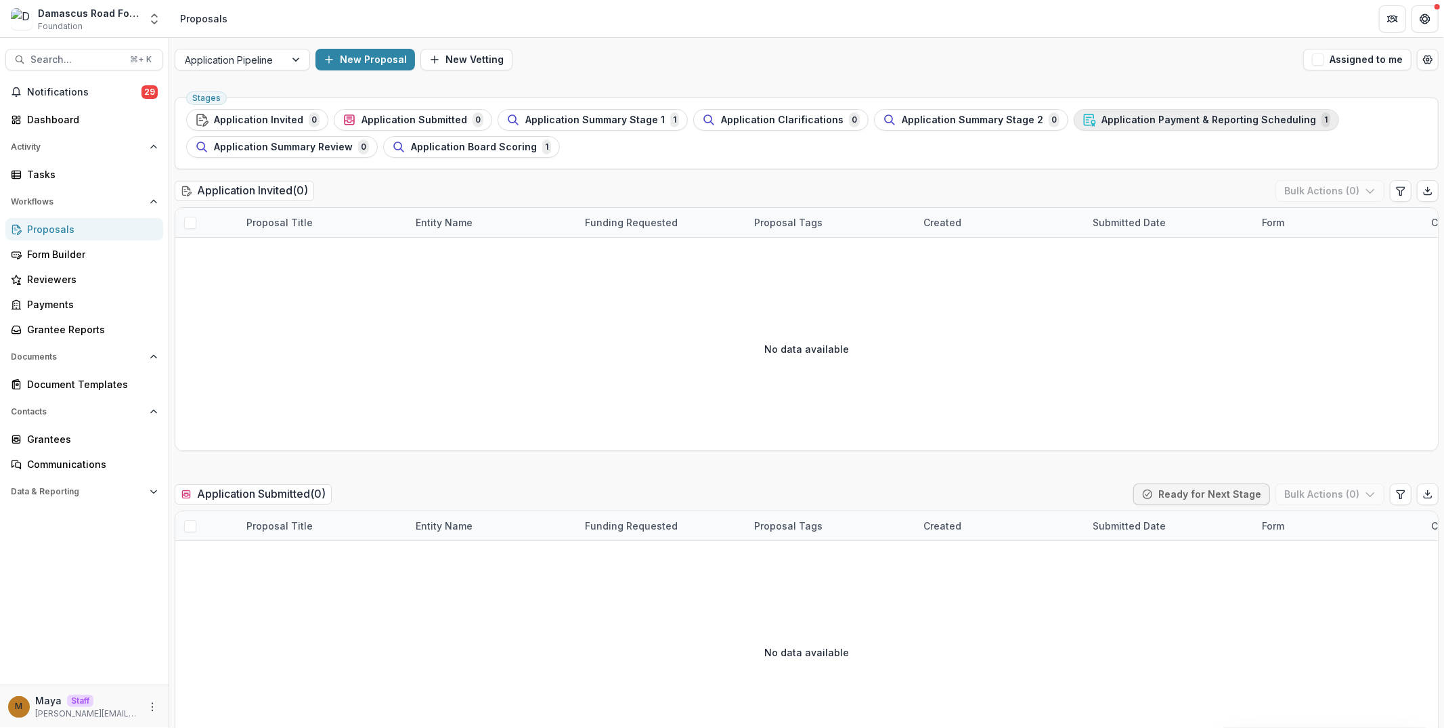
click at [1101, 118] on span "Application Payment & Reporting Scheduling" at bounding box center [1208, 120] width 215 height 12
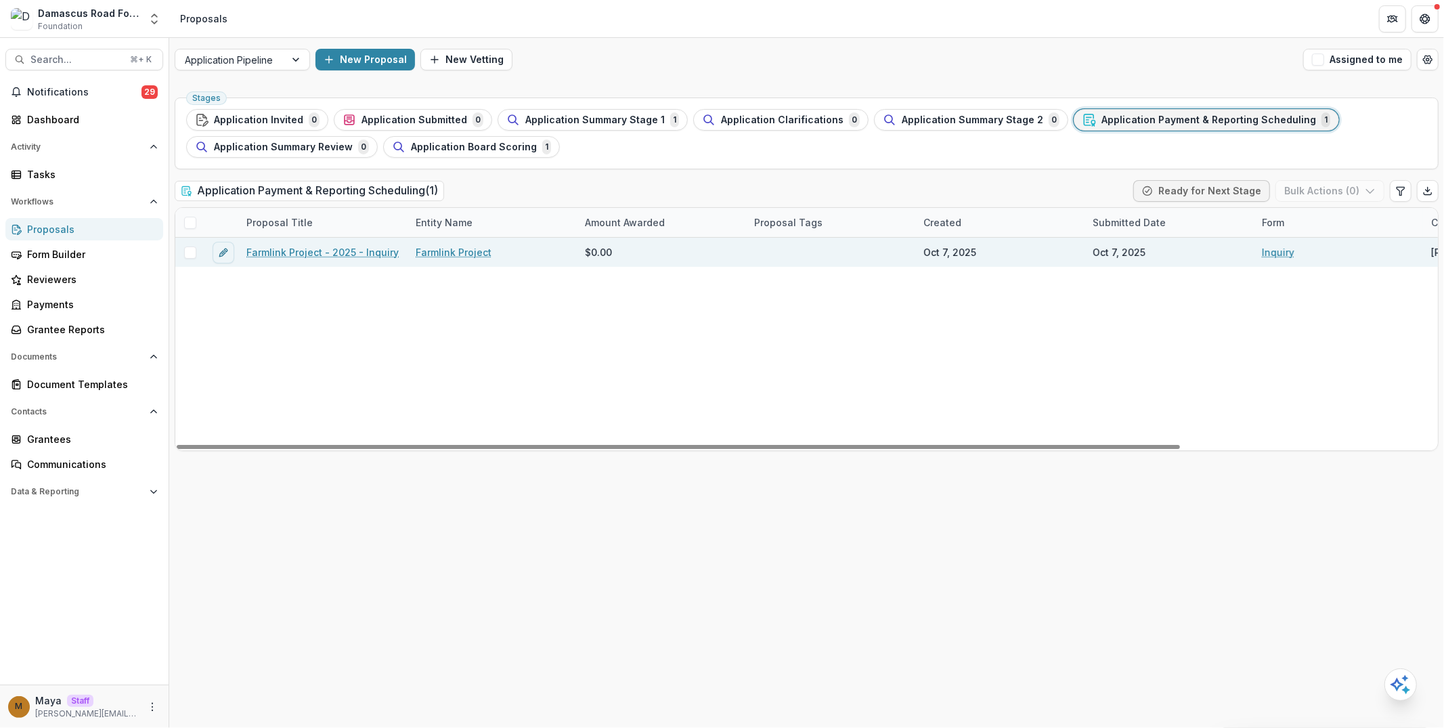
click at [344, 255] on link "Farmlink Project - 2025 - Inquiry" at bounding box center [322, 252] width 152 height 14
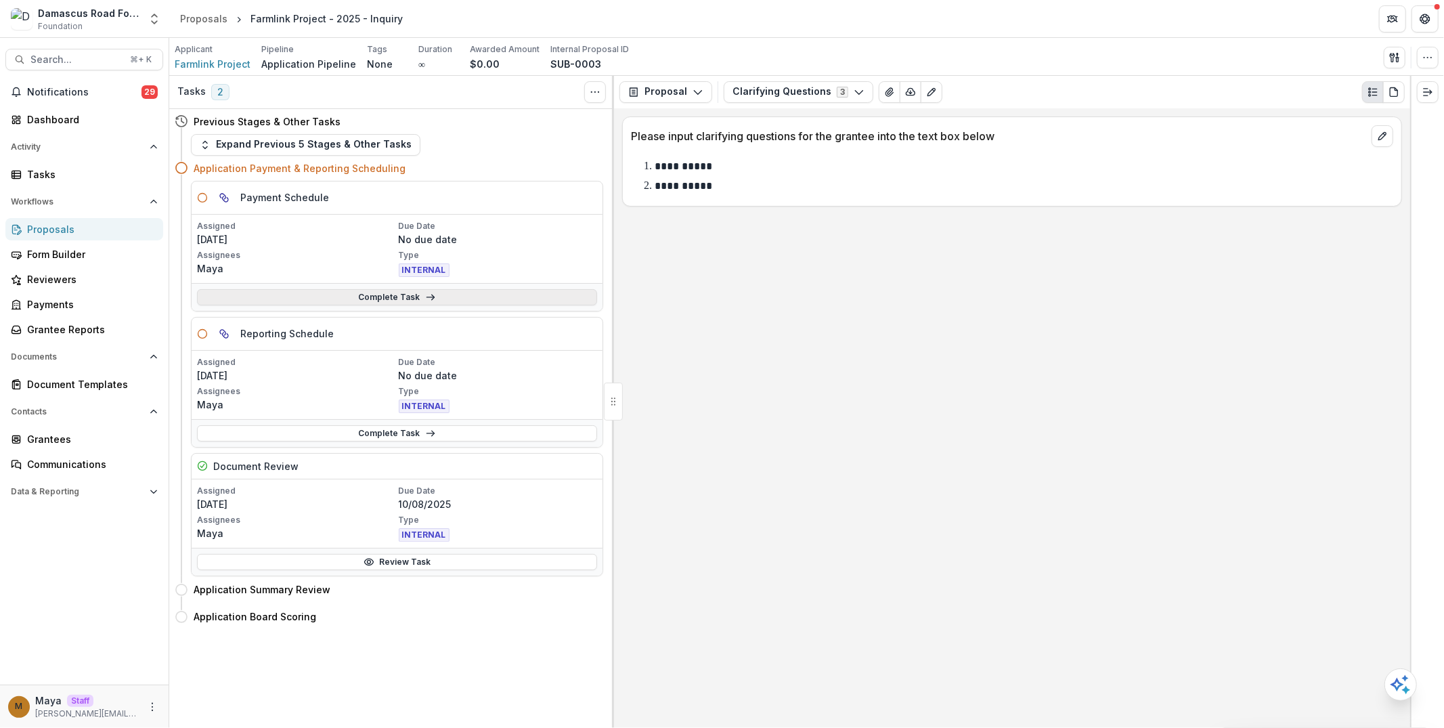
click at [510, 290] on link "Complete Task" at bounding box center [397, 297] width 400 height 16
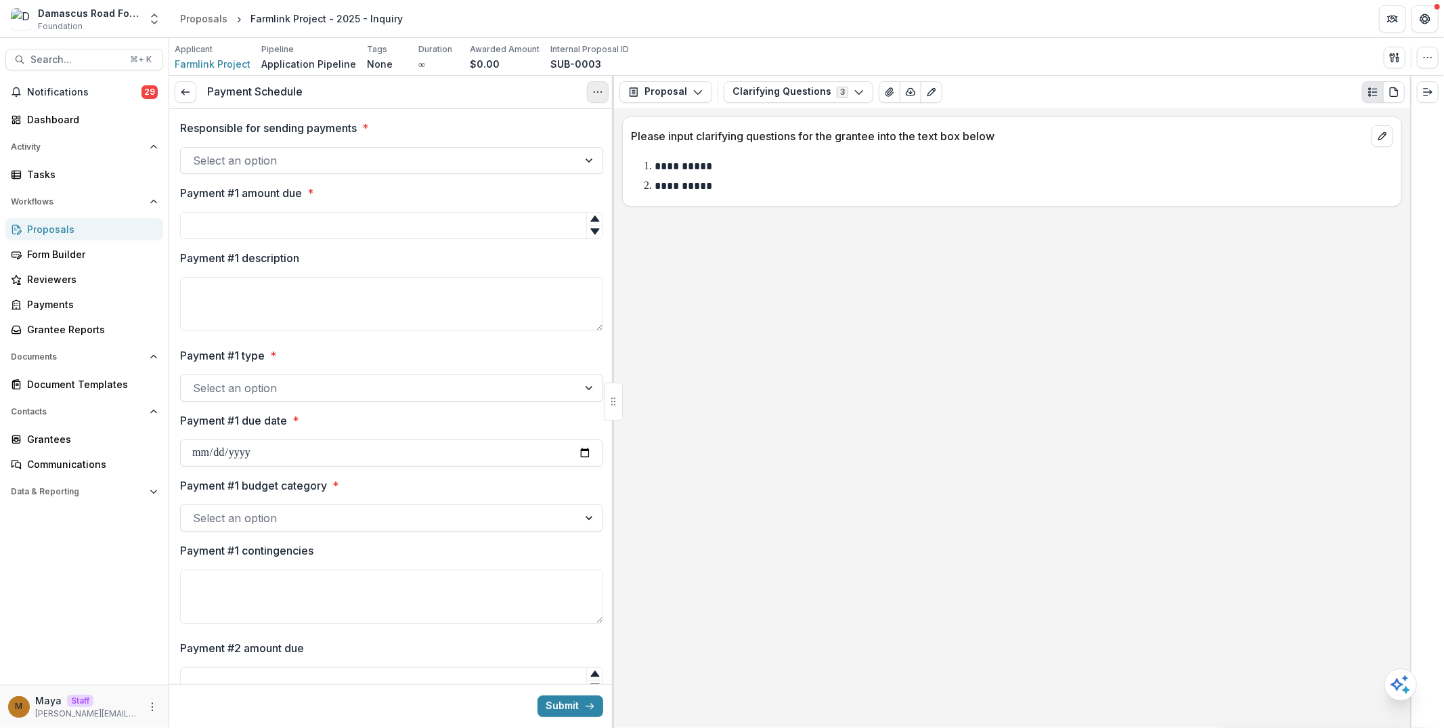
click at [598, 97] on button "Options" at bounding box center [598, 92] width 22 height 22
click at [550, 151] on button "Cancel Task" at bounding box center [532, 151] width 145 height 22
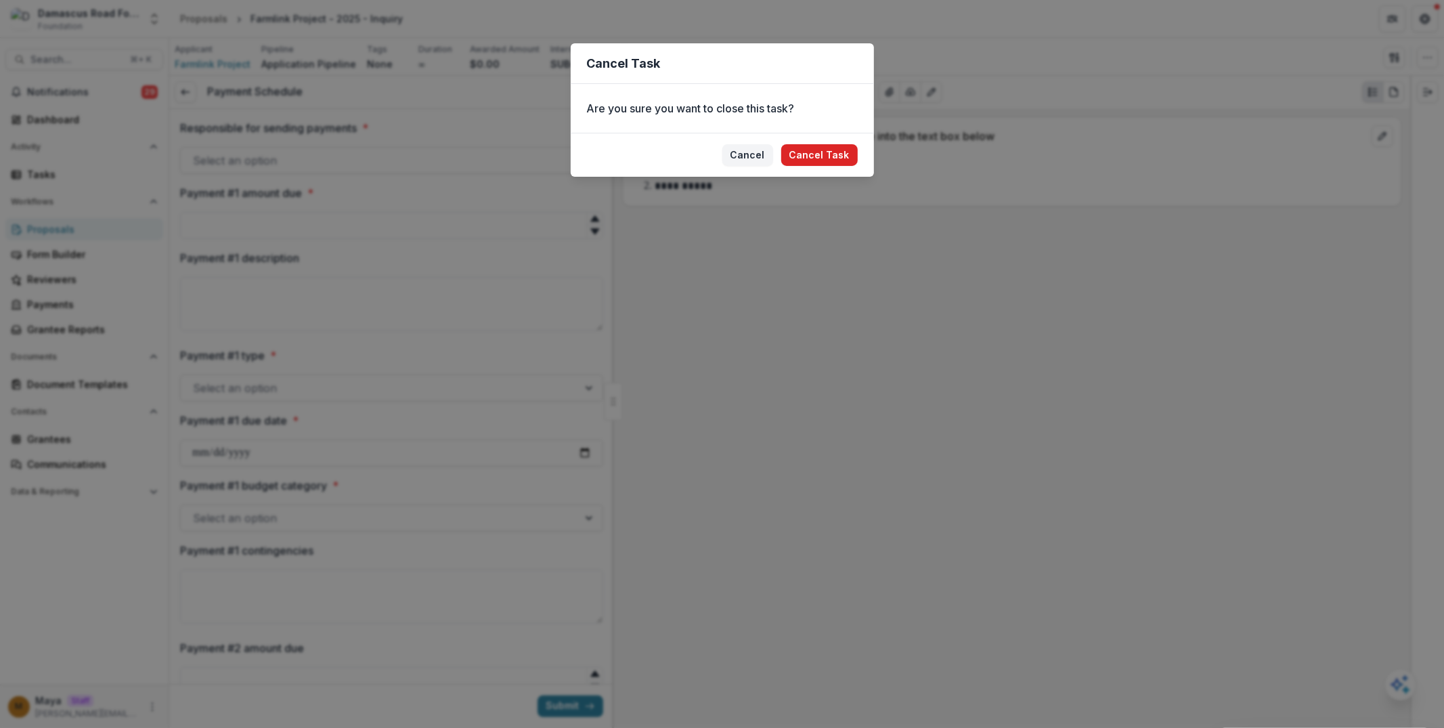
click at [809, 155] on button "Cancel Task" at bounding box center [819, 155] width 76 height 22
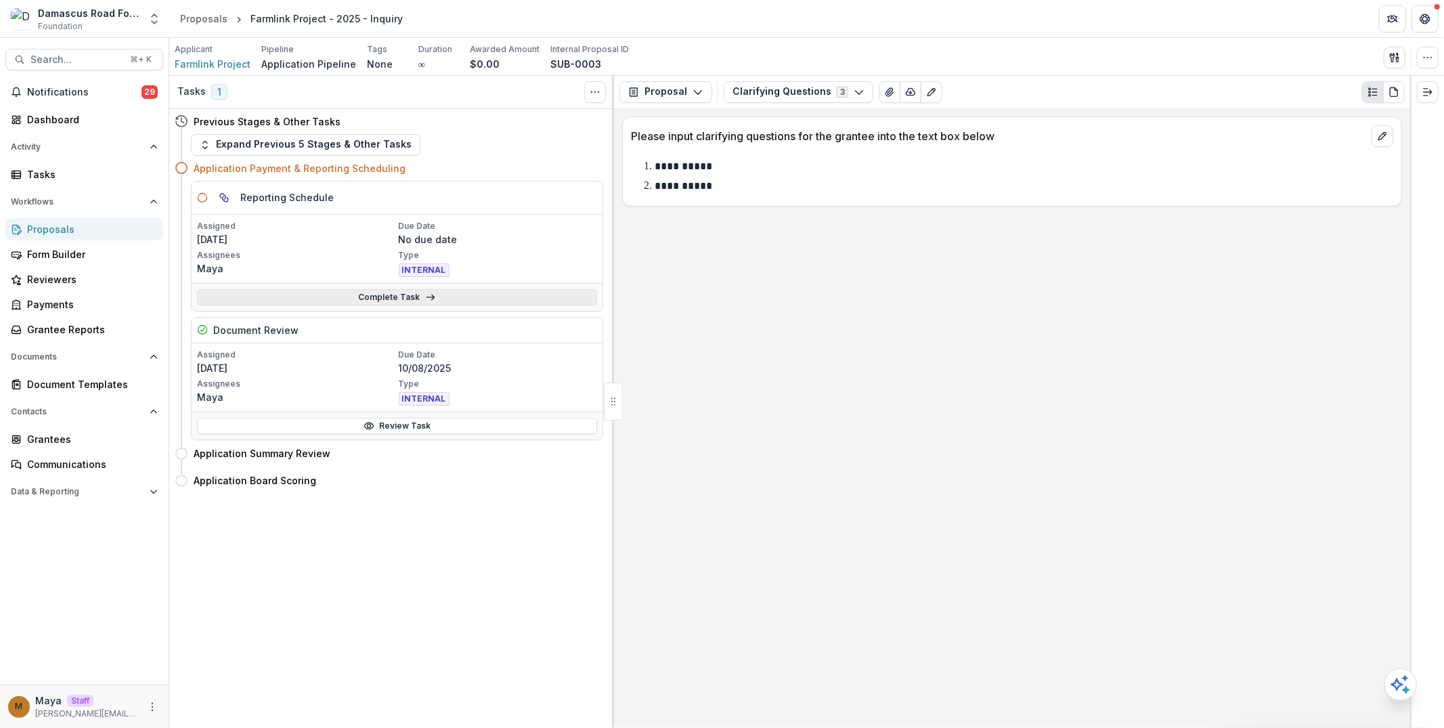
click at [584, 302] on link "Complete Task" at bounding box center [397, 297] width 400 height 16
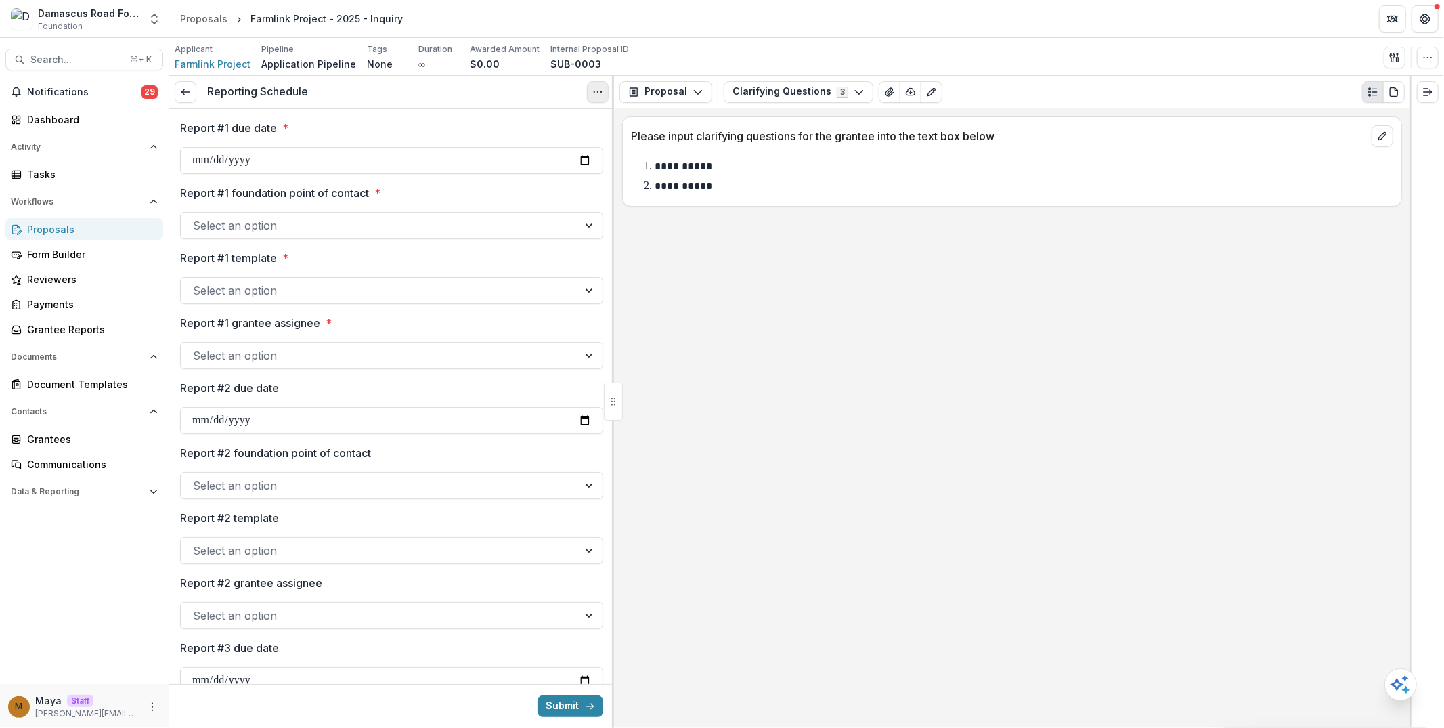
click at [596, 93] on icon "Options" at bounding box center [597, 92] width 11 height 11
click at [571, 146] on button "Cancel Task" at bounding box center [532, 151] width 145 height 22
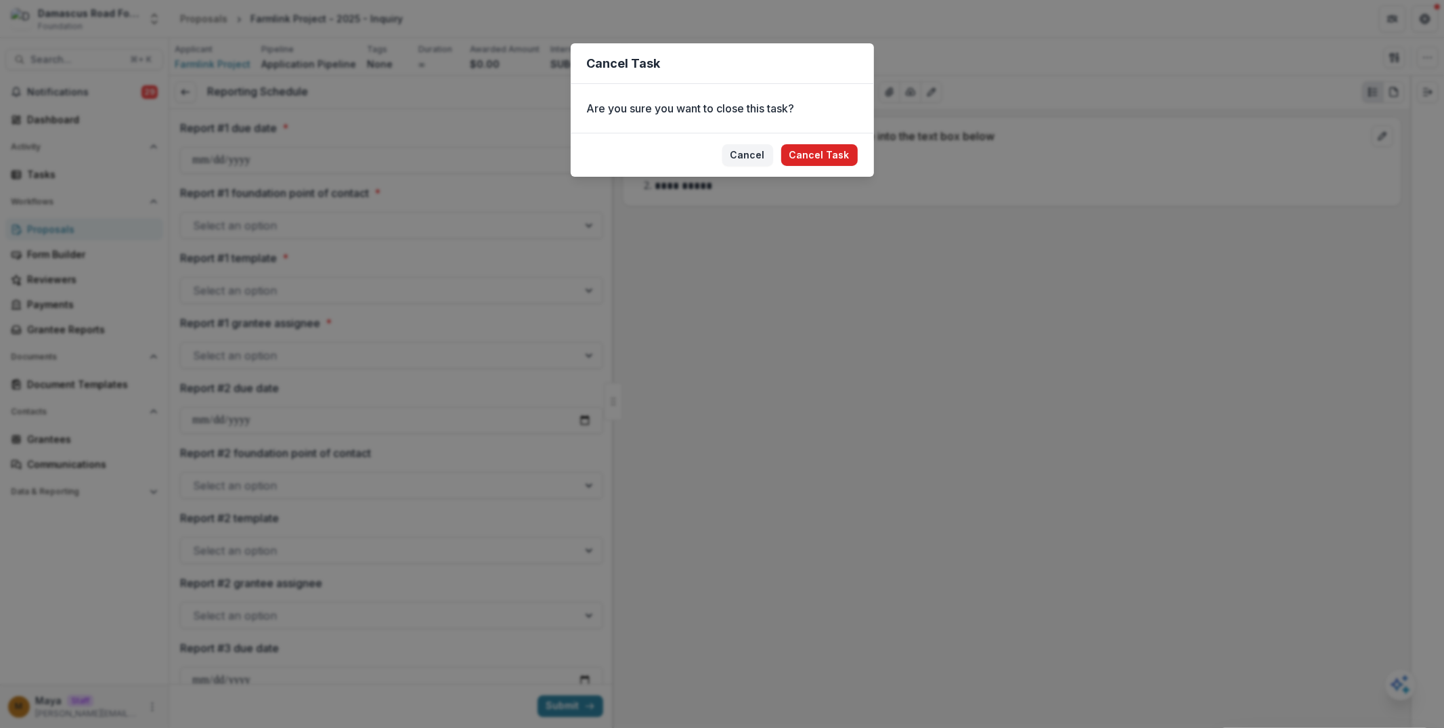
click at [812, 161] on button "Cancel Task" at bounding box center [819, 155] width 76 height 22
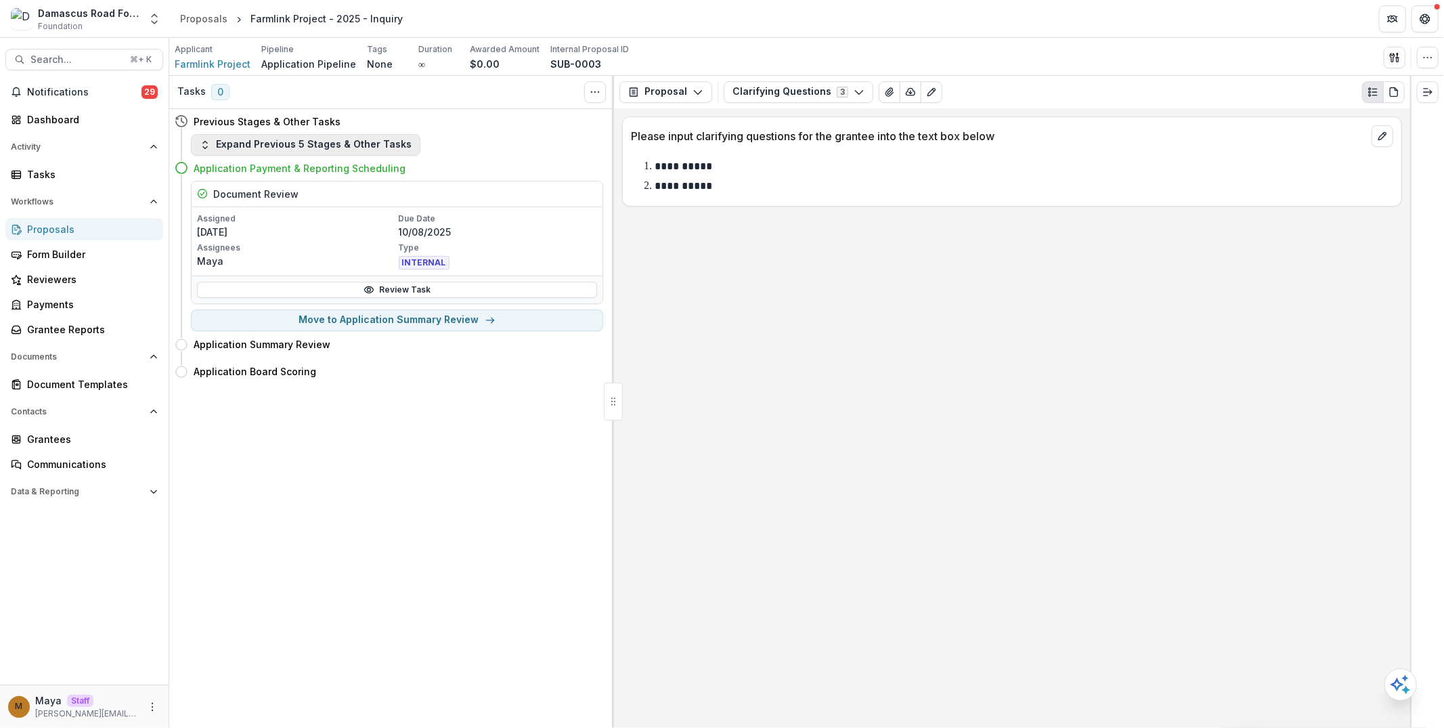
click at [311, 137] on button "Expand Previous 5 Stages & Other Tasks" at bounding box center [305, 145] width 229 height 22
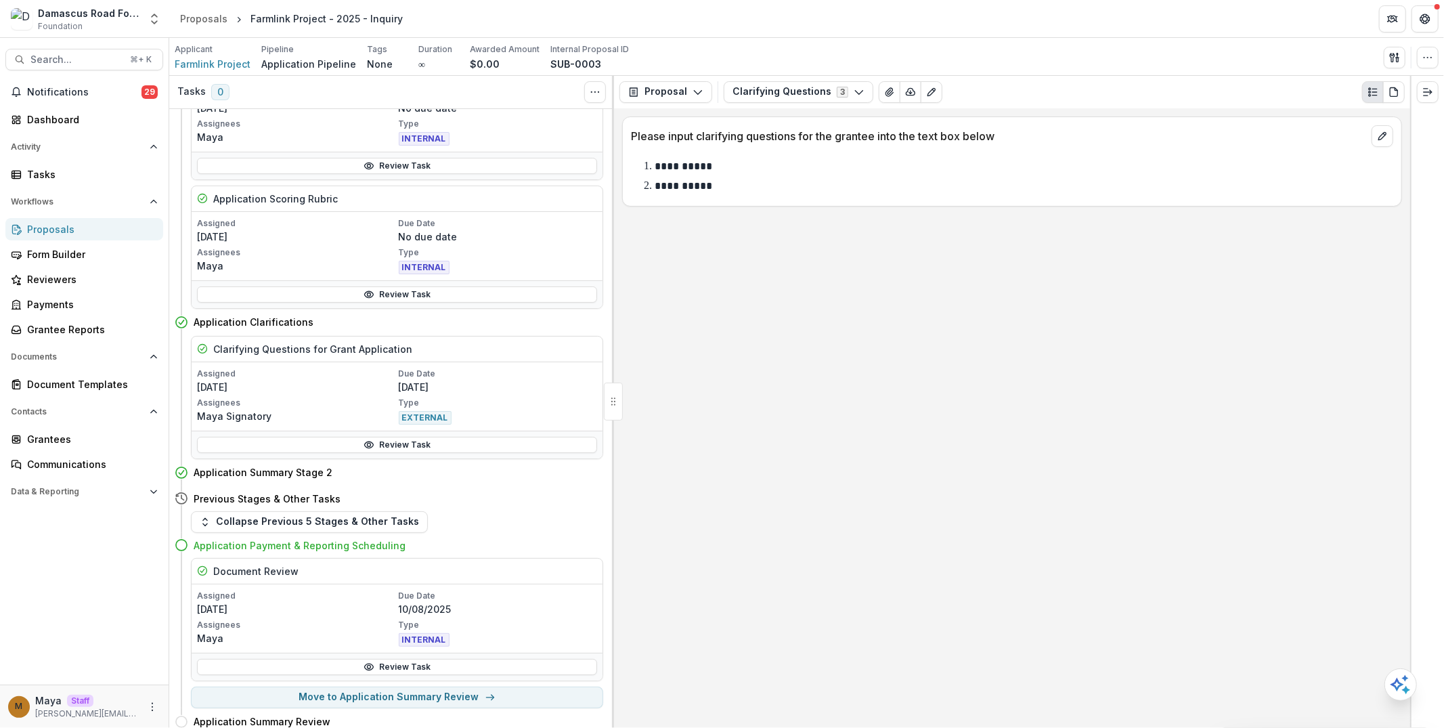
scroll to position [825, 0]
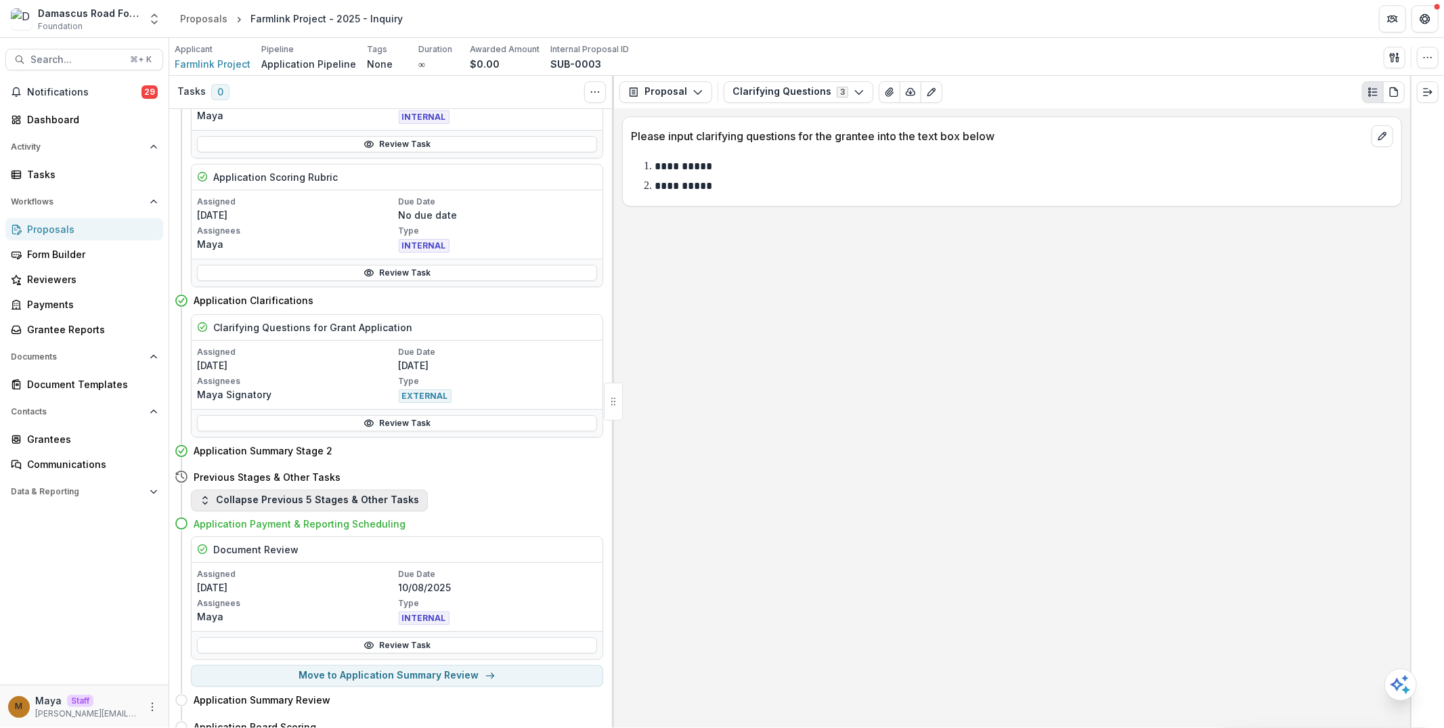
click at [360, 493] on button "Collapse Previous 5 Stages & Other Tasks" at bounding box center [309, 500] width 237 height 22
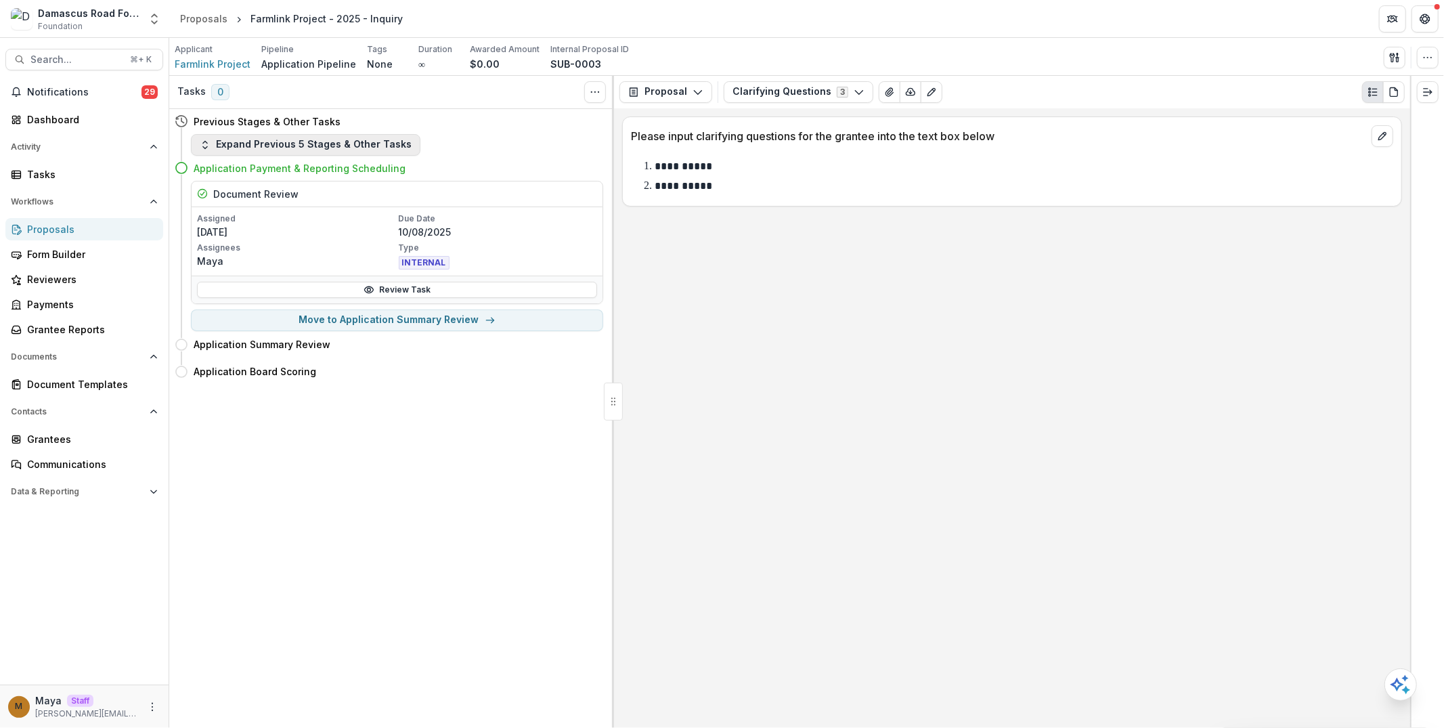
scroll to position [0, 0]
click at [370, 142] on button "Expand Previous 5 Stages & Other Tasks" at bounding box center [305, 145] width 229 height 22
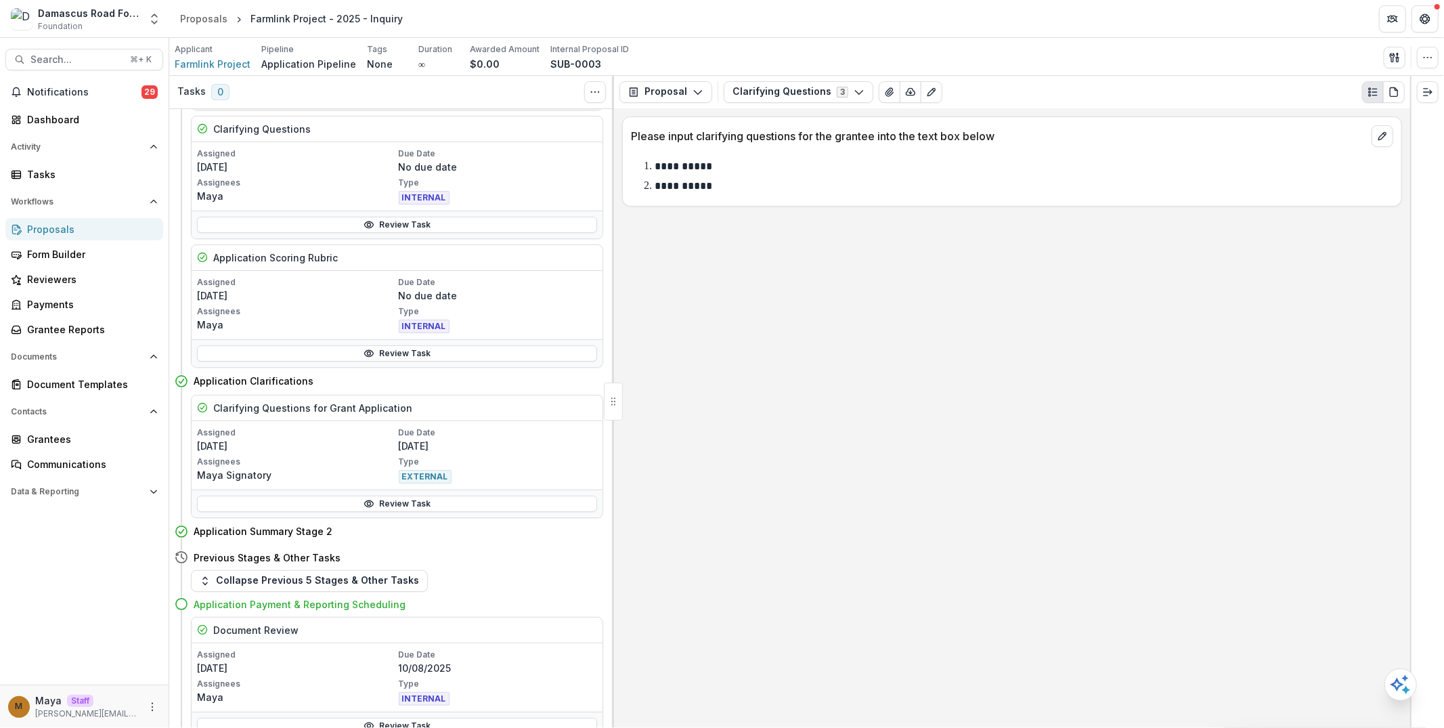
scroll to position [745, 0]
click at [562, 523] on button "Move here" at bounding box center [575, 531] width 56 height 16
select select "**********"
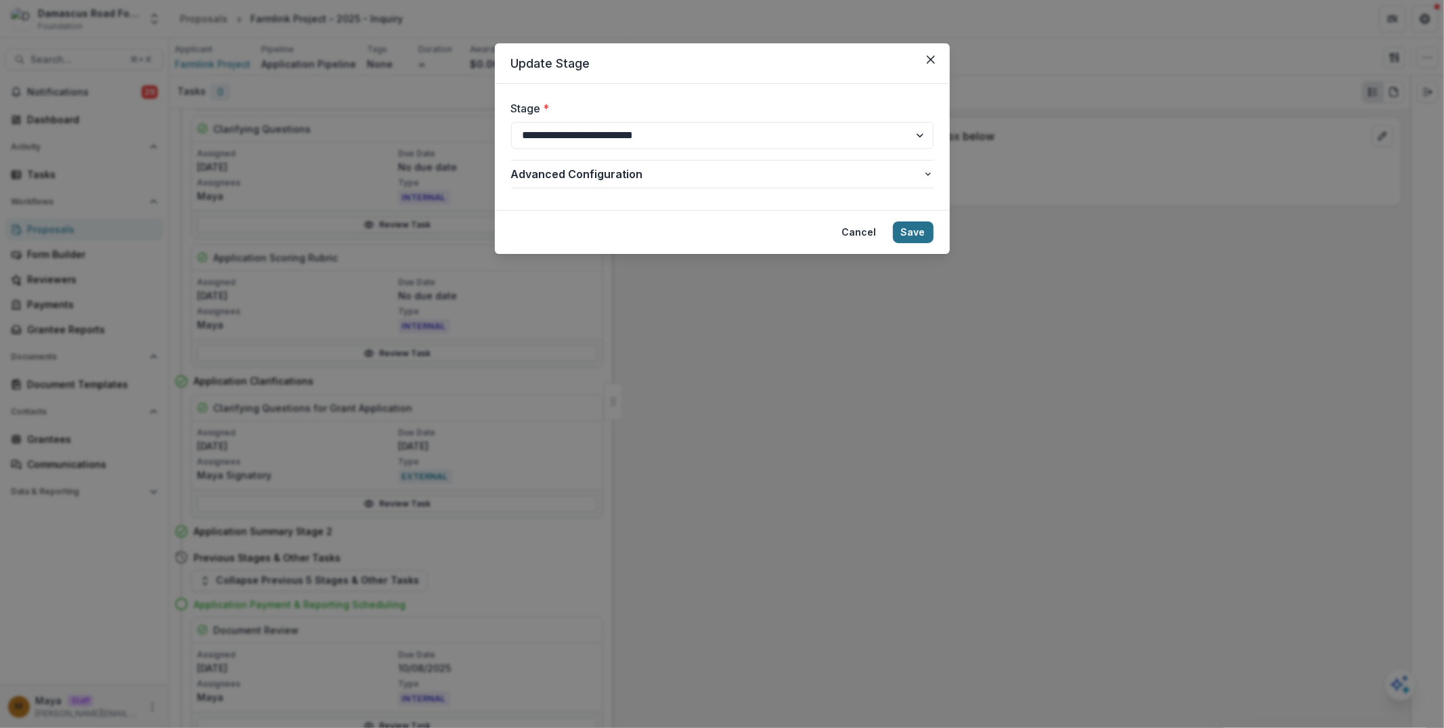
click at [925, 235] on button "Save" at bounding box center [913, 232] width 41 height 22
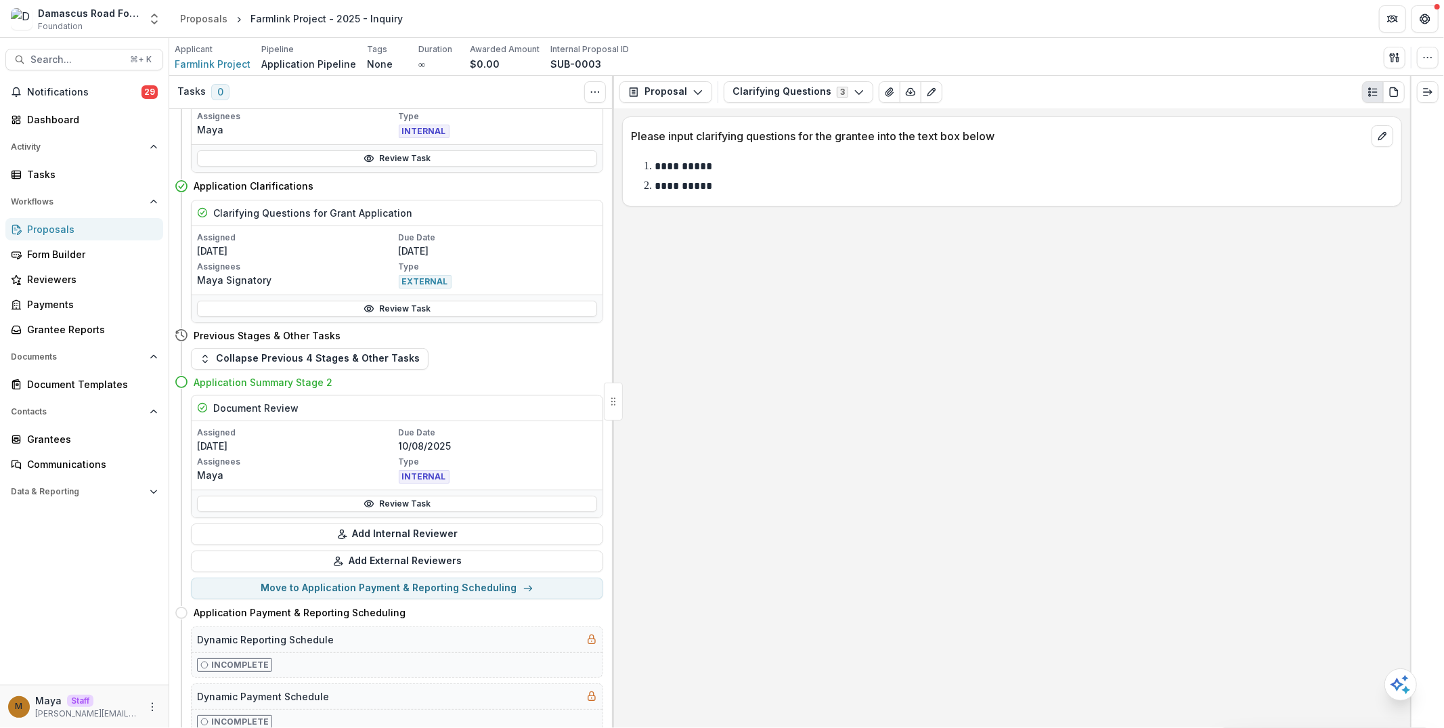
scroll to position [985, 0]
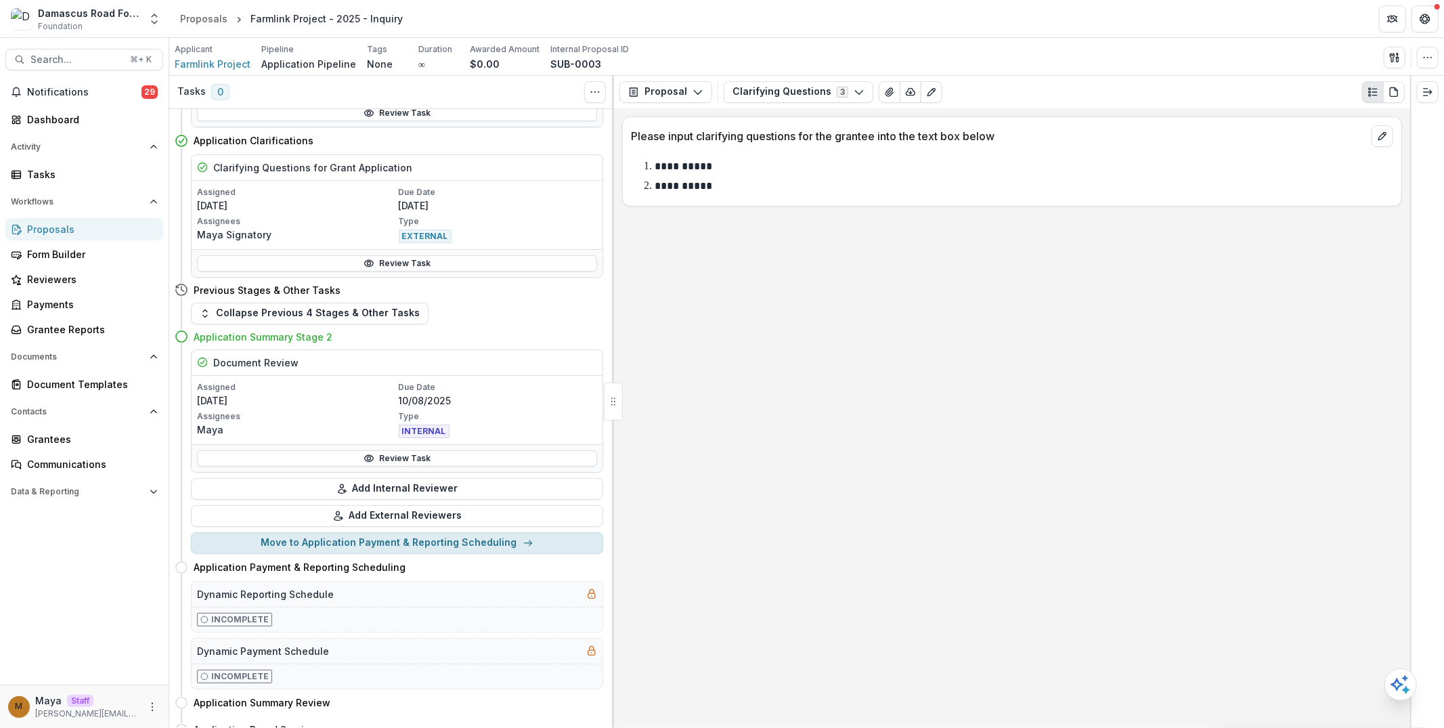
click at [489, 532] on button "Move to Application Payment & Reporting Scheduling" at bounding box center [397, 543] width 412 height 22
select select "**********"
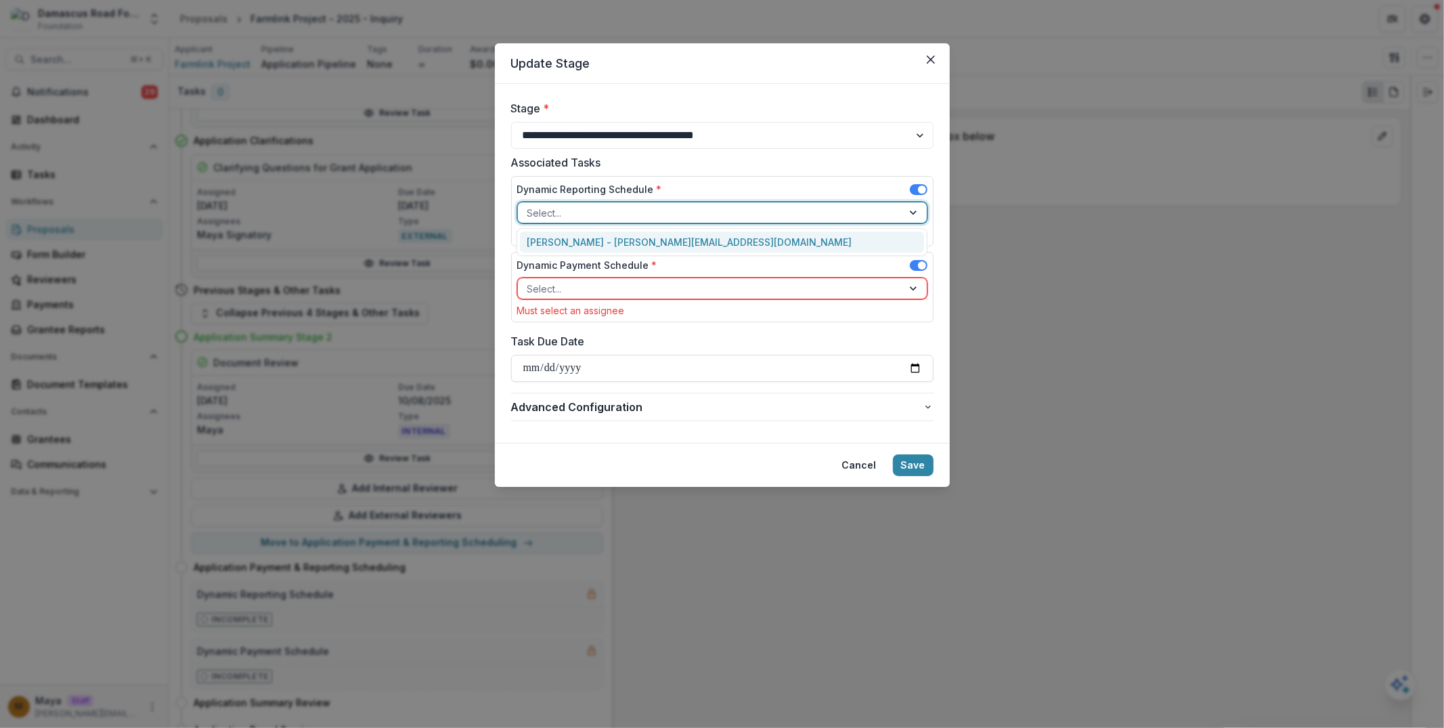
click at [598, 216] on div at bounding box center [710, 212] width 366 height 17
click at [600, 248] on div "Maya - maya@trytemelio.com" at bounding box center [722, 241] width 404 height 21
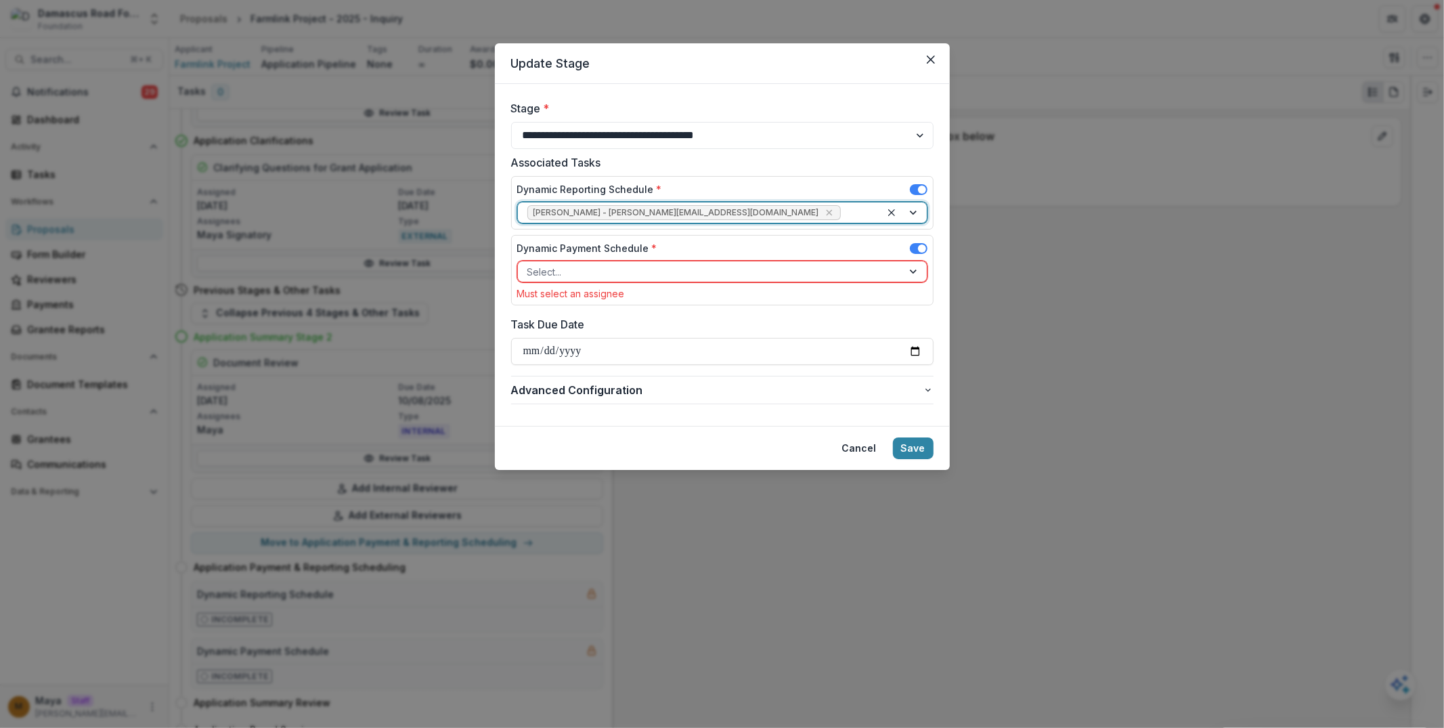
click at [600, 280] on div "Select..." at bounding box center [710, 272] width 384 height 20
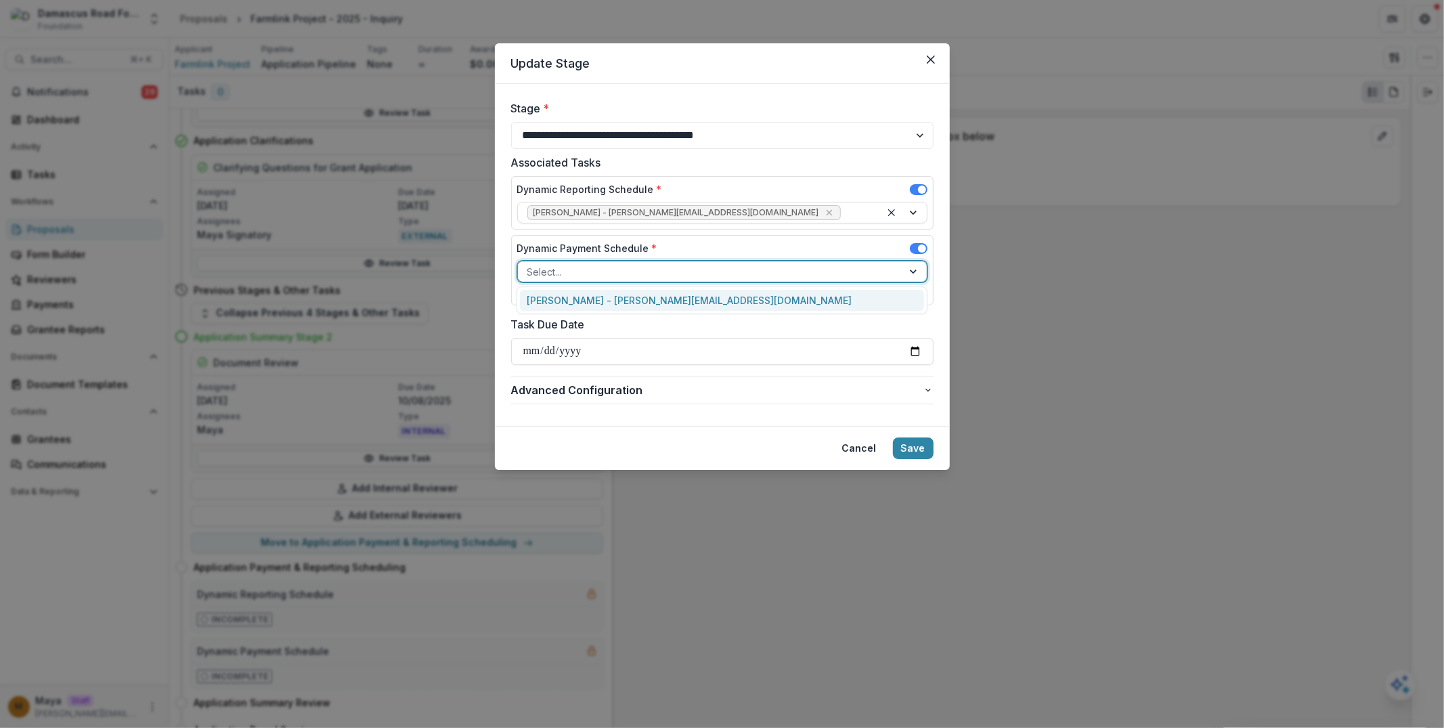
click at [605, 302] on div "Maya - maya@trytemelio.com" at bounding box center [722, 300] width 404 height 21
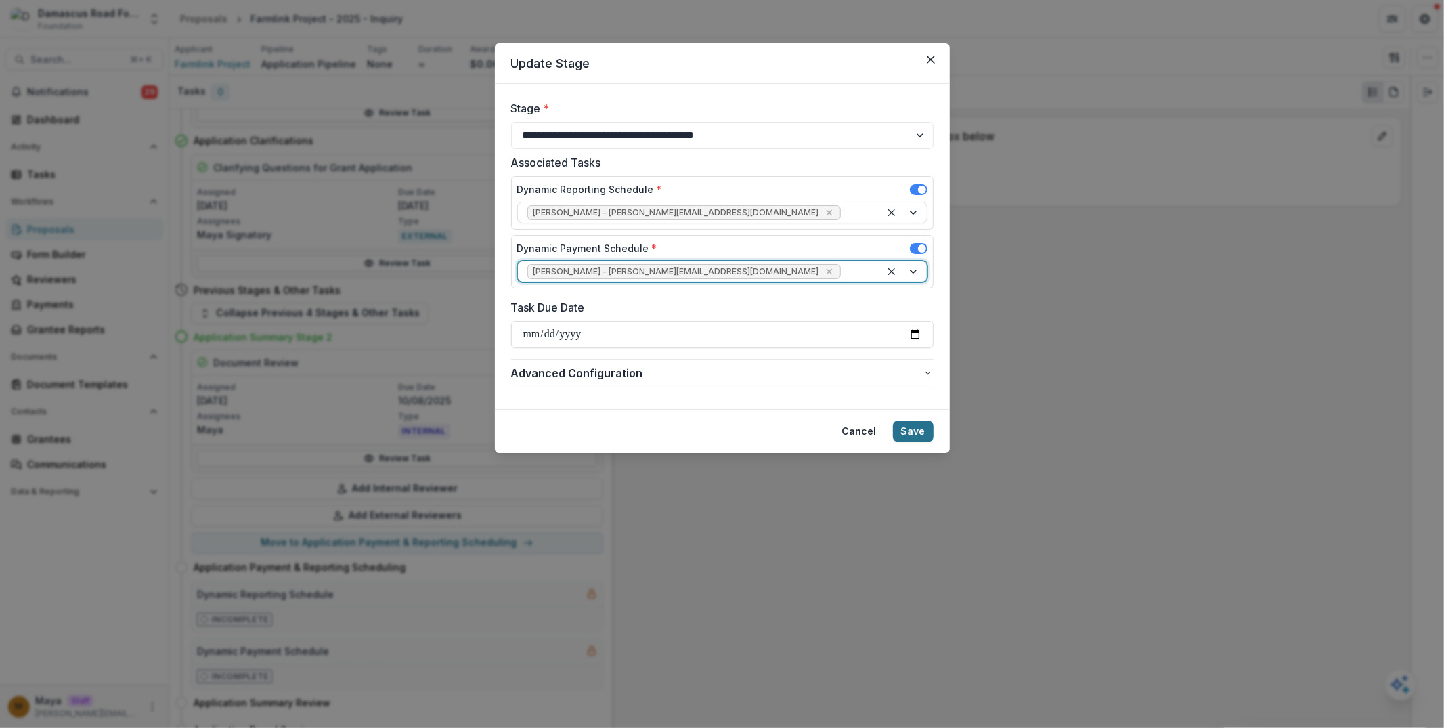
click at [906, 421] on button "Save" at bounding box center [913, 431] width 41 height 22
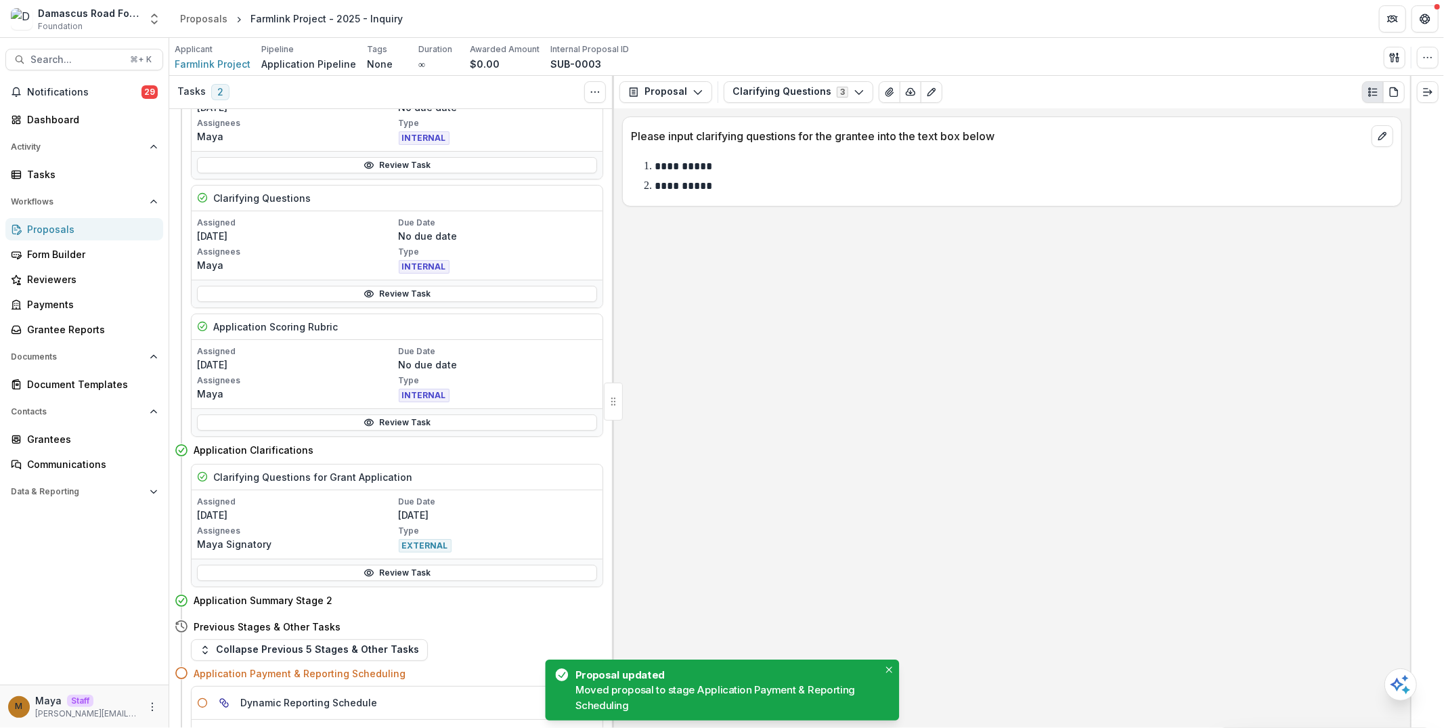
scroll to position [685, 0]
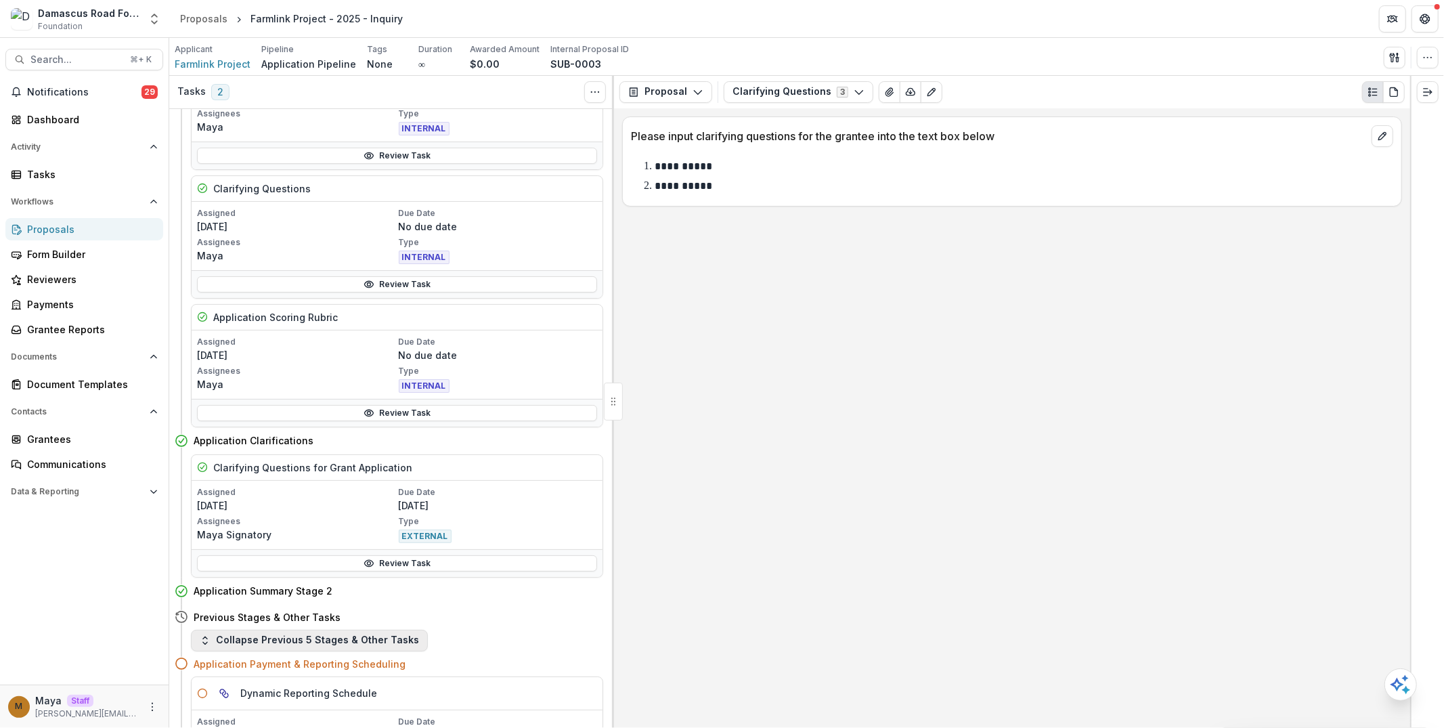
click at [366, 634] on button "Collapse Previous 5 Stages & Other Tasks" at bounding box center [309, 641] width 237 height 22
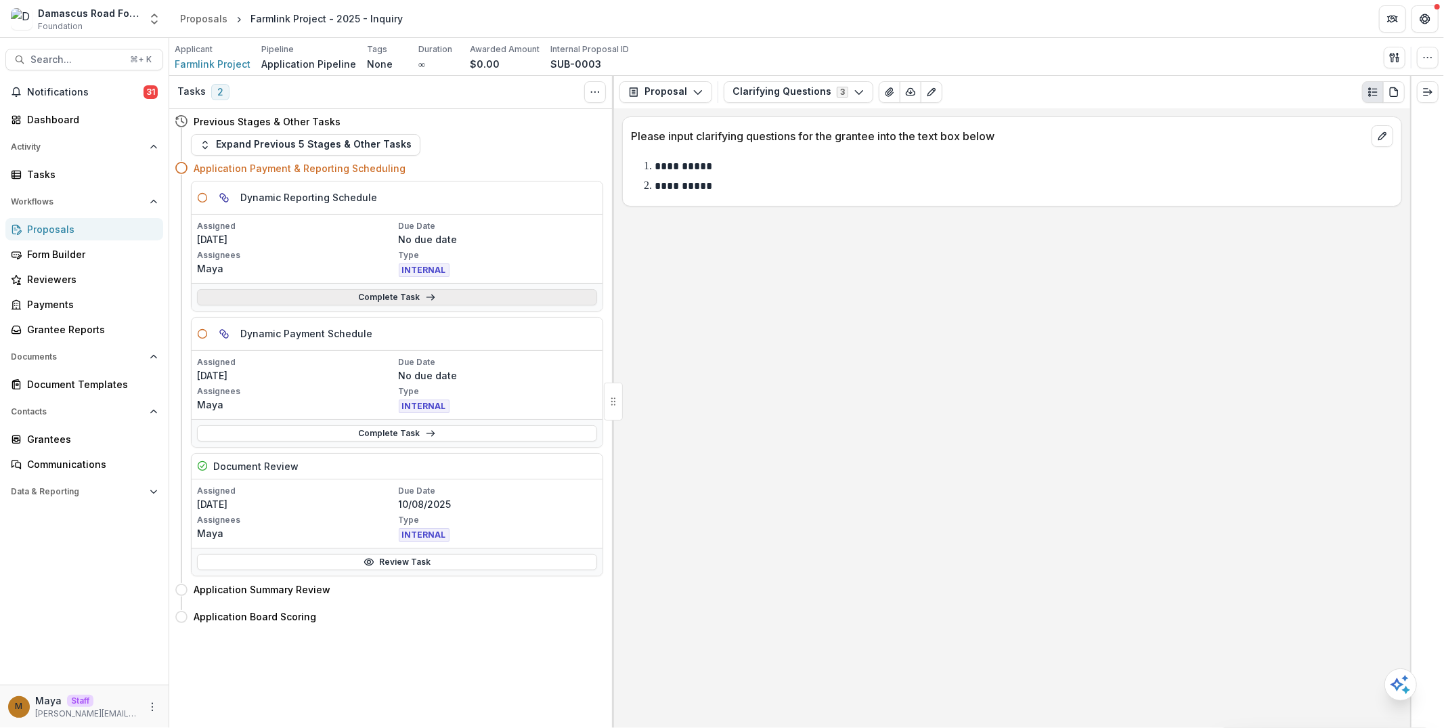
click at [415, 292] on link "Complete Task" at bounding box center [397, 297] width 400 height 16
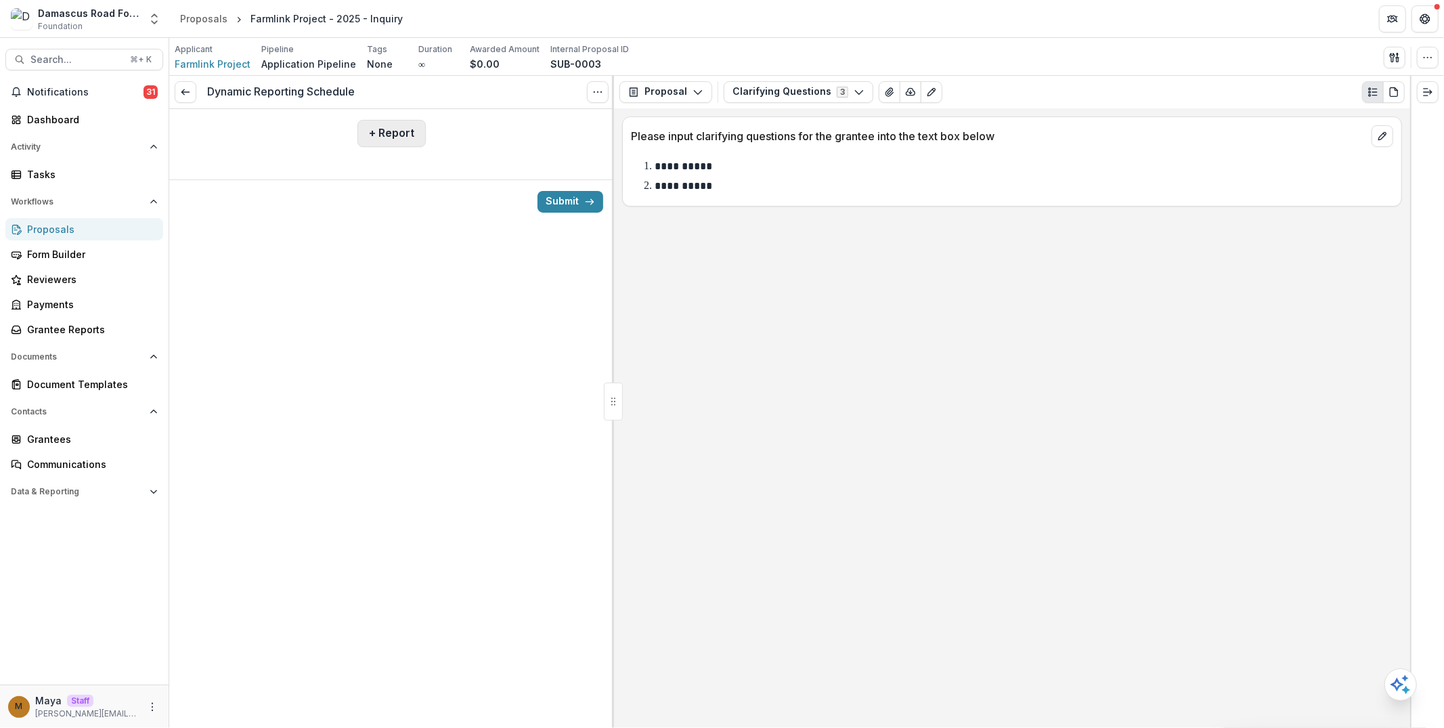
click at [376, 129] on button "+ Report" at bounding box center [391, 133] width 68 height 27
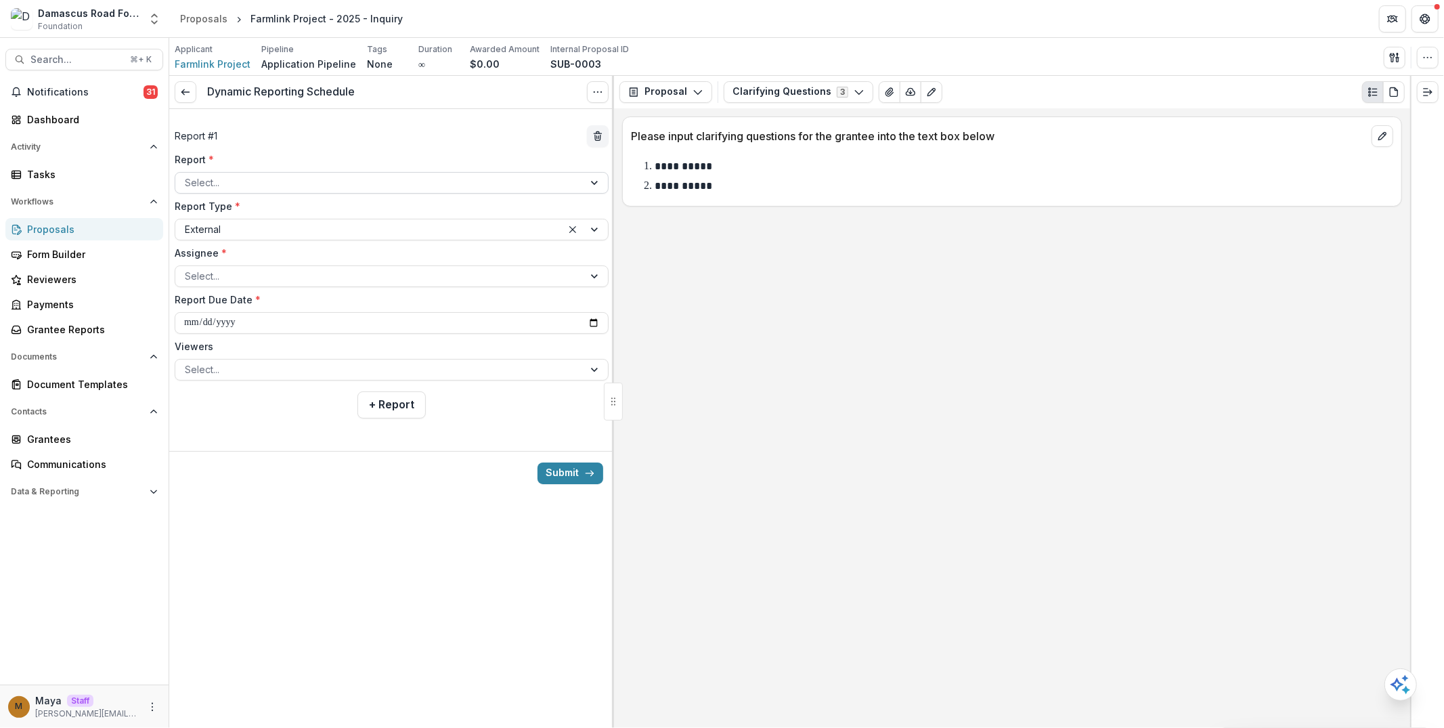
click at [361, 176] on div at bounding box center [379, 182] width 389 height 17
click at [107, 334] on div "Grantee Reports" at bounding box center [89, 329] width 125 height 14
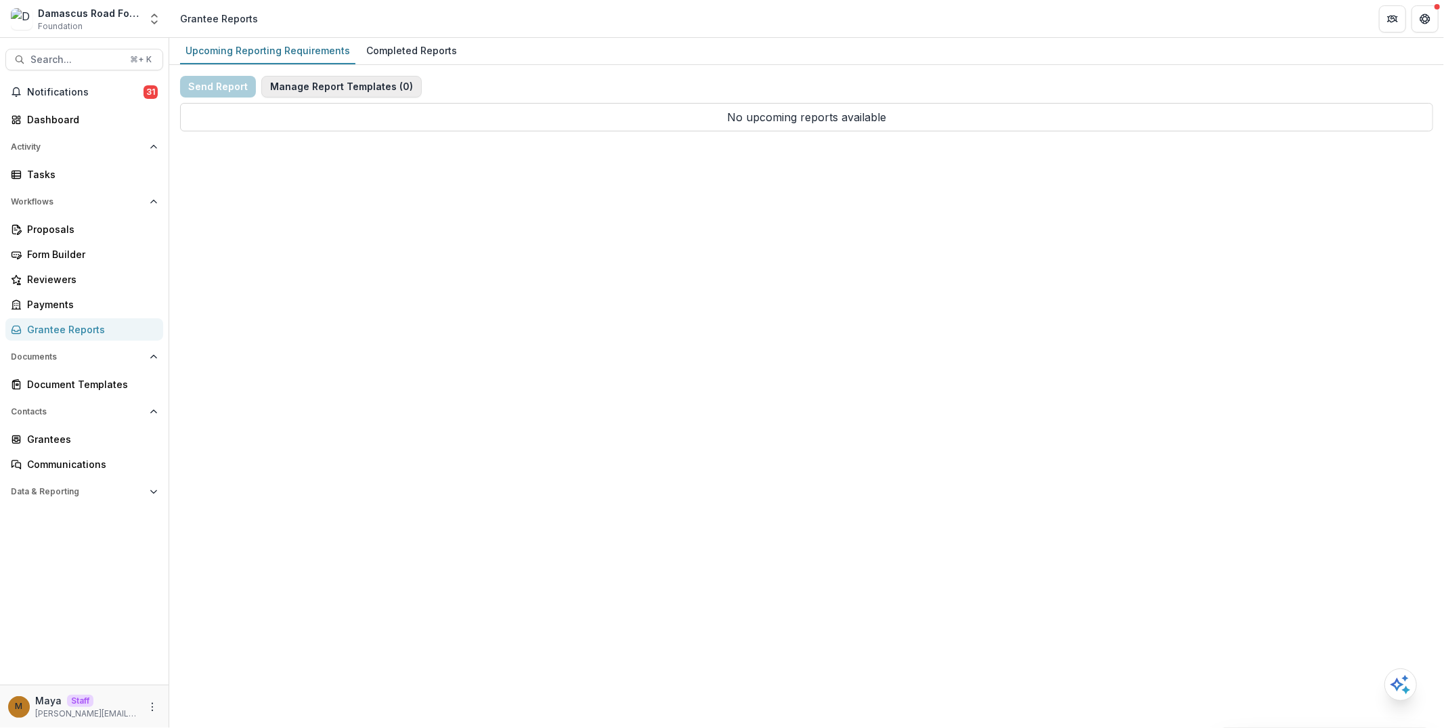
click at [286, 91] on button "Manage Report Templates ( 0 )" at bounding box center [341, 87] width 160 height 22
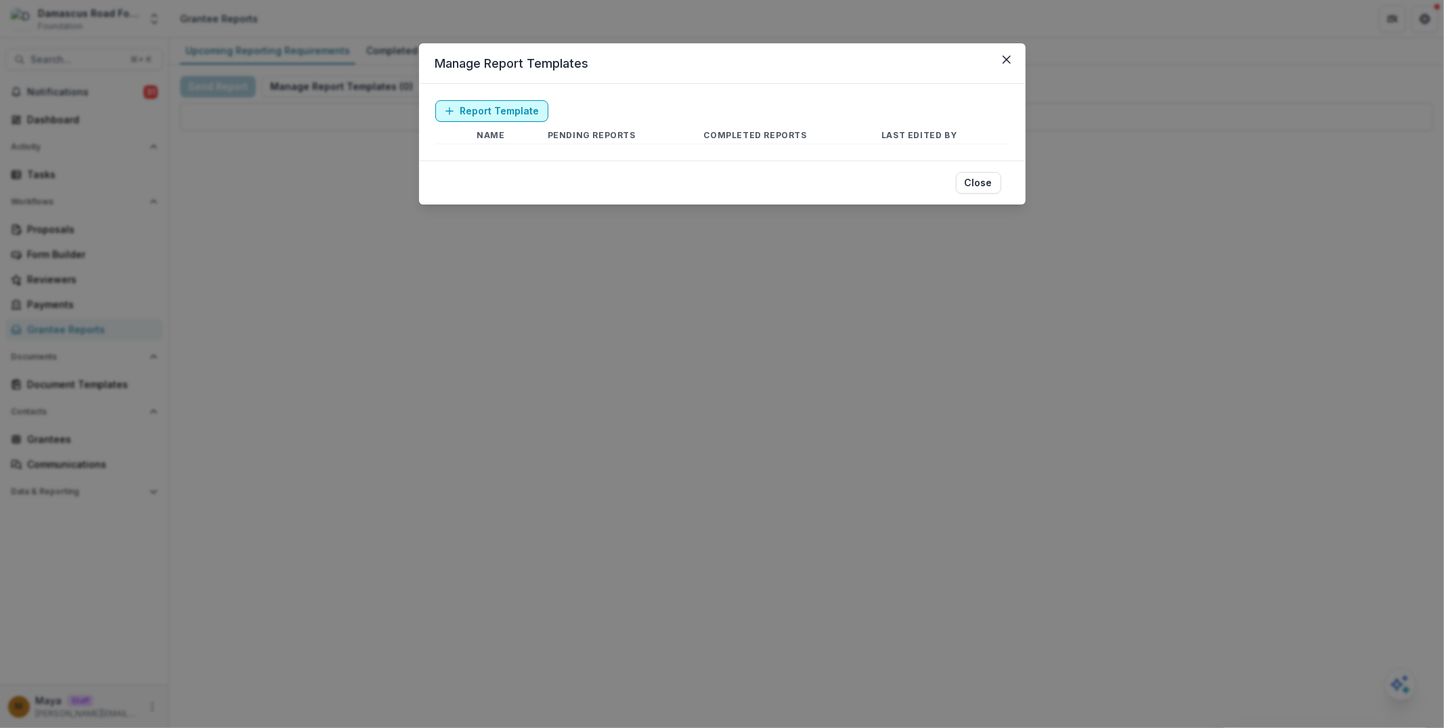
click at [490, 109] on link "Report Template" at bounding box center [491, 111] width 113 height 22
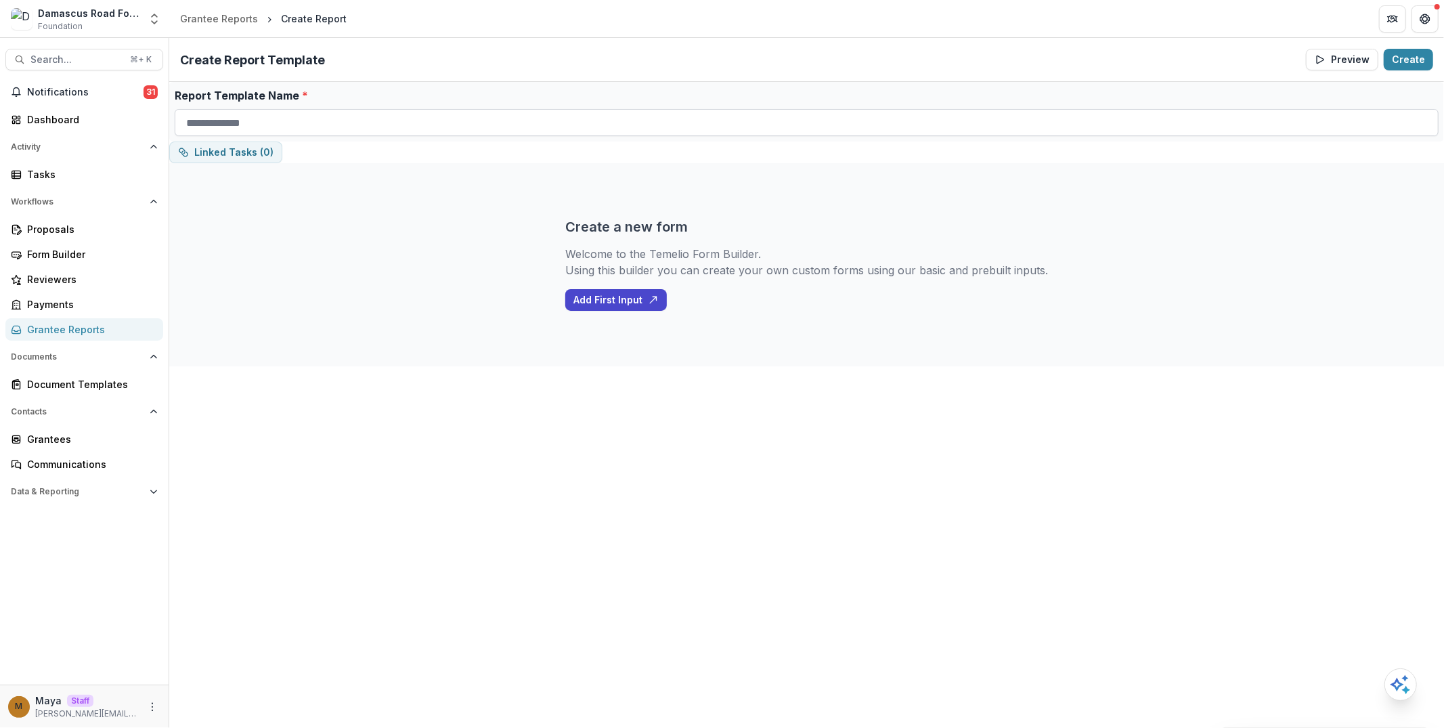
click at [479, 122] on input "Report Template Name *" at bounding box center [807, 122] width 1264 height 27
click at [334, 116] on input "**********" at bounding box center [807, 122] width 1264 height 27
type input "**********"
click at [1411, 61] on button "Create" at bounding box center [1408, 60] width 49 height 22
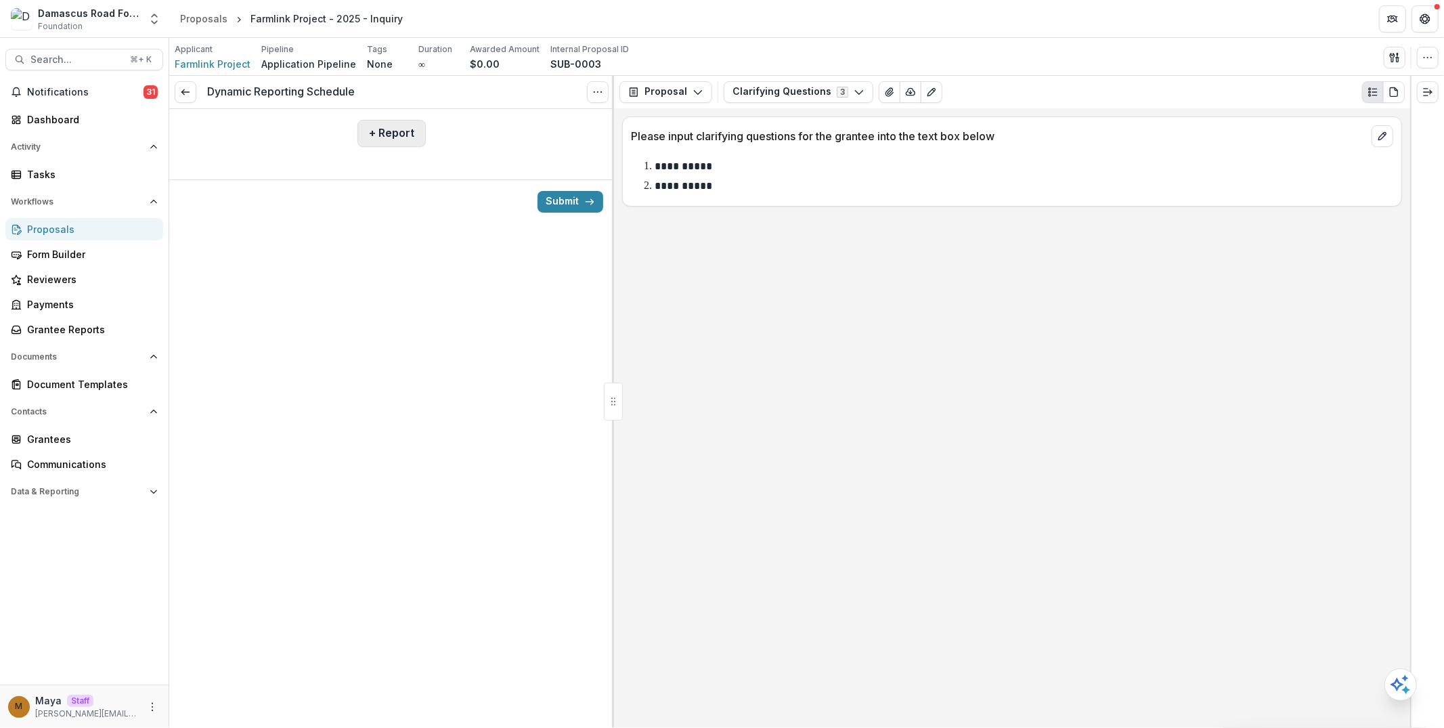
click at [399, 130] on button "+ Report" at bounding box center [391, 133] width 68 height 27
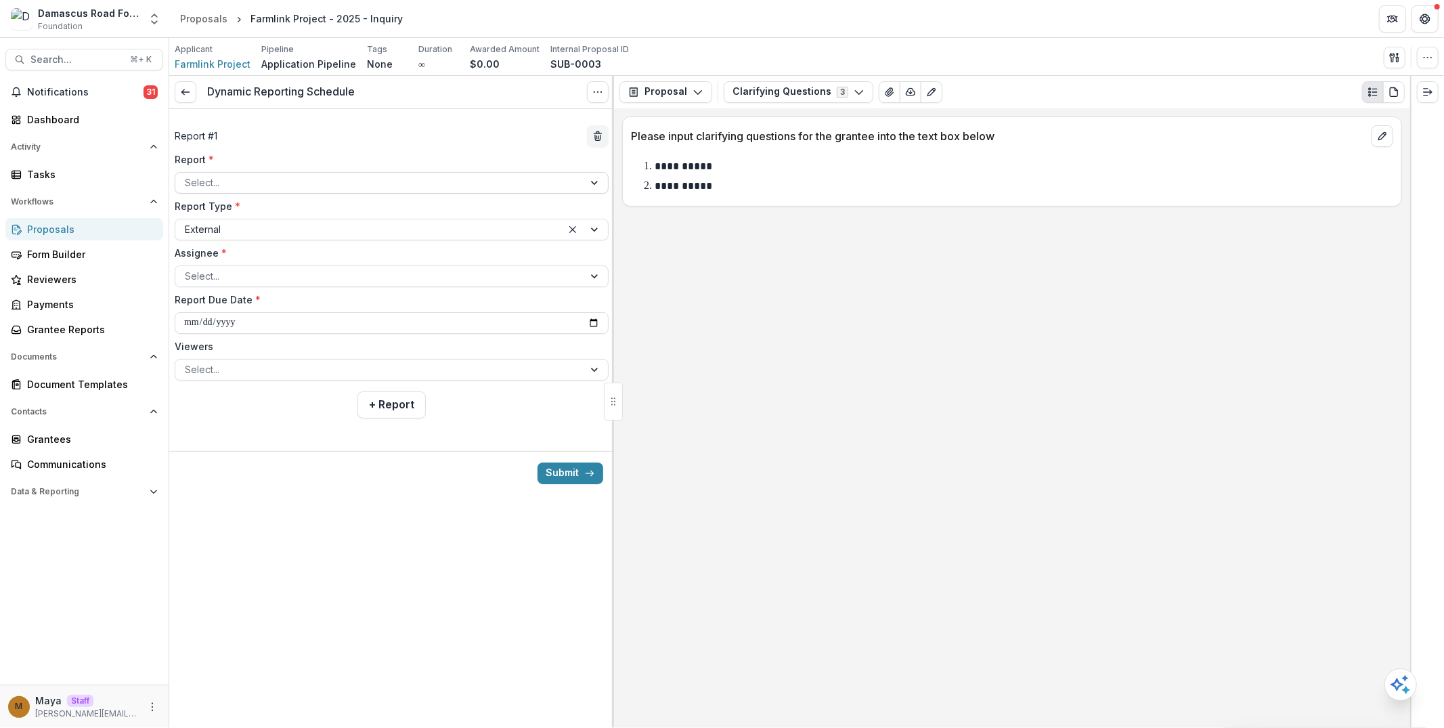
click at [380, 187] on div at bounding box center [379, 182] width 389 height 17
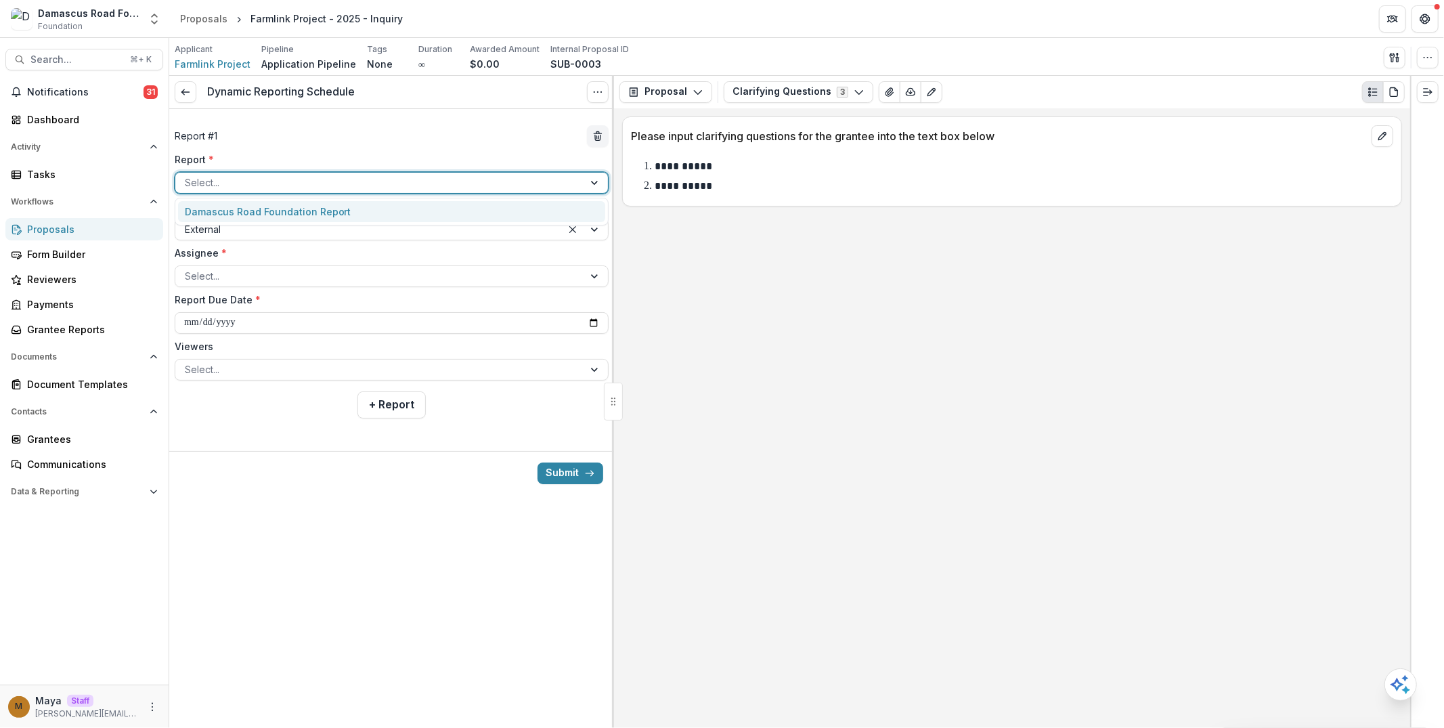
click at [375, 213] on div "Damascus Road Foundation Report" at bounding box center [391, 211] width 427 height 21
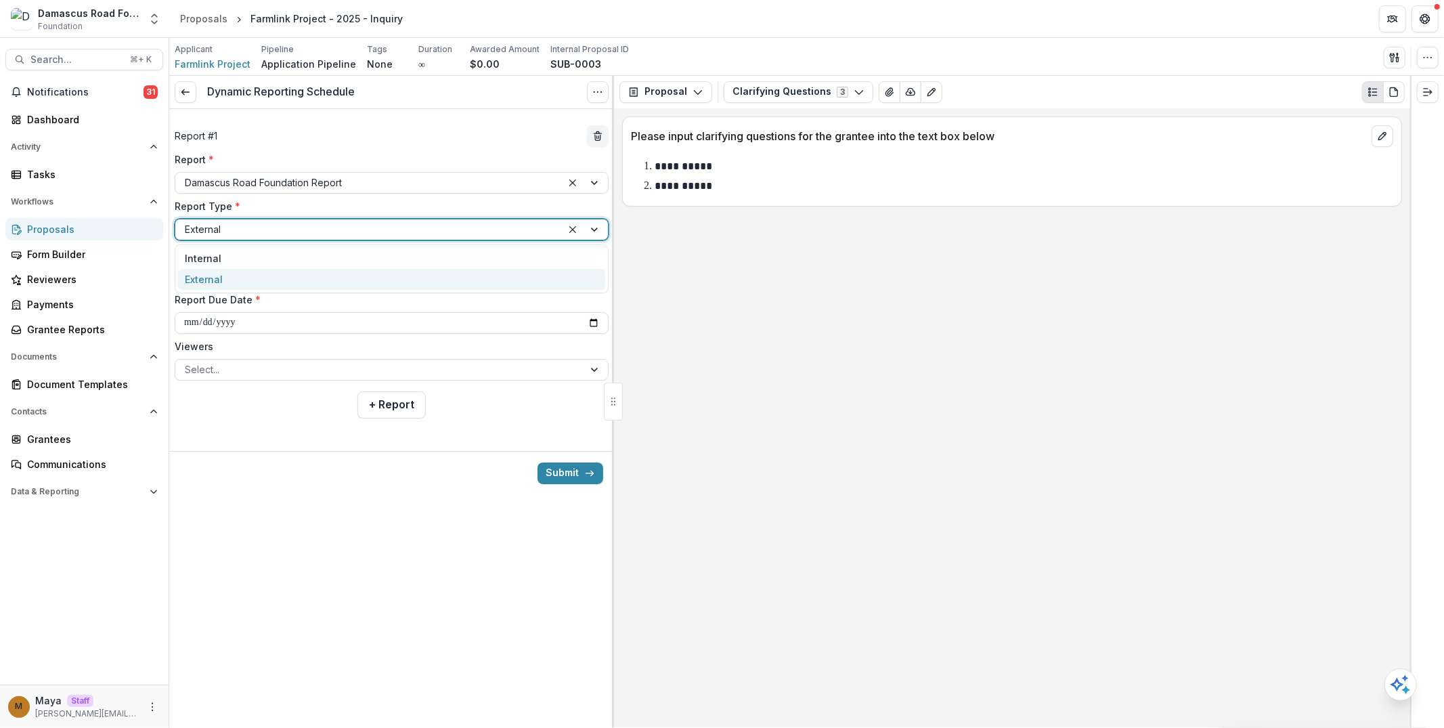
click at [336, 229] on div at bounding box center [369, 229] width 368 height 17
click at [311, 279] on div "External" at bounding box center [391, 279] width 427 height 21
click at [294, 278] on div at bounding box center [379, 275] width 389 height 17
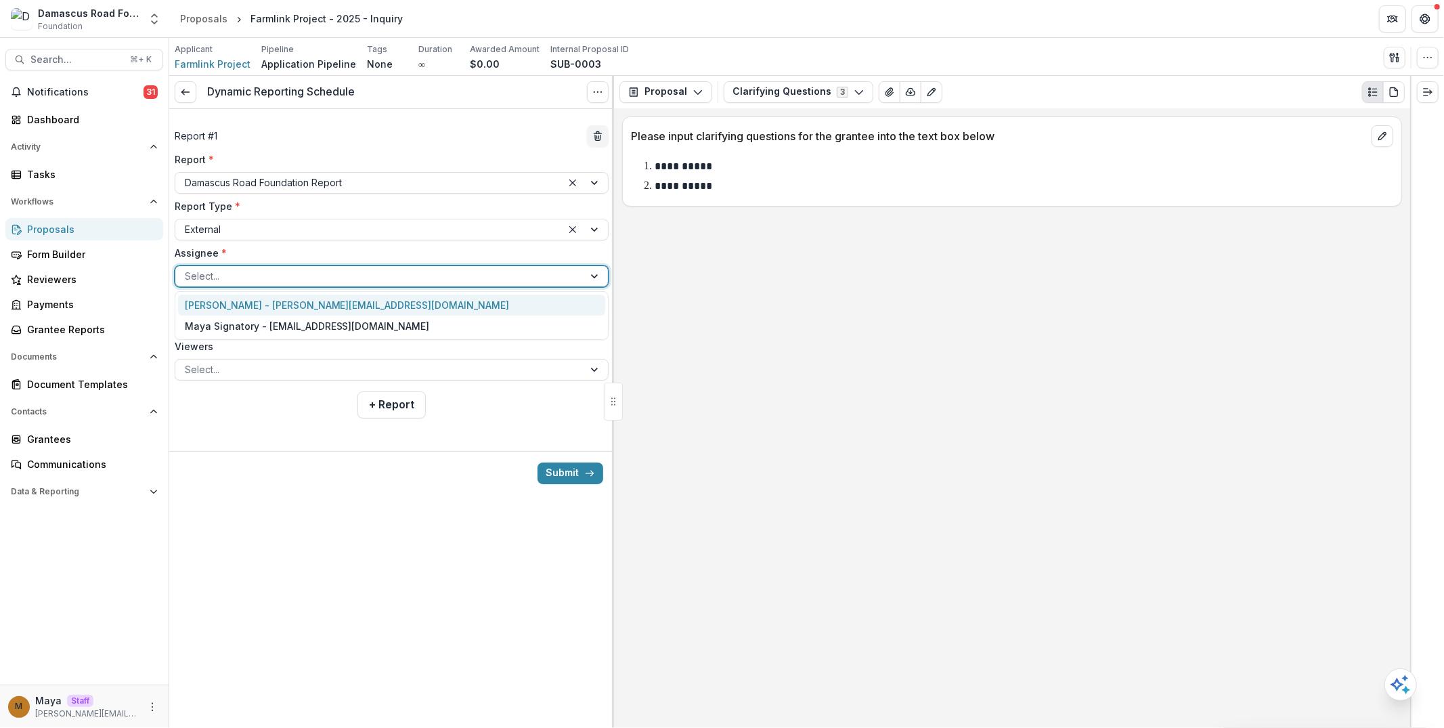
click at [285, 307] on div "Maya - maya@trytemelio.com" at bounding box center [391, 304] width 427 height 21
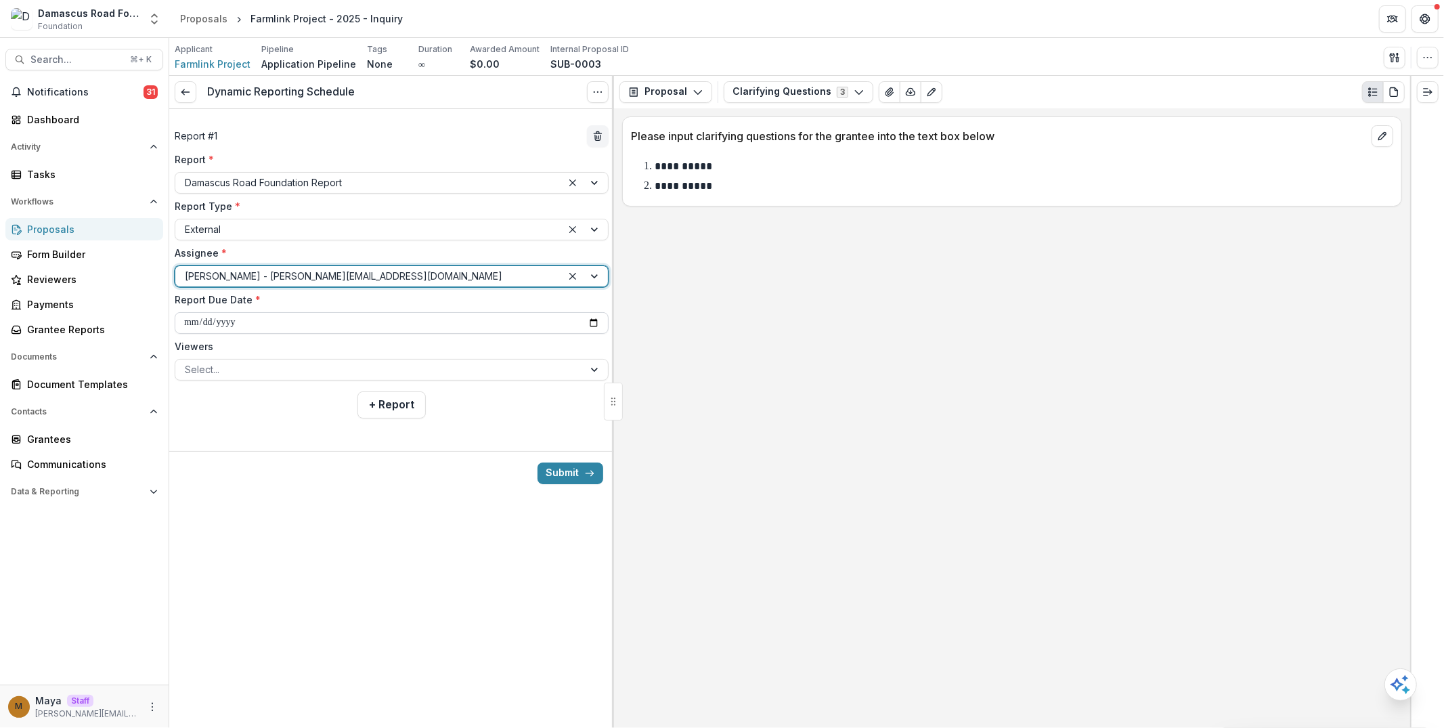
click at [598, 321] on input "**********" at bounding box center [392, 323] width 434 height 22
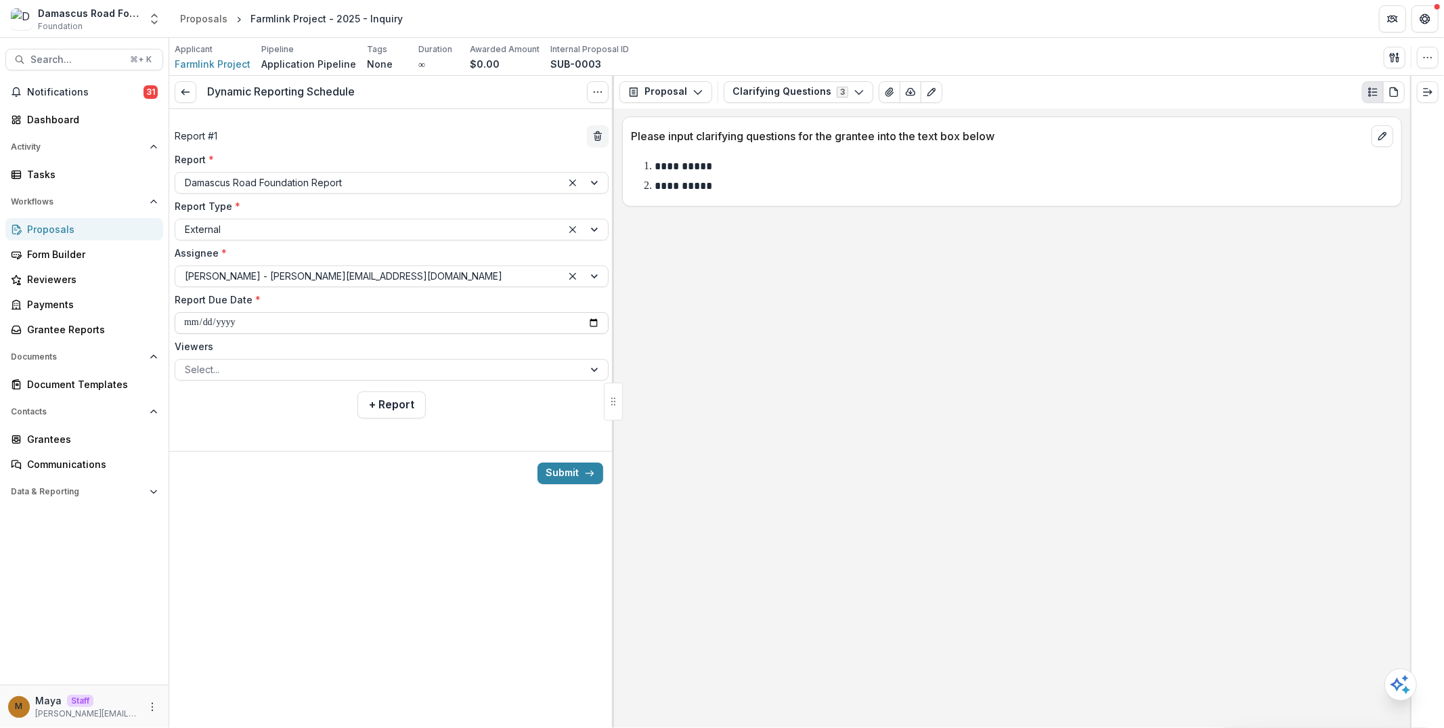
click at [225, 320] on input "**********" at bounding box center [392, 323] width 434 height 22
type input "**********"
click at [242, 420] on div "**********" at bounding box center [391, 269] width 445 height 320
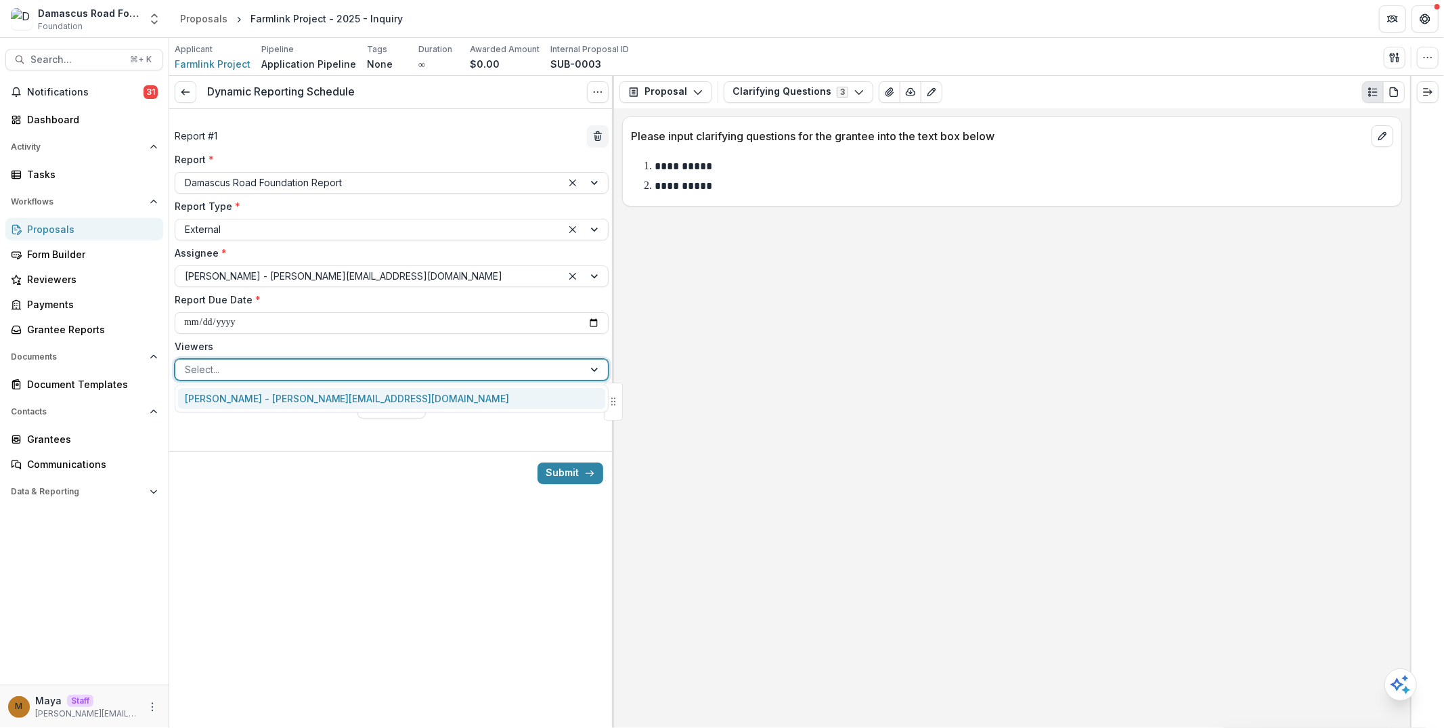
click at [225, 365] on div at bounding box center [379, 369] width 389 height 17
click at [222, 468] on div "Submit" at bounding box center [391, 473] width 445 height 44
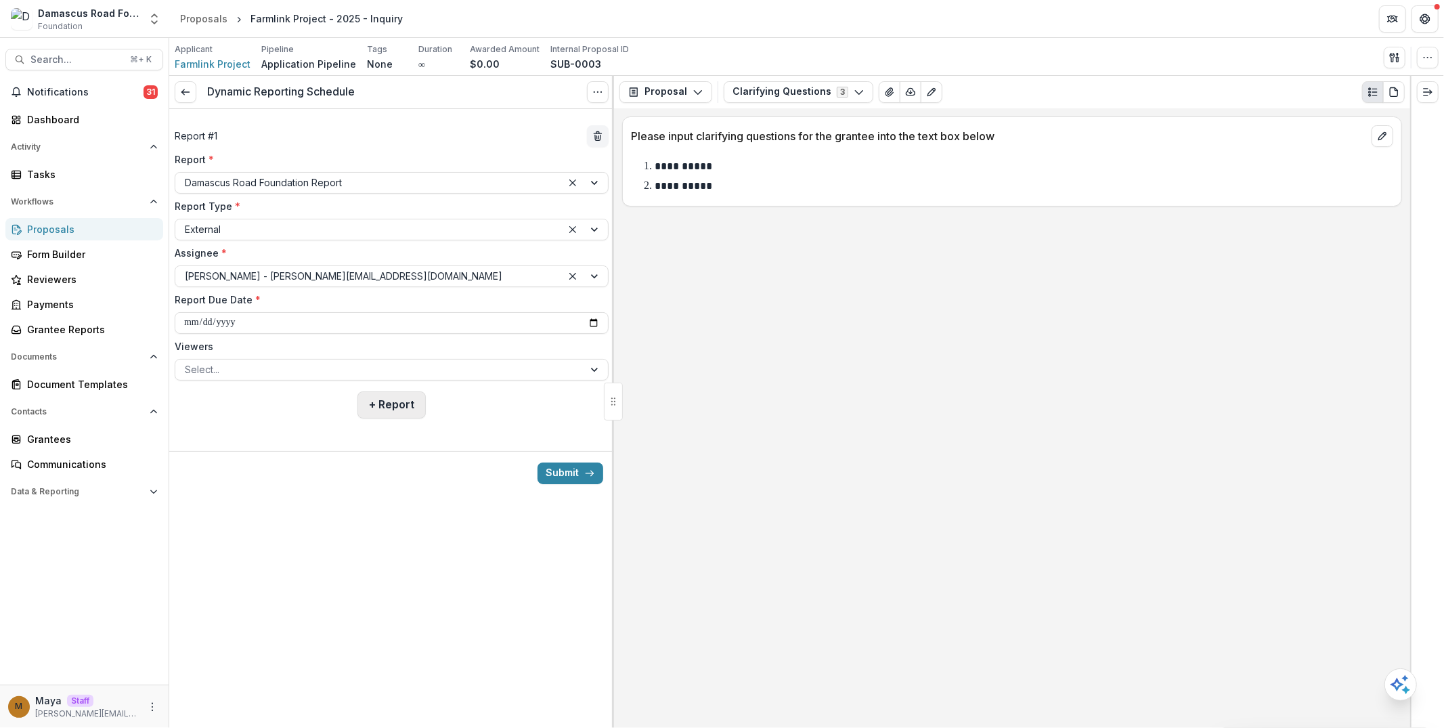
click at [416, 408] on button "+ Report" at bounding box center [391, 404] width 68 height 27
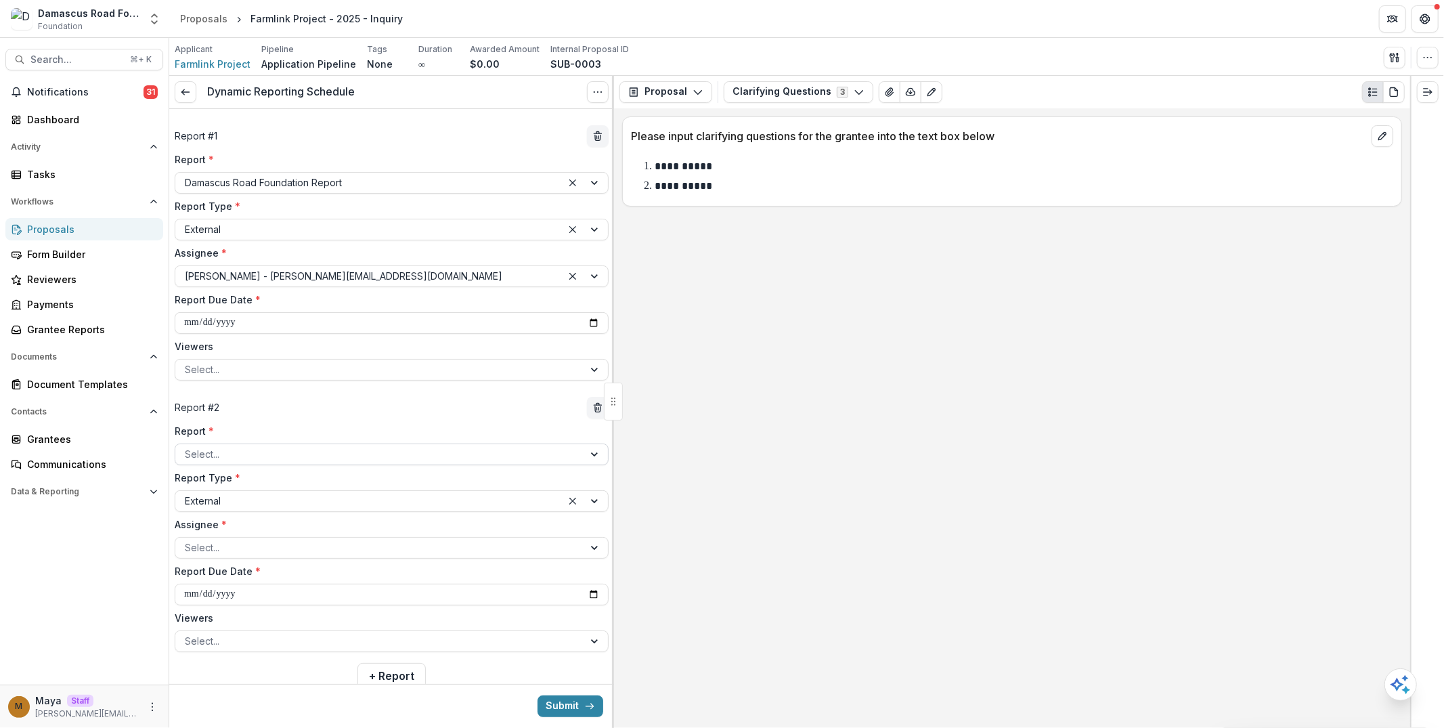
click at [368, 449] on div at bounding box center [379, 453] width 389 height 17
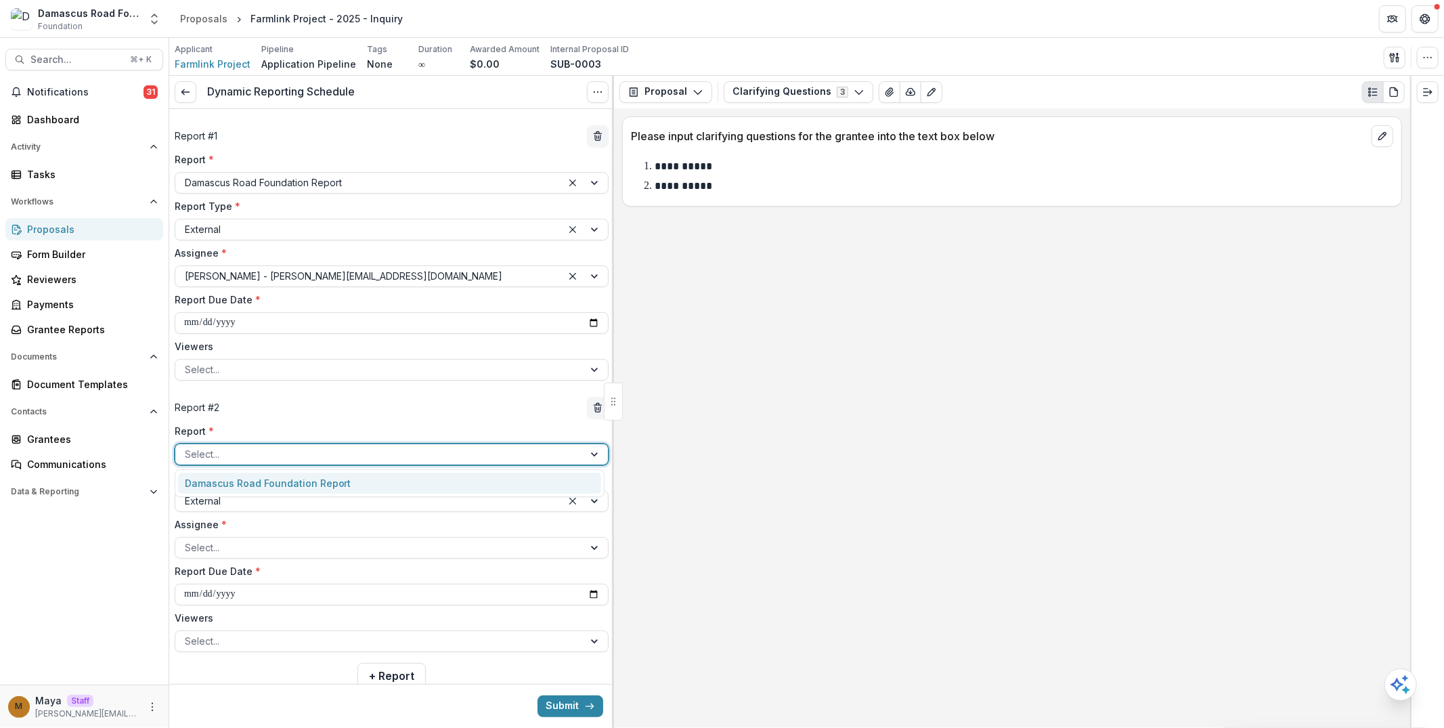
click at [357, 479] on div "Damascus Road Foundation Report" at bounding box center [389, 482] width 423 height 21
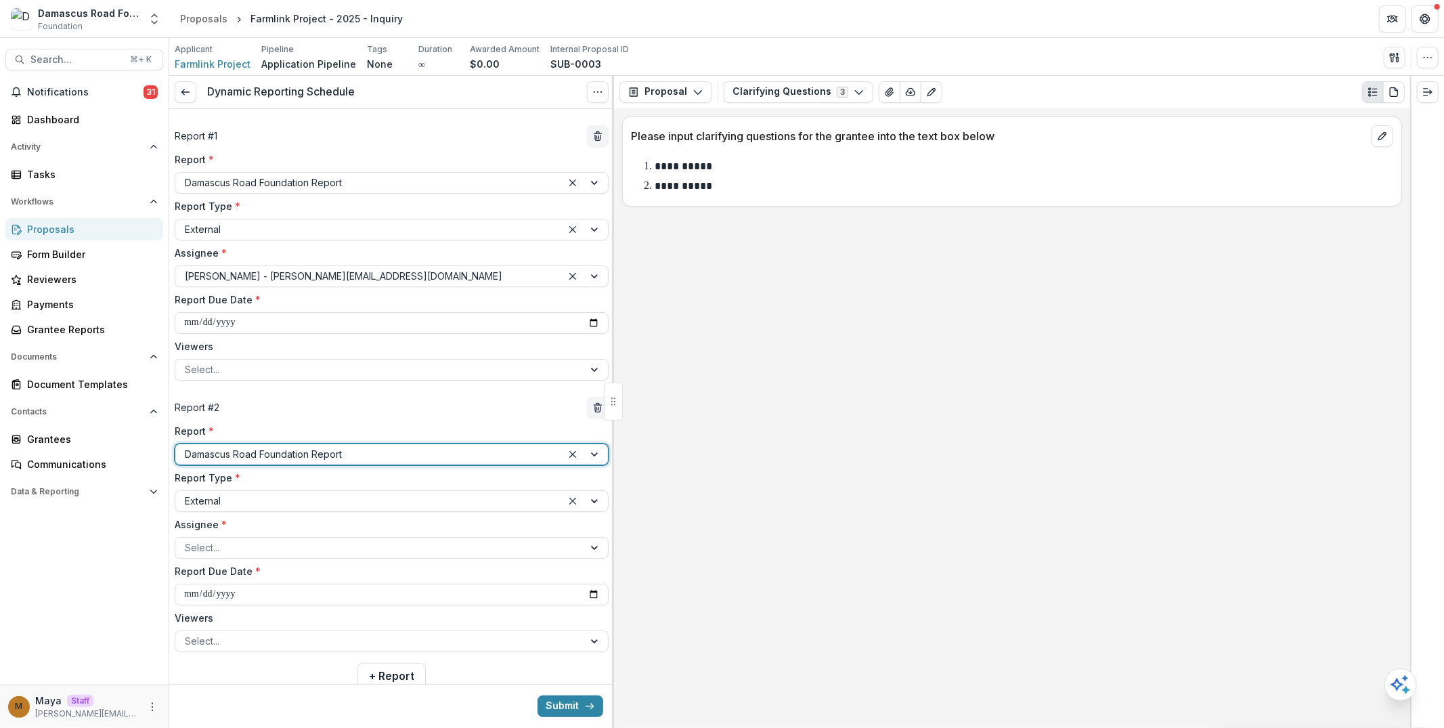
scroll to position [37, 0]
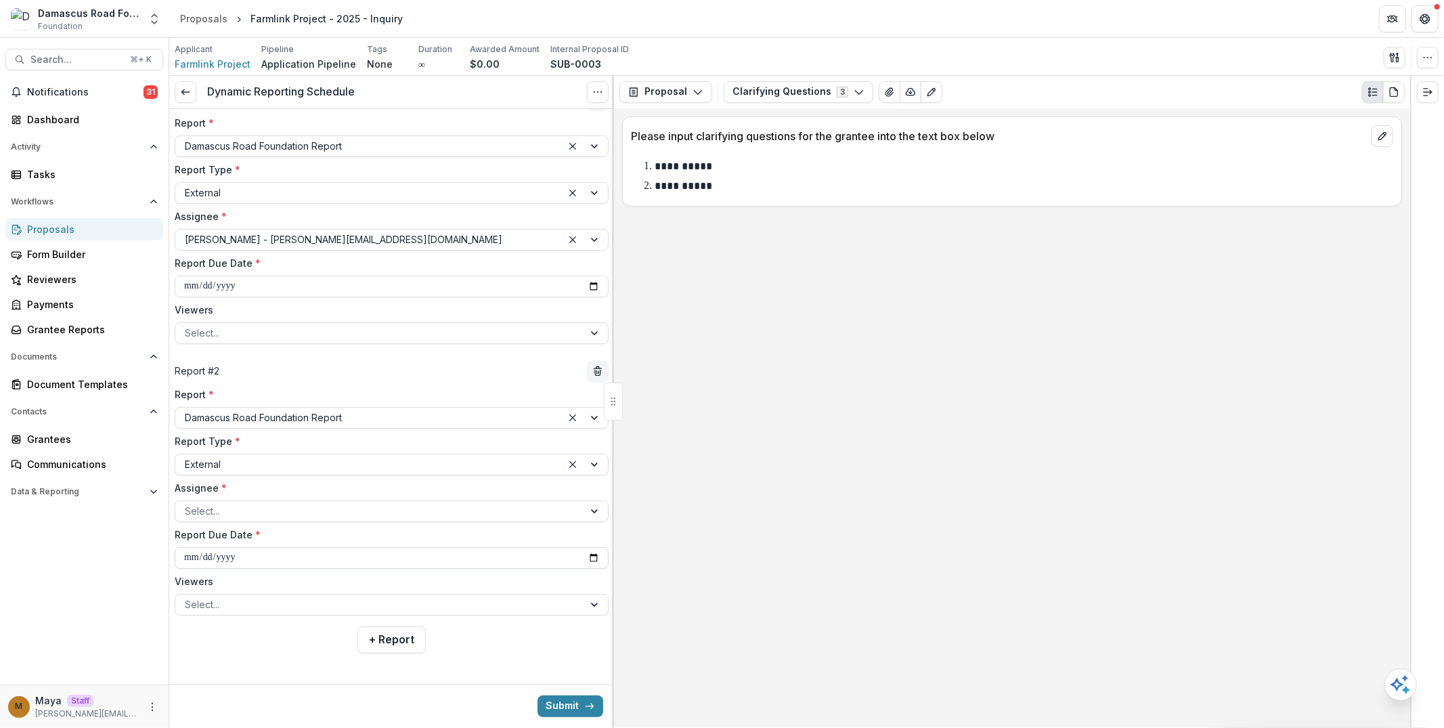
click at [223, 554] on input "**********" at bounding box center [392, 558] width 434 height 22
type input "**********"
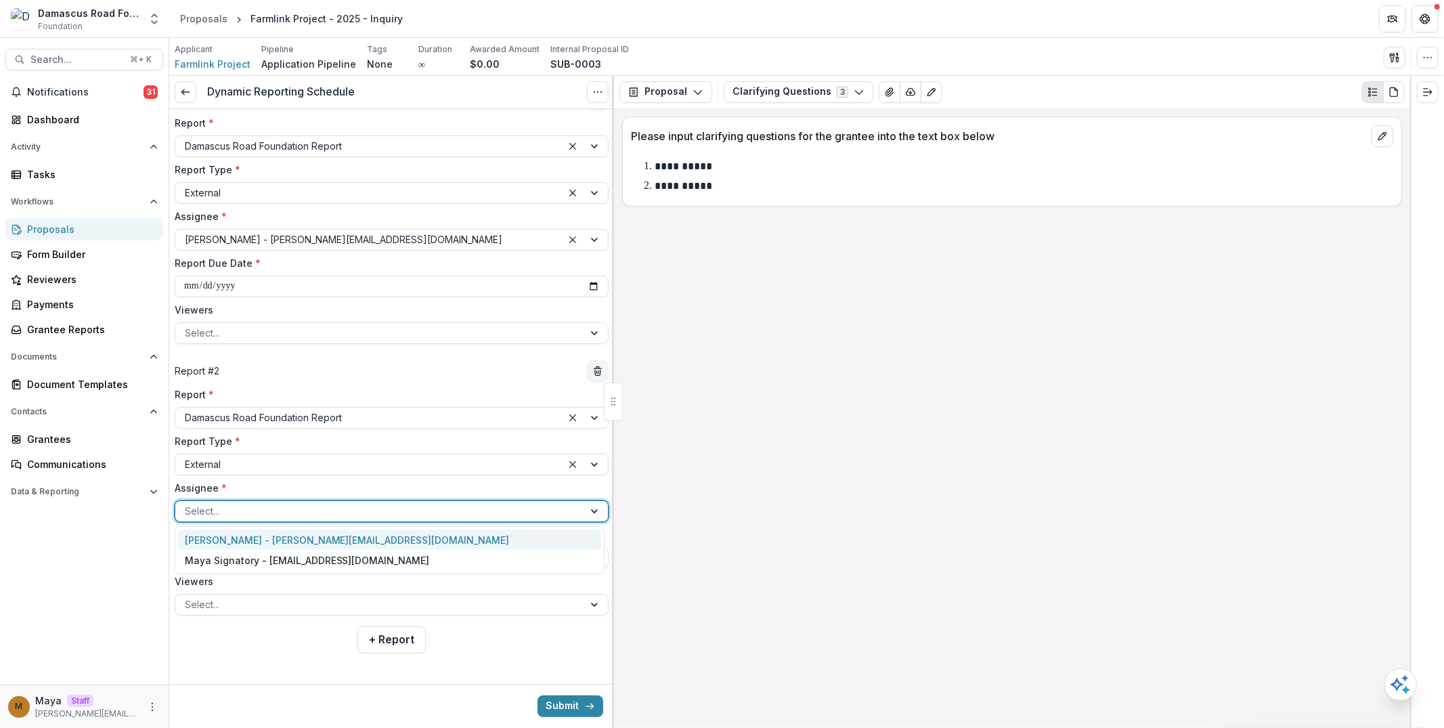
click at [206, 502] on div at bounding box center [379, 510] width 389 height 17
click at [219, 542] on div "Maya - maya@trytemelio.com" at bounding box center [389, 539] width 423 height 21
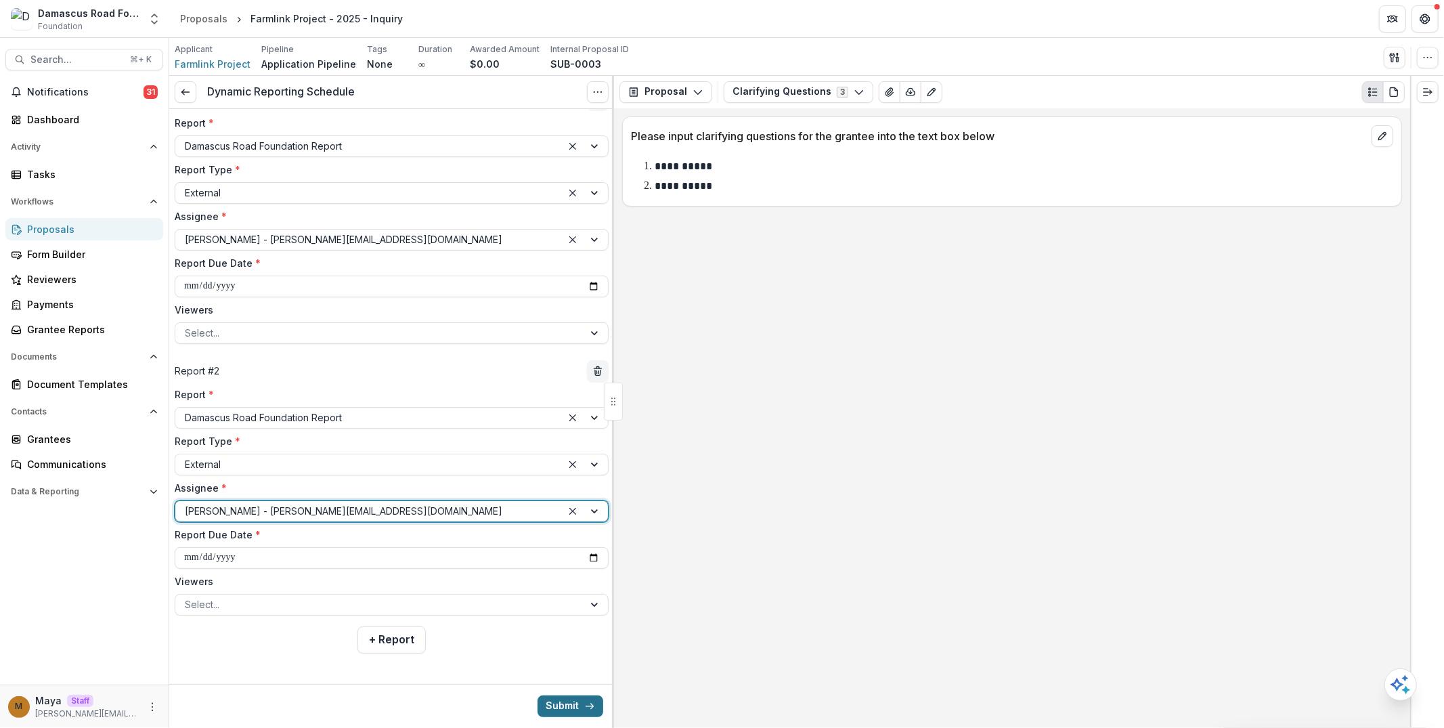
click at [573, 712] on button "Submit" at bounding box center [570, 706] width 66 height 22
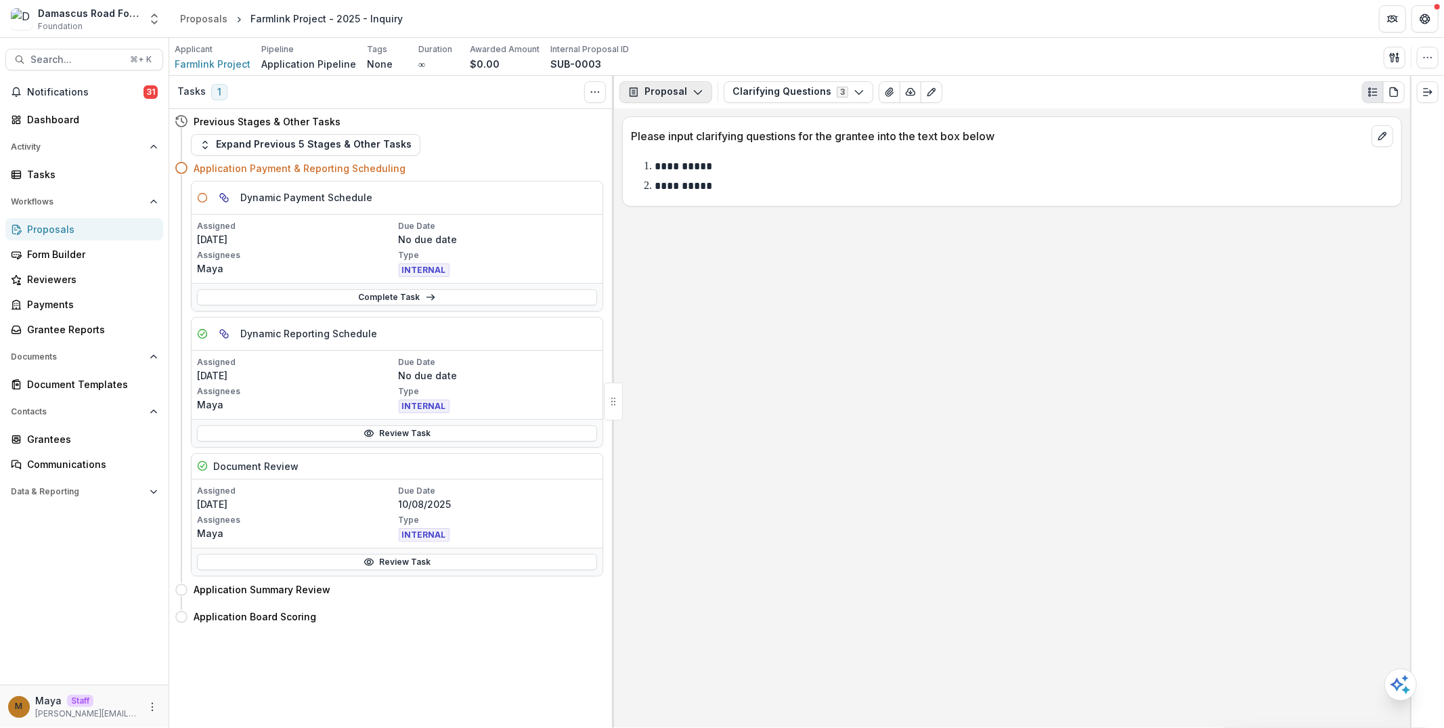
click at [682, 88] on button "Proposal" at bounding box center [665, 92] width 93 height 22
click at [685, 167] on div "Reports" at bounding box center [708, 167] width 124 height 14
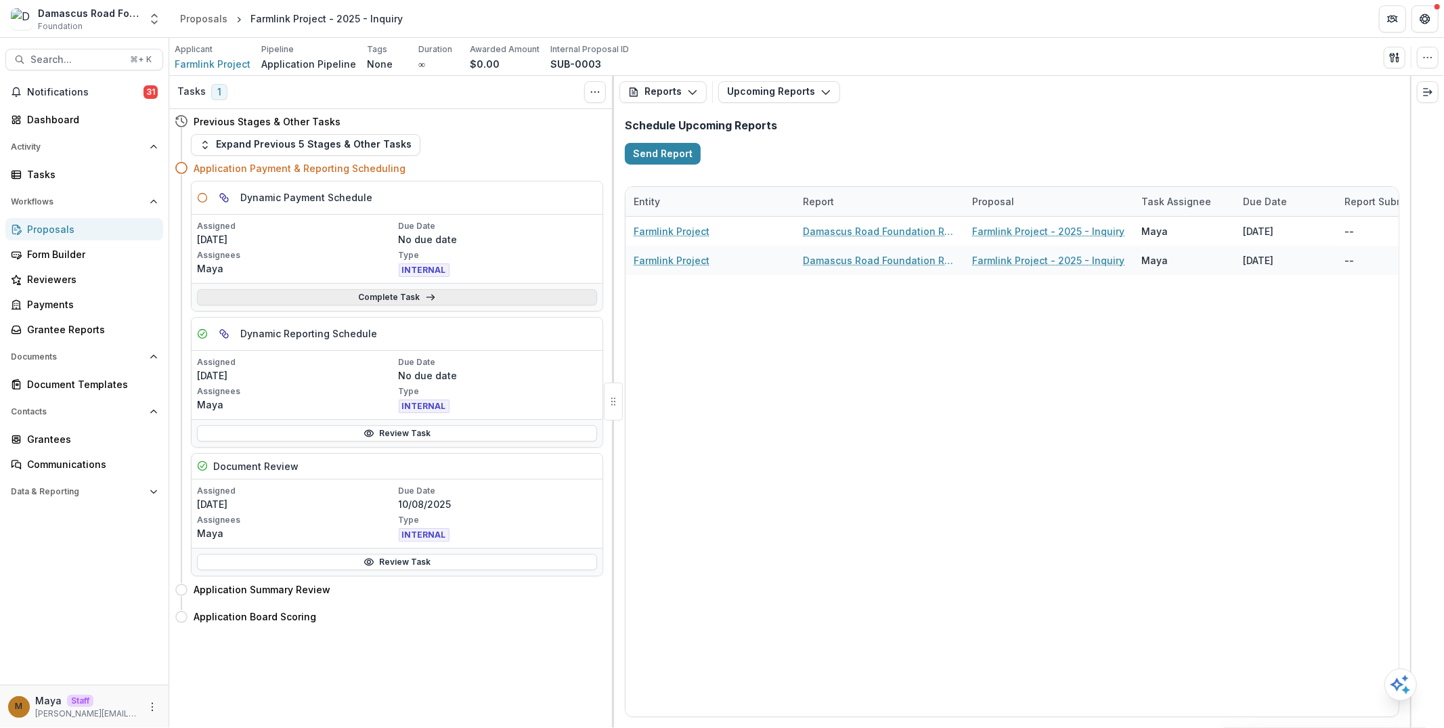
click at [421, 299] on link "Complete Task" at bounding box center [397, 297] width 400 height 16
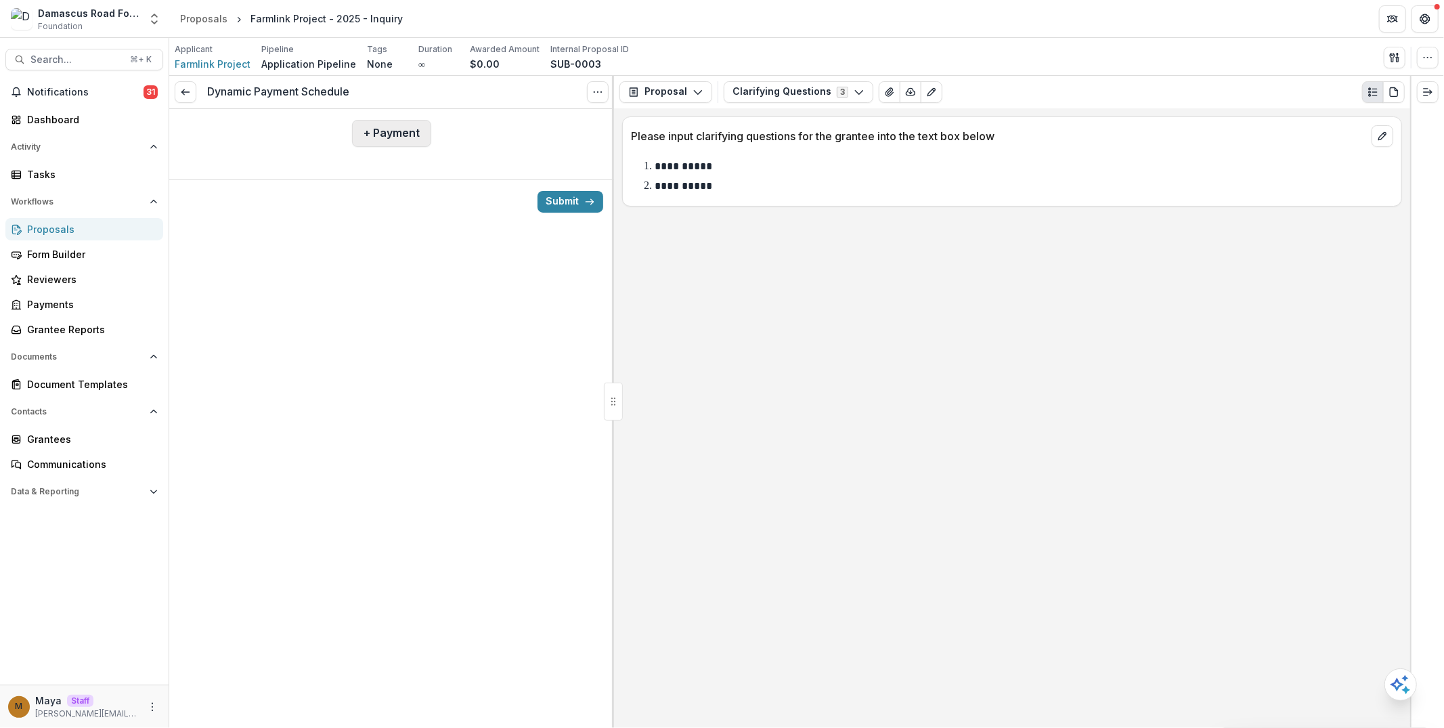
click at [389, 129] on button "+ Payment" at bounding box center [391, 133] width 79 height 27
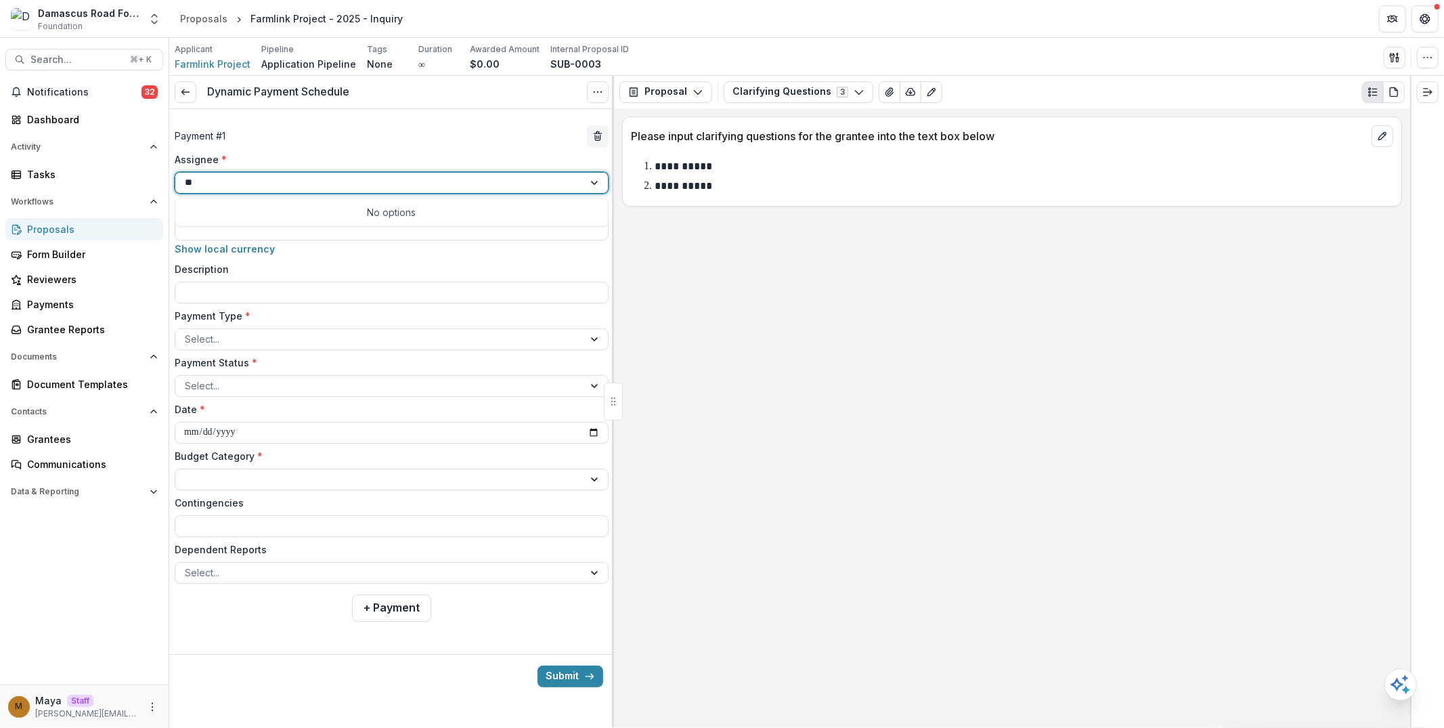
type input "*"
click at [355, 210] on div "Maya - maya@trytemelio.com" at bounding box center [391, 211] width 427 height 21
click at [338, 226] on input "Amount *" at bounding box center [392, 230] width 434 height 22
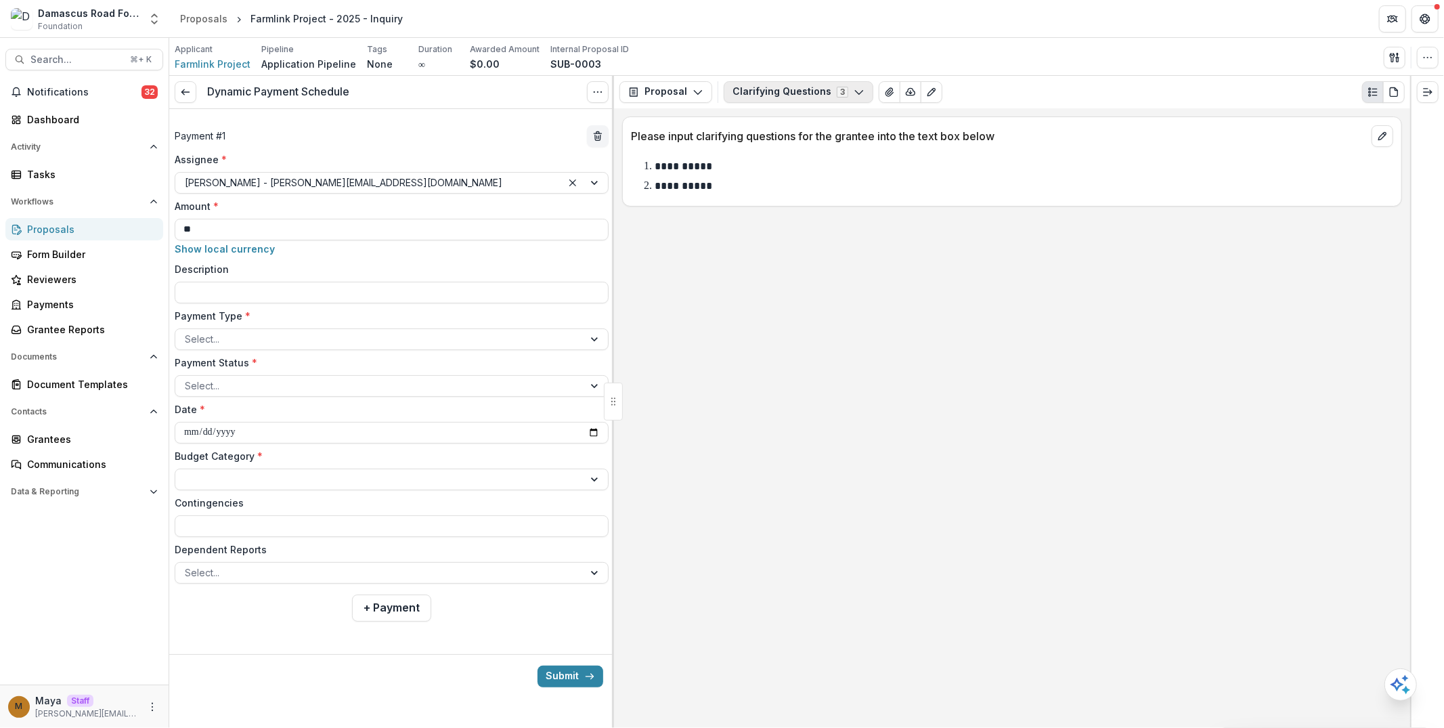
click at [779, 95] on button "Clarifying Questions 3" at bounding box center [799, 92] width 150 height 22
click at [787, 160] on span "Application Form" at bounding box center [824, 165] width 154 height 14
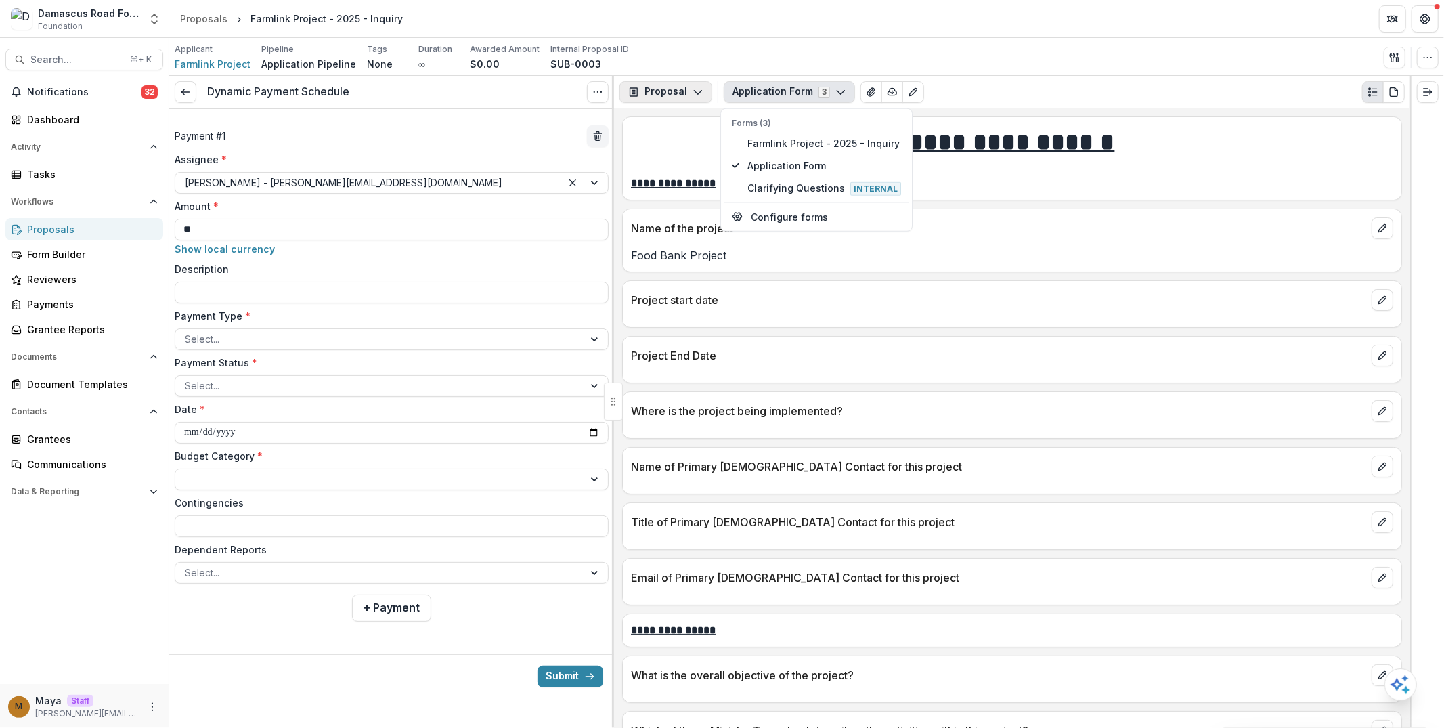
click at [685, 93] on button "Proposal" at bounding box center [665, 92] width 93 height 22
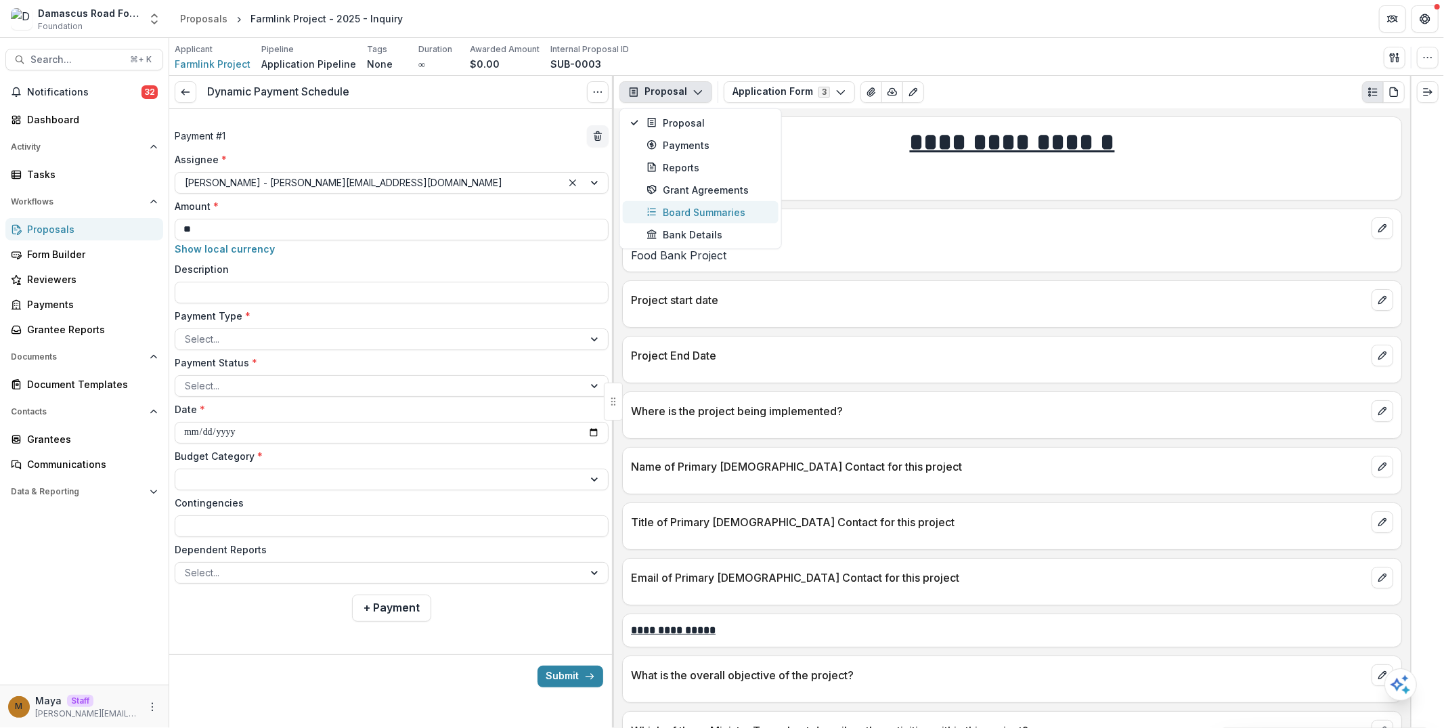
click at [693, 212] on div "Board Summaries" at bounding box center [708, 212] width 124 height 14
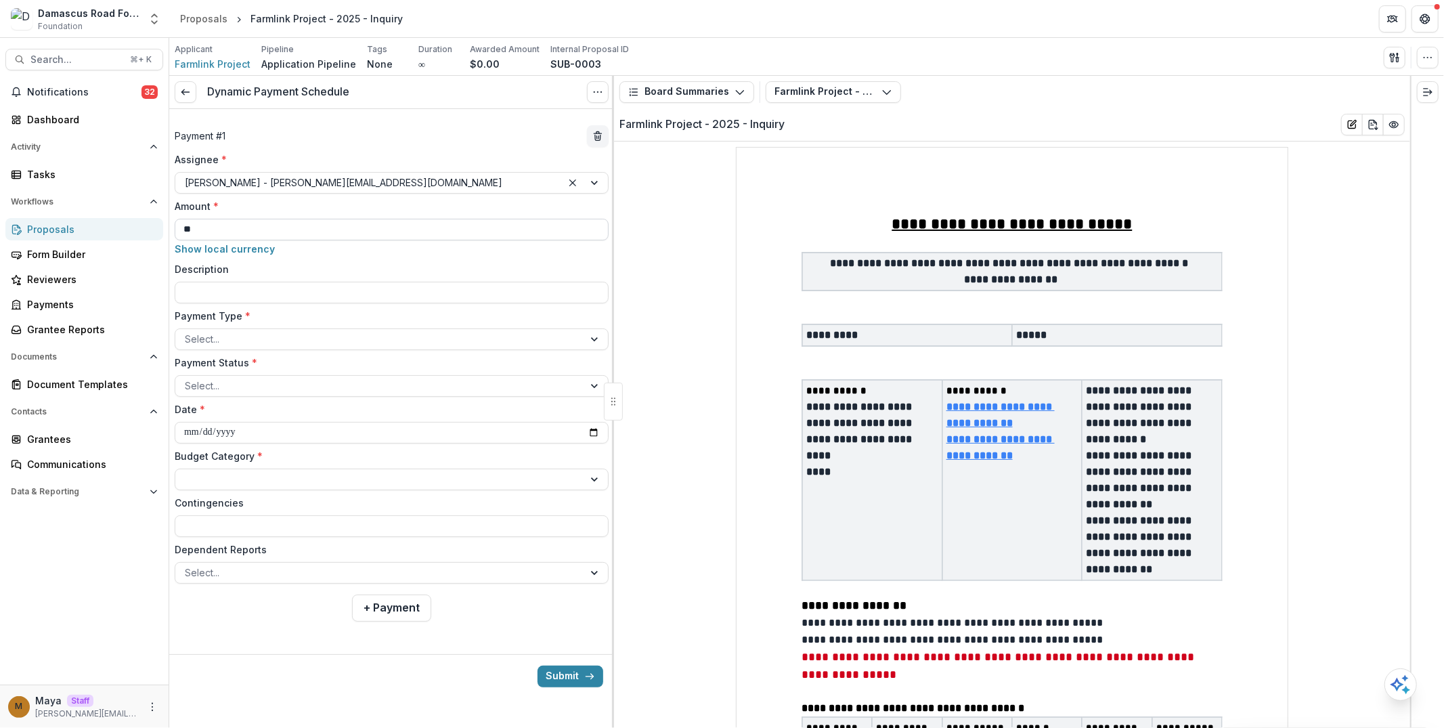
click at [257, 229] on input "**" at bounding box center [392, 230] width 434 height 22
type input "*******"
click at [268, 265] on label "Description" at bounding box center [388, 269] width 426 height 14
click at [268, 282] on input "Description" at bounding box center [392, 293] width 434 height 22
click at [245, 250] on button "Show local currency" at bounding box center [225, 249] width 100 height 12
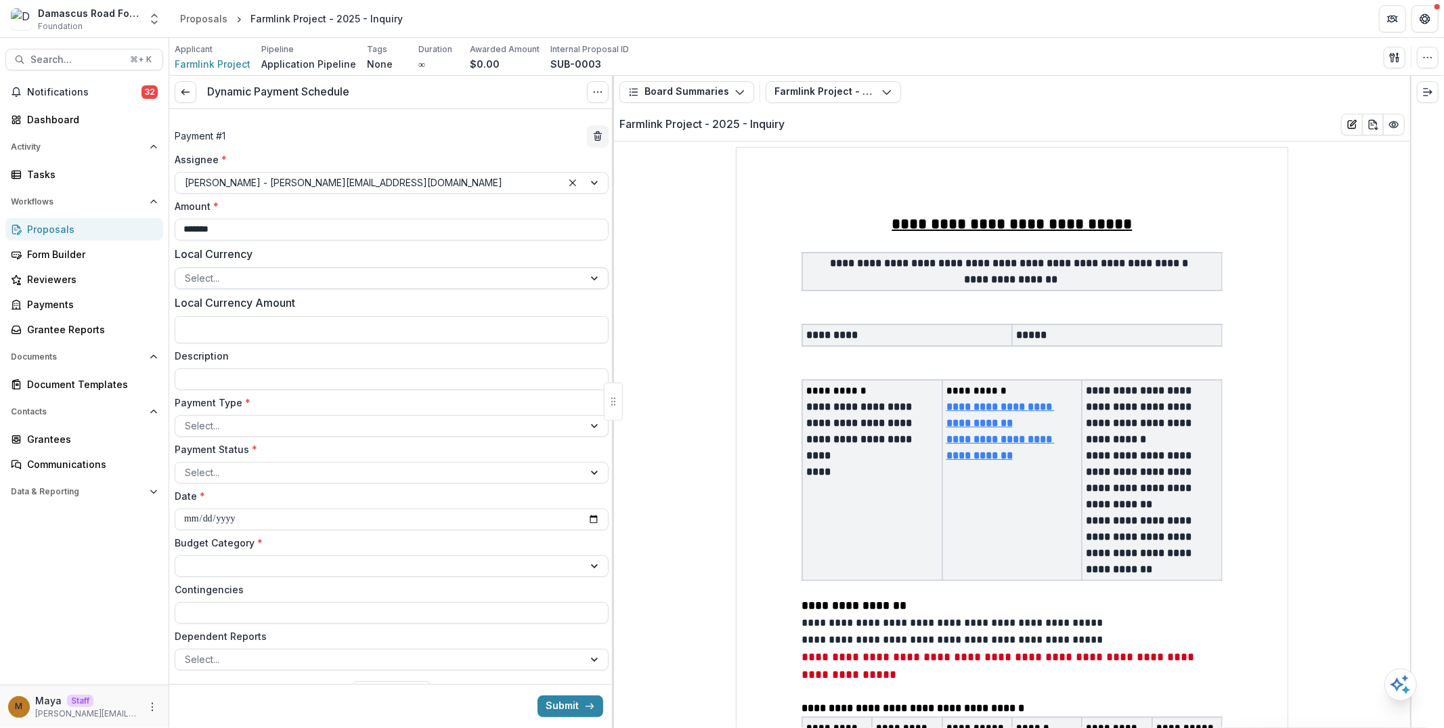
click at [241, 273] on div at bounding box center [379, 277] width 389 height 17
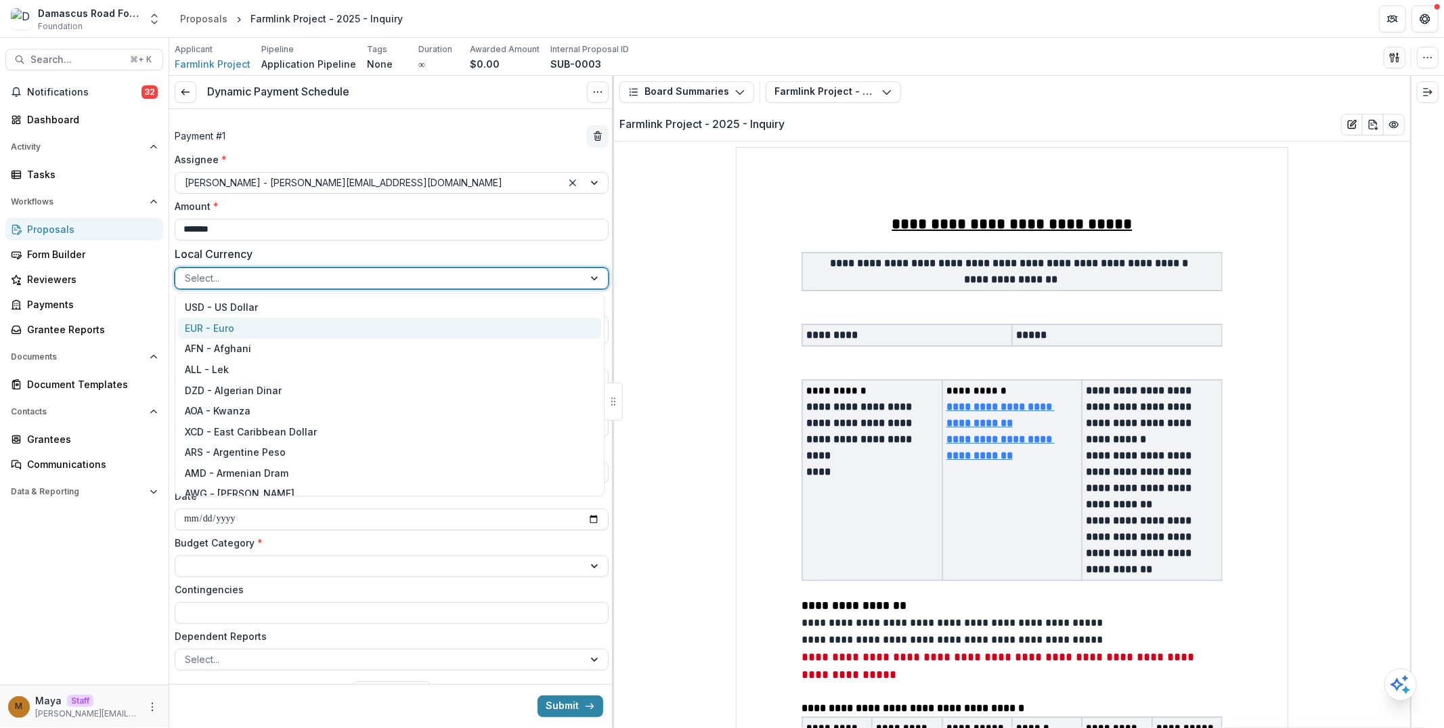
click at [239, 324] on div "EUR - Euro" at bounding box center [389, 327] width 423 height 21
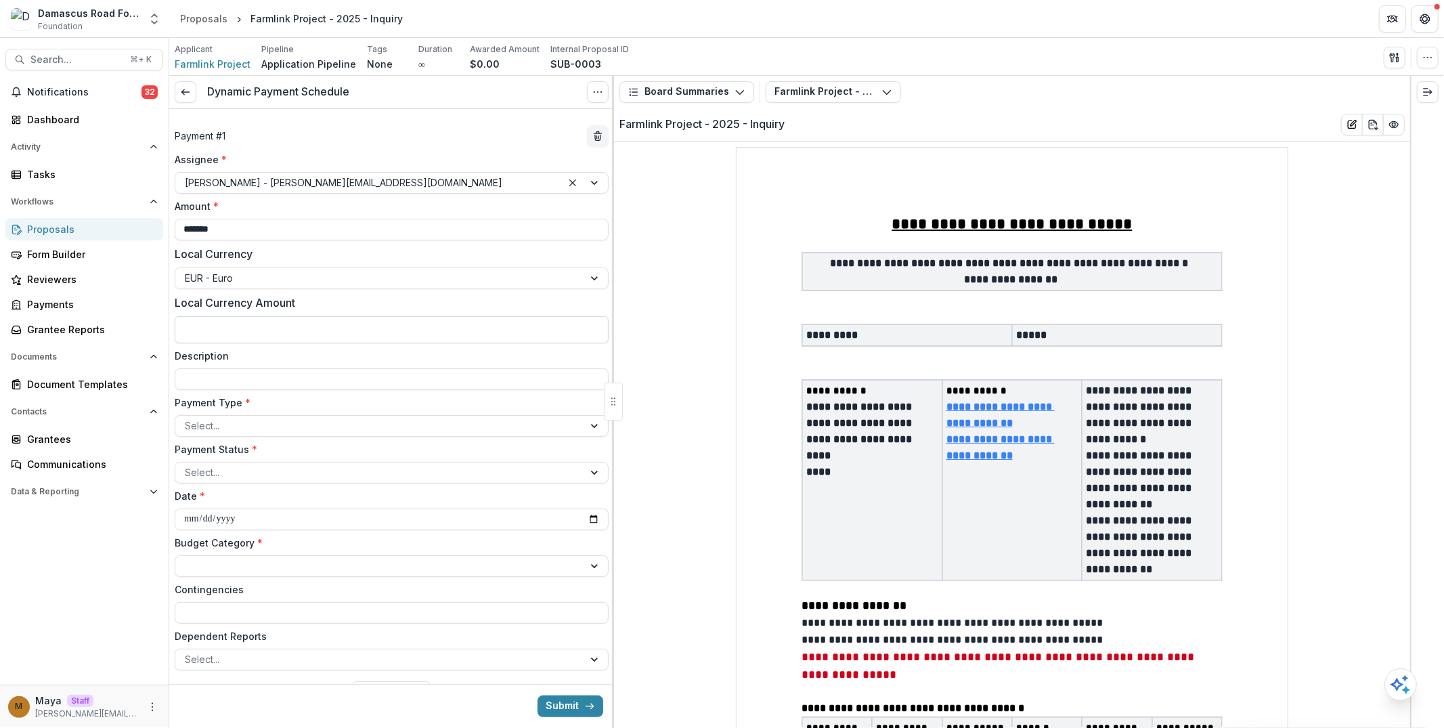
click at [239, 324] on input "Local Currency Amount" at bounding box center [392, 329] width 434 height 27
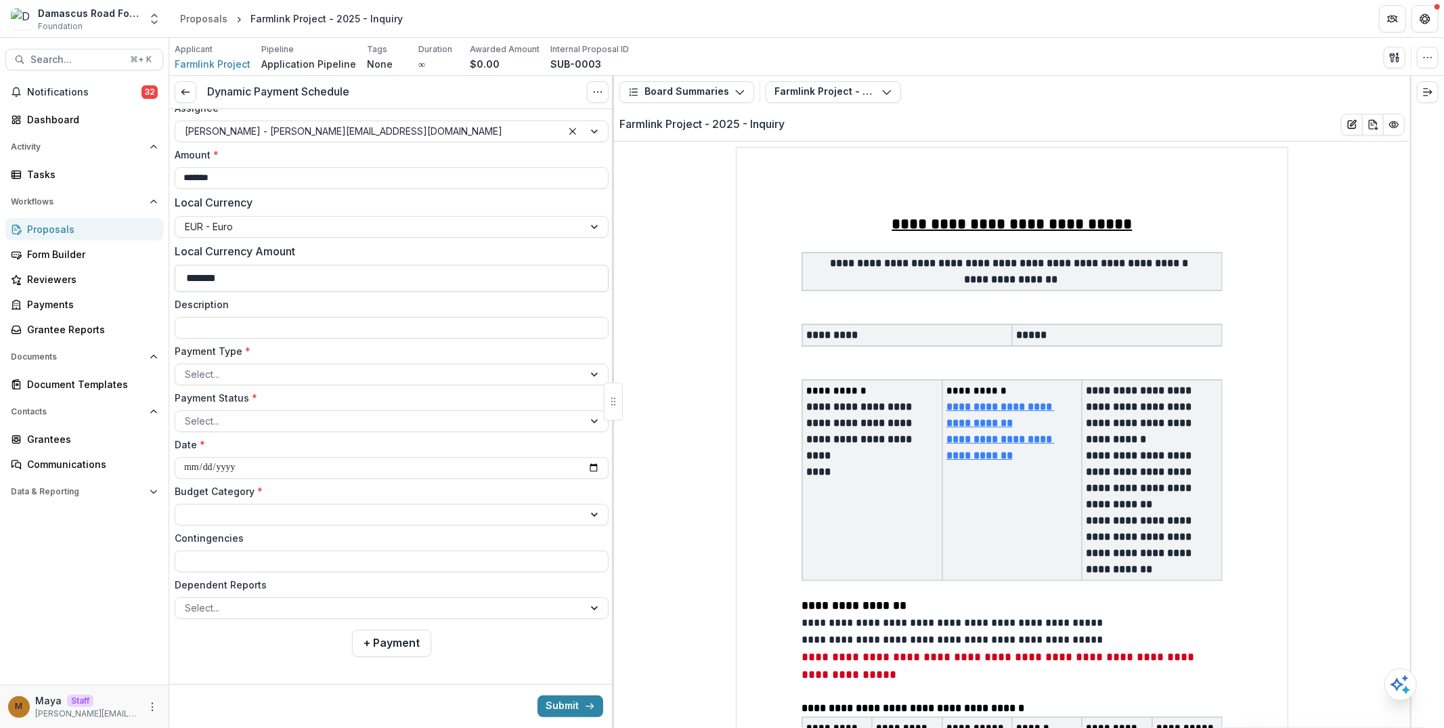
scroll to position [55, 0]
type input "*******"
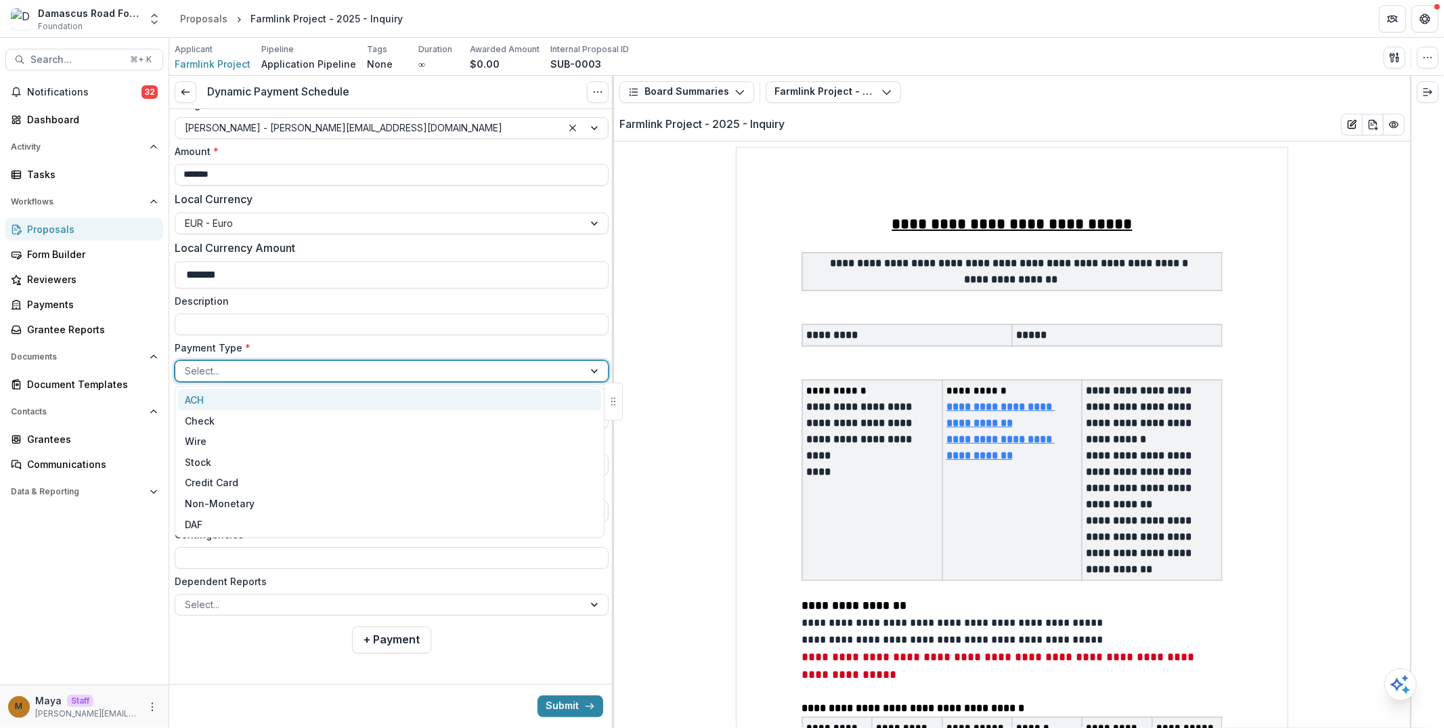
click at [277, 362] on div at bounding box center [379, 370] width 389 height 17
click at [267, 391] on div "ACH" at bounding box center [389, 399] width 423 height 21
click at [260, 417] on div at bounding box center [379, 417] width 389 height 17
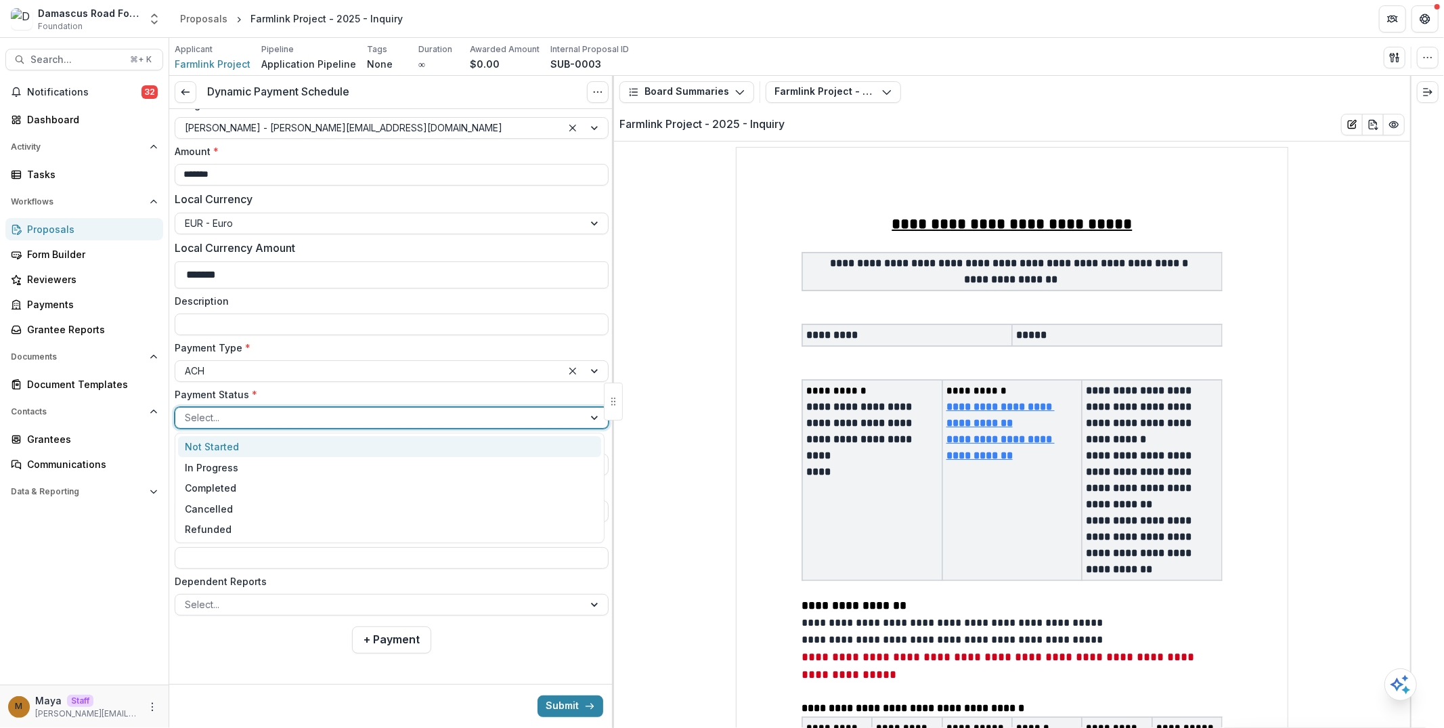
click at [223, 440] on div "Not Started" at bounding box center [389, 446] width 423 height 21
click at [209, 516] on div at bounding box center [379, 510] width 389 height 17
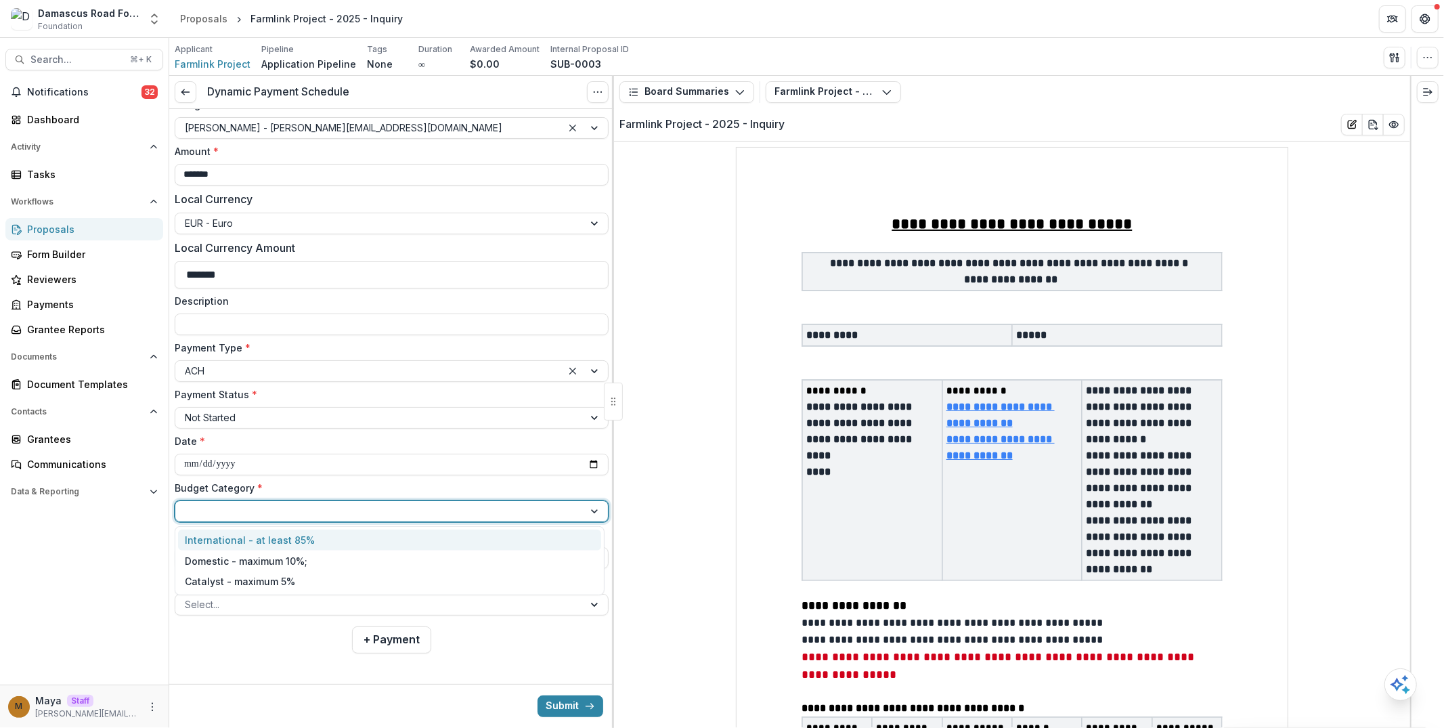
click at [215, 536] on div "International - at least 85%" at bounding box center [250, 540] width 130 height 14
click at [257, 602] on div at bounding box center [379, 604] width 389 height 17
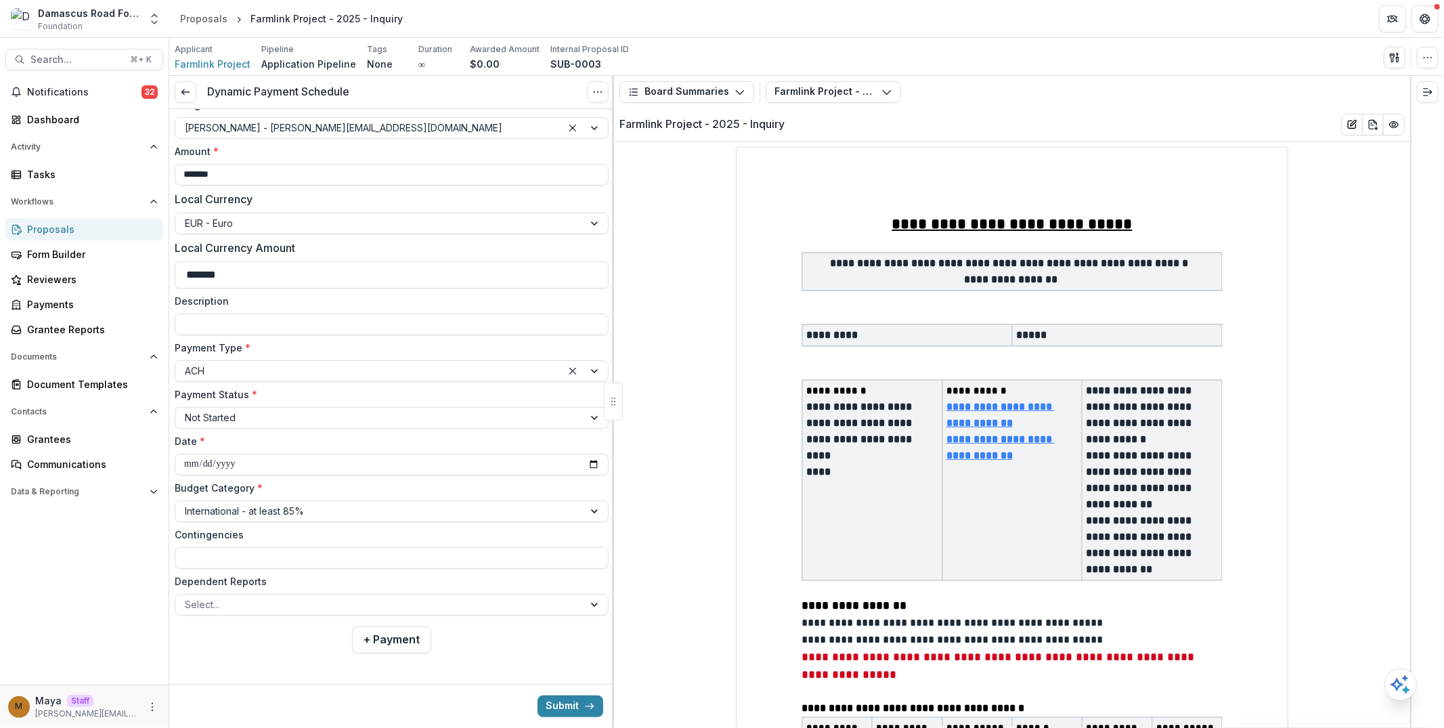
click at [287, 575] on label "Dependent Reports" at bounding box center [388, 581] width 426 height 14
click at [187, 597] on input "Dependent Reports" at bounding box center [186, 604] width 3 height 14
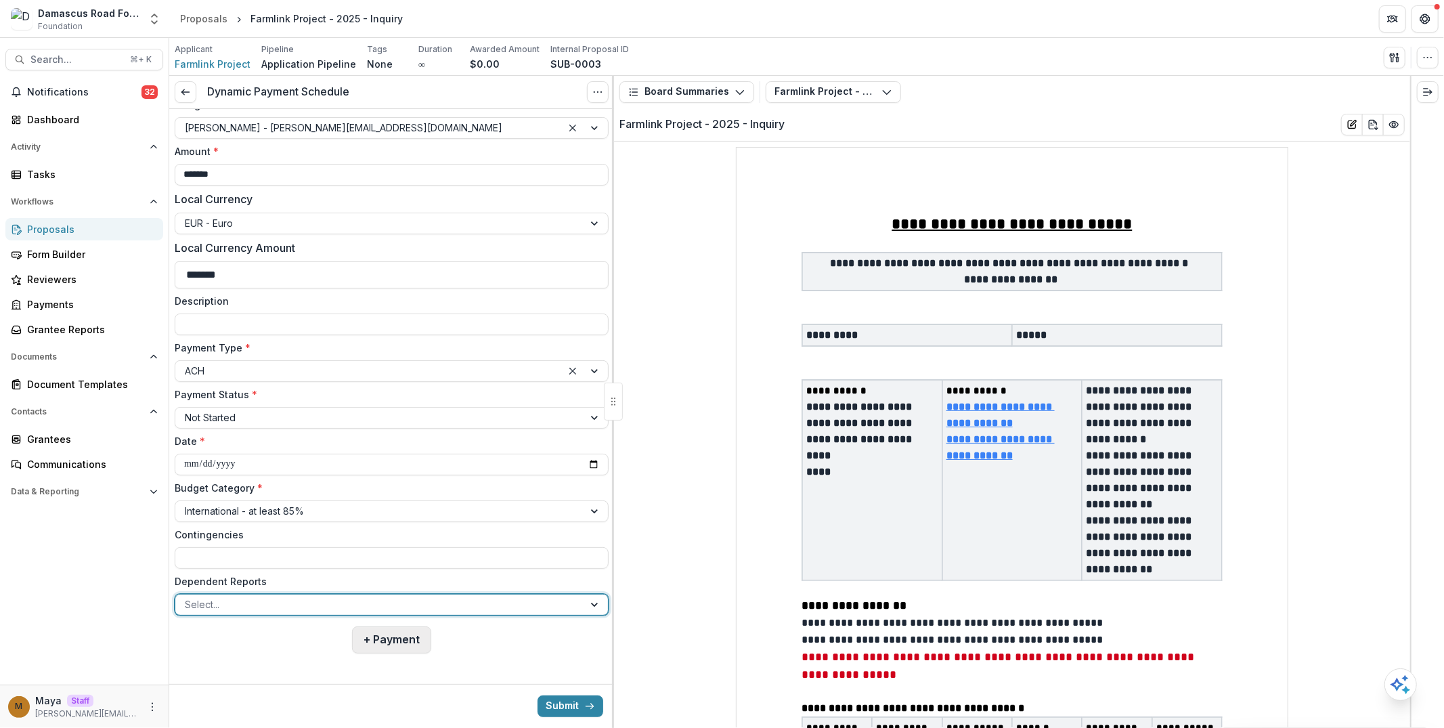
click at [382, 638] on button "+ Payment" at bounding box center [391, 639] width 79 height 27
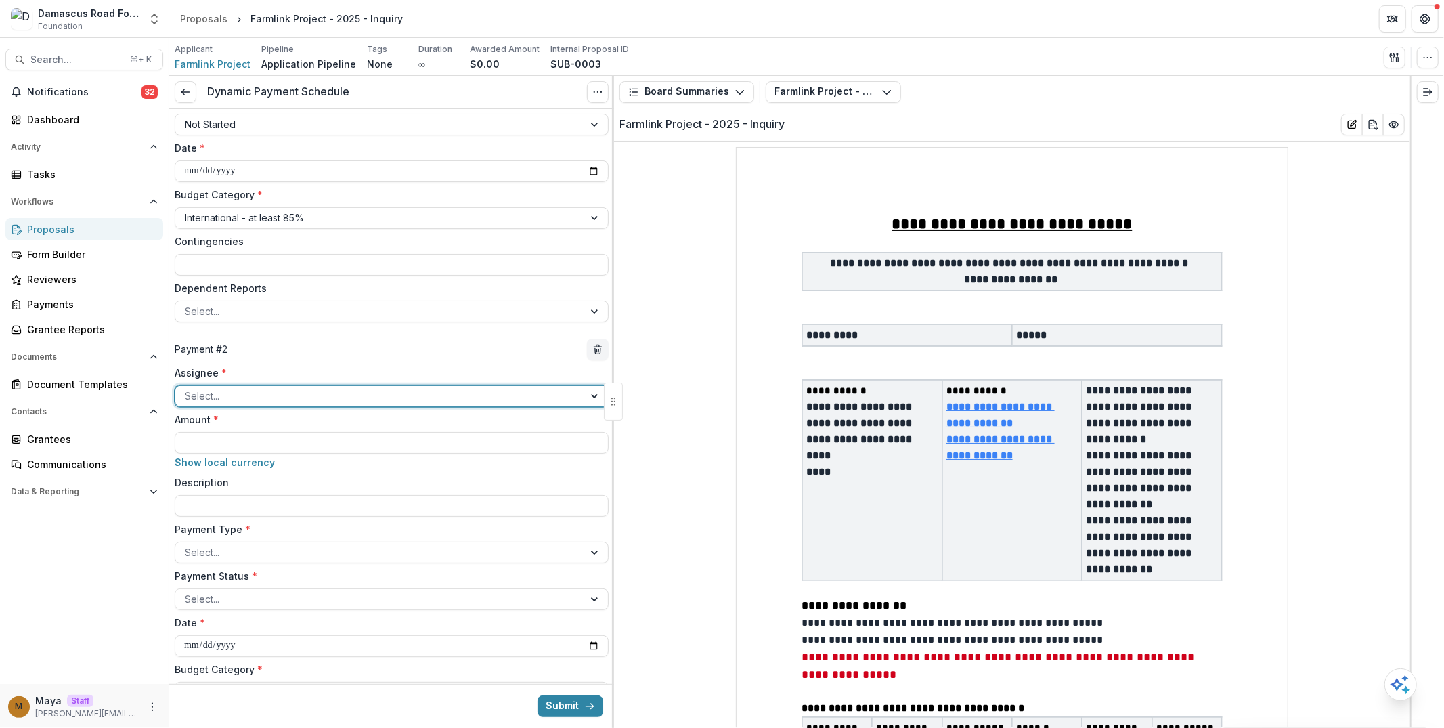
scroll to position [458, 0]
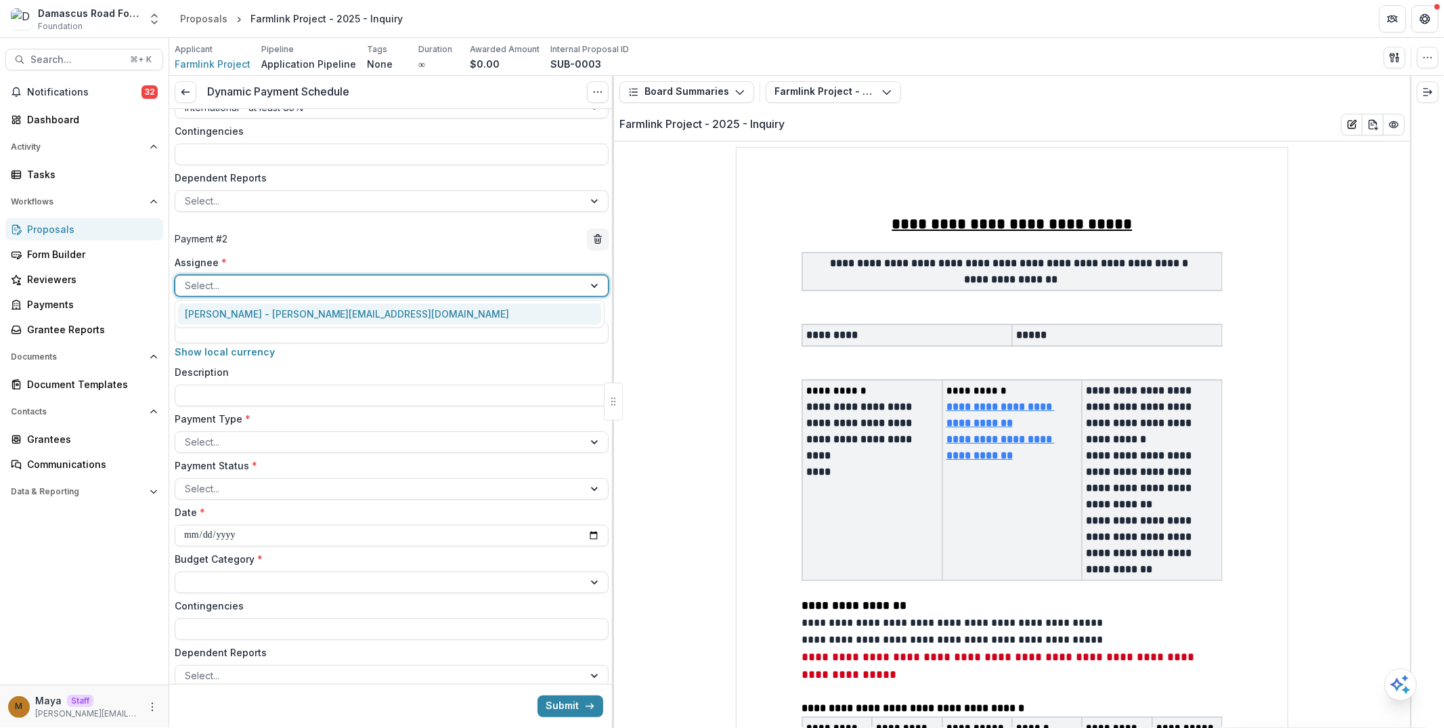
click at [275, 285] on div at bounding box center [379, 285] width 389 height 17
click at [275, 320] on div "Maya - maya@trytemelio.com" at bounding box center [389, 313] width 423 height 21
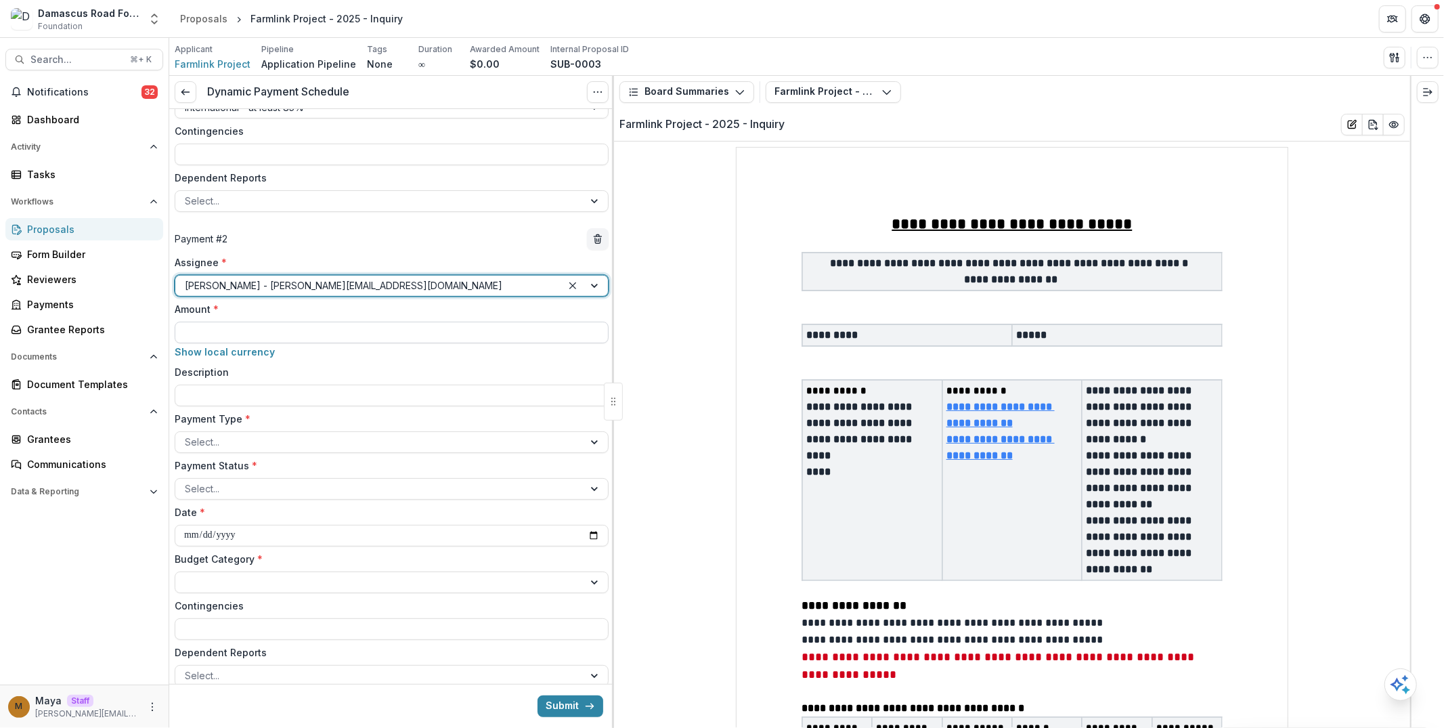
click at [273, 329] on input "Amount *" at bounding box center [392, 333] width 434 height 22
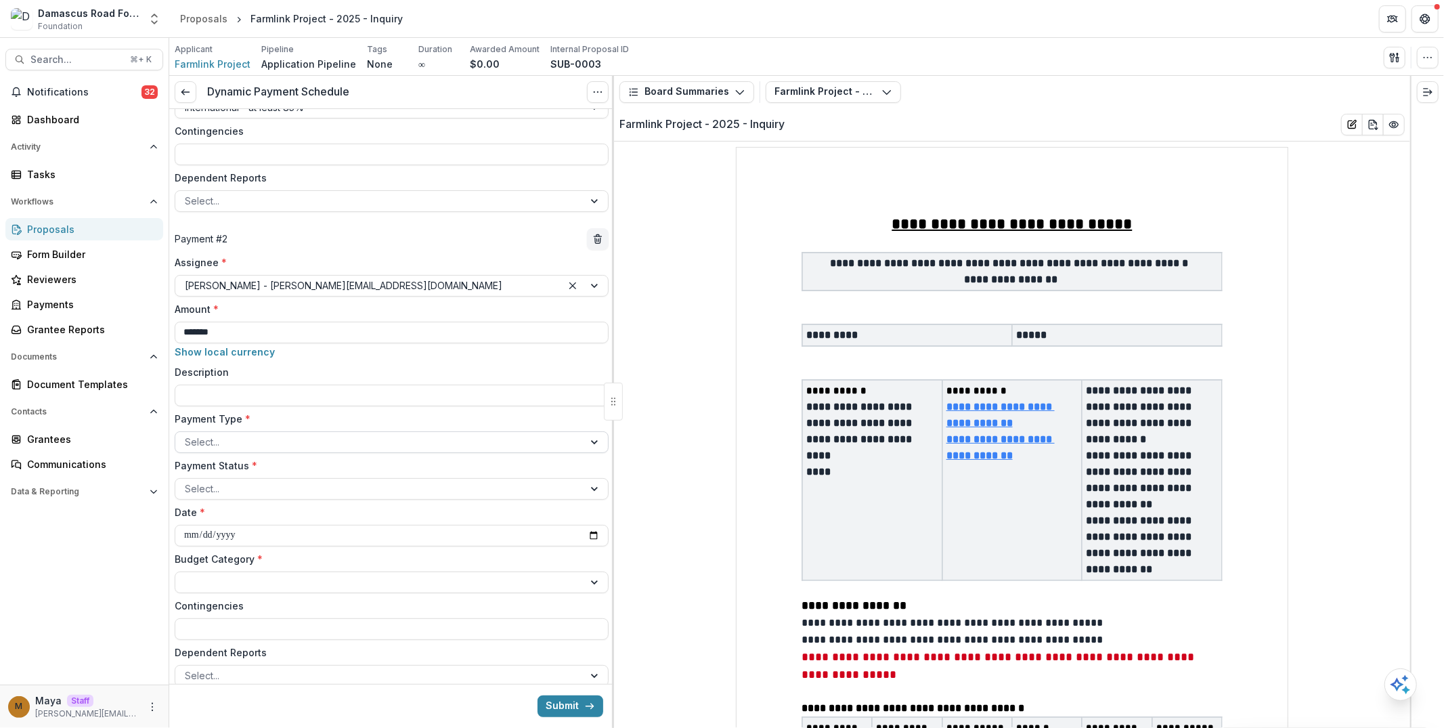
type input "*******"
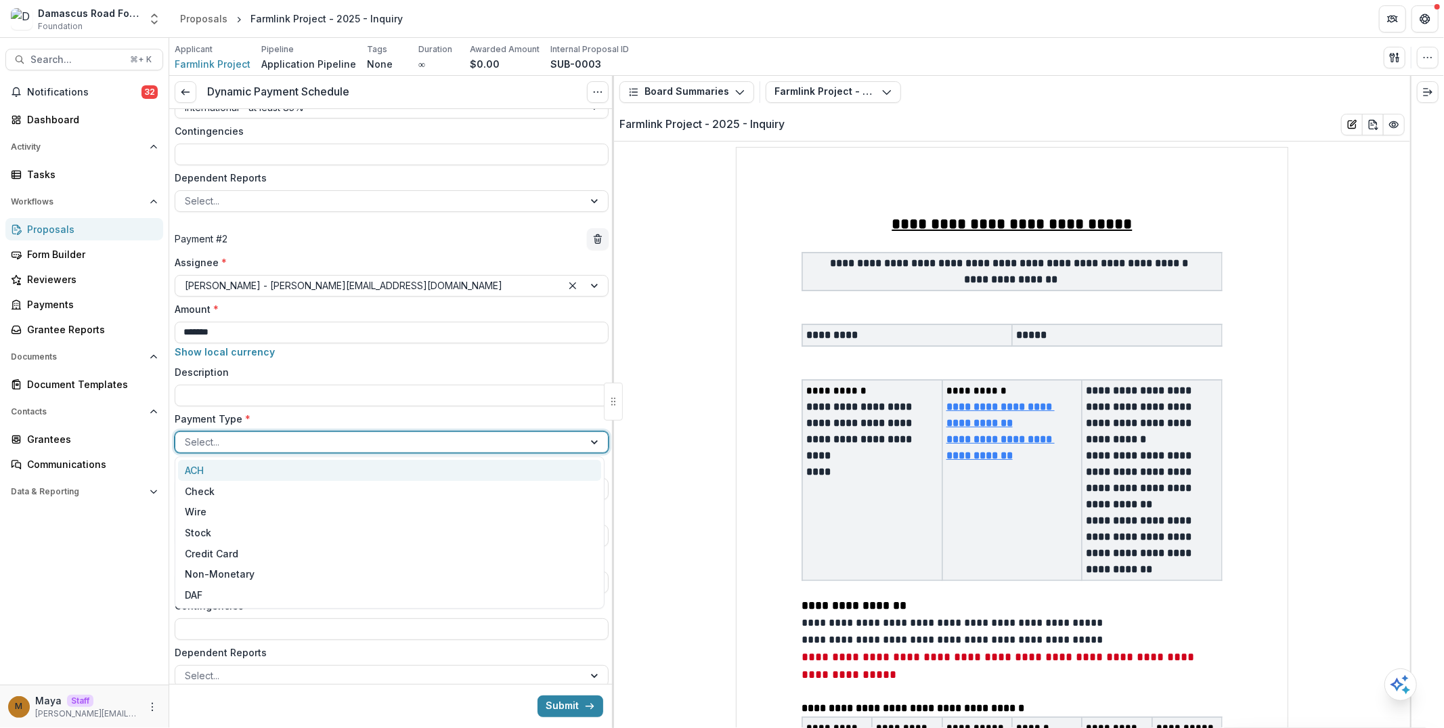
click at [242, 439] on div at bounding box center [379, 441] width 389 height 17
click at [241, 470] on div "ACH" at bounding box center [389, 470] width 423 height 21
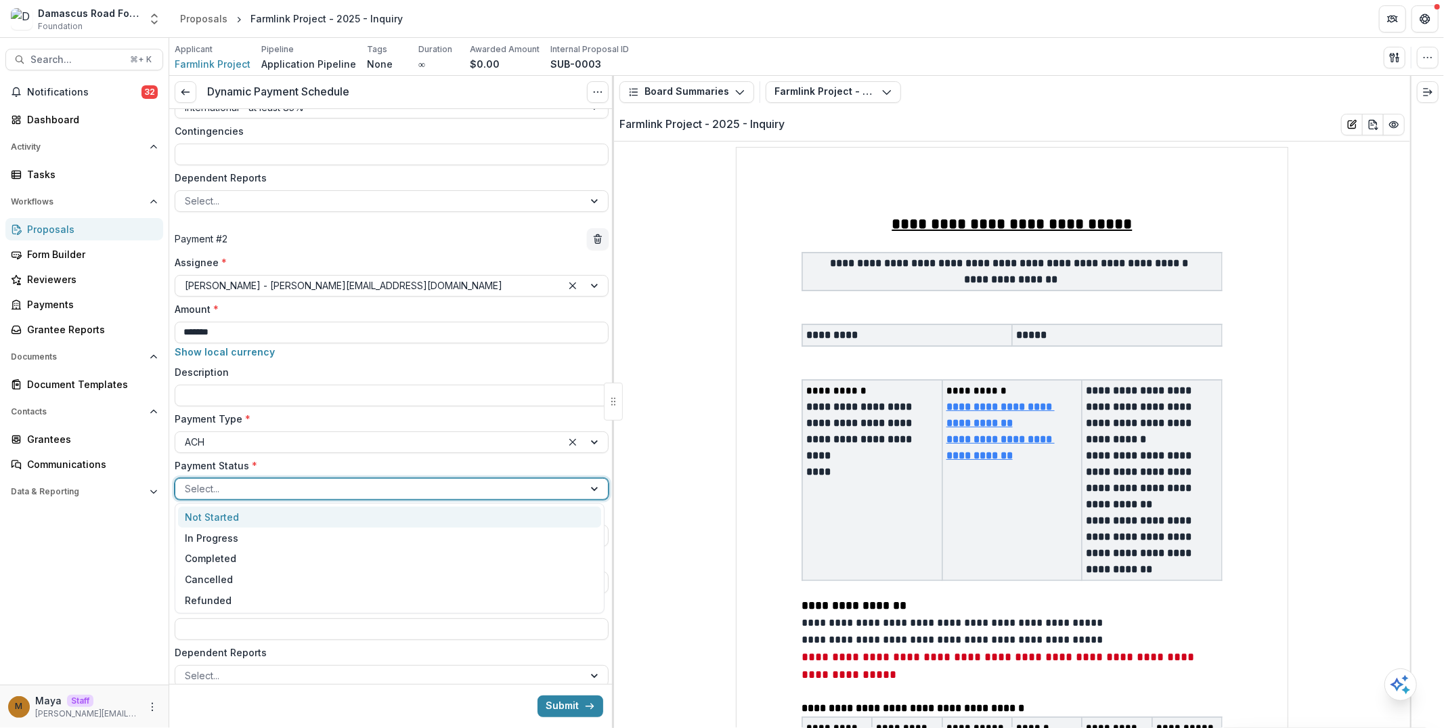
click at [239, 485] on div at bounding box center [379, 488] width 389 height 17
click at [229, 518] on div "Not Started" at bounding box center [389, 516] width 423 height 21
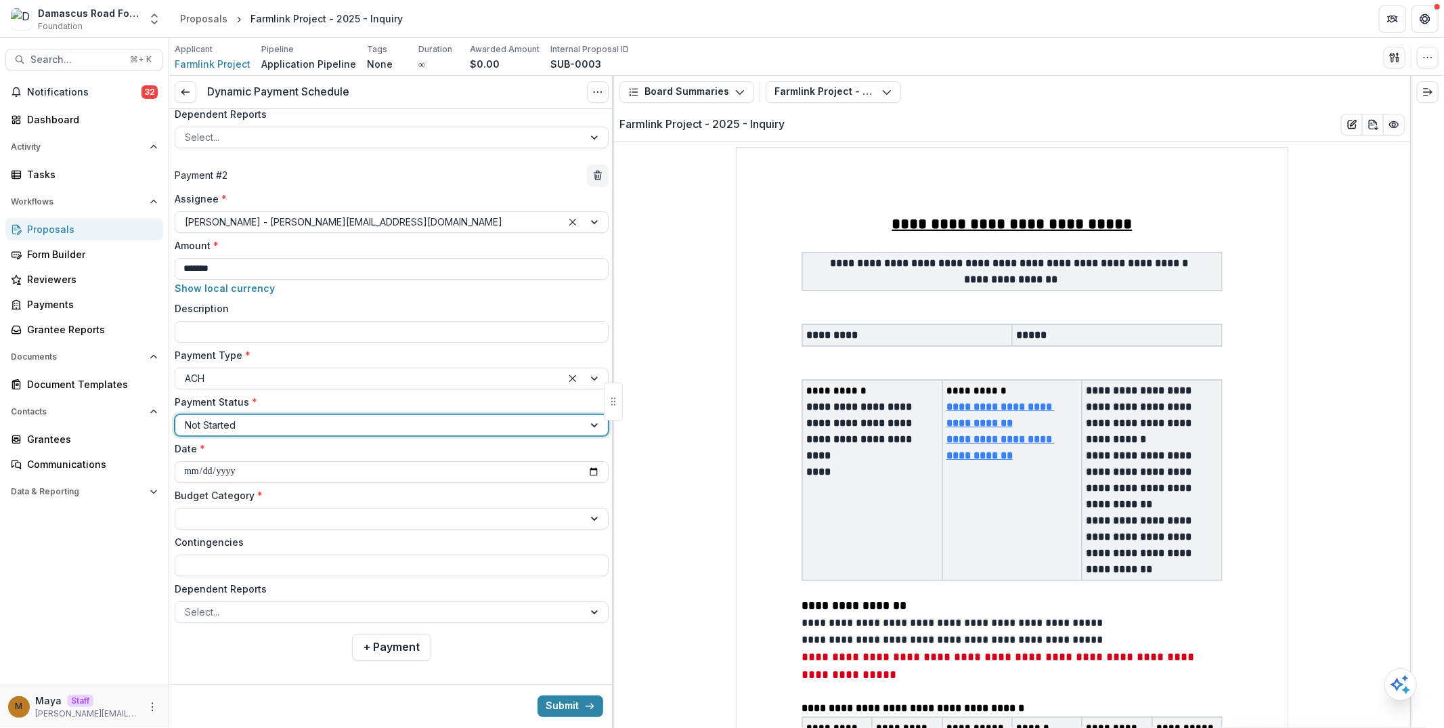
scroll to position [527, 0]
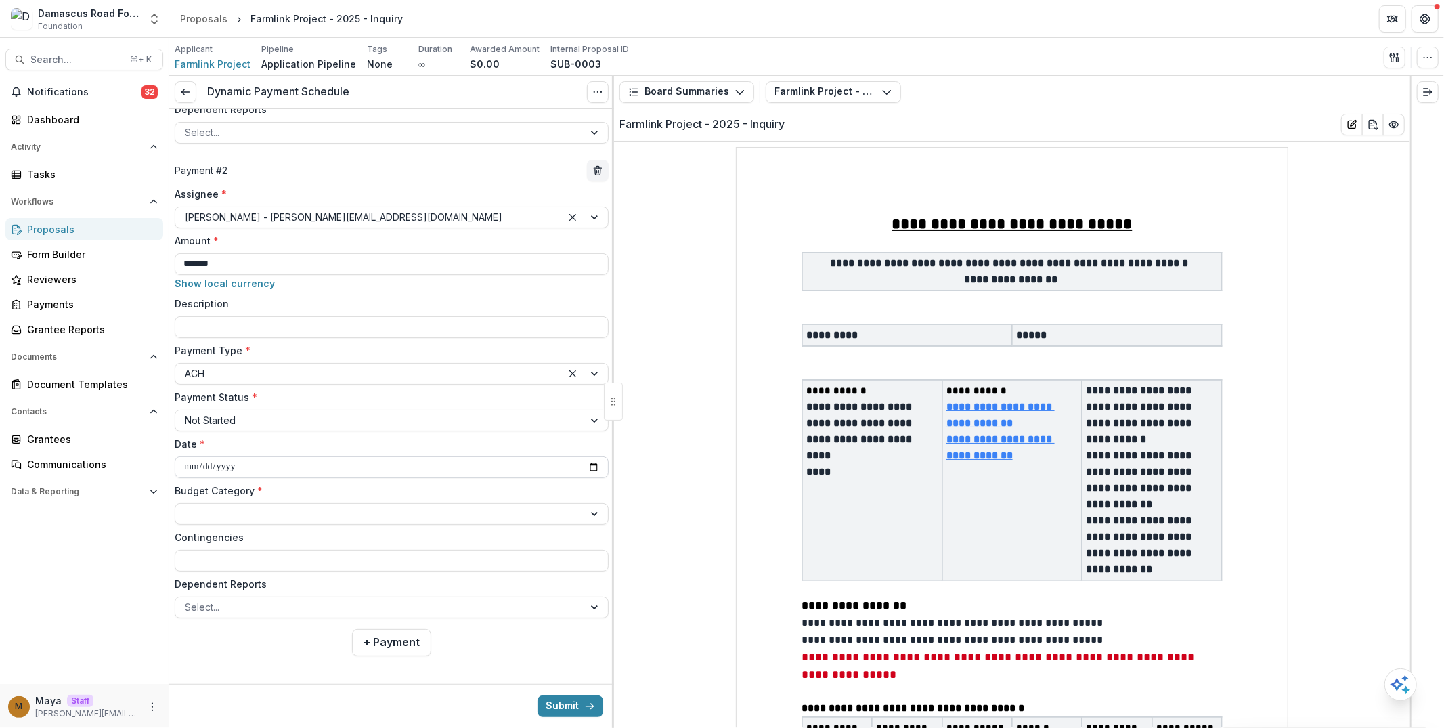
click at [226, 458] on input "**********" at bounding box center [392, 467] width 434 height 22
click at [225, 527] on button "Create Budget" at bounding box center [218, 532] width 86 height 22
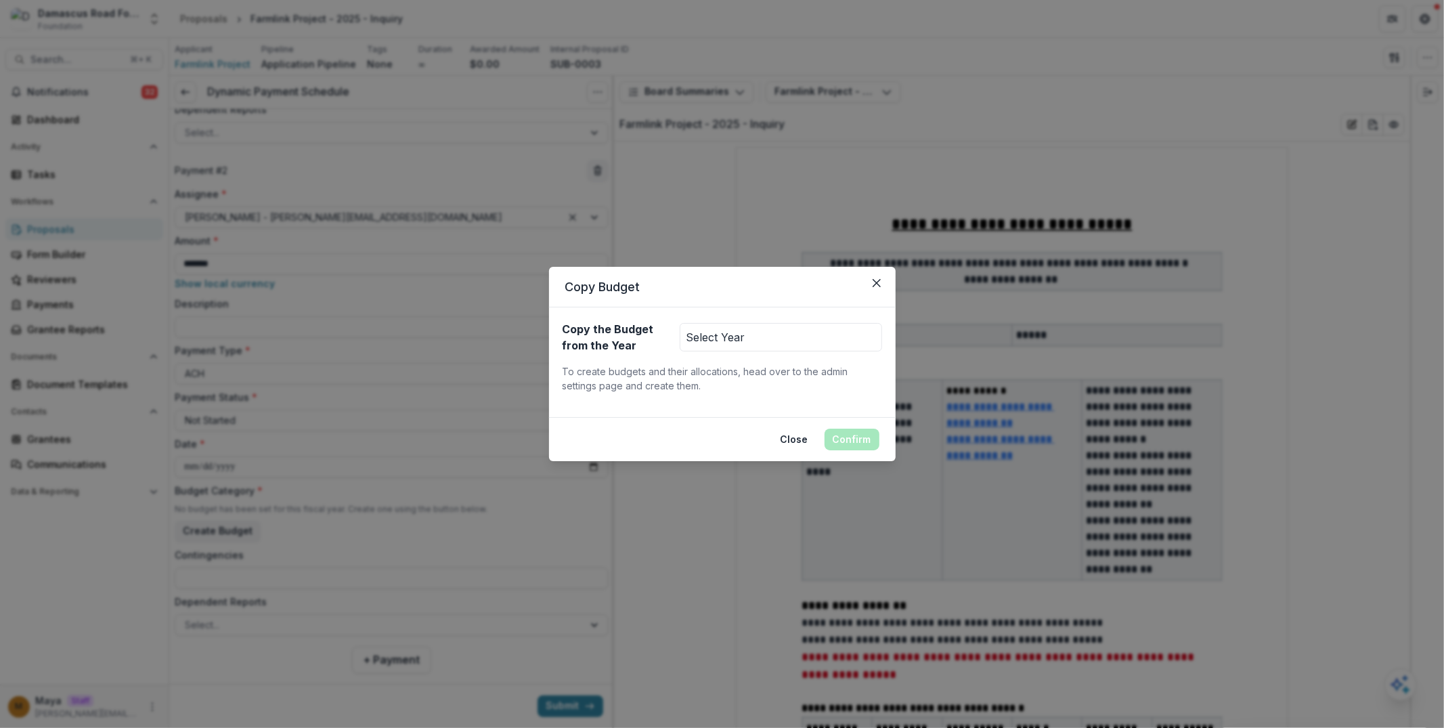
click at [720, 337] on button "Select Year" at bounding box center [781, 337] width 202 height 28
click at [727, 364] on button "Aug 1, 2025 - Jul 31, 2026" at bounding box center [752, 370] width 145 height 22
click at [872, 451] on footer "Close Confirm" at bounding box center [722, 439] width 347 height 44
click at [866, 447] on button "Confirm" at bounding box center [851, 439] width 55 height 22
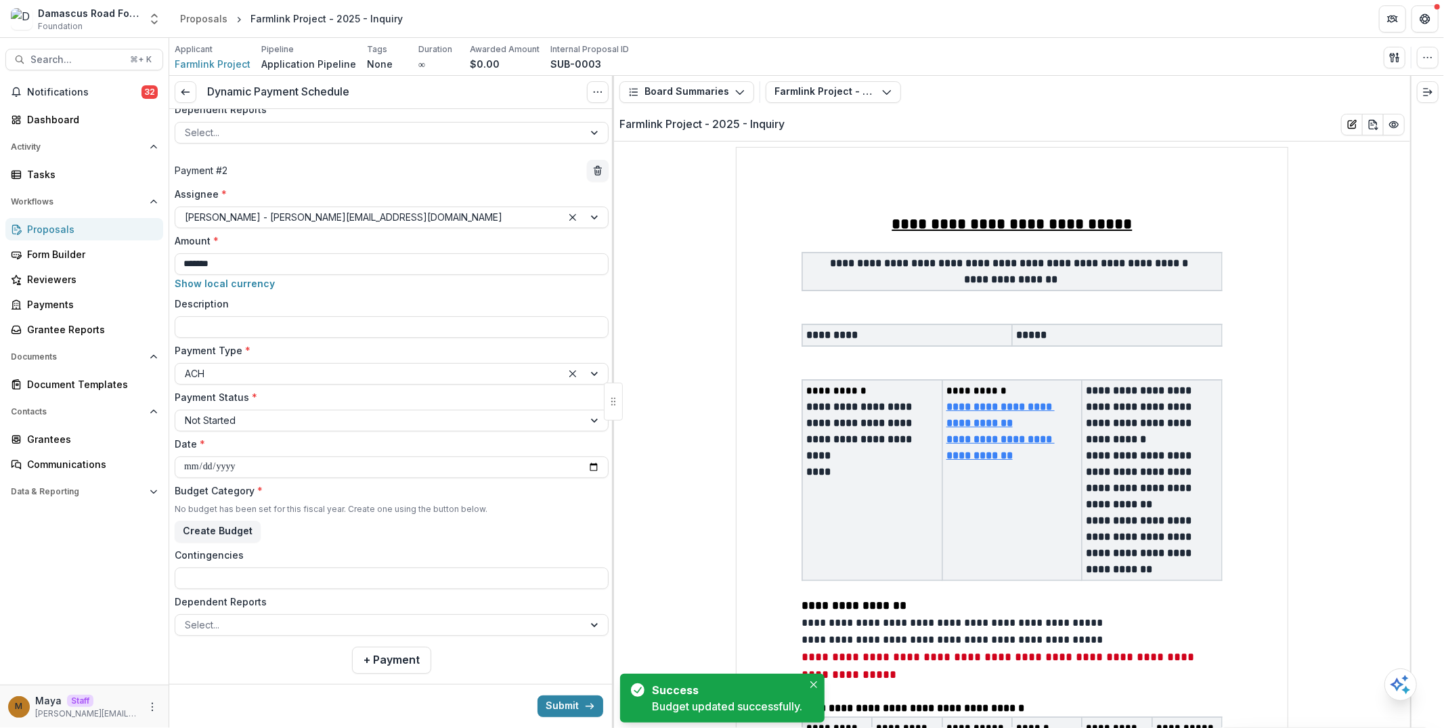
click at [261, 493] on label "Budget Category *" at bounding box center [388, 490] width 426 height 14
click at [222, 462] on input "**********" at bounding box center [392, 467] width 434 height 22
type input "**********"
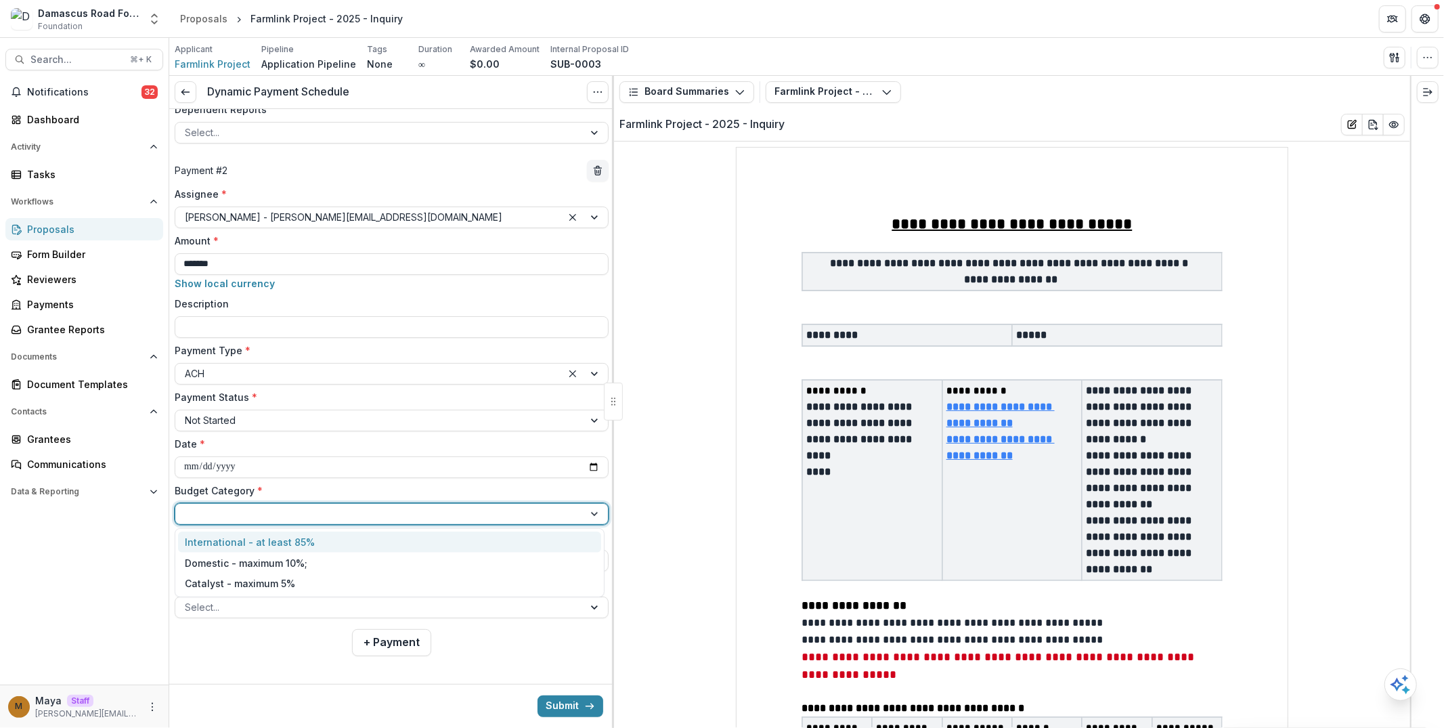
click at [234, 517] on div at bounding box center [379, 513] width 389 height 17
click at [226, 543] on div "International - at least 85%" at bounding box center [250, 542] width 130 height 14
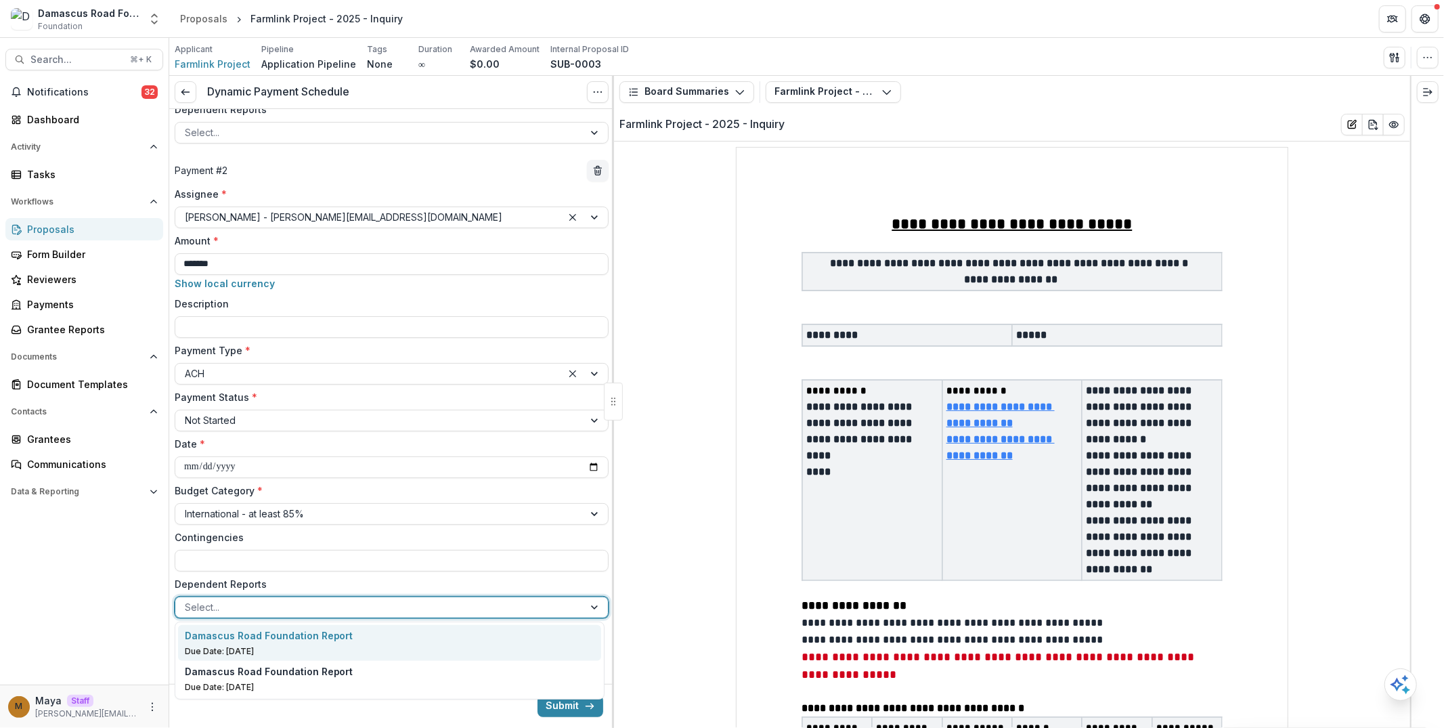
click at [221, 608] on div at bounding box center [379, 606] width 389 height 17
click at [246, 640] on p "Damascus Road Foundation Report" at bounding box center [269, 635] width 169 height 14
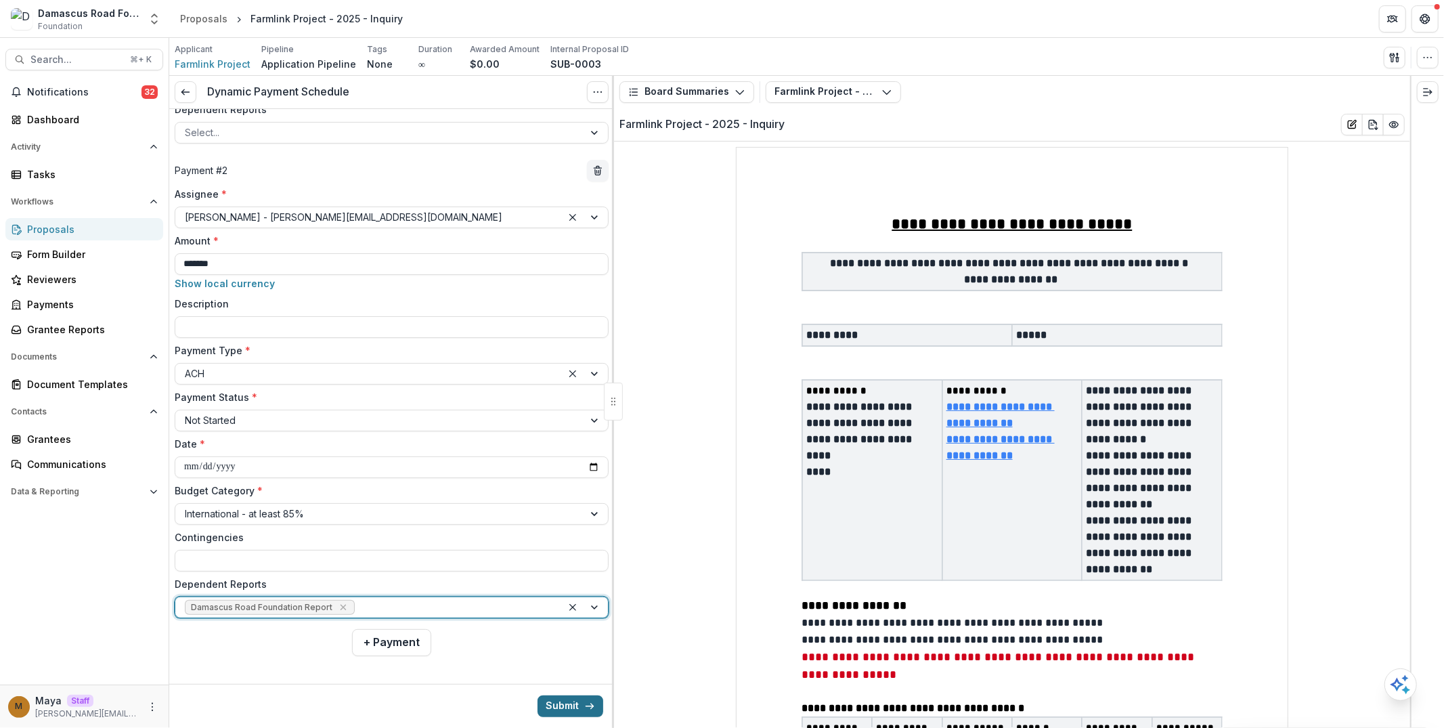
click at [573, 698] on button "Submit" at bounding box center [570, 706] width 66 height 22
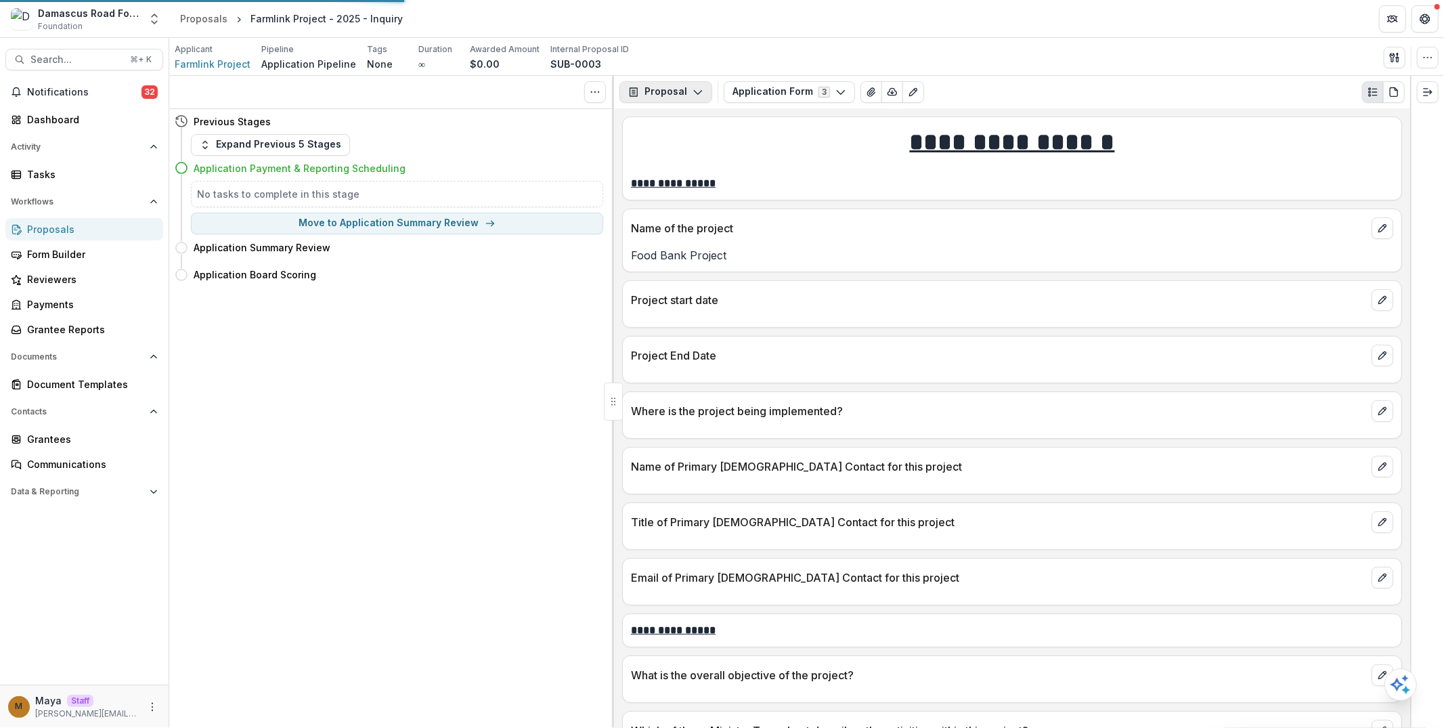
click at [704, 95] on button "Proposal" at bounding box center [665, 92] width 93 height 22
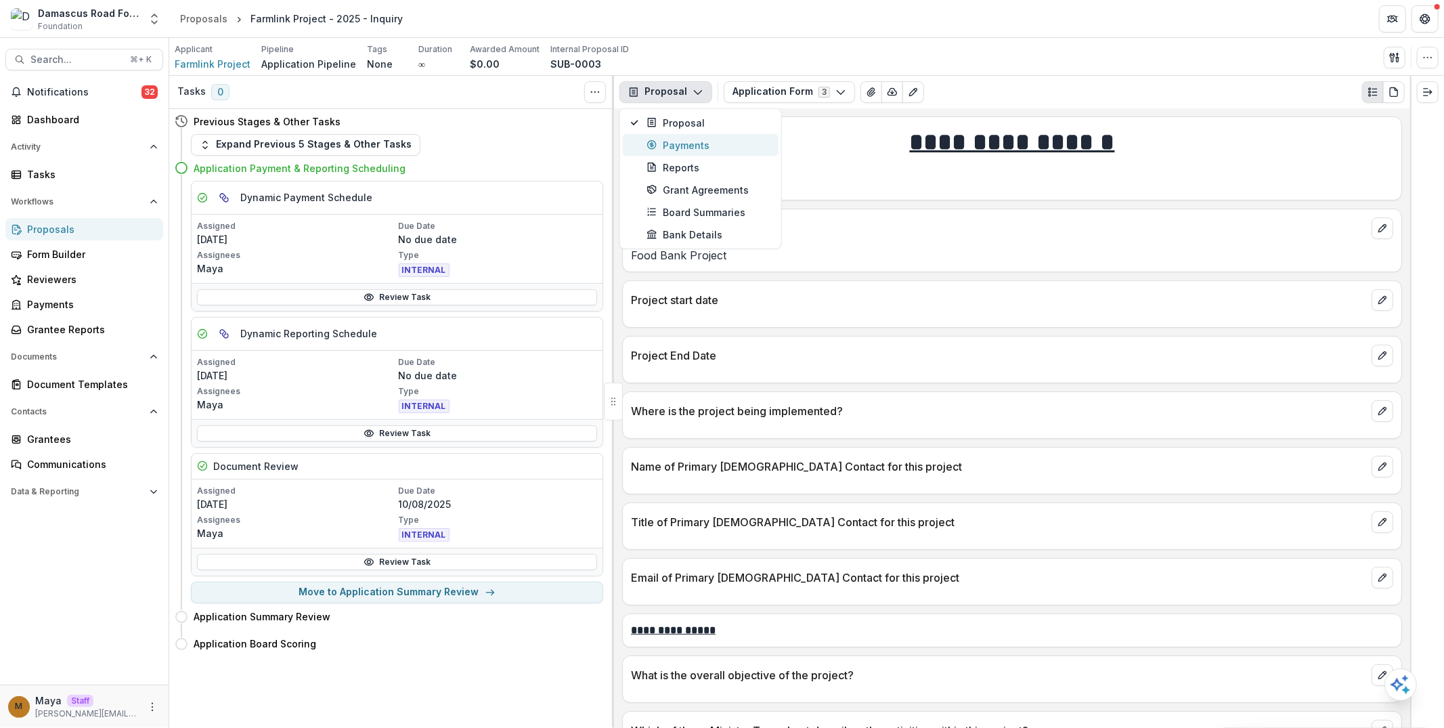
click at [691, 149] on div "Payments" at bounding box center [708, 145] width 124 height 14
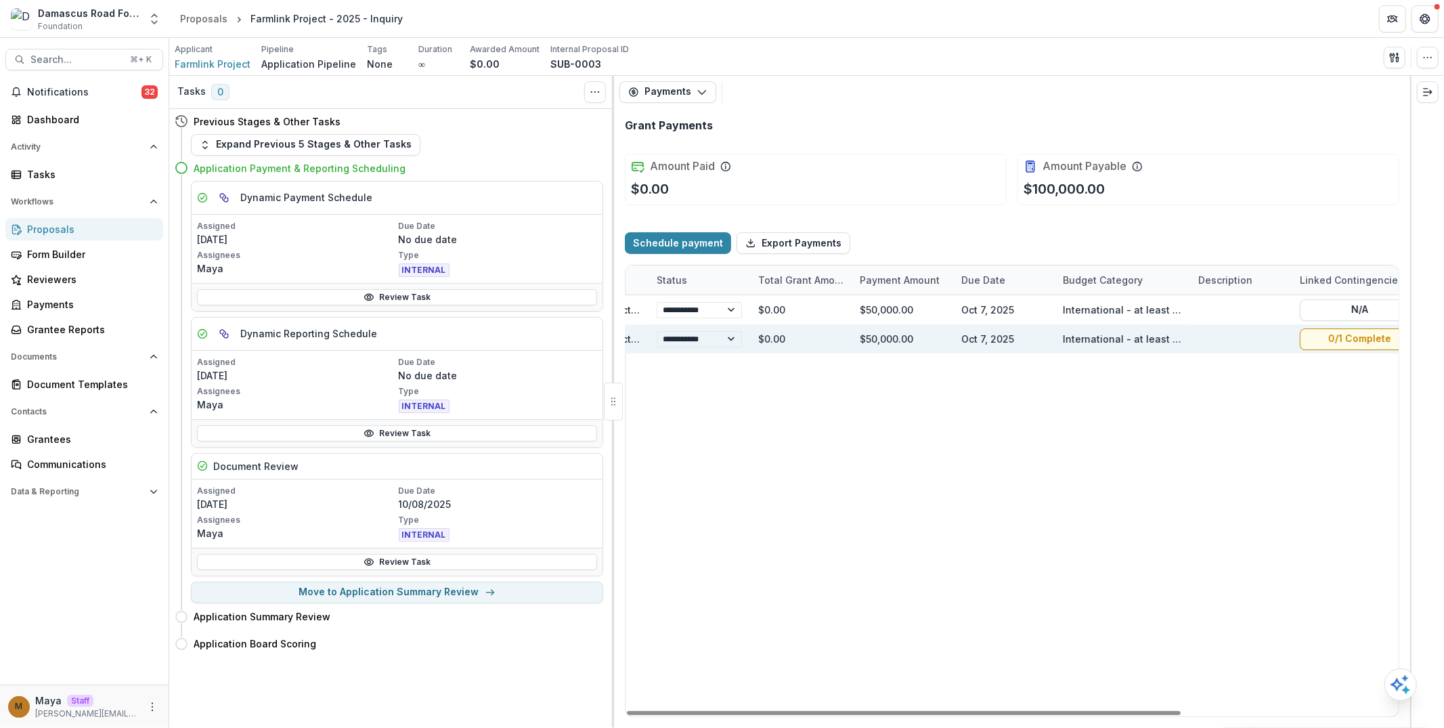
scroll to position [0, 302]
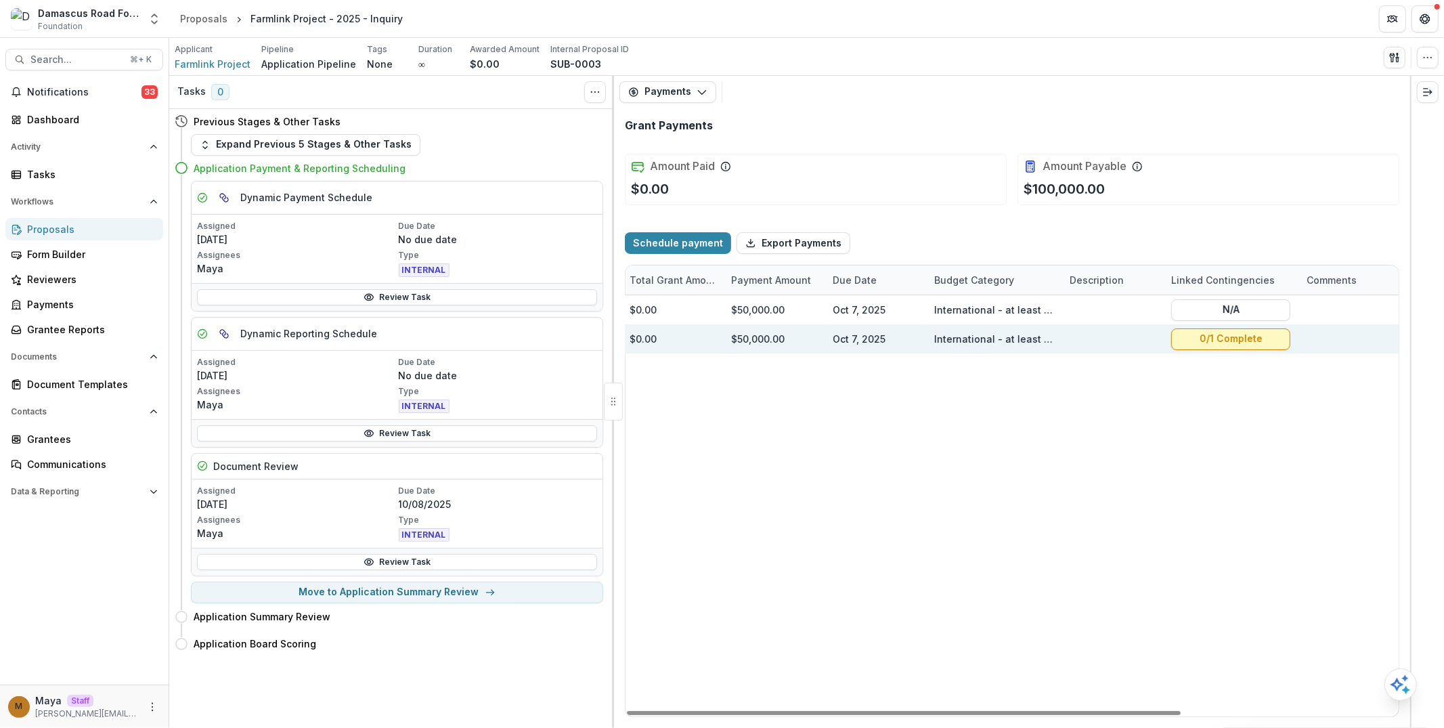
click at [1223, 338] on button "0/1 Complete" at bounding box center [1230, 339] width 119 height 22
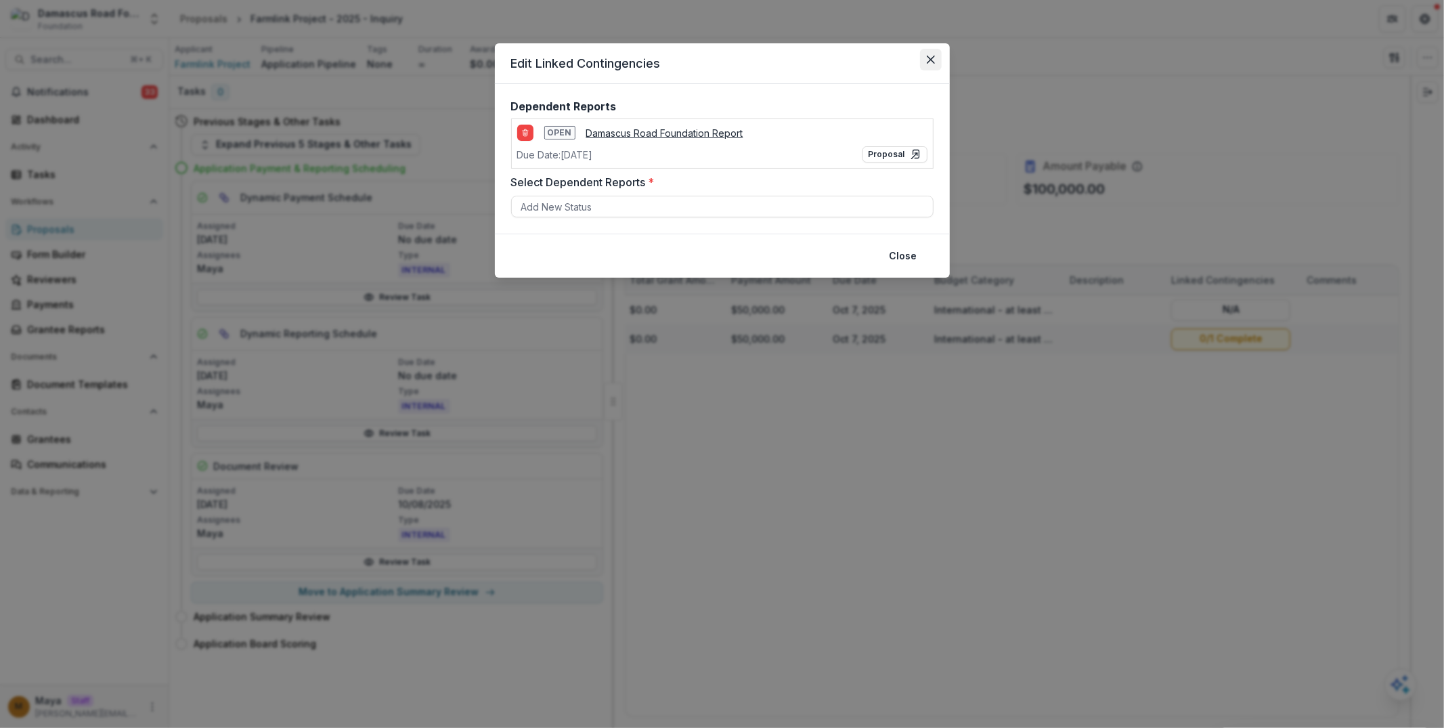
click at [929, 66] on button "Close" at bounding box center [931, 60] width 22 height 22
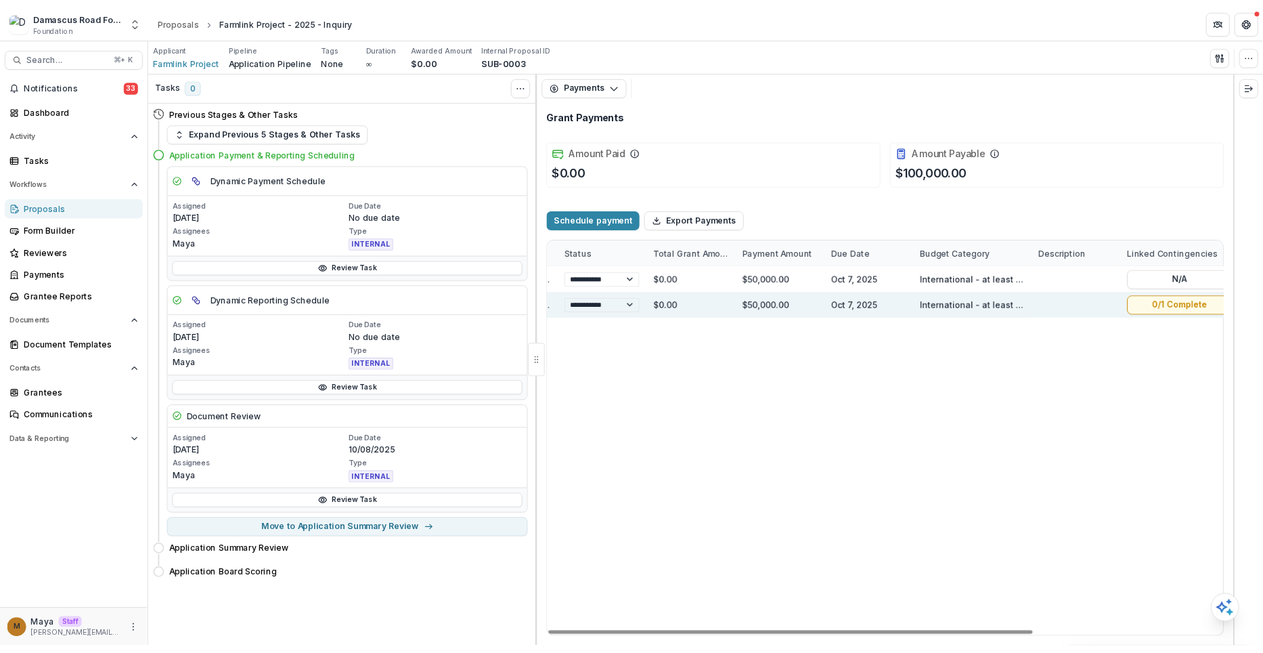
scroll to position [0, 0]
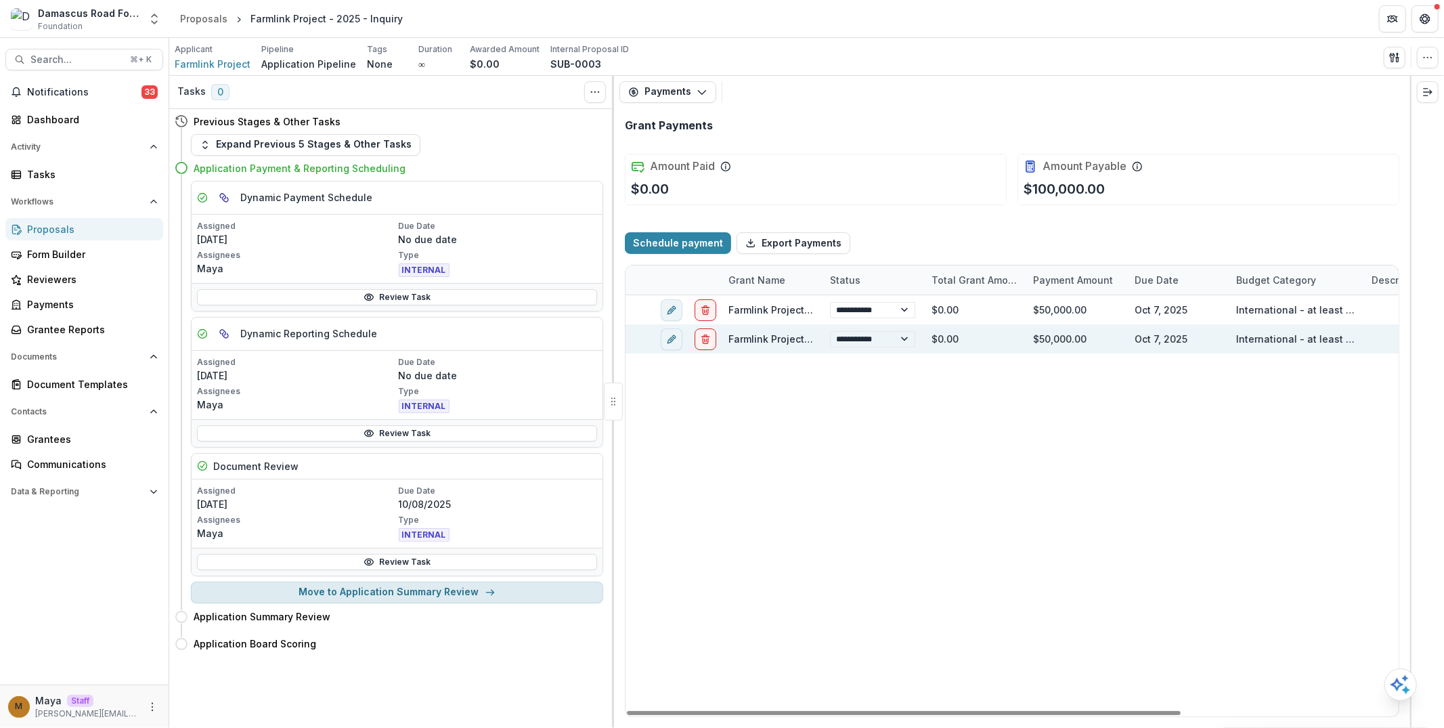
click at [426, 583] on button "Move to Application Summary Review" at bounding box center [397, 592] width 412 height 22
select select "**********"
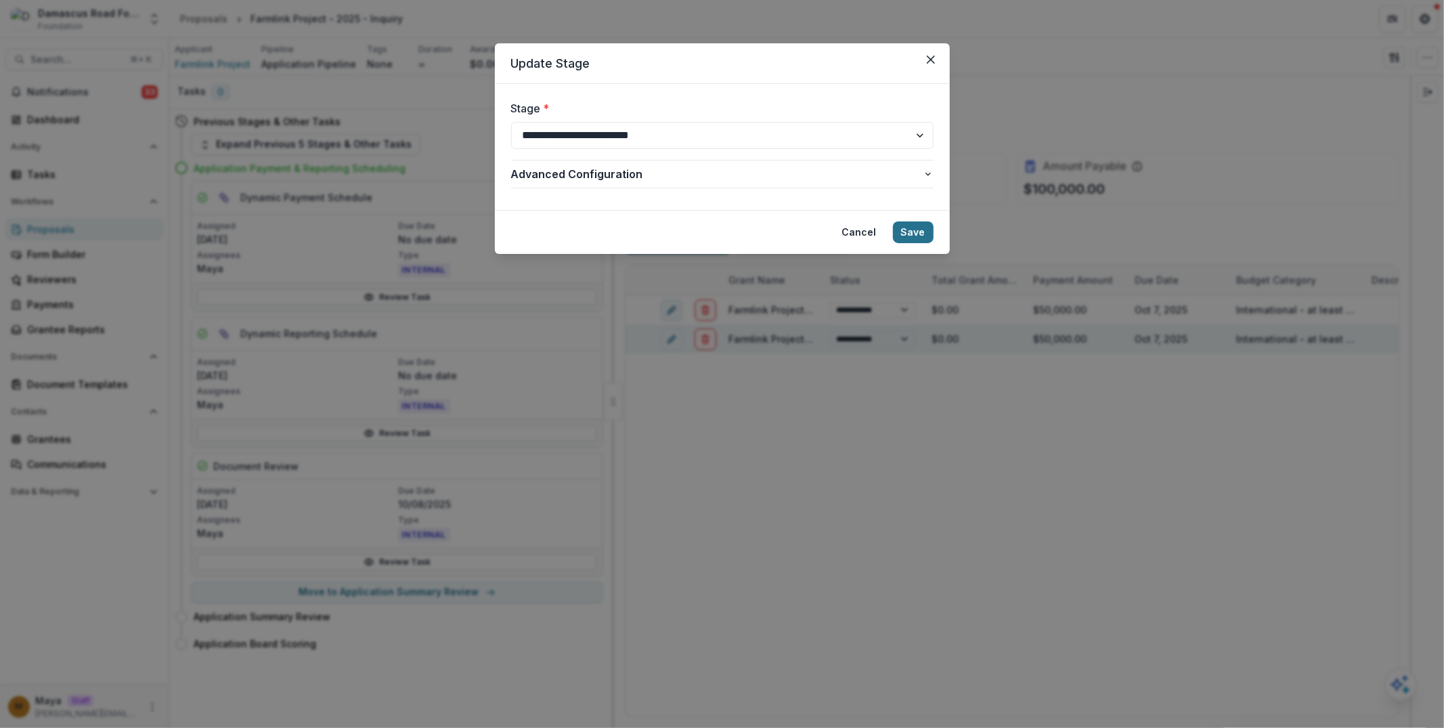
click at [921, 228] on button "Save" at bounding box center [913, 232] width 41 height 22
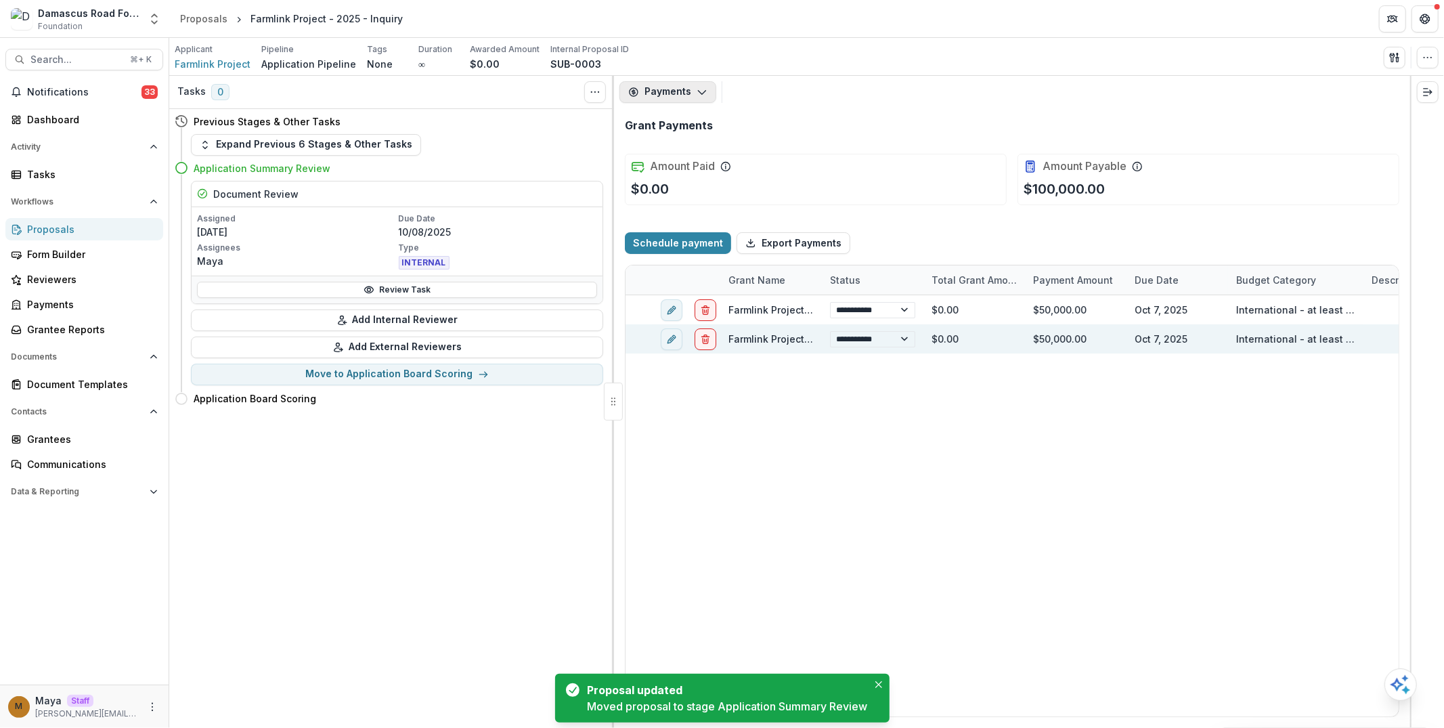
click at [663, 87] on button "Payments" at bounding box center [667, 92] width 97 height 22
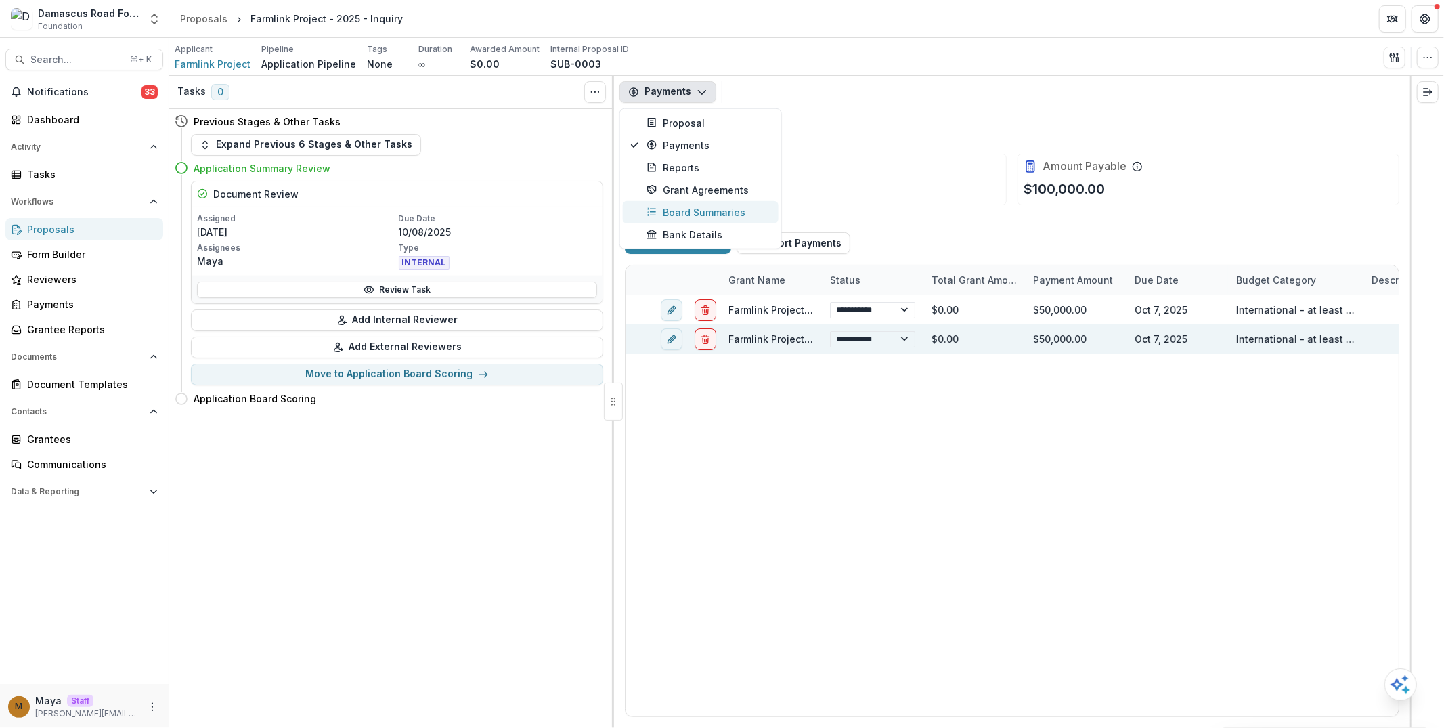
click at [702, 202] on button "Board Summaries" at bounding box center [701, 212] width 156 height 22
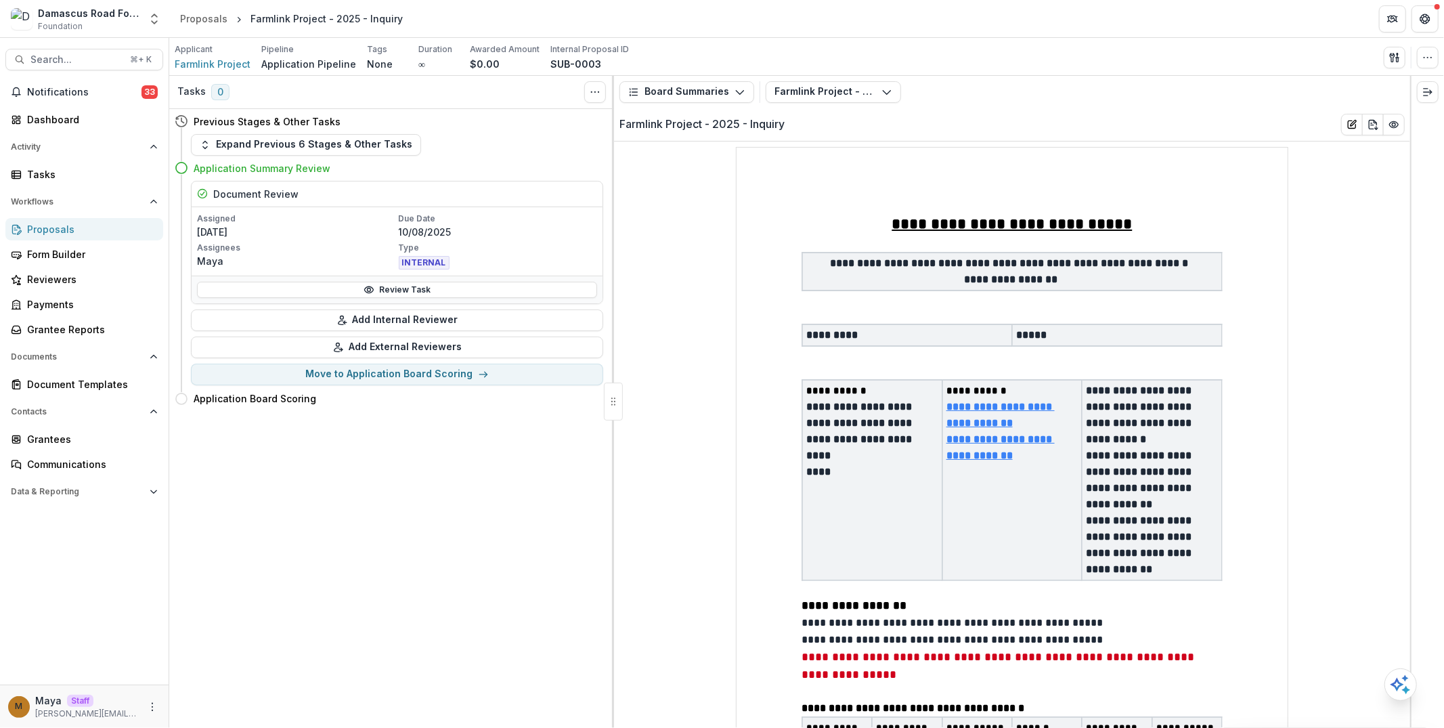
click at [118, 227] on div "Proposals" at bounding box center [89, 229] width 125 height 14
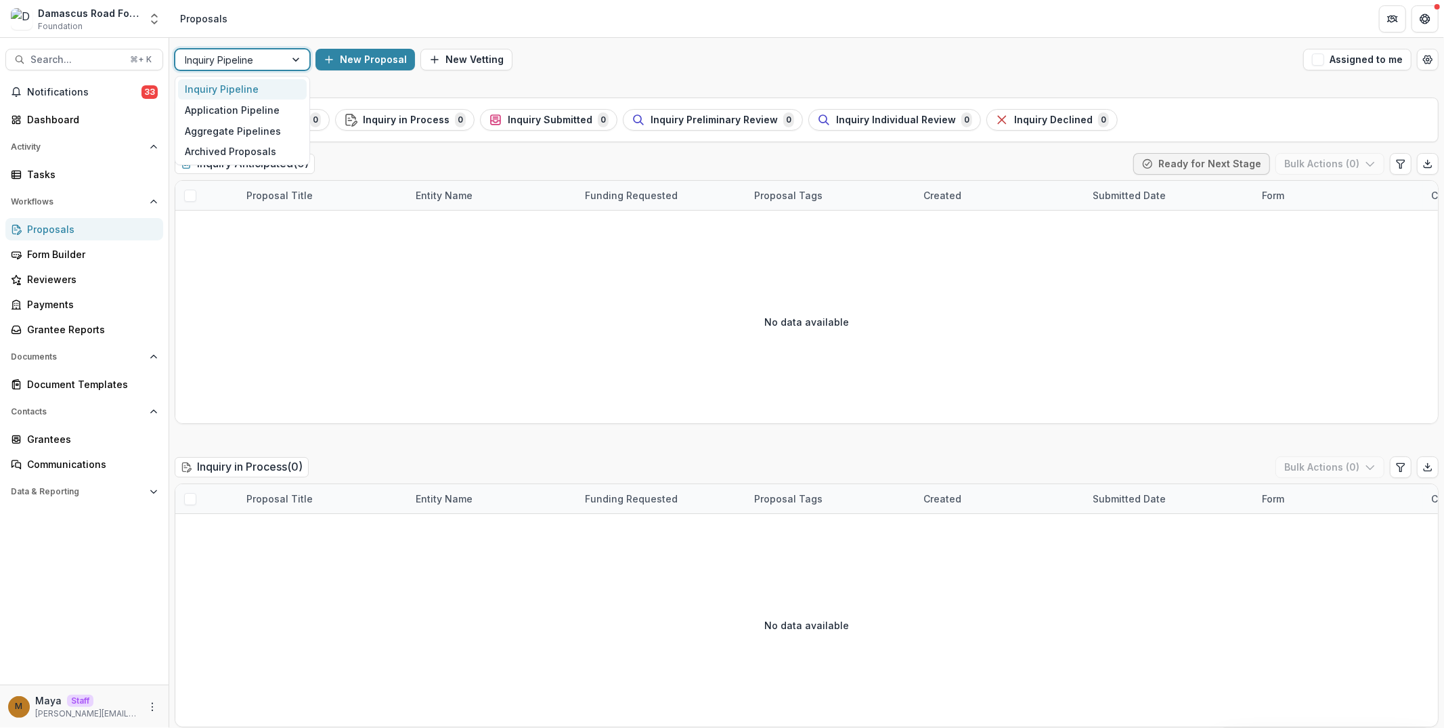
click at [202, 63] on div at bounding box center [230, 59] width 91 height 17
click at [214, 108] on div "Application Pipeline" at bounding box center [242, 110] width 129 height 21
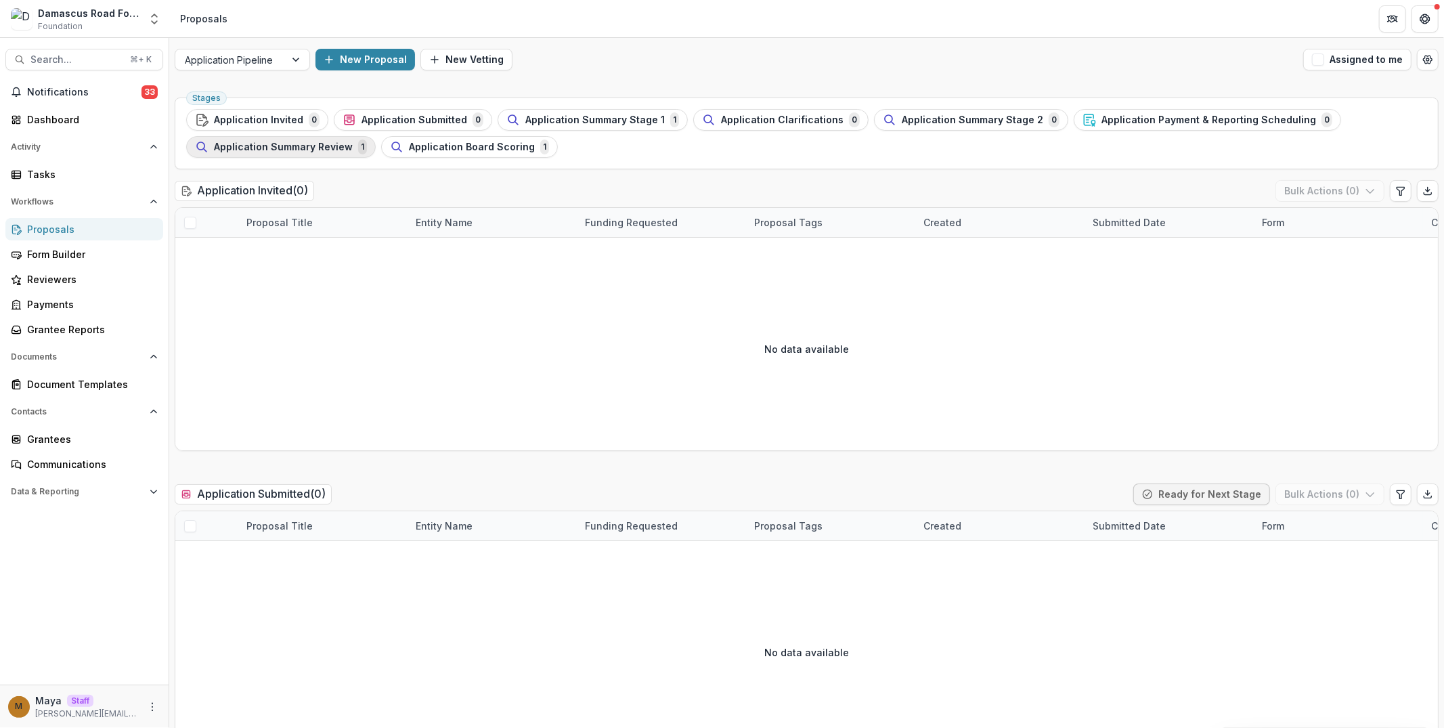
click at [305, 154] on button "Application Summary Review 1" at bounding box center [281, 147] width 190 height 22
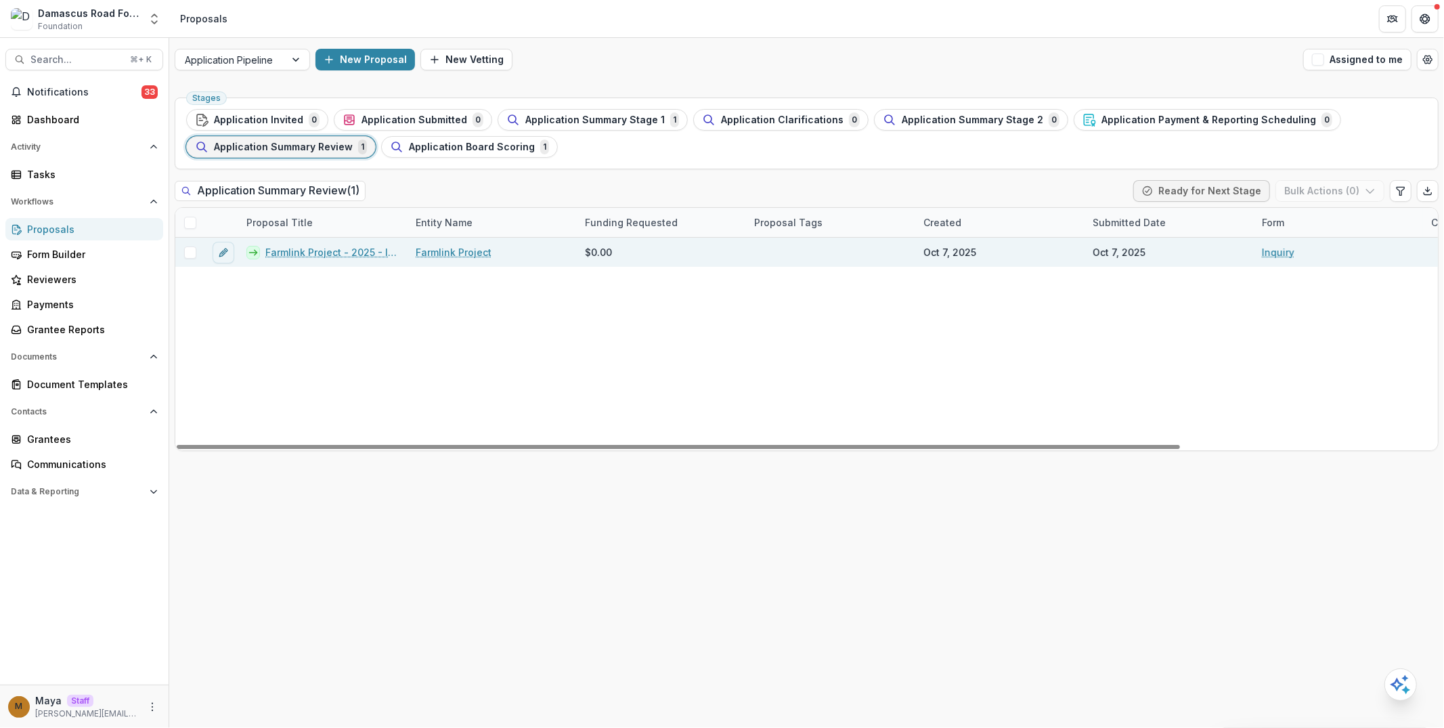
click at [315, 245] on link "Farmlink Project - 2025 - Inquiry" at bounding box center [332, 252] width 134 height 14
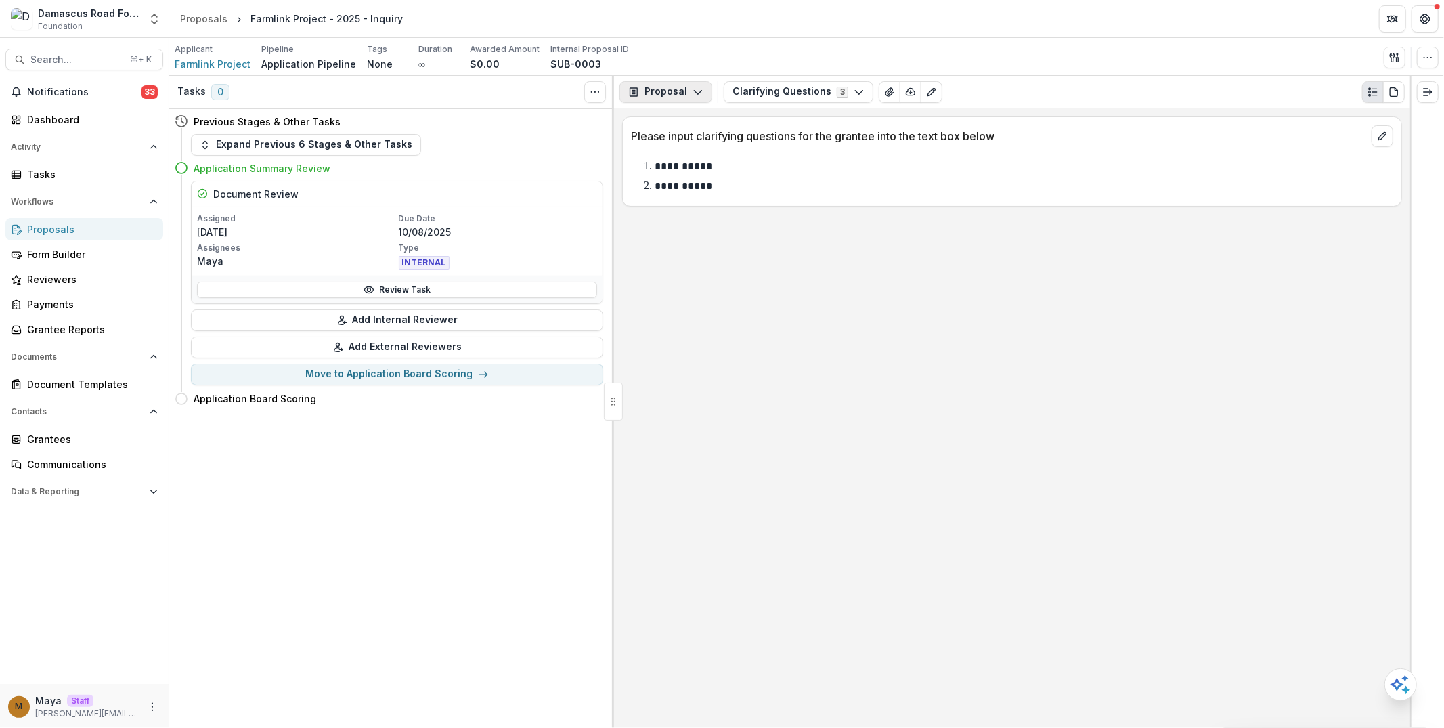
click at [655, 89] on button "Proposal" at bounding box center [665, 92] width 93 height 22
click at [695, 213] on div "Board Summaries" at bounding box center [708, 212] width 124 height 14
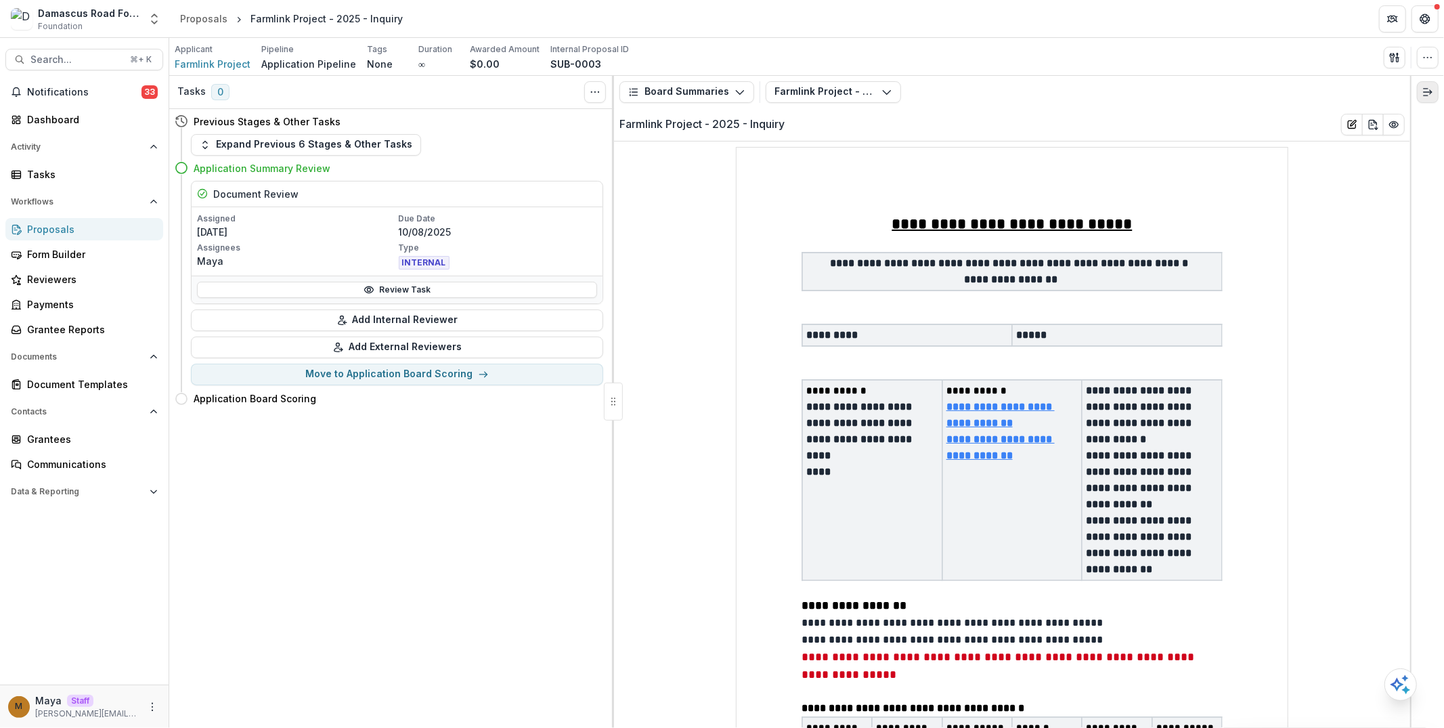
click at [1432, 84] on button "Expand right" at bounding box center [1428, 92] width 22 height 22
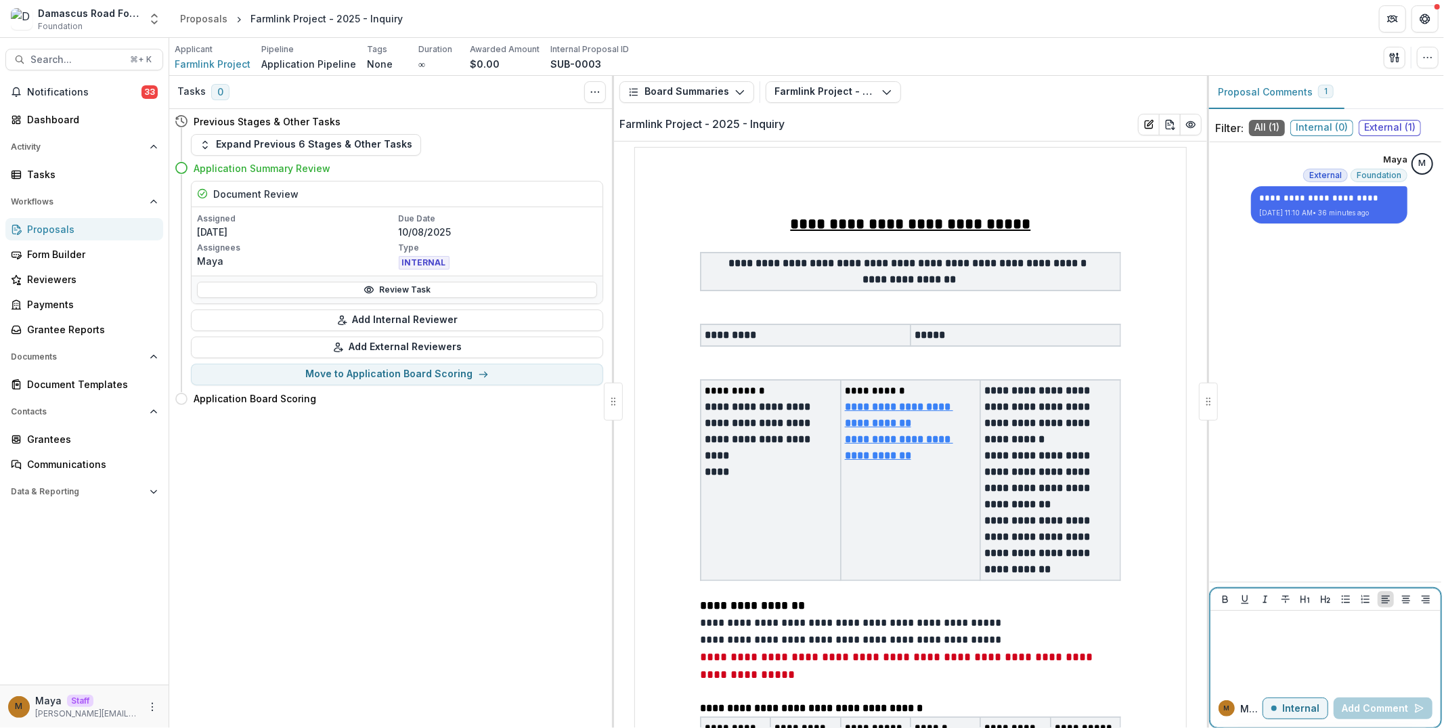
click at [1275, 675] on div at bounding box center [1325, 650] width 219 height 68
click at [1358, 703] on button "Add Comment" at bounding box center [1382, 708] width 99 height 22
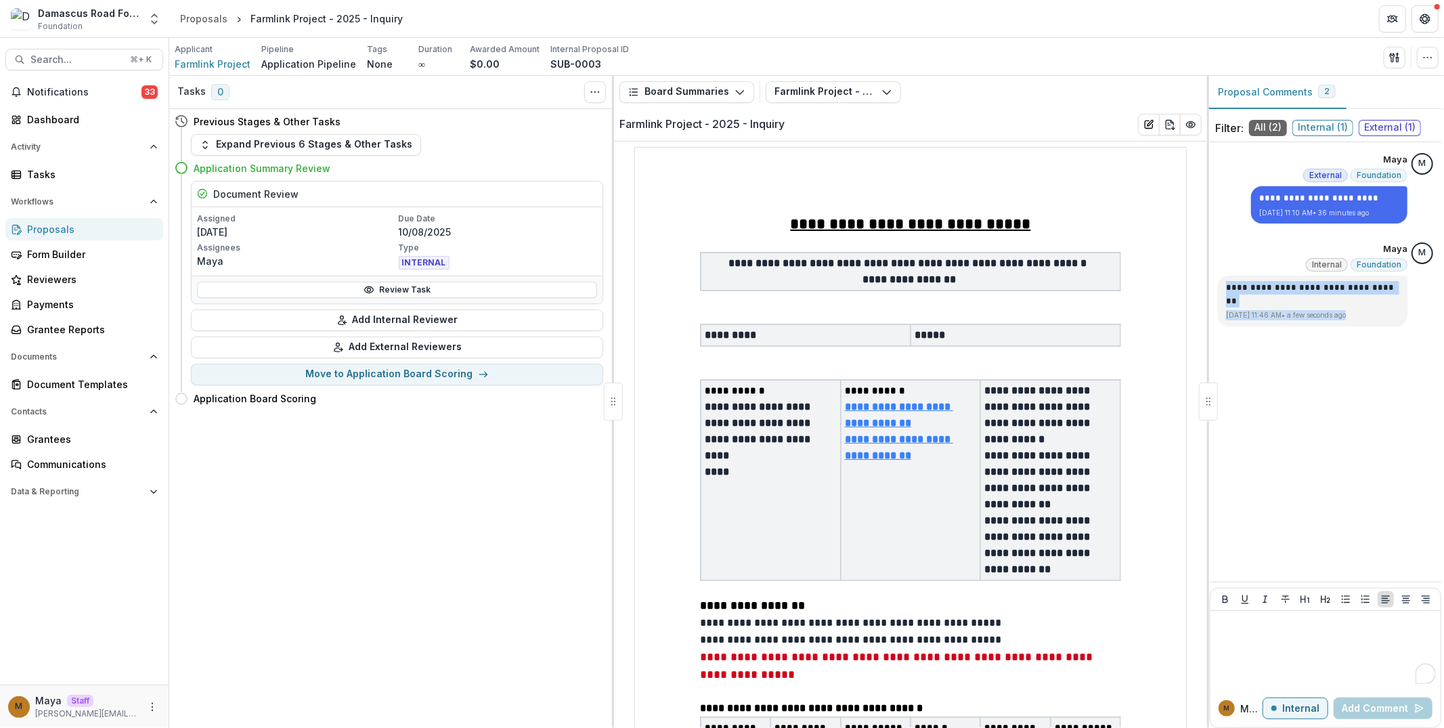
drag, startPoint x: 1371, startPoint y: 313, endPoint x: 1211, endPoint y: 309, distance: 159.8
click at [1211, 309] on div "**********" at bounding box center [1325, 244] width 231 height 192
click at [1308, 374] on div "**********" at bounding box center [1325, 362] width 231 height 428
click at [80, 223] on div "Proposals" at bounding box center [89, 229] width 125 height 14
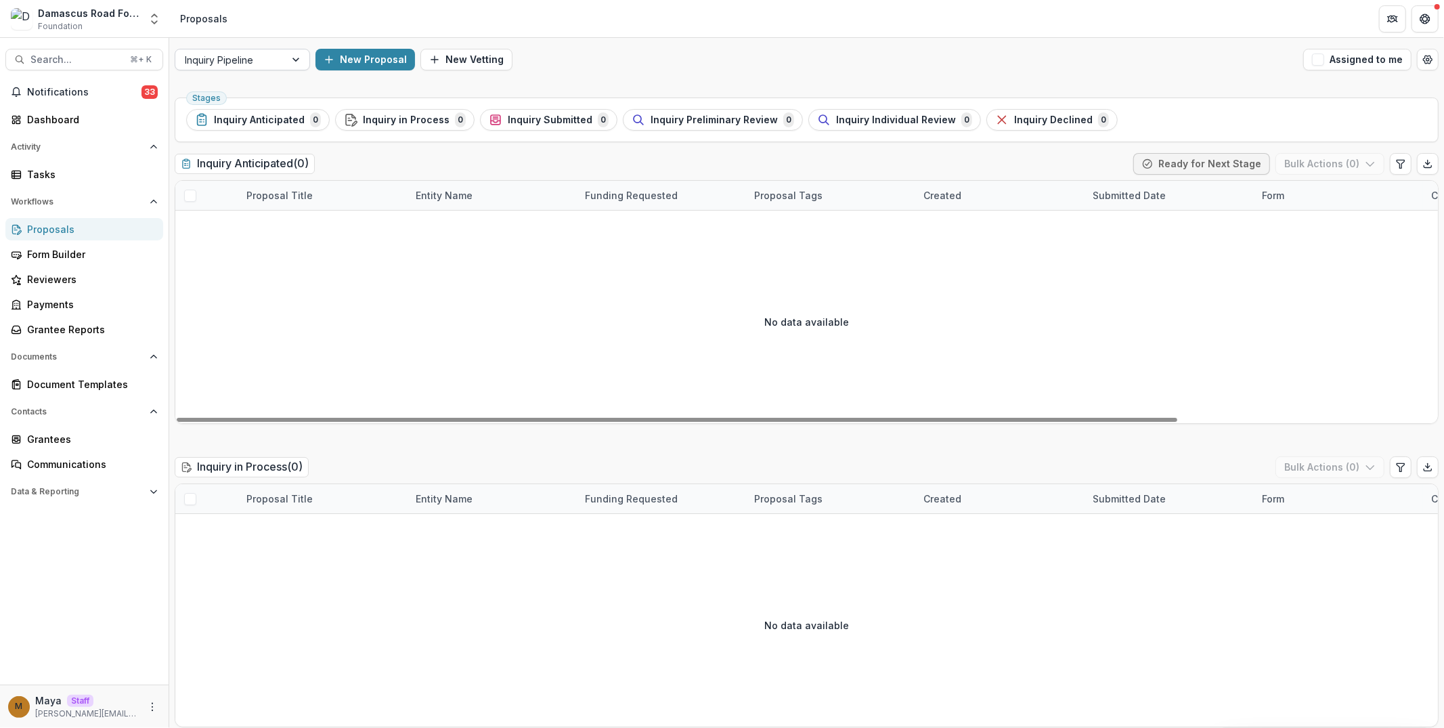
click at [224, 57] on div at bounding box center [230, 59] width 91 height 17
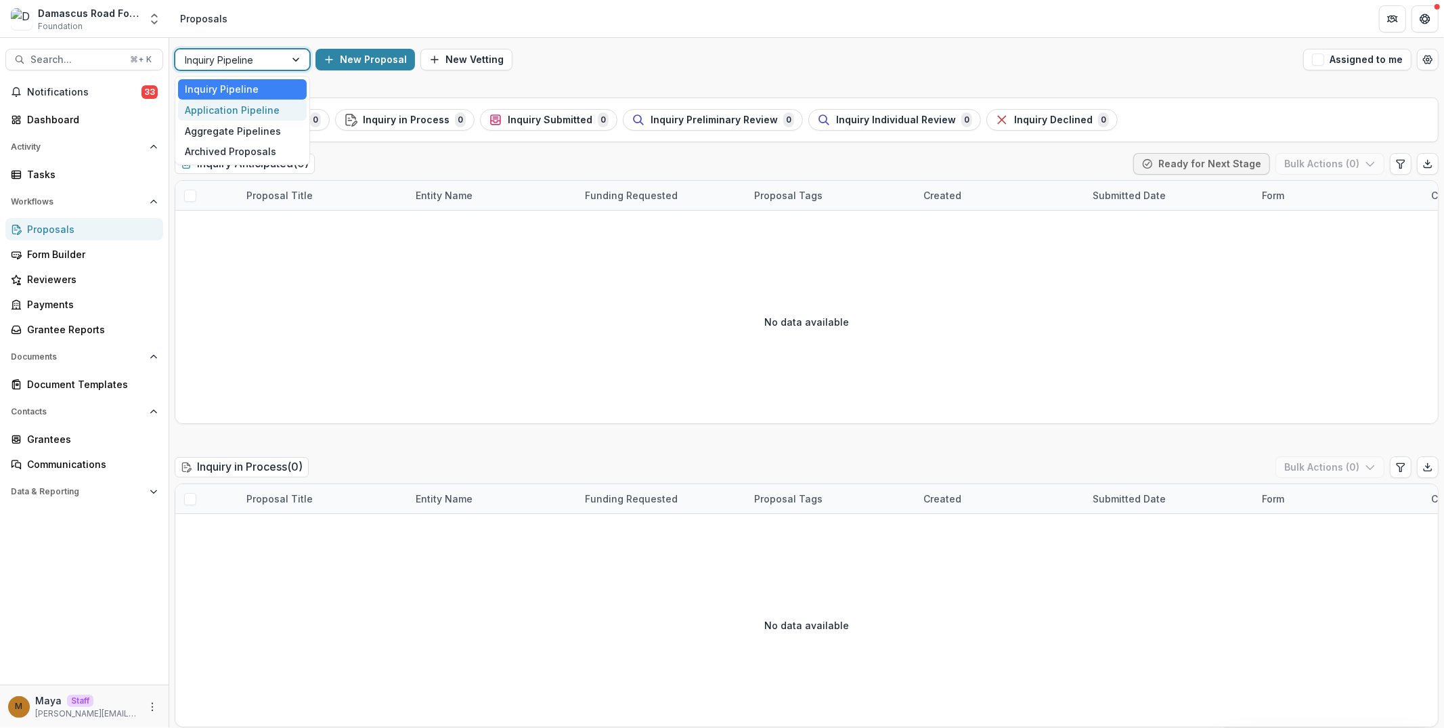
click at [223, 113] on div "Application Pipeline" at bounding box center [242, 110] width 129 height 21
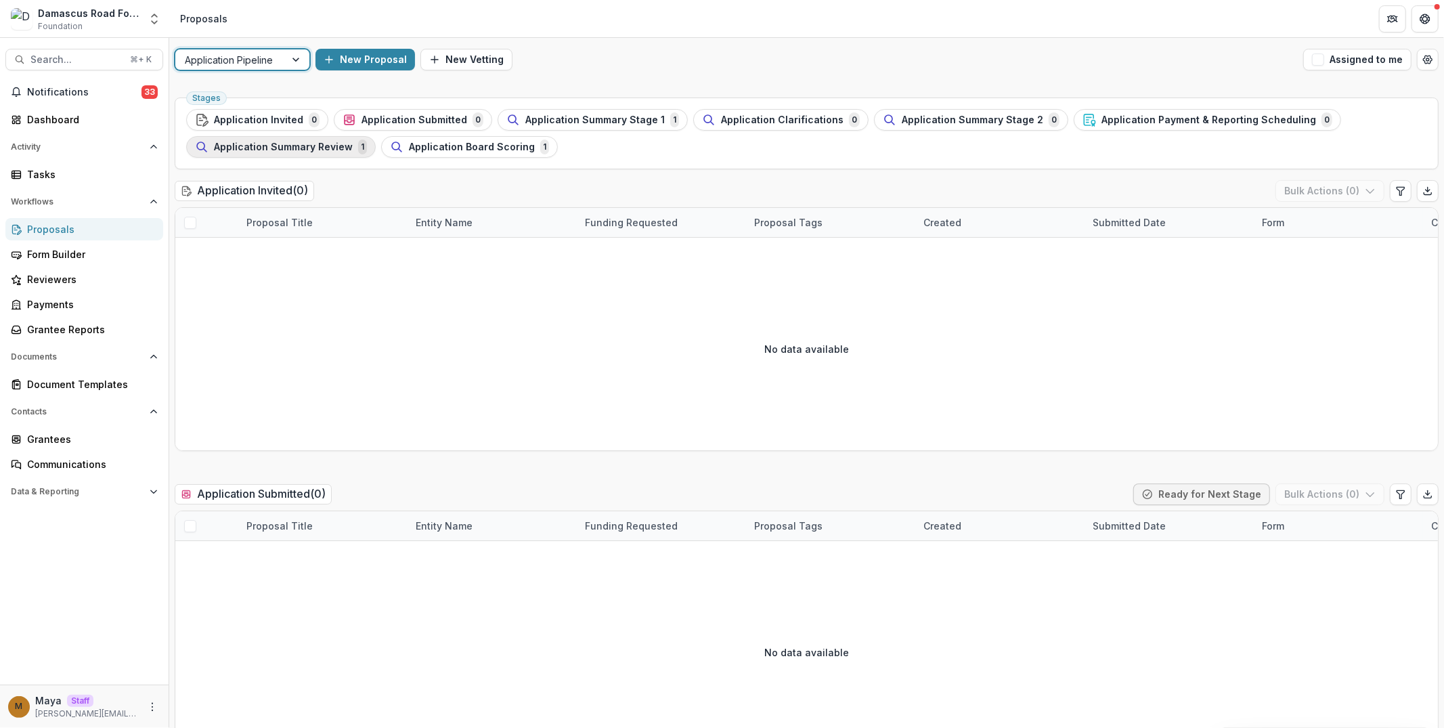
click at [261, 151] on span "Application Summary Review" at bounding box center [283, 147] width 139 height 12
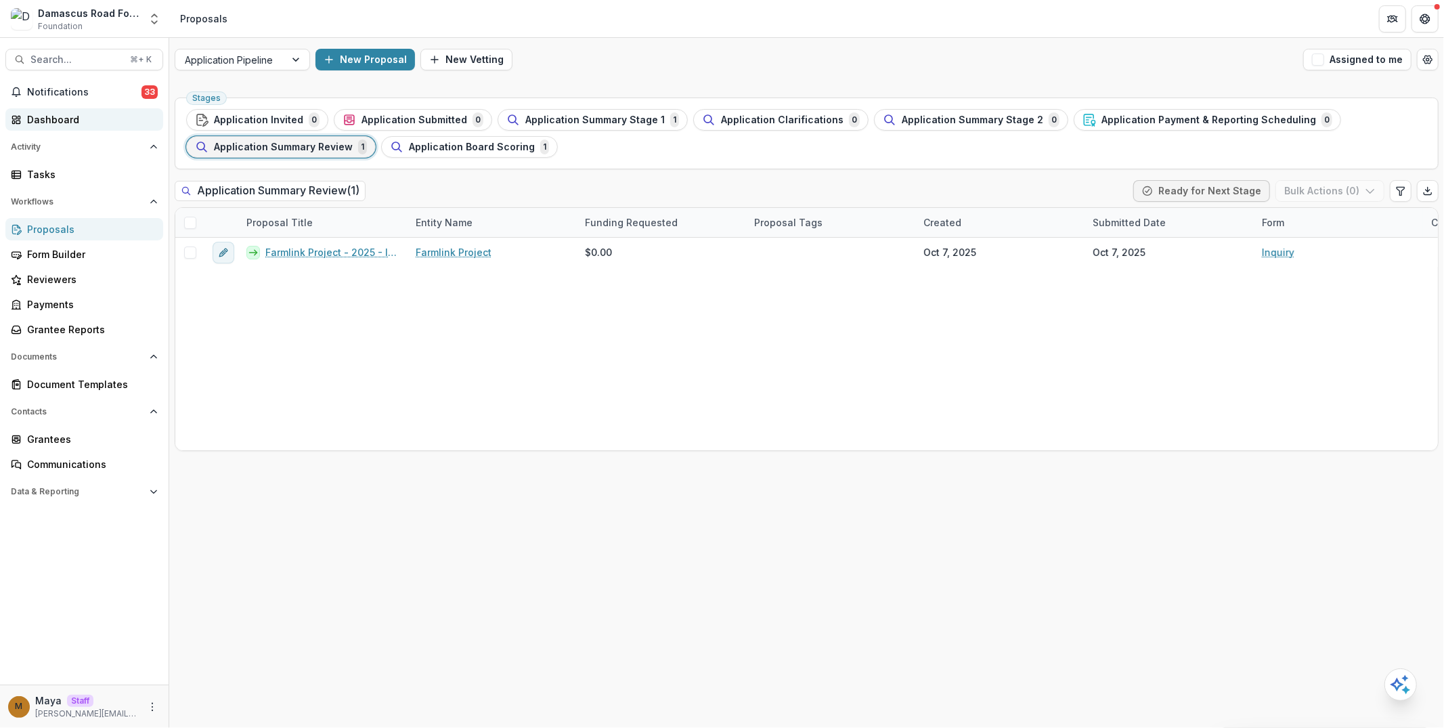
click at [95, 121] on div "Dashboard" at bounding box center [89, 119] width 125 height 14
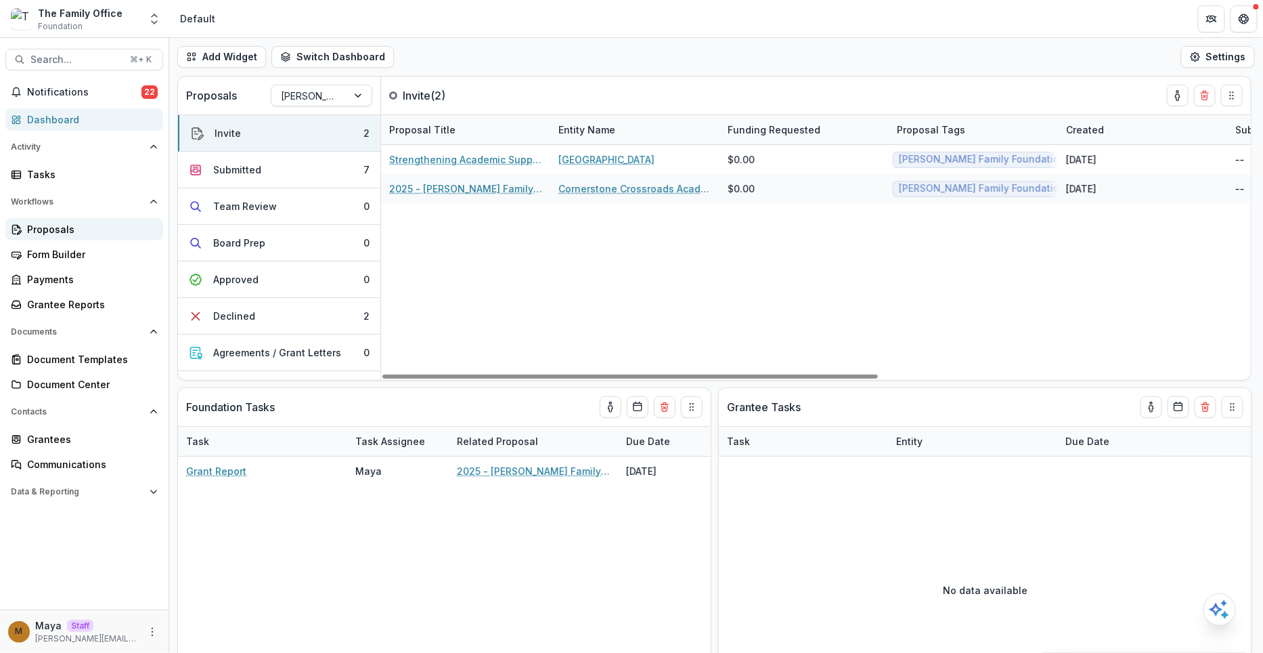
click at [85, 226] on div "Proposals" at bounding box center [89, 229] width 125 height 14
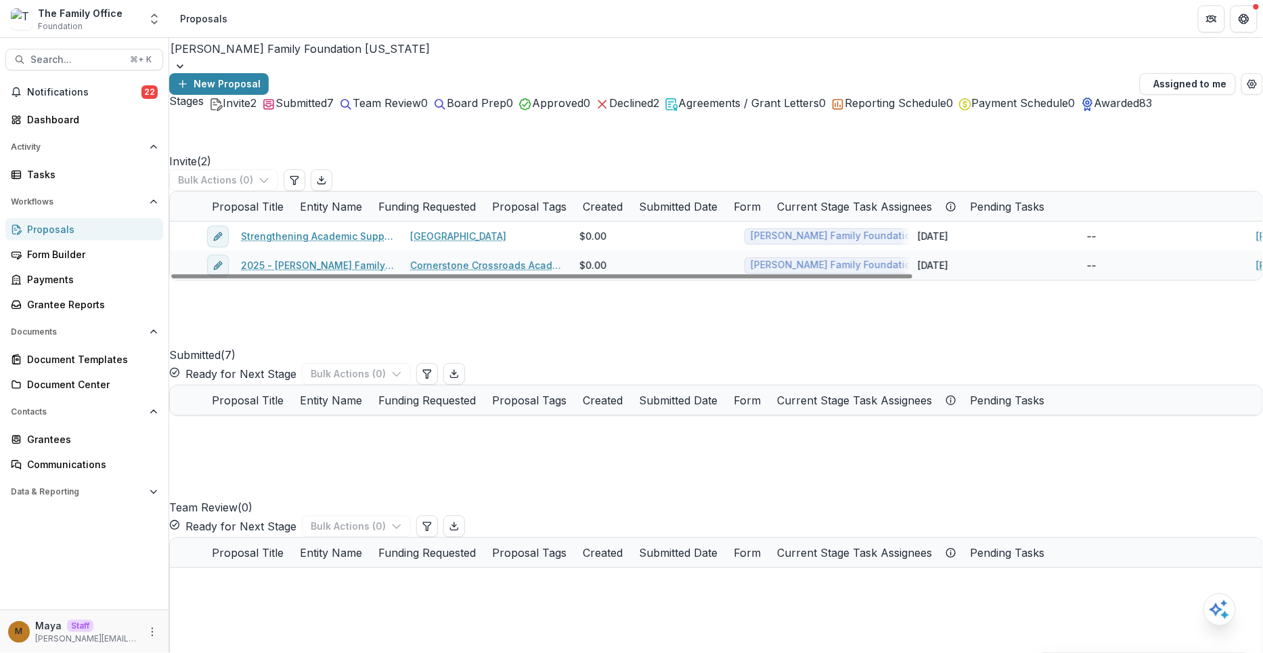
click at [315, 110] on span "Submitted" at bounding box center [300, 103] width 51 height 14
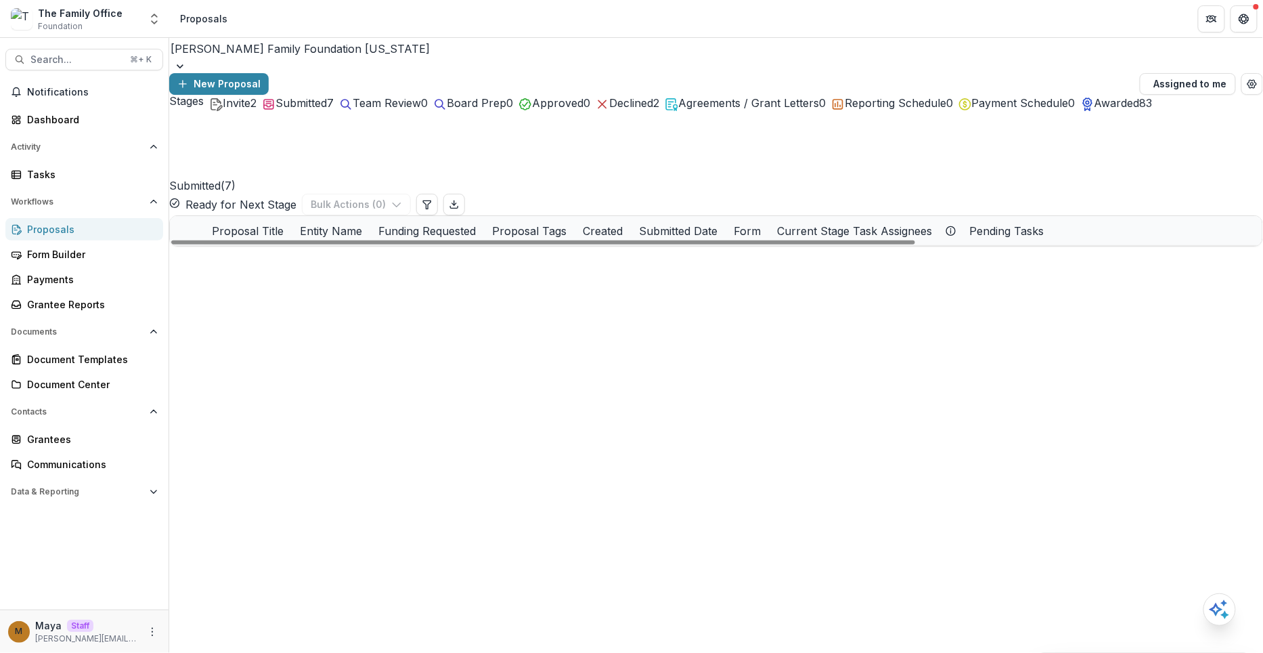
click at [326, 253] on link "Build for Belonging: Building expansion for PURPOSE Program" at bounding box center [320, 260] width 148 height 14
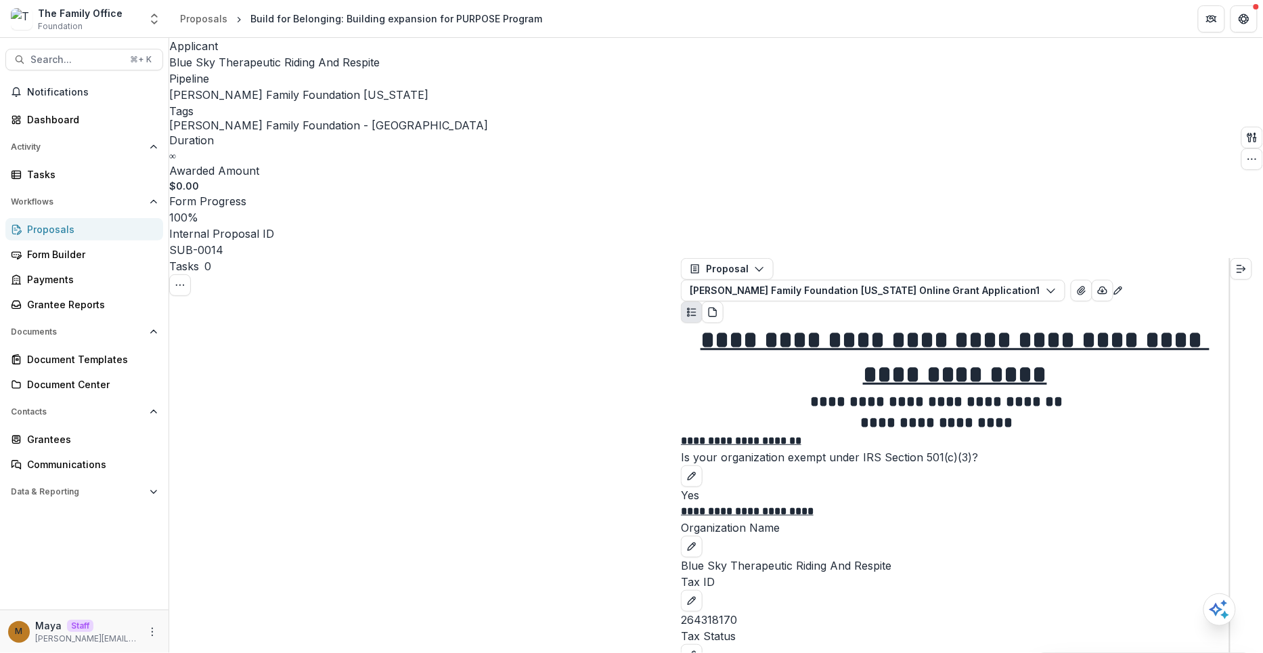
drag, startPoint x: 678, startPoint y: 301, endPoint x: 516, endPoint y: 308, distance: 161.9
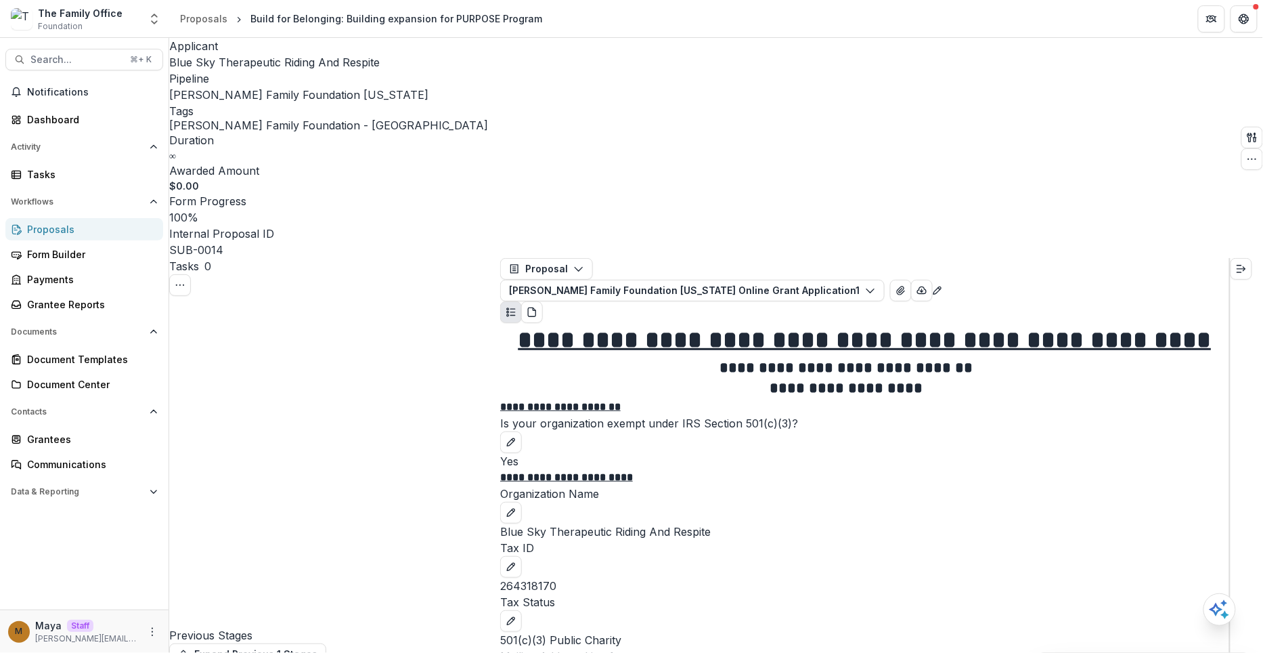
scroll to position [4614, 0]
drag, startPoint x: 592, startPoint y: 521, endPoint x: 509, endPoint y: 521, distance: 83.3
copy p "$75,000.00"
click at [1247, 154] on icon "button" at bounding box center [1252, 159] width 11 height 11
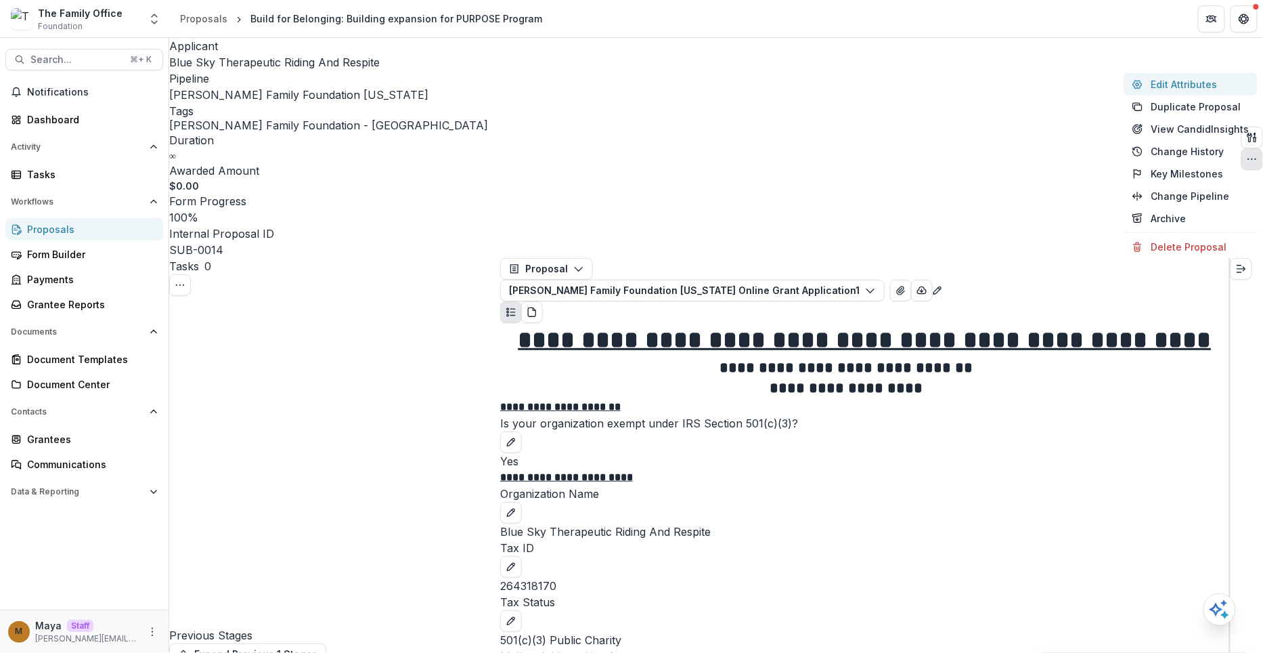
click at [1146, 90] on button "Edit Attributes" at bounding box center [1190, 84] width 133 height 22
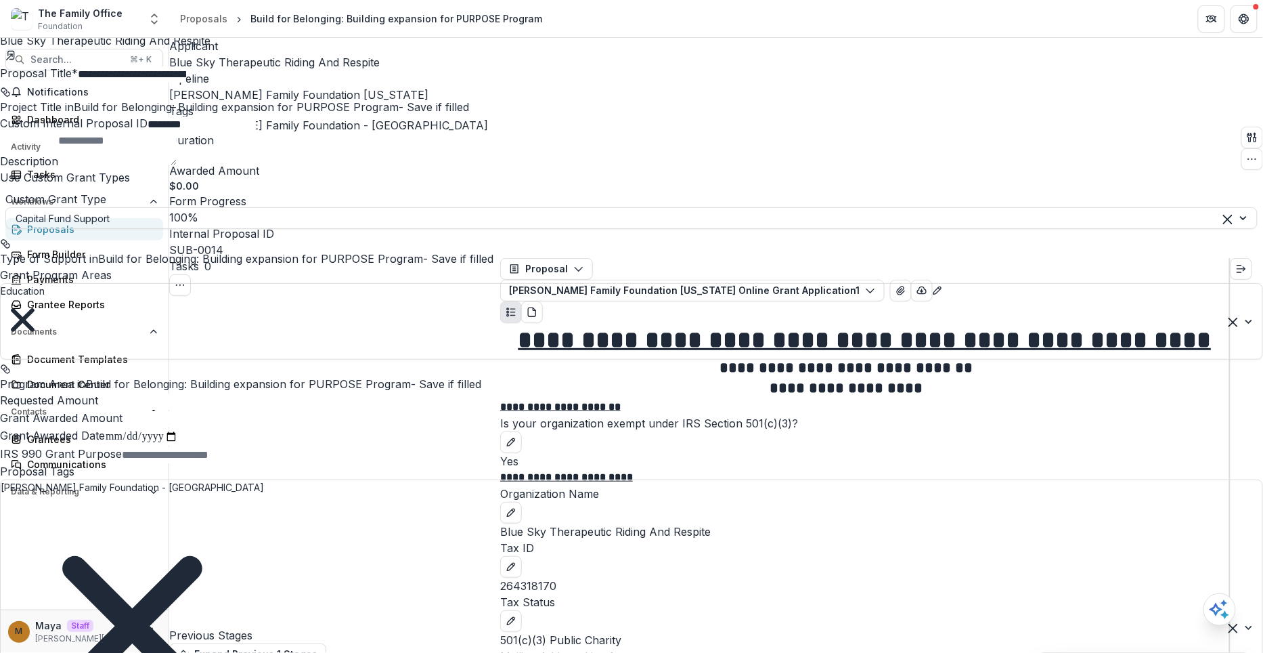
click at [206, 410] on input "Requested Amount" at bounding box center [152, 401] width 108 height 16
paste input "**********"
type input "*******"
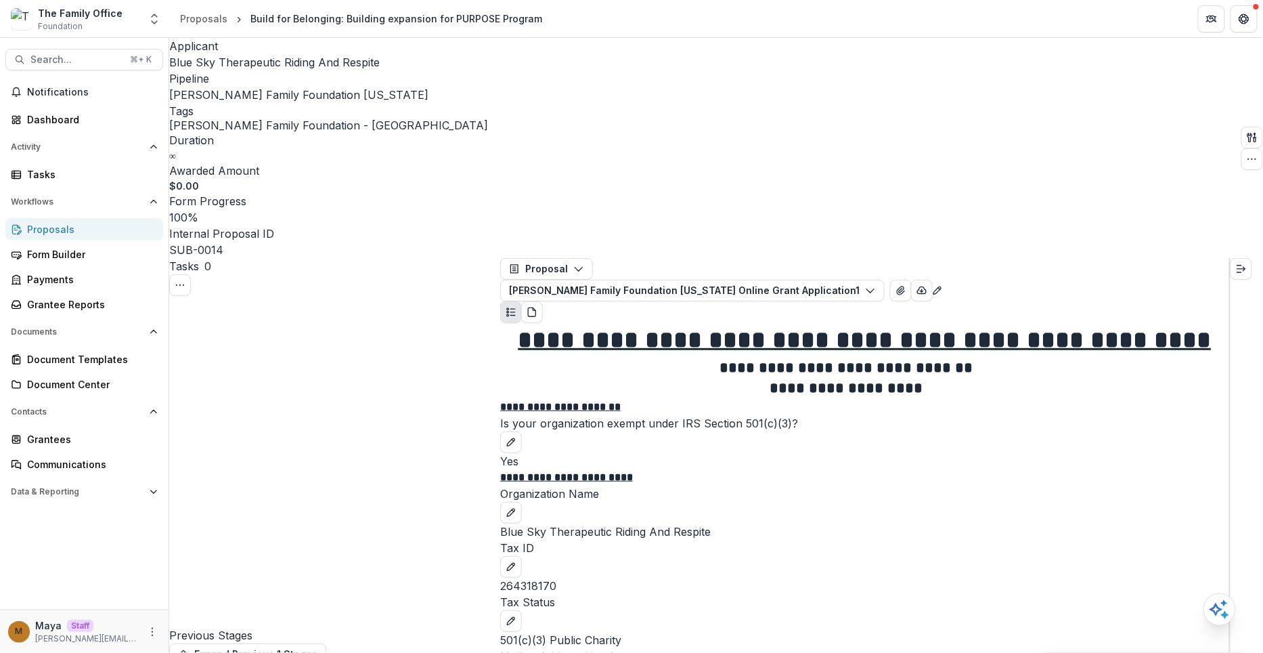
click at [129, 220] on link "Proposals" at bounding box center [84, 229] width 158 height 22
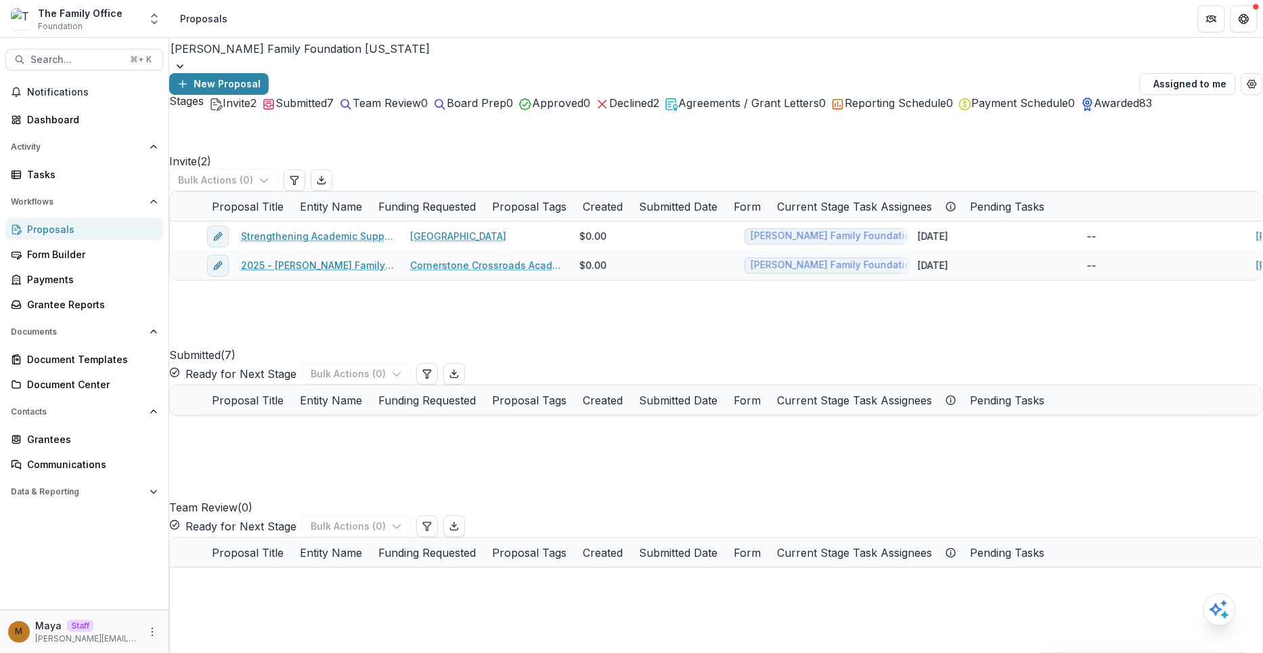
click at [327, 110] on span "Submitted" at bounding box center [300, 103] width 51 height 14
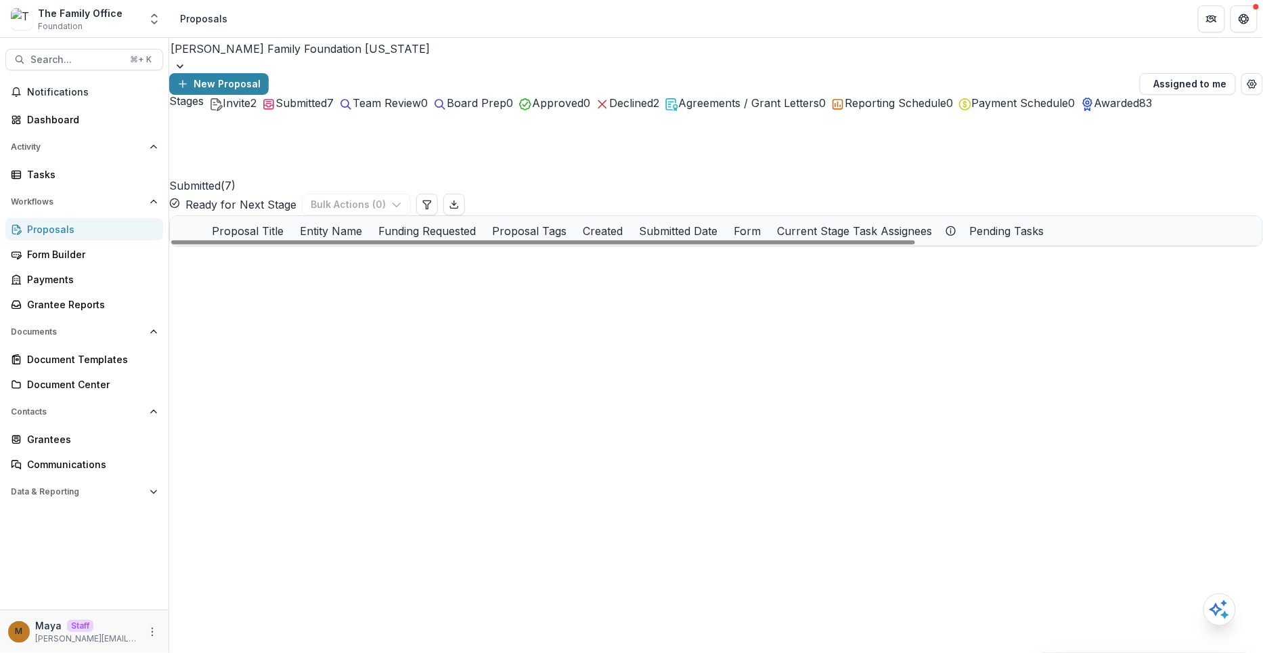
click at [368, 311] on link "Transformative, Whole-Person Addiction Treatment and Family Restoration" at bounding box center [320, 318] width 148 height 14
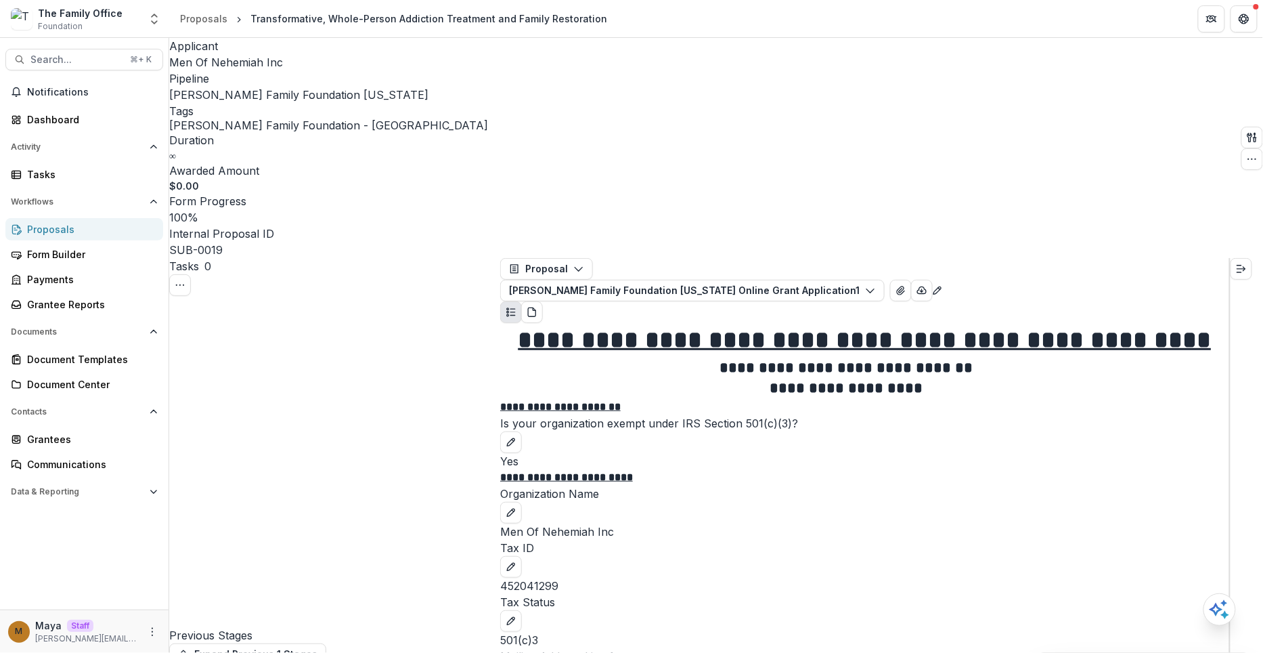
scroll to position [3801, 0]
click at [1247, 154] on icon "button" at bounding box center [1252, 159] width 11 height 11
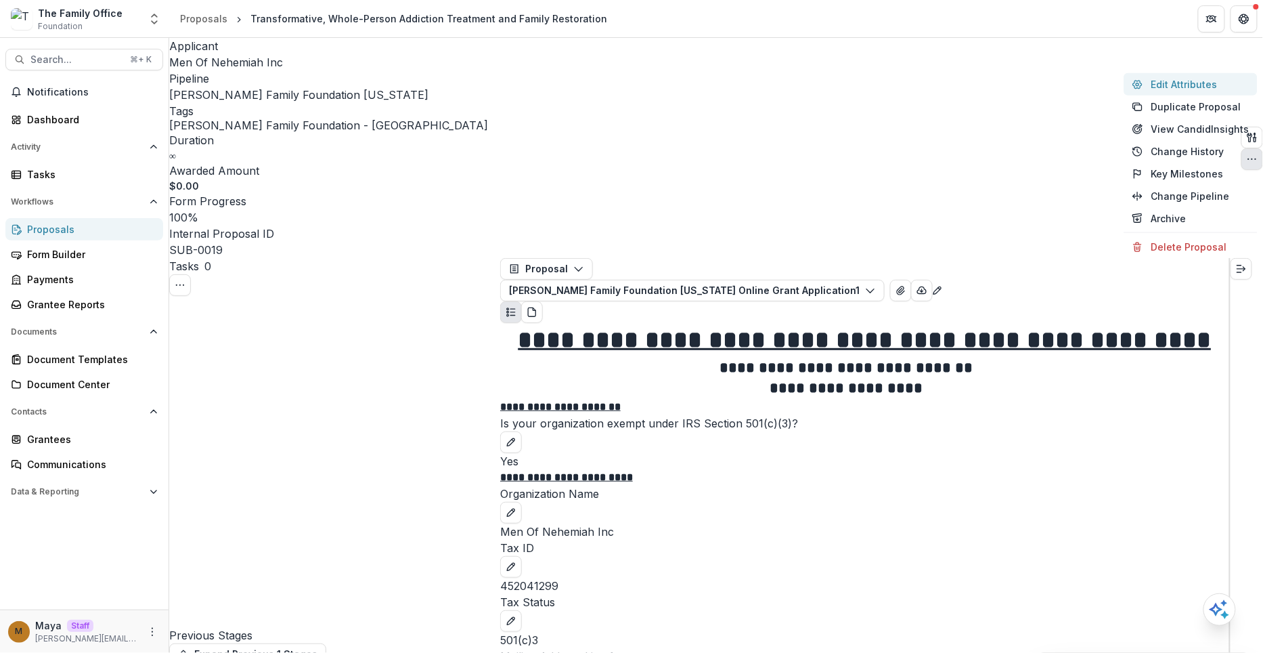
click at [1199, 83] on button "Edit Attributes" at bounding box center [1190, 84] width 133 height 22
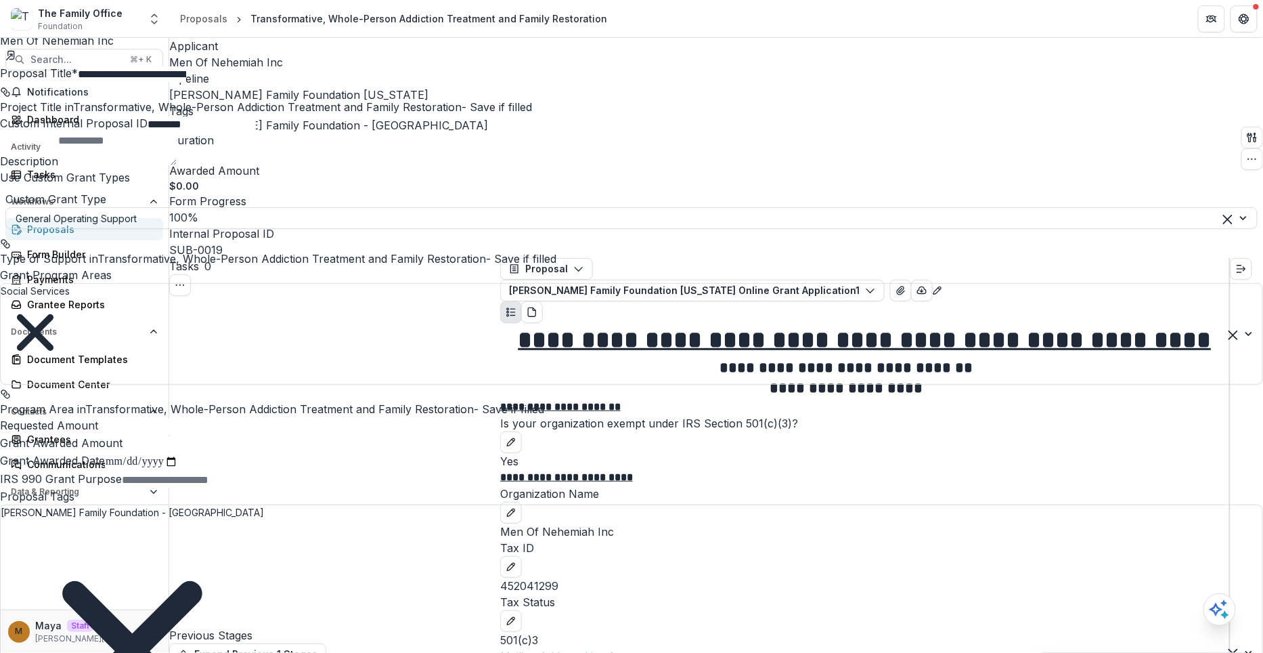
click at [206, 435] on input "Requested Amount" at bounding box center [152, 426] width 108 height 16
paste input "**********"
type input "*******"
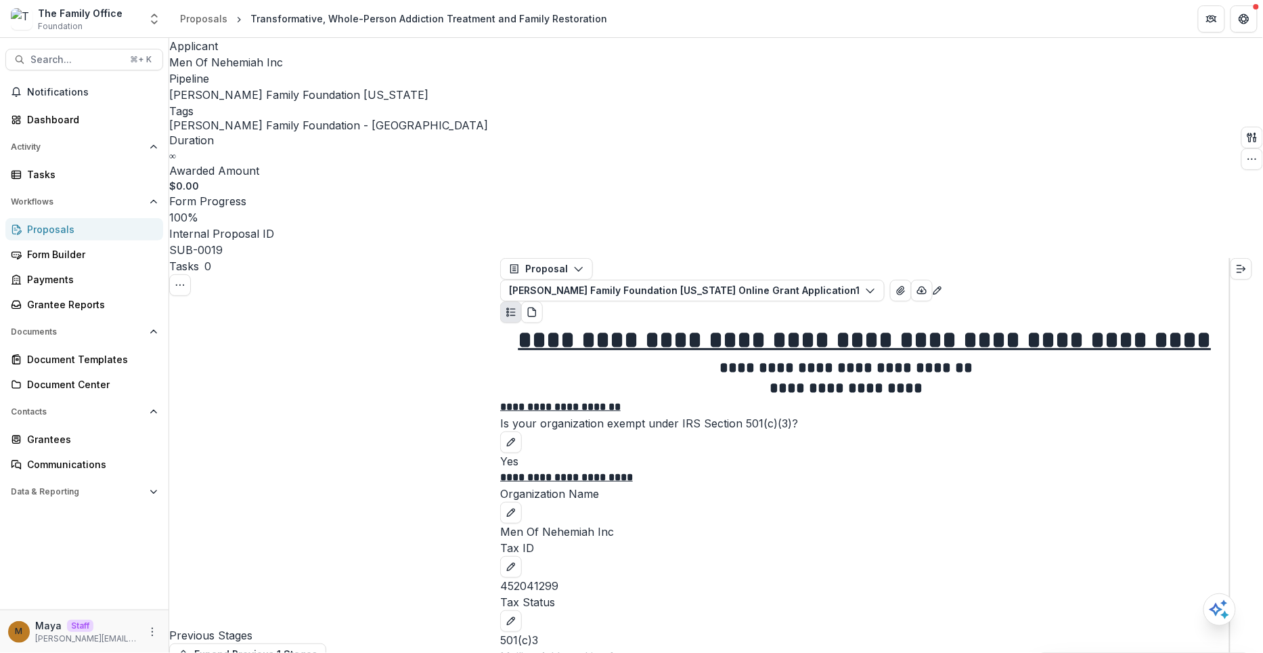
click at [213, 26] on link "Proposals" at bounding box center [204, 19] width 58 height 20
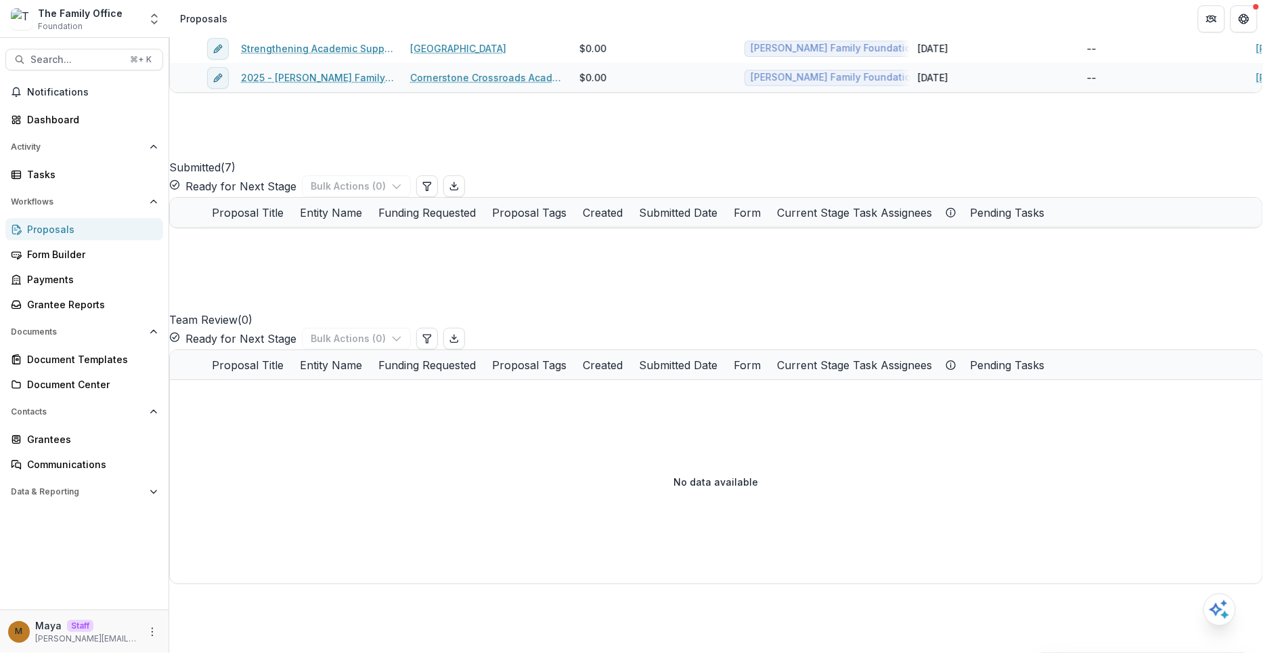
scroll to position [198, 0]
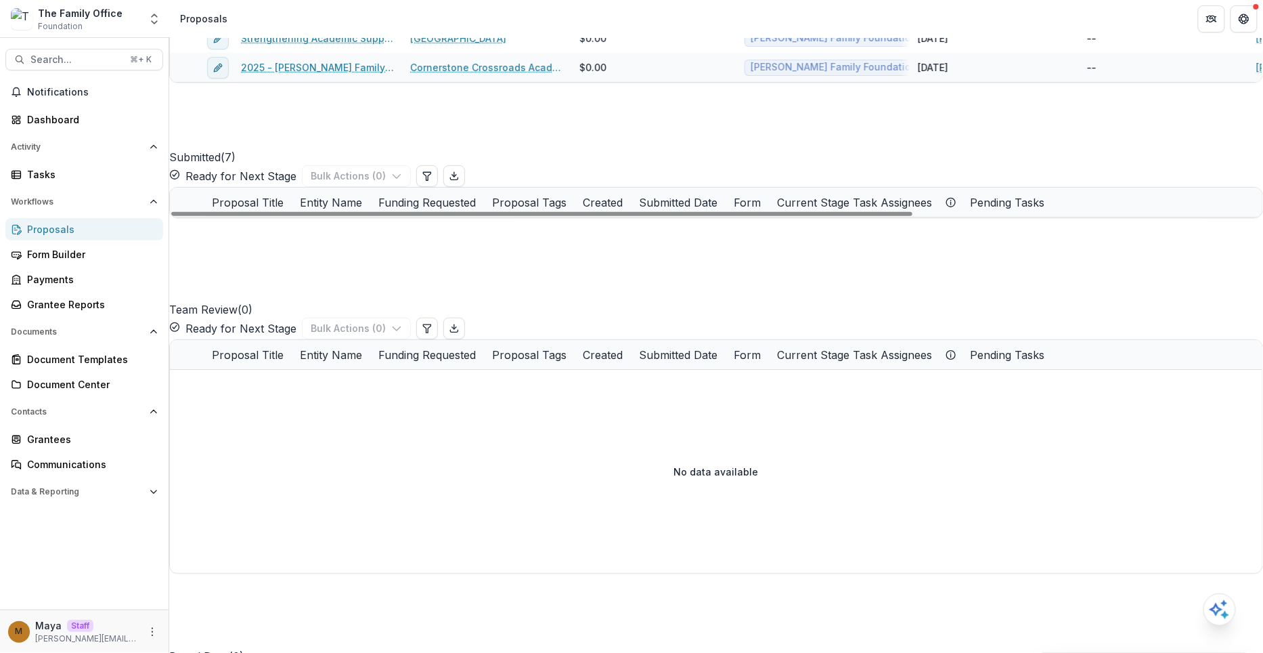
click at [345, 326] on link "Yard Tool Storage Building" at bounding box center [309, 319] width 127 height 14
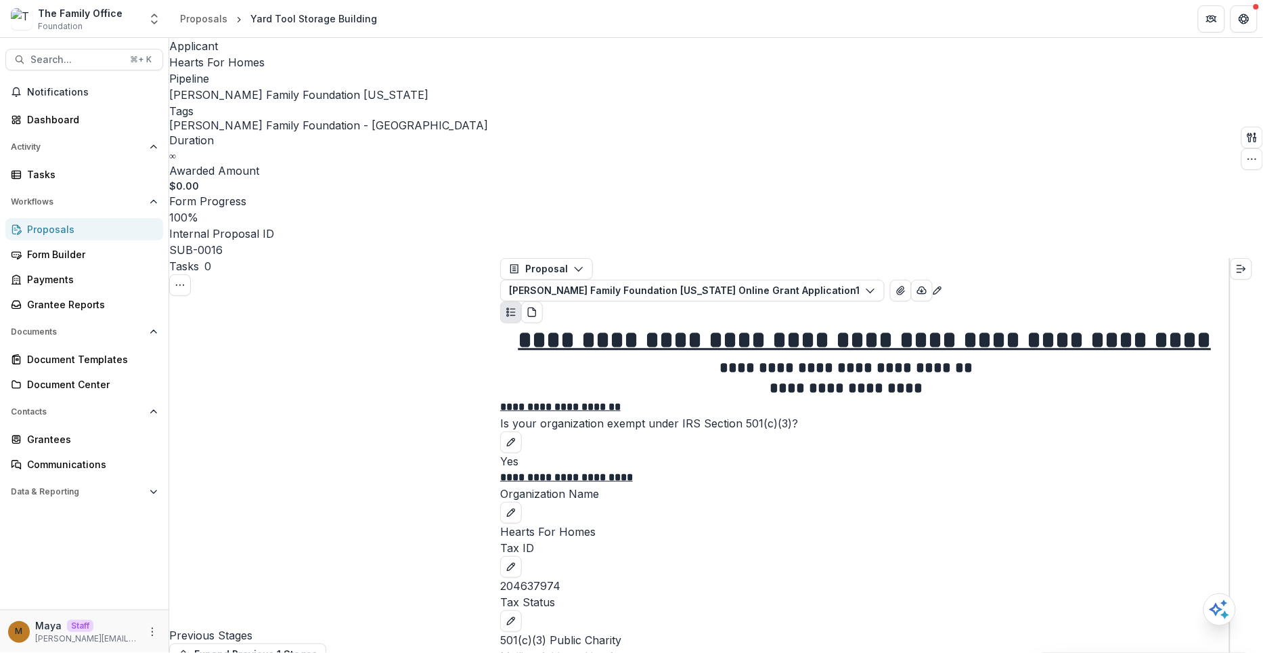
scroll to position [2670, 0]
click at [1241, 148] on button "button" at bounding box center [1252, 159] width 22 height 22
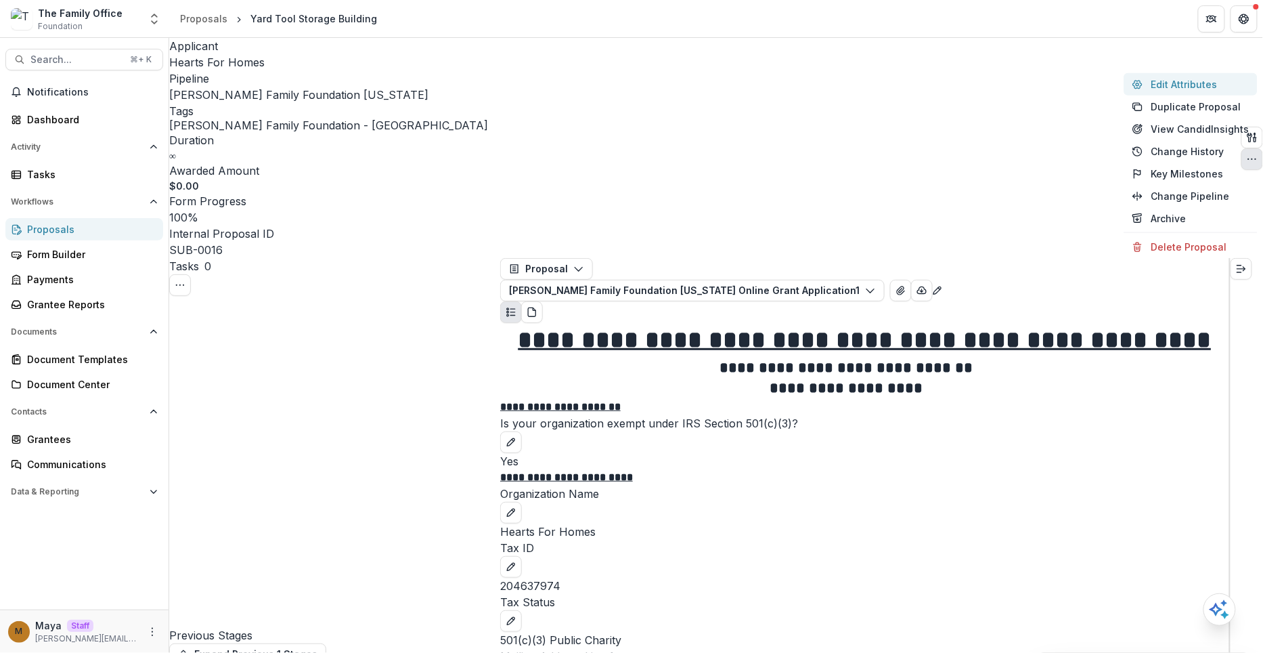
click at [1212, 93] on button "Edit Attributes" at bounding box center [1190, 84] width 133 height 22
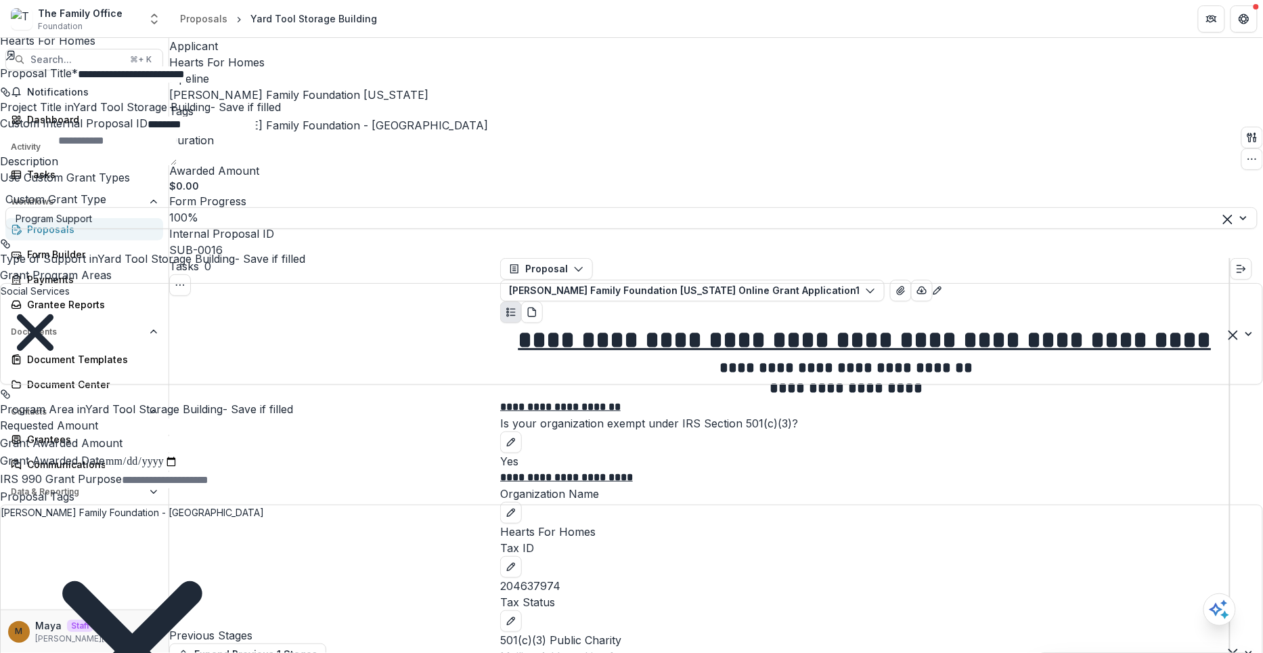
click at [206, 435] on input "Requested Amount" at bounding box center [152, 426] width 108 height 16
type input "*******"
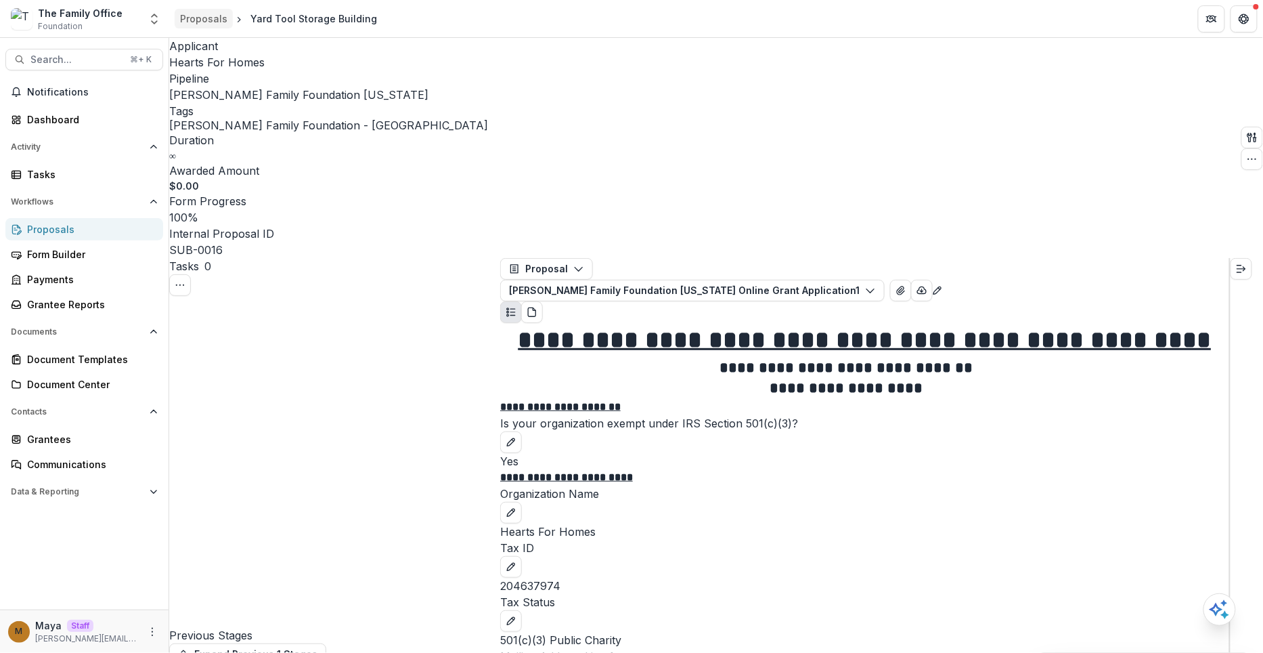
click at [222, 23] on div "Proposals" at bounding box center [203, 19] width 47 height 14
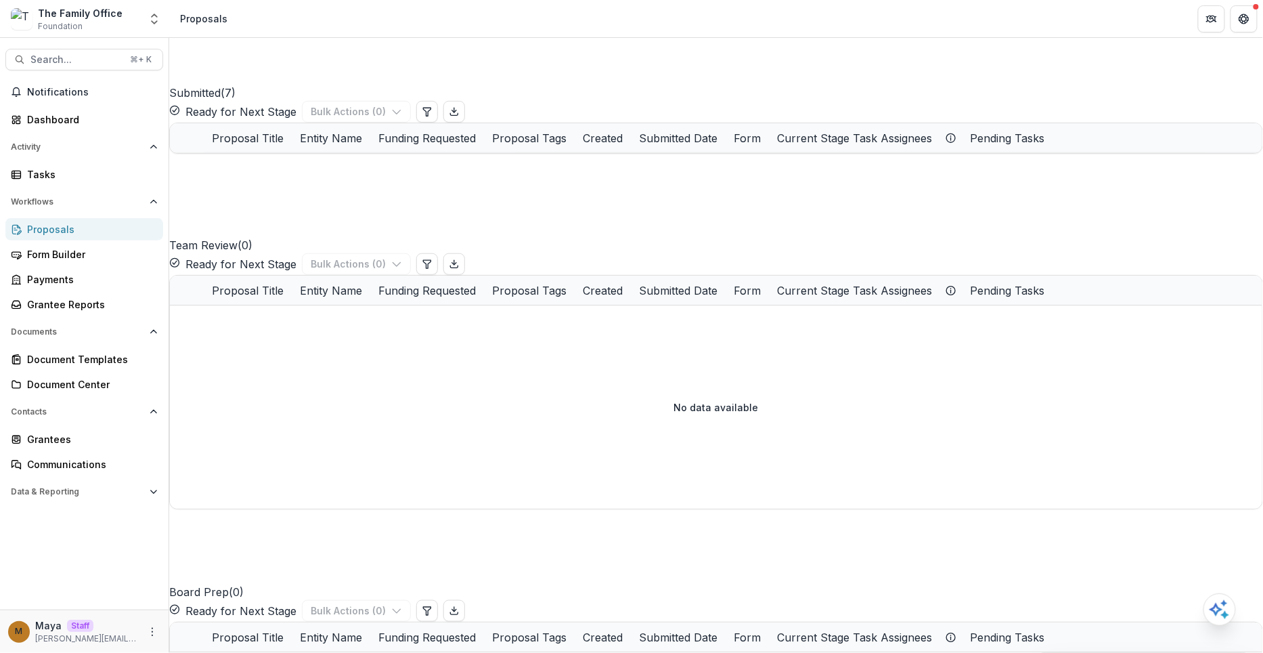
scroll to position [291, 0]
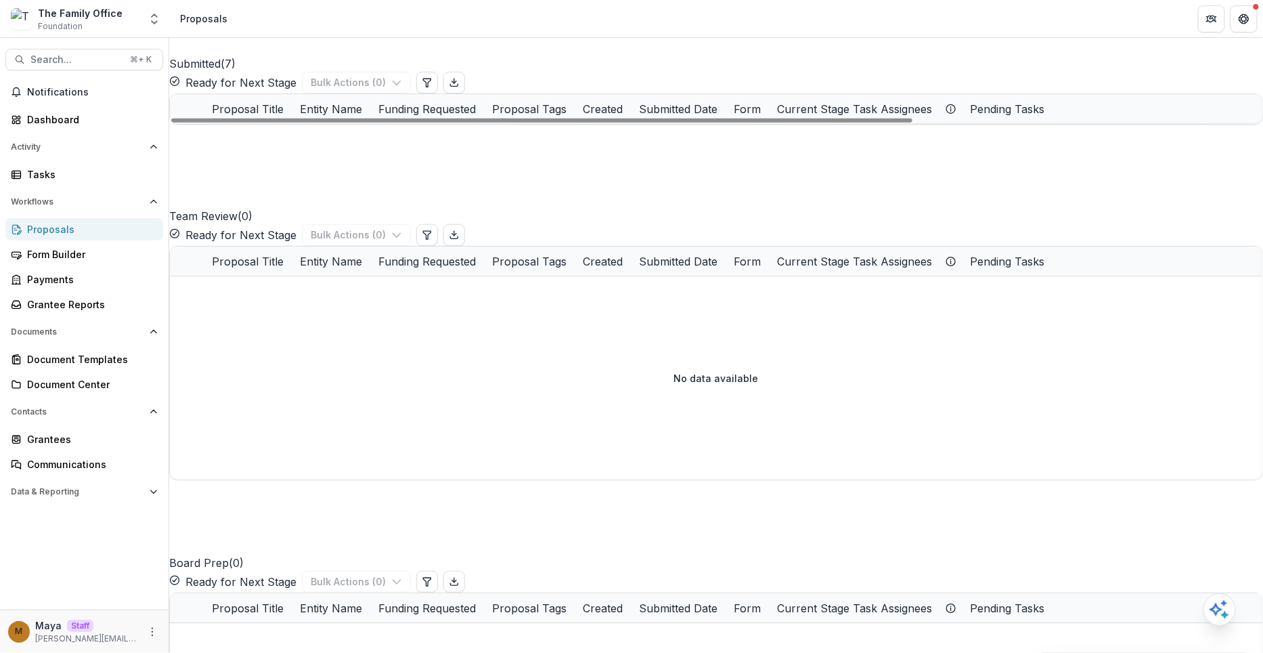
click at [345, 262] on link "Cumberland Youth & Family Services Programs" at bounding box center [320, 255] width 148 height 14
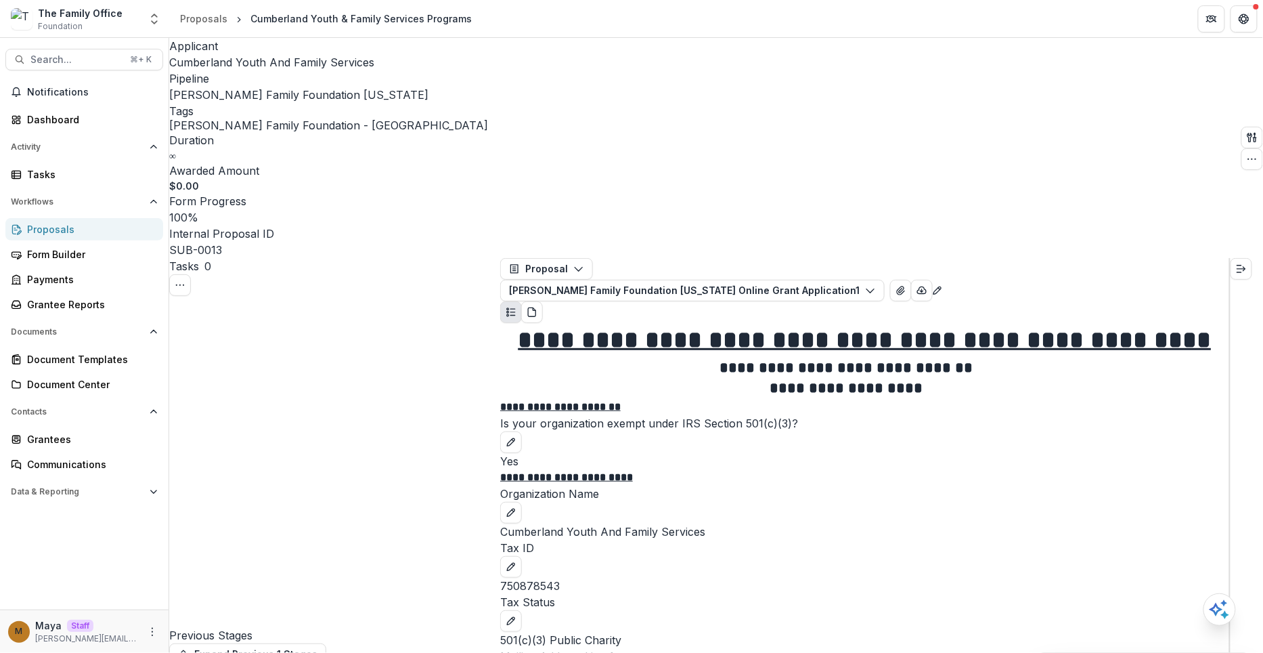
scroll to position [4392, 0]
click at [1247, 154] on icon "button" at bounding box center [1252, 159] width 11 height 11
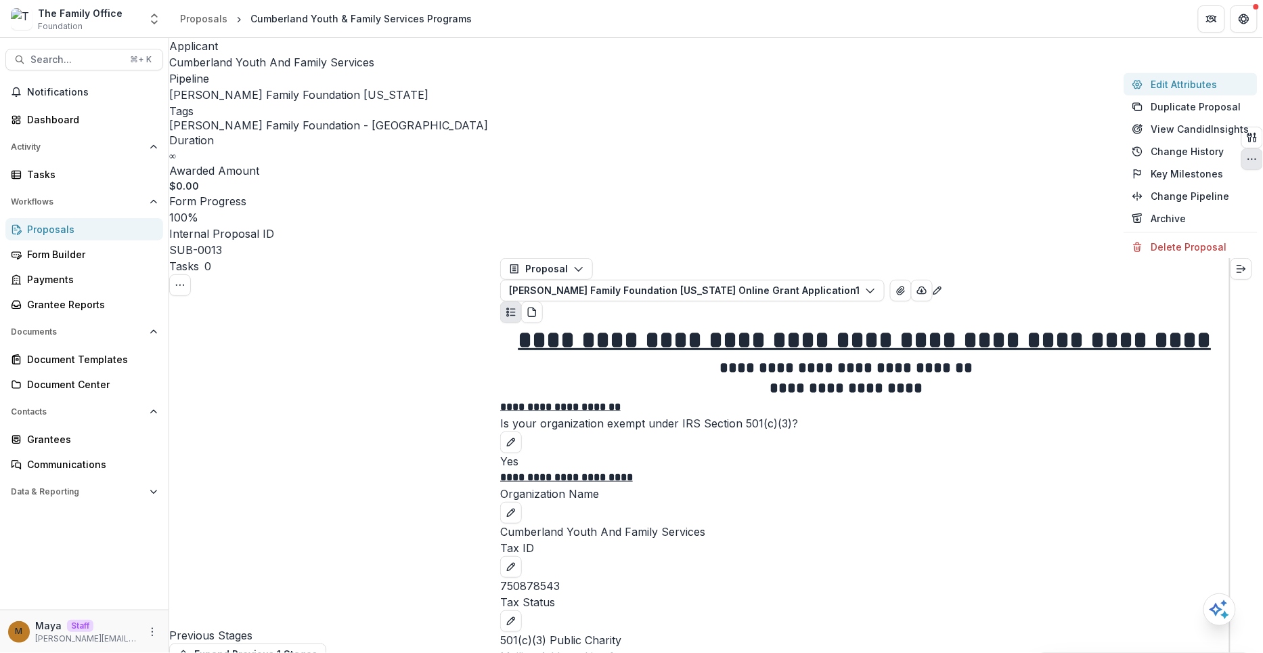
click at [1174, 87] on button "Edit Attributes" at bounding box center [1190, 84] width 133 height 22
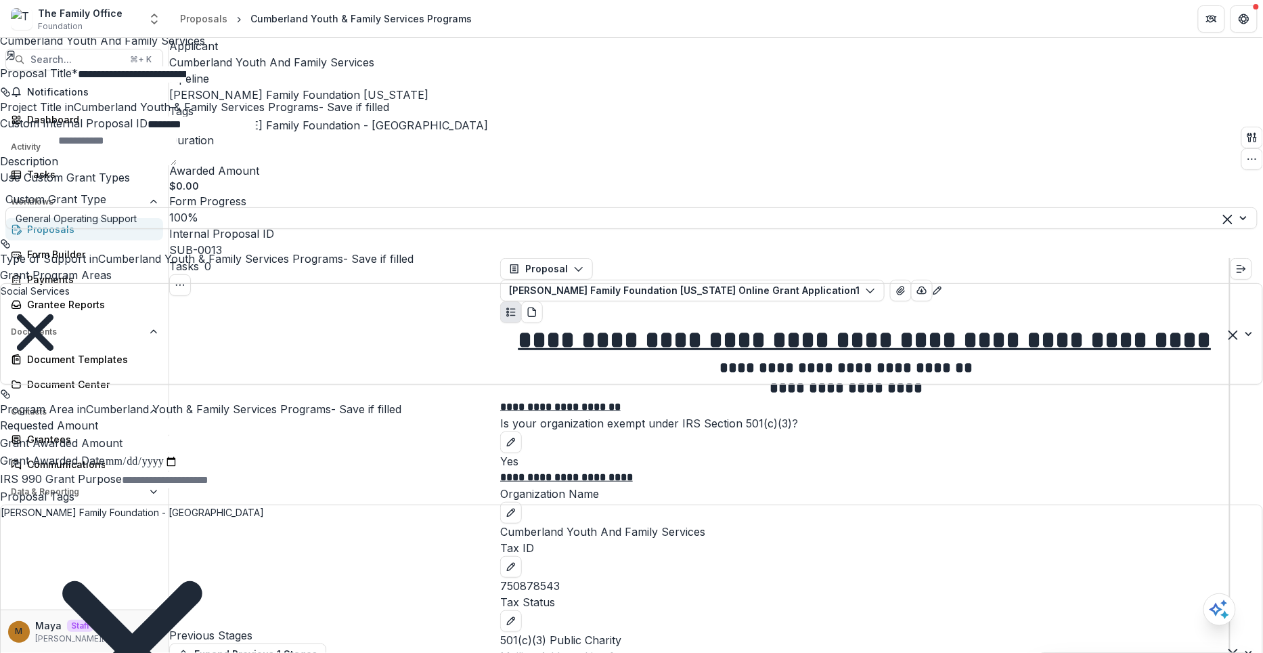
click at [206, 435] on input "Requested Amount" at bounding box center [152, 426] width 108 height 16
type input "*******"
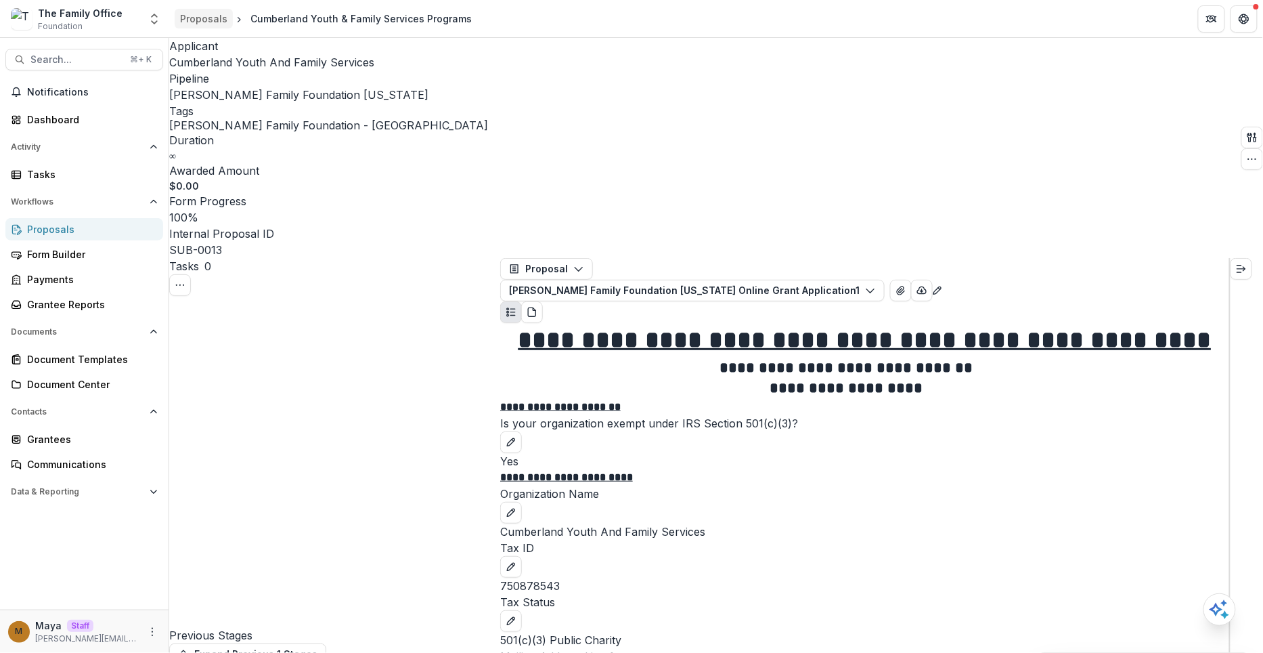
click at [215, 21] on div "Proposals" at bounding box center [203, 19] width 47 height 14
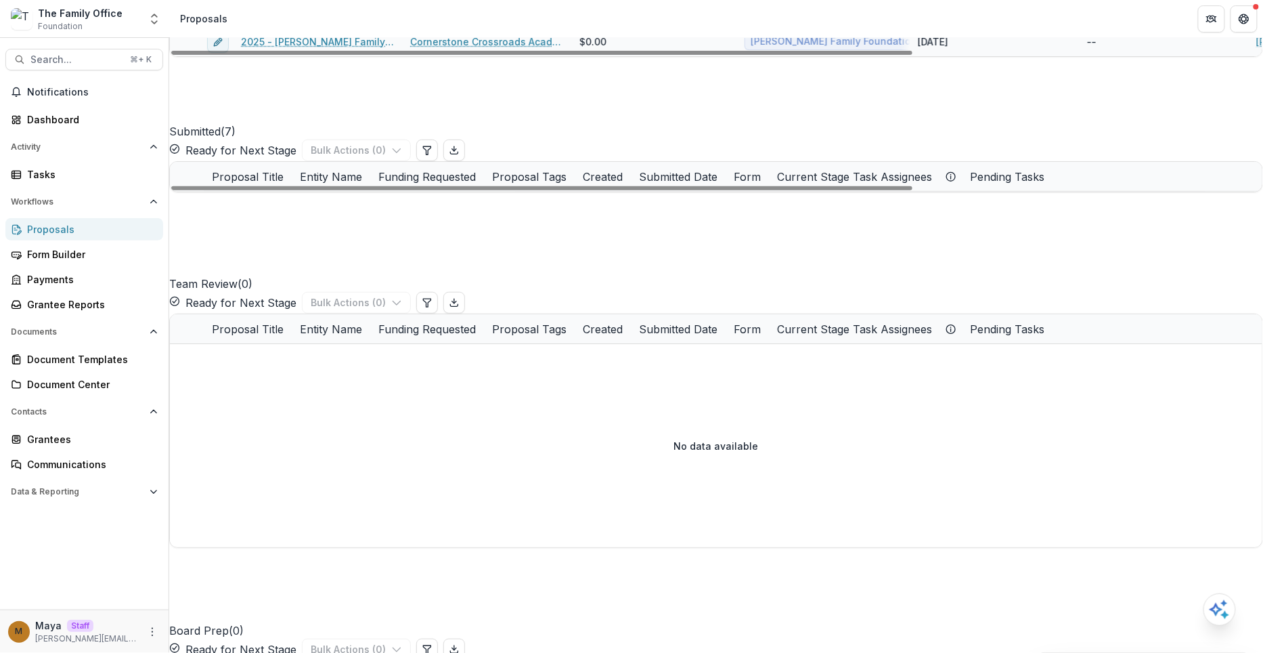
scroll to position [226, 0]
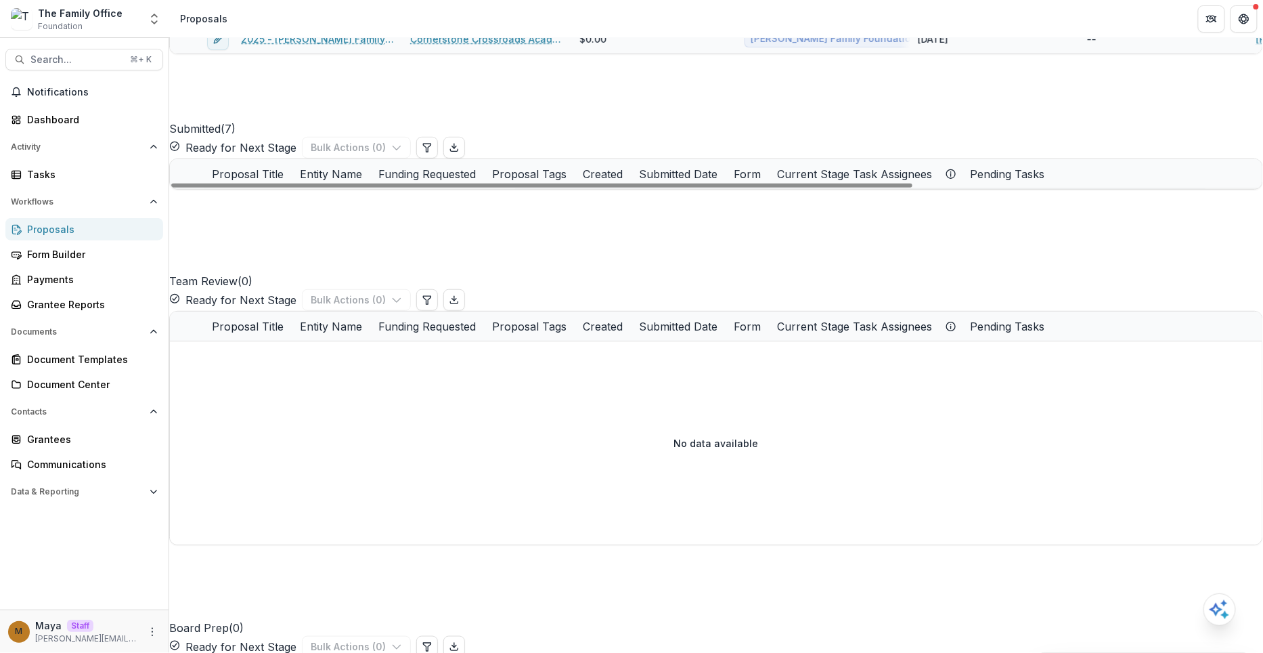
click at [347, 385] on link "[DATE] Turkey Food Box Giveaway" at bounding box center [320, 378] width 148 height 14
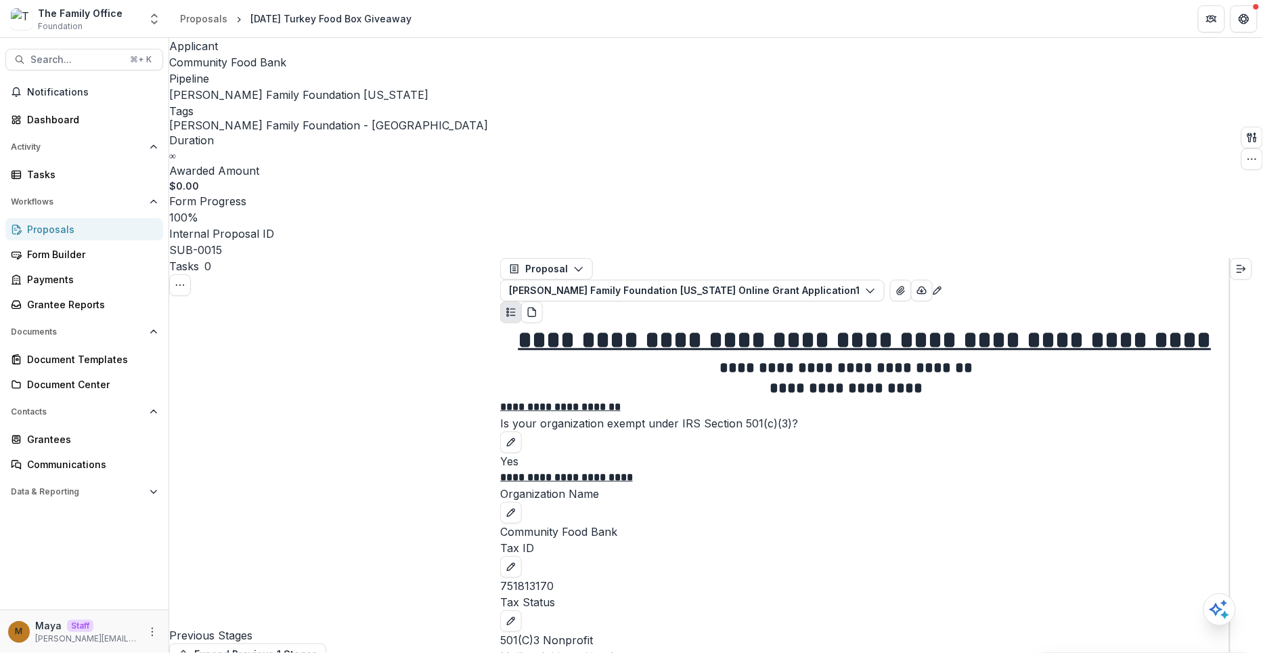
scroll to position [3200, 0]
click at [1247, 154] on icon "button" at bounding box center [1252, 159] width 11 height 11
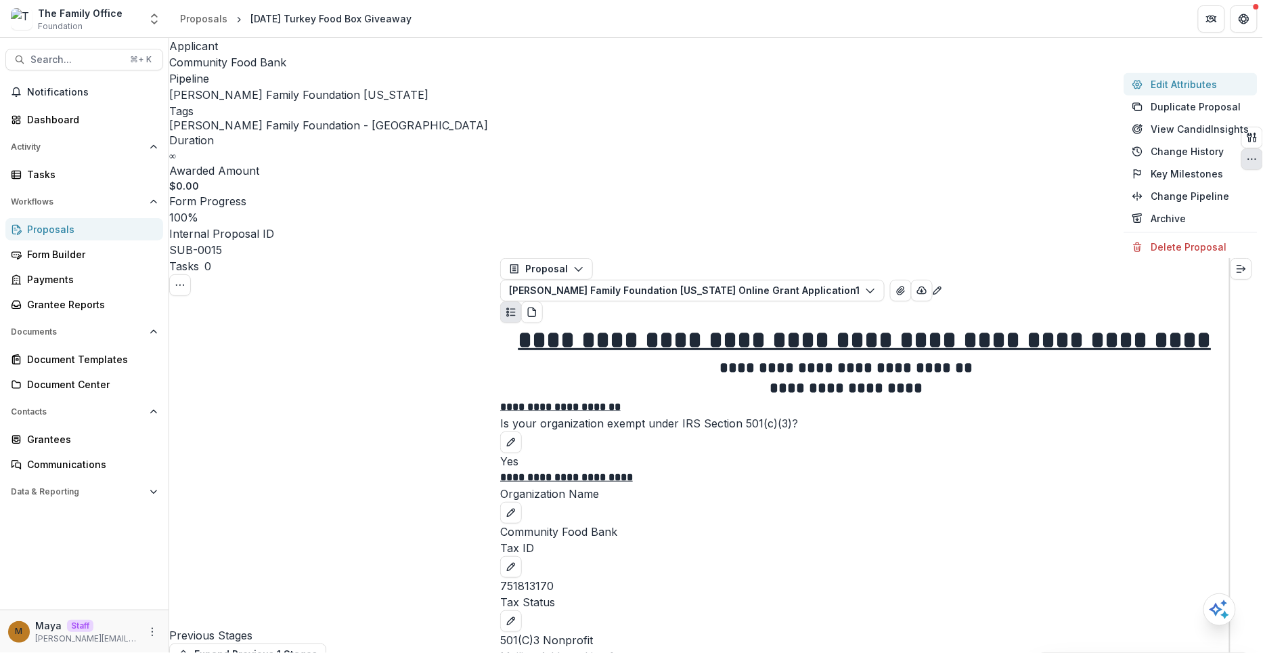
click at [1201, 83] on button "Edit Attributes" at bounding box center [1190, 84] width 133 height 22
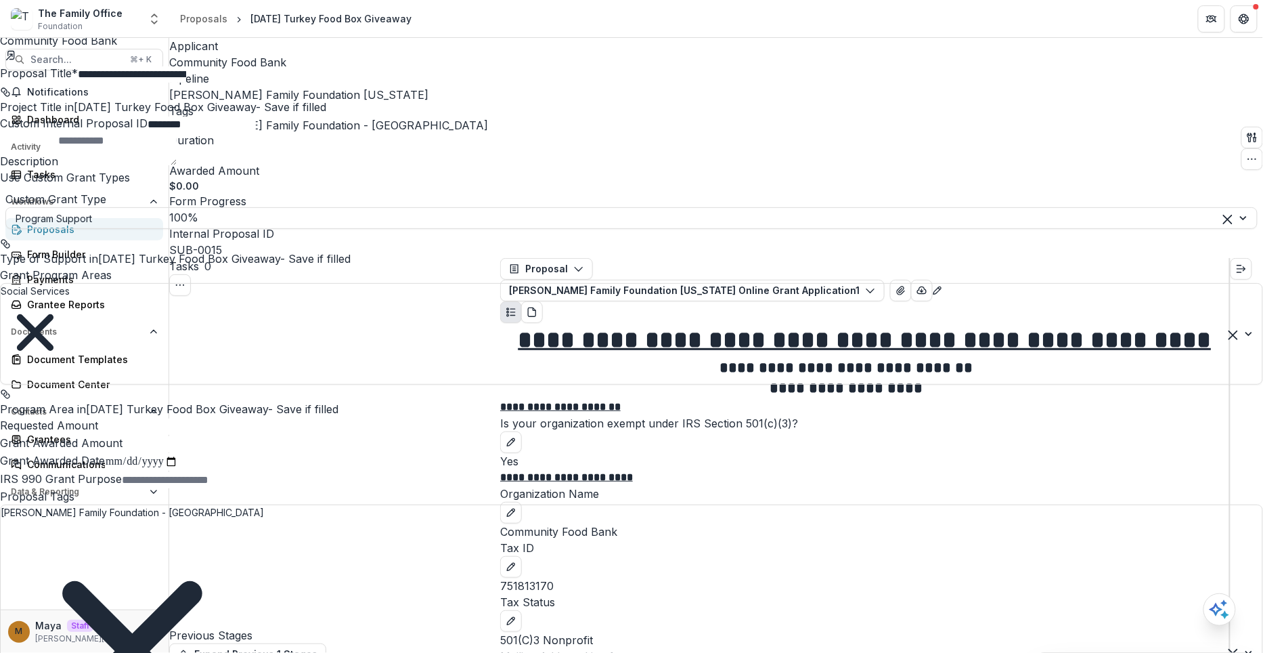
scroll to position [315, 0]
click at [206, 418] on input "Requested Amount" at bounding box center [152, 426] width 108 height 16
type input "*******"
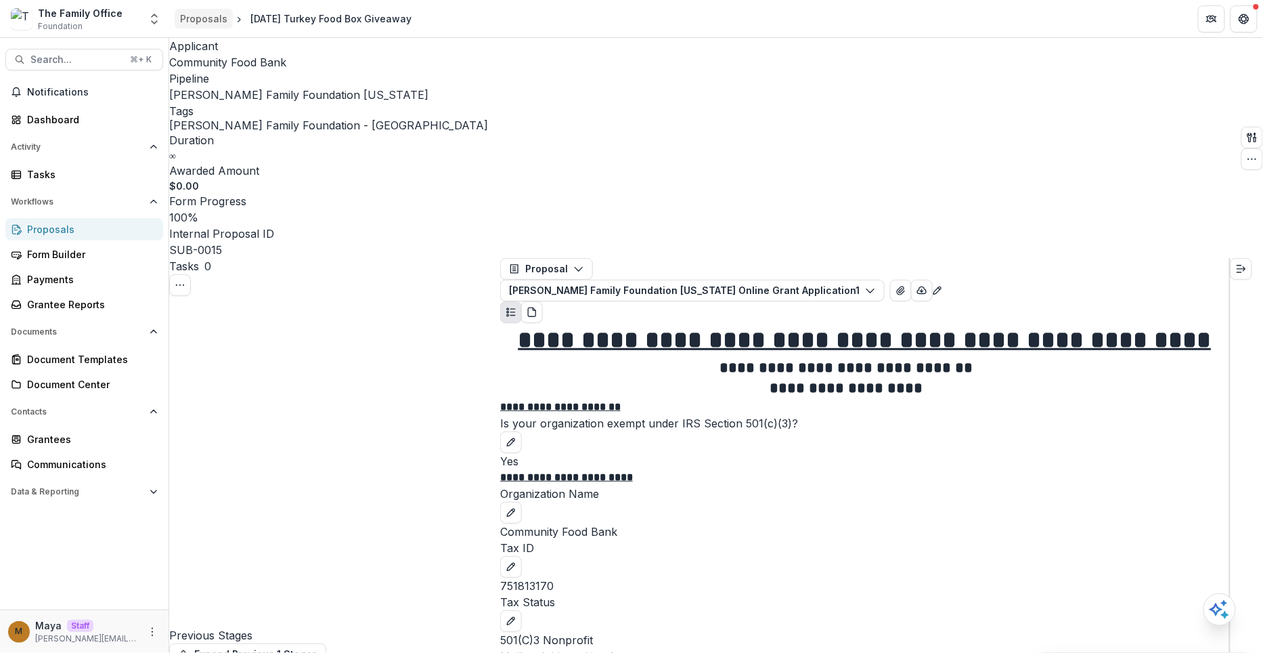
click at [207, 24] on div "Proposals" at bounding box center [203, 19] width 47 height 14
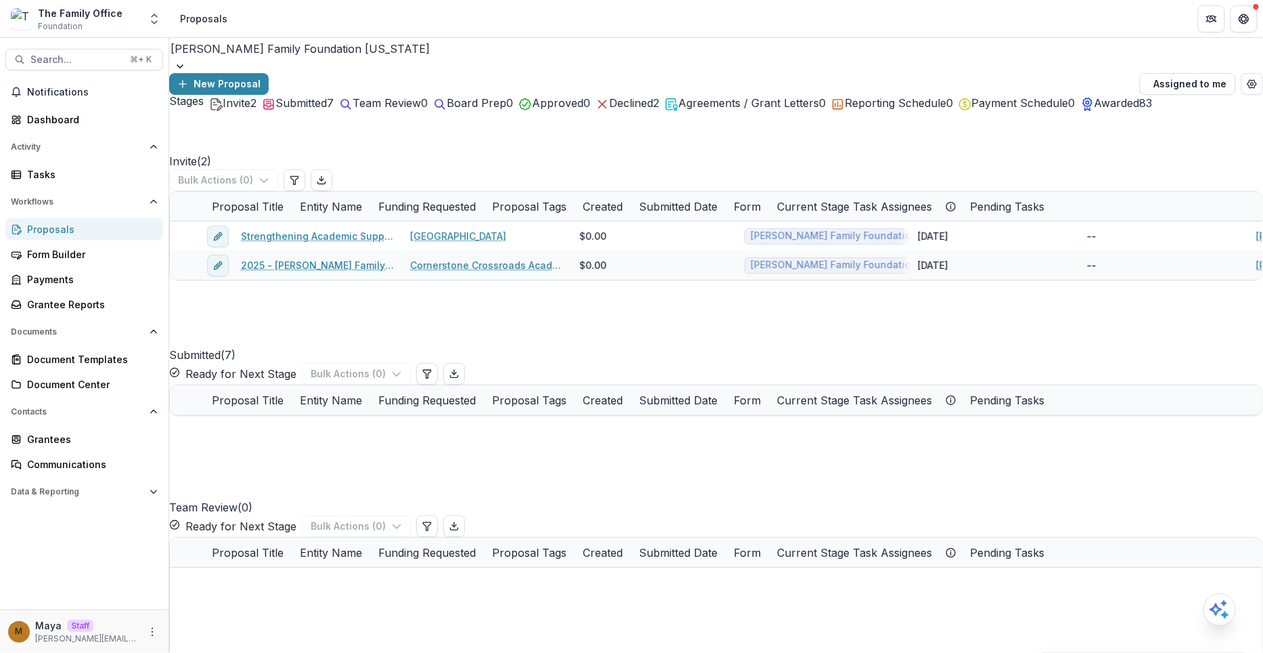
click at [225, 110] on span "Invite" at bounding box center [237, 103] width 28 height 14
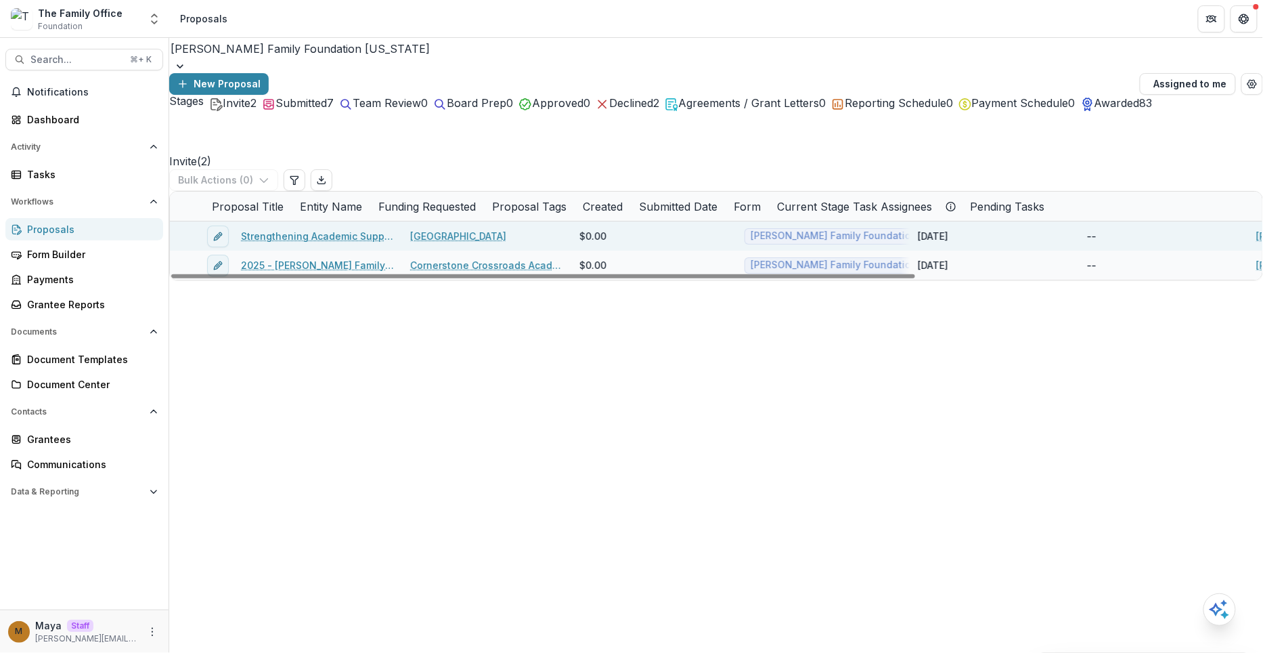
click at [311, 243] on link "Strengthening Academic Support and Enrichment for [MEDICAL_DATA] Students in [G…" at bounding box center [317, 236] width 153 height 14
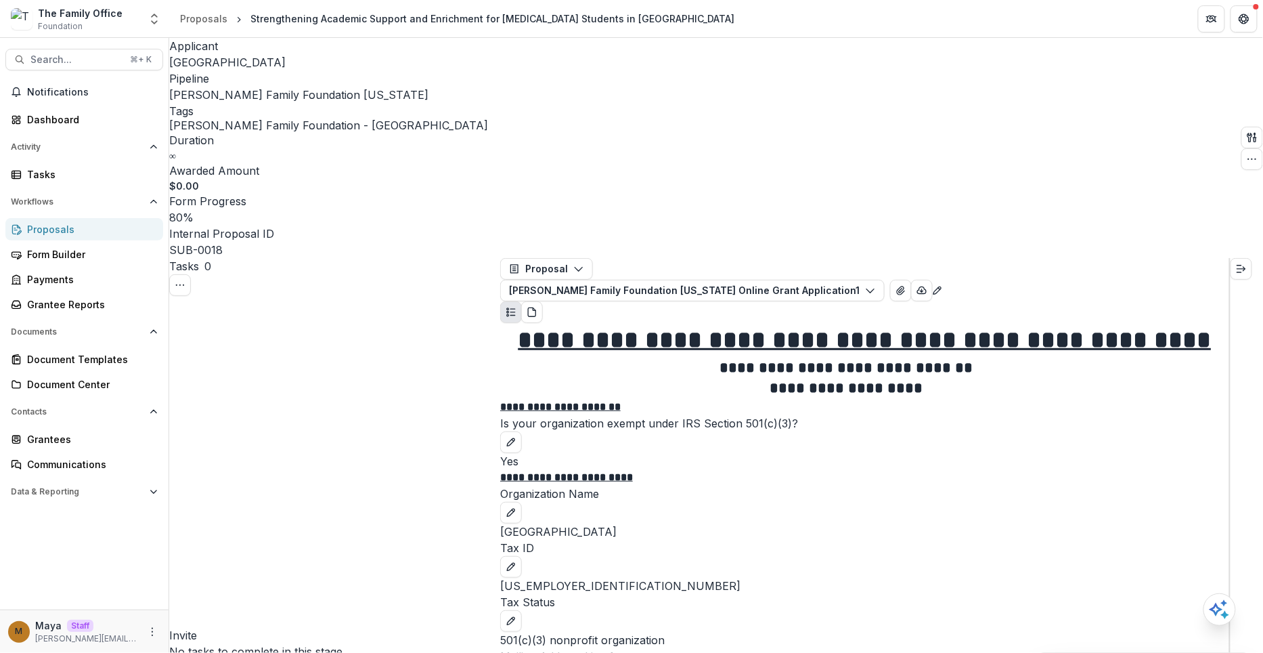
scroll to position [3060, 0]
click at [1248, 148] on button "button" at bounding box center [1252, 159] width 22 height 22
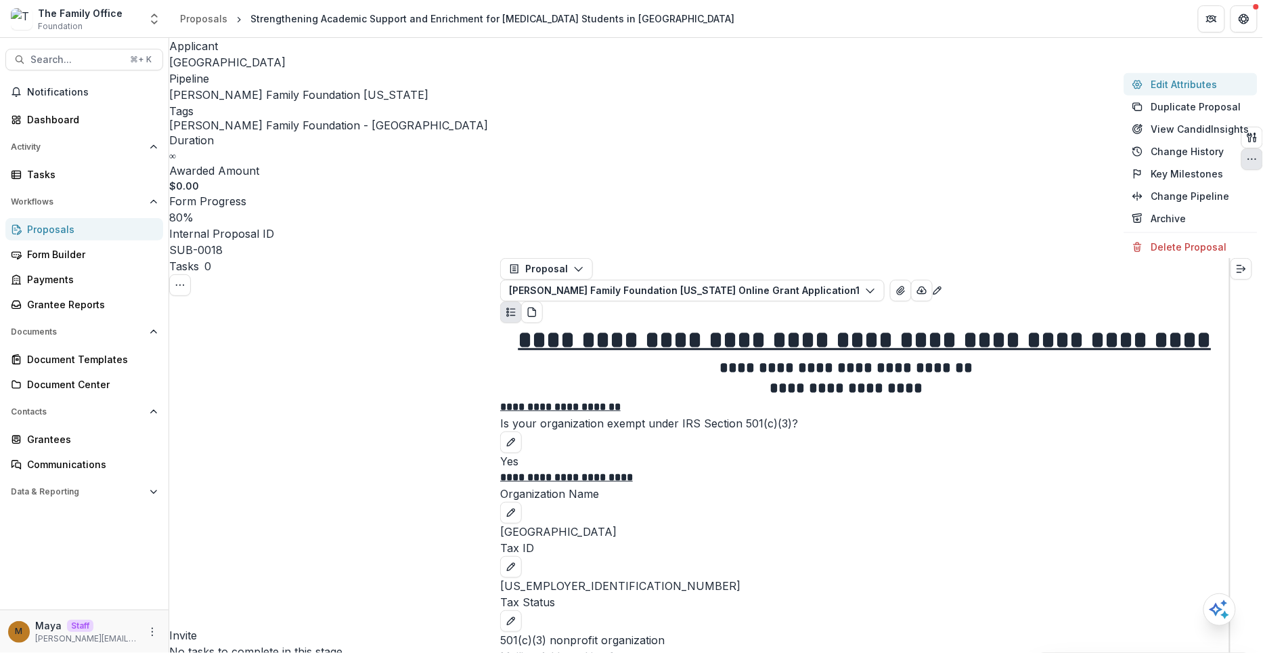
click at [1200, 84] on button "Edit Attributes" at bounding box center [1190, 84] width 133 height 22
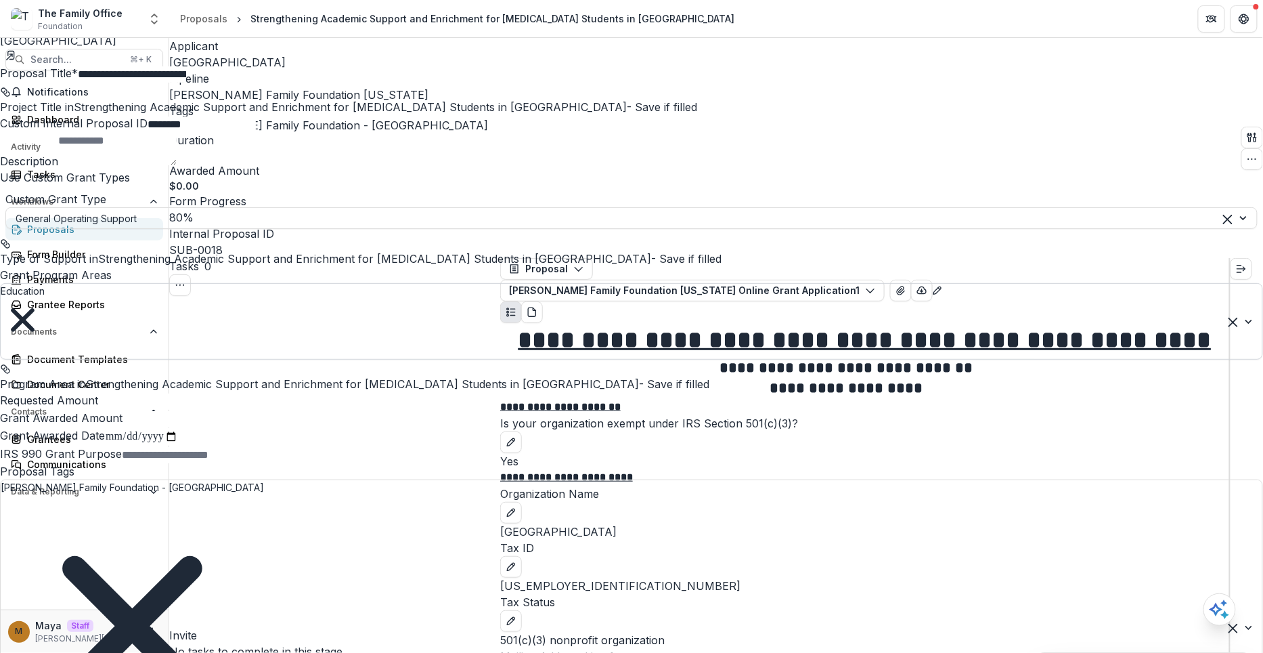
scroll to position [223, 0]
click at [206, 393] on input "Requested Amount" at bounding box center [152, 401] width 108 height 16
type input "*******"
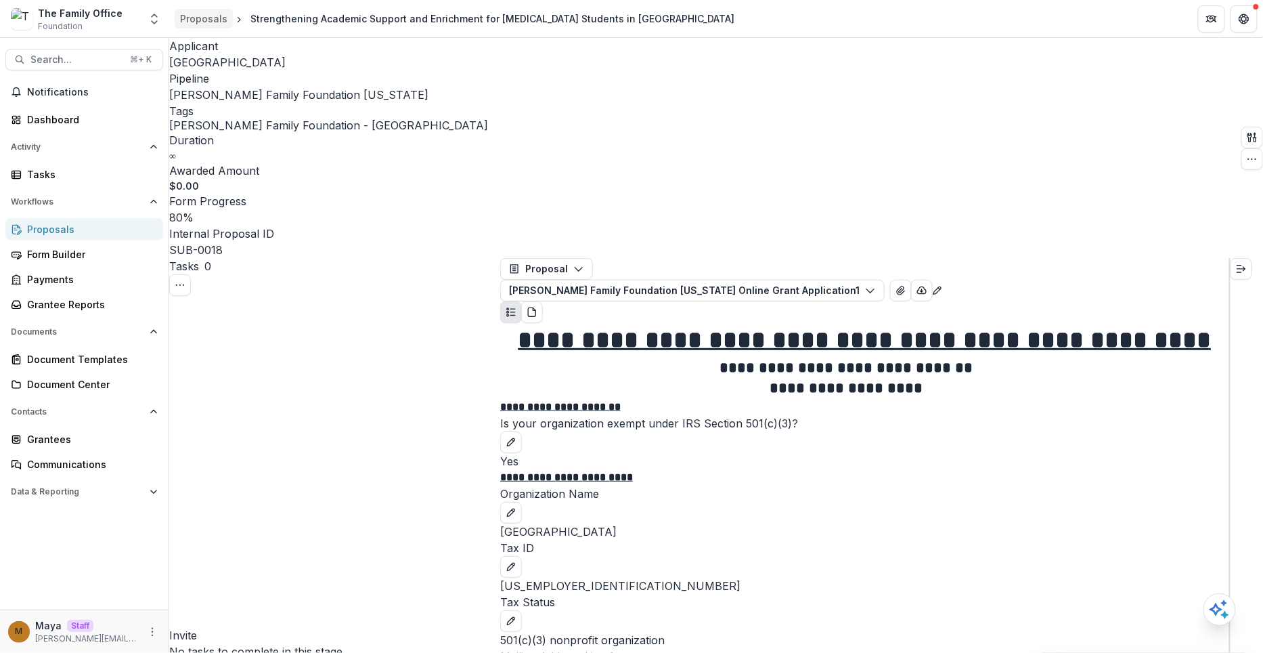
click at [211, 22] on div "Proposals" at bounding box center [203, 19] width 47 height 14
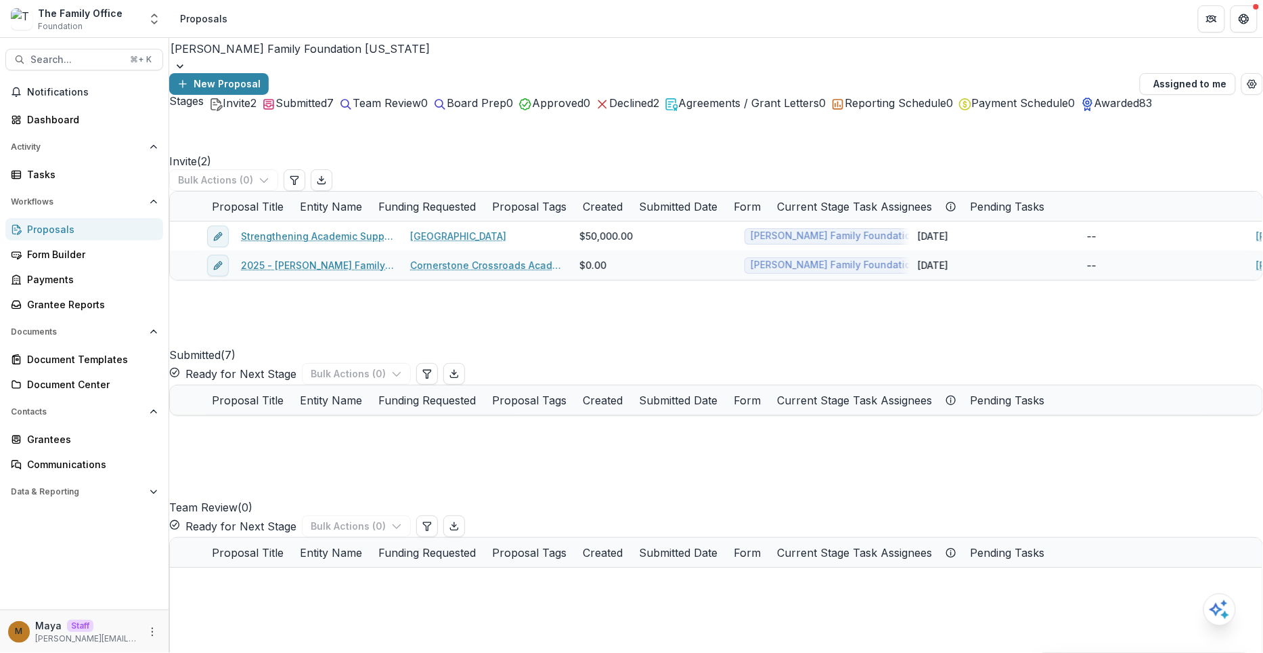
click at [231, 110] on span "Invite" at bounding box center [237, 103] width 28 height 14
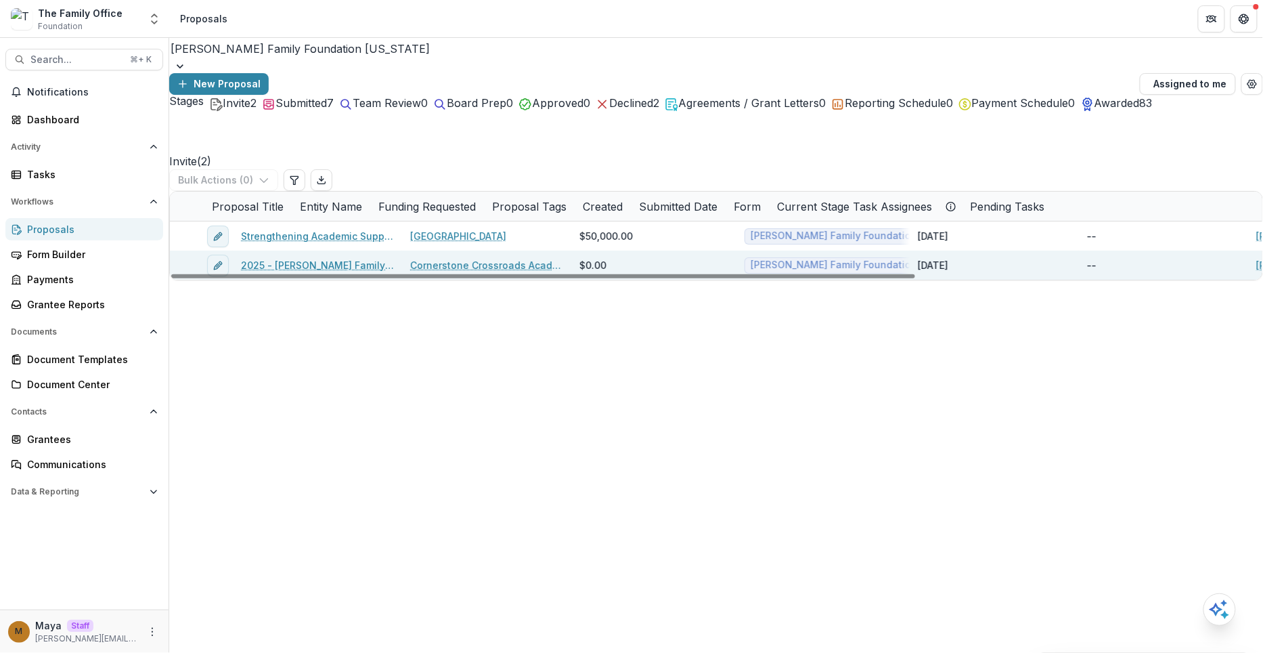
click at [357, 272] on link "2025 - [PERSON_NAME] Family Foundation [US_STATE] Online Grant Application" at bounding box center [317, 265] width 153 height 14
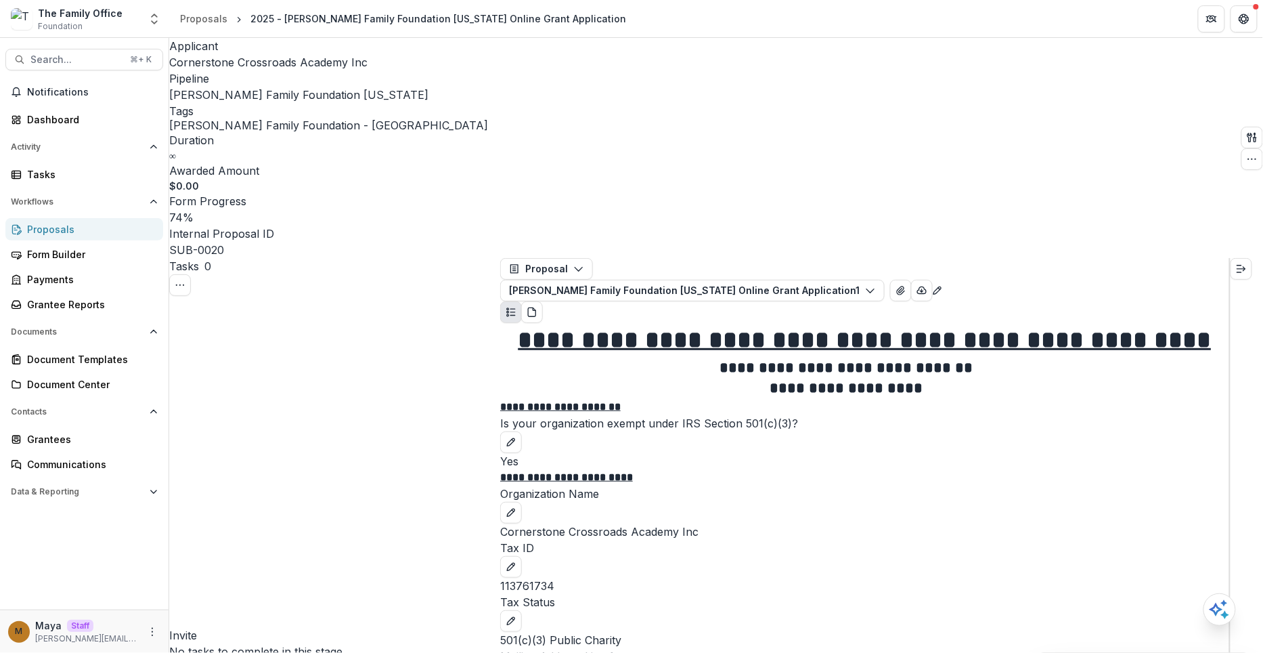
scroll to position [2394, 0]
click at [1126, 11] on header "Proposals 2025 - [PERSON_NAME] Family Foundation [US_STATE] Online Grant Applic…" at bounding box center [716, 18] width 1094 height 37
click at [970, 33] on header "Proposals 2025 - [PERSON_NAME] Family Foundation [US_STATE] Online Grant Applic…" at bounding box center [716, 18] width 1094 height 37
